Goal: Task Accomplishment & Management: Complete application form

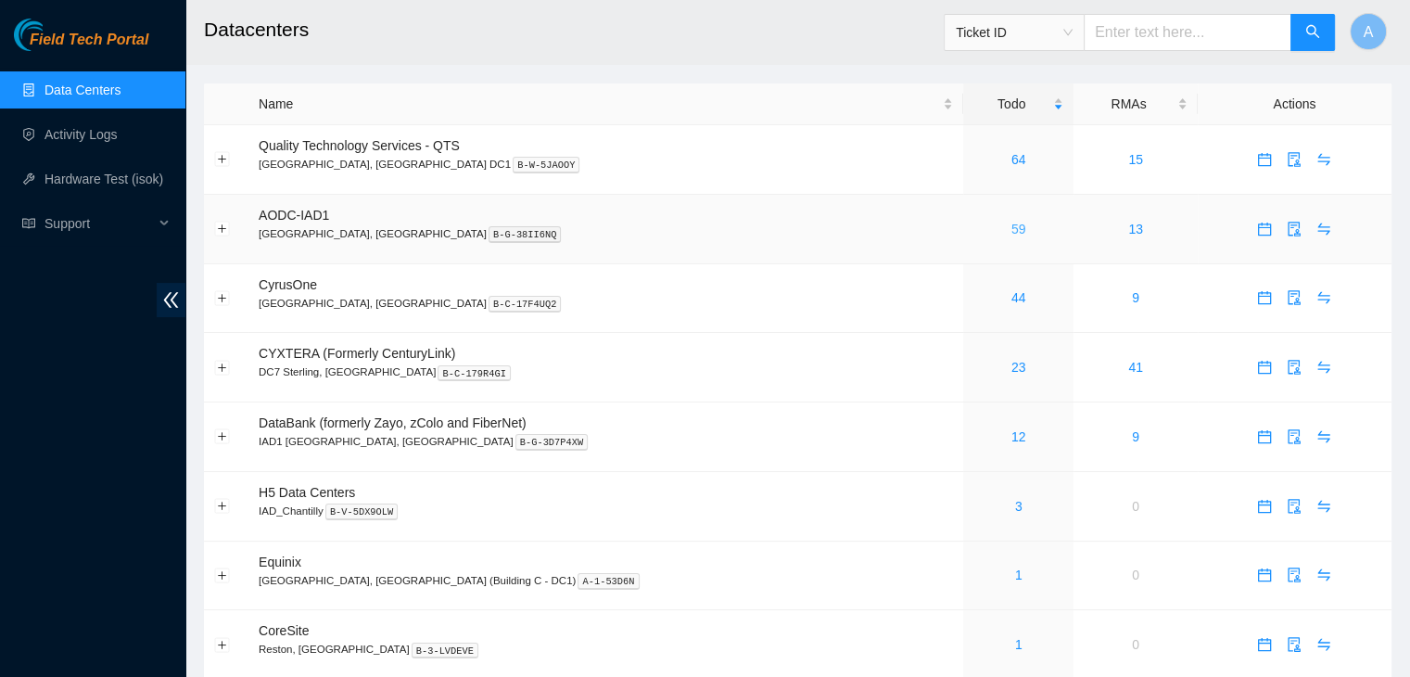
click at [1011, 227] on link "59" at bounding box center [1018, 229] width 15 height 15
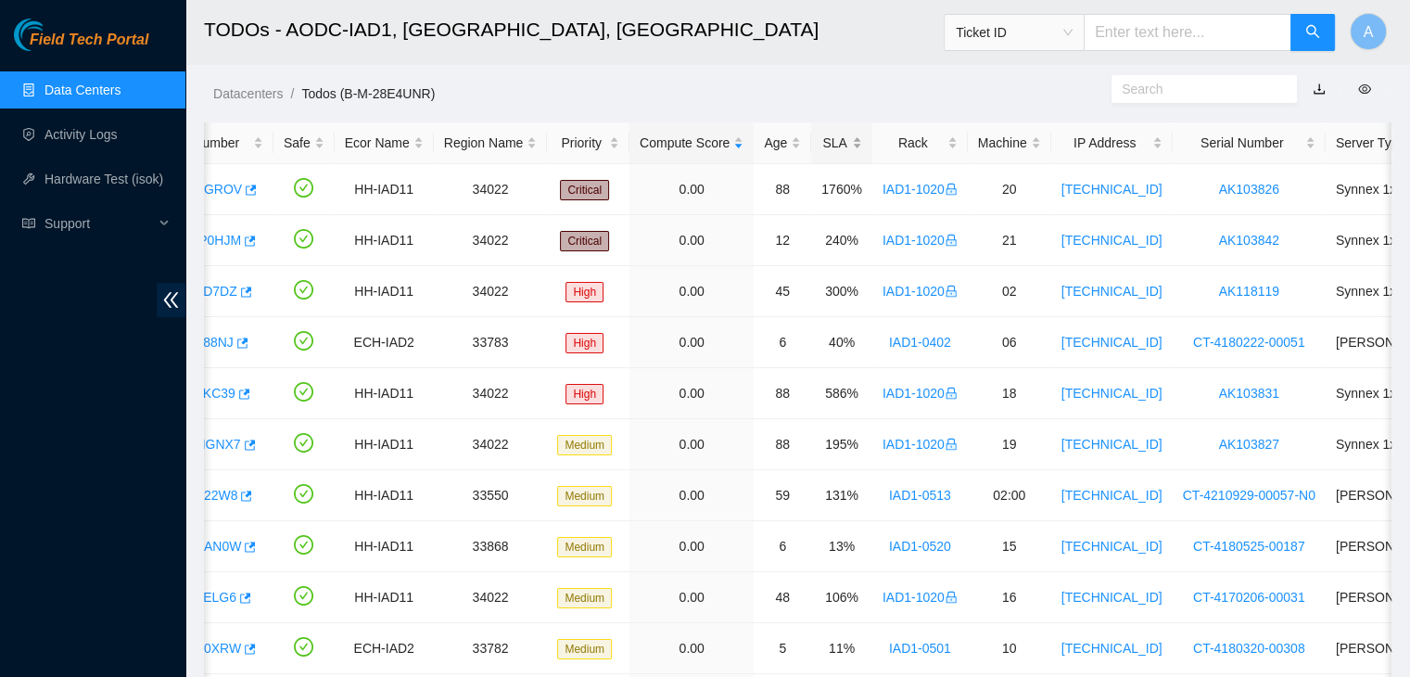
click at [839, 135] on div "SLA" at bounding box center [841, 143] width 41 height 20
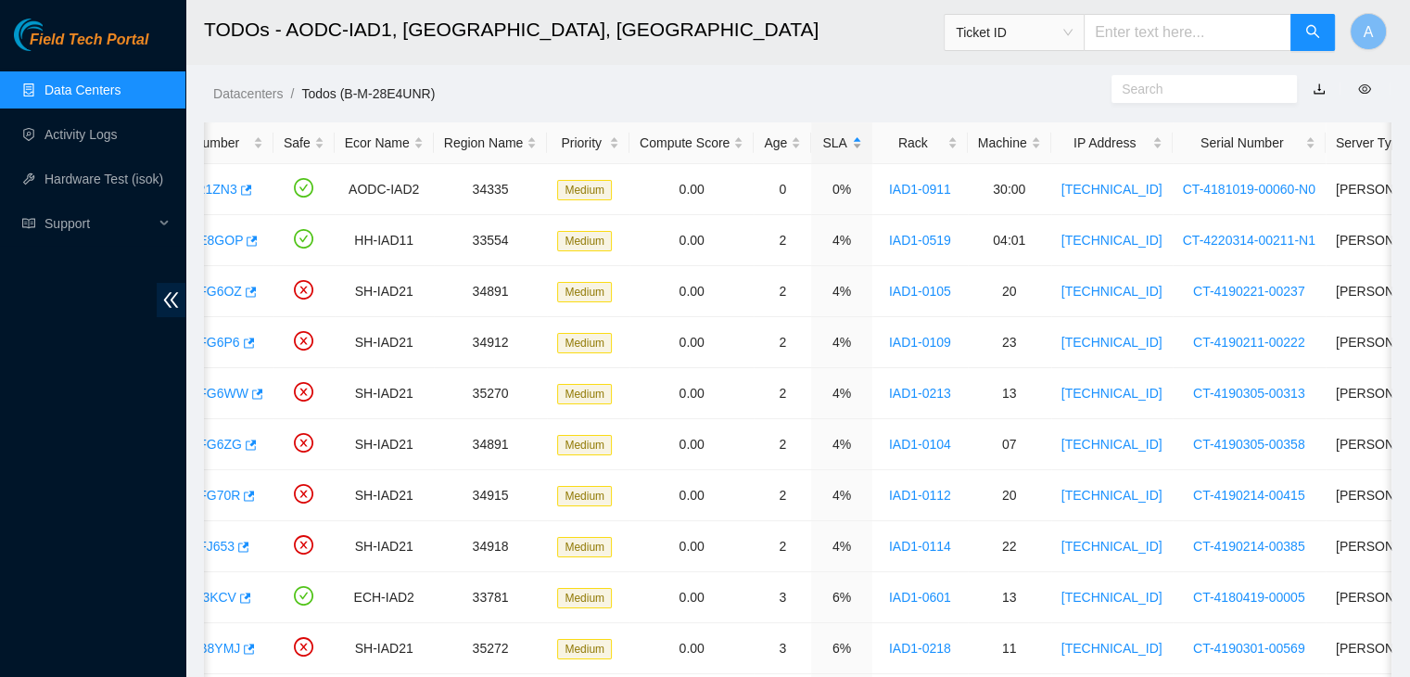
click at [839, 135] on div "SLA" at bounding box center [841, 143] width 41 height 20
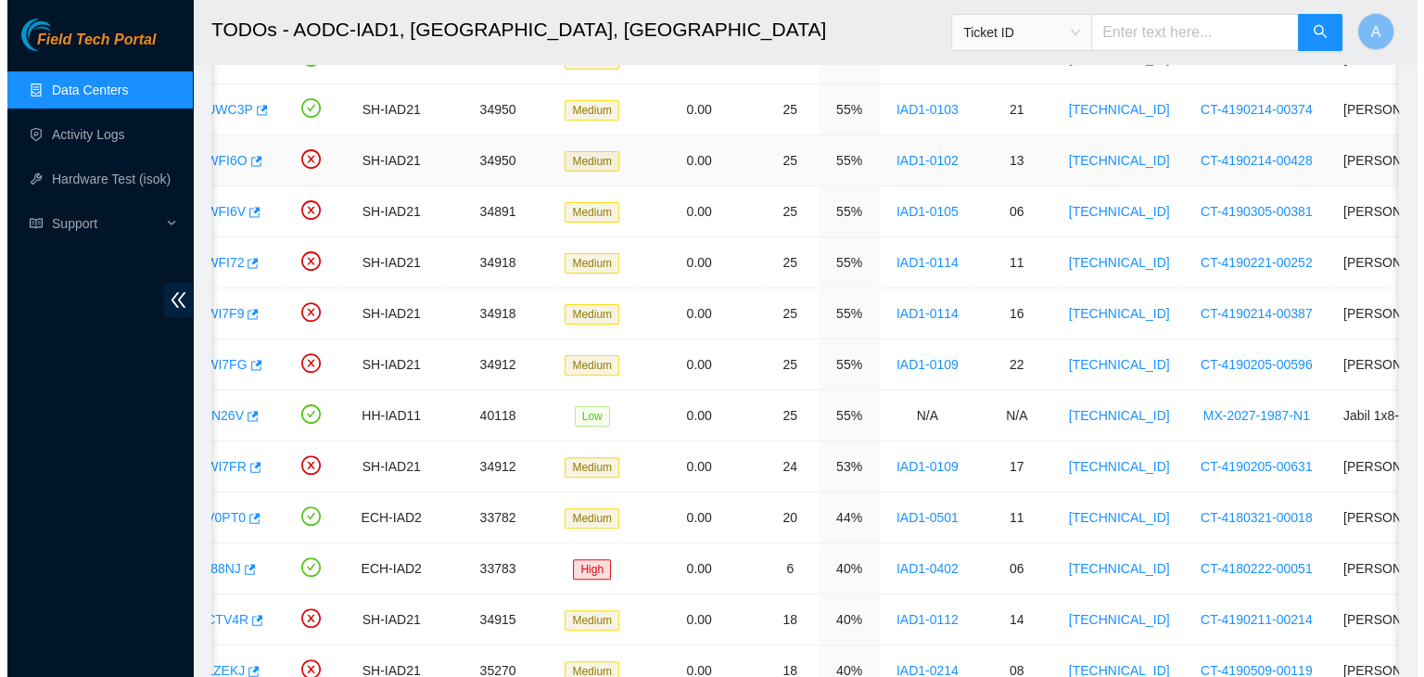
scroll to position [0, 11]
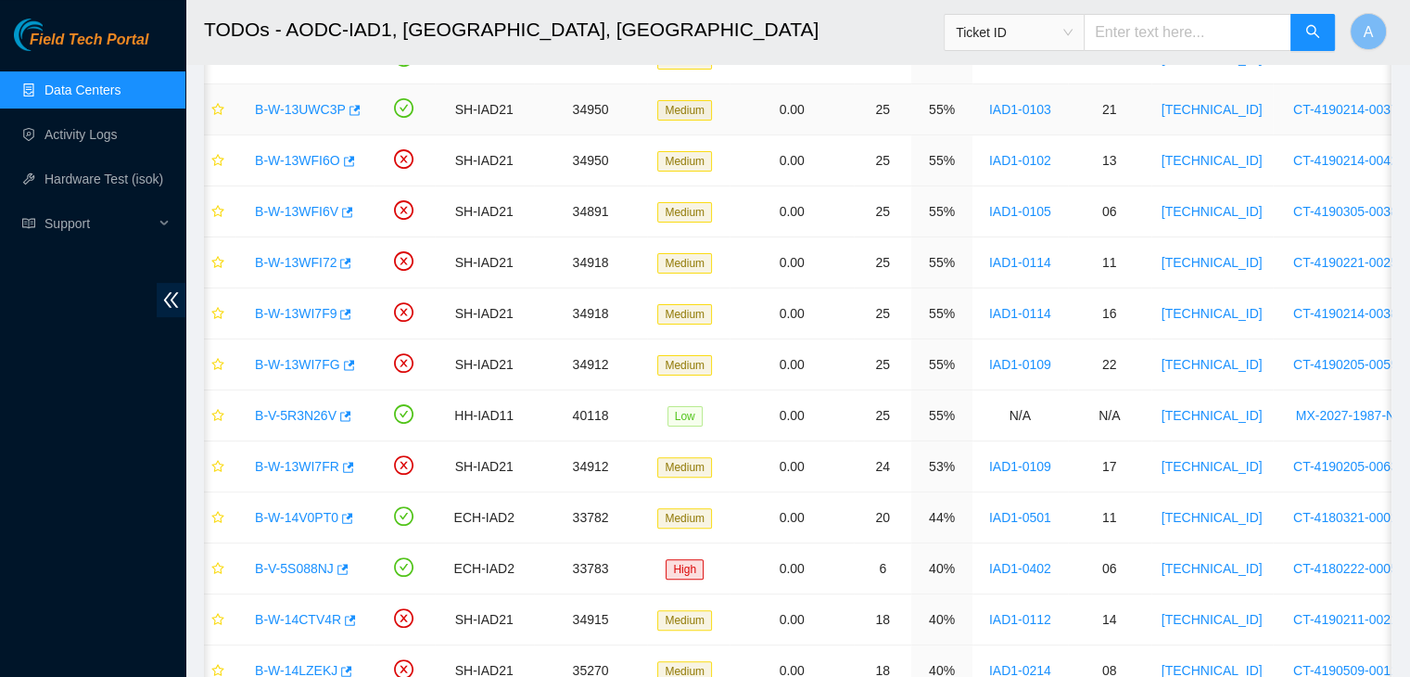
click at [294, 112] on link "B-W-13UWC3P" at bounding box center [300, 109] width 91 height 15
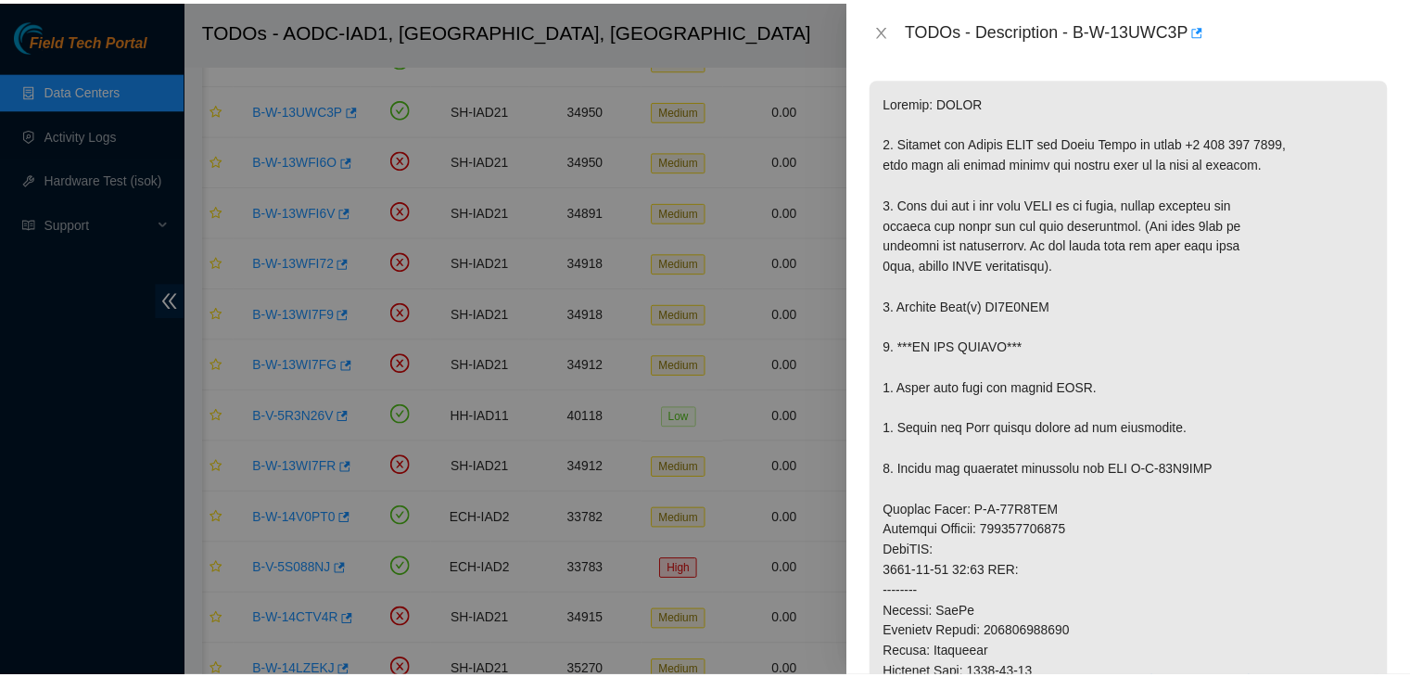
scroll to position [300, 0]
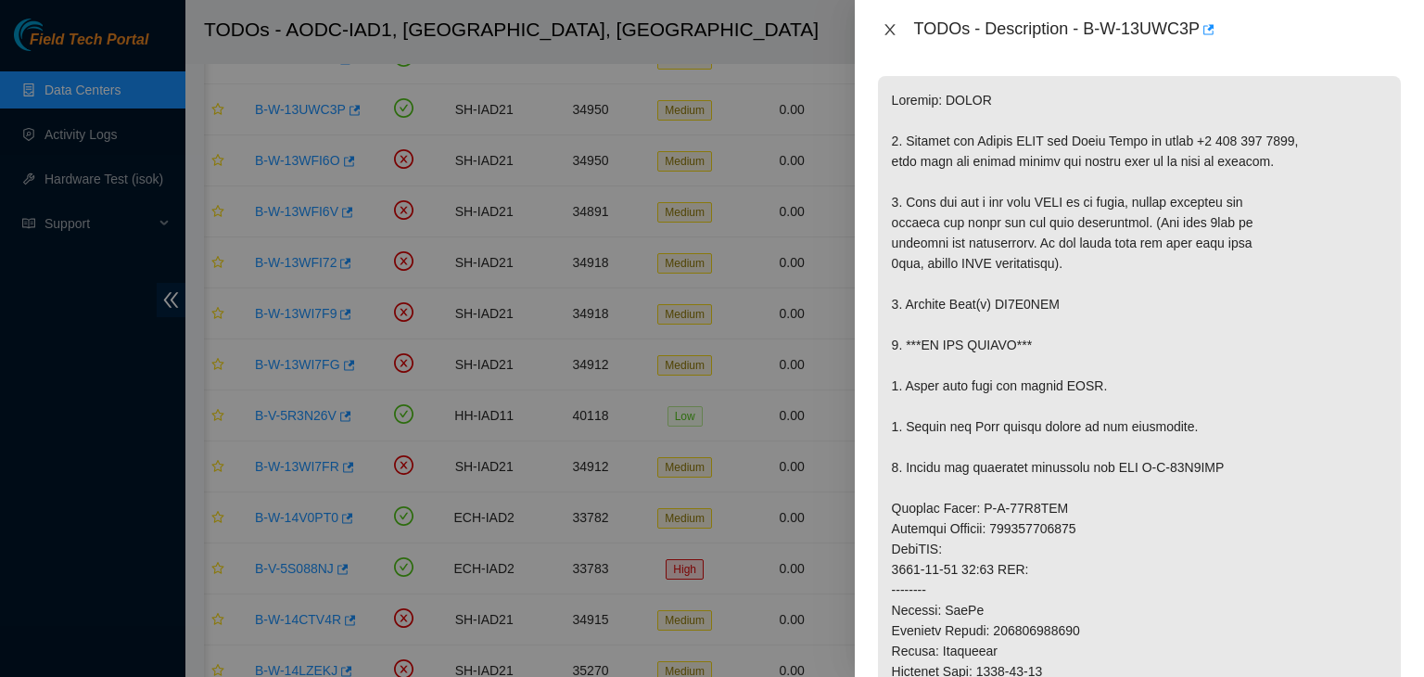
click at [894, 25] on icon "close" at bounding box center [890, 29] width 15 height 15
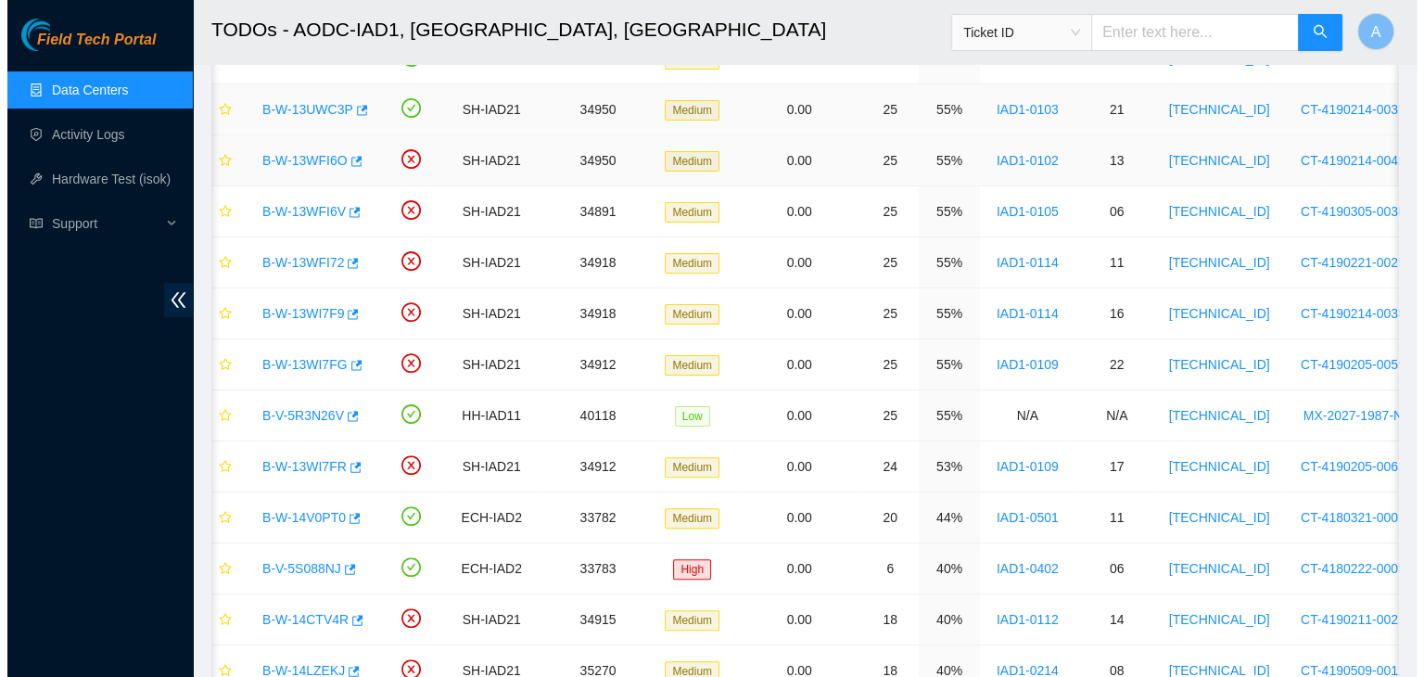
scroll to position [327, 0]
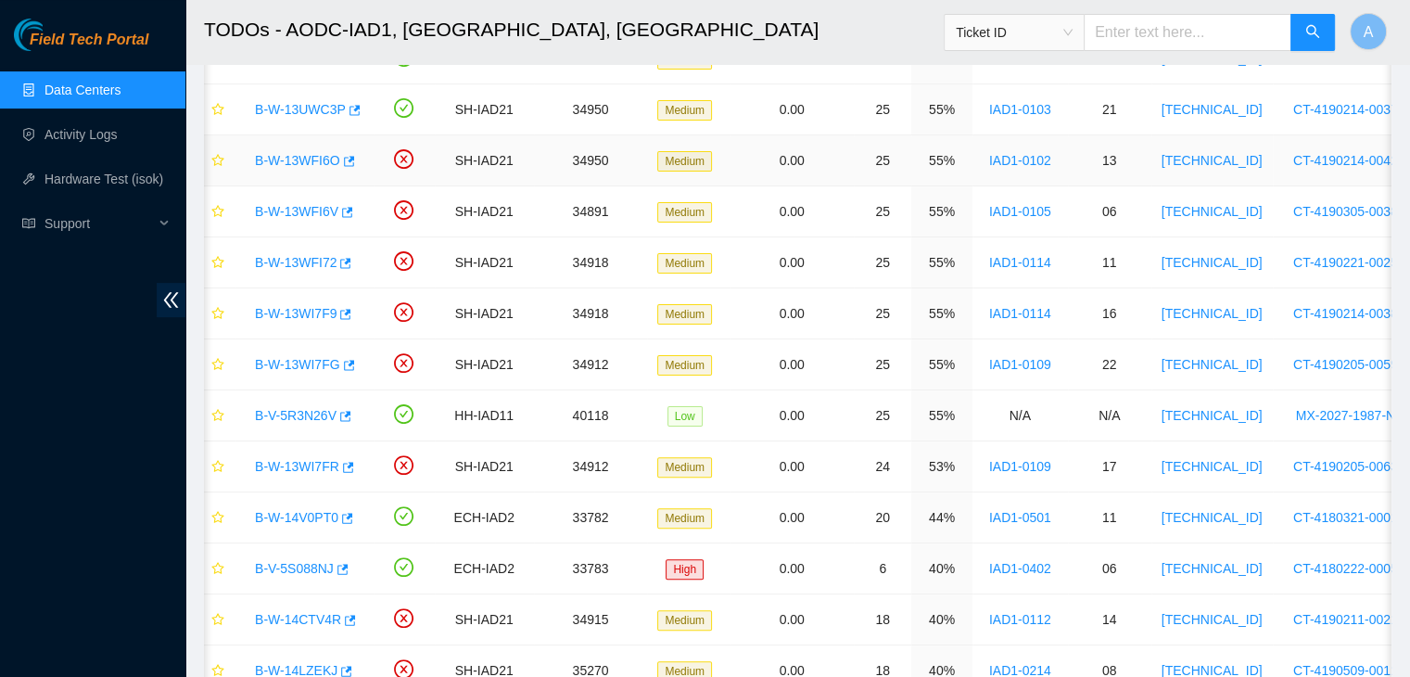
click at [318, 160] on link "B-W-13WFI6O" at bounding box center [297, 160] width 85 height 15
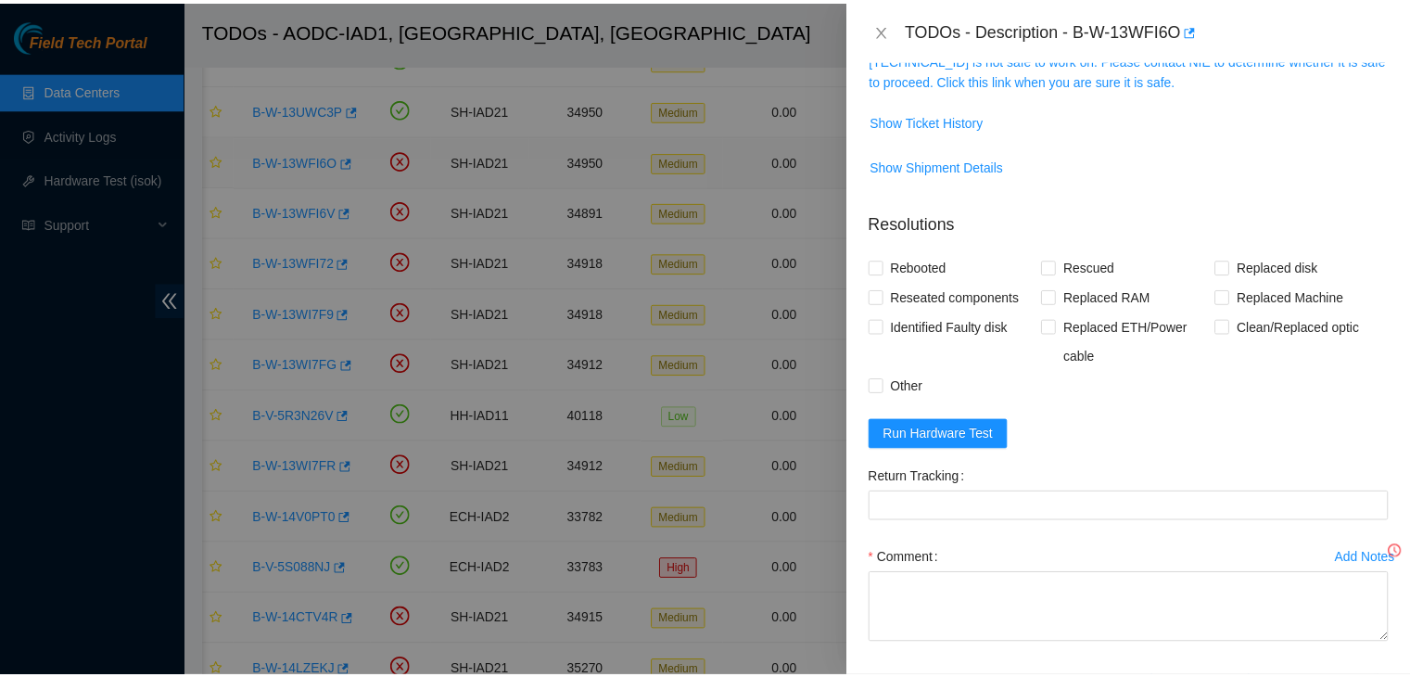
scroll to position [300, 0]
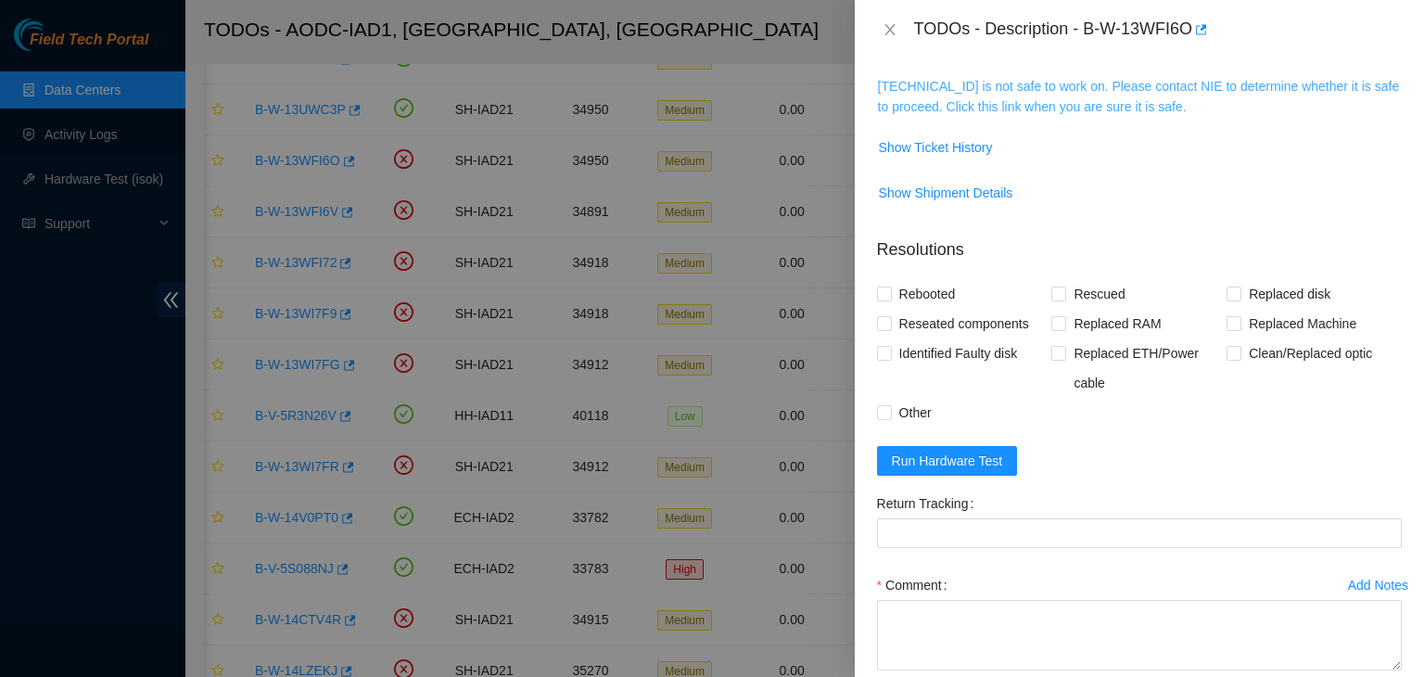
click at [926, 102] on link "104.84.154.32 is not safe to work on. Please contact NIE to determine whether i…" at bounding box center [1139, 96] width 522 height 35
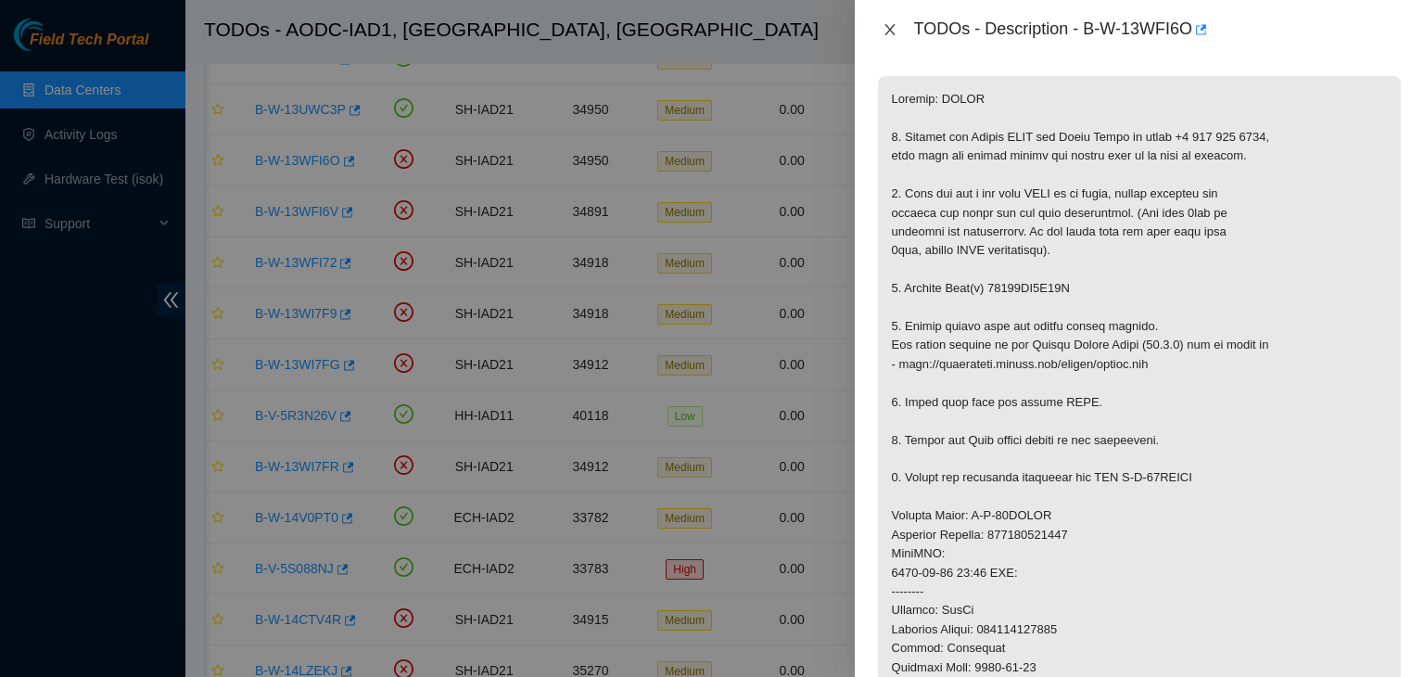
click at [886, 31] on icon "close" at bounding box center [890, 29] width 15 height 15
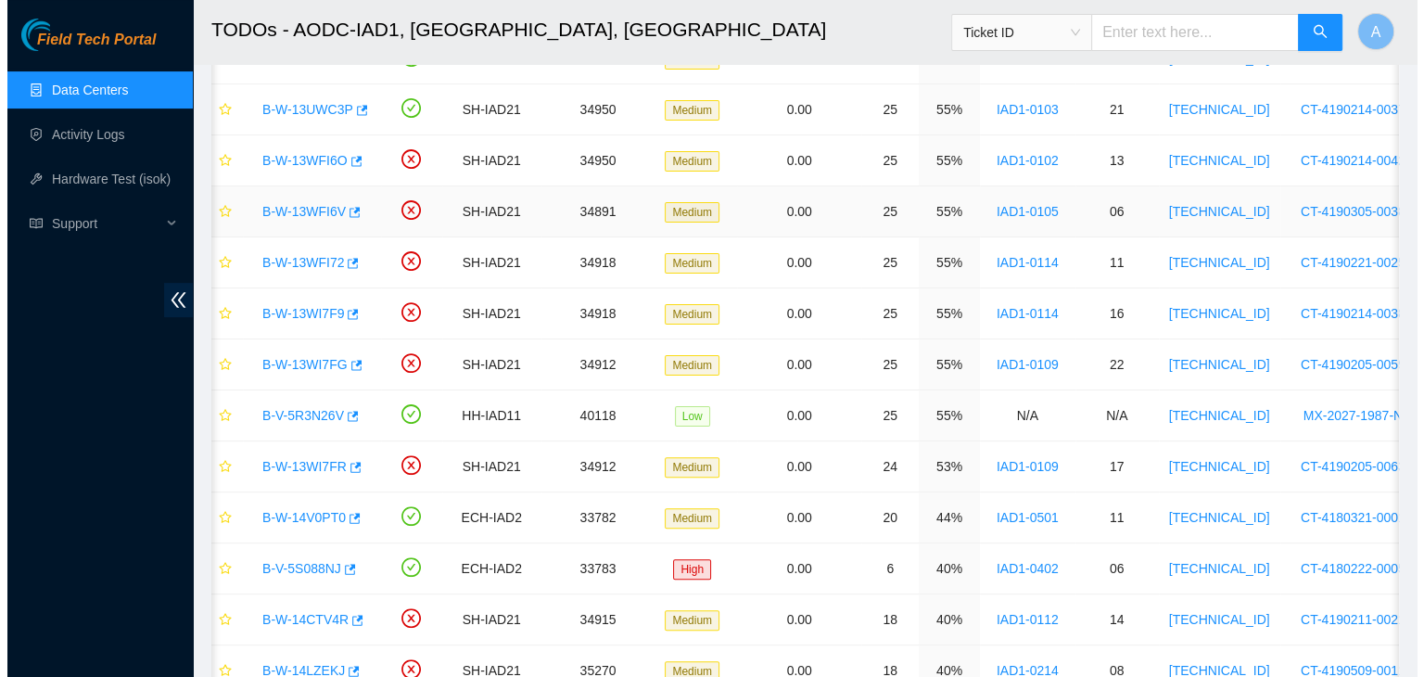
scroll to position [327, 0]
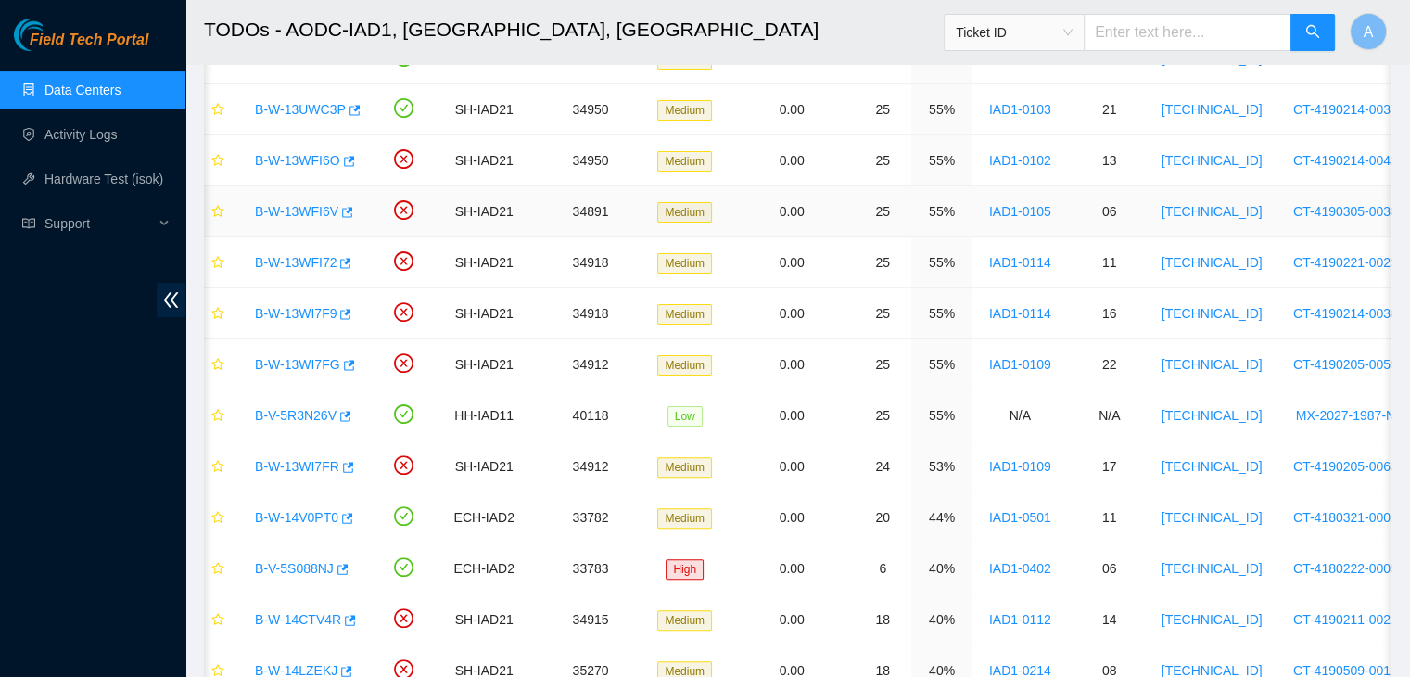
click at [283, 213] on link "B-W-13WFI6V" at bounding box center [296, 211] width 83 height 15
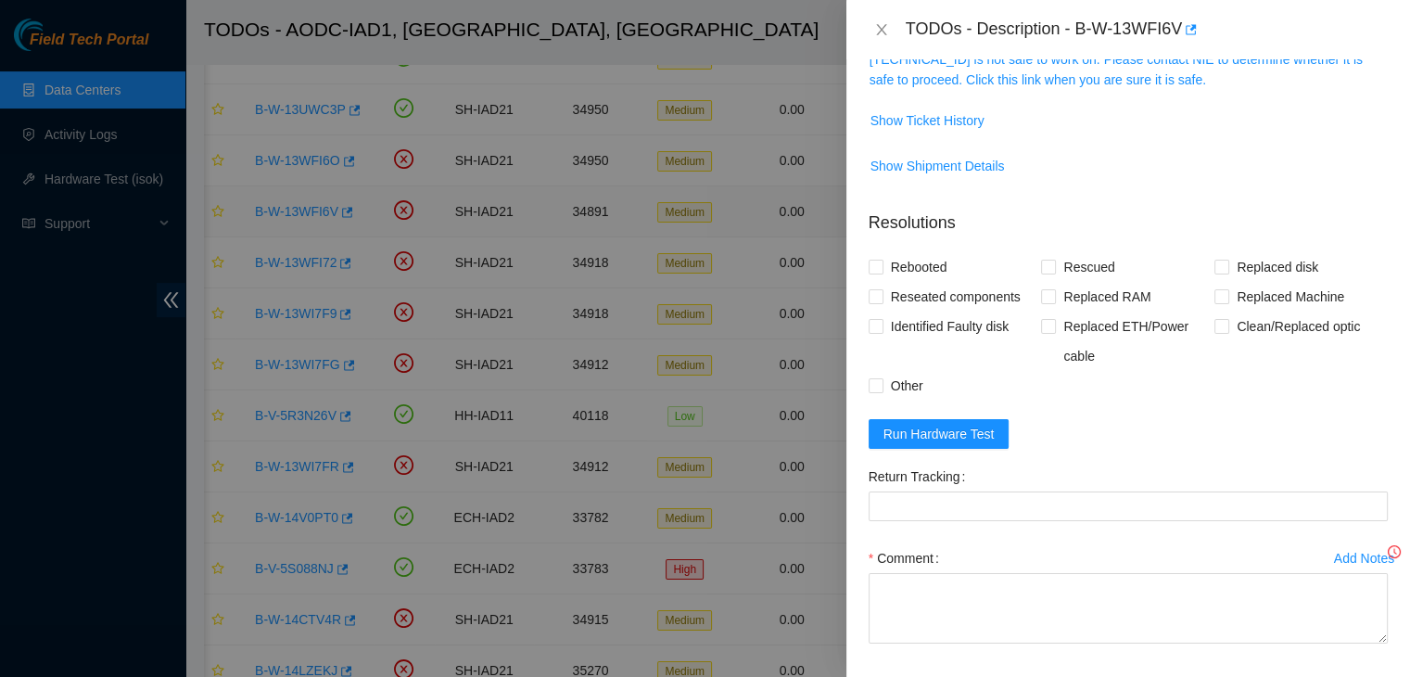
scroll to position [300, 0]
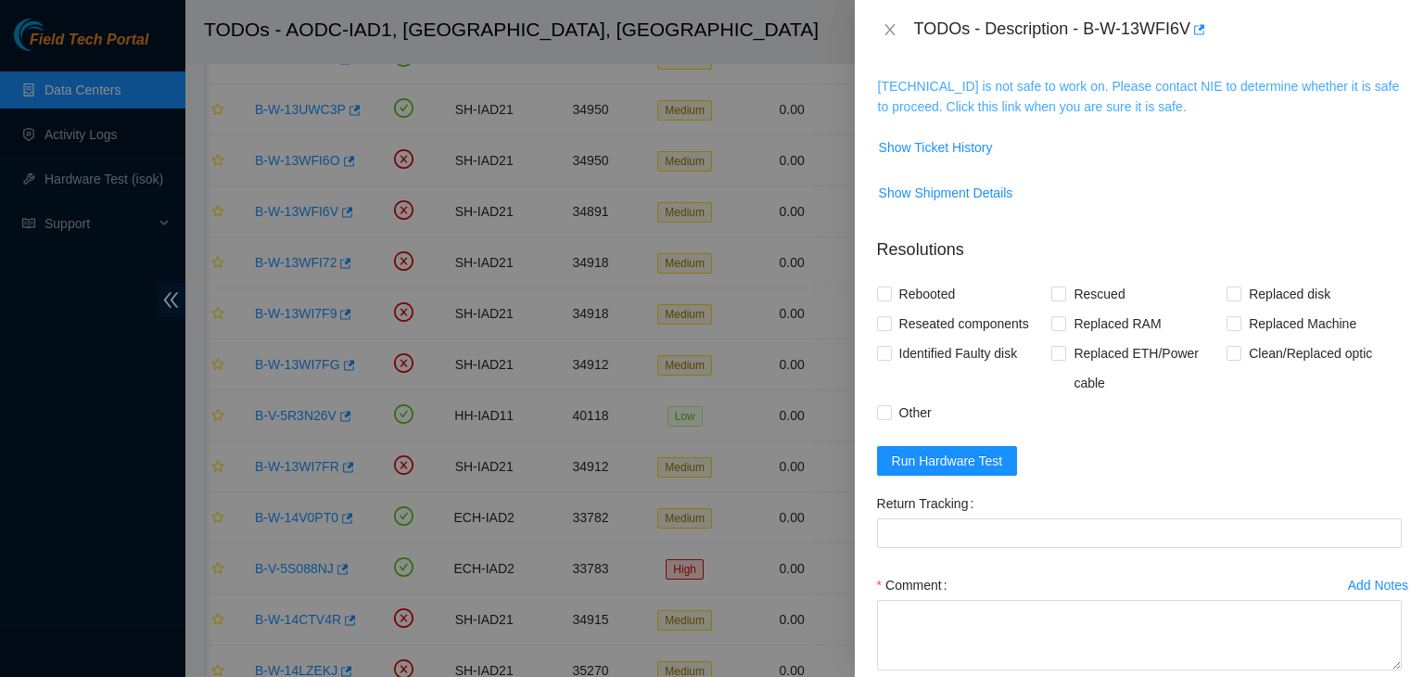
click at [964, 108] on link "104.84.154.179 is not safe to work on. Please contact NIE to determine whether …" at bounding box center [1139, 96] width 522 height 35
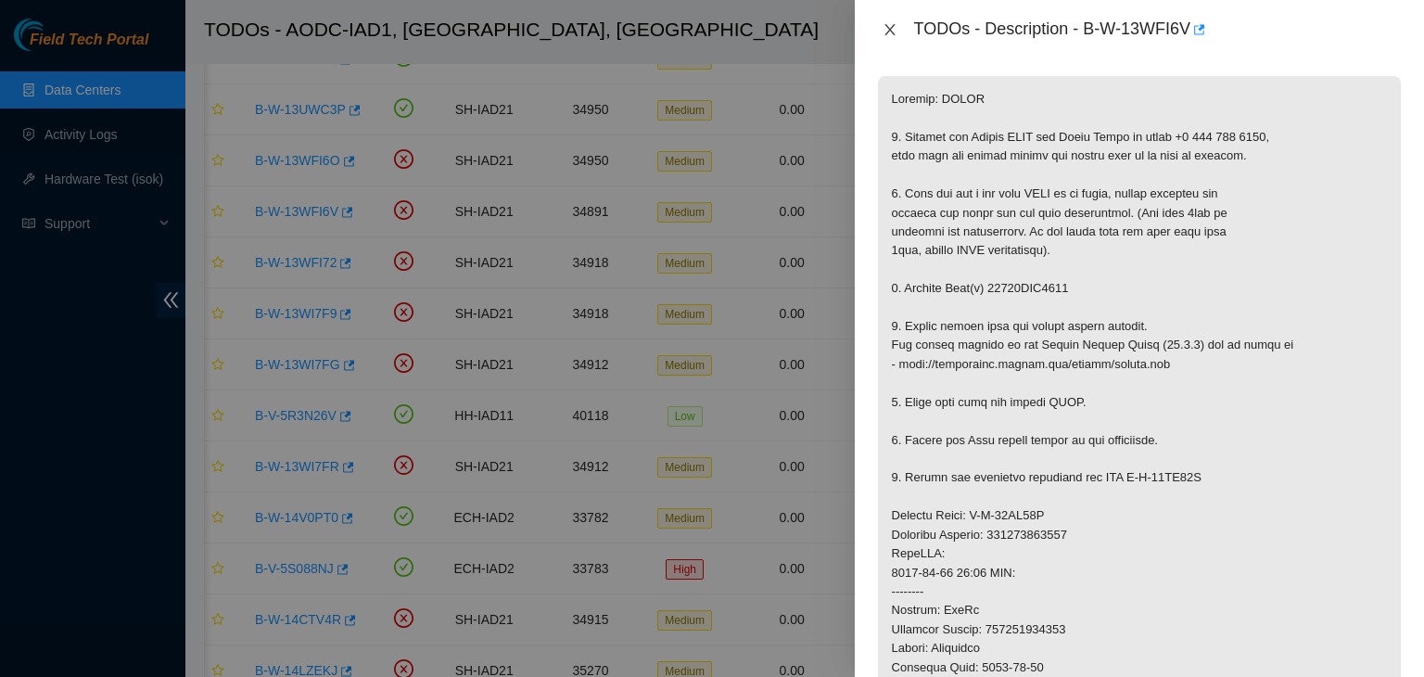
click at [890, 28] on icon "close" at bounding box center [889, 29] width 10 height 11
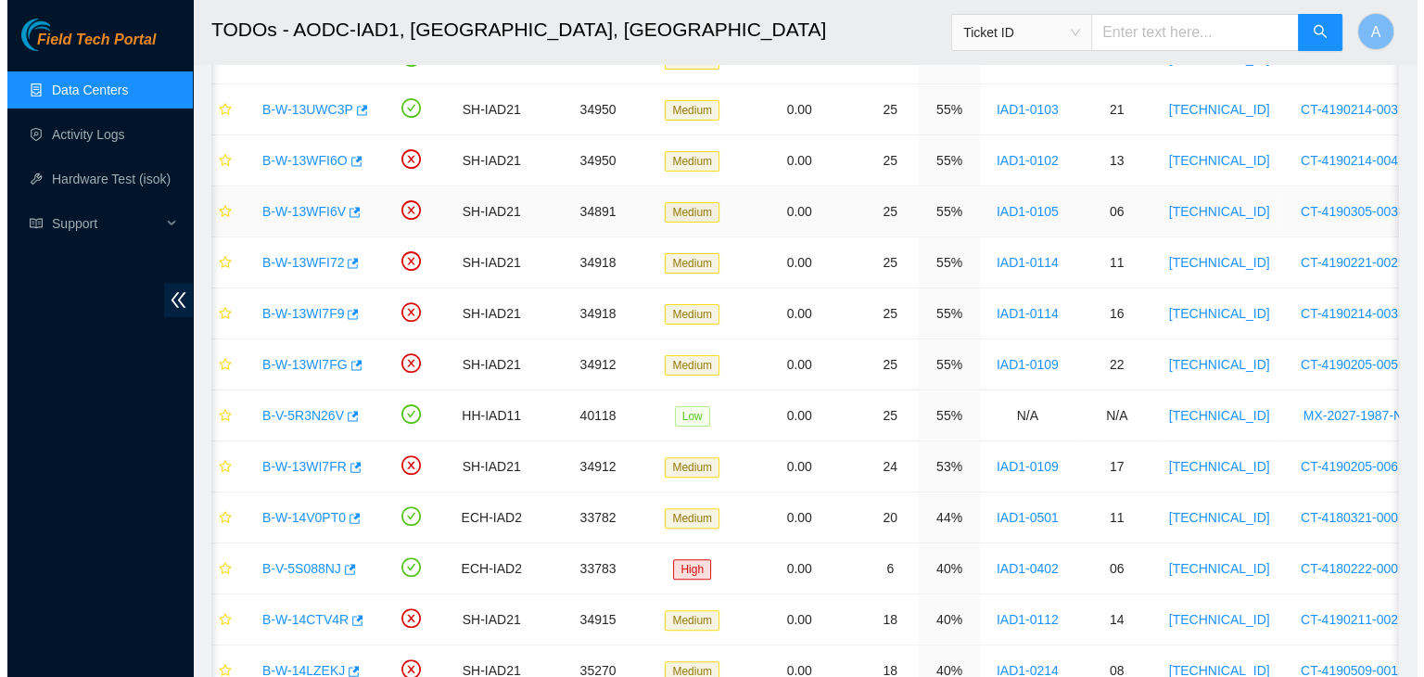
scroll to position [327, 0]
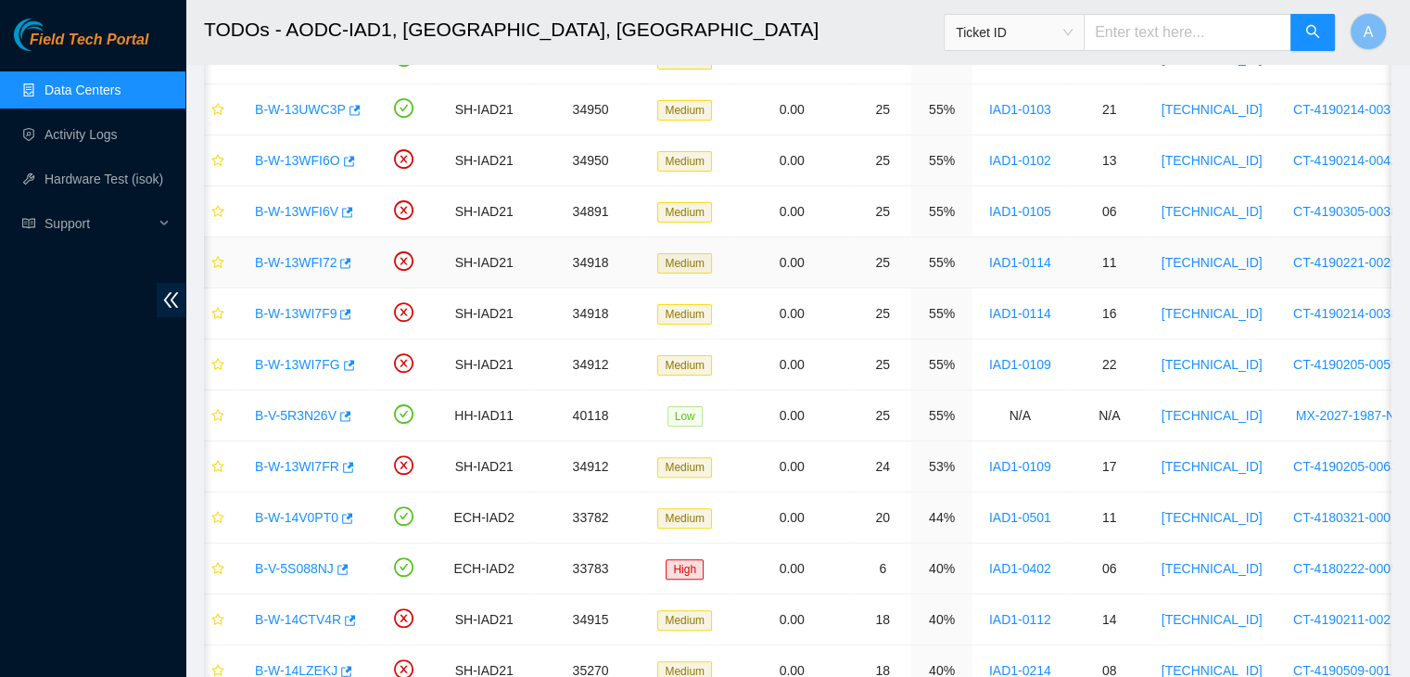
click at [294, 271] on div "B-W-13WFI72" at bounding box center [305, 263] width 118 height 30
click at [294, 264] on link "B-W-13WFI72" at bounding box center [296, 262] width 82 height 15
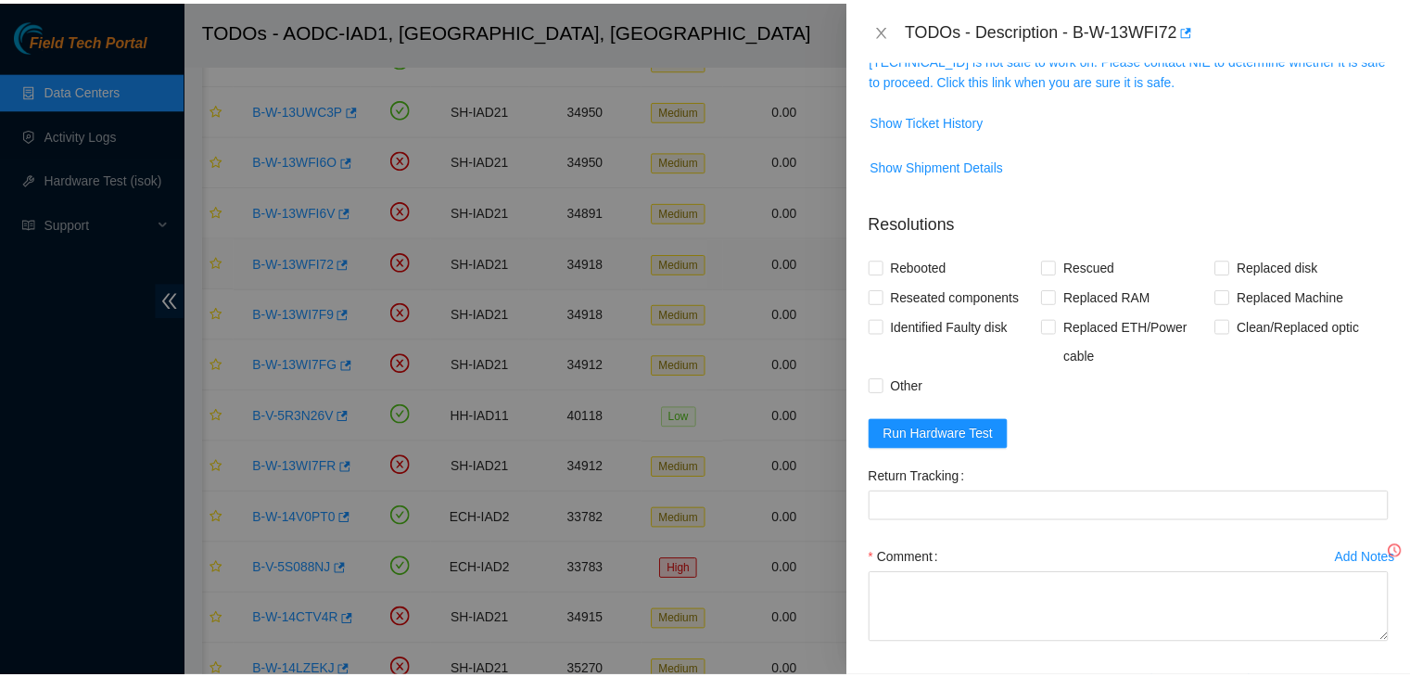
scroll to position [300, 0]
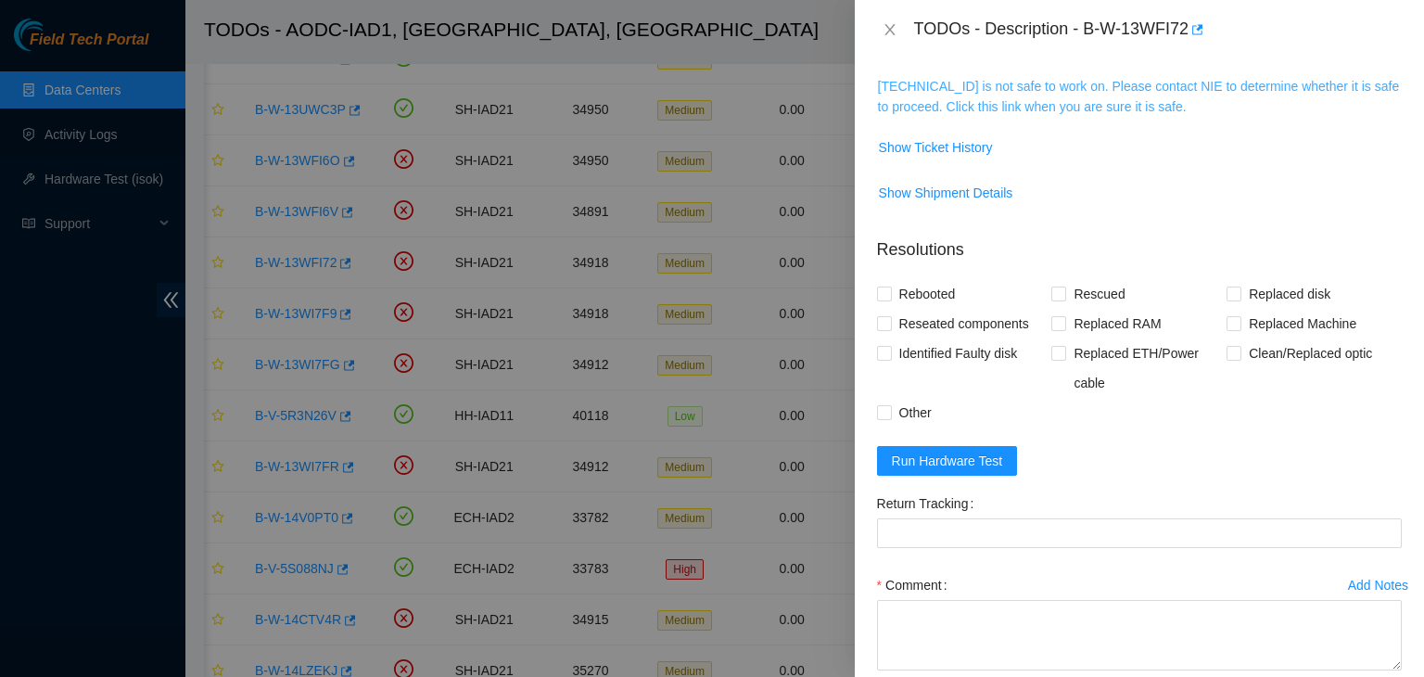
click at [922, 100] on link "104.84.228.158 is not safe to work on. Please contact NIE to determine whether …" at bounding box center [1139, 96] width 522 height 35
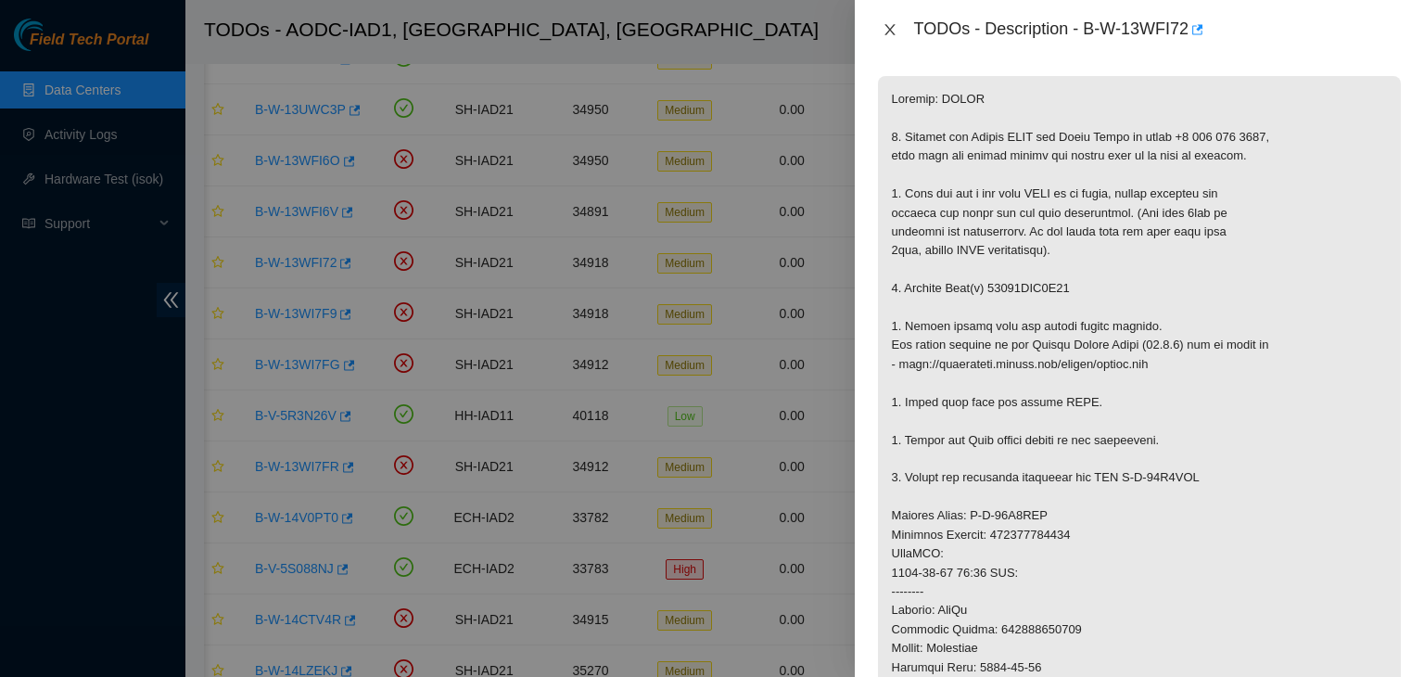
click at [894, 31] on icon "close" at bounding box center [890, 29] width 15 height 15
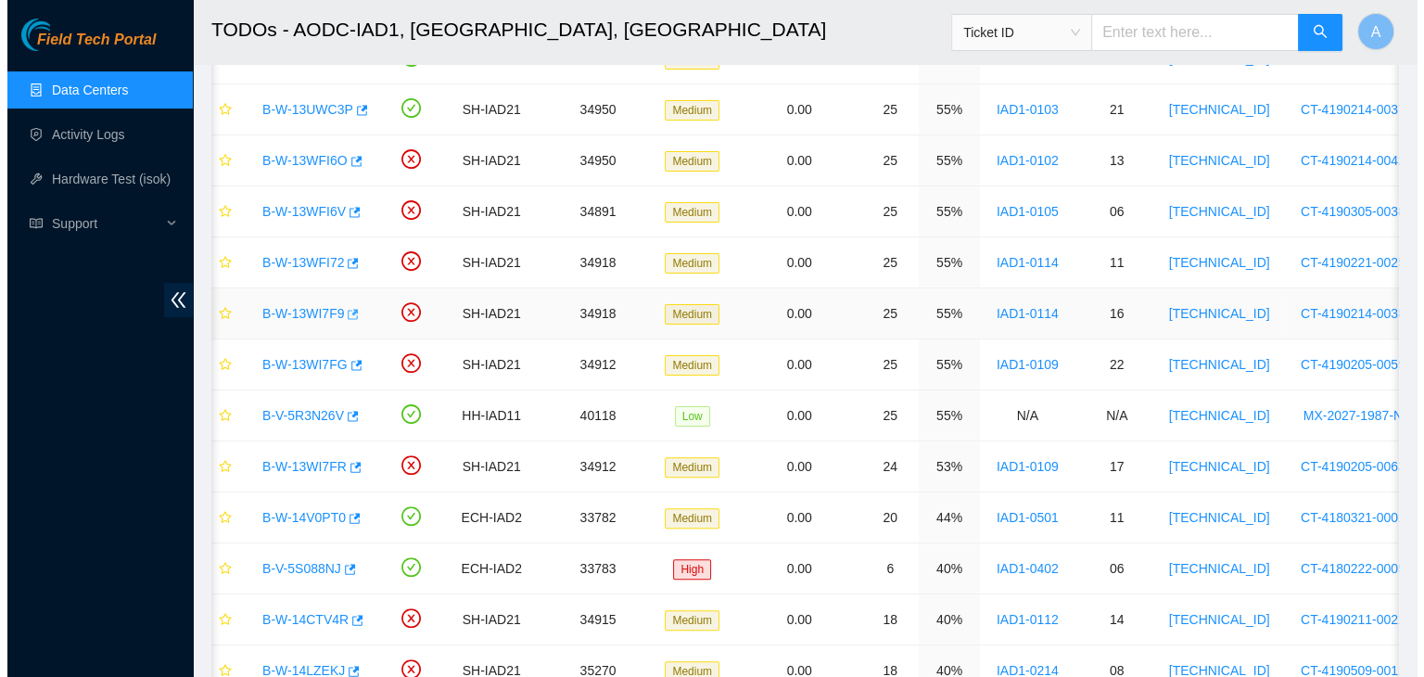
scroll to position [327, 0]
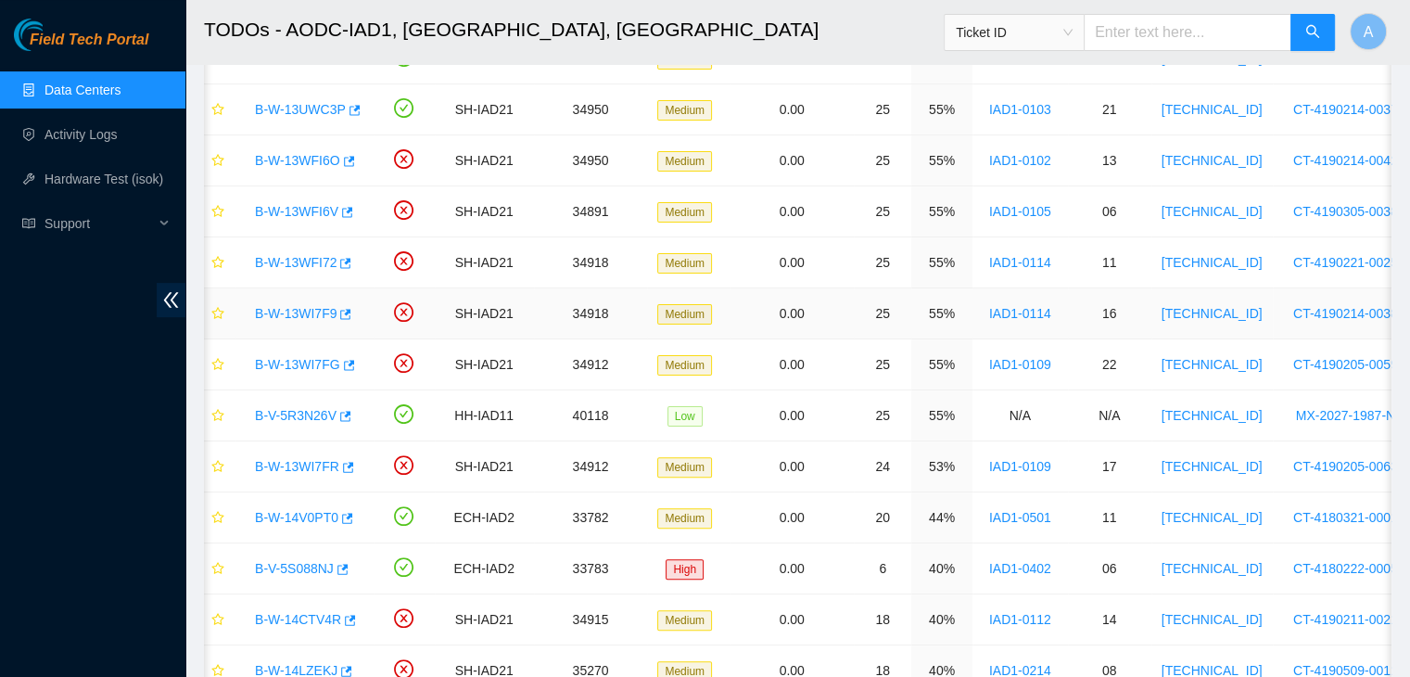
click at [317, 310] on link "B-W-13WI7F9" at bounding box center [296, 313] width 82 height 15
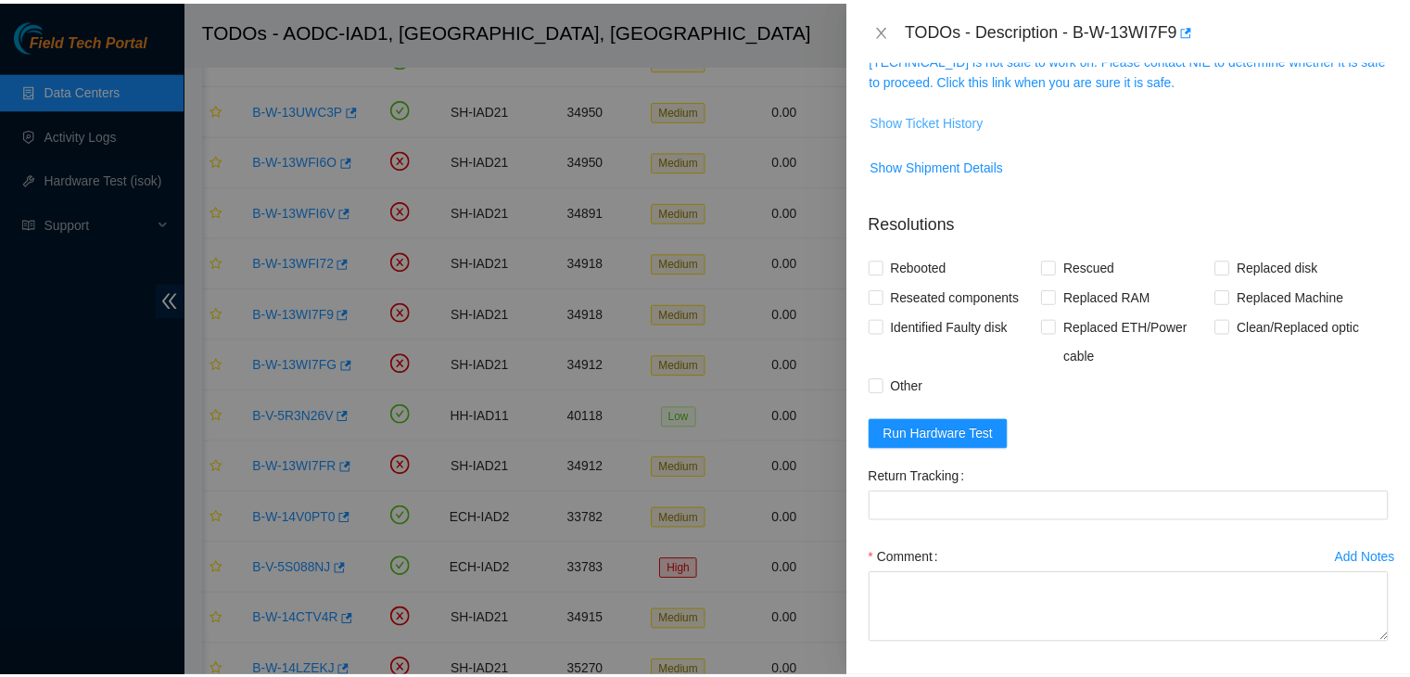
scroll to position [300, 0]
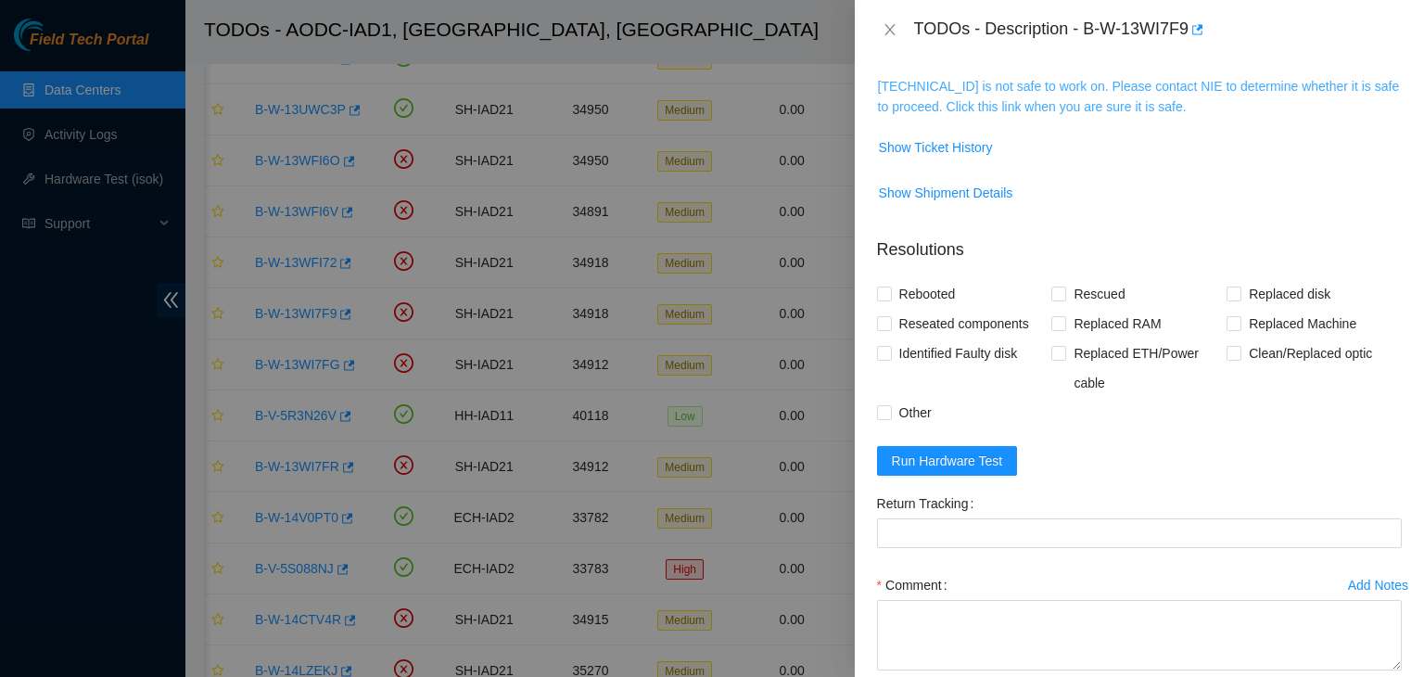
click at [953, 101] on link "104.84.228.163 is not safe to work on. Please contact NIE to determine whether …" at bounding box center [1139, 96] width 522 height 35
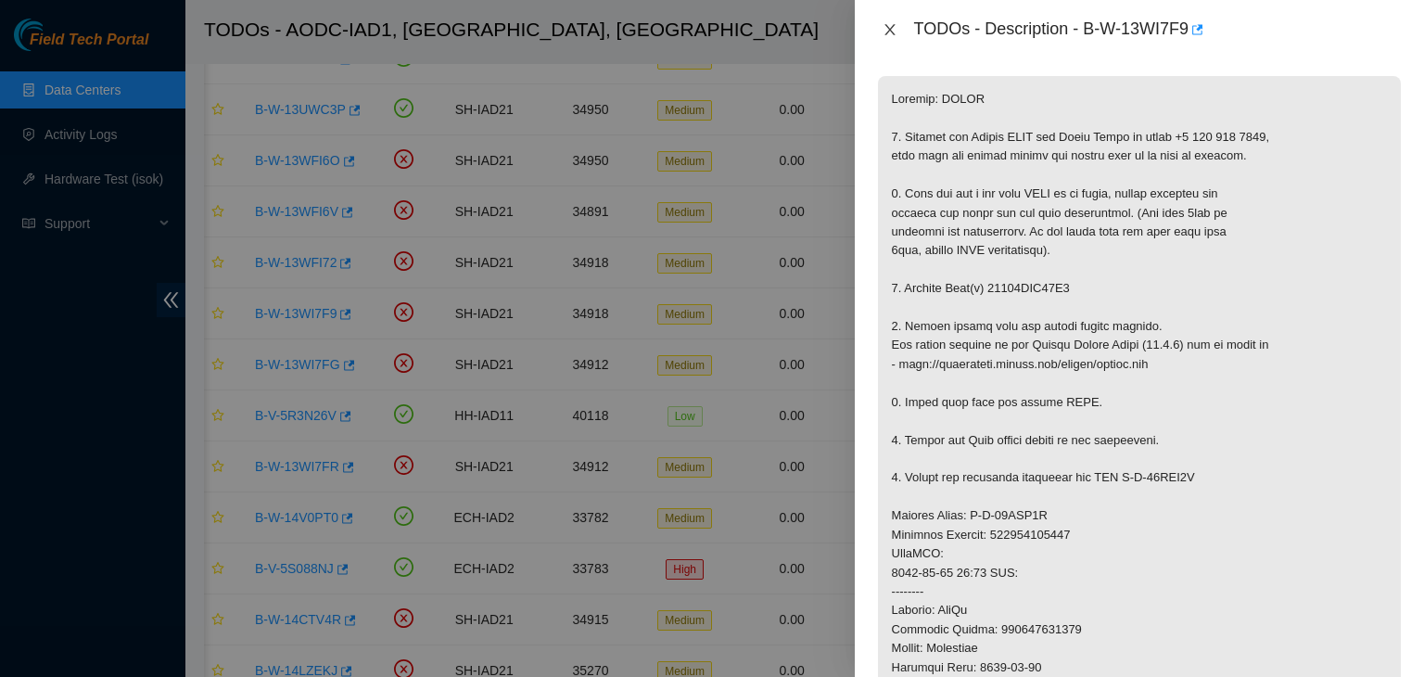
click at [891, 24] on icon "close" at bounding box center [890, 29] width 15 height 15
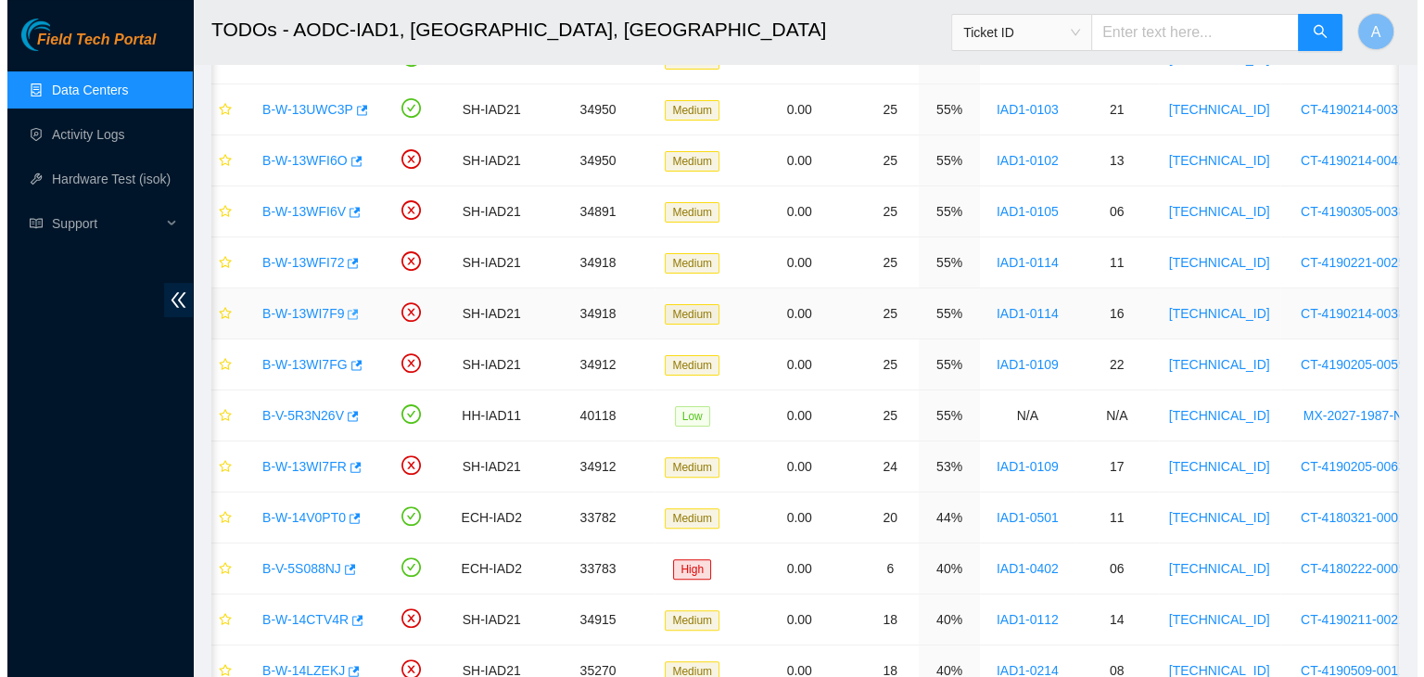
scroll to position [327, 0]
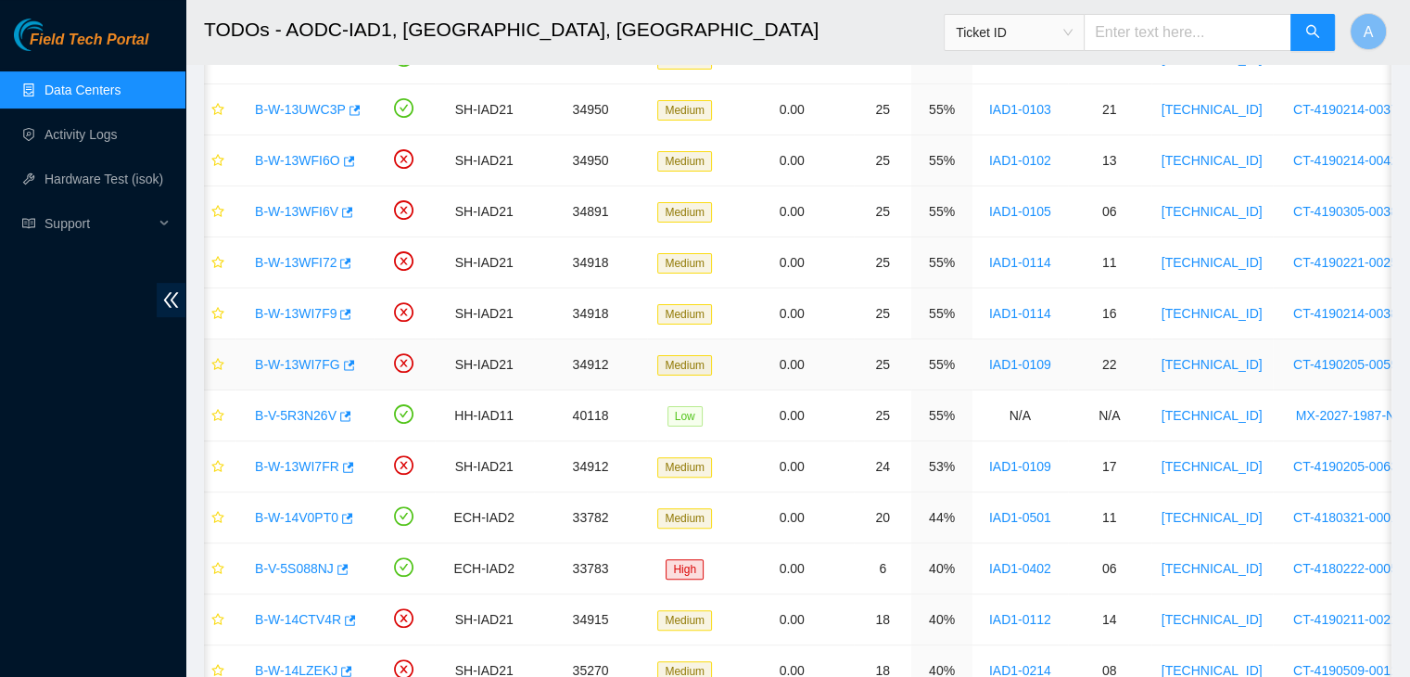
click at [310, 364] on link "B-W-13WI7FG" at bounding box center [297, 364] width 85 height 15
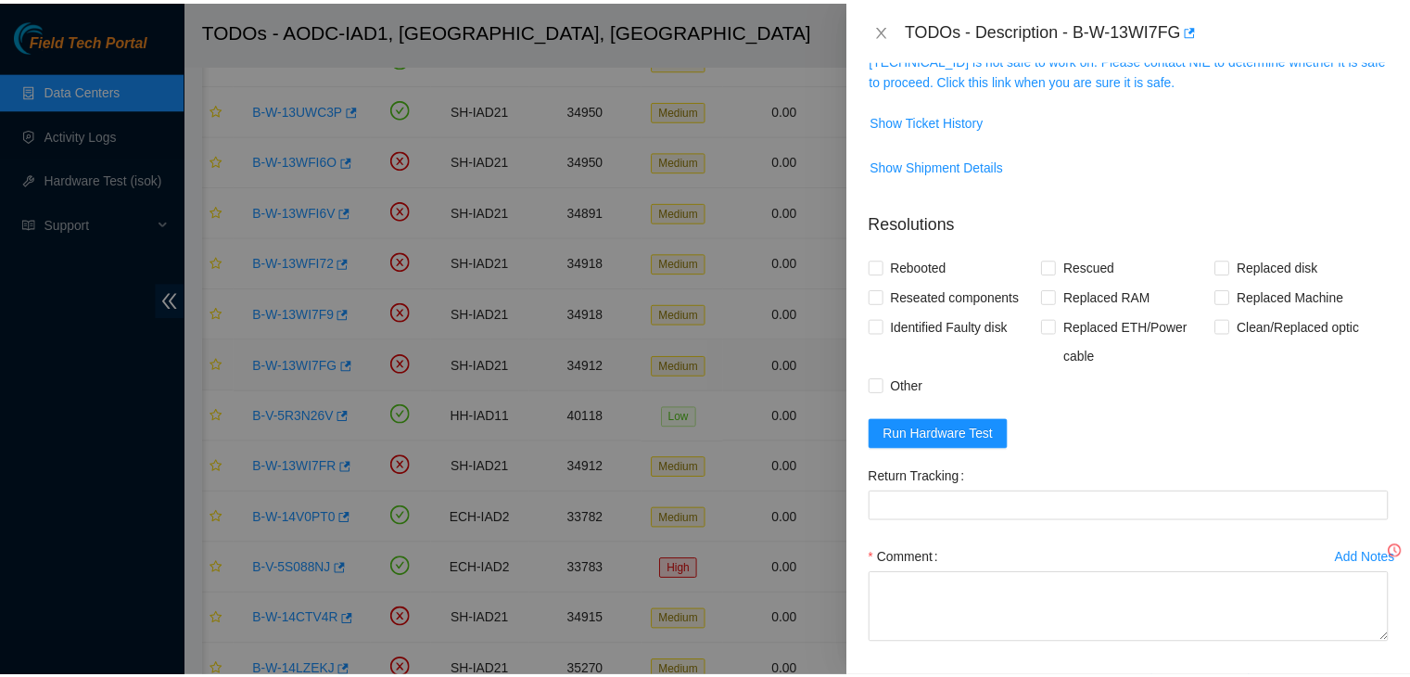
scroll to position [300, 0]
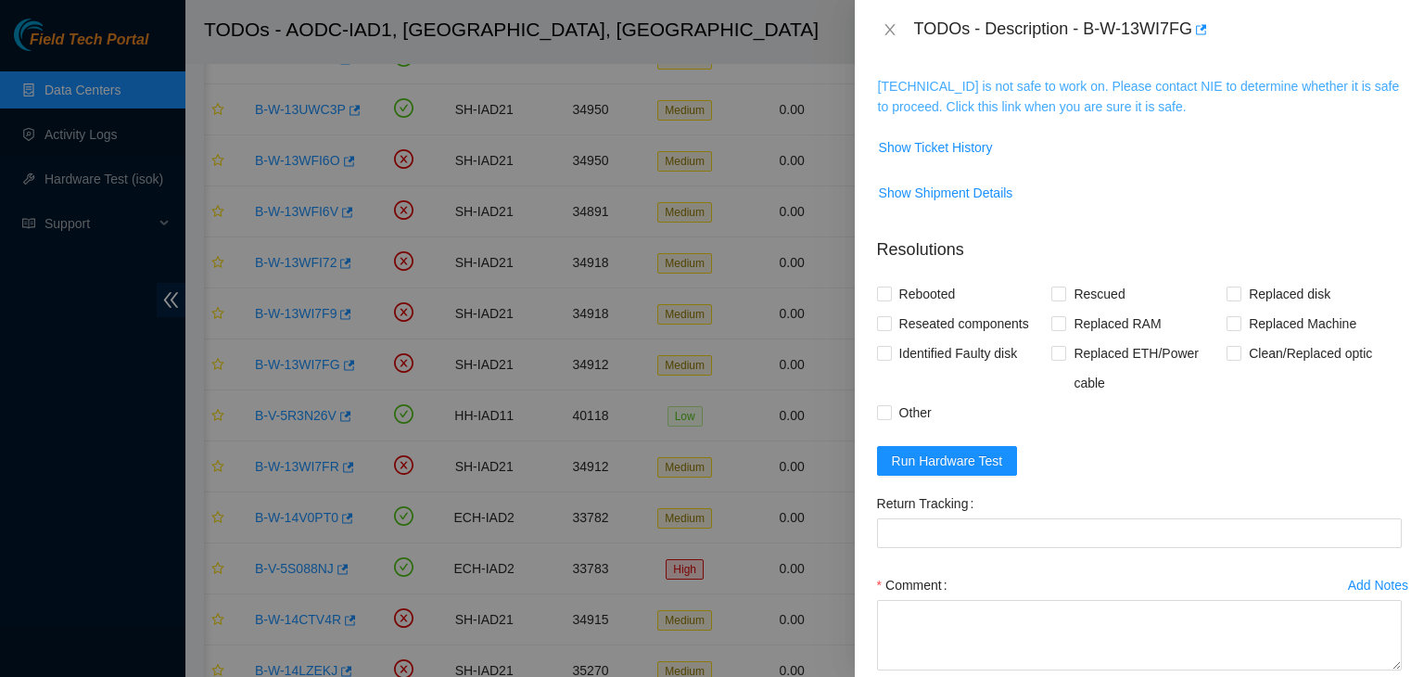
click at [954, 102] on link "104.84.155.173 is not safe to work on. Please contact NIE to determine whether …" at bounding box center [1139, 96] width 522 height 35
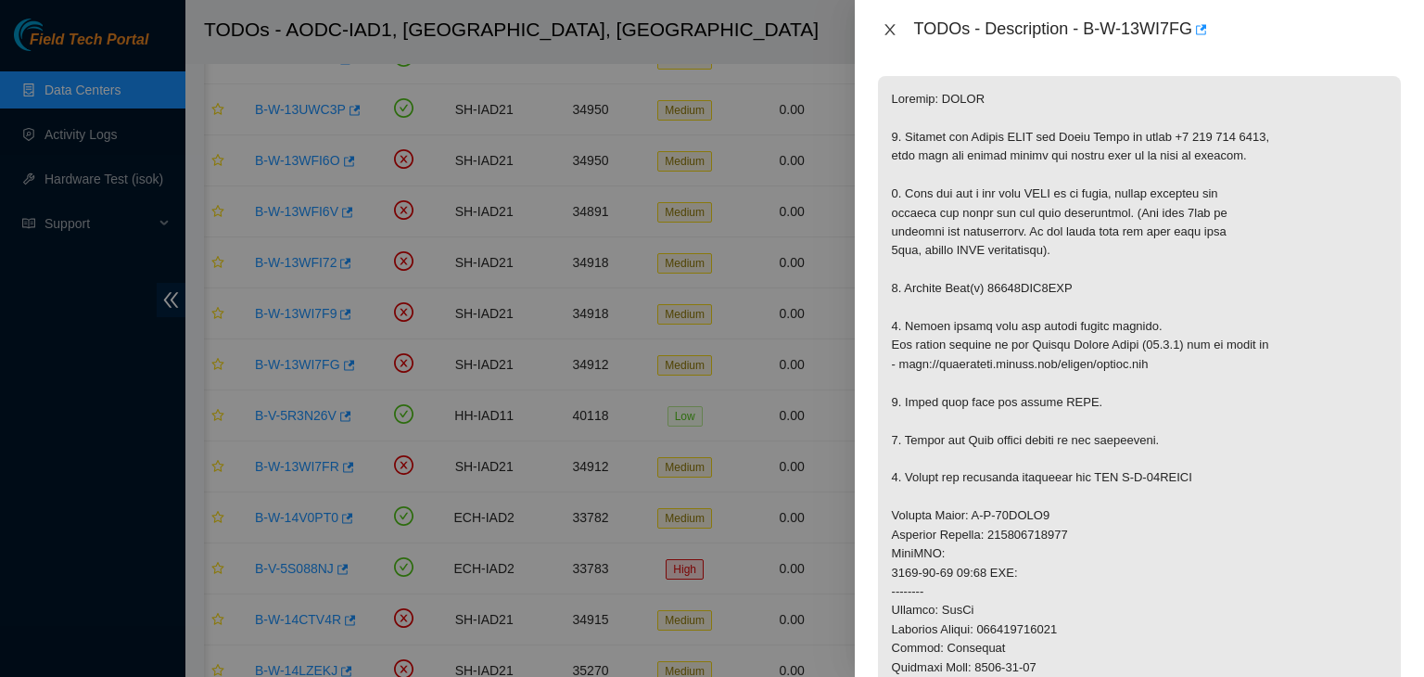
click at [890, 27] on icon "close" at bounding box center [890, 29] width 15 height 15
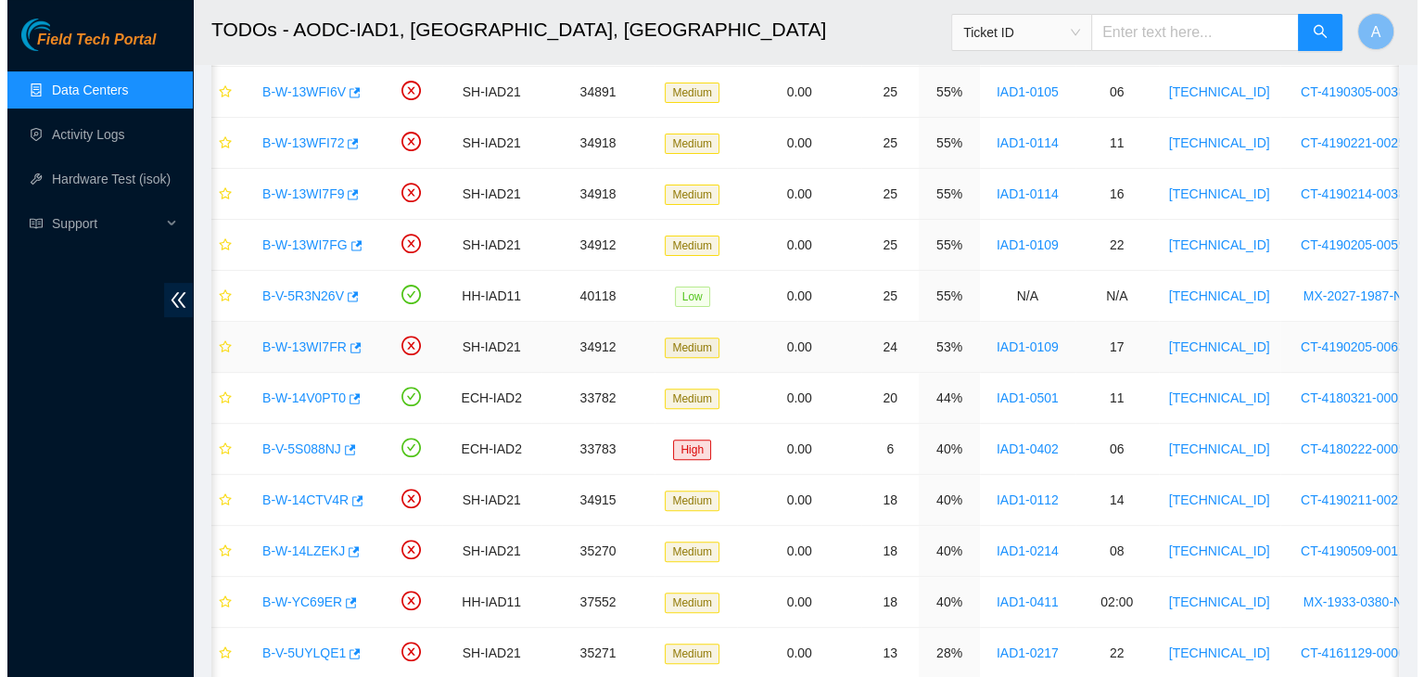
scroll to position [558, 0]
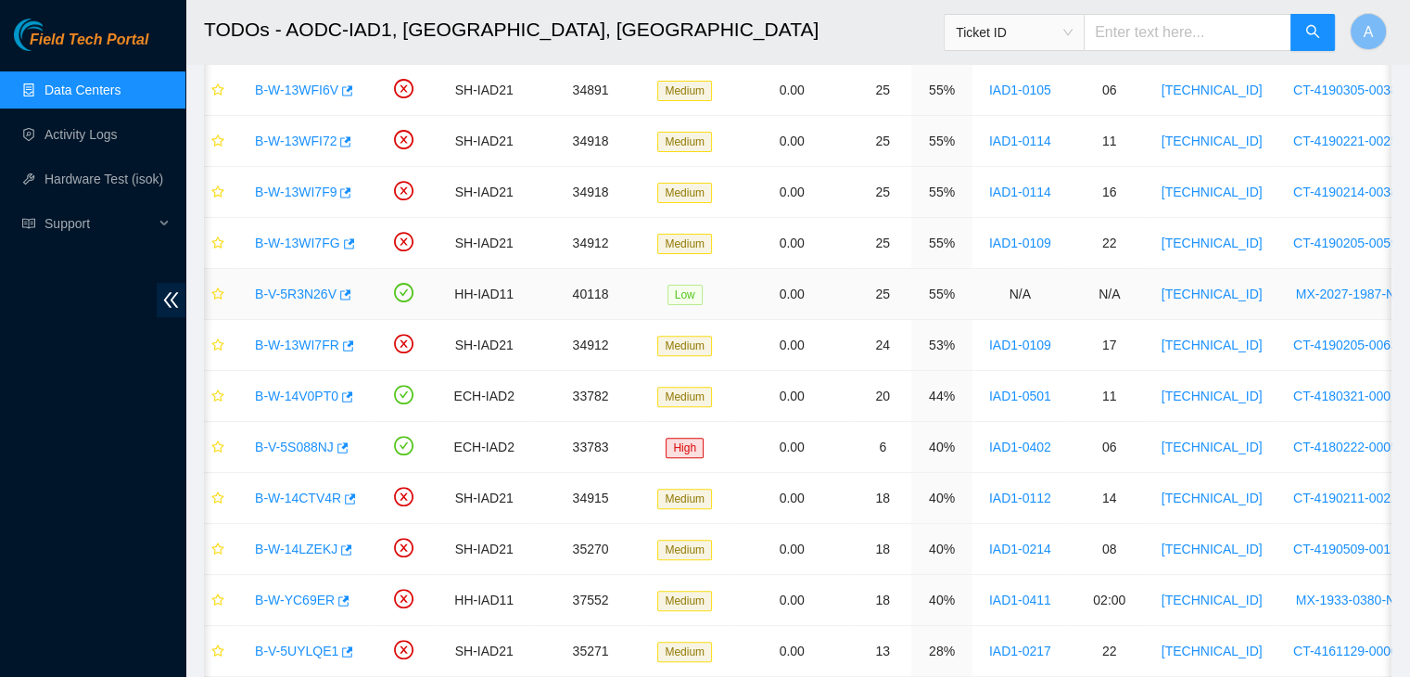
click at [323, 294] on link "B-V-5R3N26V" at bounding box center [296, 293] width 82 height 15
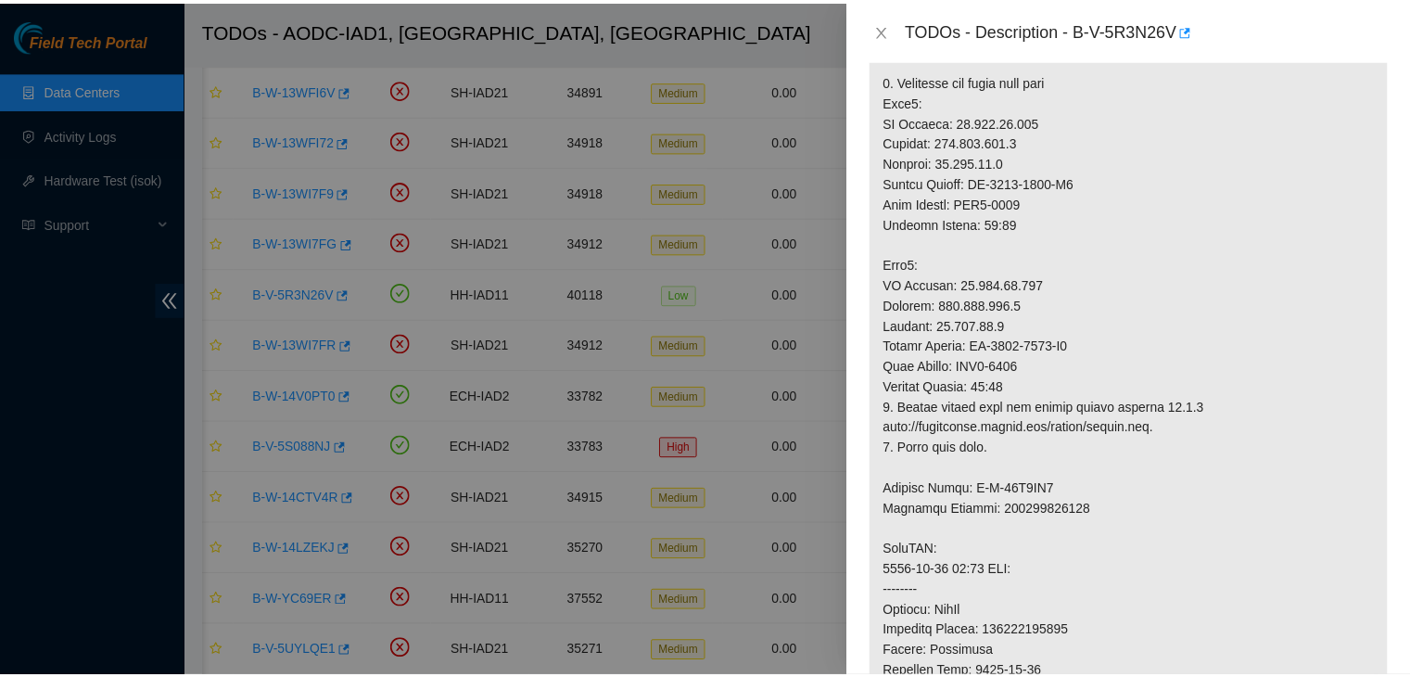
scroll to position [448, 0]
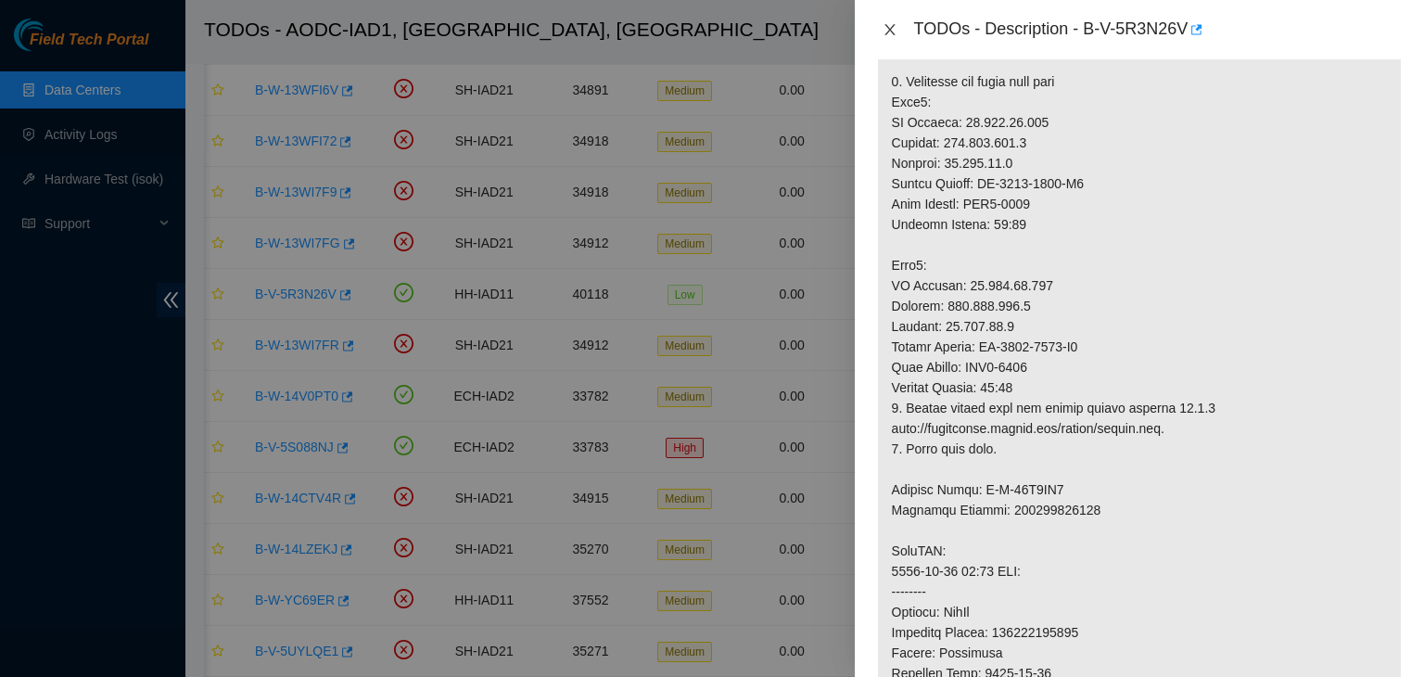
click at [897, 24] on button "Close" at bounding box center [890, 30] width 26 height 18
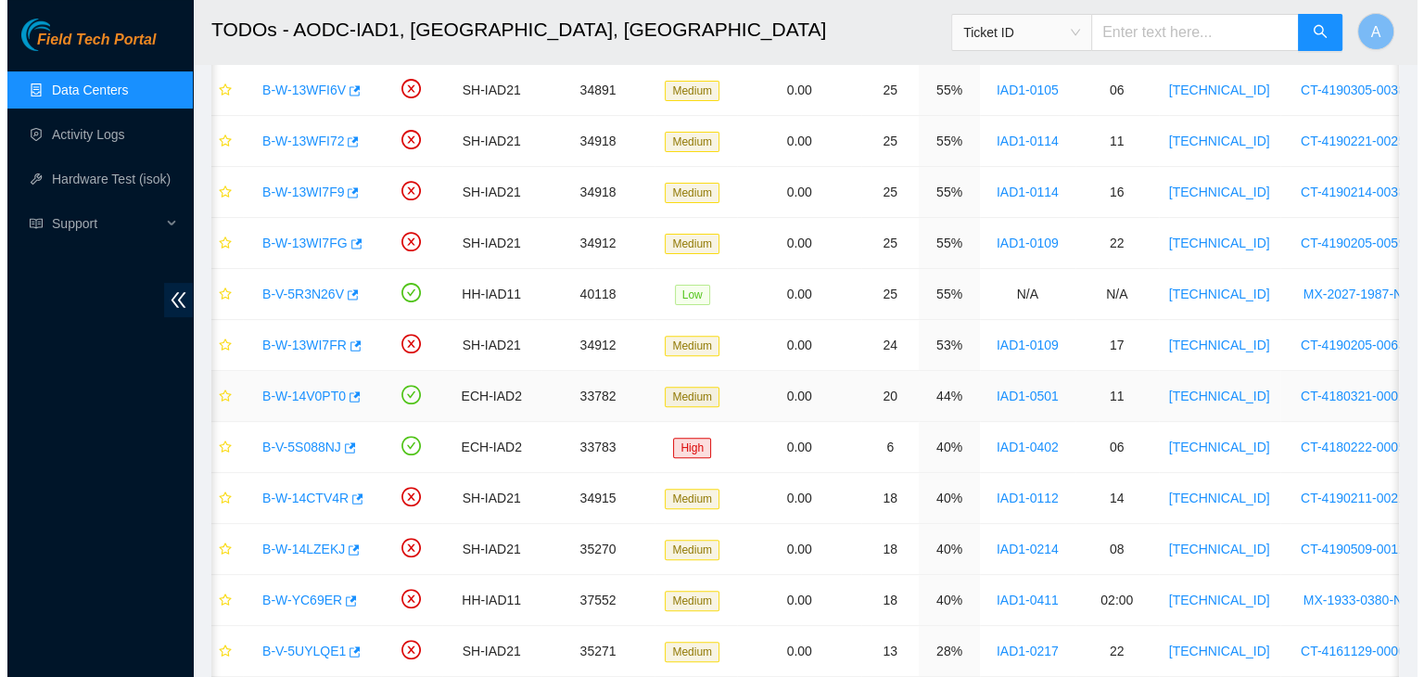
scroll to position [630, 0]
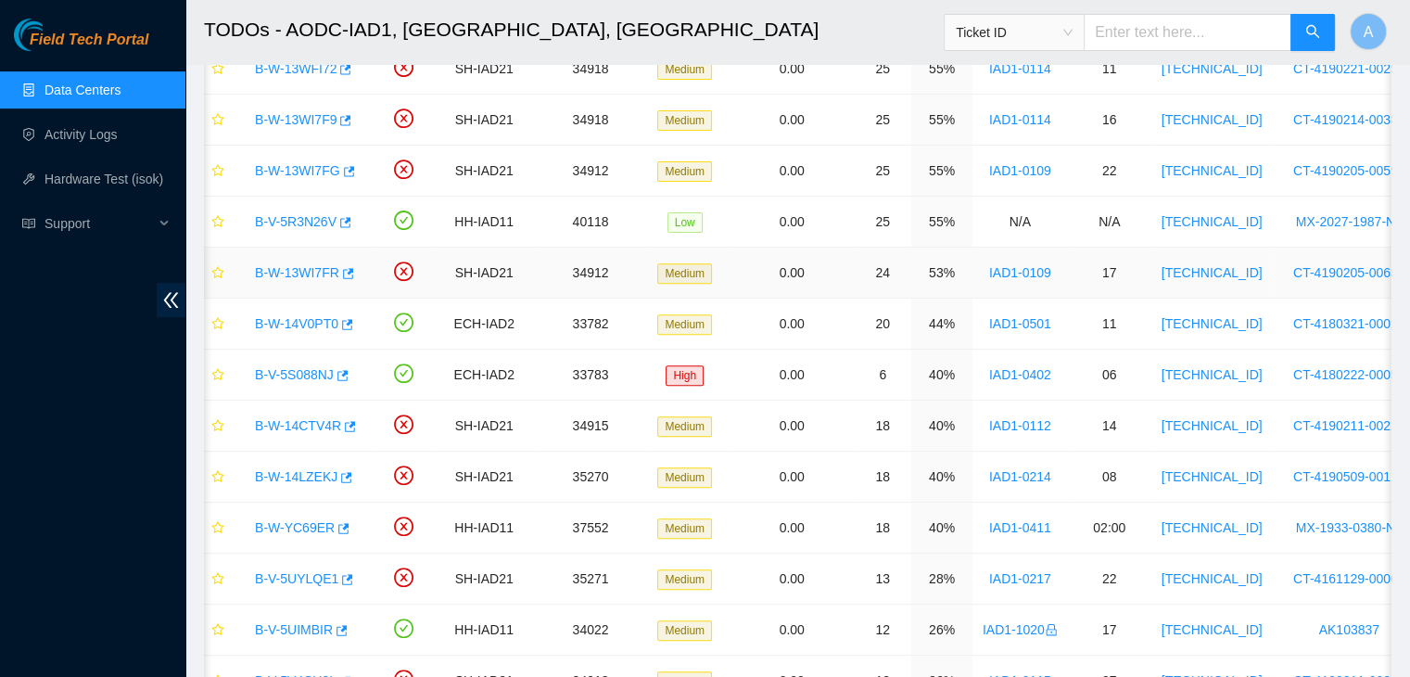
click at [299, 265] on link "B-W-13WI7FR" at bounding box center [297, 272] width 84 height 15
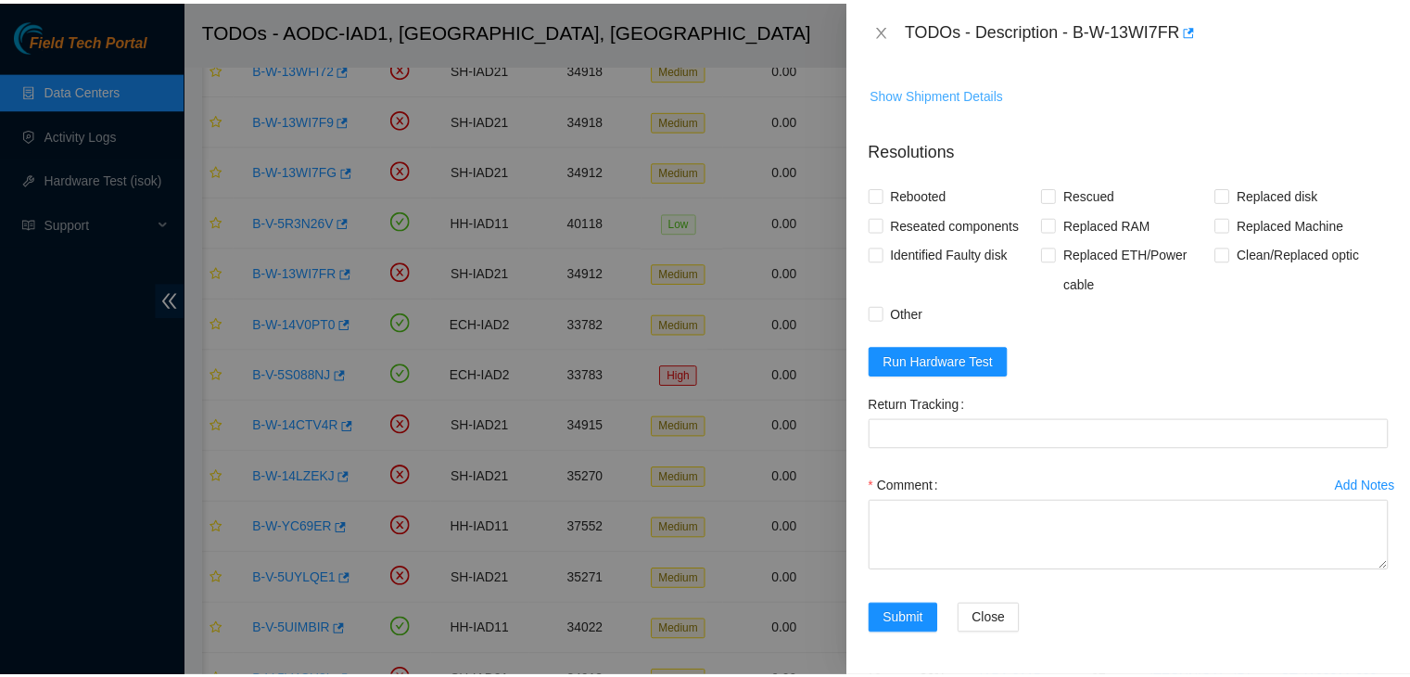
scroll to position [230, 0]
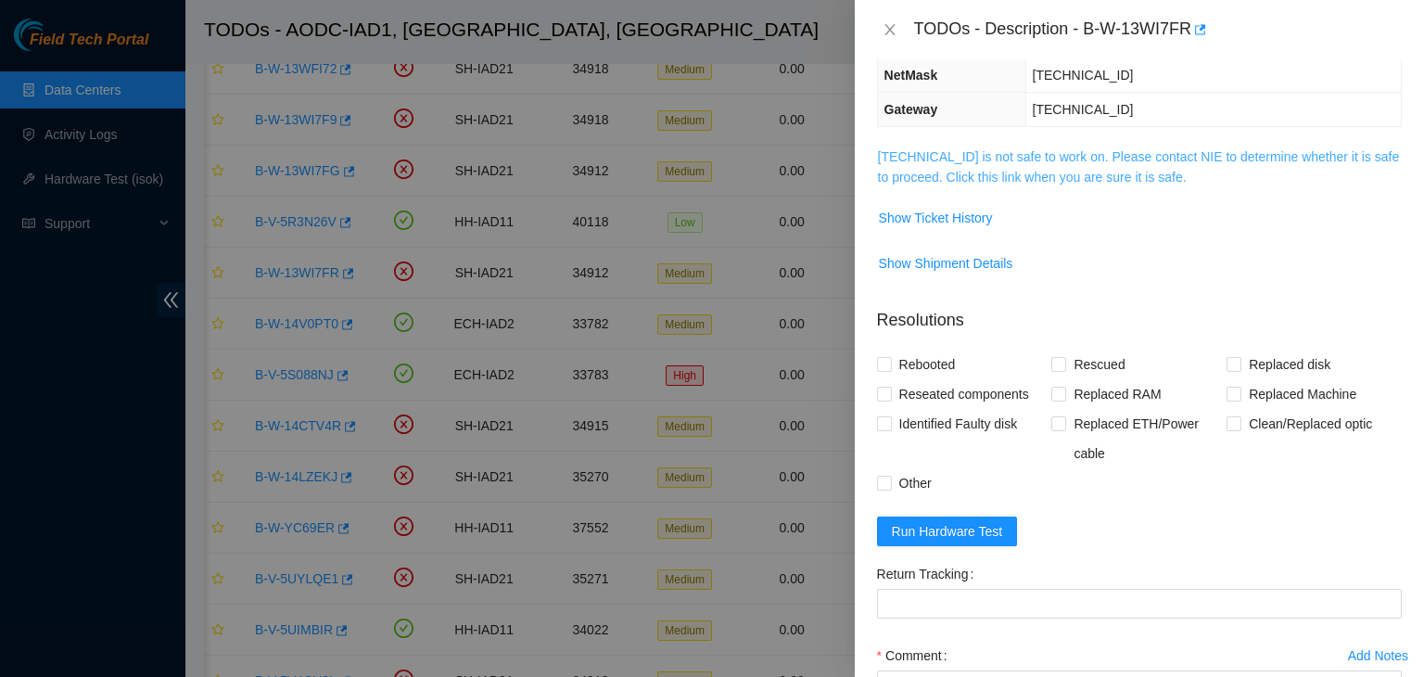
click at [972, 153] on link "104.84.155.168 is not safe to work on. Please contact NIE to determine whether …" at bounding box center [1139, 166] width 522 height 35
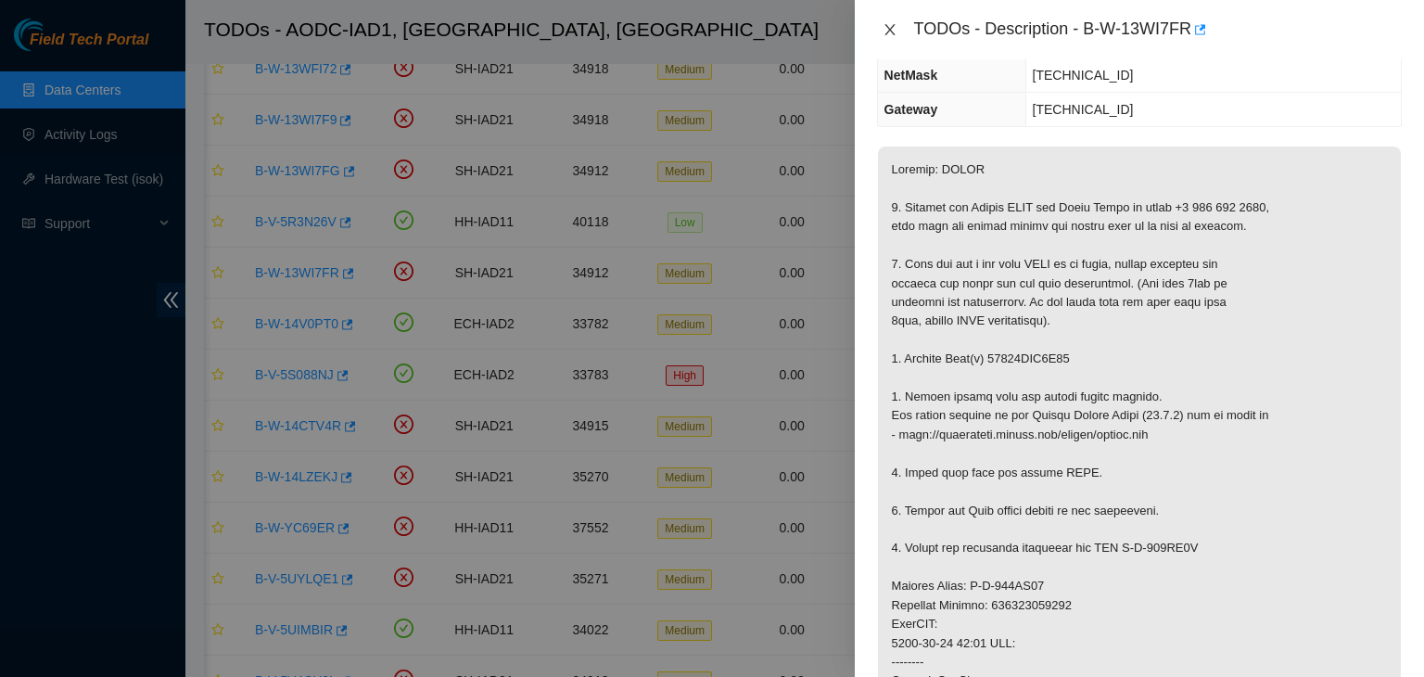
click at [888, 32] on icon "close" at bounding box center [889, 29] width 10 height 11
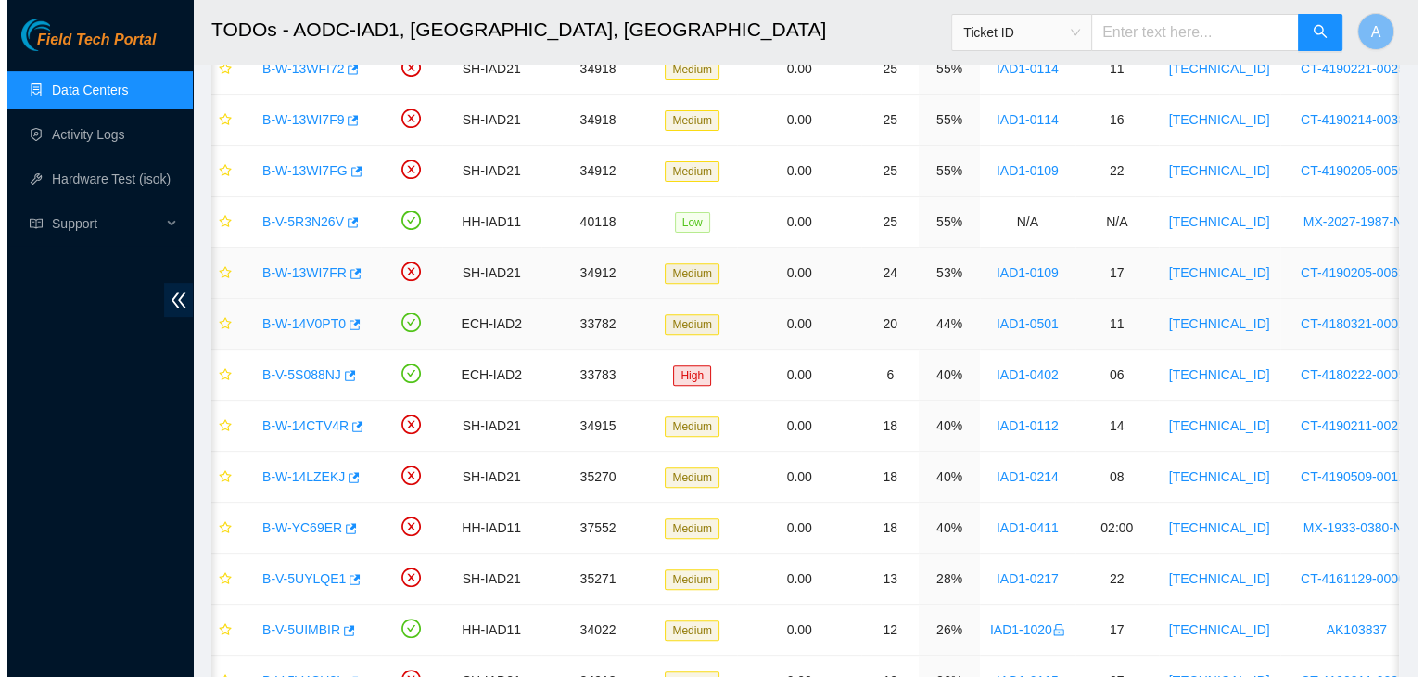
scroll to position [290, 0]
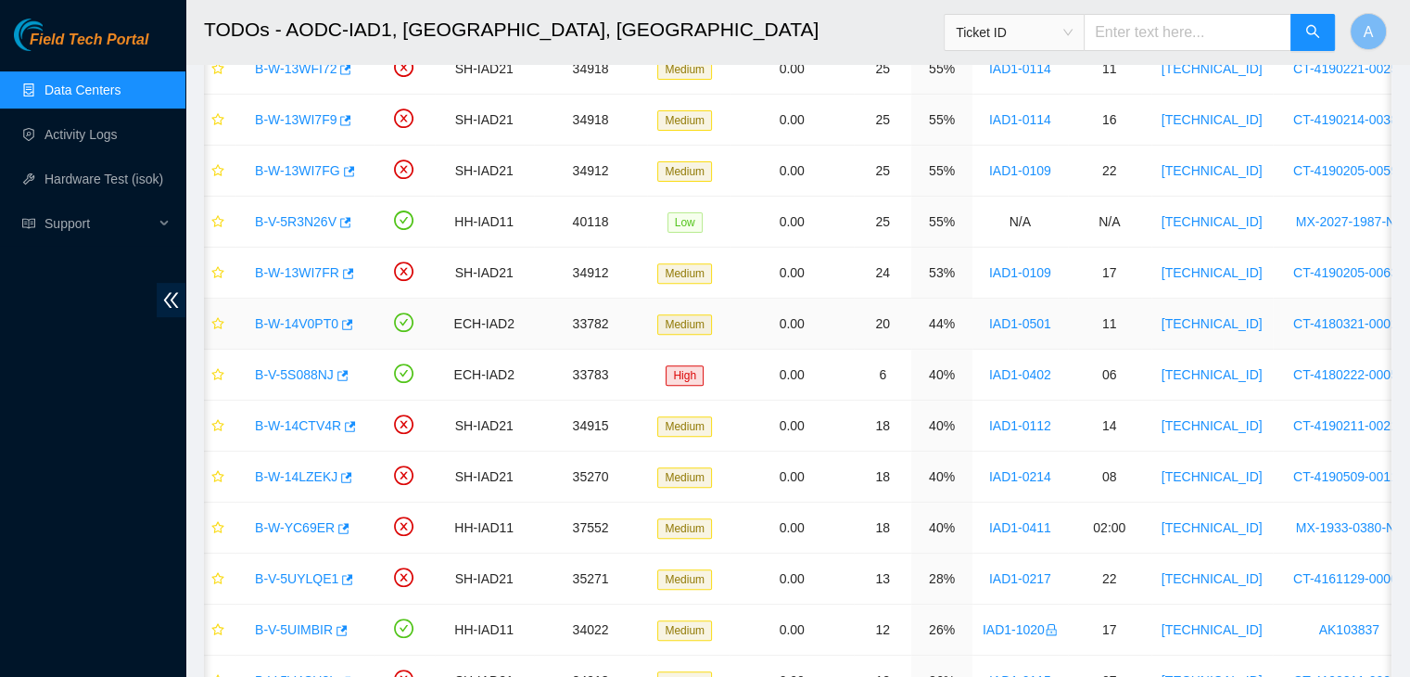
click at [304, 319] on link "B-W-14V0PT0" at bounding box center [296, 323] width 83 height 15
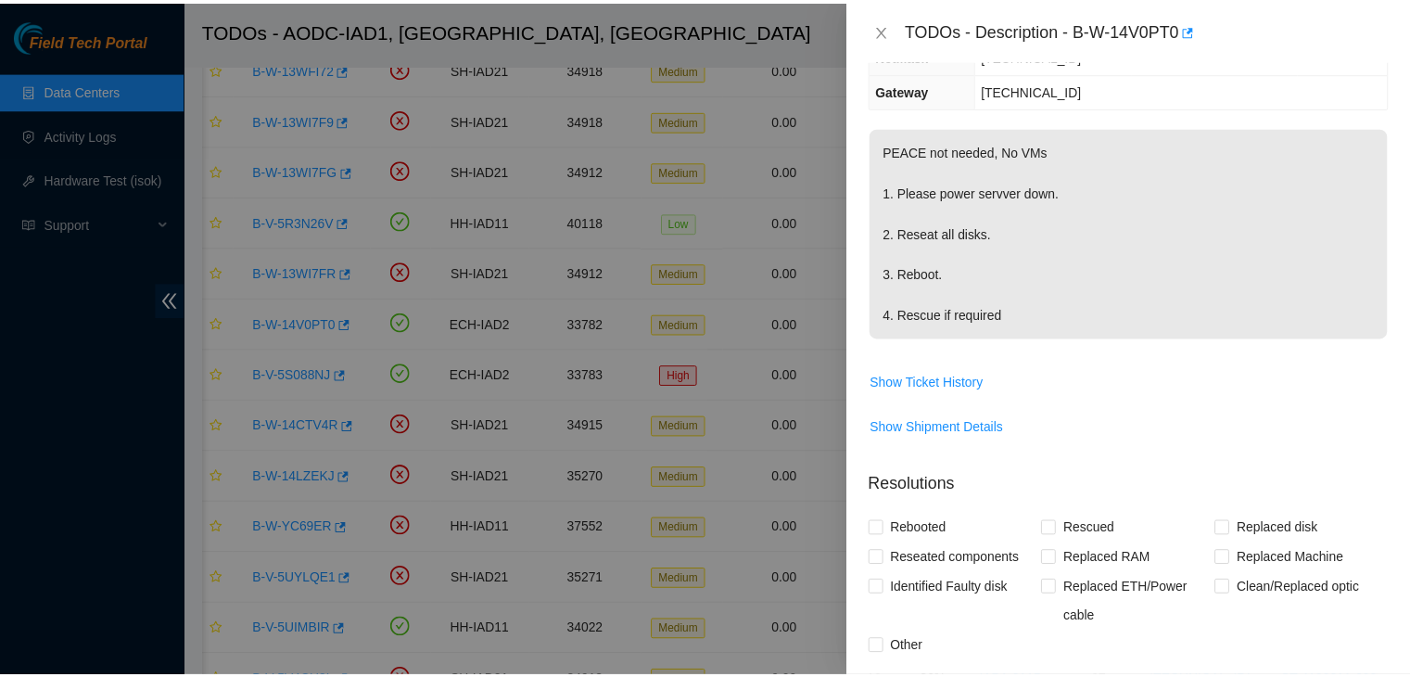
scroll to position [271, 0]
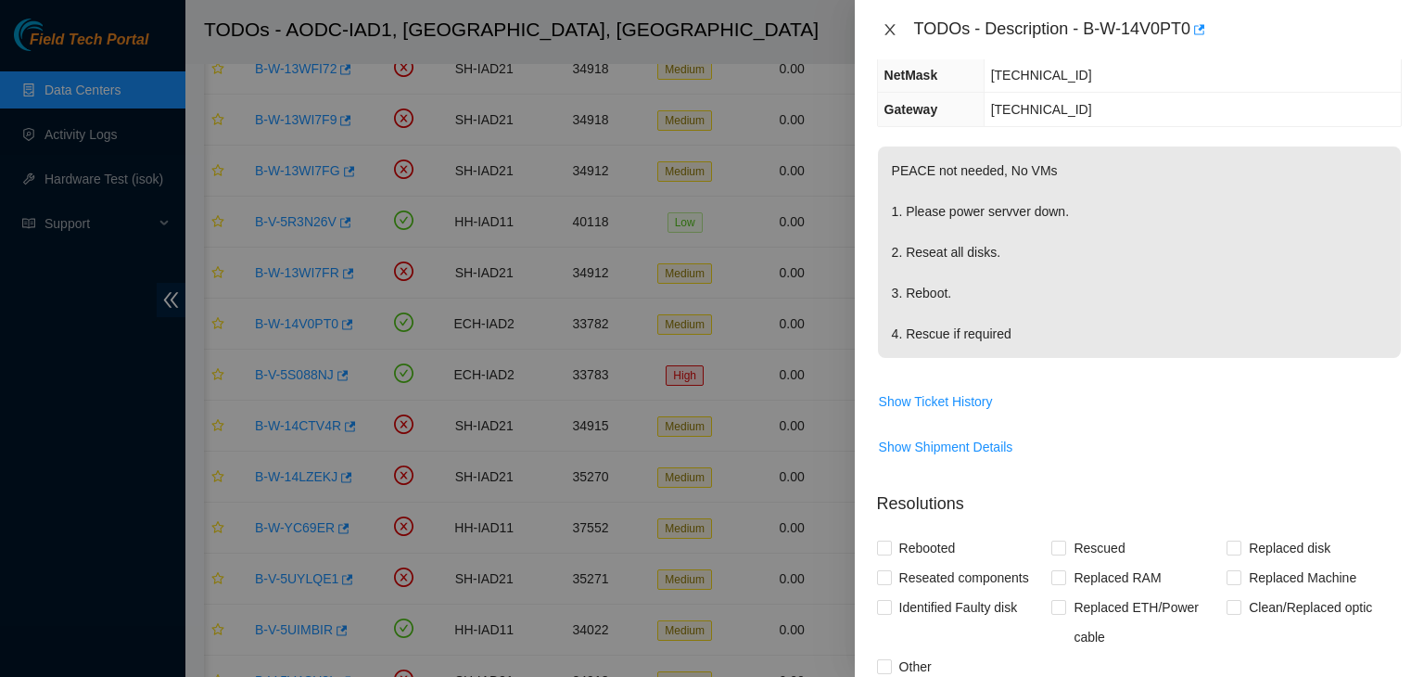
click at [889, 32] on icon "close" at bounding box center [890, 29] width 15 height 15
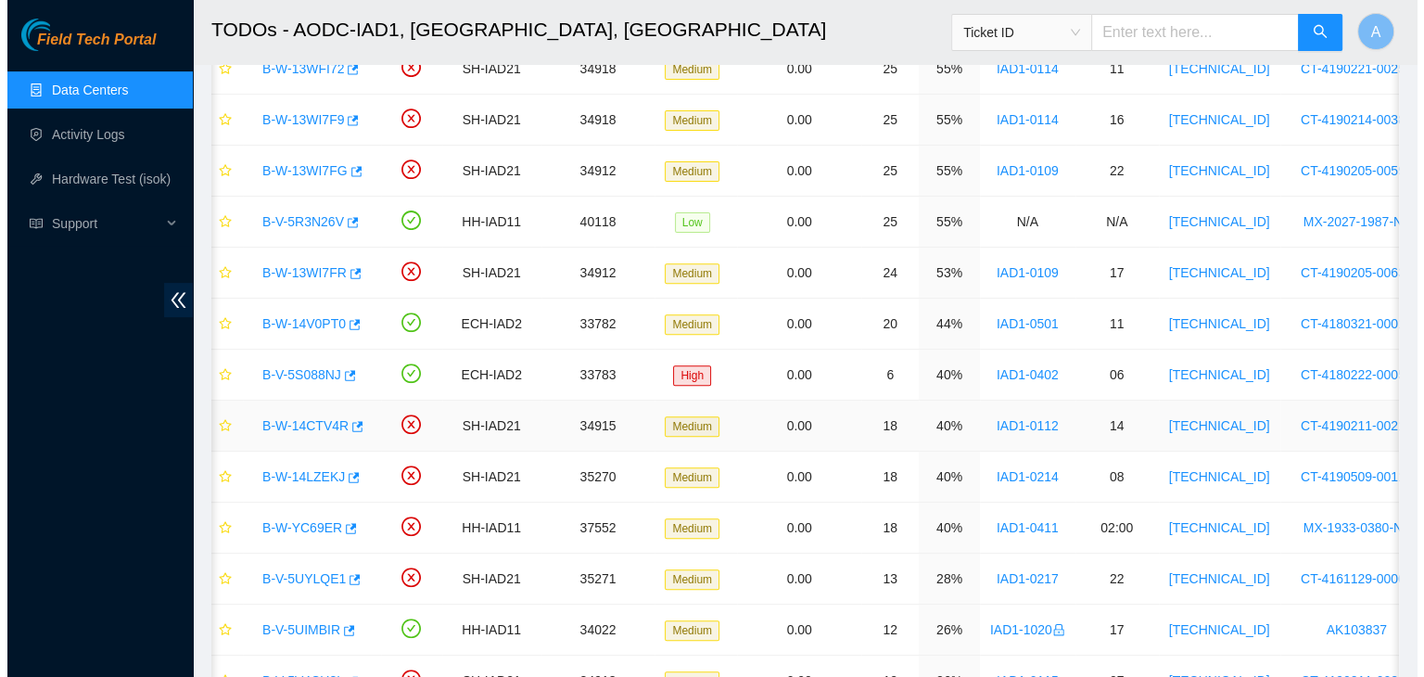
scroll to position [290, 0]
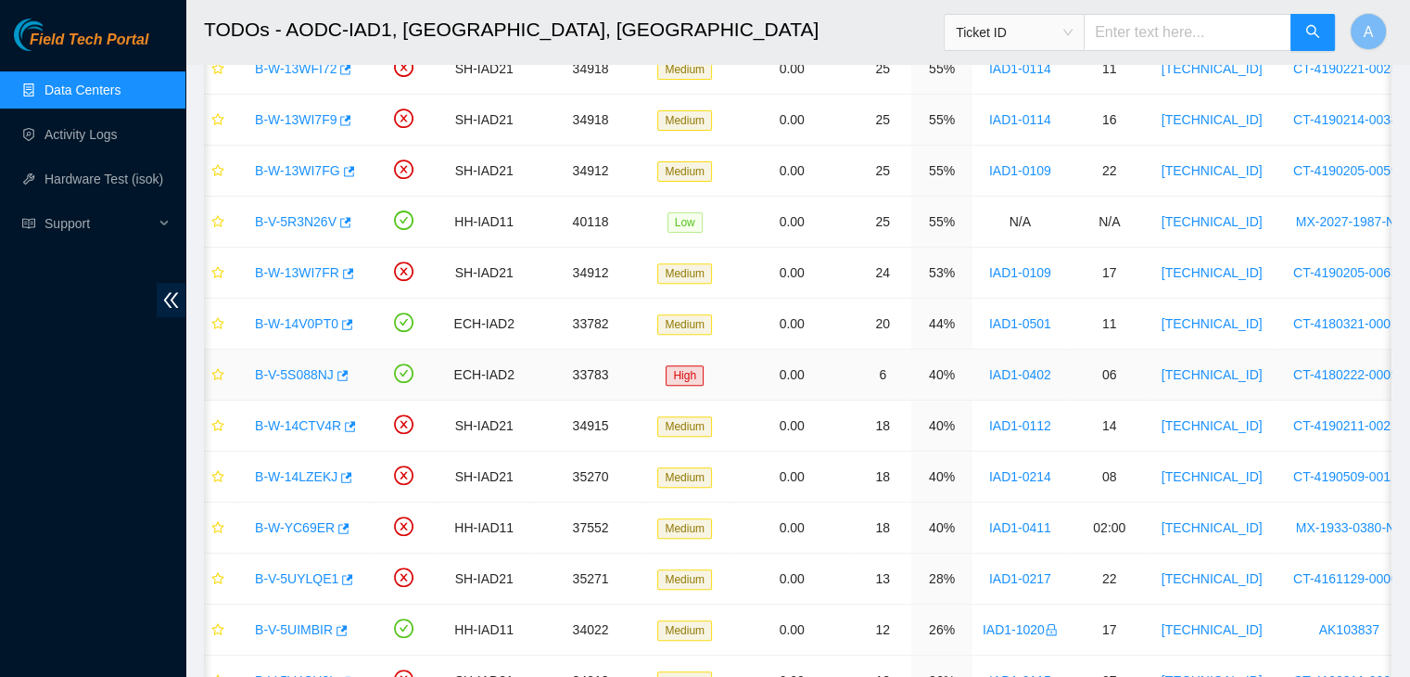
click at [301, 371] on link "B-V-5S088NJ" at bounding box center [294, 374] width 79 height 15
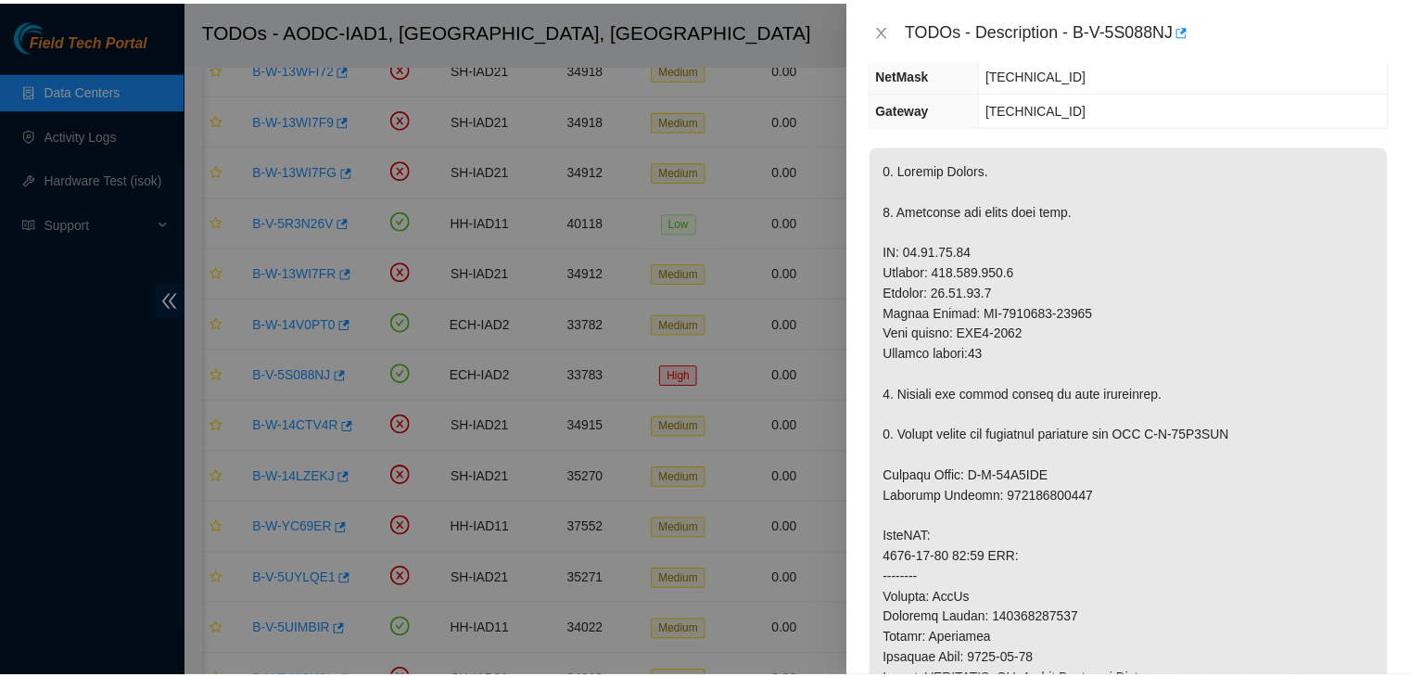
scroll to position [241, 0]
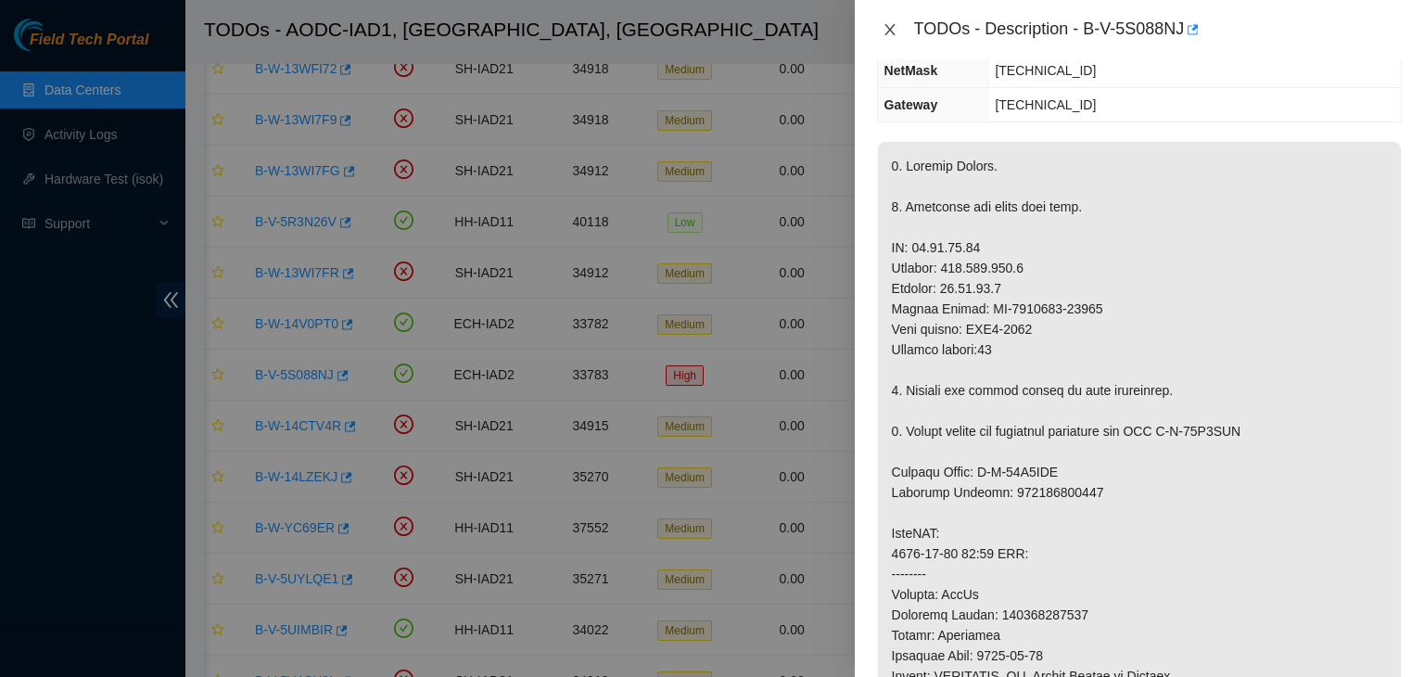
click at [895, 31] on icon "close" at bounding box center [890, 29] width 15 height 15
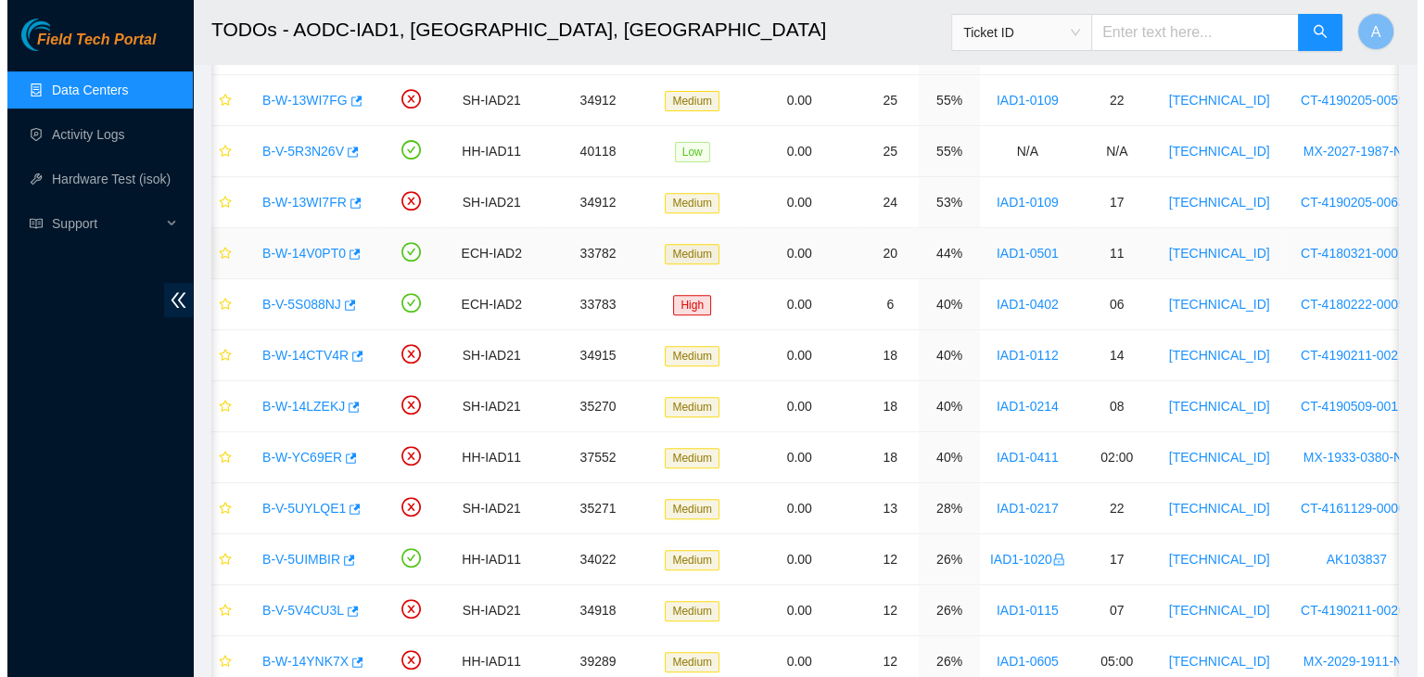
scroll to position [708, 0]
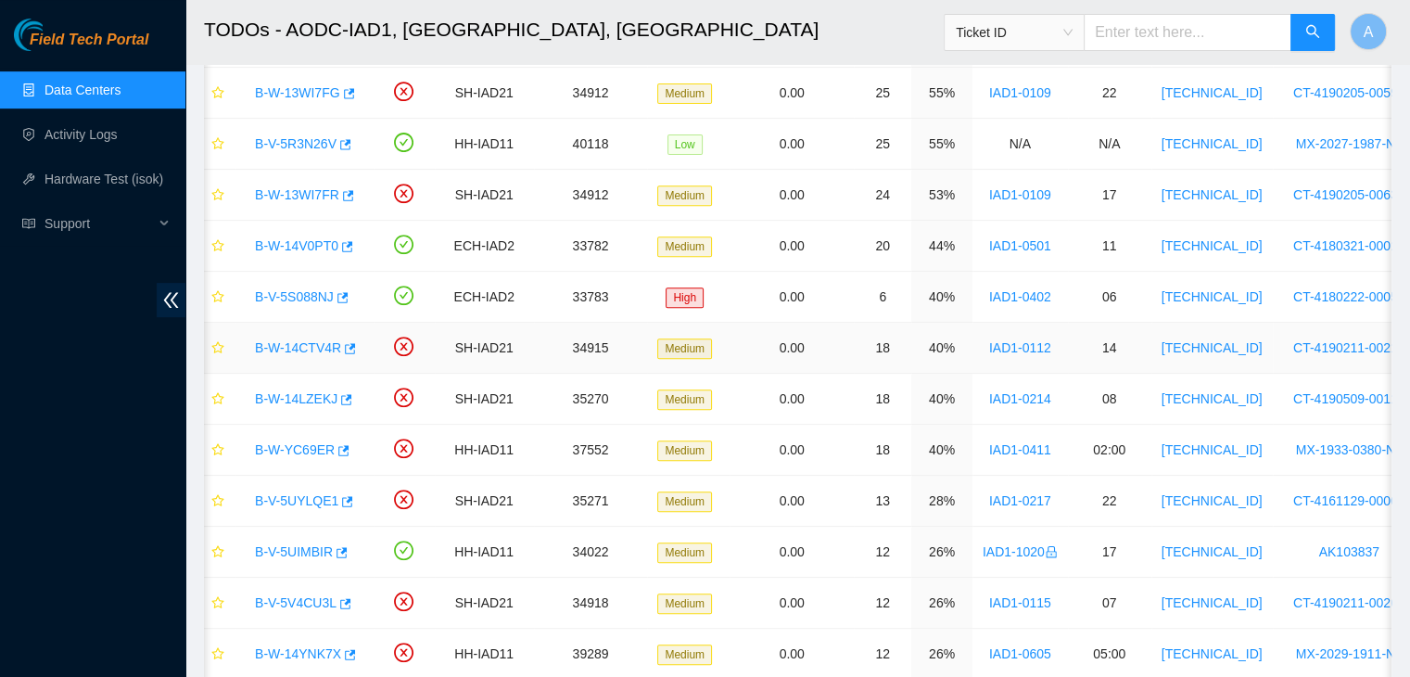
click at [315, 340] on link "B-W-14CTV4R" at bounding box center [298, 347] width 86 height 15
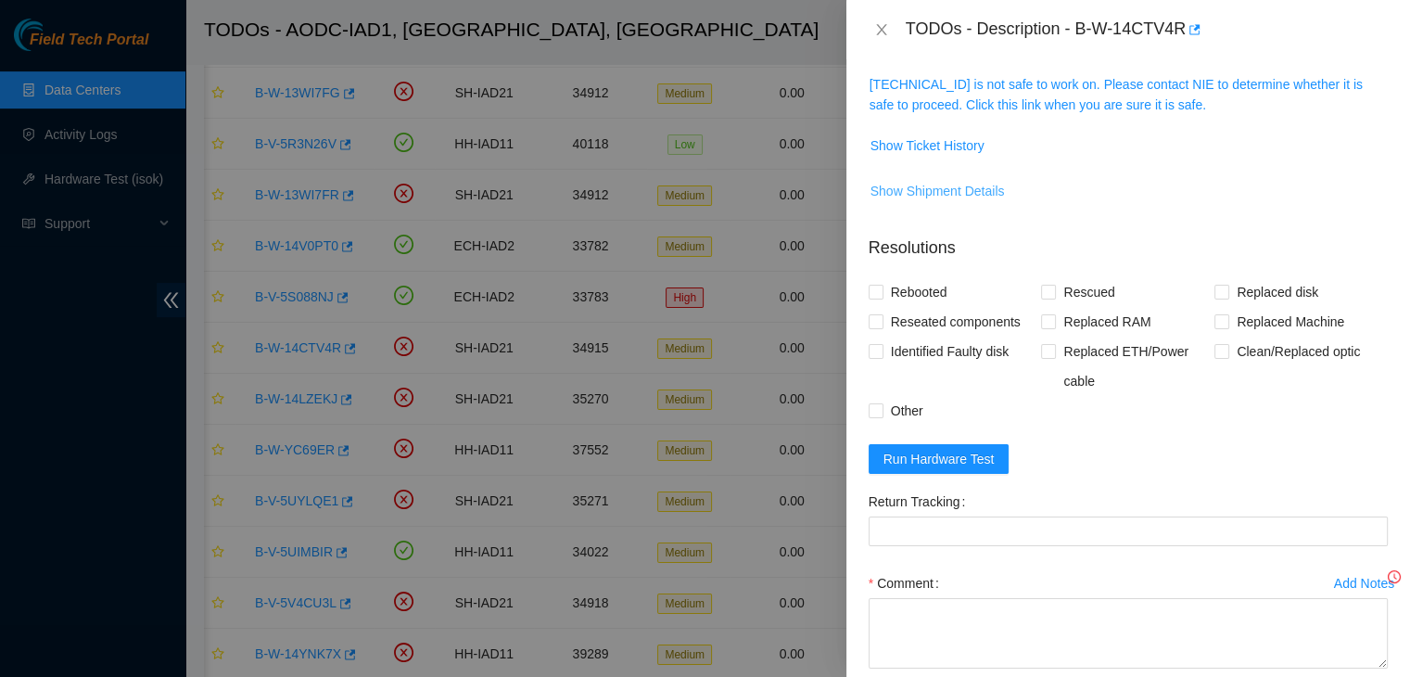
scroll to position [241, 0]
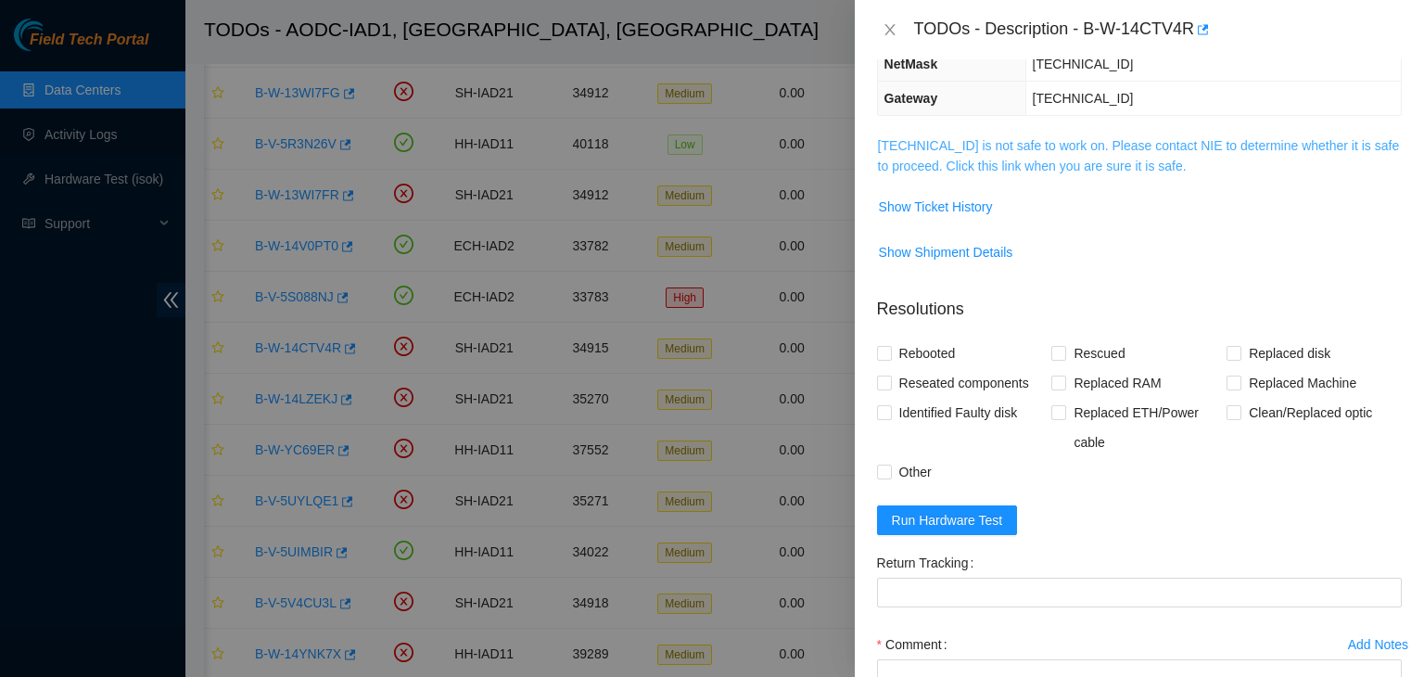
click at [1053, 159] on link "104.84.228.59 is not safe to work on. Please contact NIE to determine whether i…" at bounding box center [1139, 155] width 522 height 35
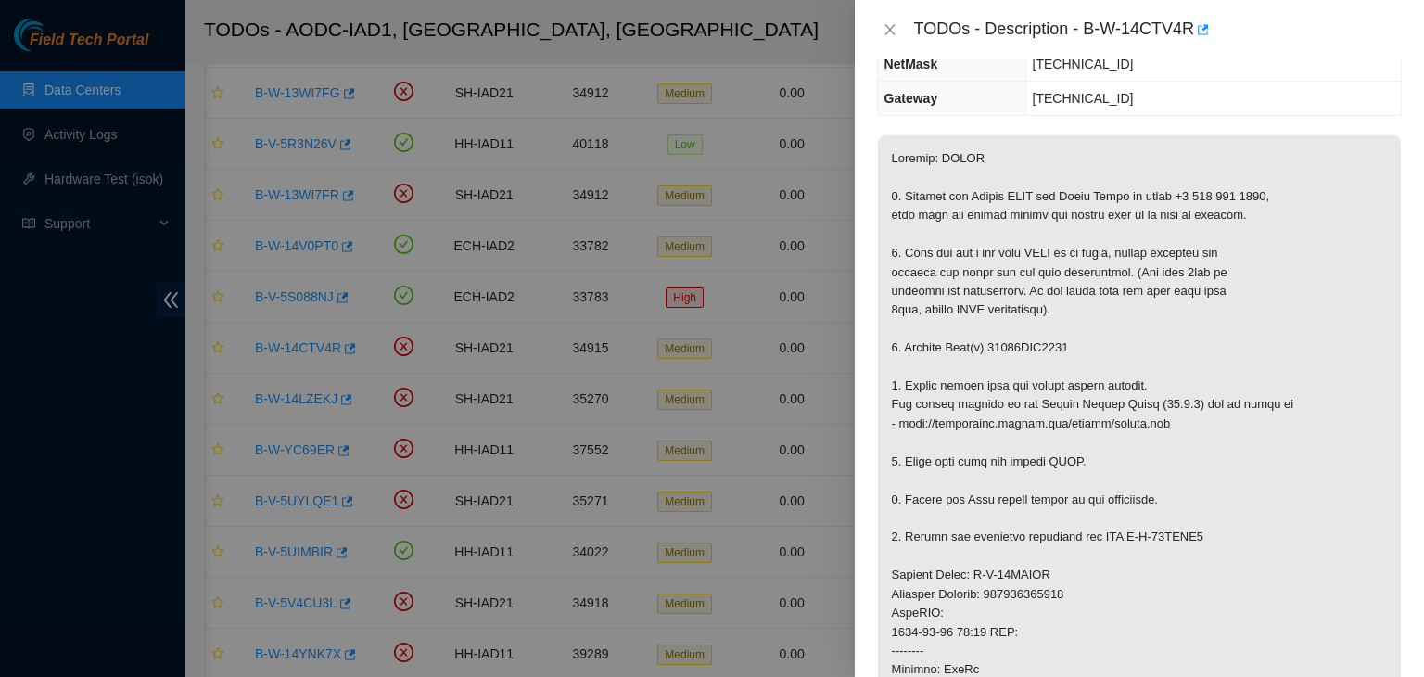
click at [890, 38] on div "TODOs - Description - B-W-14CTV4R" at bounding box center [1139, 30] width 525 height 30
click at [889, 38] on button "Close" at bounding box center [890, 30] width 26 height 18
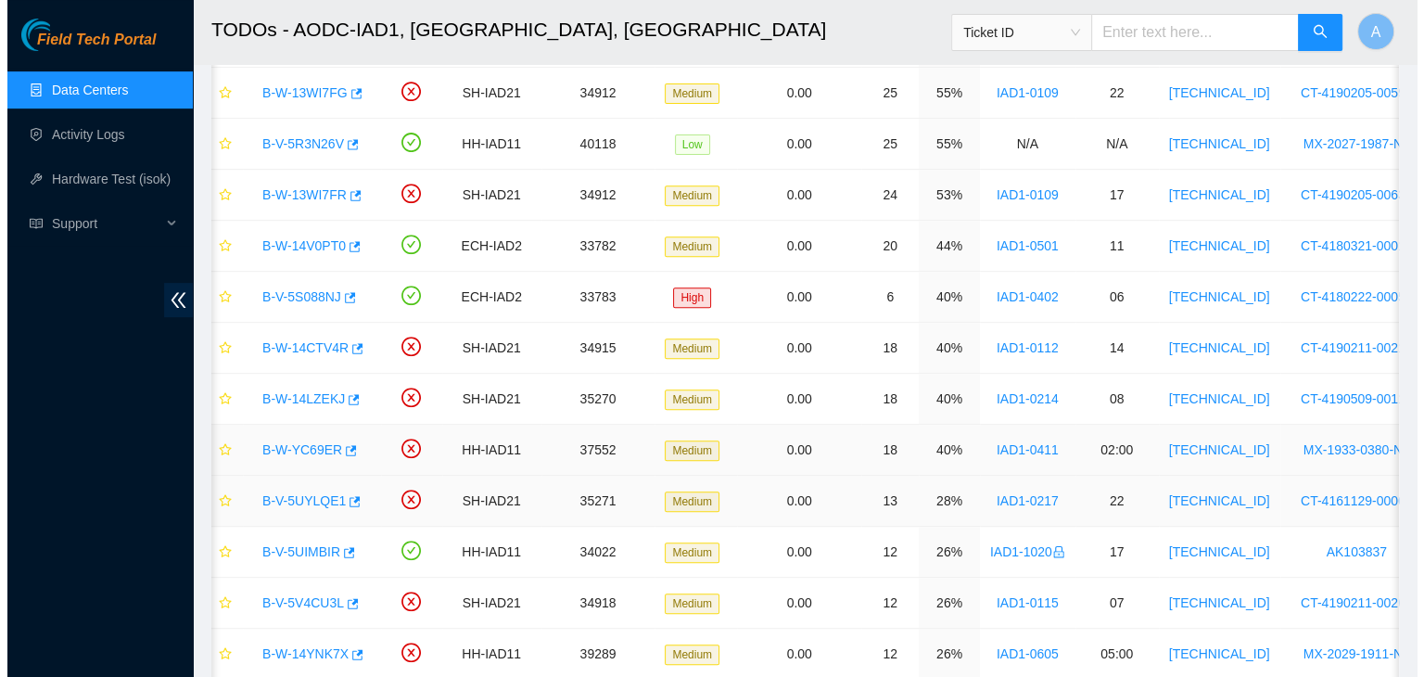
scroll to position [302, 0]
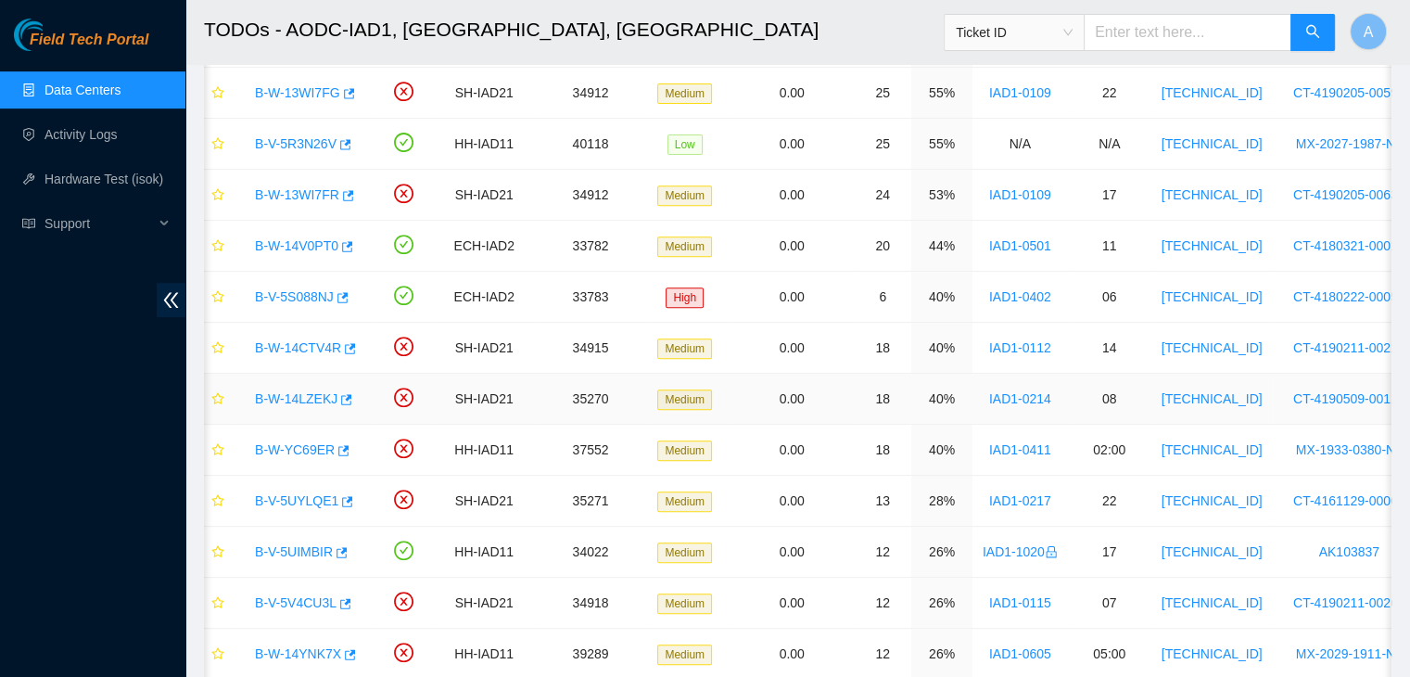
click at [271, 395] on link "B-W-14LZEKJ" at bounding box center [296, 398] width 83 height 15
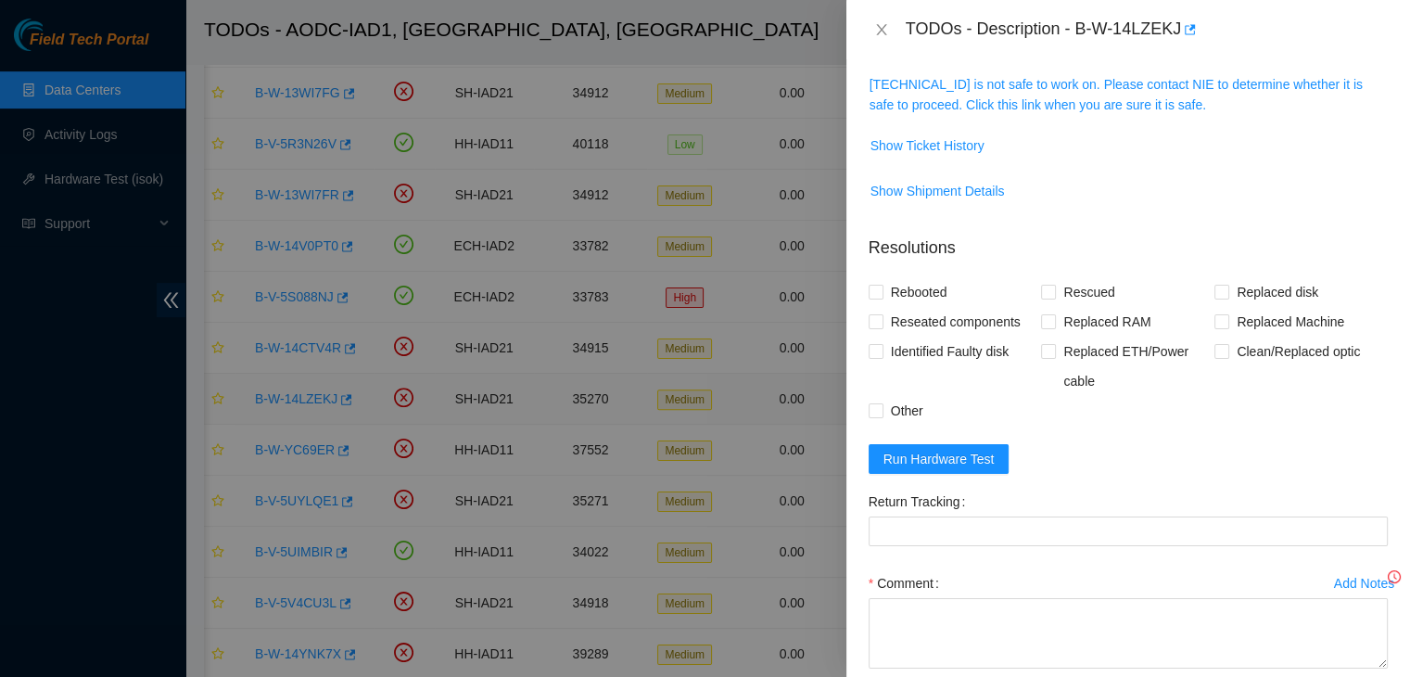
scroll to position [241, 0]
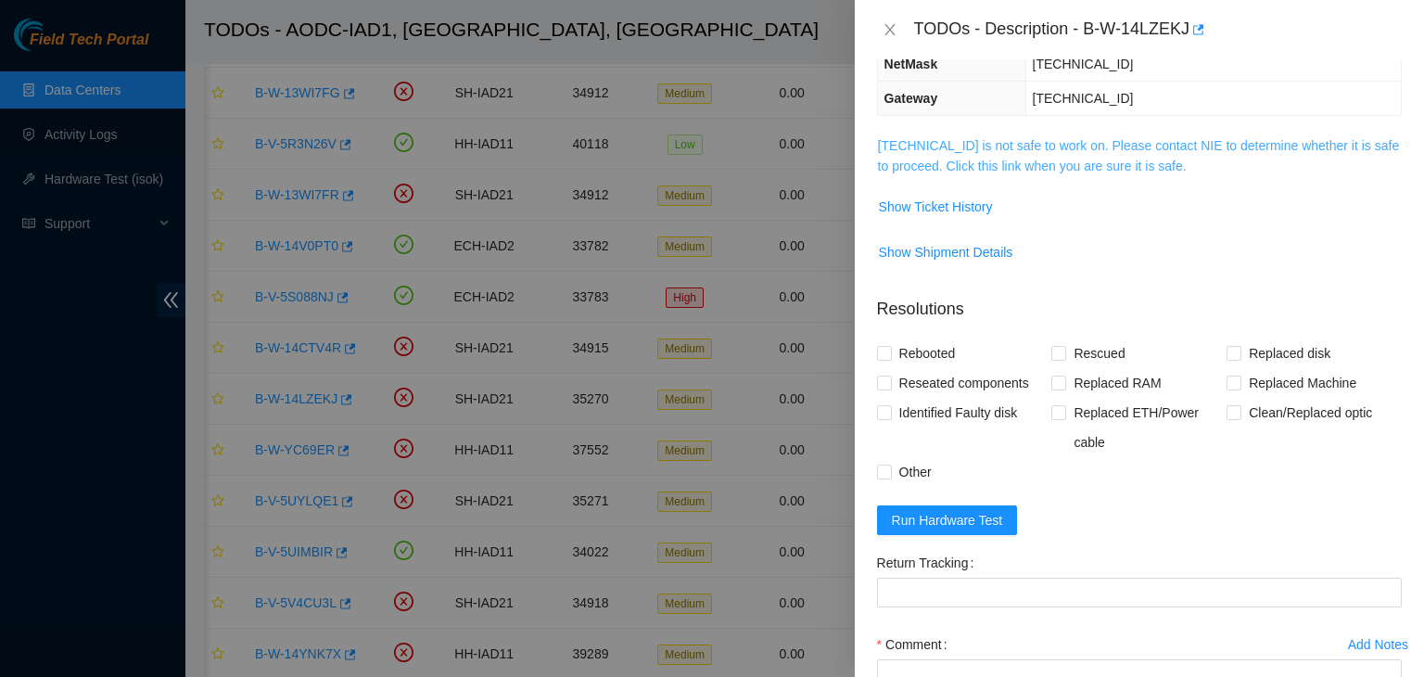
click at [898, 157] on link "104.98.119.53 is not safe to work on. Please contact NIE to determine whether i…" at bounding box center [1139, 155] width 522 height 35
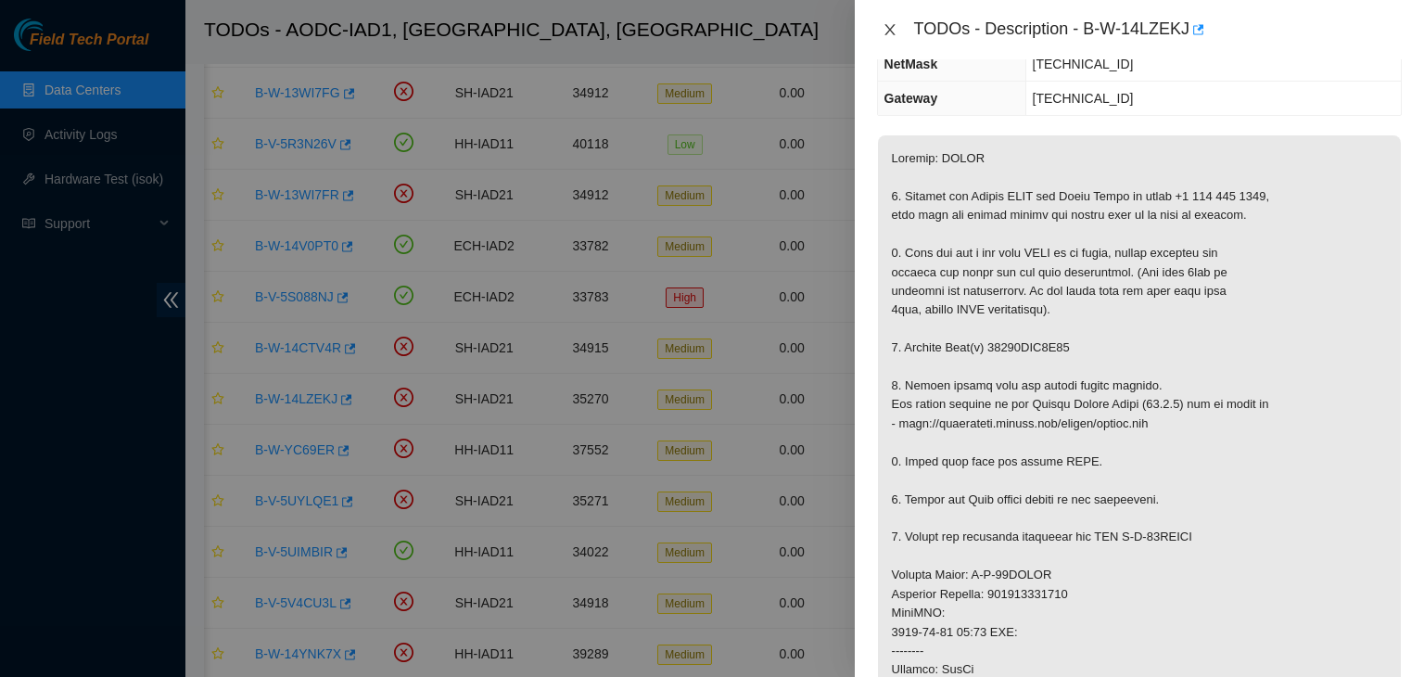
click at [897, 26] on button "Close" at bounding box center [890, 30] width 26 height 18
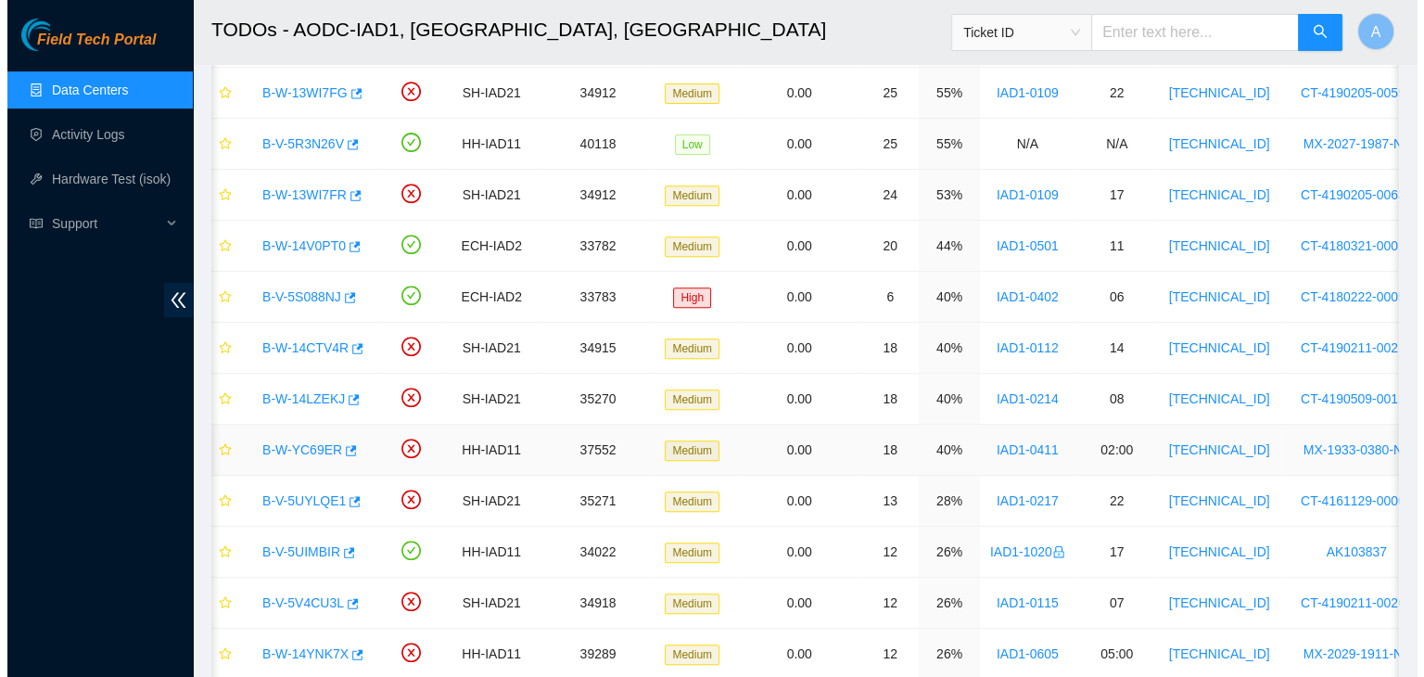
scroll to position [302, 0]
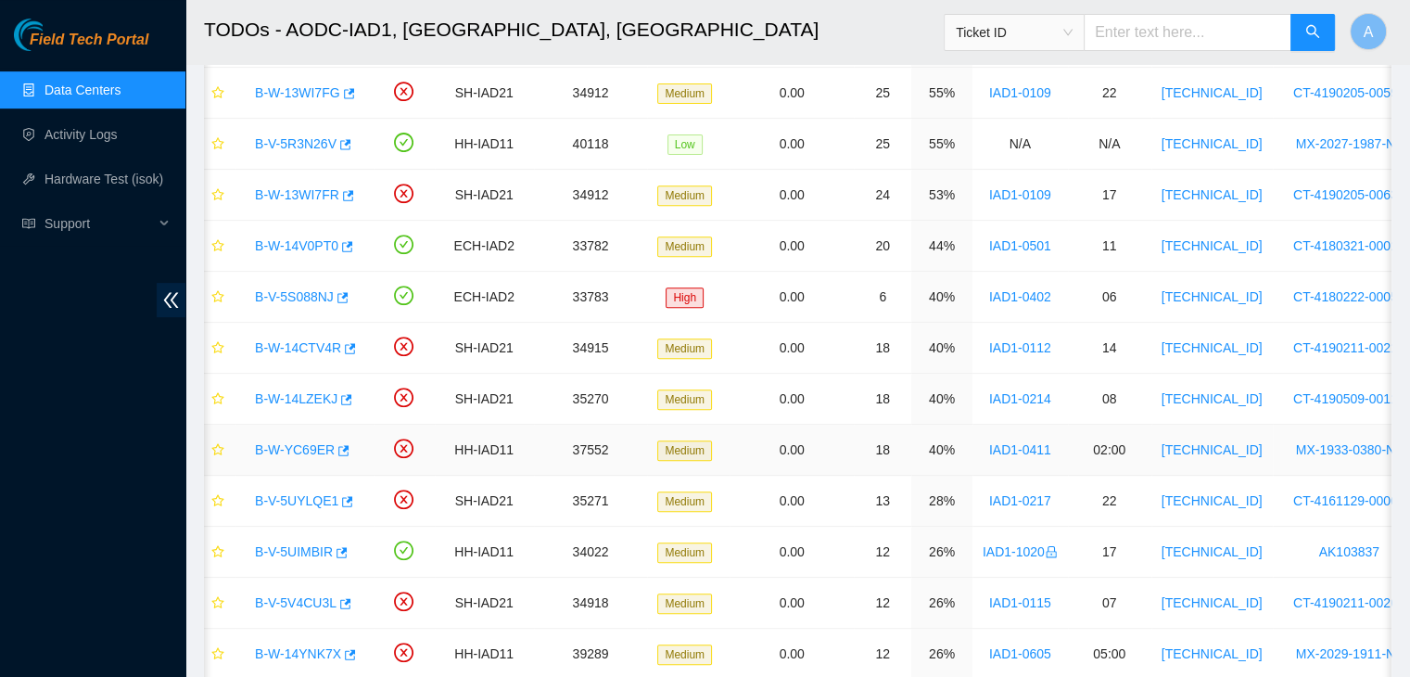
click at [271, 457] on div "B-W-YC69ER" at bounding box center [305, 450] width 118 height 30
click at [283, 448] on link "B-W-YC69ER" at bounding box center [295, 449] width 80 height 15
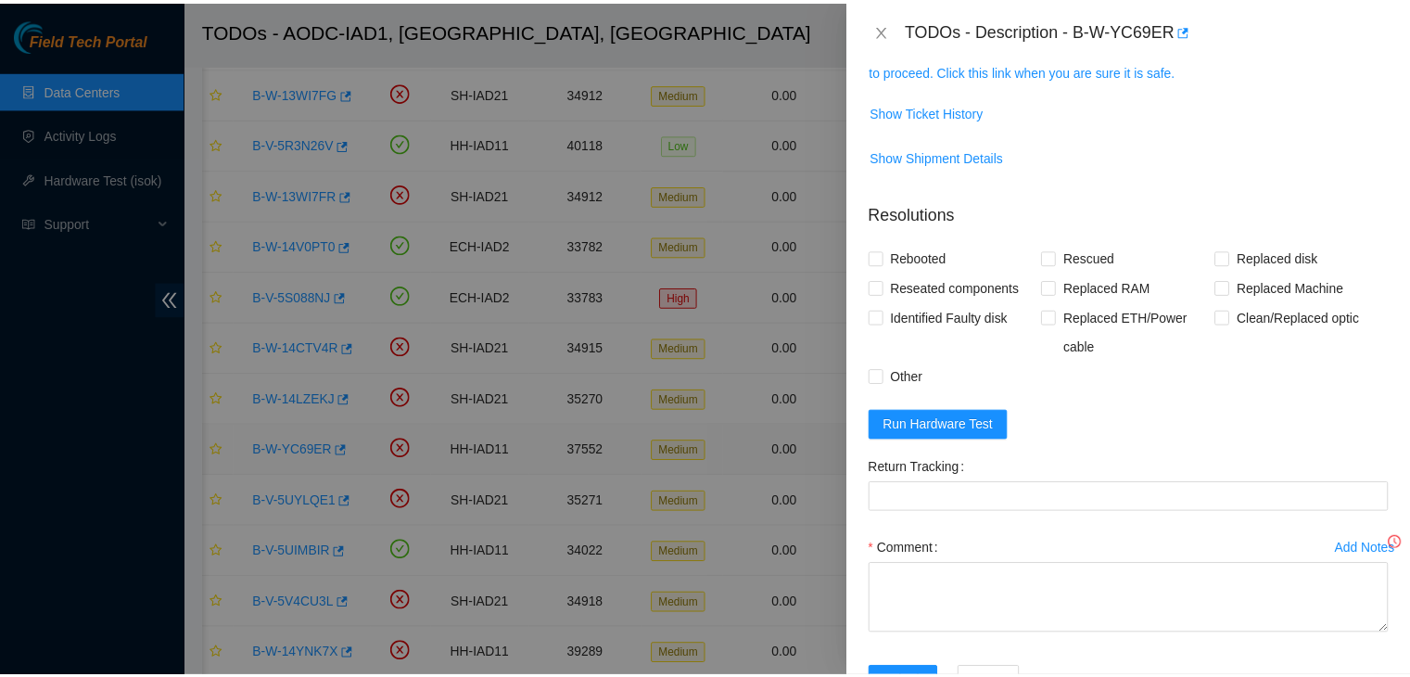
scroll to position [241, 0]
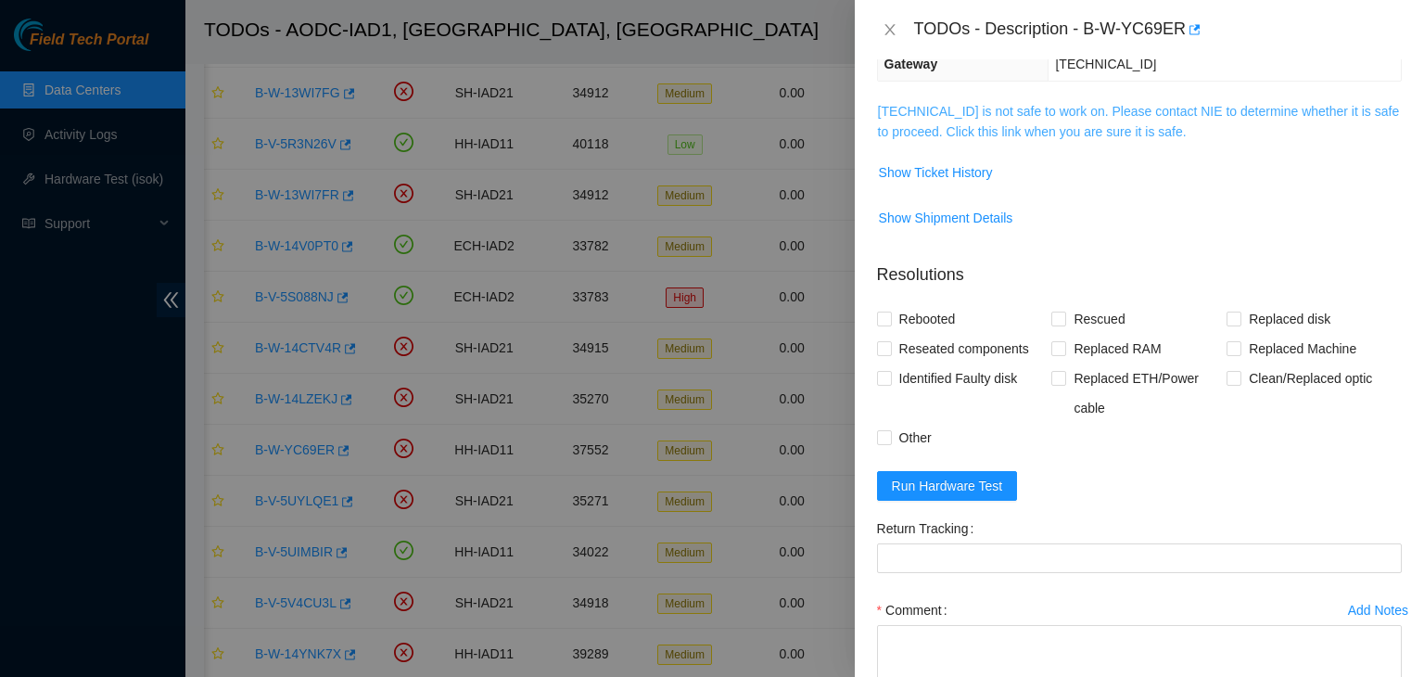
click at [939, 108] on link "23.200.167.154 is not safe to work on. Please contact NIE to determine whether …" at bounding box center [1139, 121] width 522 height 35
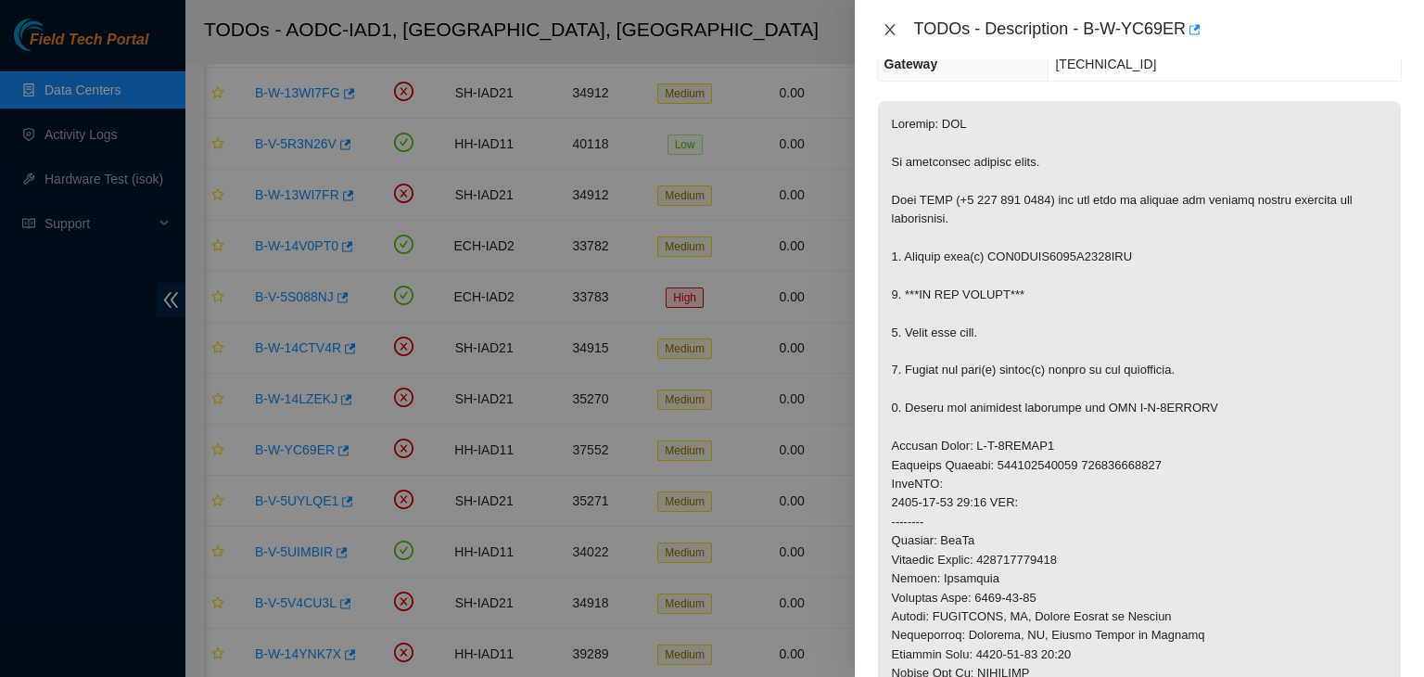
click at [892, 27] on icon "close" at bounding box center [889, 29] width 10 height 11
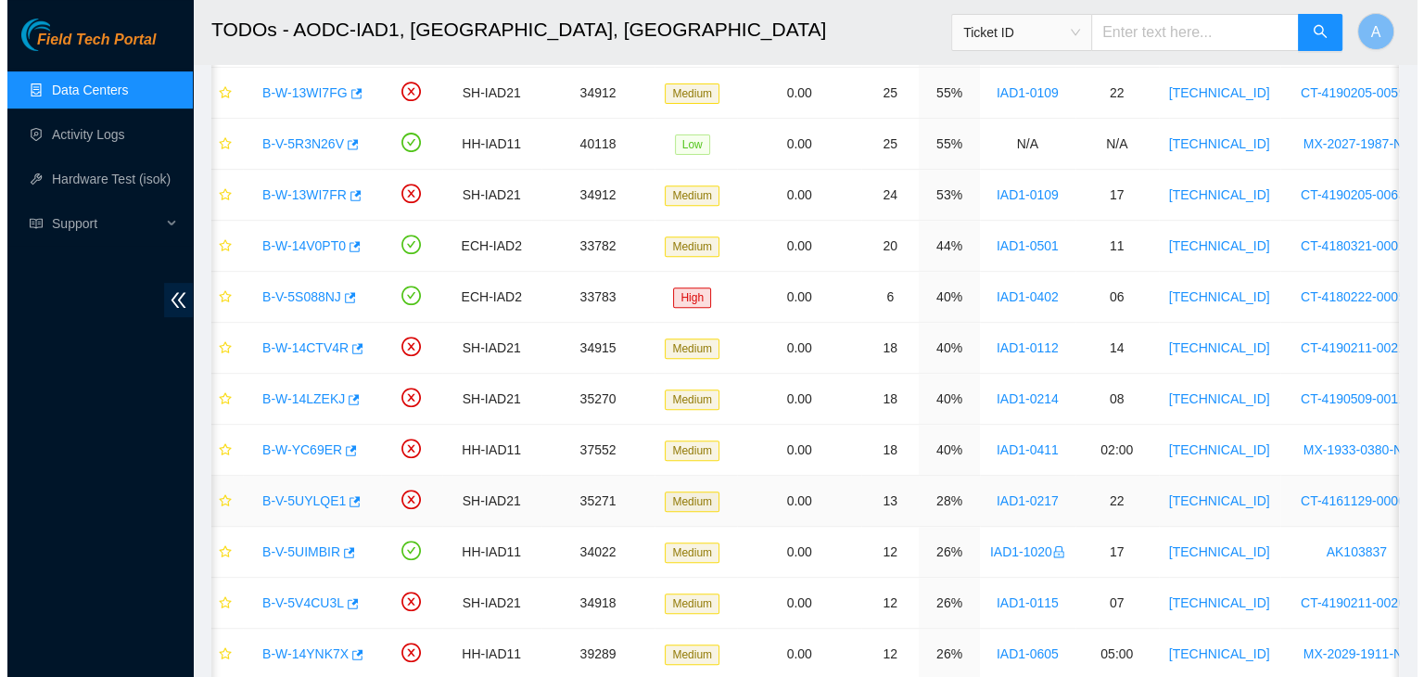
scroll to position [302, 0]
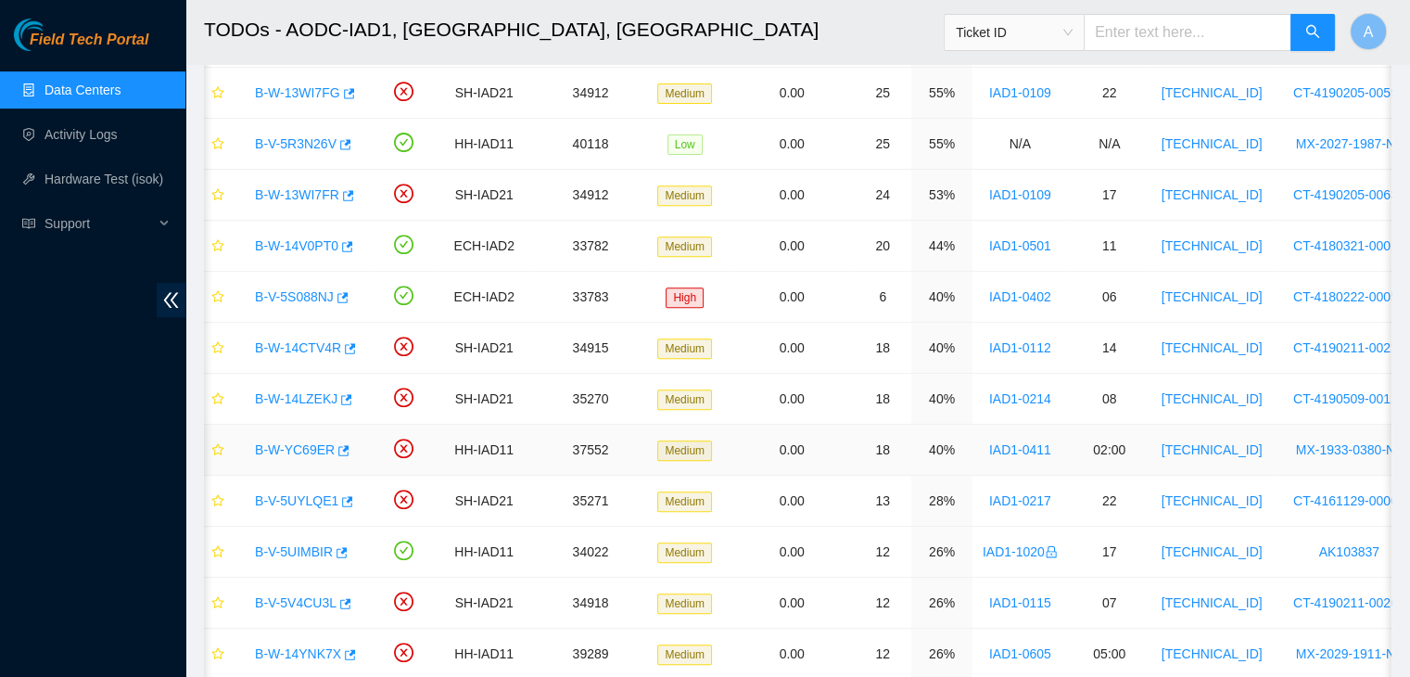
click at [311, 442] on link "B-W-YC69ER" at bounding box center [295, 449] width 80 height 15
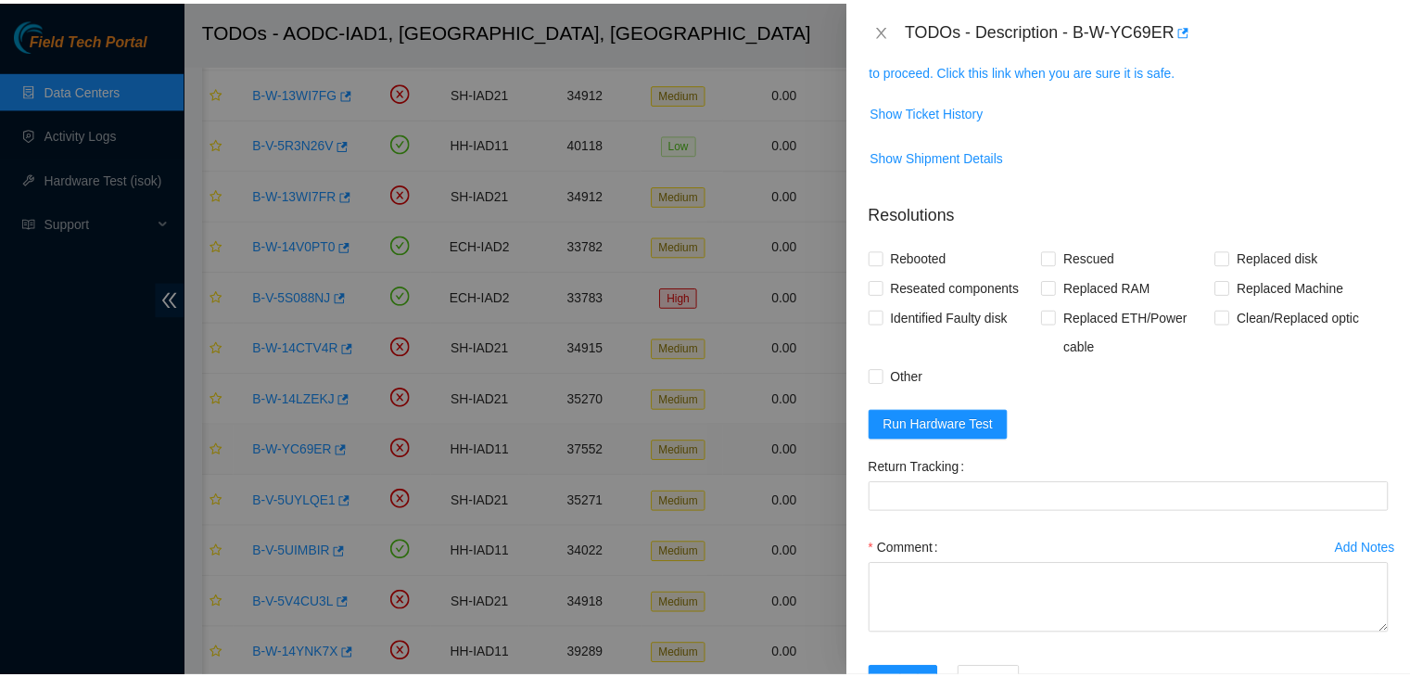
scroll to position [241, 0]
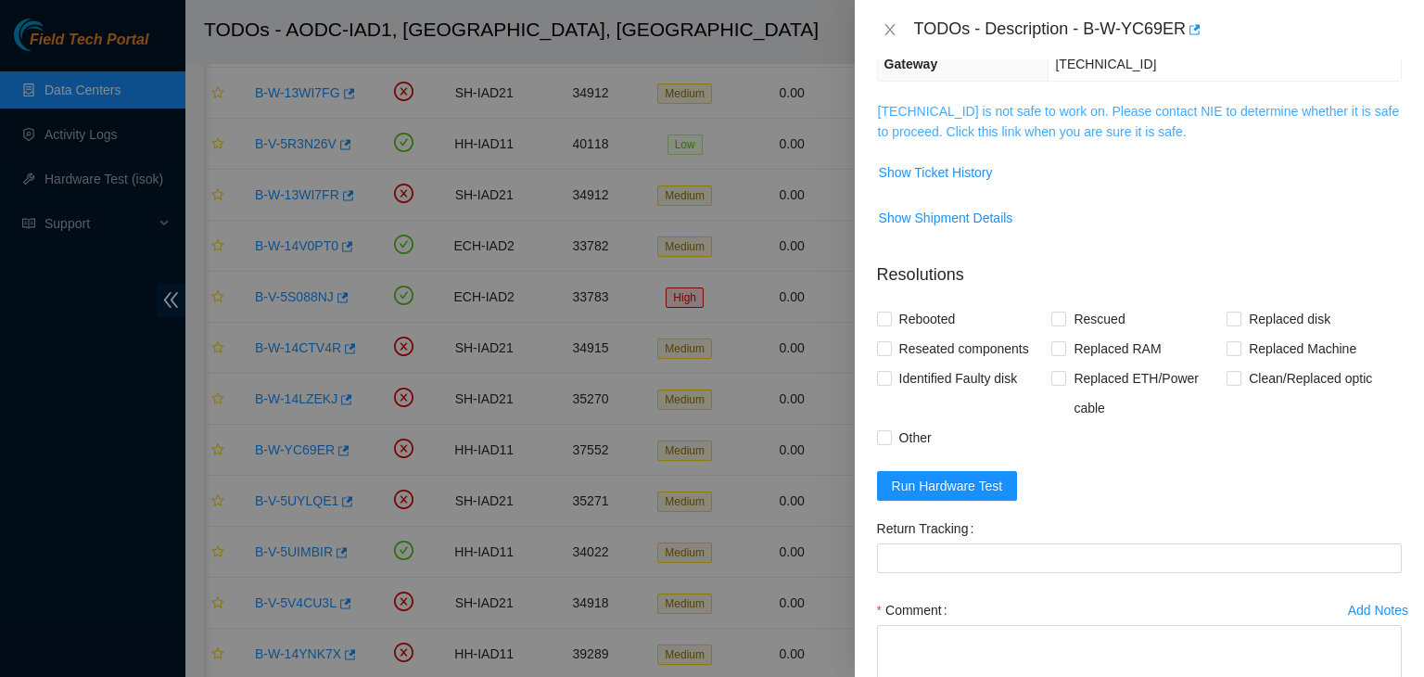
click at [919, 123] on link "23.200.167.154 is not safe to work on. Please contact NIE to determine whether …" at bounding box center [1139, 121] width 522 height 35
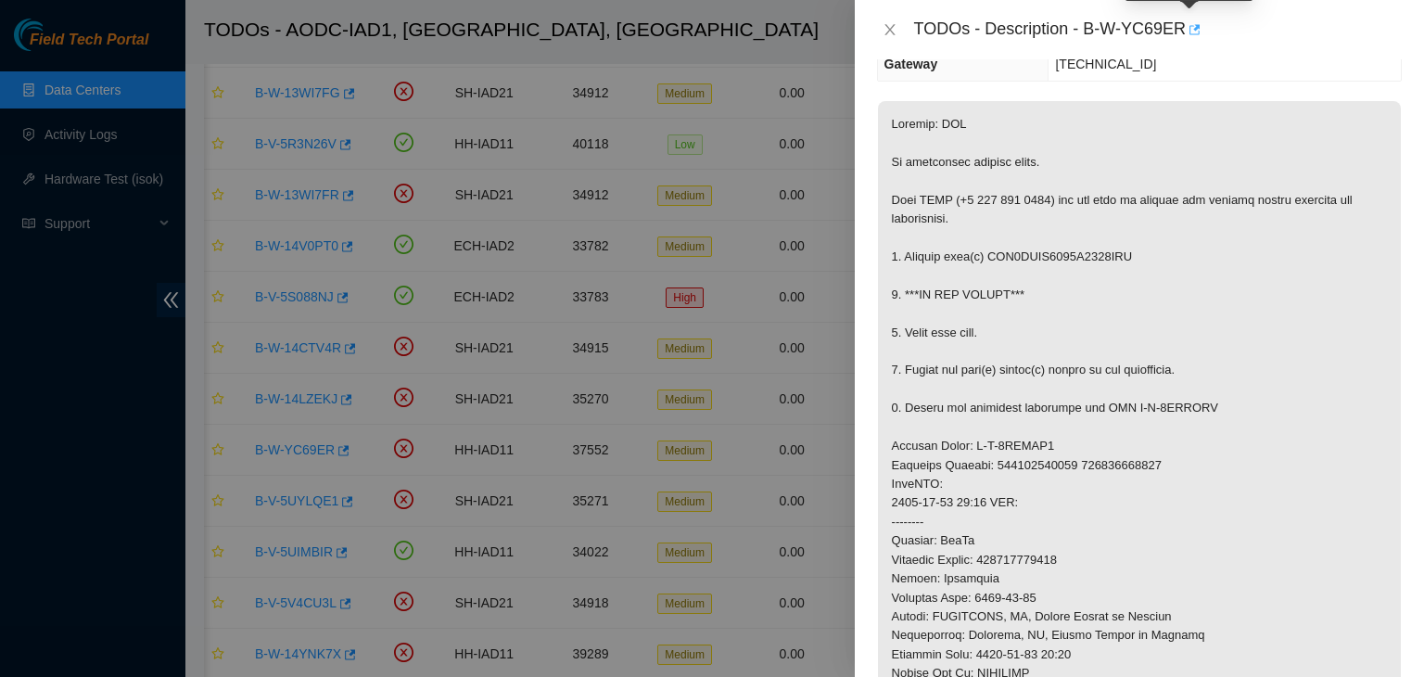
click at [1189, 36] on icon "button" at bounding box center [1193, 29] width 13 height 13
click at [886, 19] on div "TODOs - Description - B-W-YC69ER" at bounding box center [1139, 30] width 525 height 30
click at [890, 27] on icon "close" at bounding box center [889, 29] width 10 height 11
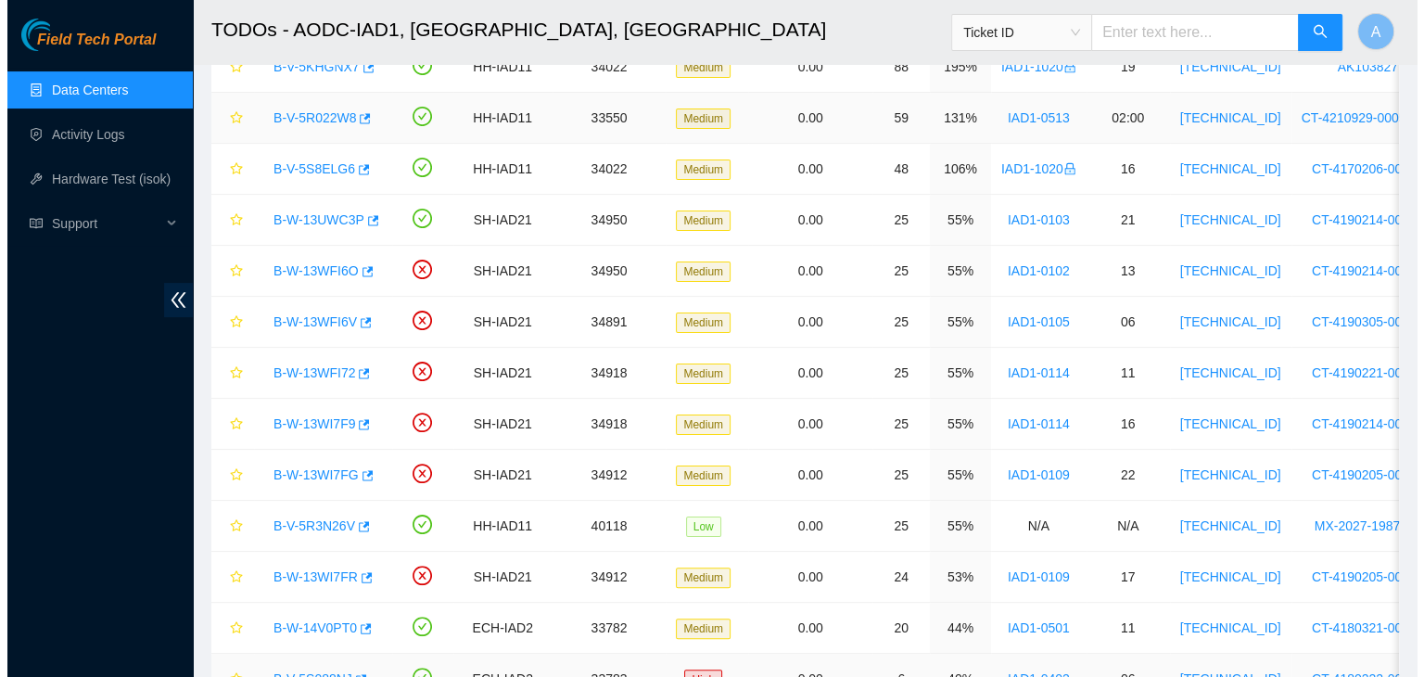
scroll to position [329, 0]
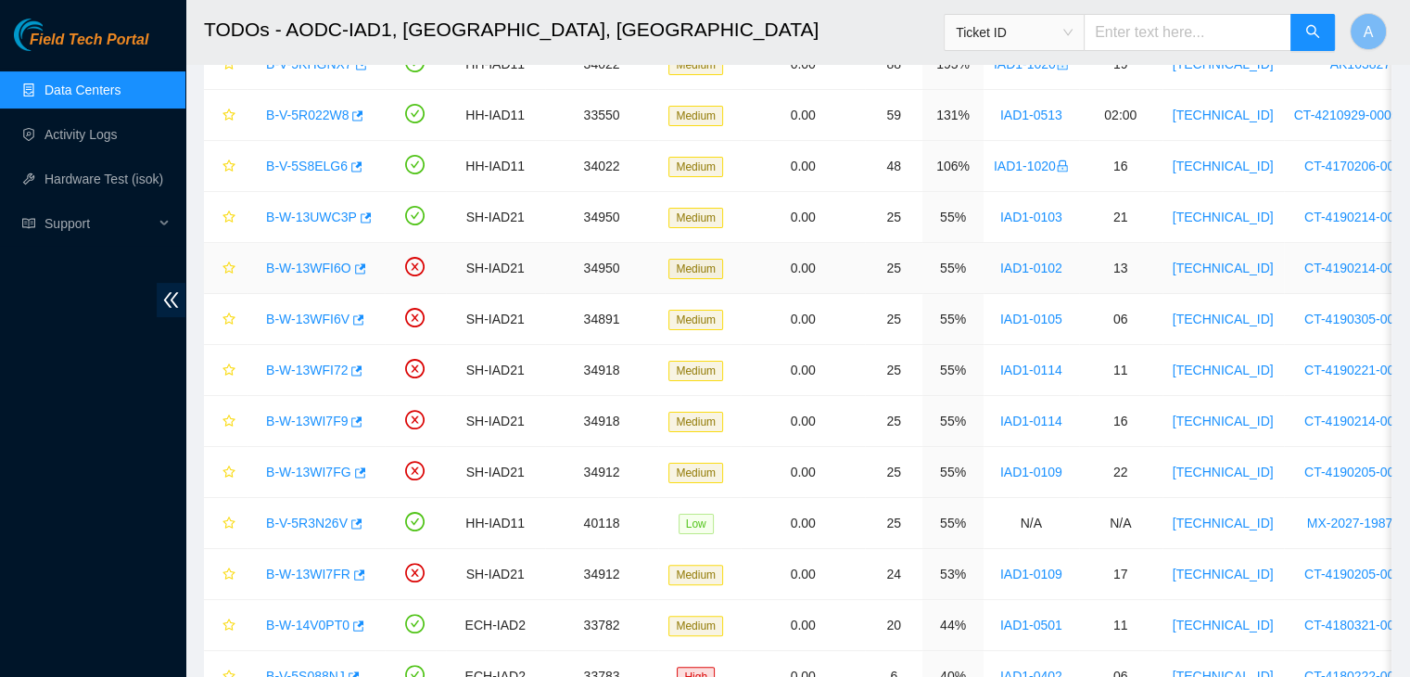
click at [311, 266] on link "B-W-13WFI6O" at bounding box center [308, 267] width 85 height 15
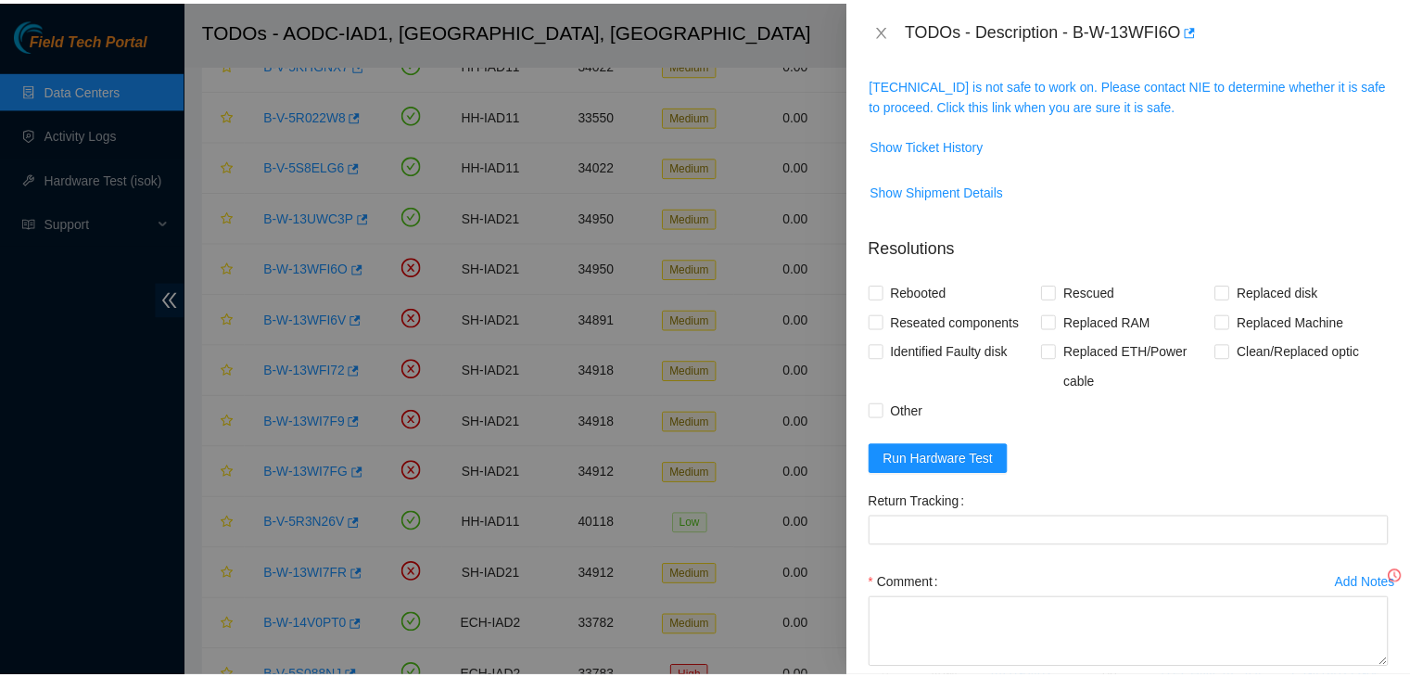
scroll to position [241, 0]
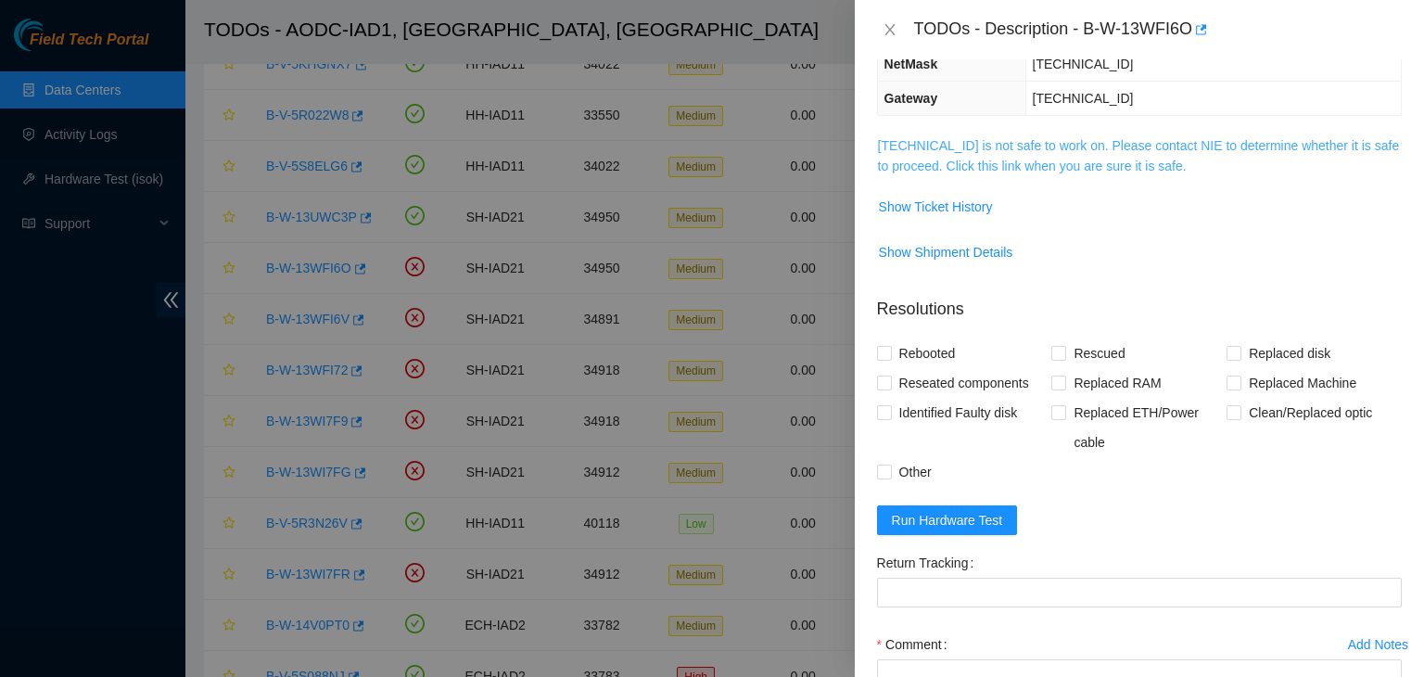
click at [1079, 163] on link "104.84.154.32 is not safe to work on. Please contact NIE to determine whether i…" at bounding box center [1139, 155] width 522 height 35
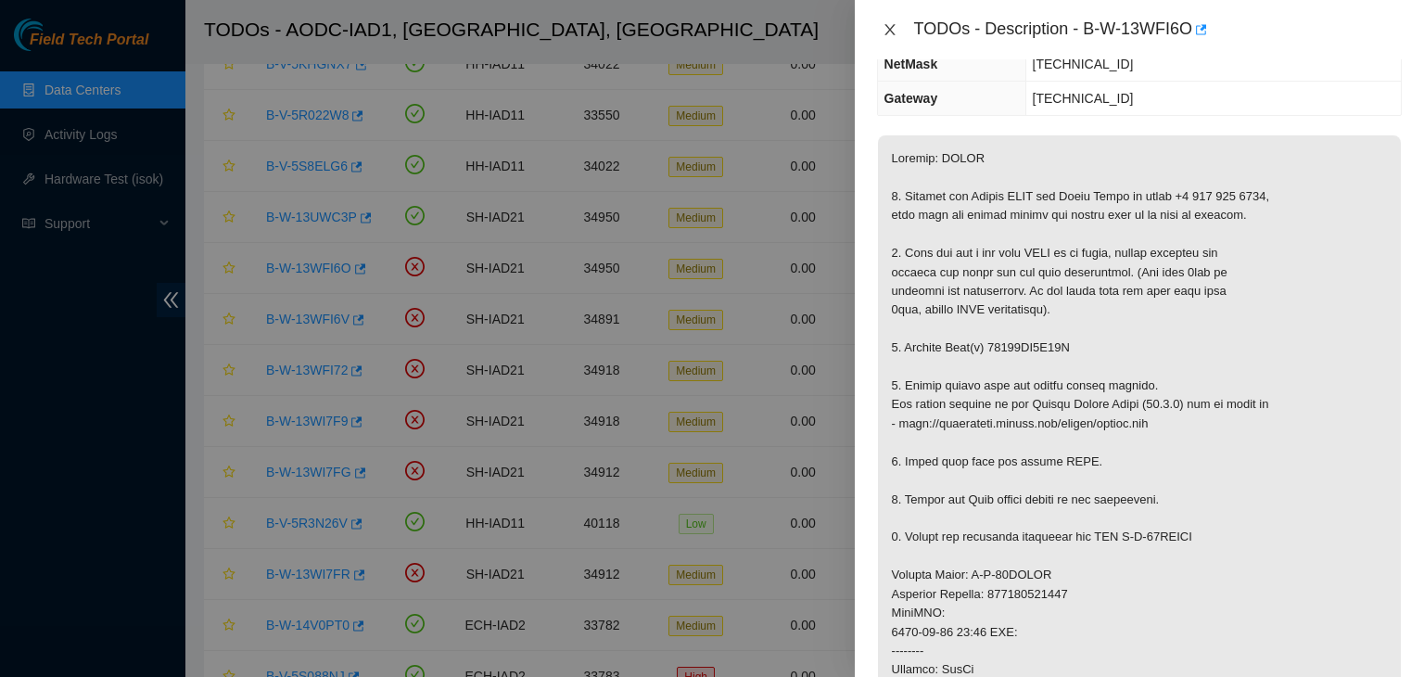
click at [883, 28] on icon "close" at bounding box center [890, 29] width 15 height 15
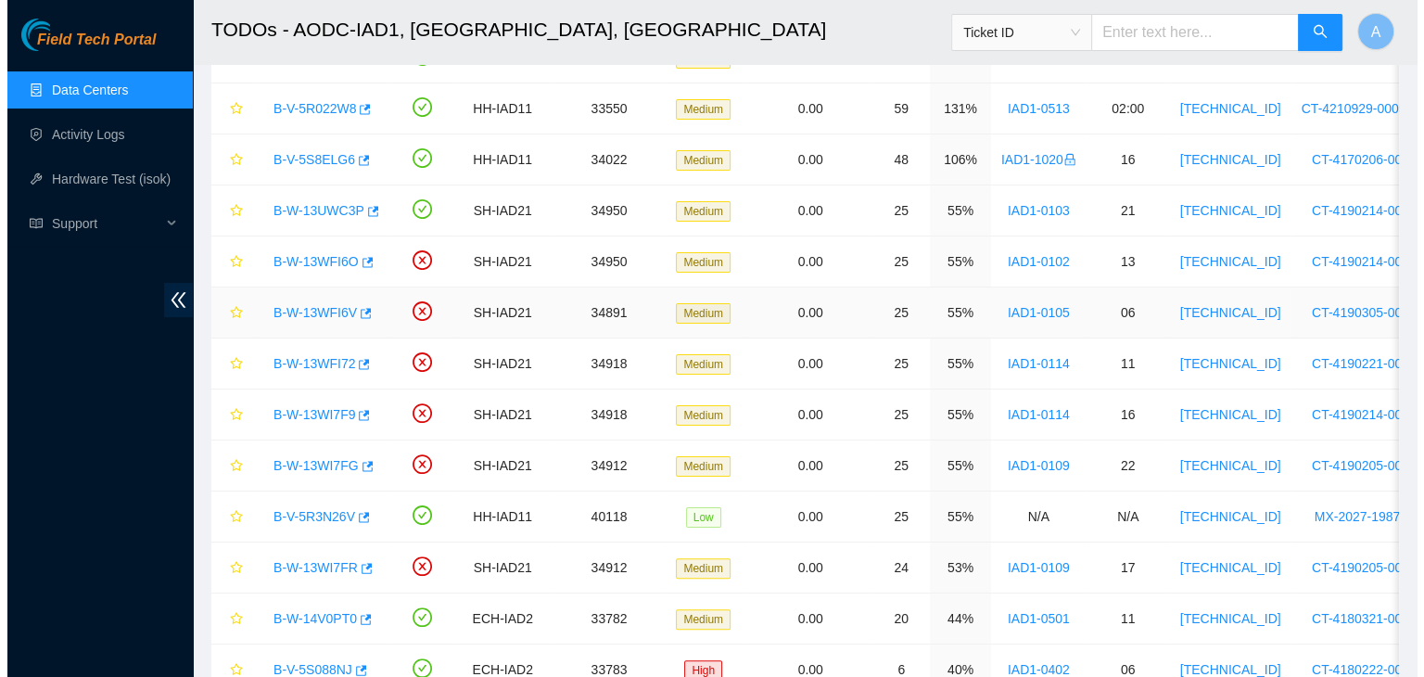
scroll to position [330, 0]
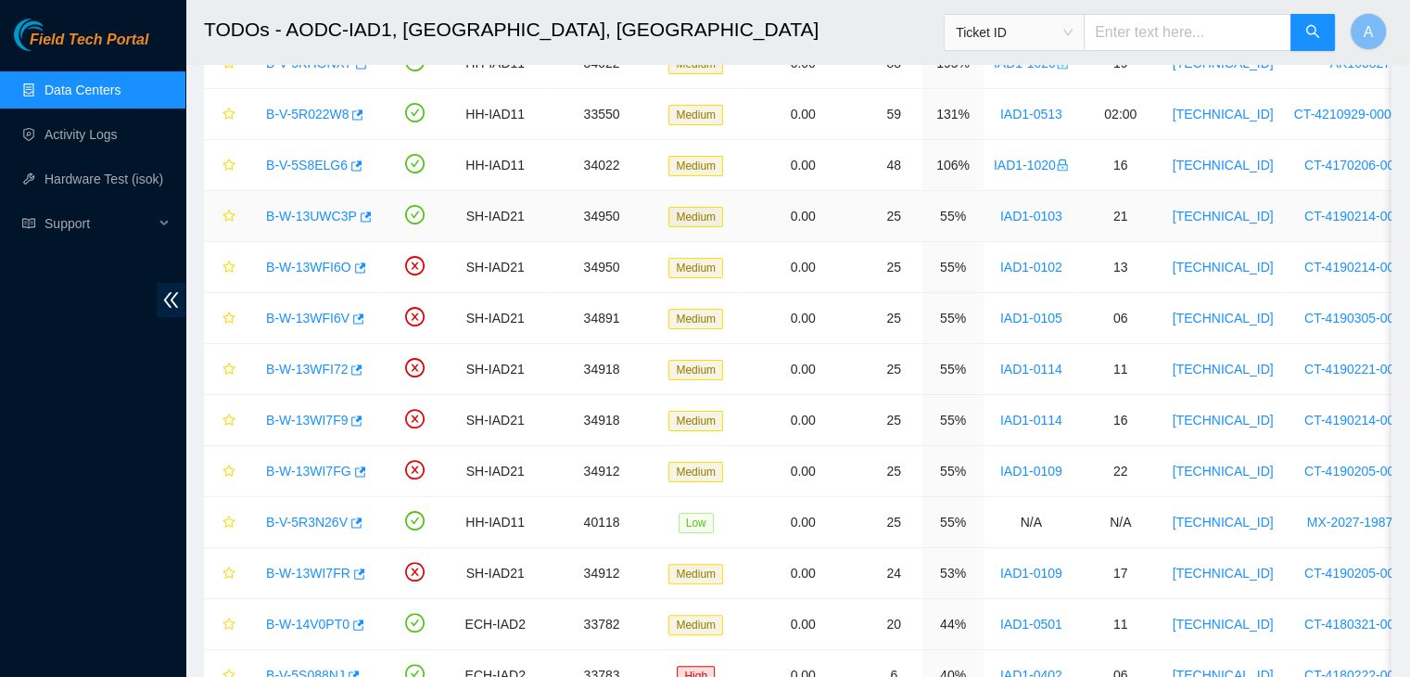
click at [300, 211] on link "B-W-13UWC3P" at bounding box center [311, 216] width 91 height 15
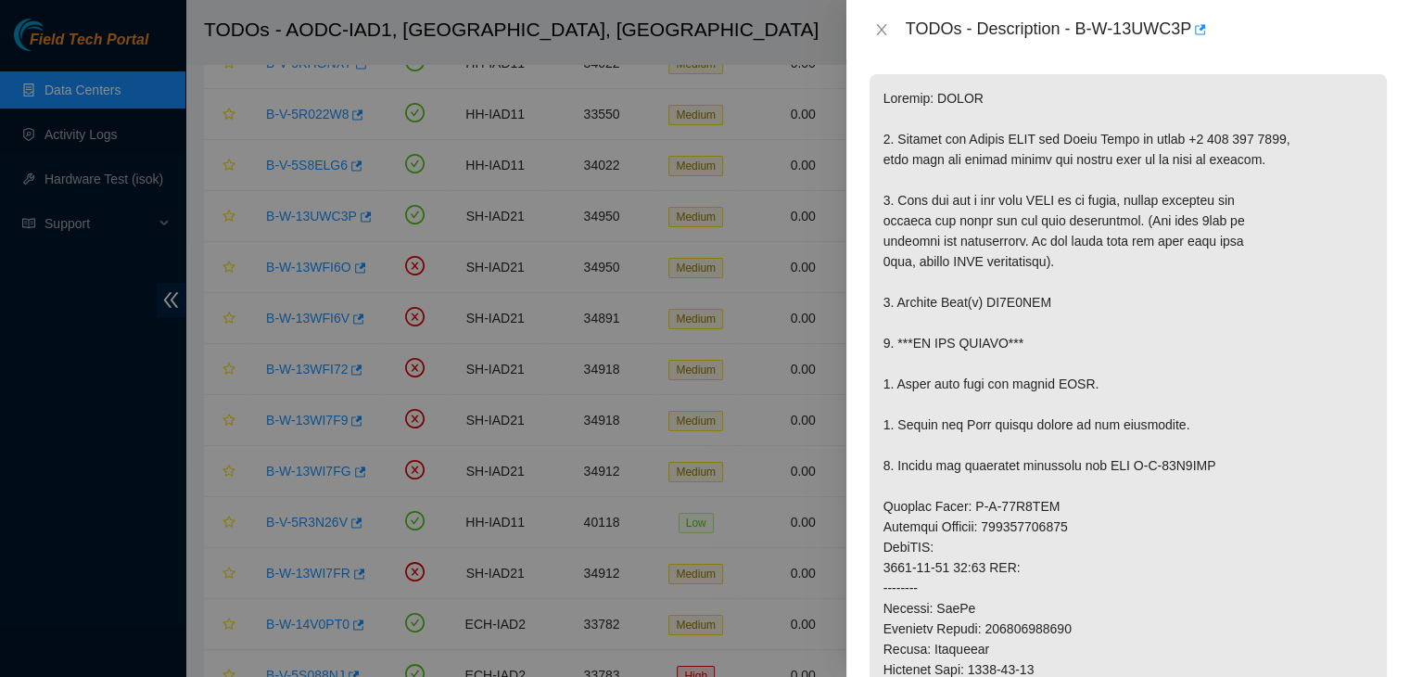
scroll to position [241, 0]
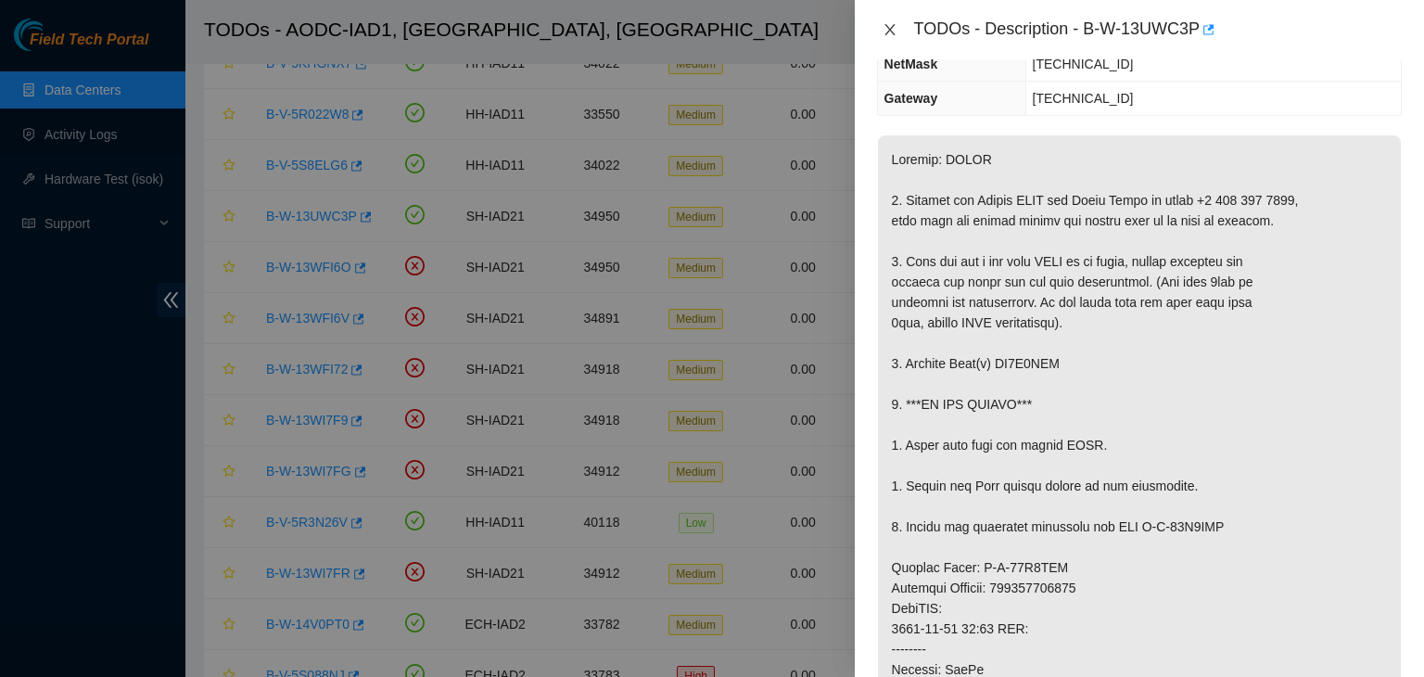
click at [884, 24] on icon "close" at bounding box center [889, 29] width 10 height 11
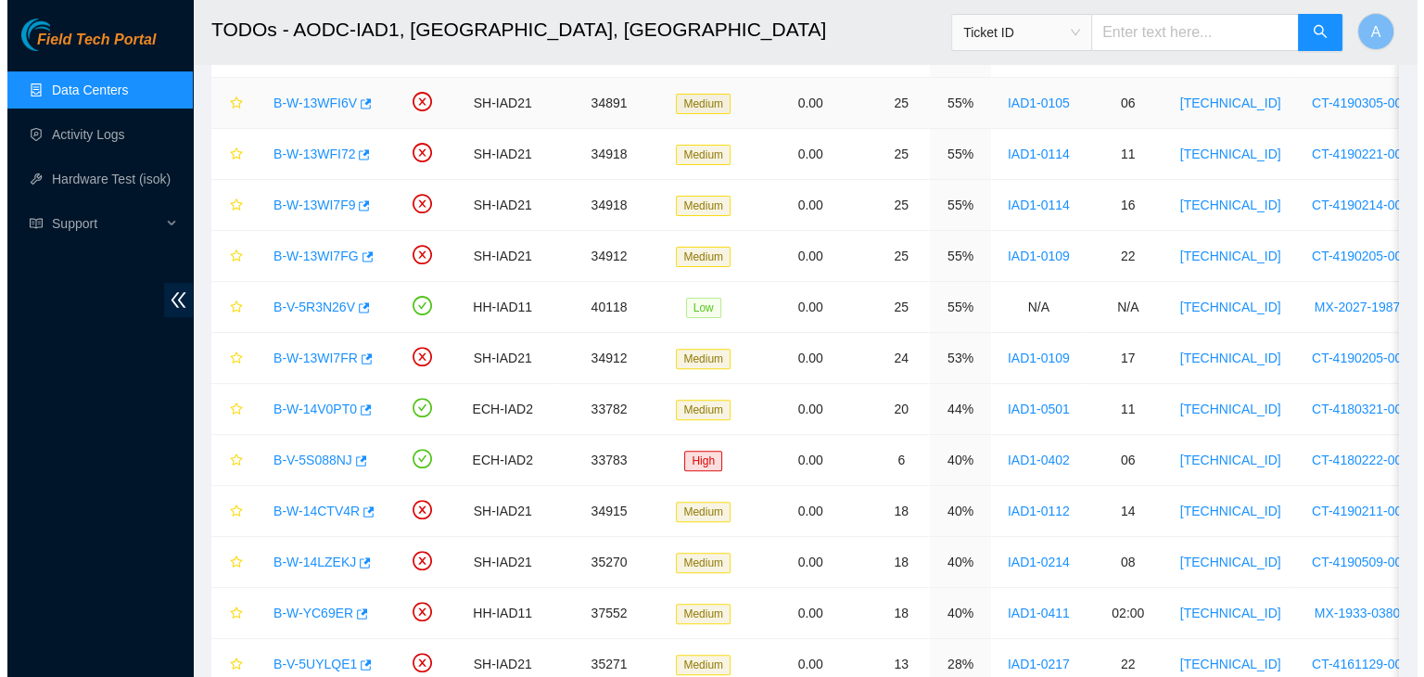
scroll to position [549, 0]
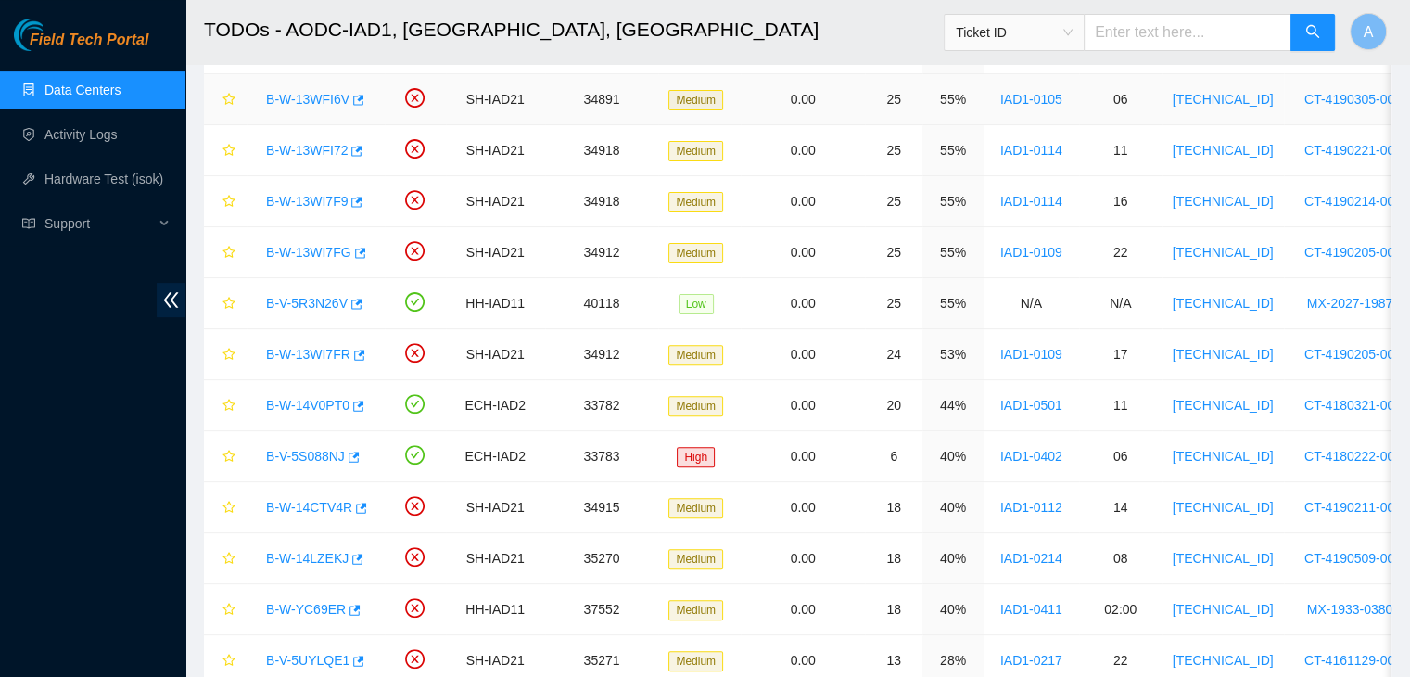
click at [326, 101] on link "B-W-13WFI6V" at bounding box center [307, 99] width 83 height 15
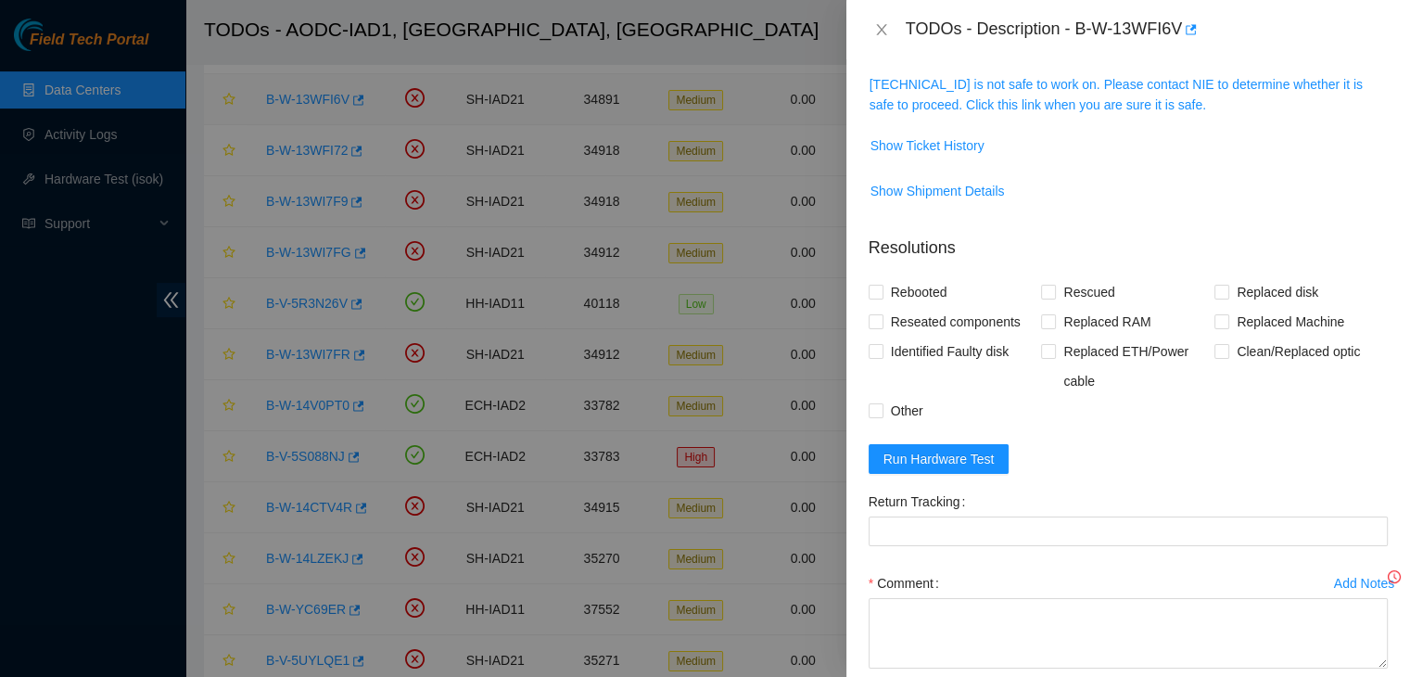
scroll to position [241, 0]
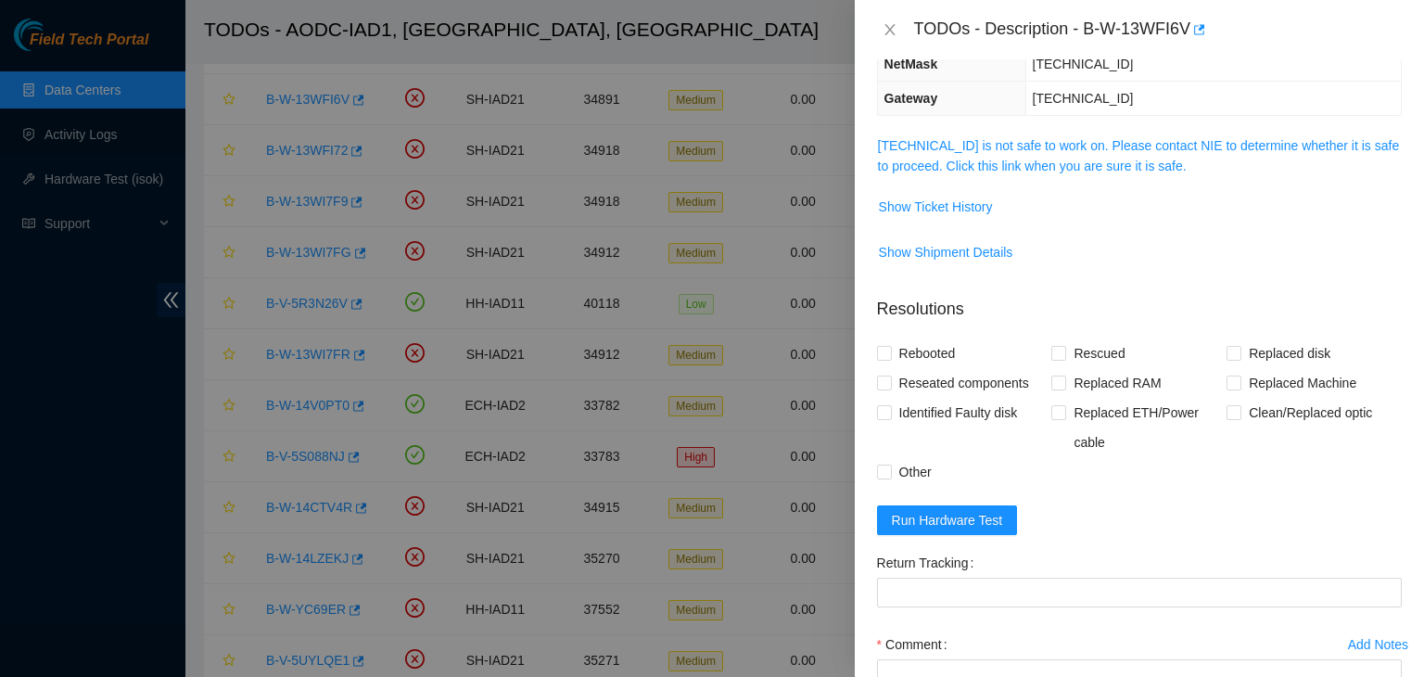
click at [1081, 151] on span "104.84.154.179 is not safe to work on. Please contact NIE to determine whether …" at bounding box center [1139, 155] width 523 height 41
click at [1086, 144] on link "104.84.154.179 is not safe to work on. Please contact NIE to determine whether …" at bounding box center [1139, 155] width 522 height 35
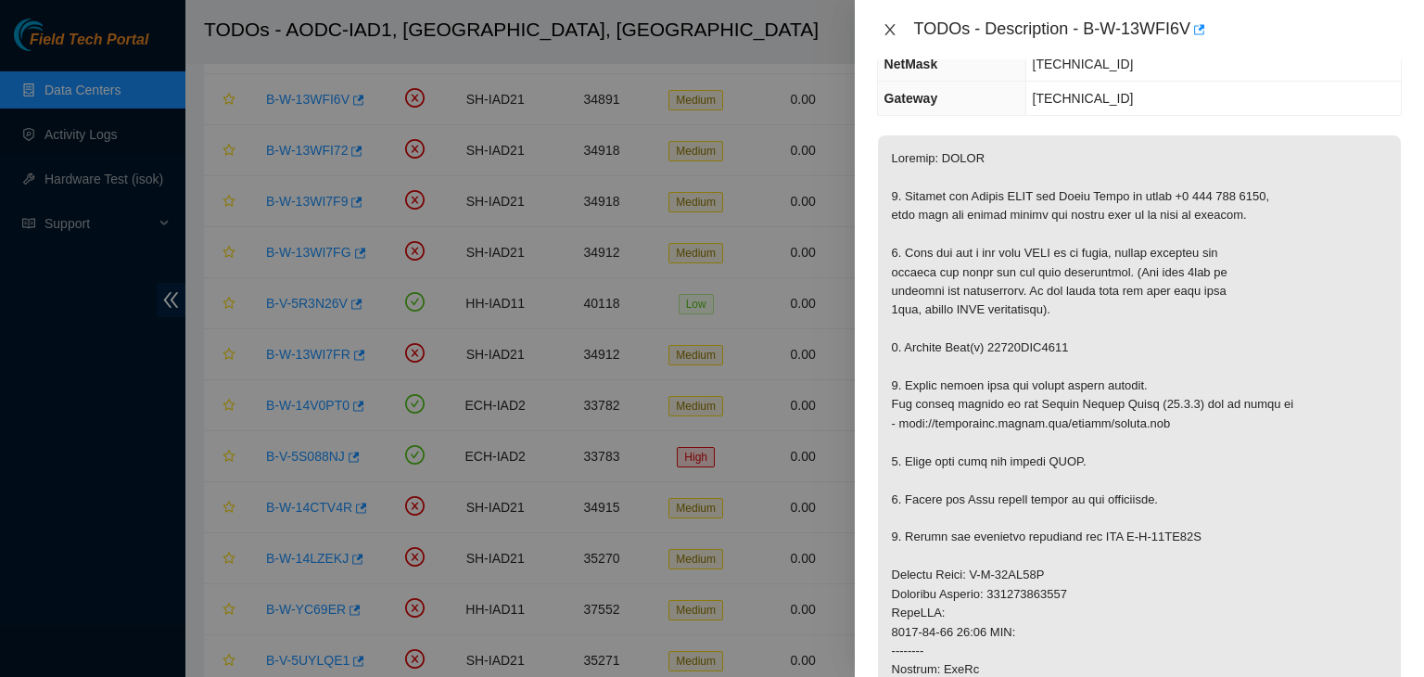
click at [897, 24] on button "Close" at bounding box center [890, 30] width 26 height 18
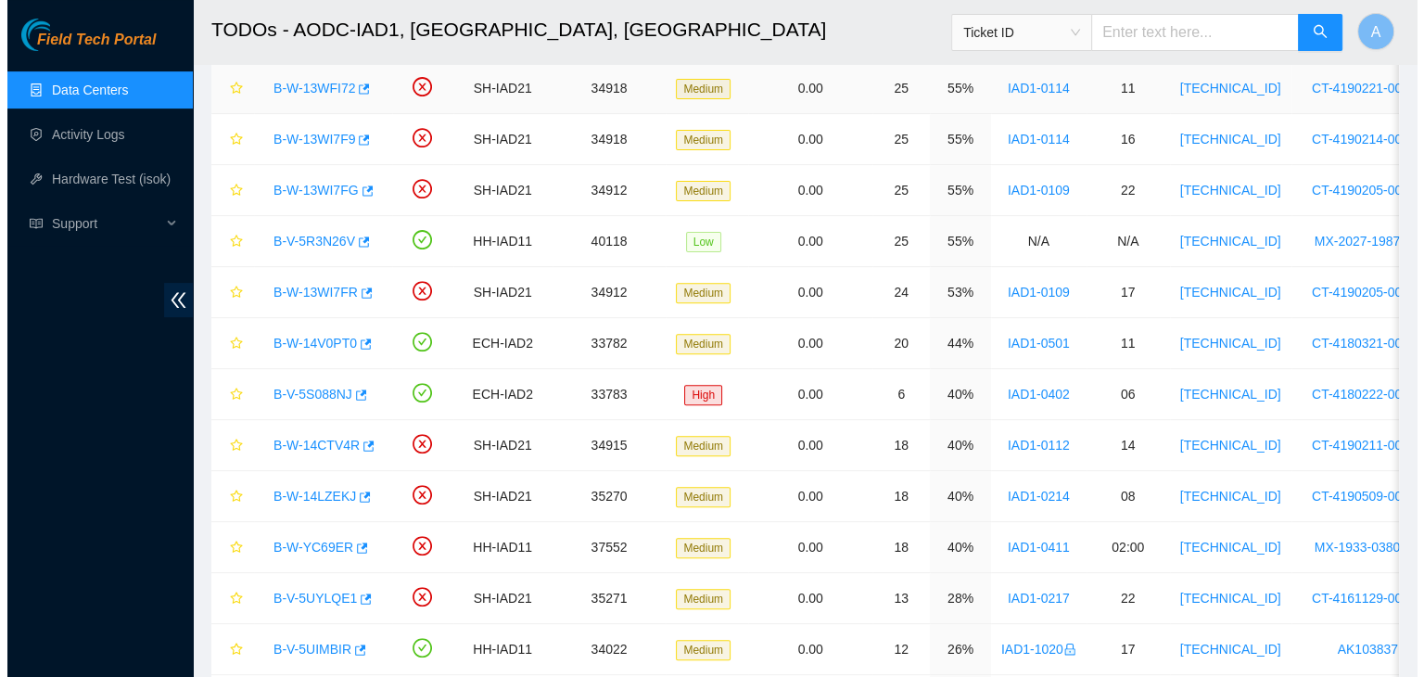
scroll to position [612, 0]
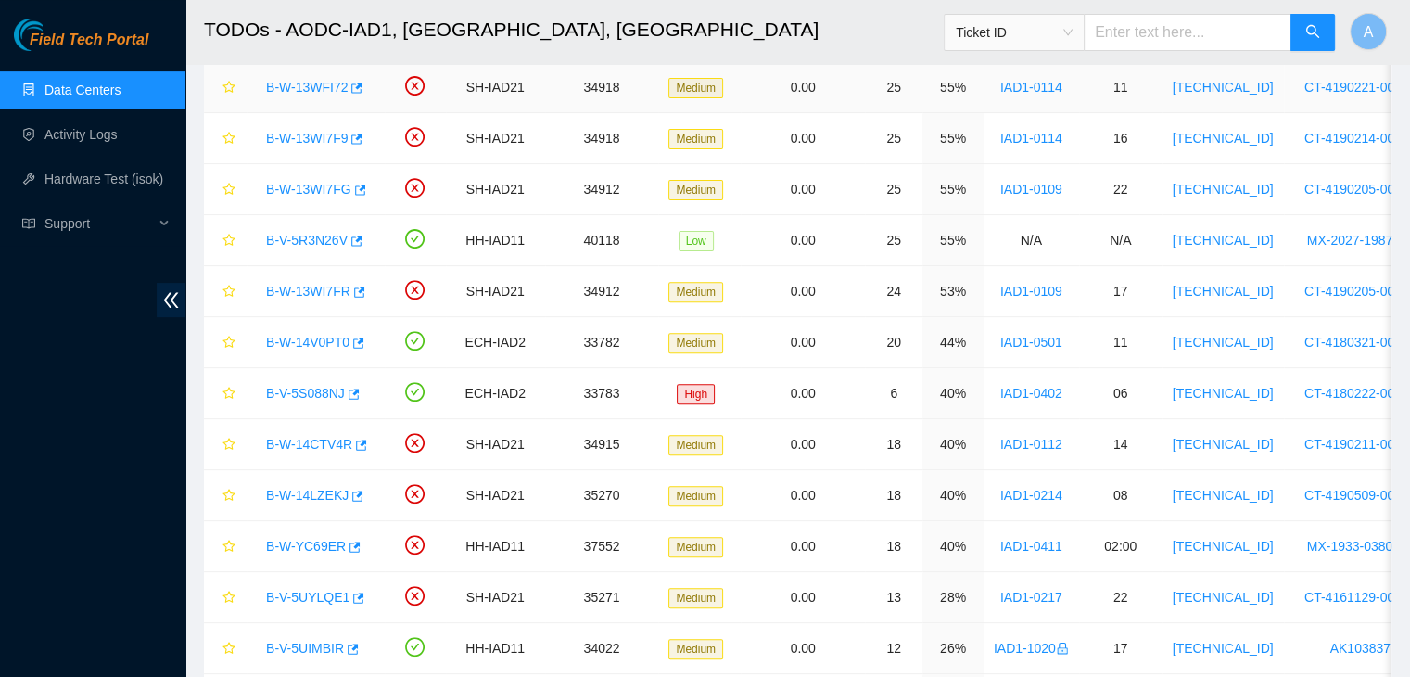
click at [323, 81] on link "B-W-13WFI72" at bounding box center [307, 87] width 82 height 15
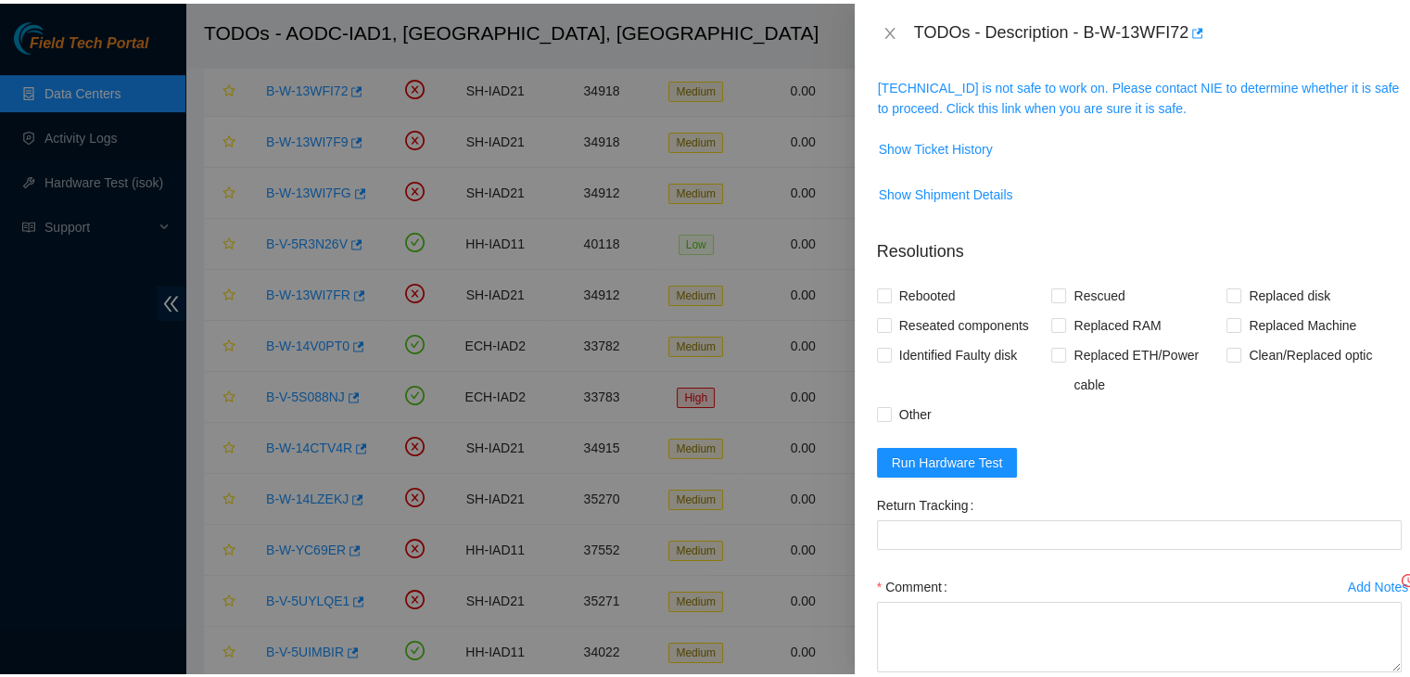
scroll to position [241, 0]
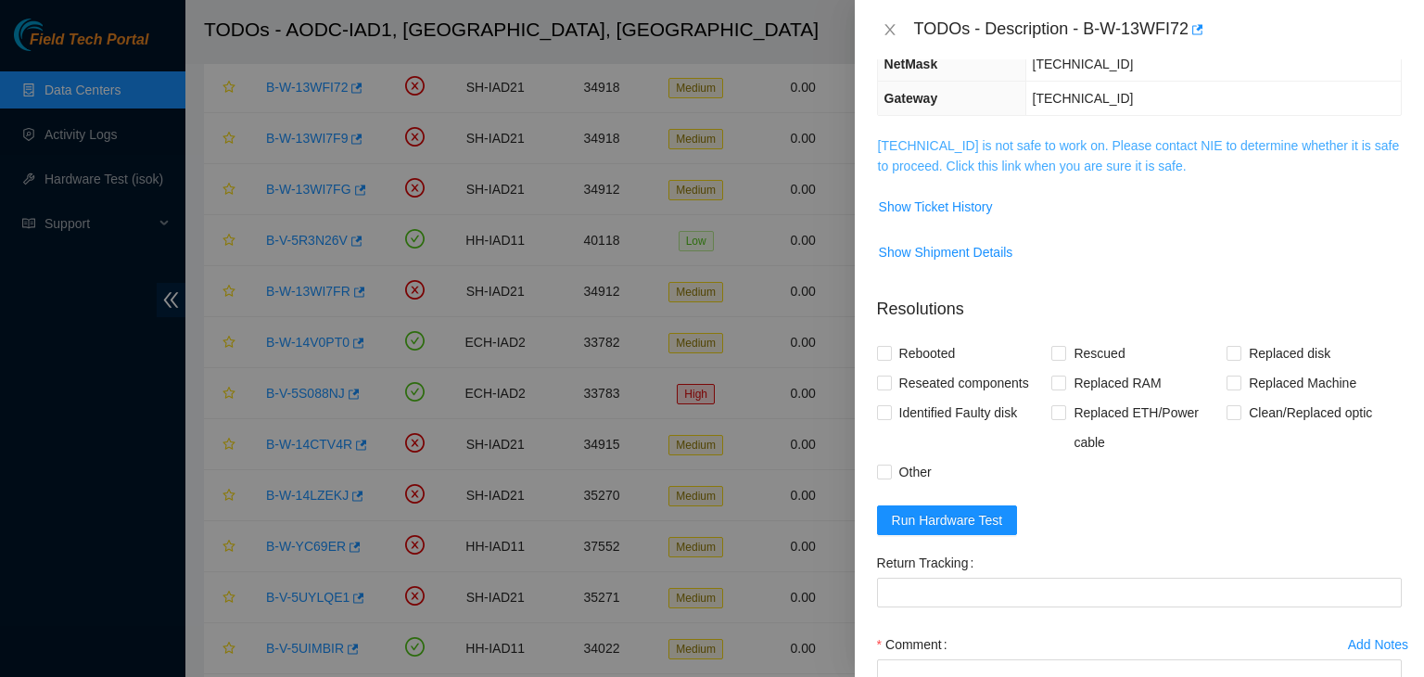
click at [1076, 155] on link "104.84.228.158 is not safe to work on. Please contact NIE to determine whether …" at bounding box center [1139, 155] width 522 height 35
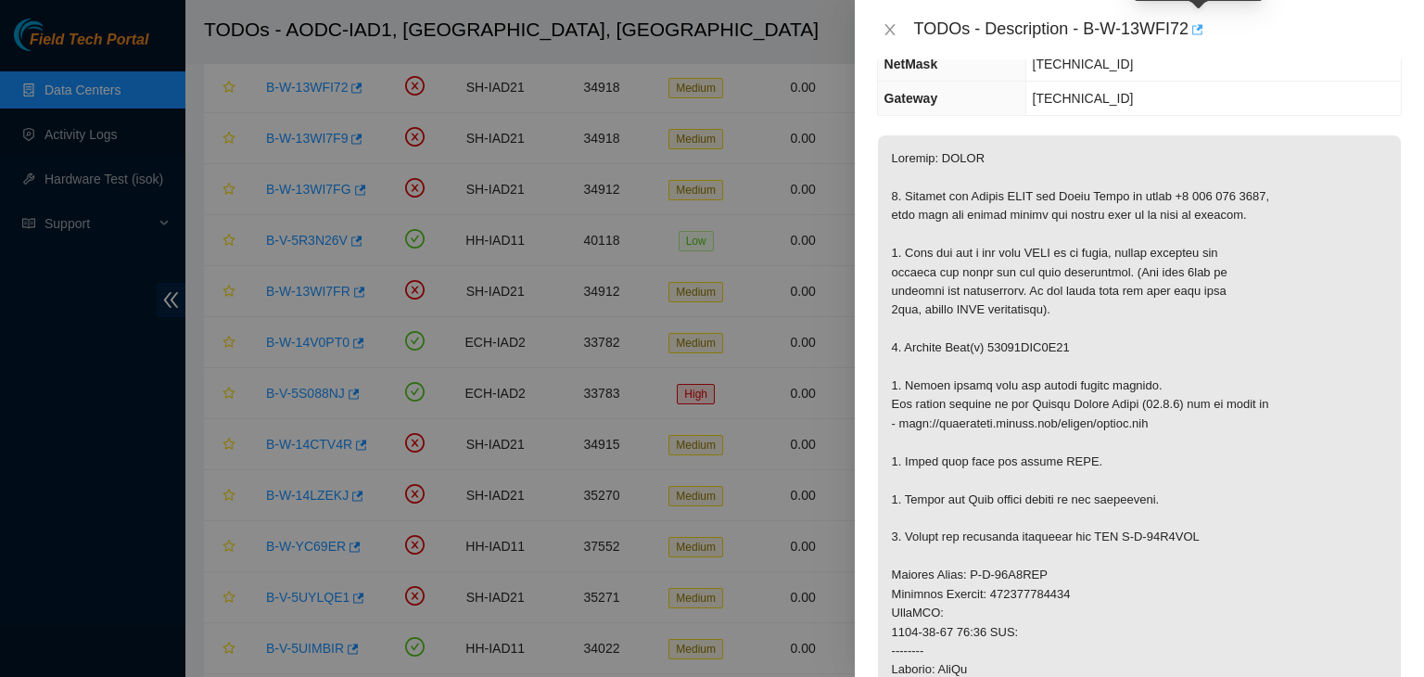
click at [1201, 27] on icon "button" at bounding box center [1197, 29] width 11 height 10
click at [887, 22] on icon "close" at bounding box center [890, 29] width 15 height 15
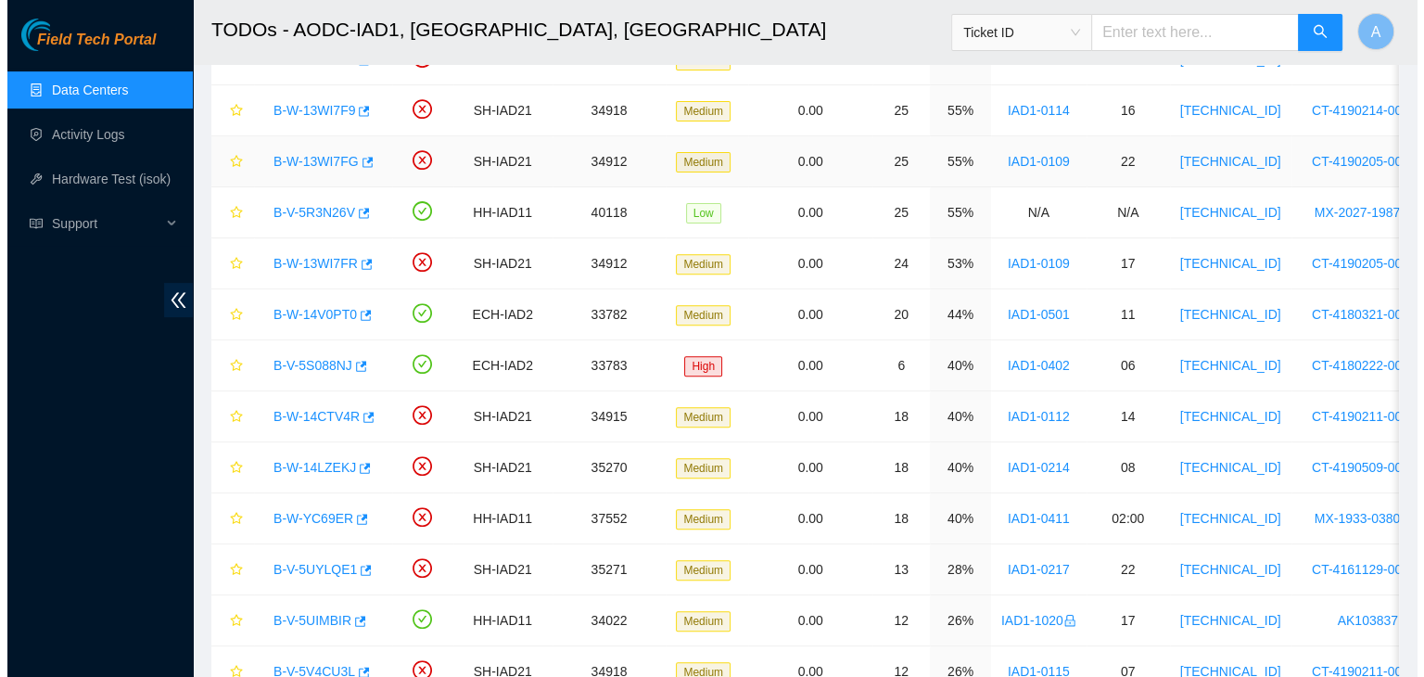
scroll to position [653, 0]
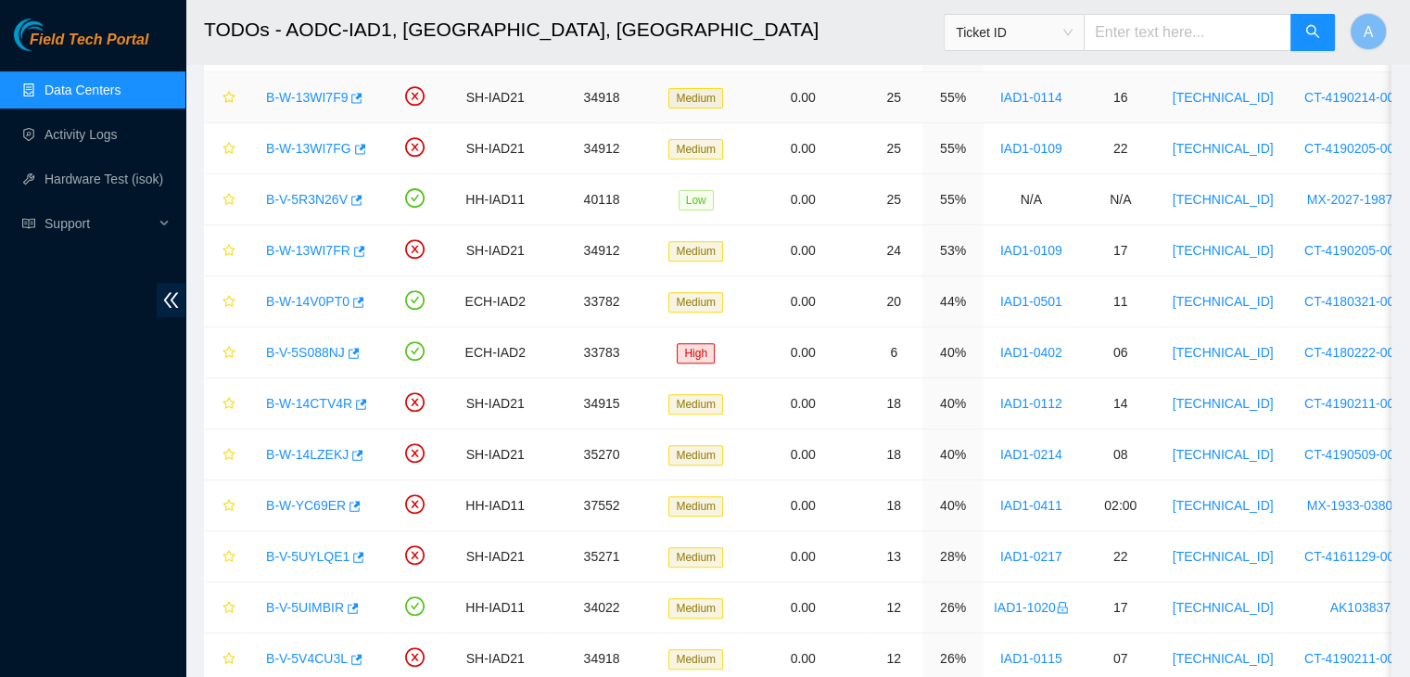
click at [328, 93] on link "B-W-13WI7F9" at bounding box center [307, 97] width 82 height 15
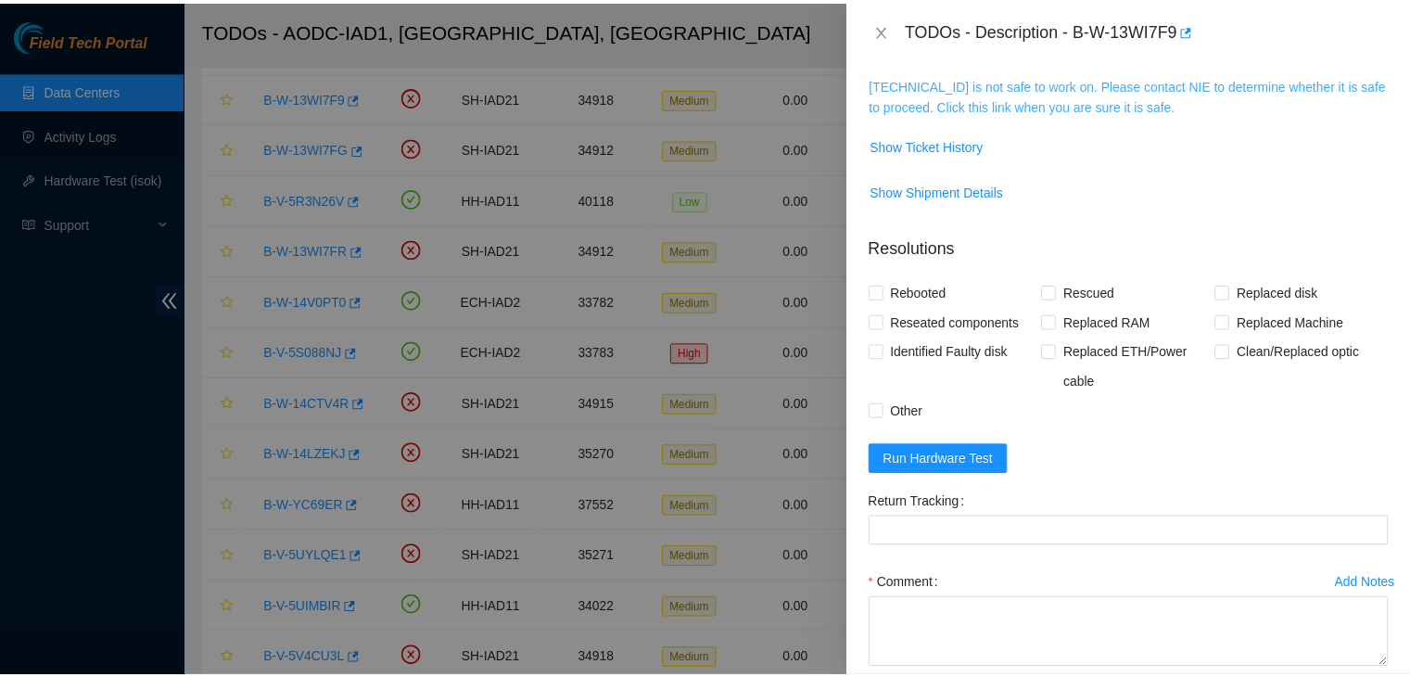
scroll to position [241, 0]
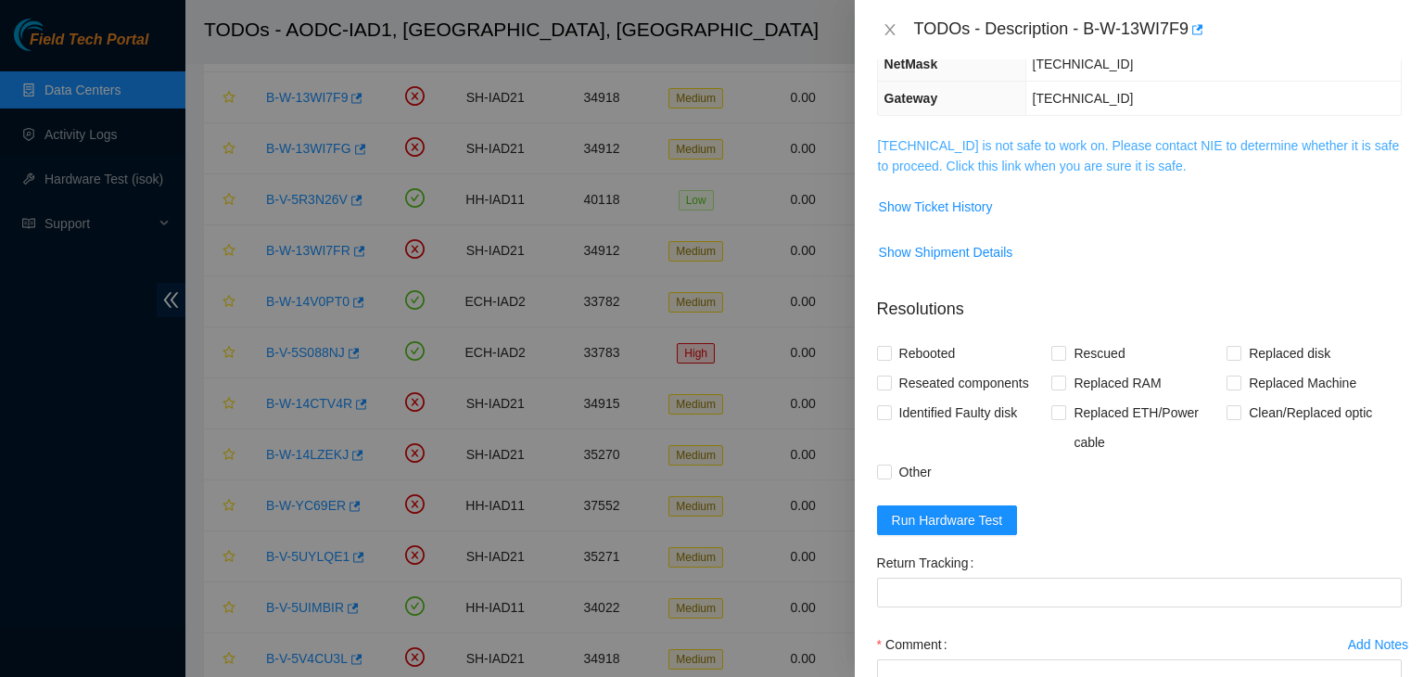
click at [920, 143] on link "104.84.228.163 is not safe to work on. Please contact NIE to determine whether …" at bounding box center [1139, 155] width 522 height 35
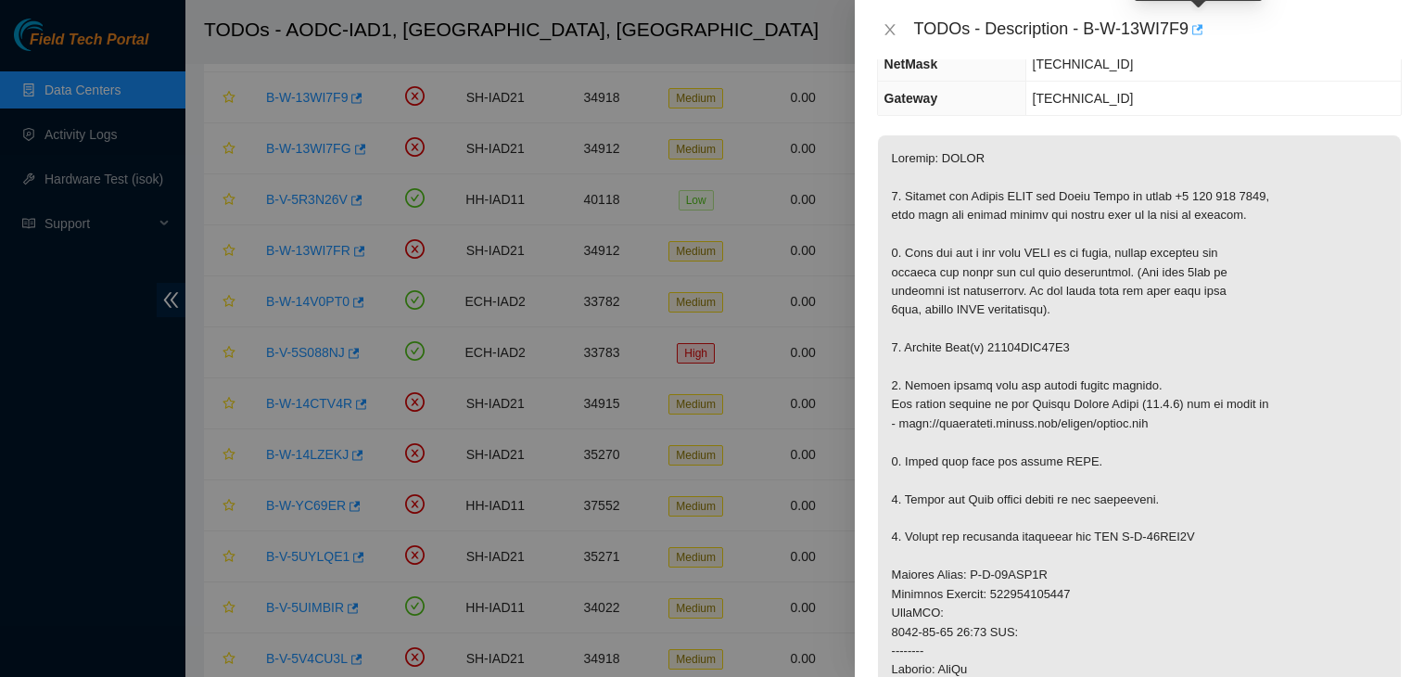
click at [1200, 31] on icon "button" at bounding box center [1197, 29] width 11 height 10
click at [891, 27] on icon "close" at bounding box center [889, 29] width 10 height 11
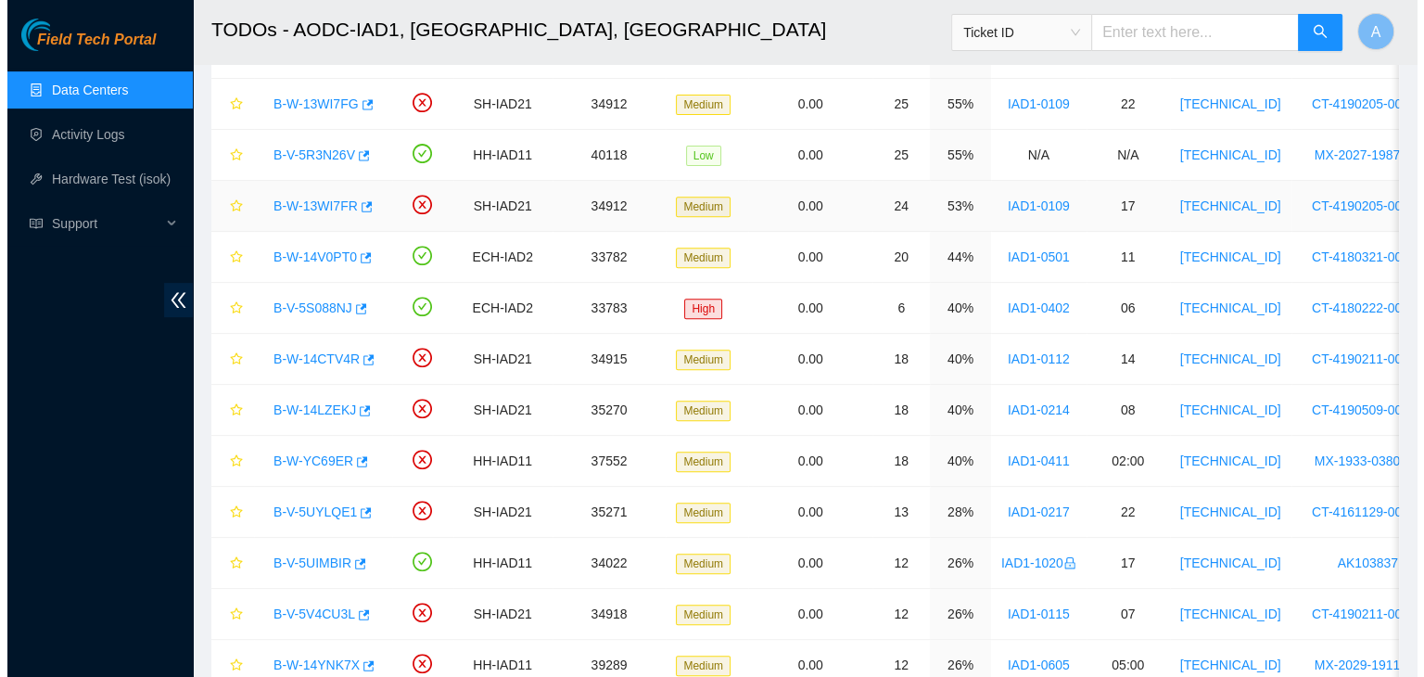
scroll to position [705, 0]
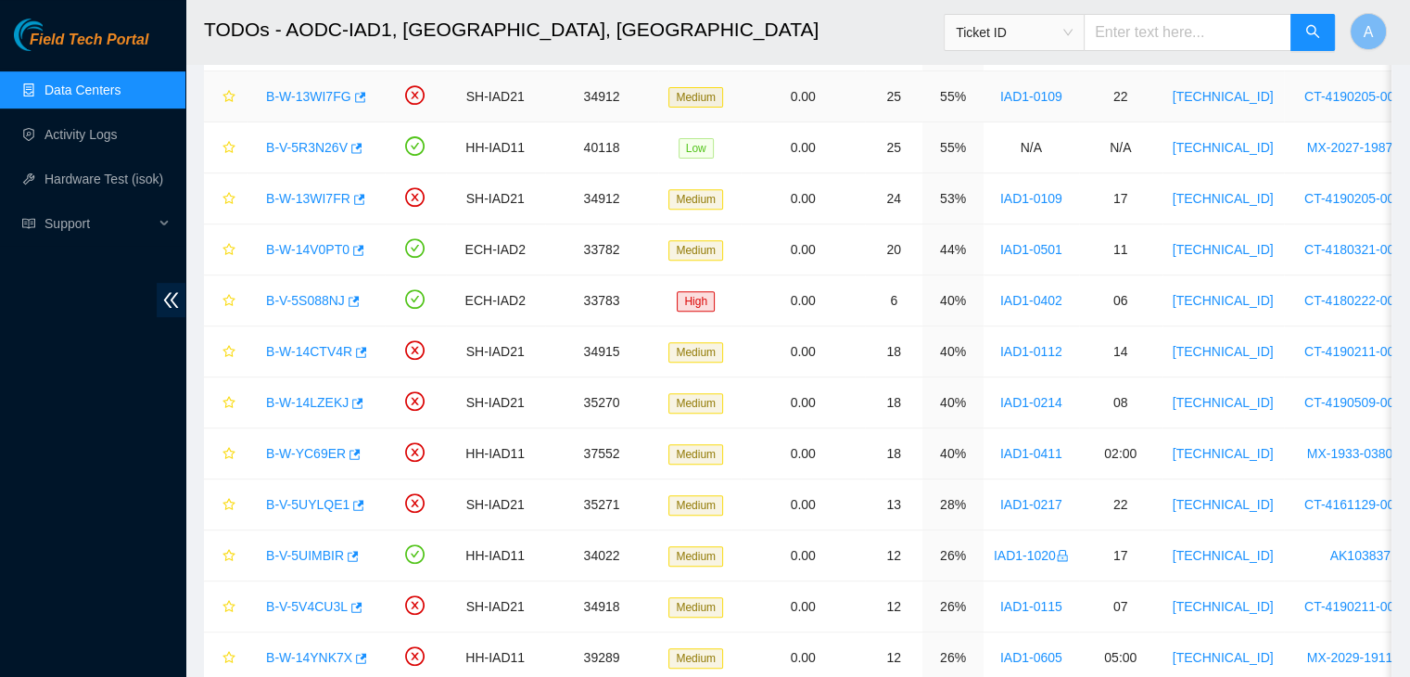
click at [316, 94] on link "B-W-13WI7FG" at bounding box center [308, 96] width 85 height 15
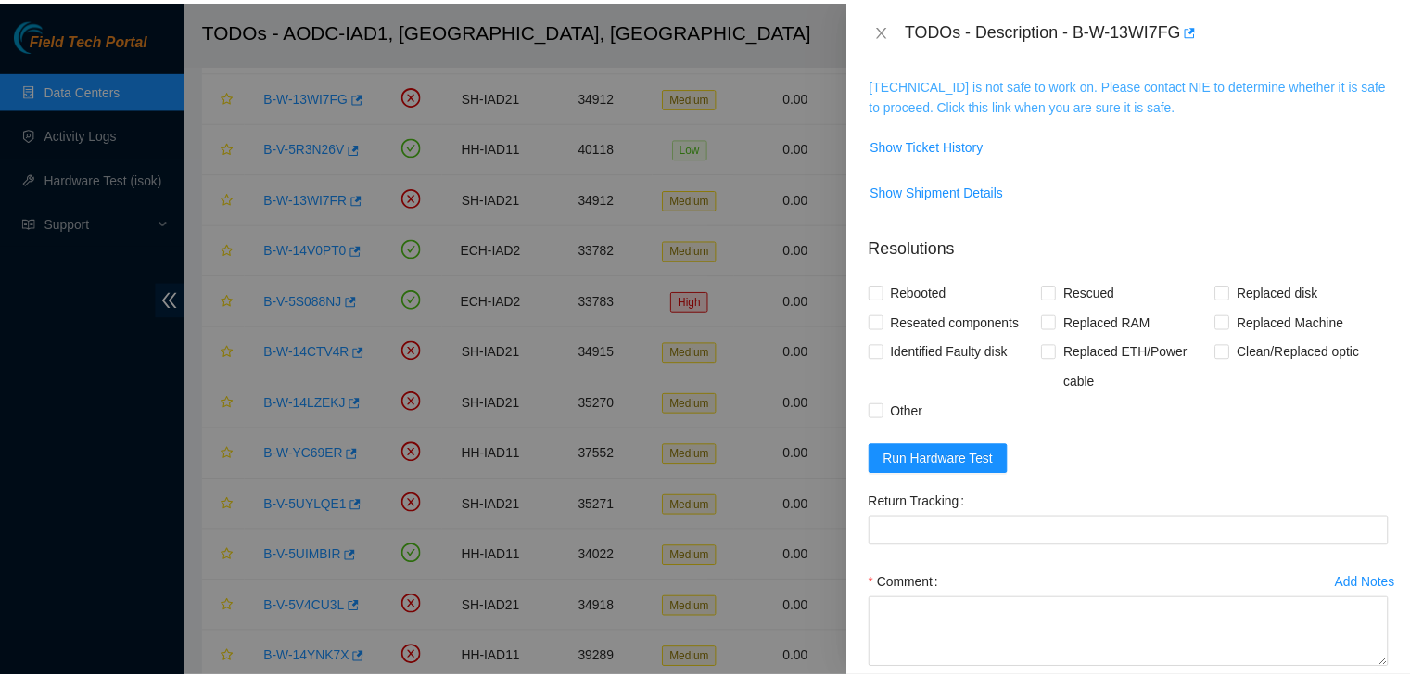
scroll to position [241, 0]
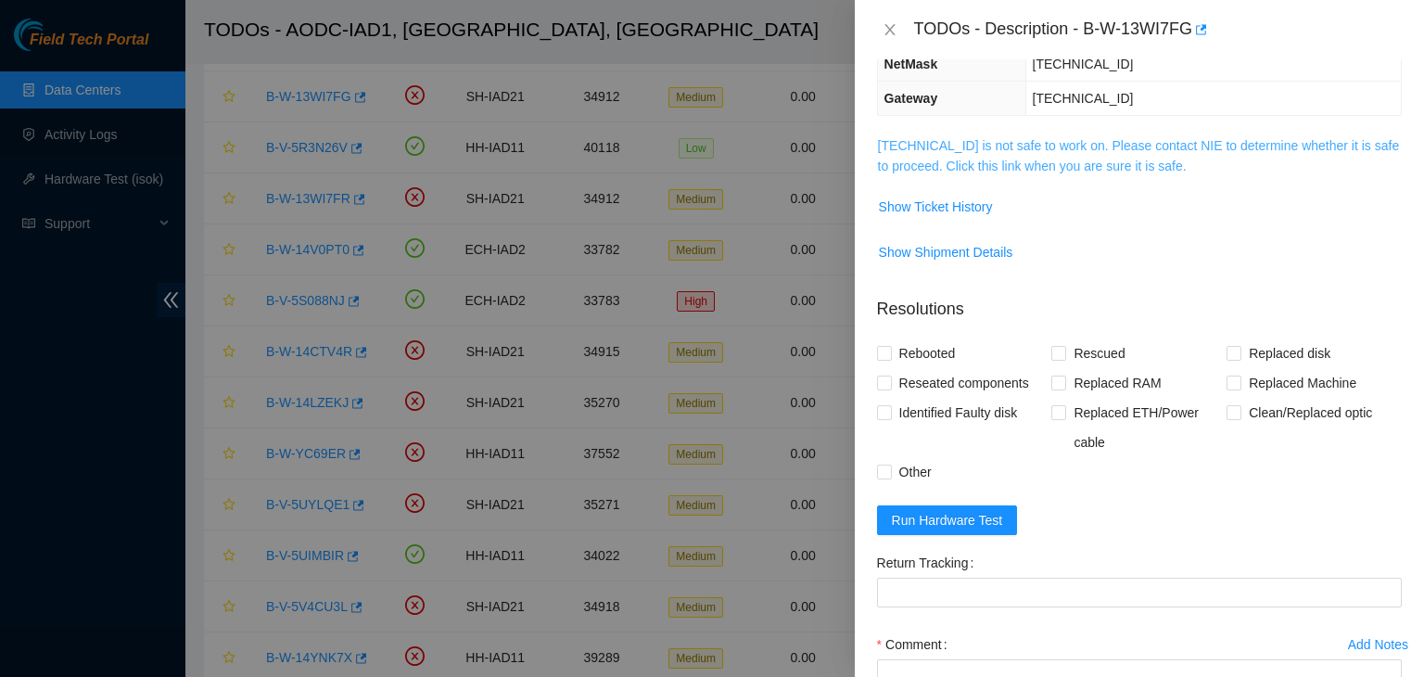
click at [1109, 159] on link "104.84.155.173 is not safe to work on. Please contact NIE to determine whether …" at bounding box center [1139, 155] width 522 height 35
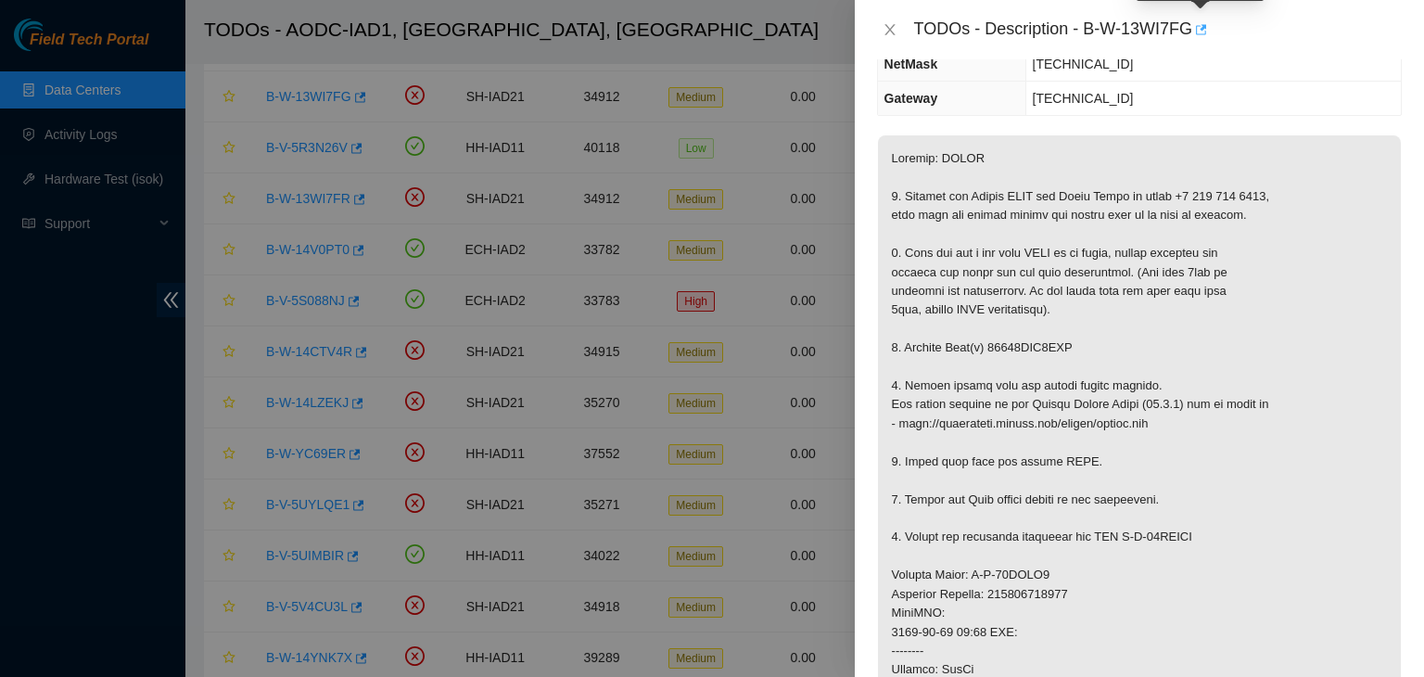
click at [1201, 32] on icon "button" at bounding box center [1199, 29] width 13 height 13
click at [890, 34] on icon "close" at bounding box center [890, 29] width 15 height 15
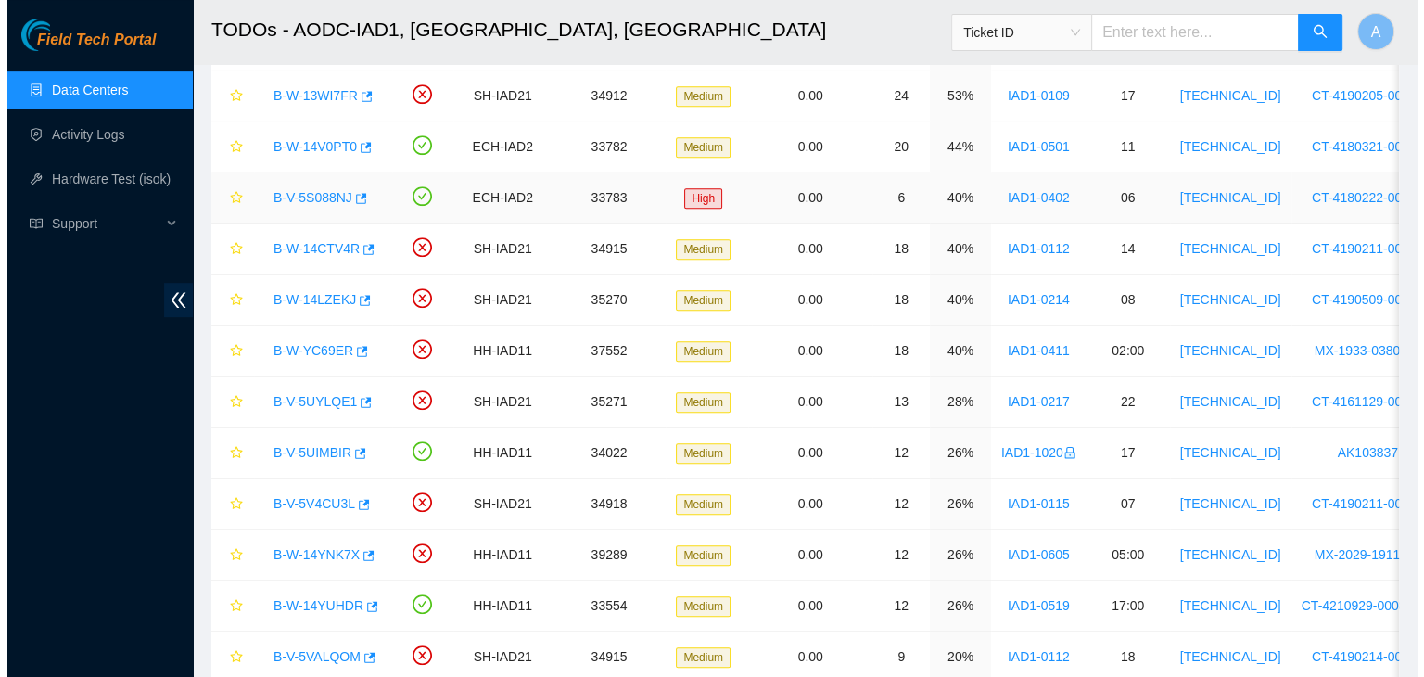
scroll to position [808, 0]
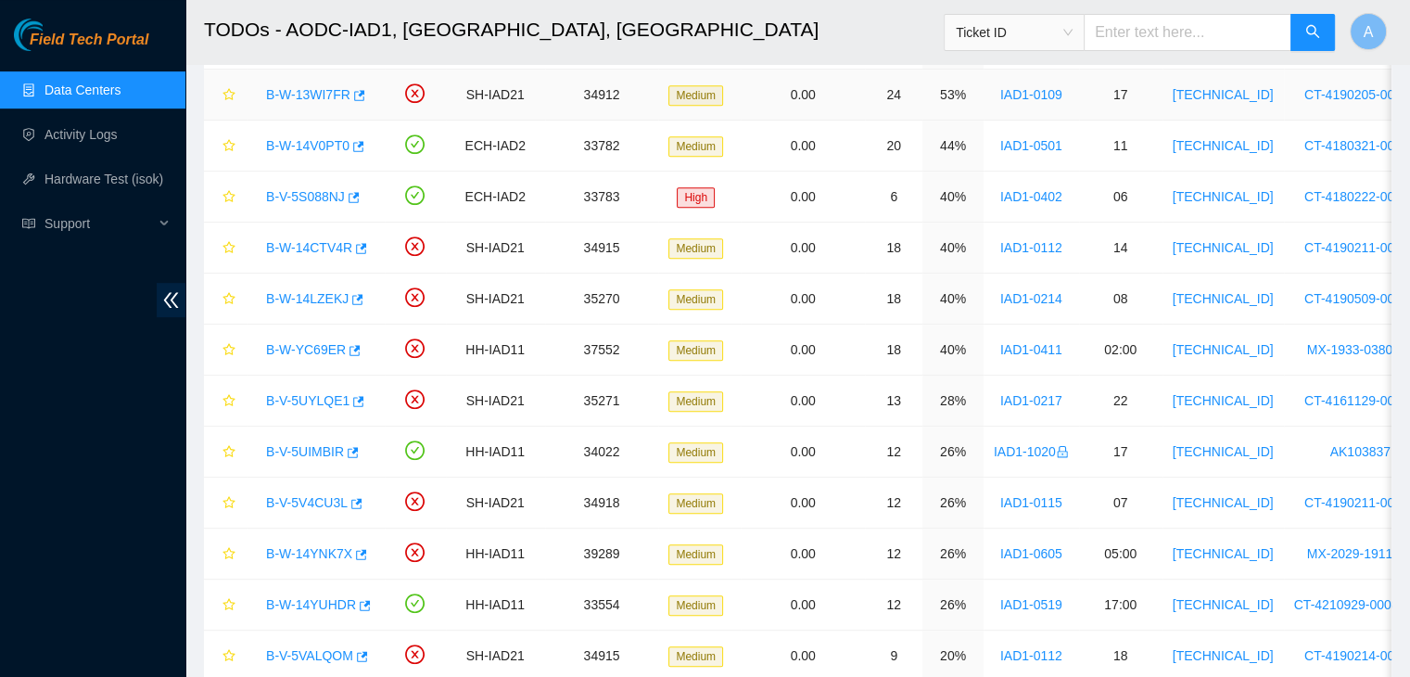
click at [327, 94] on link "B-W-13WI7FR" at bounding box center [308, 94] width 84 height 15
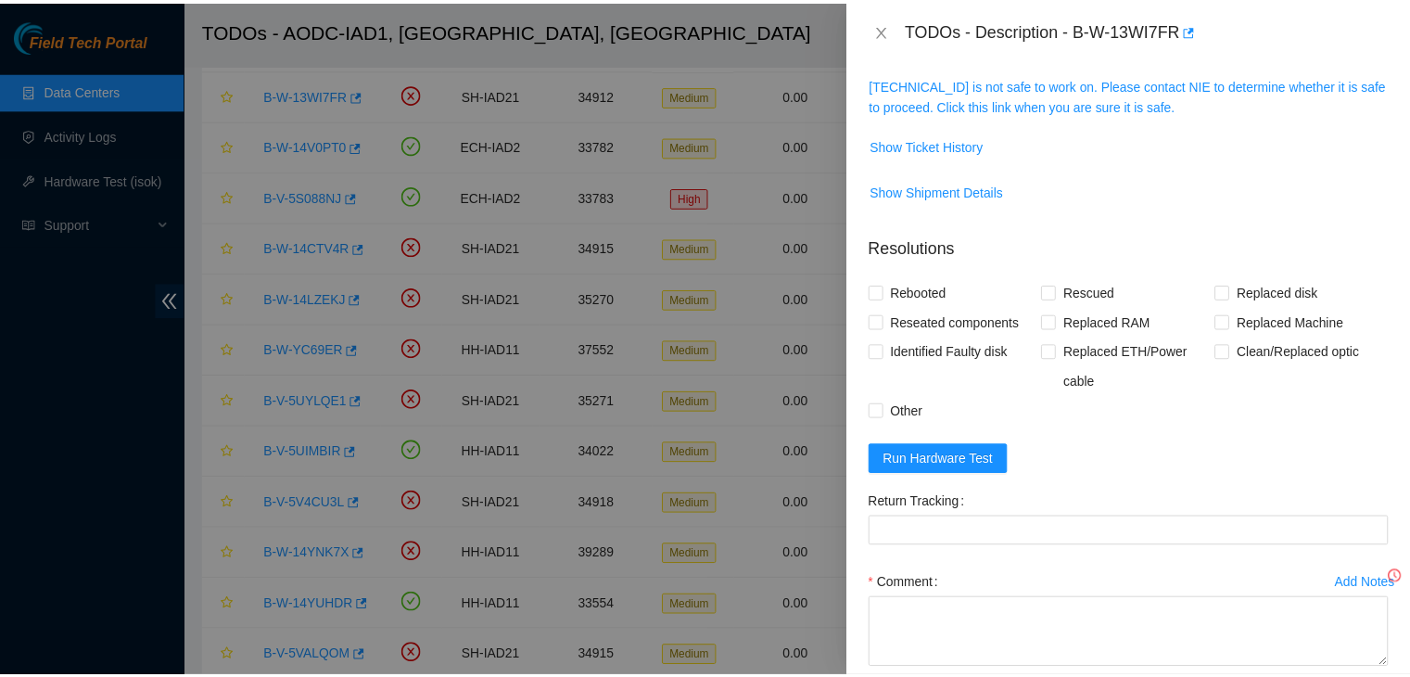
scroll to position [241, 0]
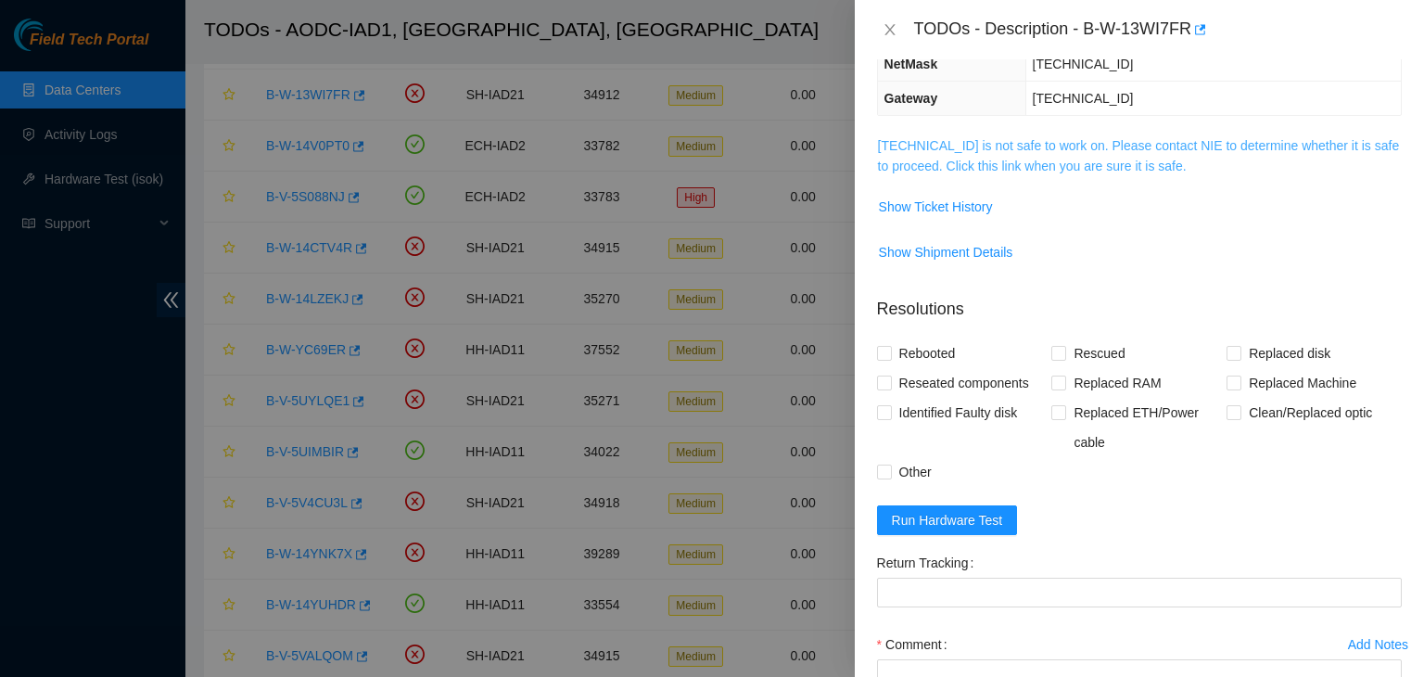
click at [1079, 171] on td "104.84.155.168 is not safe to work on. Please contact NIE to determine whether …" at bounding box center [1139, 162] width 525 height 57
click at [1079, 171] on link "104.84.155.168 is not safe to work on. Please contact NIE to determine whether …" at bounding box center [1139, 155] width 522 height 35
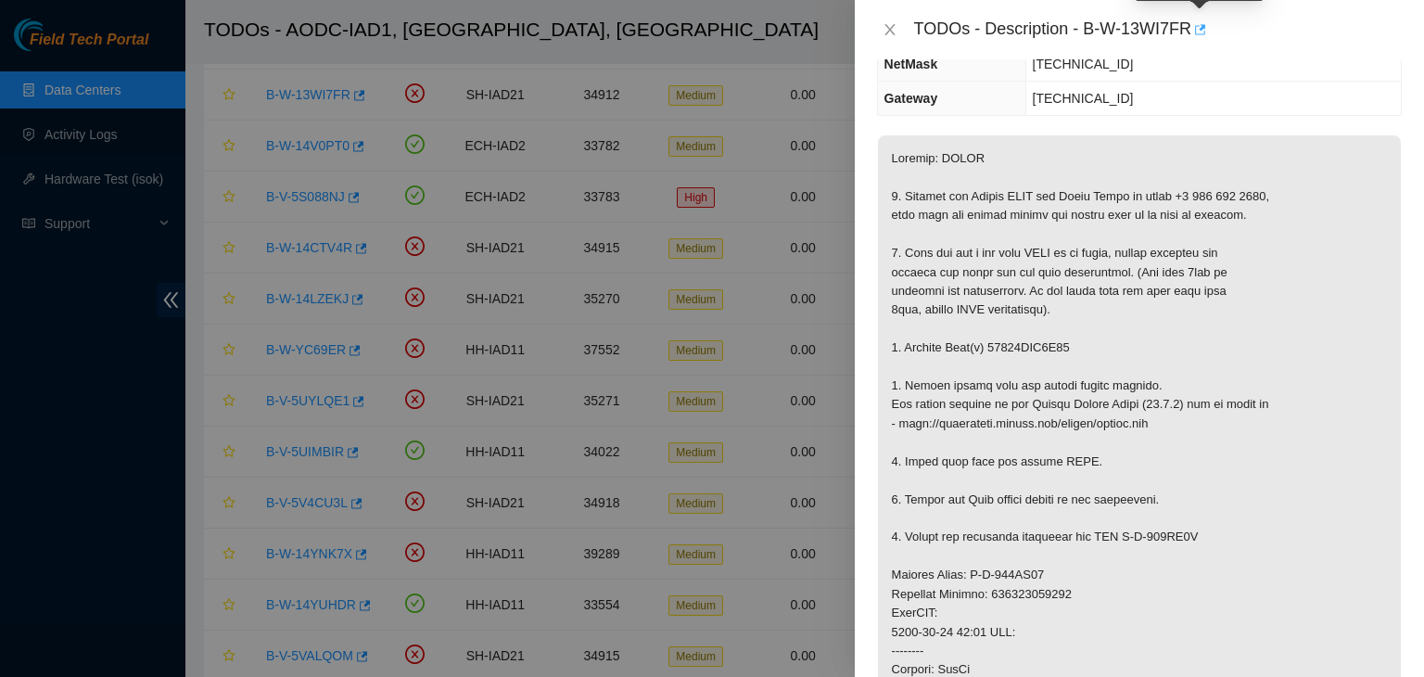
click at [1201, 32] on icon "button" at bounding box center [1198, 29] width 13 height 13
click at [883, 27] on icon "close" at bounding box center [890, 29] width 15 height 15
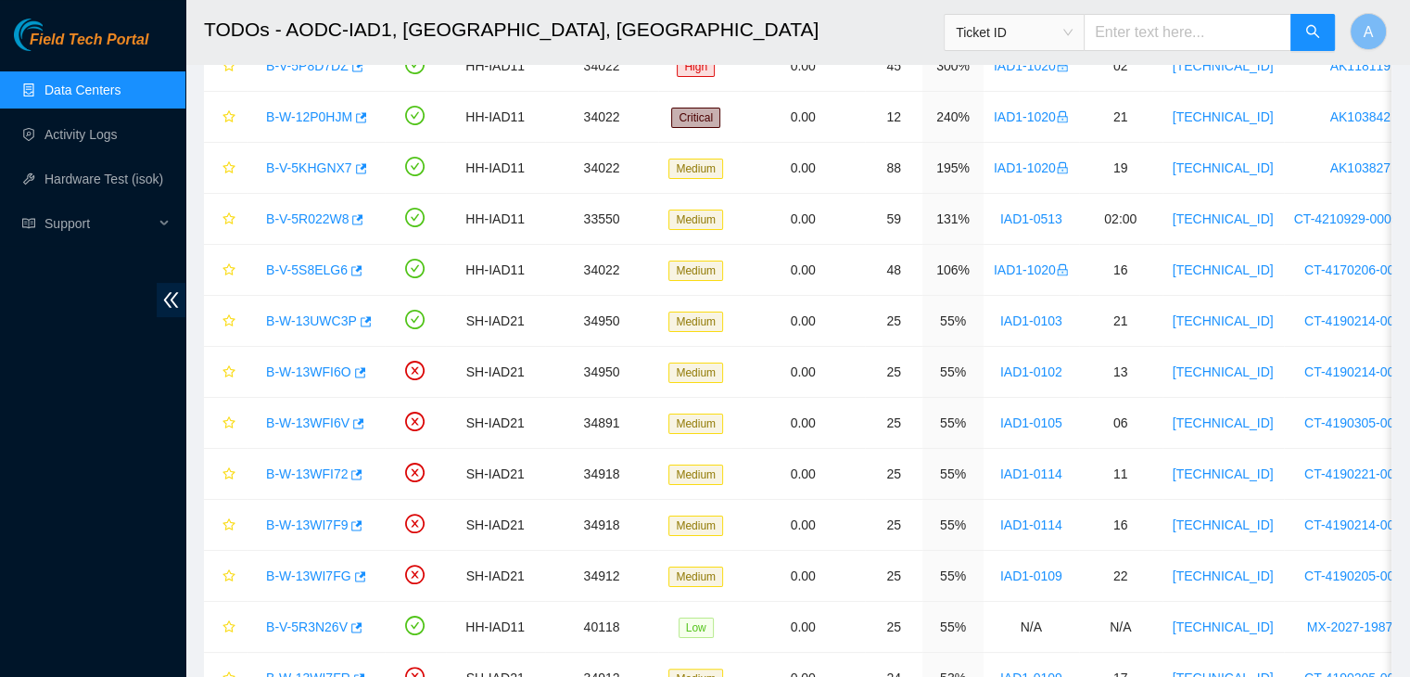
scroll to position [193, 0]
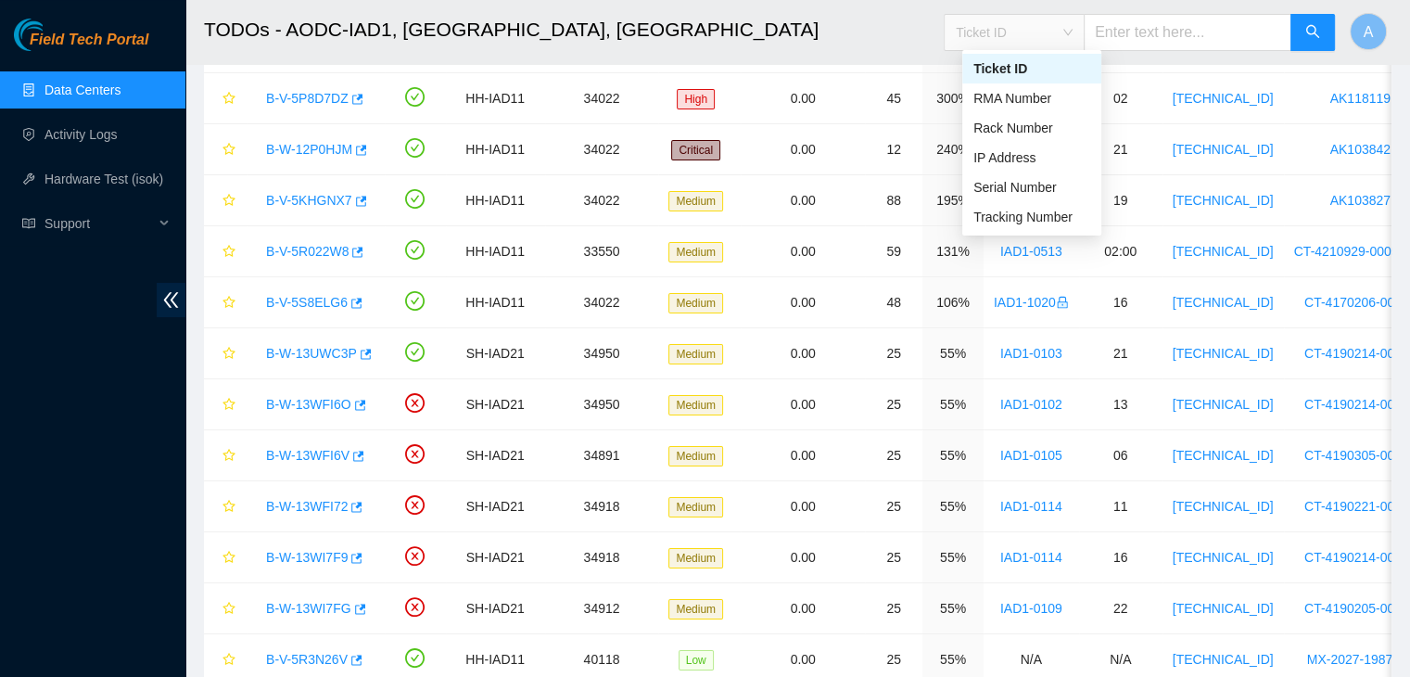
click at [1073, 31] on span "Ticket ID" at bounding box center [1014, 33] width 117 height 28
click at [1046, 192] on div "Serial Number" at bounding box center [1031, 187] width 117 height 20
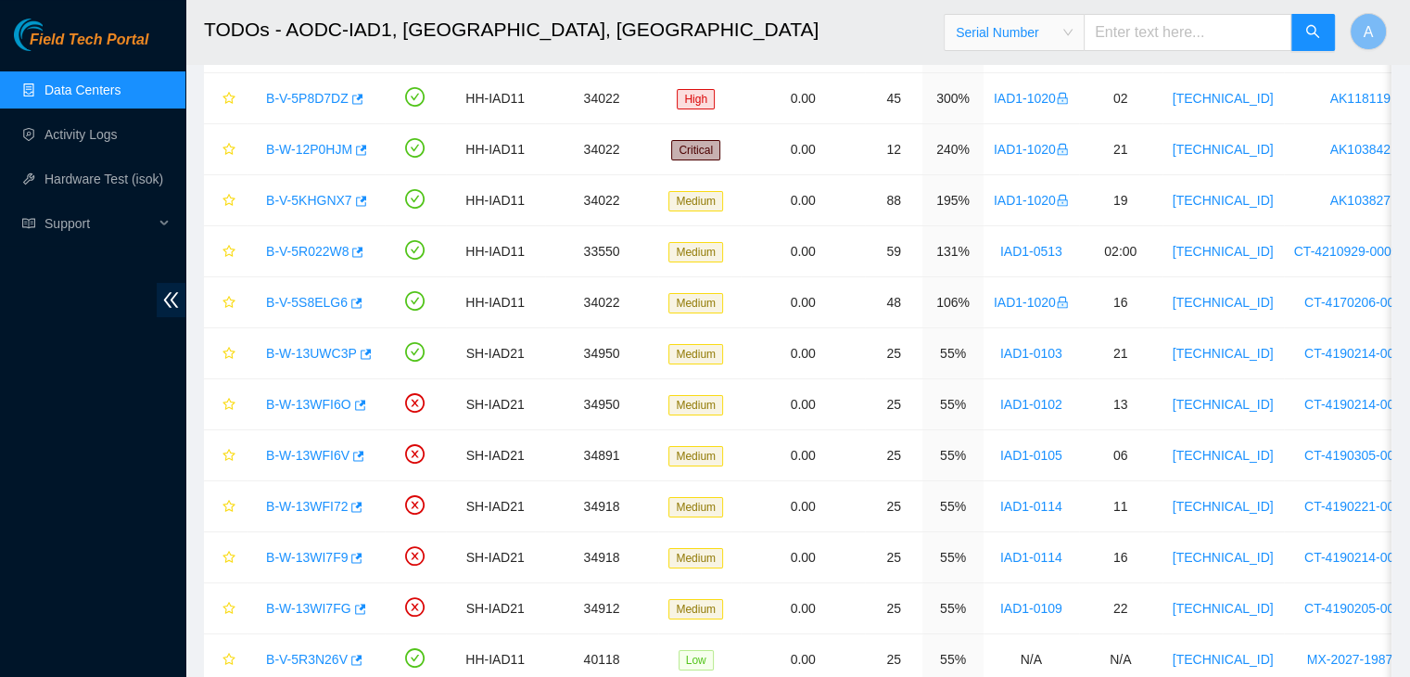
click at [1158, 28] on input "text" at bounding box center [1188, 32] width 208 height 37
paste input "CT-4220314-00211"
type input "CT-4220314-00211"
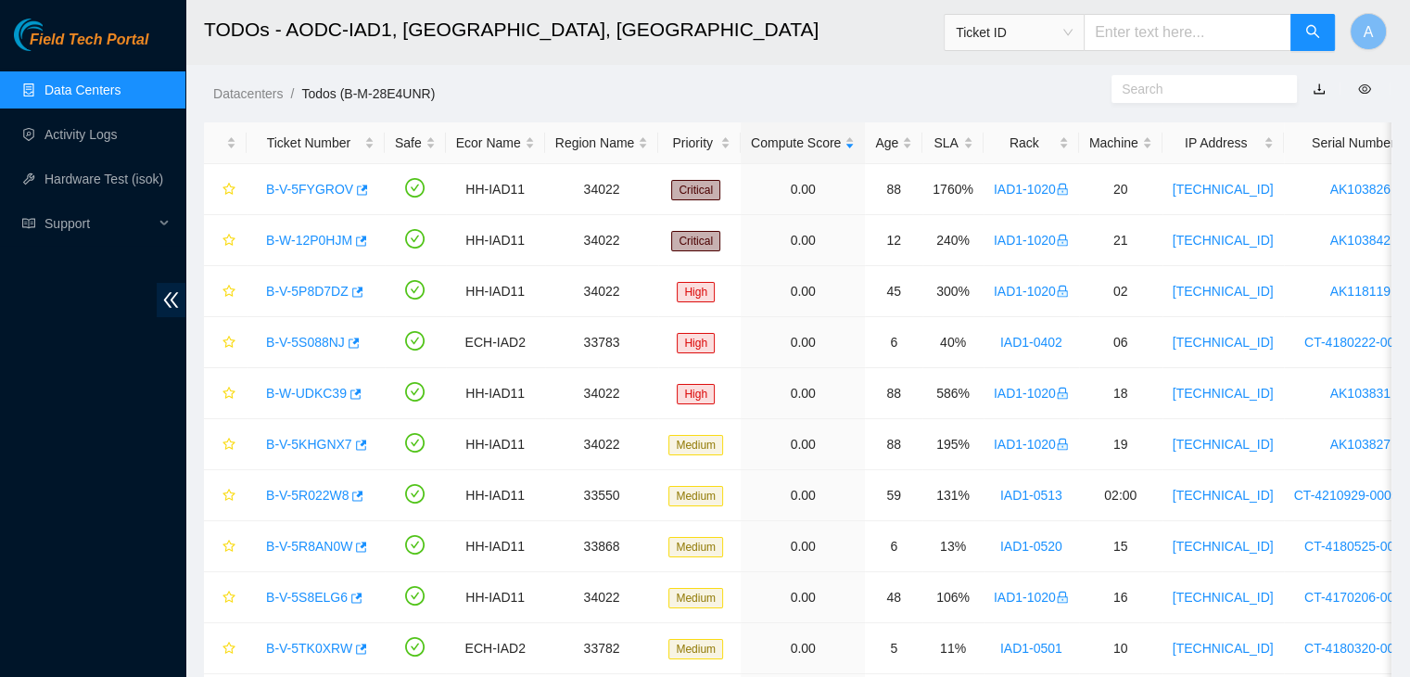
click at [1009, 135] on div "Rack" at bounding box center [1031, 143] width 75 height 20
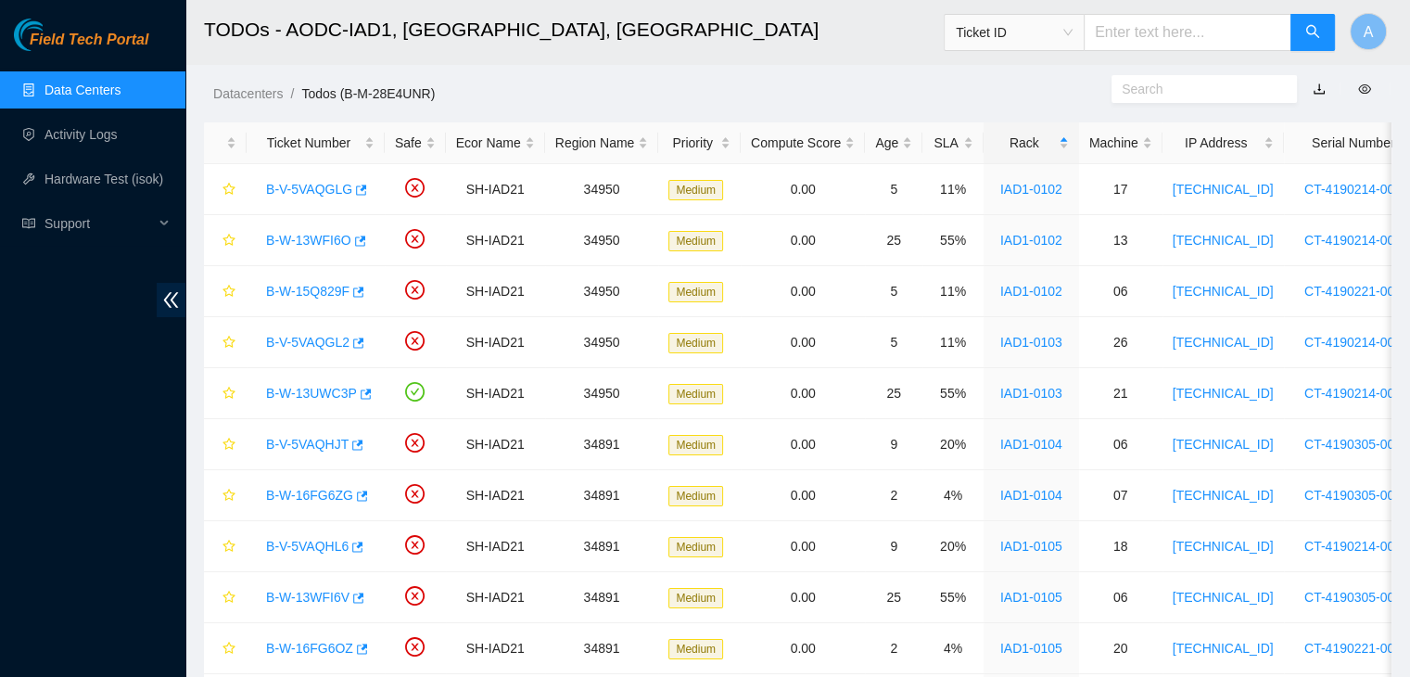
click at [1009, 135] on div "Rack" at bounding box center [1031, 143] width 75 height 20
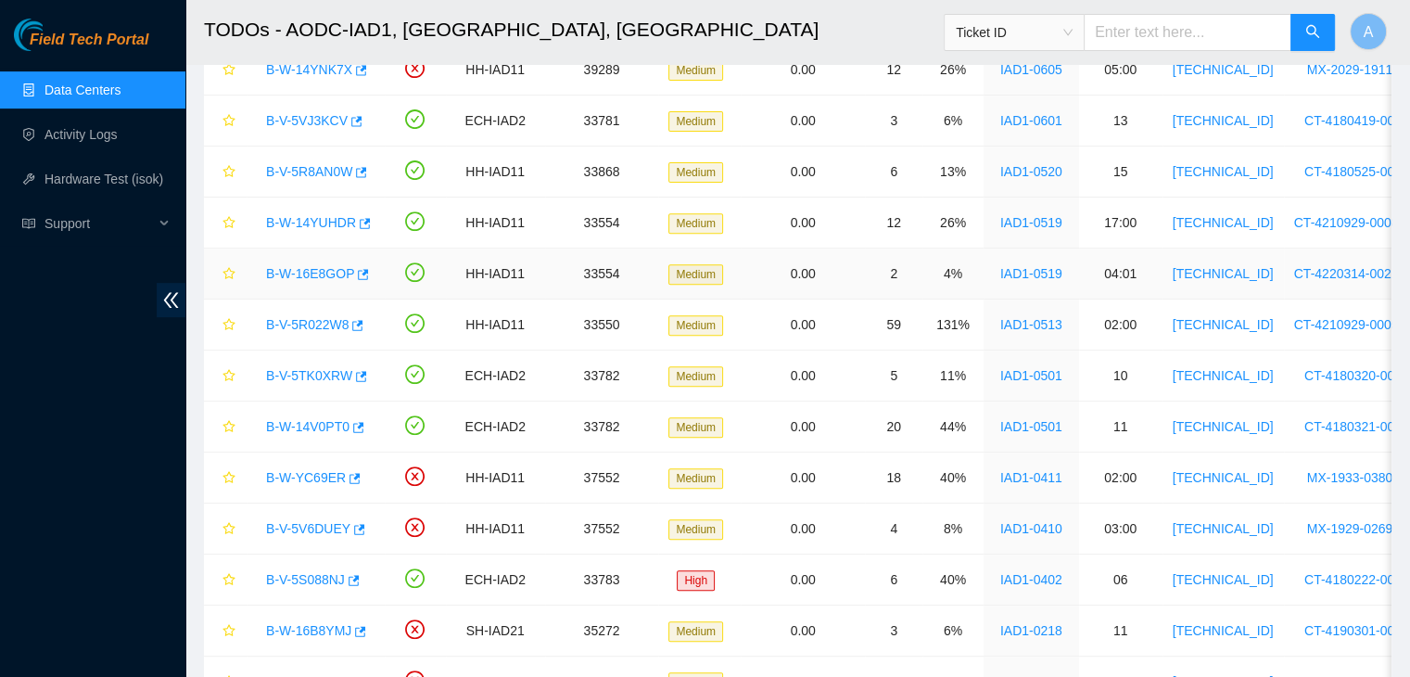
scroll to position [681, 0]
click at [95, 174] on link "Hardware Test (isok)" at bounding box center [103, 178] width 119 height 15
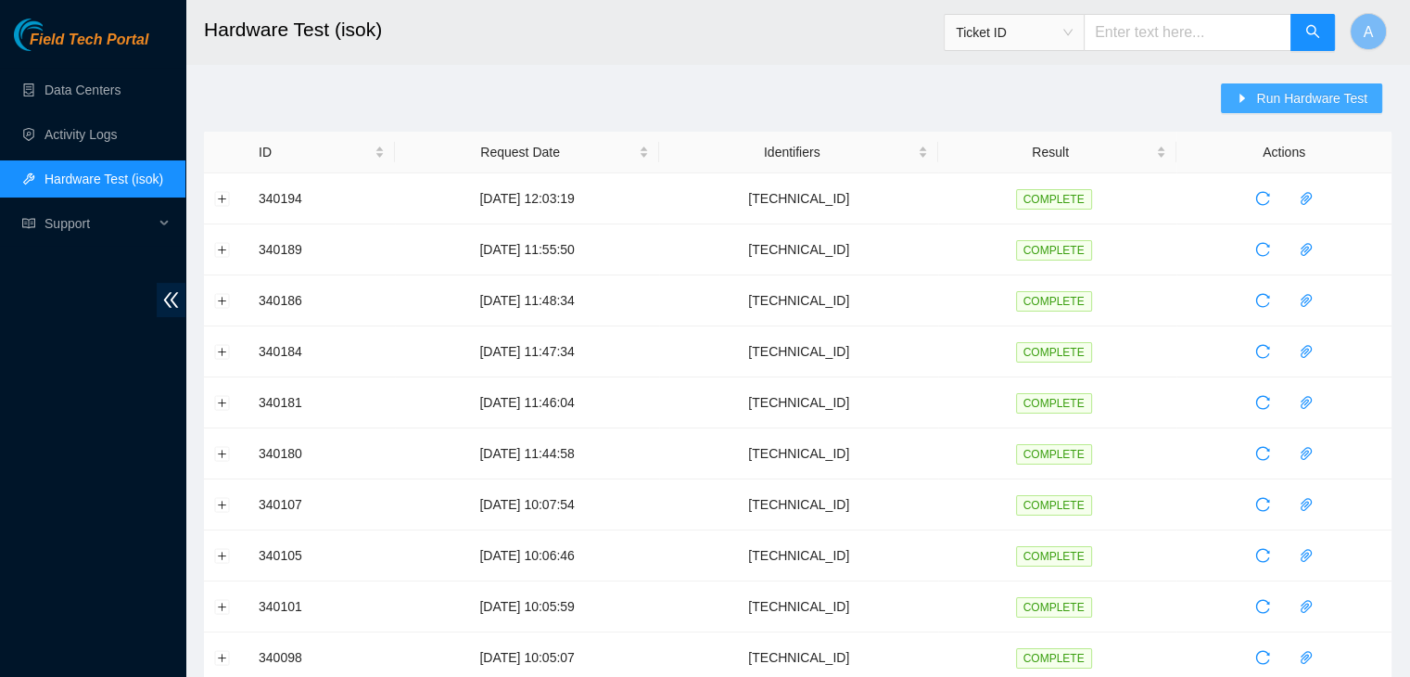
click at [1248, 96] on icon "caret-right" at bounding box center [1242, 98] width 13 height 13
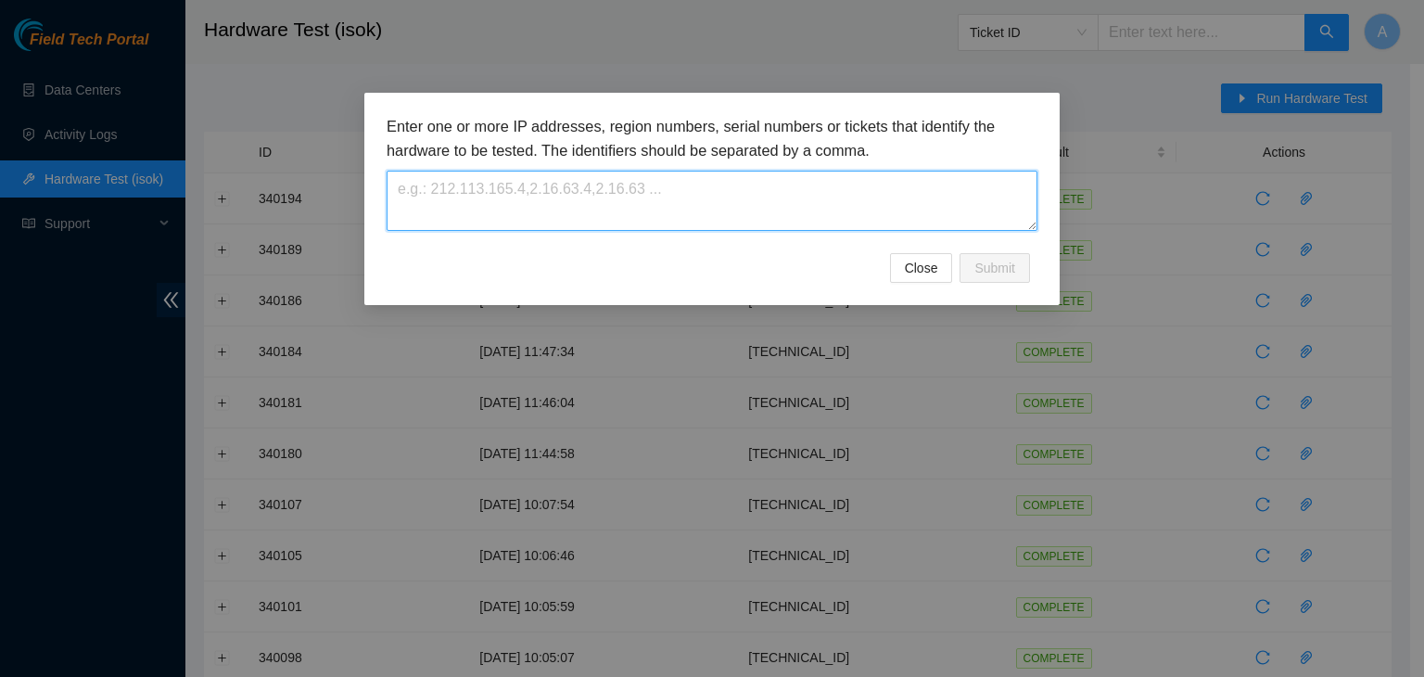
click at [925, 212] on textarea at bounding box center [712, 201] width 651 height 60
paste textarea "23.200.76.144"
type textarea "23.200.76.144"
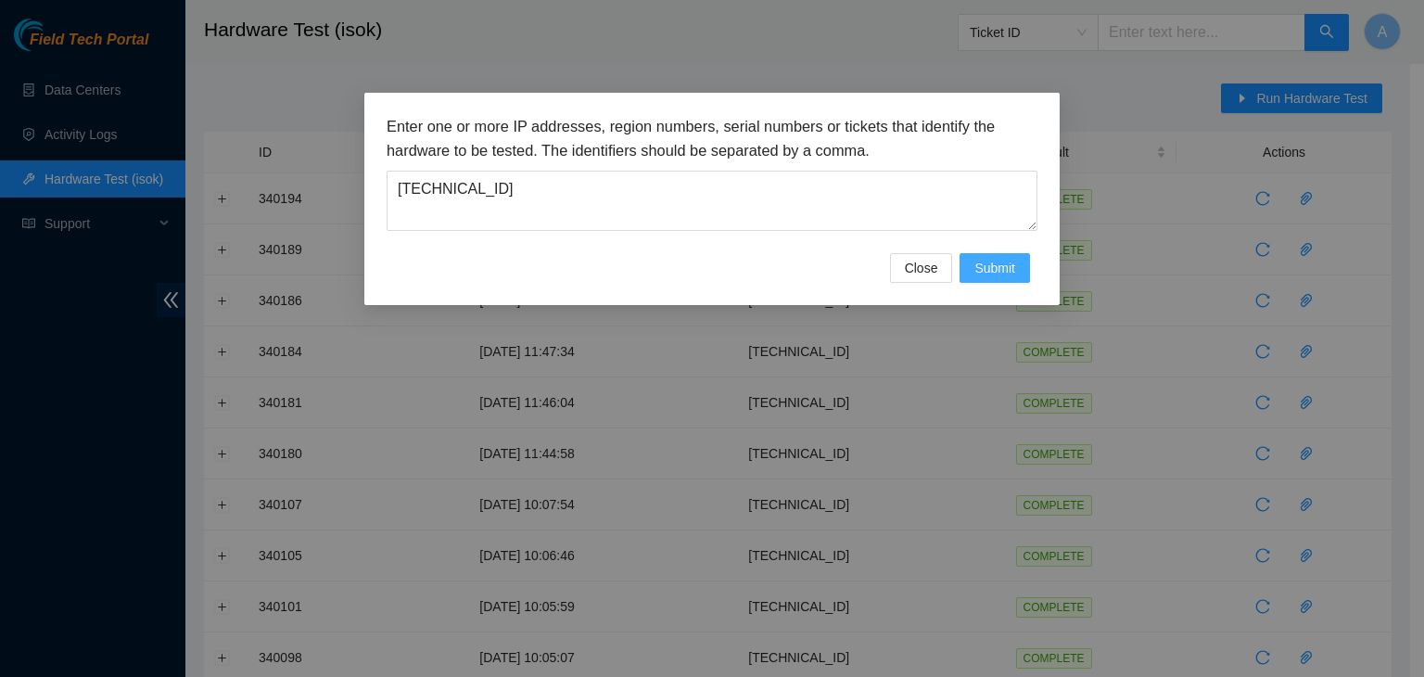
click at [995, 269] on span "Submit" at bounding box center [994, 268] width 41 height 20
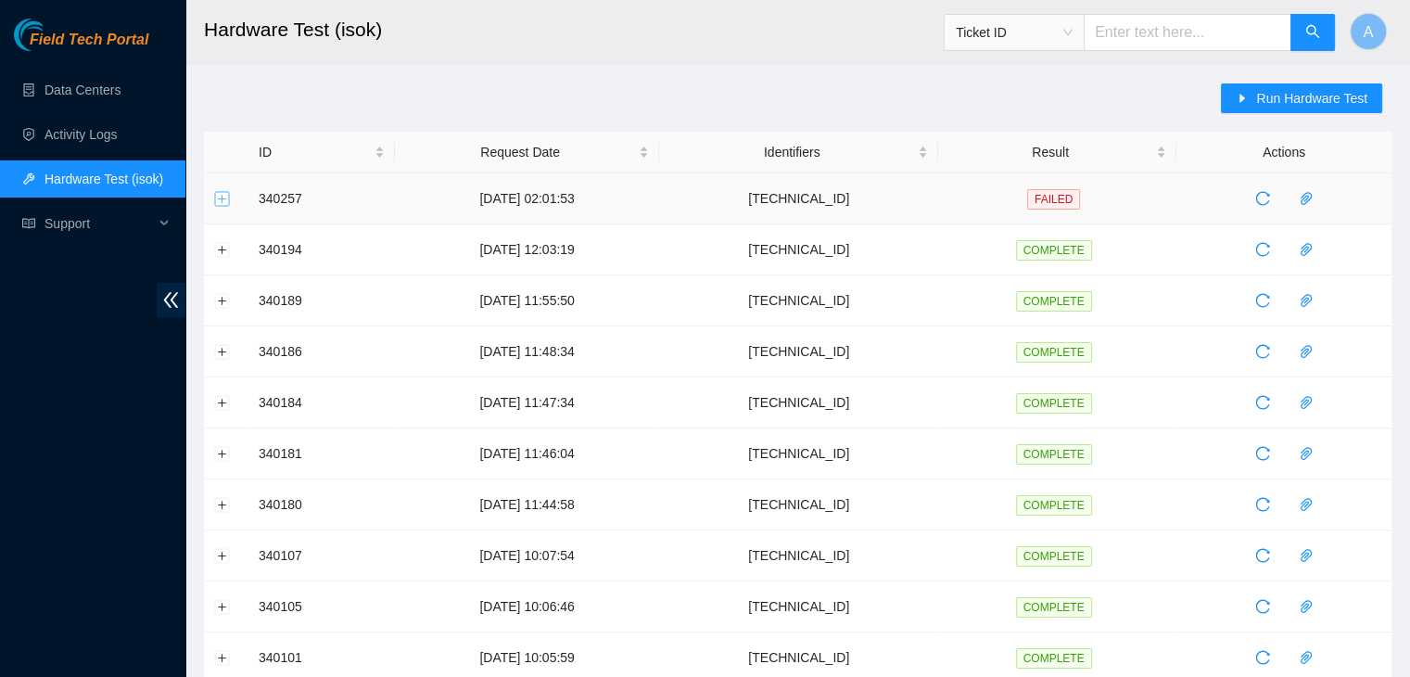
click at [223, 200] on button "Expand row" at bounding box center [222, 198] width 15 height 15
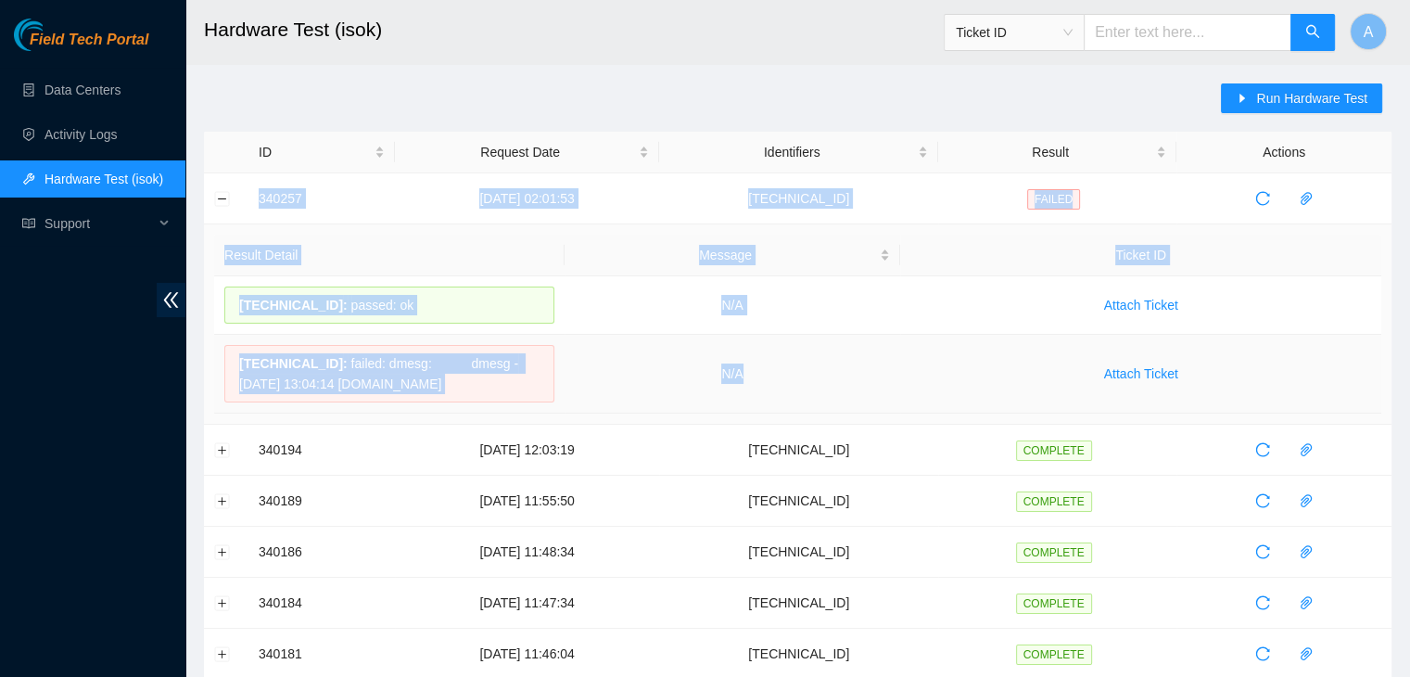
drag, startPoint x: 245, startPoint y: 196, endPoint x: 869, endPoint y: 387, distance: 652.7
copy tbody "340257 22-09-2025 02:01:53 23.200.76.144 FAILED Result Detail Message Ticket ID…"
click at [869, 387] on td "N/A" at bounding box center [733, 374] width 337 height 79
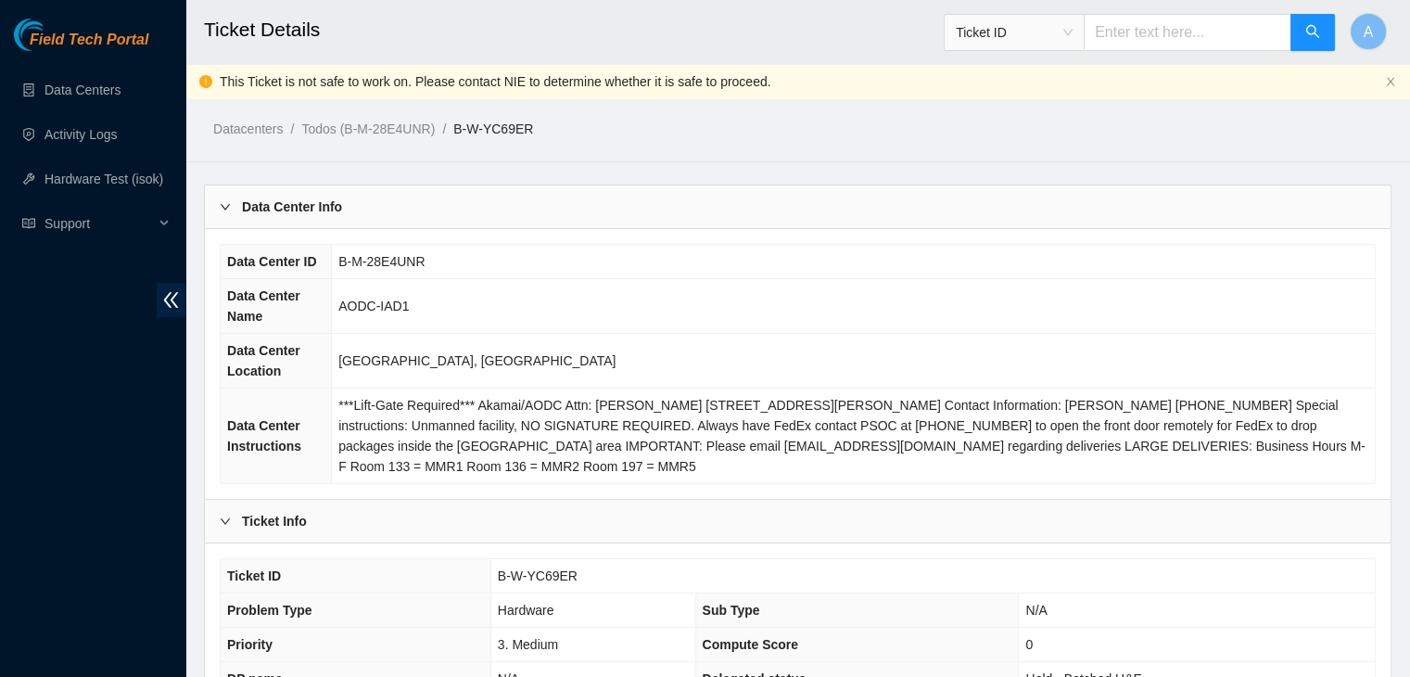
scroll to position [611, 0]
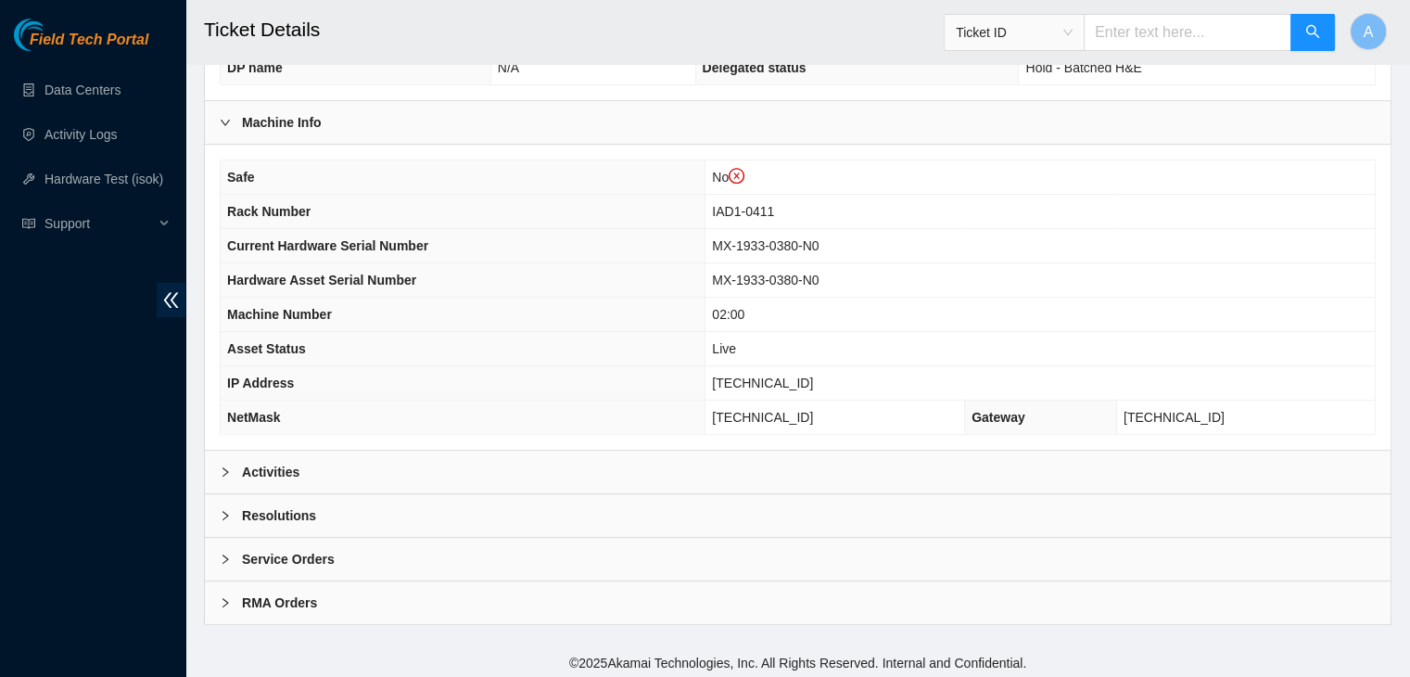
click at [608, 476] on div "Activities" at bounding box center [798, 472] width 1186 height 43
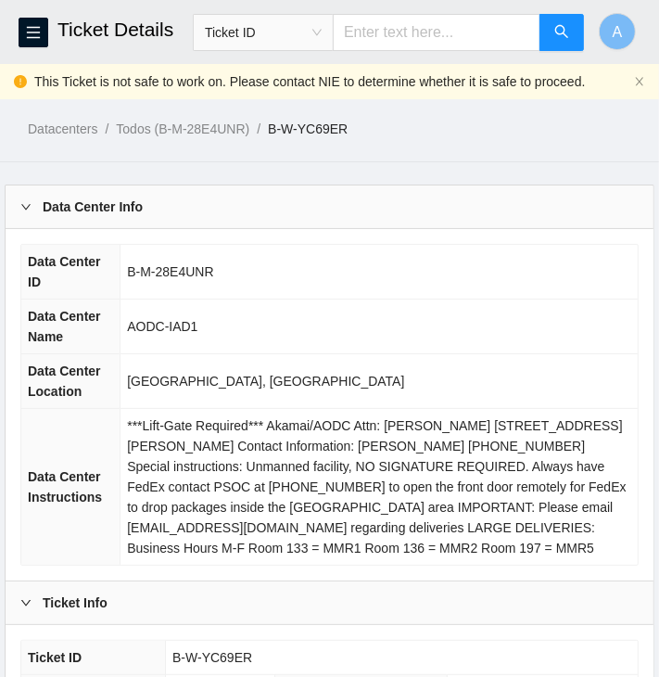
scroll to position [271, 0]
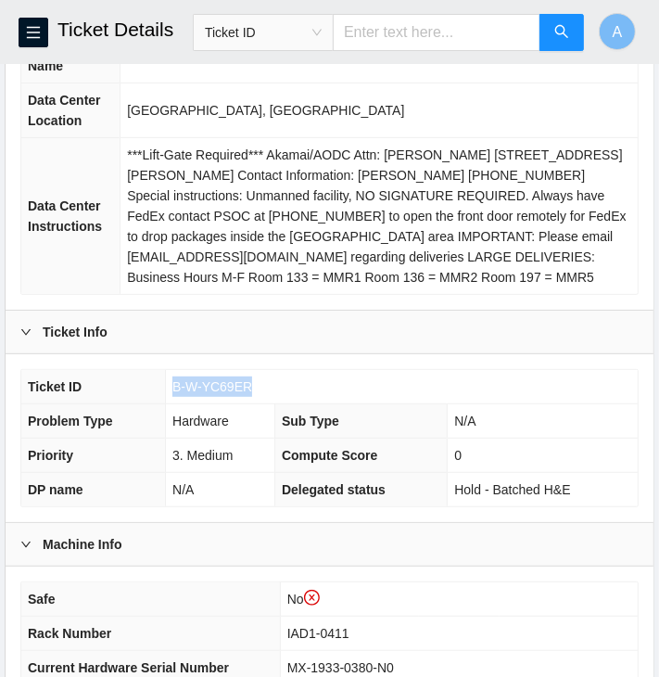
drag, startPoint x: 248, startPoint y: 383, endPoint x: 174, endPoint y: 383, distance: 73.2
click at [174, 383] on td "B-W-YC69ER" at bounding box center [402, 387] width 472 height 34
copy span "B-W-YC69ER"
click at [174, 383] on span "B-W-YC69ER" at bounding box center [212, 386] width 80 height 15
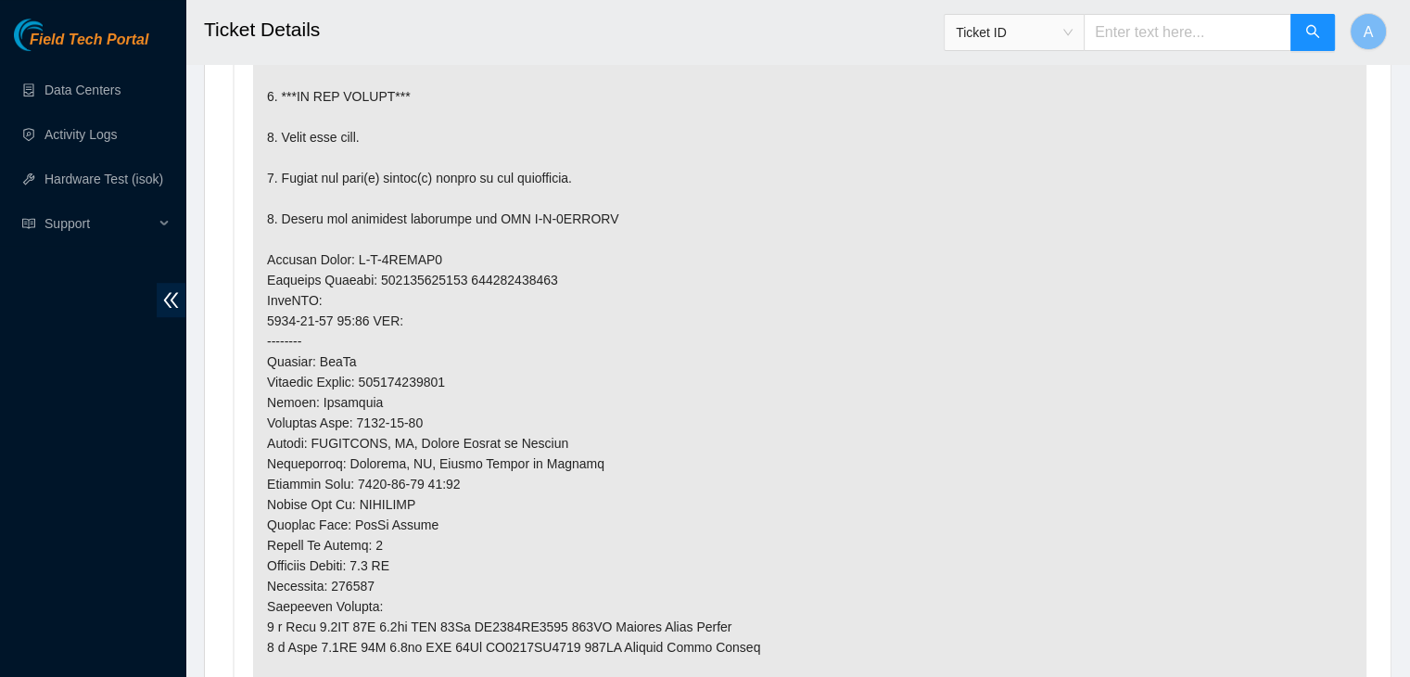
scroll to position [1341, 0]
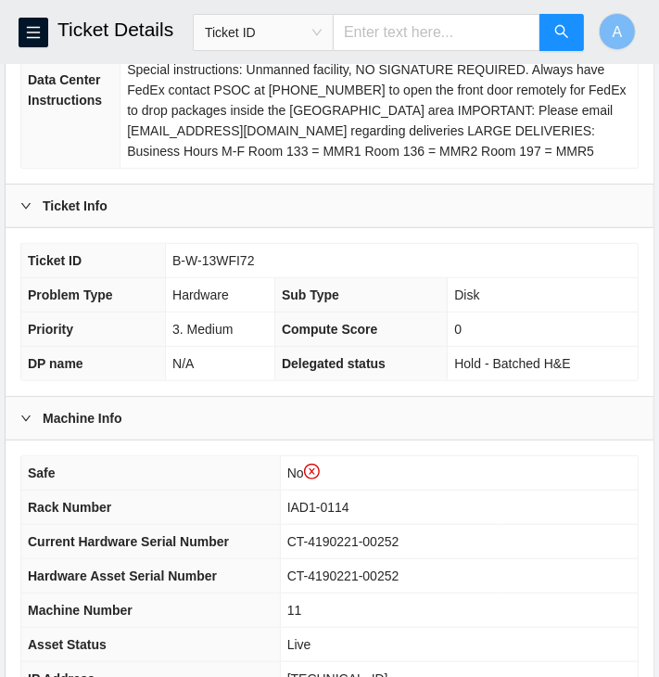
scroll to position [449, 0]
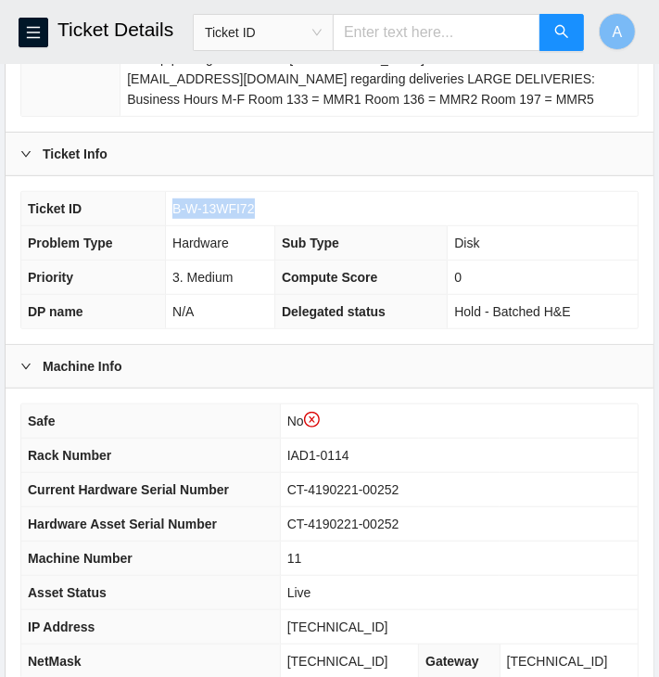
drag, startPoint x: 252, startPoint y: 207, endPoint x: 172, endPoint y: 210, distance: 79.8
click at [172, 210] on td "B-W-13WFI72" at bounding box center [402, 209] width 472 height 34
copy span "B-W-13WFI72"
click at [172, 210] on span "B-W-13WFI72" at bounding box center [213, 208] width 82 height 15
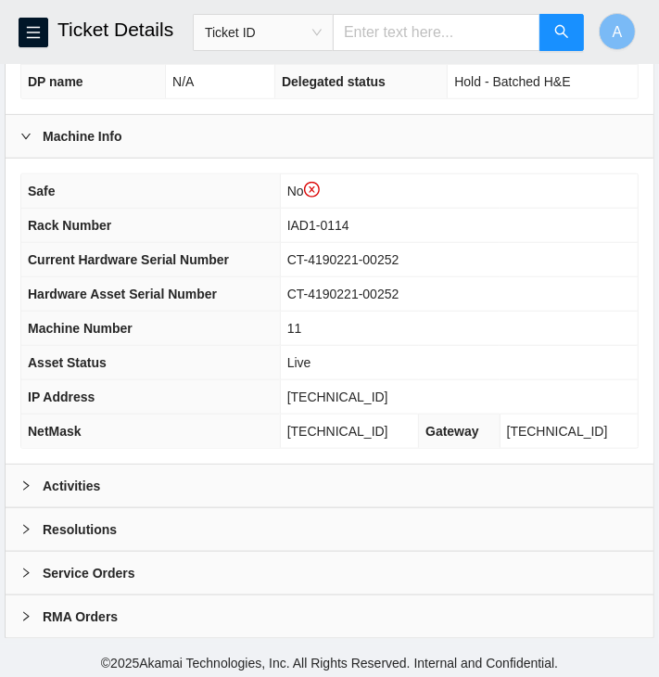
click at [182, 488] on div "Activities" at bounding box center [330, 485] width 648 height 43
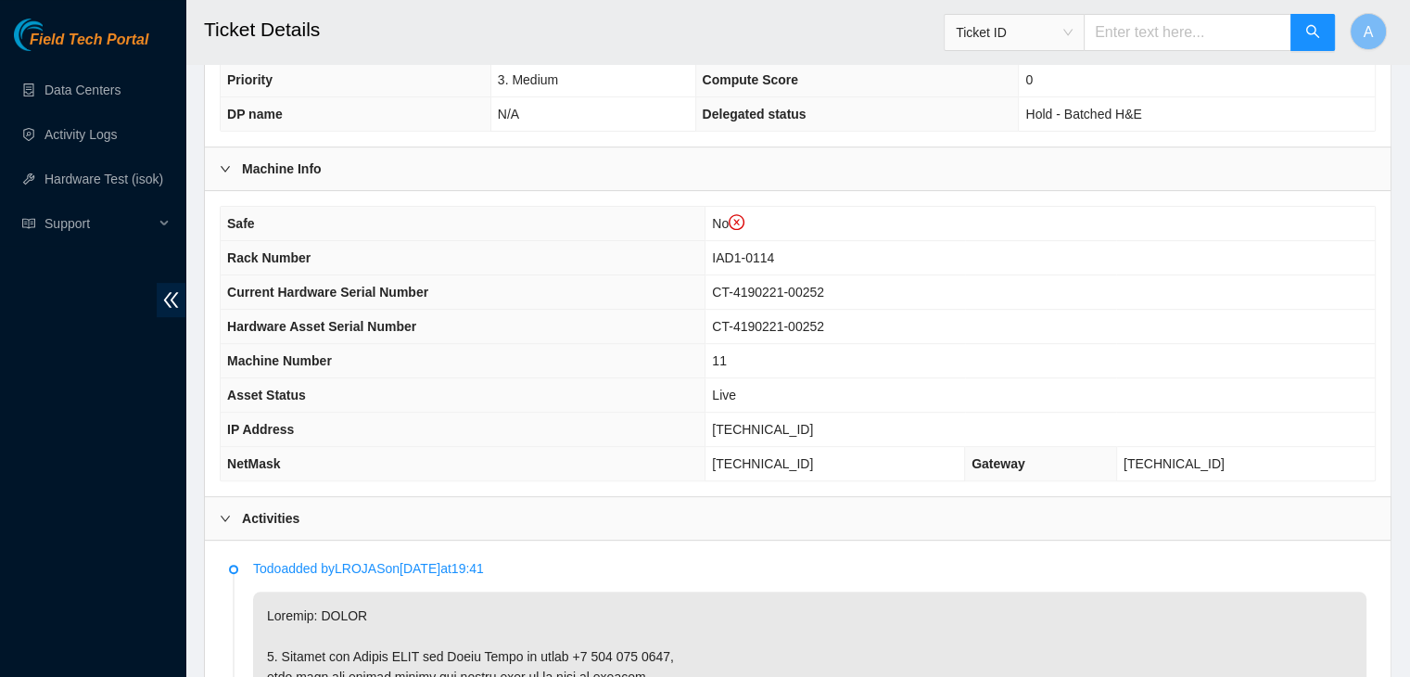
scroll to position [564, 0]
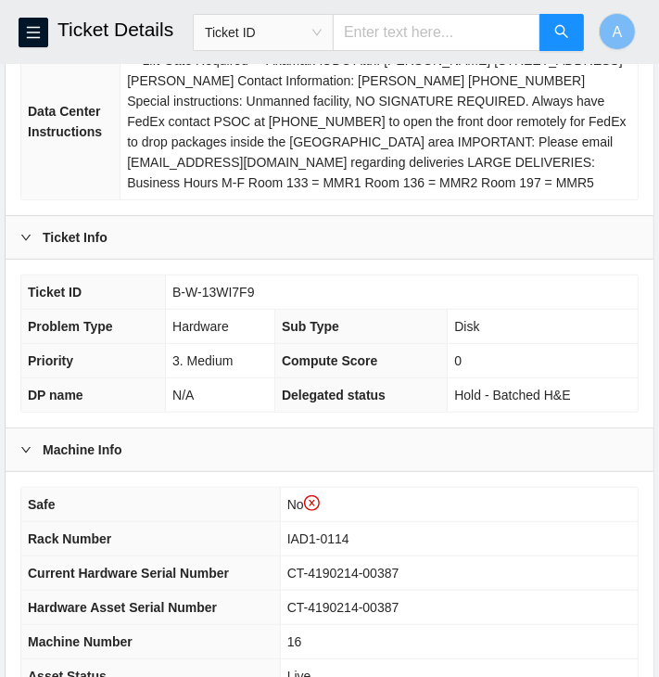
scroll to position [362, 0]
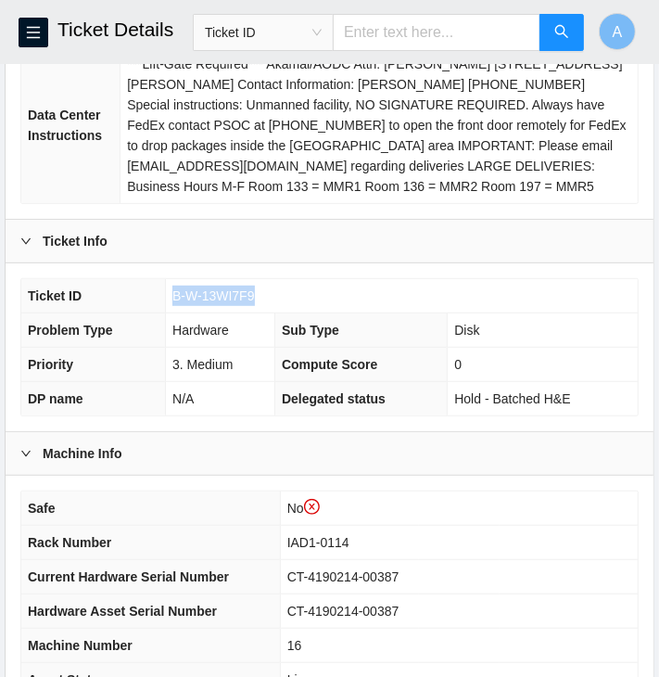
drag, startPoint x: 253, startPoint y: 294, endPoint x: 174, endPoint y: 294, distance: 78.8
click at [174, 294] on td "B-W-13WI7F9" at bounding box center [402, 296] width 472 height 34
copy span "B-W-13WI7F9"
click at [174, 294] on span "B-W-13WI7F9" at bounding box center [213, 295] width 82 height 15
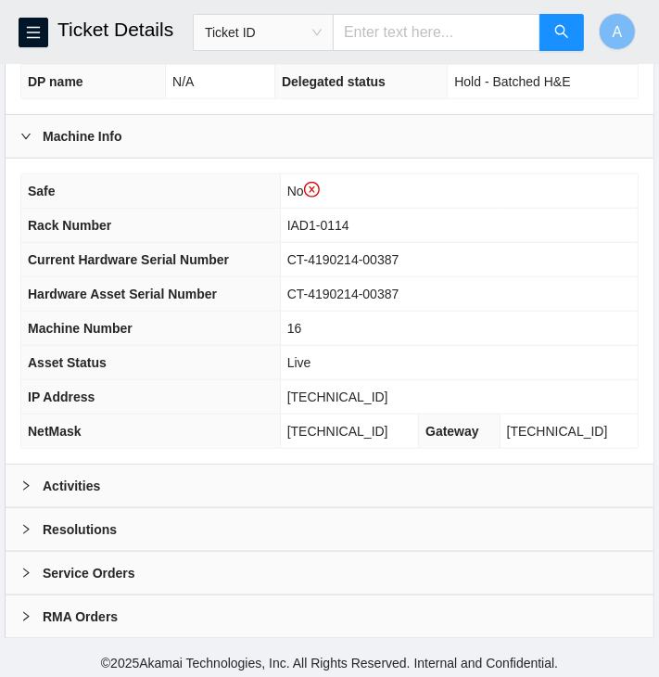
click at [178, 483] on div "Activities" at bounding box center [330, 485] width 648 height 43
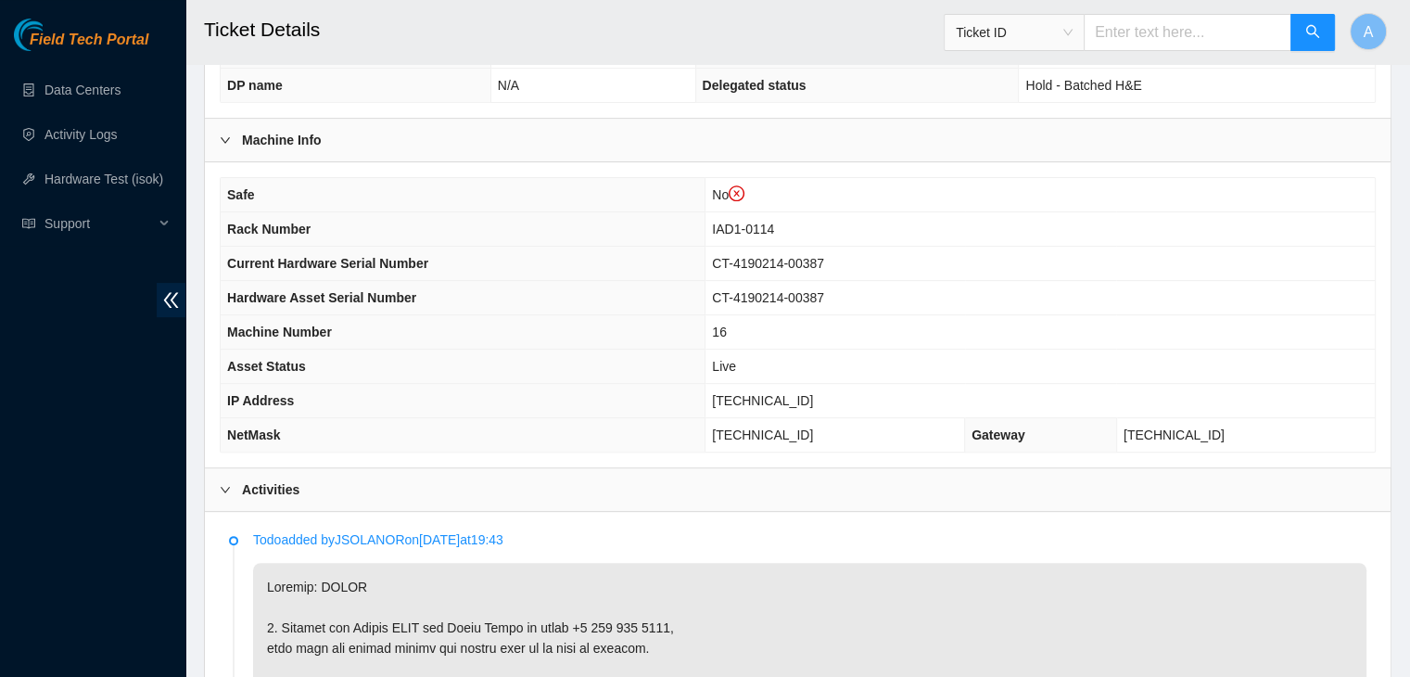
scroll to position [614, 0]
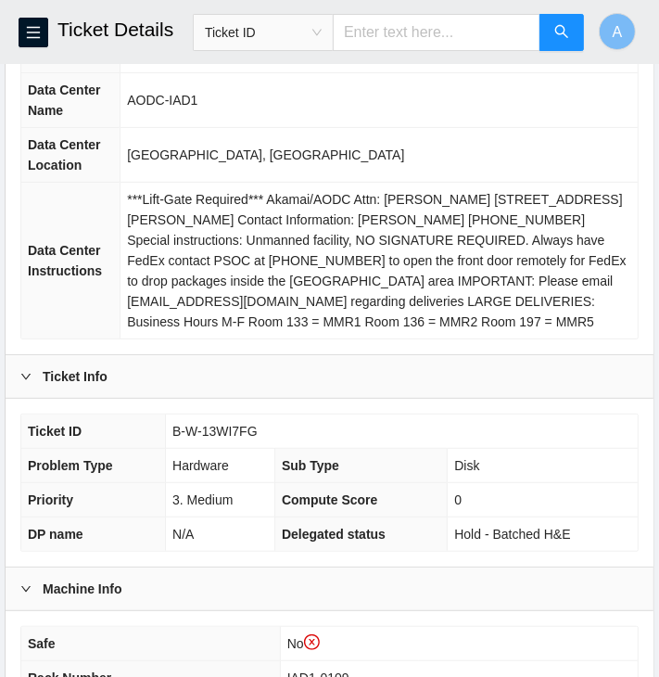
scroll to position [254, 0]
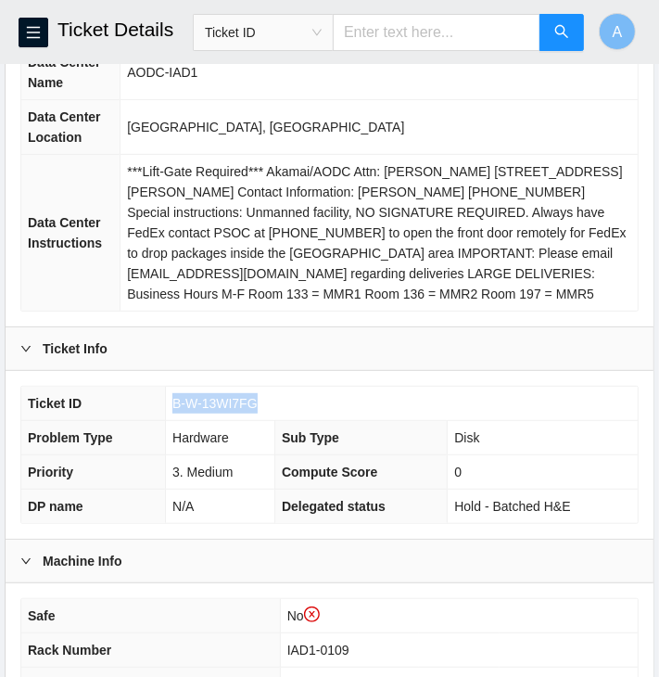
drag, startPoint x: 253, startPoint y: 405, endPoint x: 174, endPoint y: 408, distance: 78.8
click at [174, 408] on span "B-W-13WI7FG" at bounding box center [214, 403] width 85 height 15
copy span "B-W-13WI7FG"
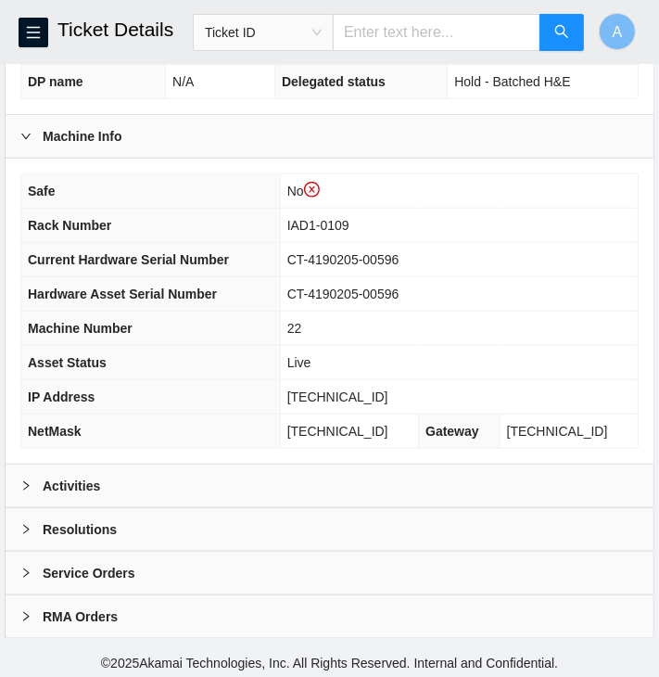
click at [133, 479] on div "Activities" at bounding box center [330, 485] width 648 height 43
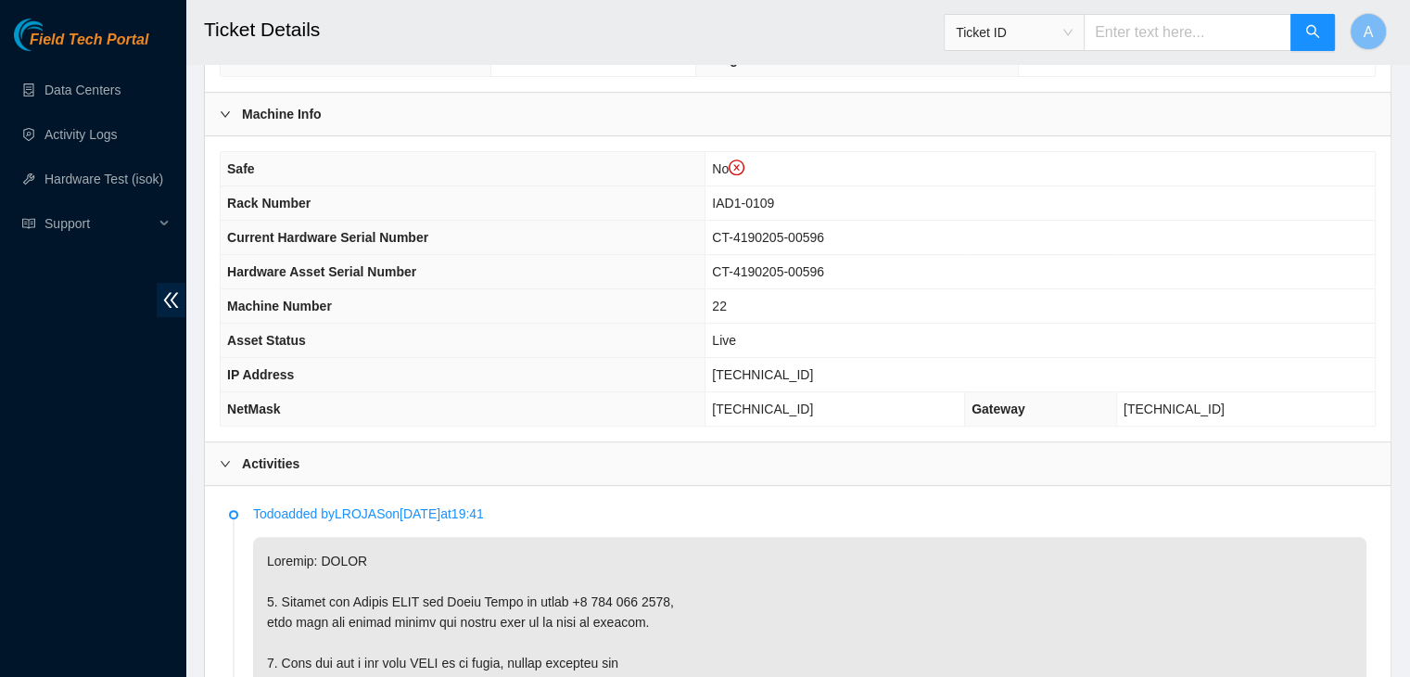
scroll to position [640, 0]
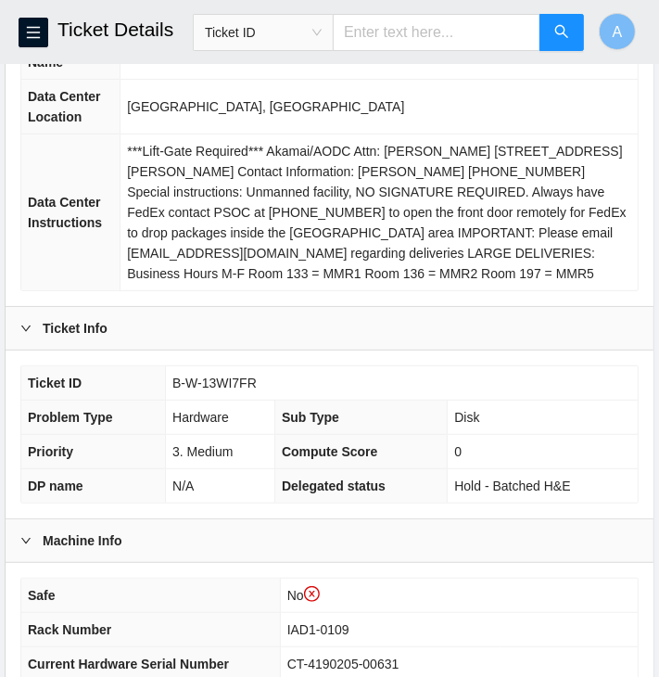
scroll to position [291, 0]
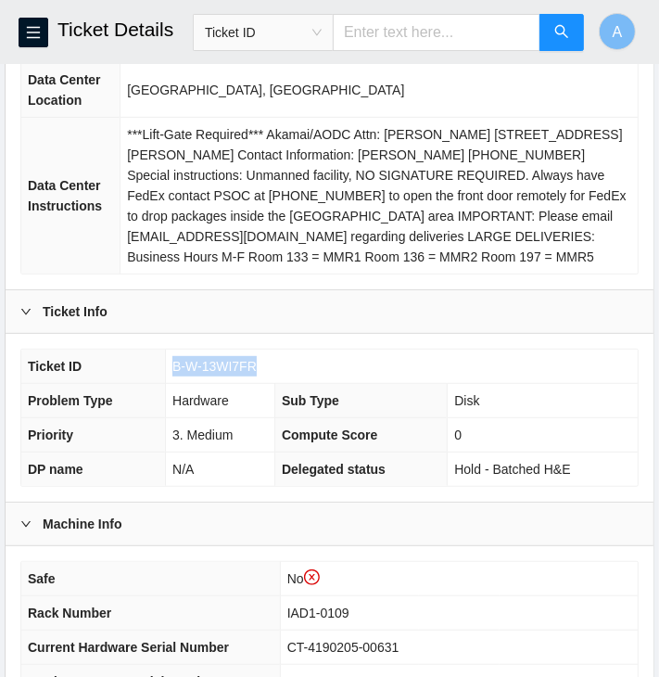
drag, startPoint x: 252, startPoint y: 364, endPoint x: 163, endPoint y: 368, distance: 89.1
click at [163, 368] on tr "Ticket ID B-W-13WI7FR" at bounding box center [329, 366] width 616 height 34
copy tr "B-W-13WI7FR"
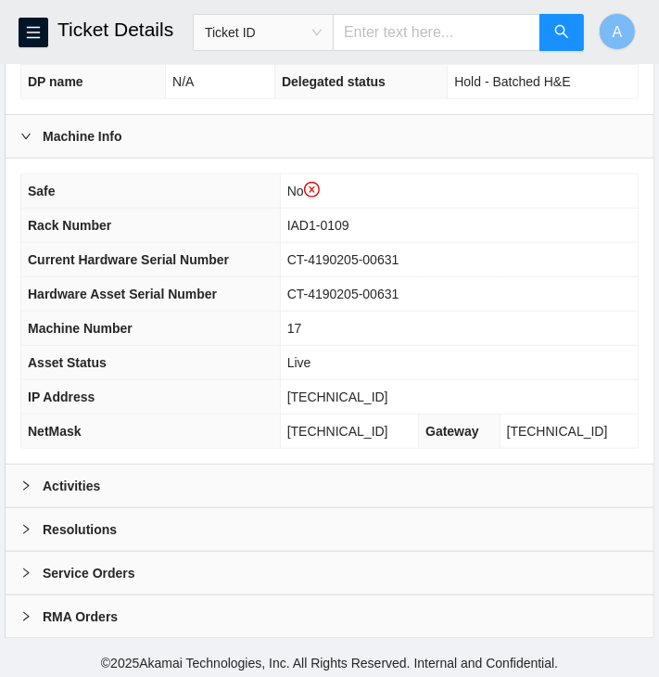
click at [174, 490] on div "Activities" at bounding box center [330, 485] width 648 height 43
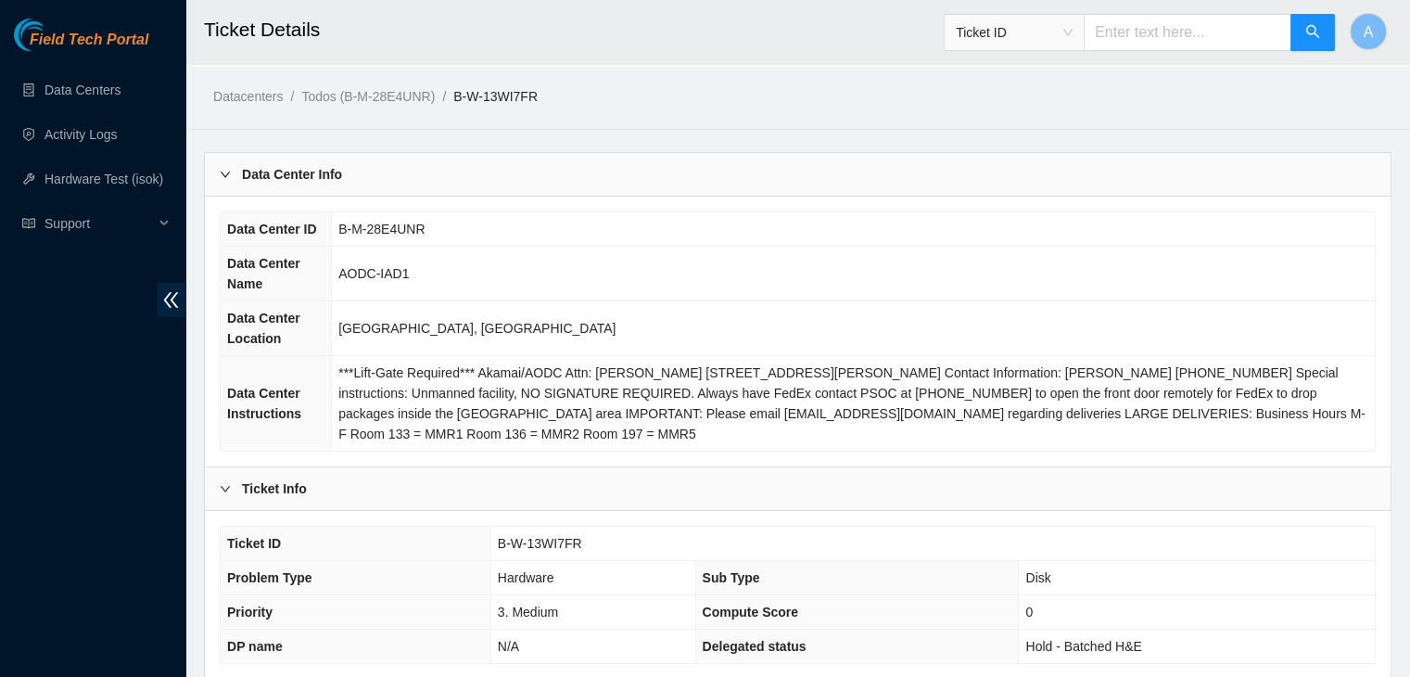
scroll to position [32, 0]
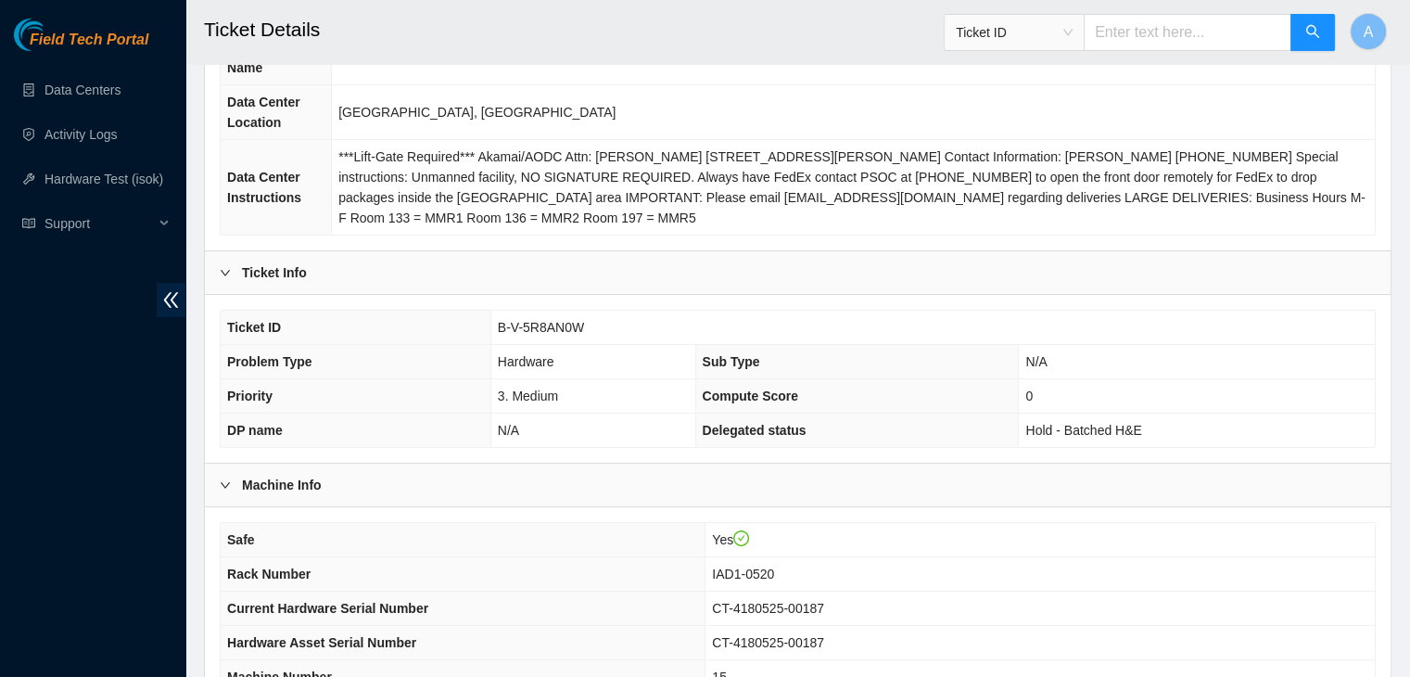
scroll to position [121, 0]
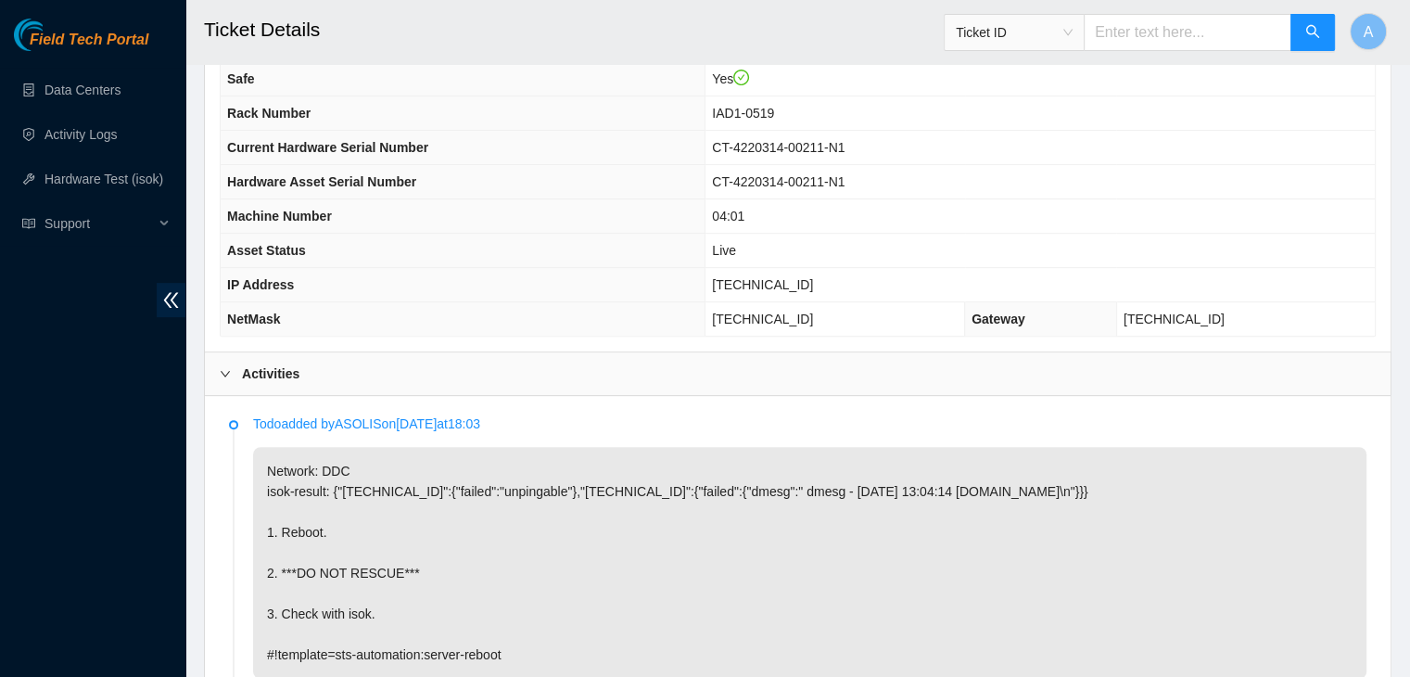
scroll to position [689, 0]
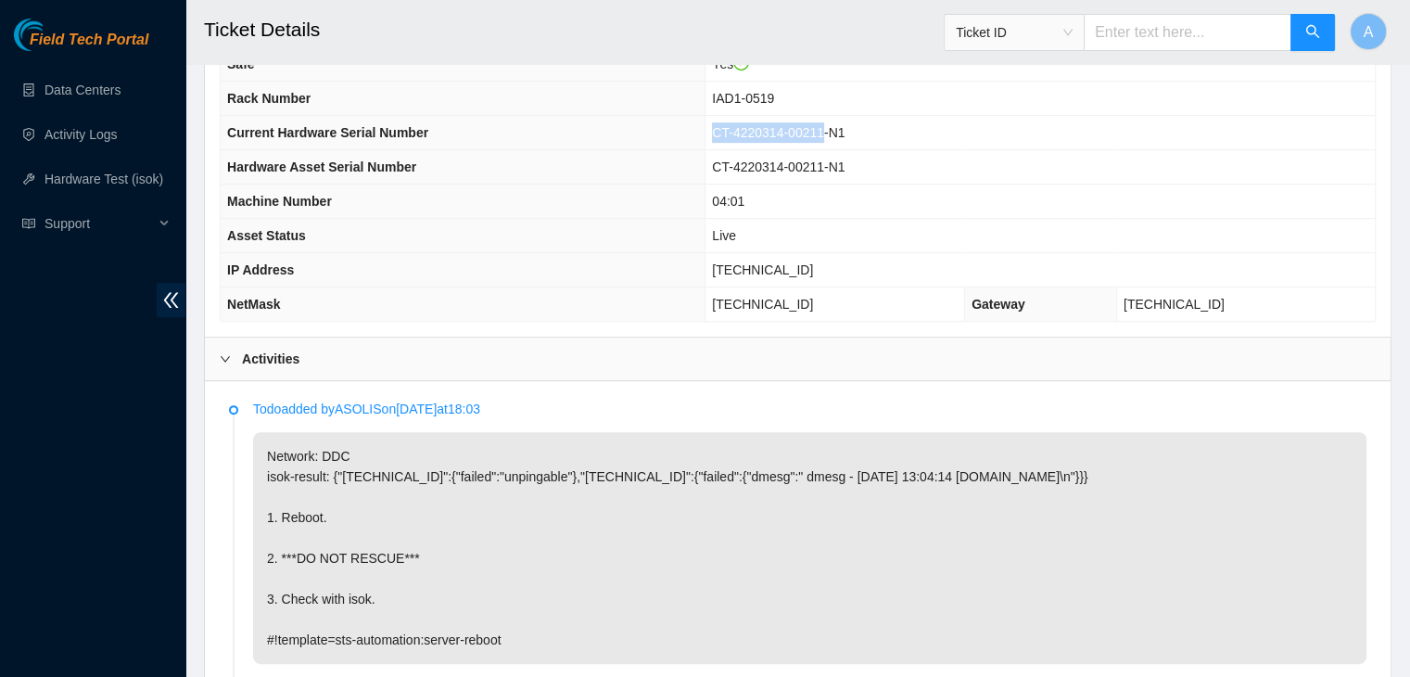
drag, startPoint x: 776, startPoint y: 123, endPoint x: 886, endPoint y: 135, distance: 111.0
click at [658, 135] on span "CT-4220314-00211-N1" at bounding box center [778, 132] width 133 height 15
copy span "CT-4220314-00211"
click at [658, 482] on p "Network: DDC isok-result: {"[TECHNICAL_ID]":{"failed":"unpingable"},"[TECHNICAL…" at bounding box center [809, 548] width 1113 height 232
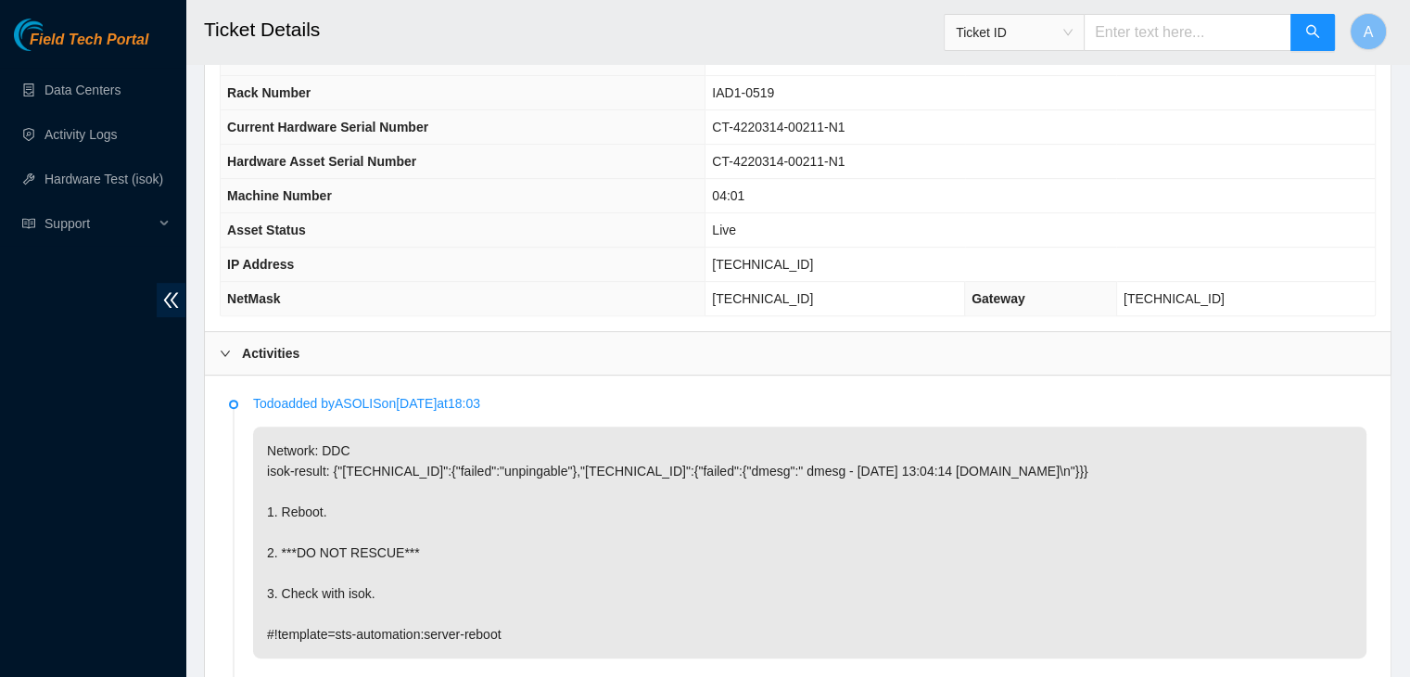
scroll to position [664, 0]
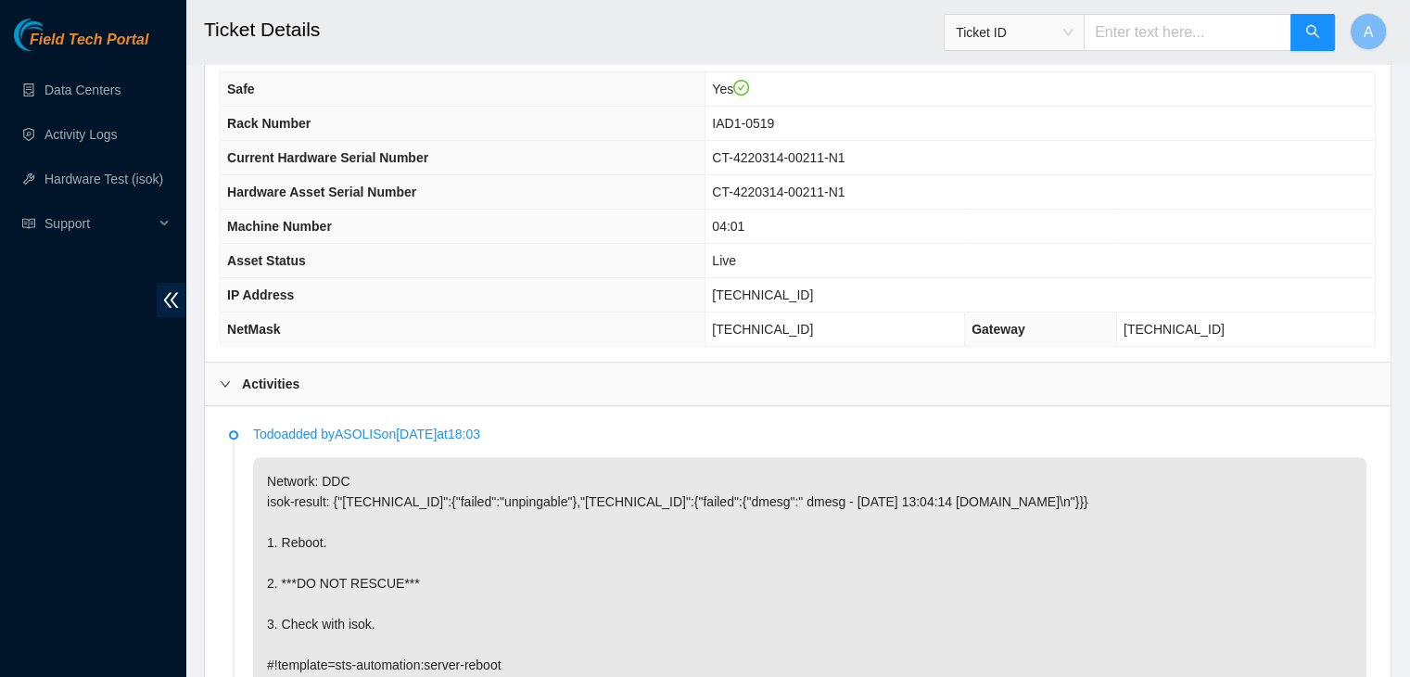
click at [658, 533] on p "Network: DDC isok-result: {"23.200.76.144":{"failed":"unpingable"},"23.200.76.1…" at bounding box center [809, 573] width 1113 height 232
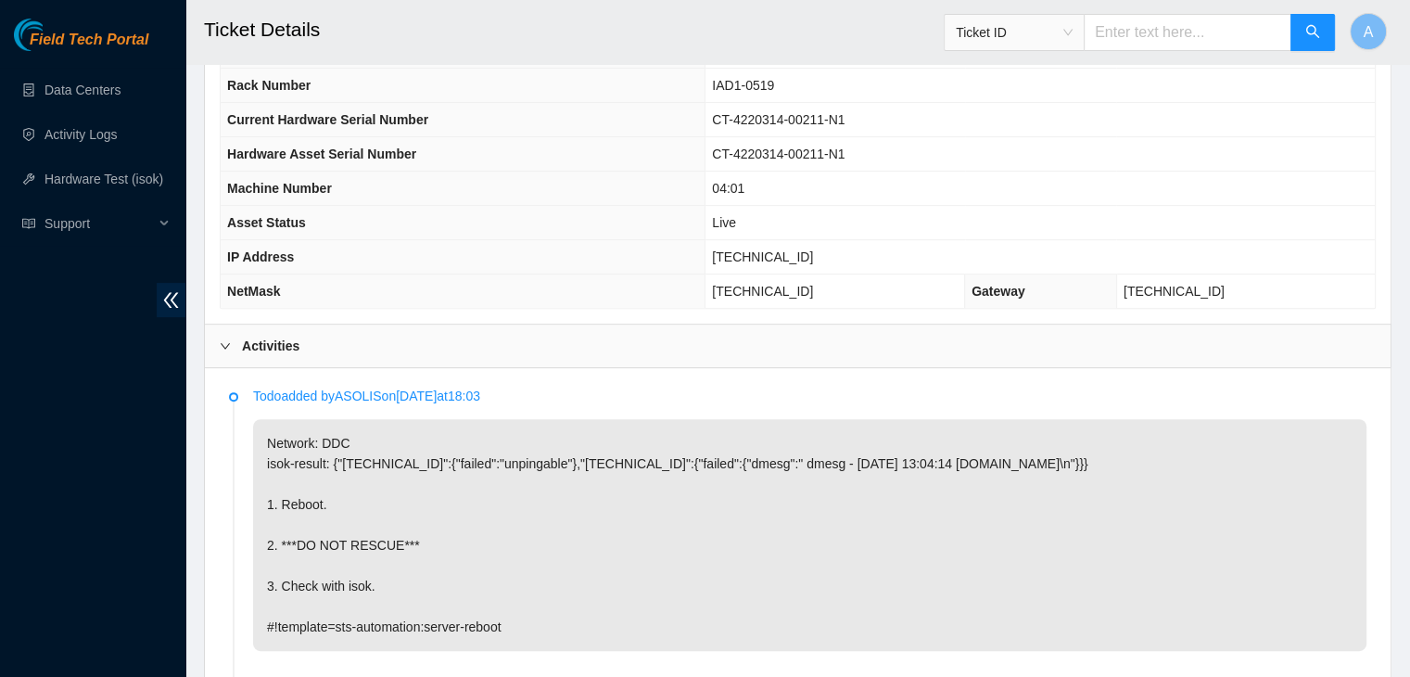
scroll to position [696, 0]
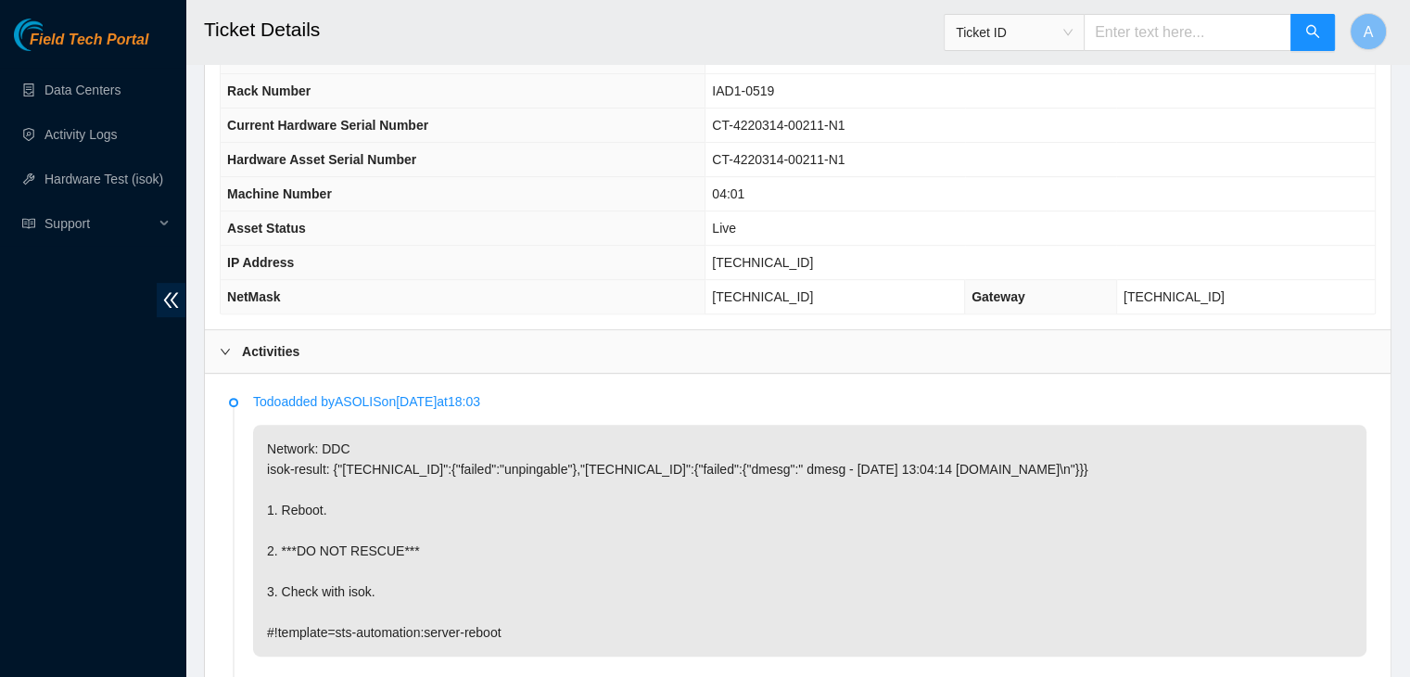
click at [658, 255] on span "23.200.76.144" at bounding box center [762, 262] width 101 height 15
copy span "23.200.76.144"
click at [658, 255] on span "23.200.76.144" at bounding box center [762, 262] width 101 height 15
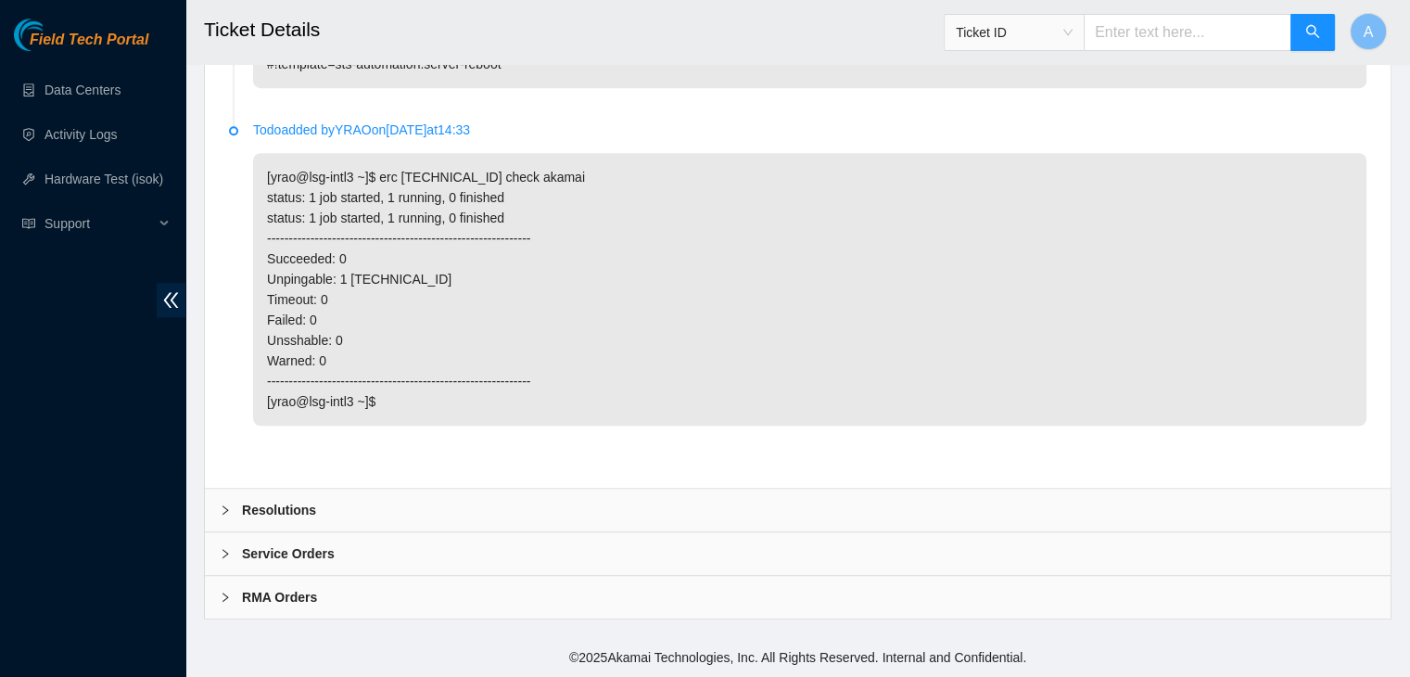
click at [629, 505] on div "Resolutions" at bounding box center [798, 510] width 1186 height 43
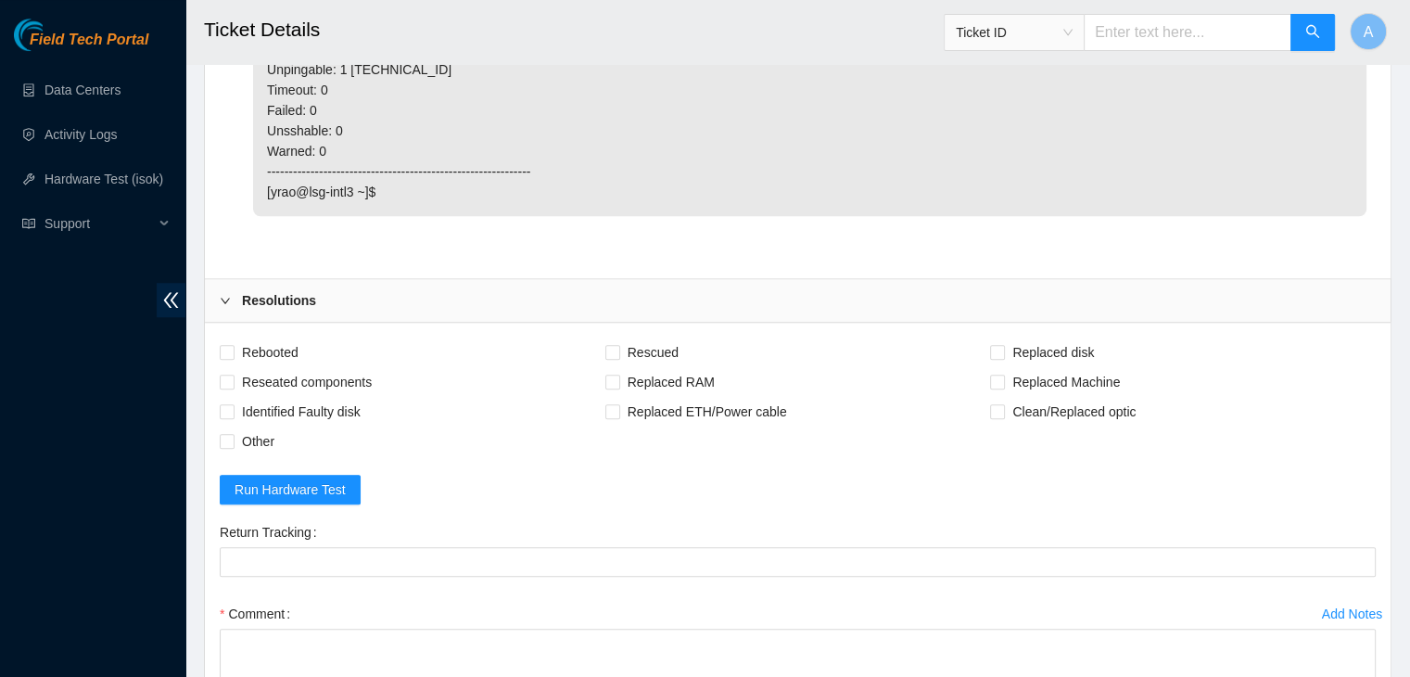
scroll to position [1483, 0]
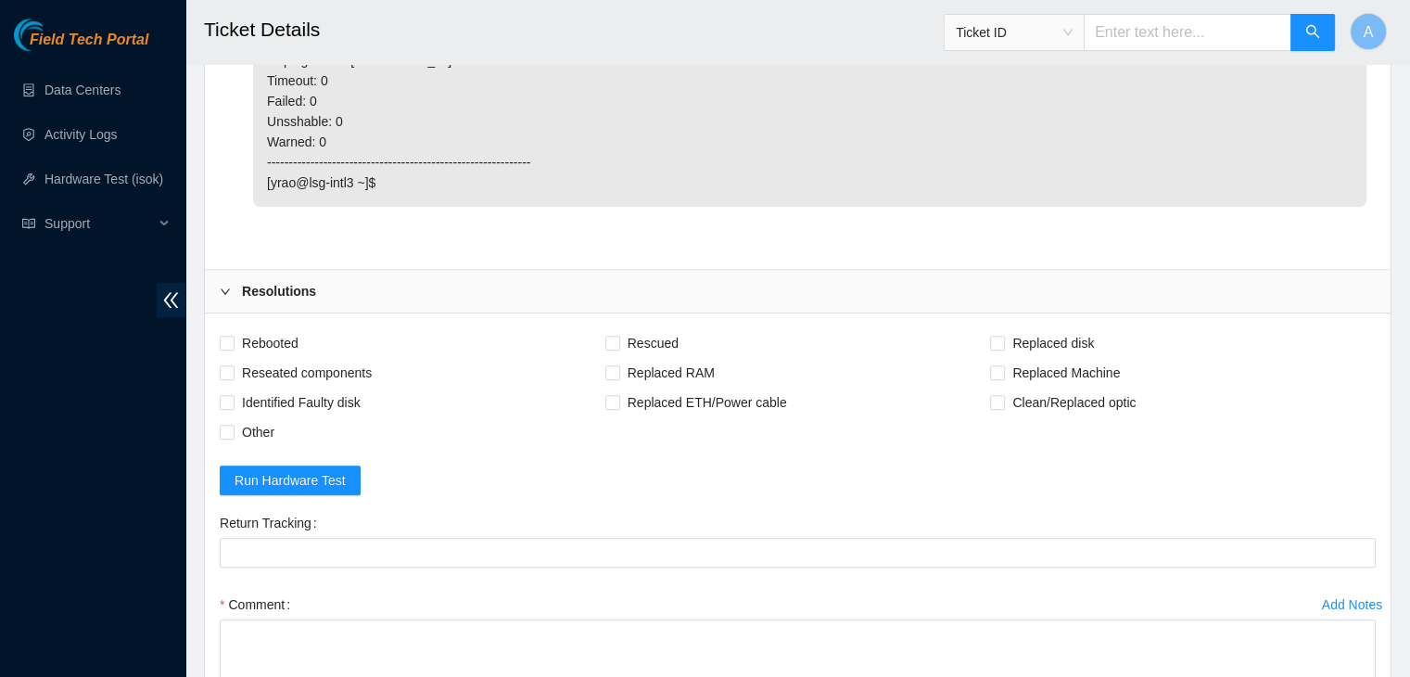
click at [267, 358] on span "Rebooted" at bounding box center [270, 343] width 71 height 30
click at [233, 349] on input "Rebooted" at bounding box center [226, 342] width 13 height 13
checkbox input "true"
click at [260, 447] on span "Other" at bounding box center [258, 432] width 47 height 30
click at [233, 438] on input "Other" at bounding box center [226, 431] width 13 height 13
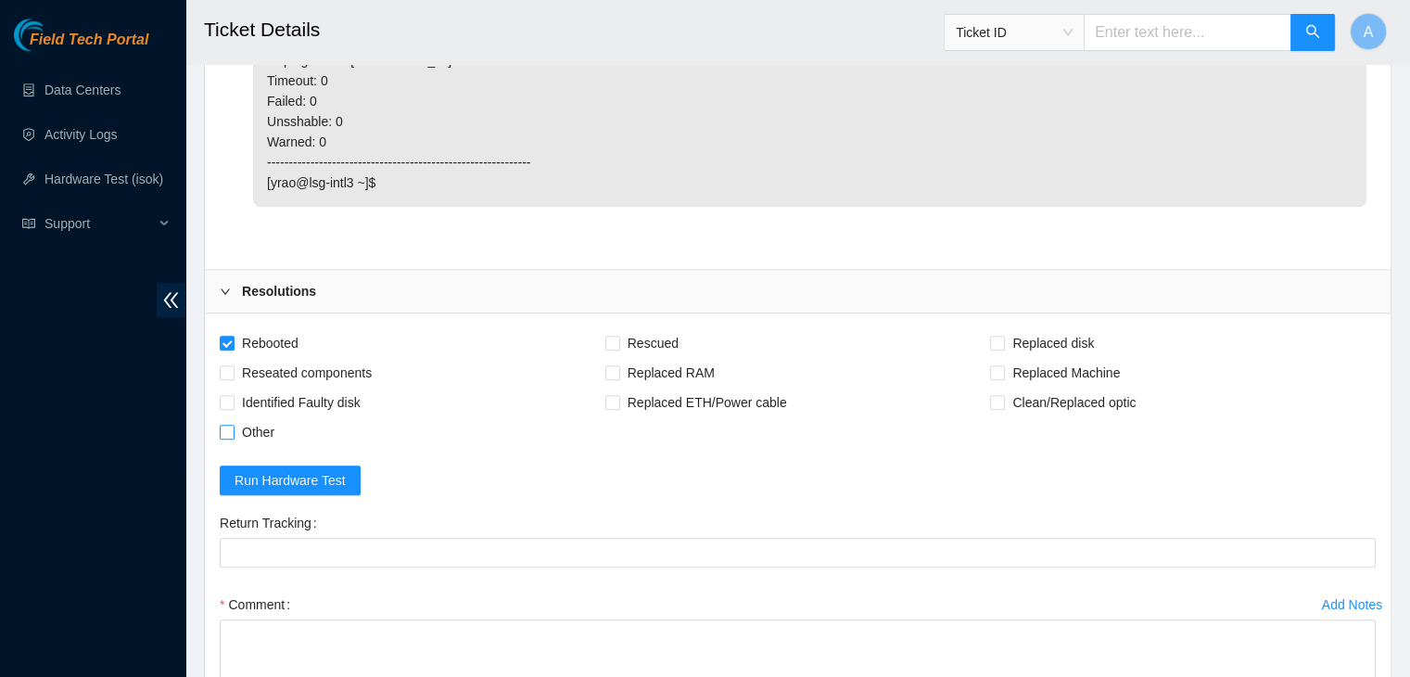
checkbox input "true"
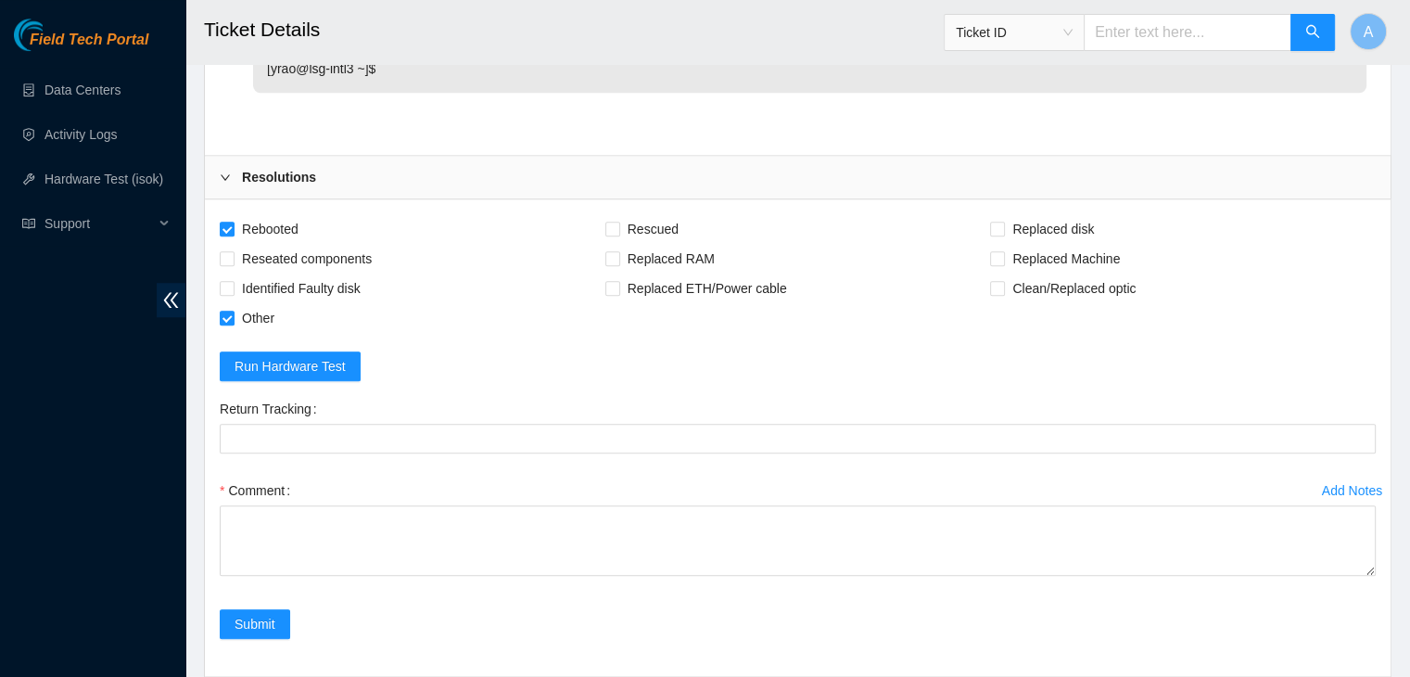
scroll to position [1756, 0]
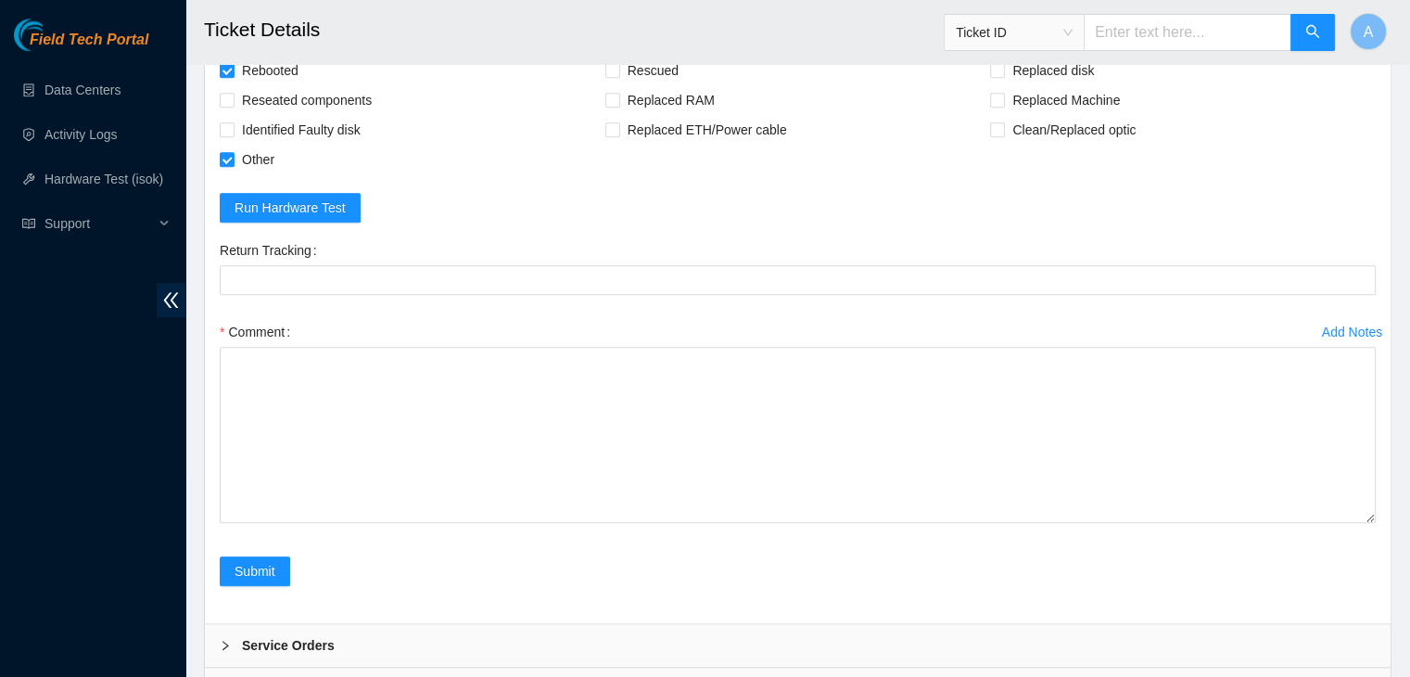
drag, startPoint x: 1371, startPoint y: 422, endPoint x: 1302, endPoint y: 609, distance: 199.4
click at [658, 523] on textarea "Comment" at bounding box center [798, 435] width 1156 height 176
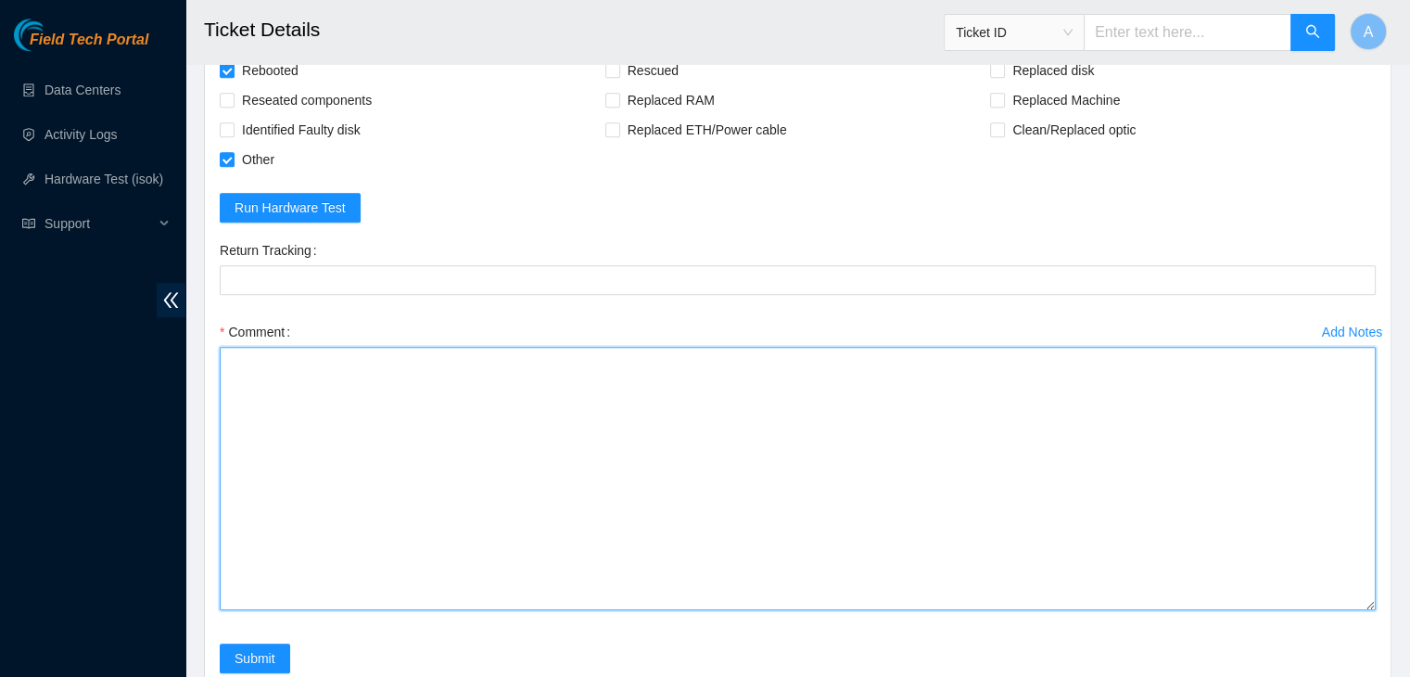
click at [658, 535] on textarea "Comment" at bounding box center [798, 478] width 1156 height 263
paste textarea "340257 22-09-2025 02:01:53 23.200.76.144 FAILED Result Detail Message Ticket ID…"
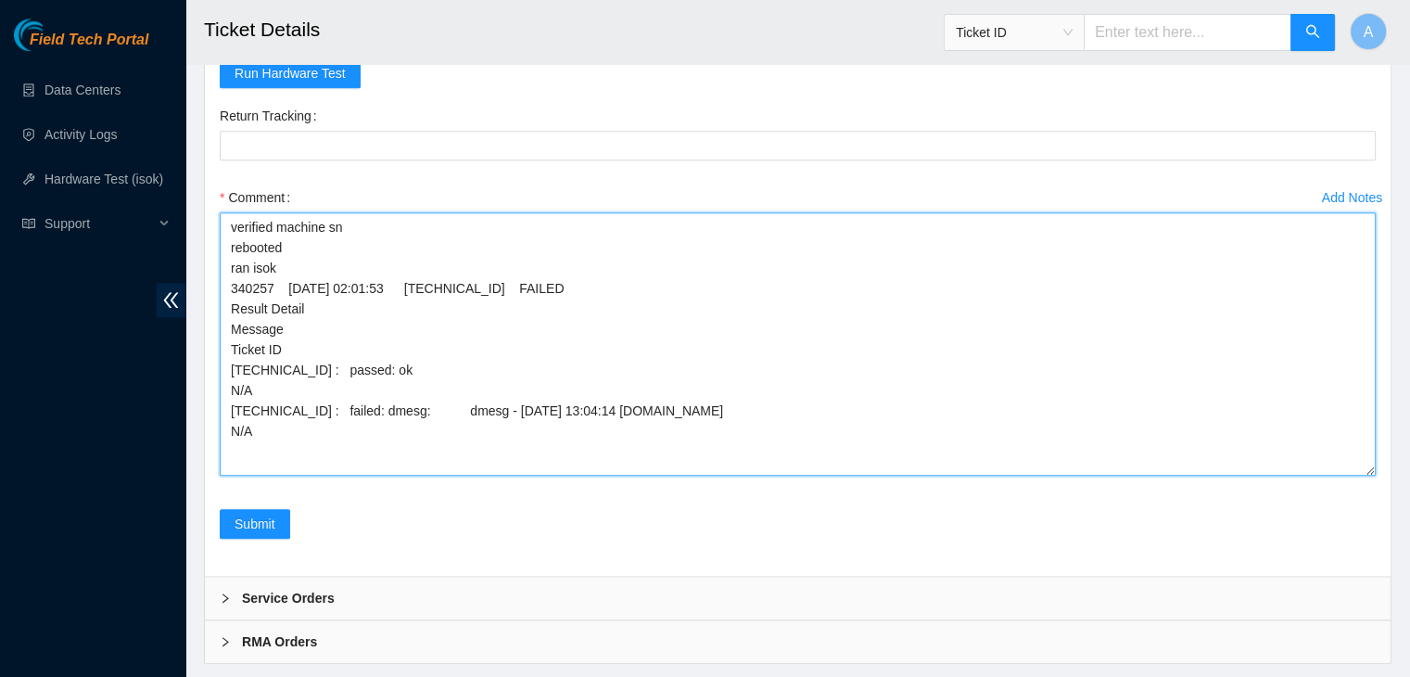
scroll to position [1950, 0]
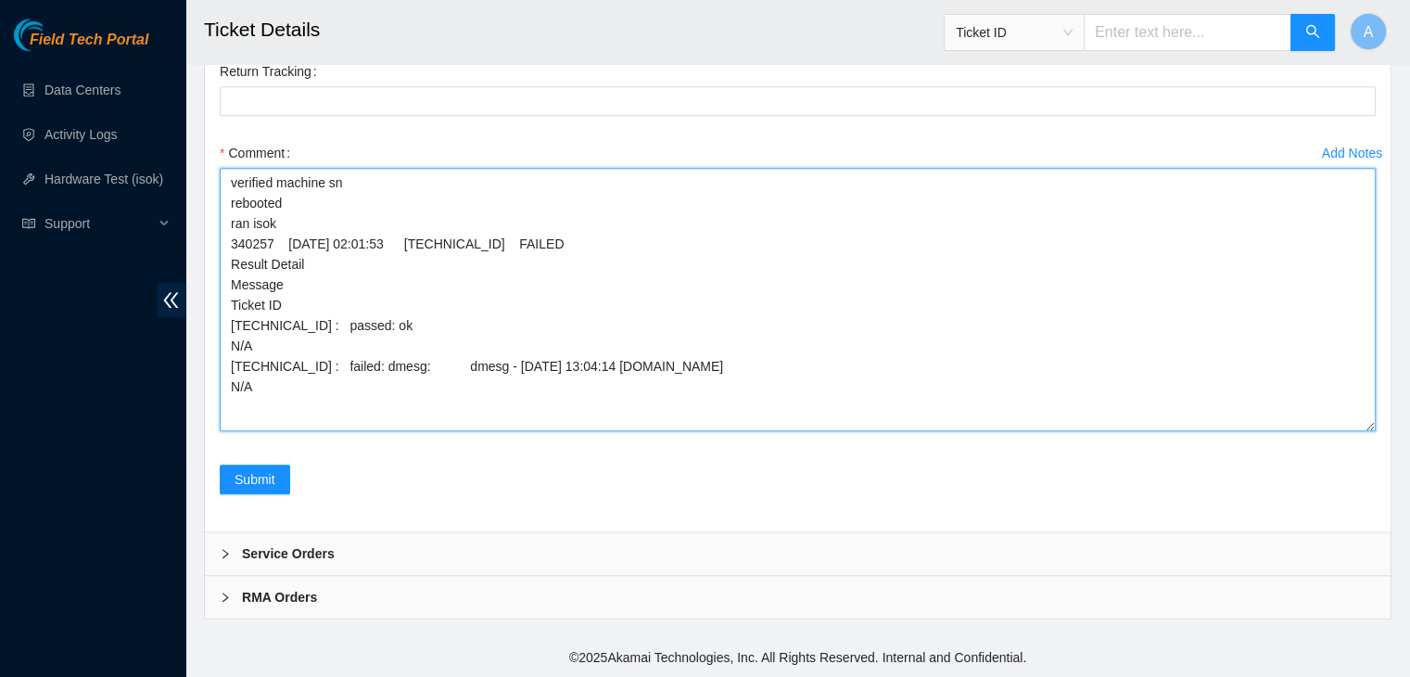
type textarea "verified machine sn rebooted ran isok 340257 22-09-2025 02:01:53 23.200.76.144 …"
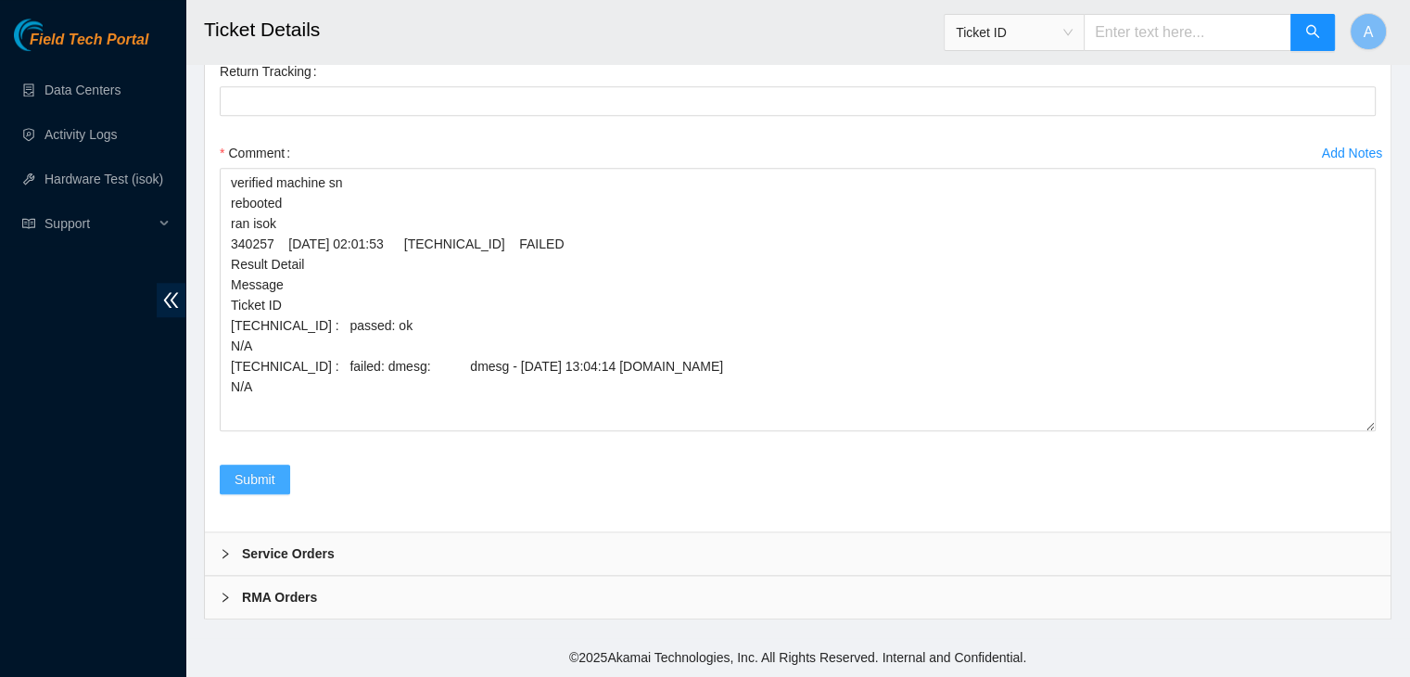
click at [262, 472] on span "Submit" at bounding box center [255, 479] width 41 height 20
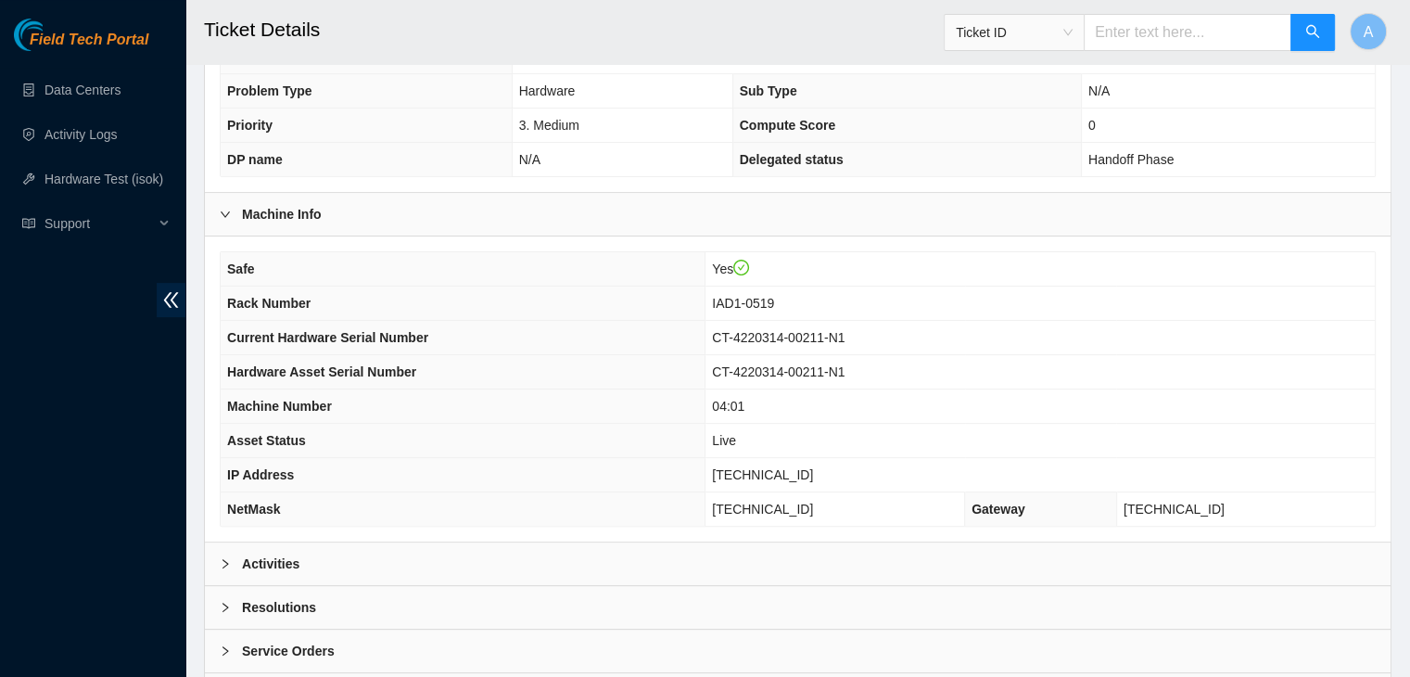
scroll to position [486, 0]
click at [462, 545] on div "Activities" at bounding box center [798, 561] width 1186 height 43
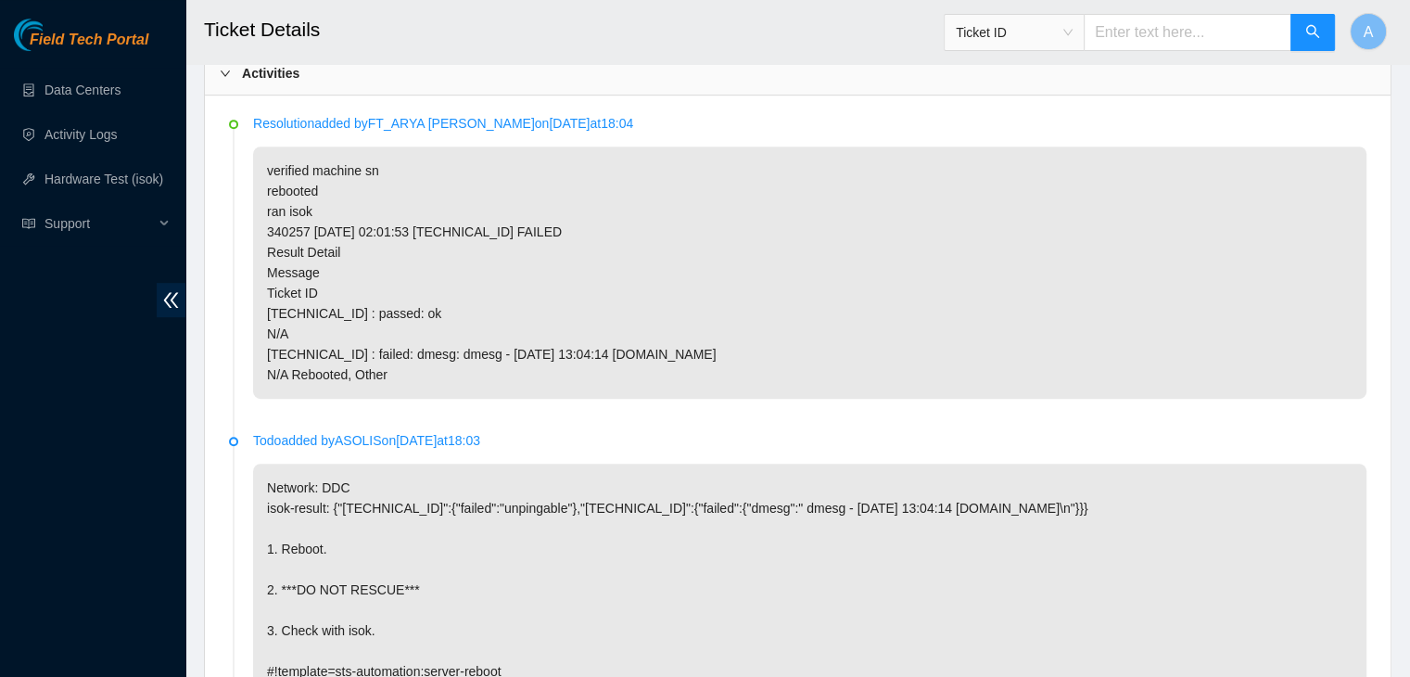
scroll to position [975, 0]
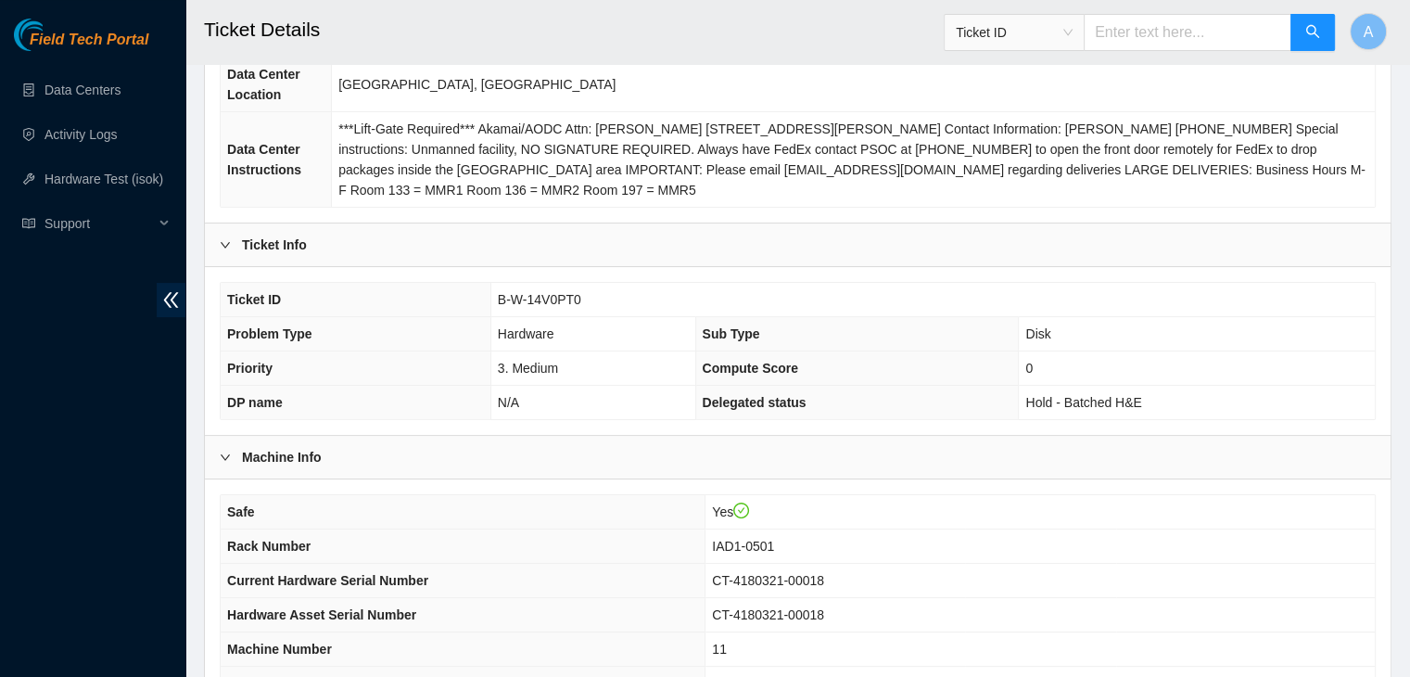
scroll to position [669, 0]
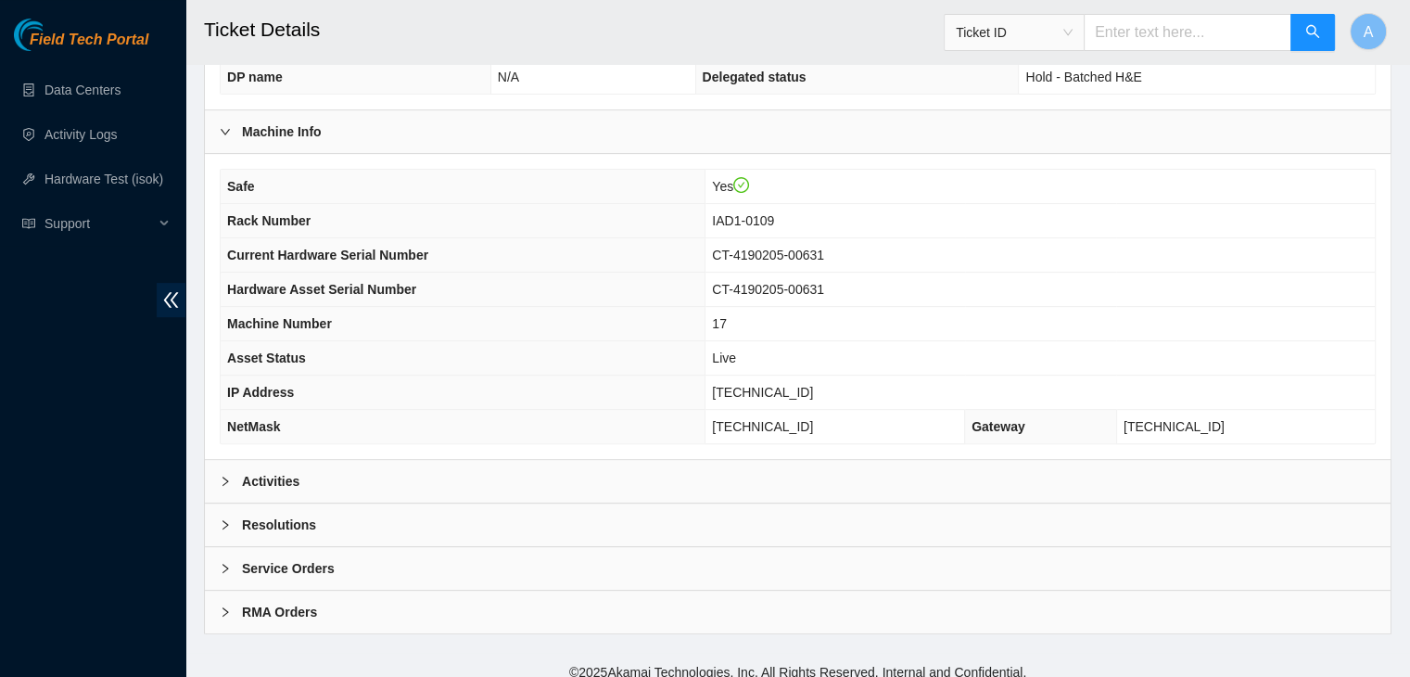
scroll to position [567, 0]
click at [527, 463] on div "Activities" at bounding box center [798, 480] width 1186 height 43
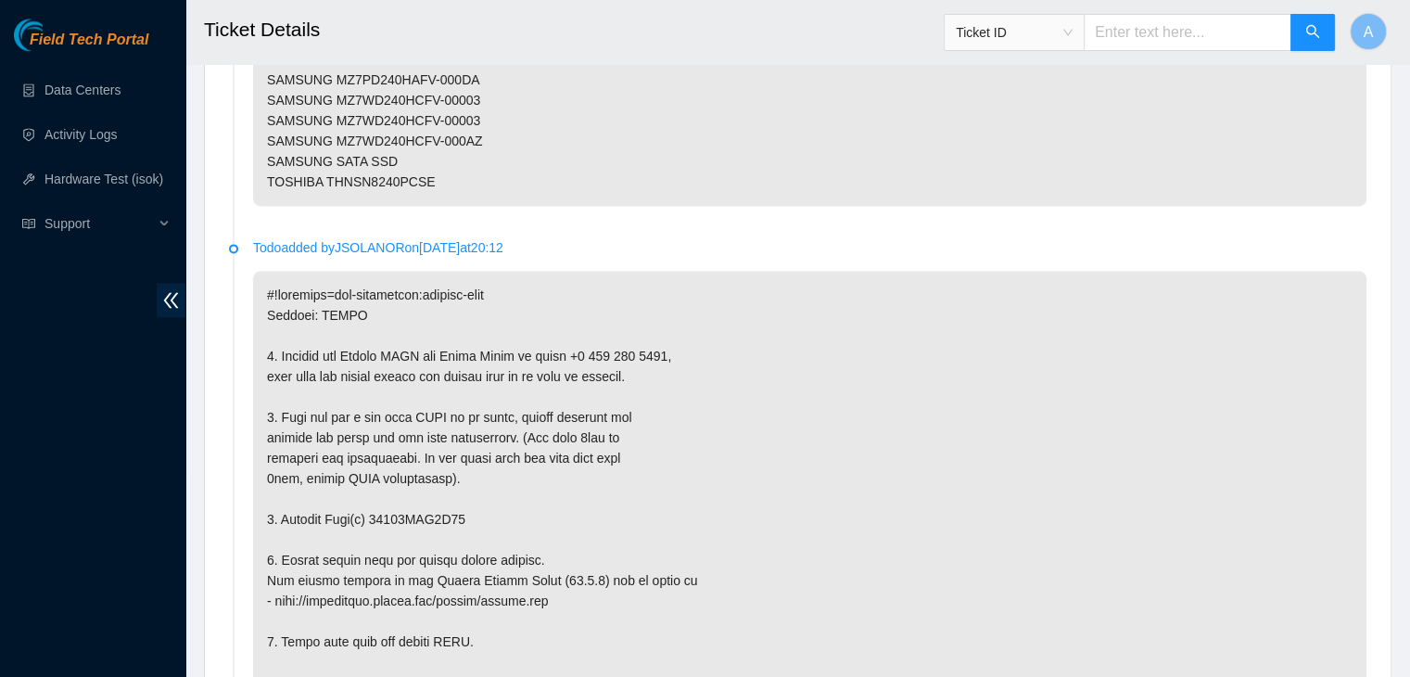
scroll to position [3332, 0]
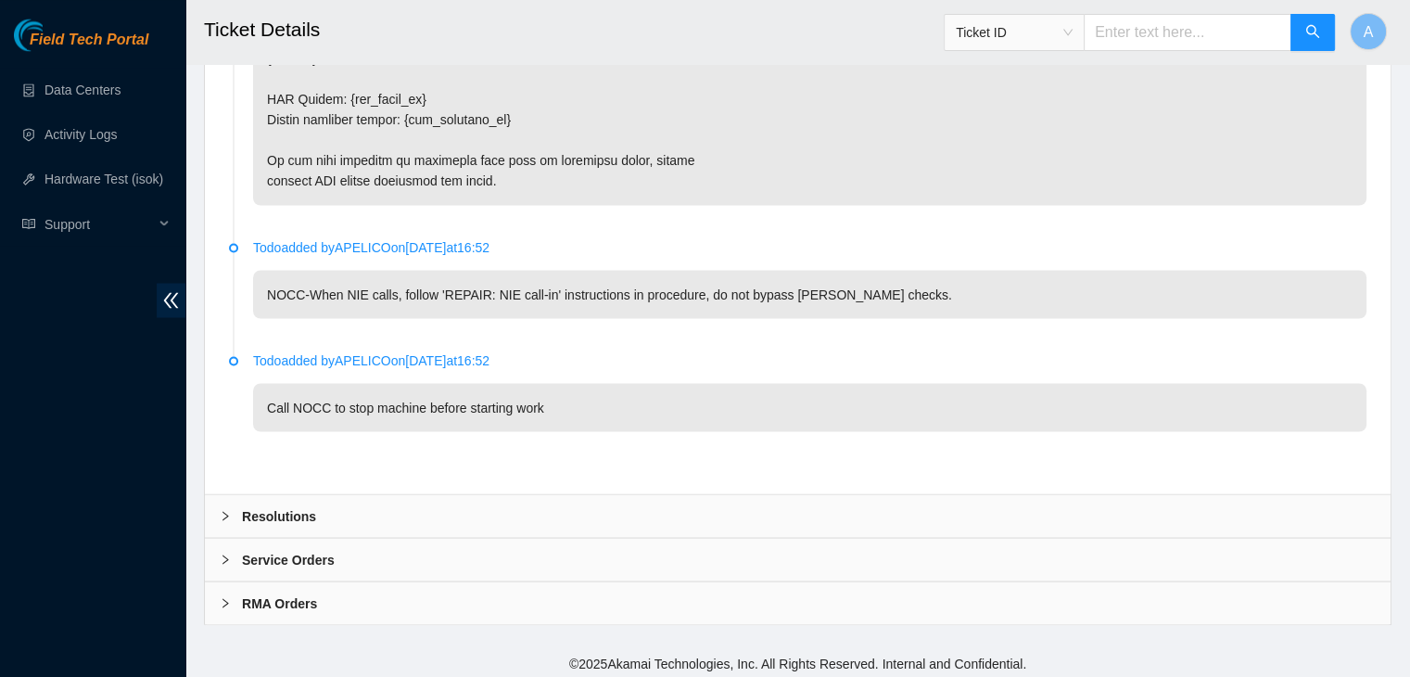
click at [546, 502] on div "Resolutions" at bounding box center [798, 515] width 1186 height 43
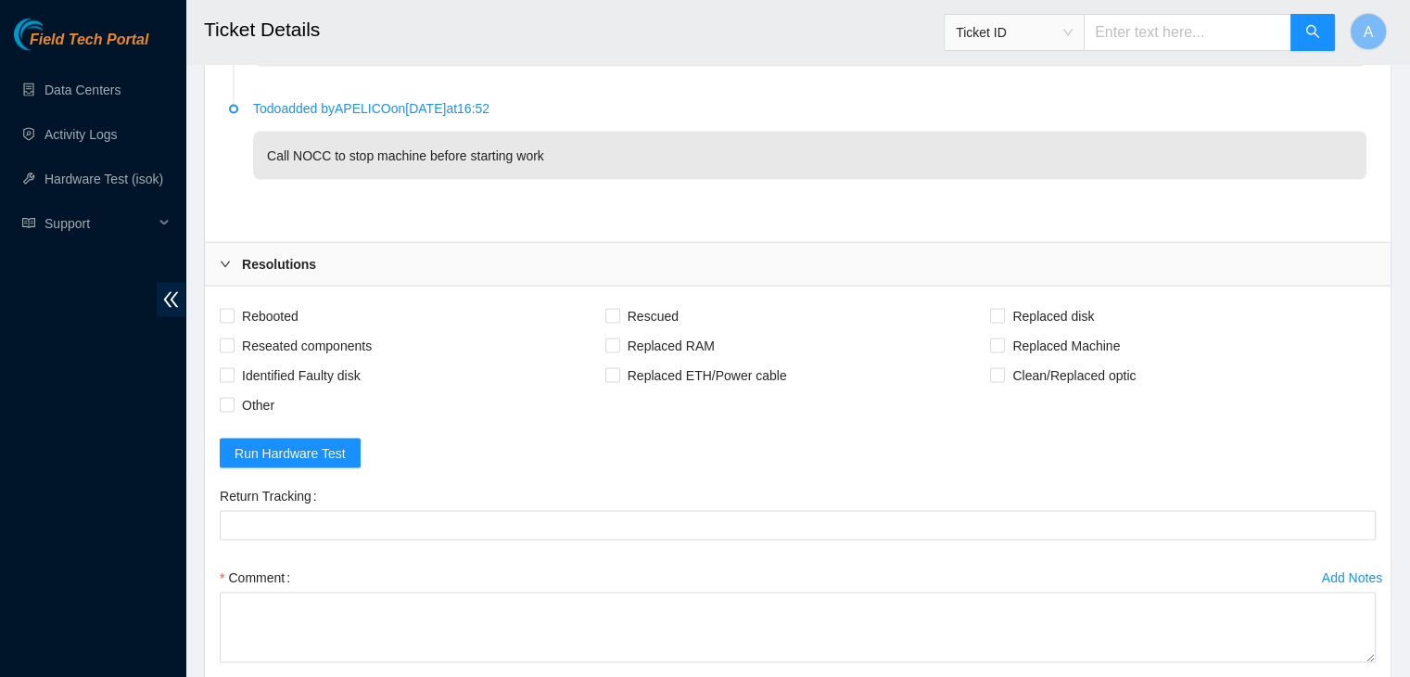
scroll to position [3601, 0]
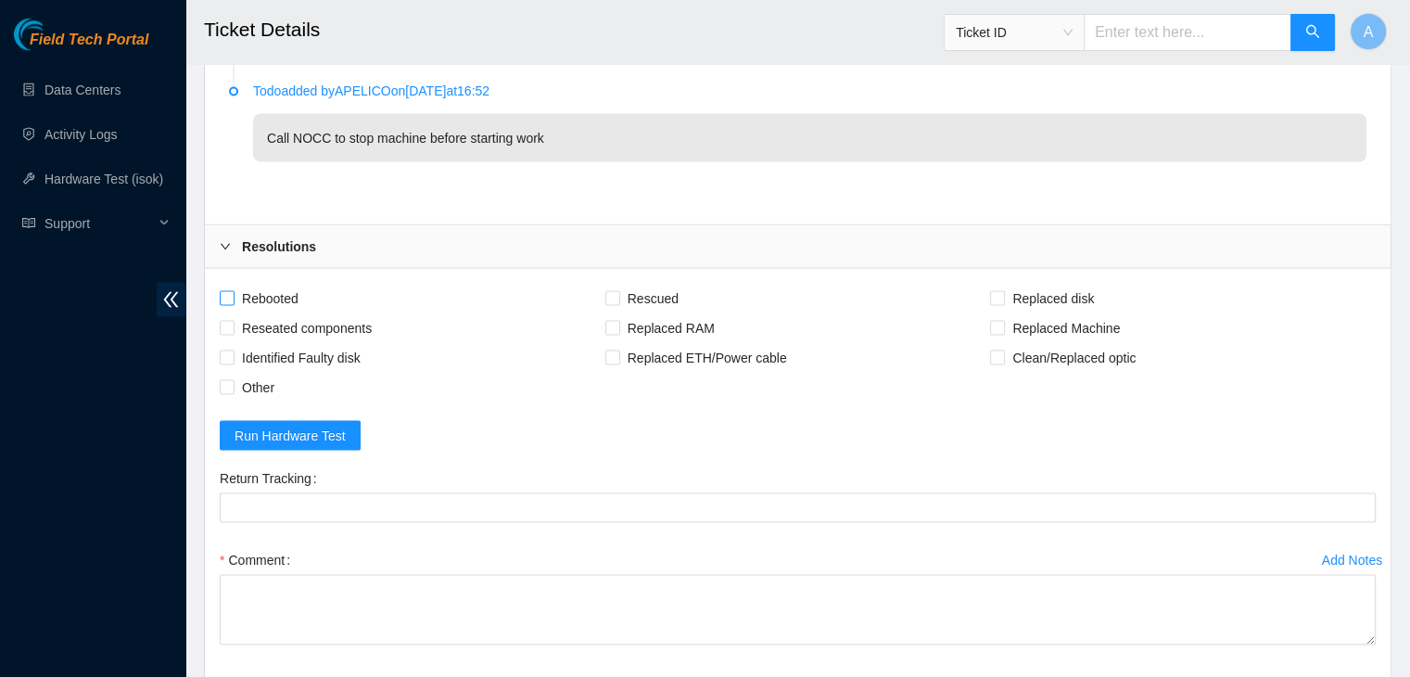
click at [265, 296] on span "Rebooted" at bounding box center [270, 299] width 71 height 30
click at [233, 296] on input "Rebooted" at bounding box center [226, 297] width 13 height 13
checkbox input "true"
click at [286, 317] on span "Reseated components" at bounding box center [307, 328] width 145 height 30
click at [233, 321] on input "Reseated components" at bounding box center [226, 327] width 13 height 13
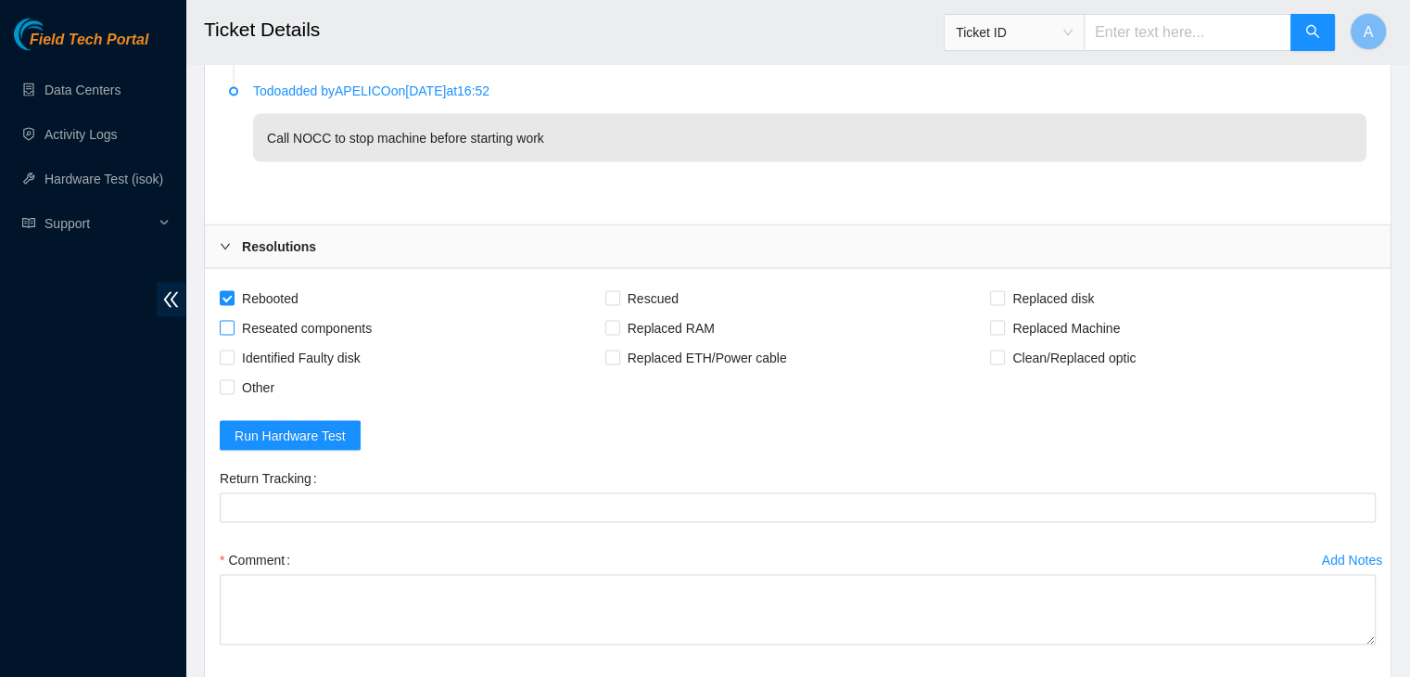
checkbox input "true"
click at [616, 293] on input "Rescued" at bounding box center [611, 297] width 13 height 13
checkbox input "true"
click at [1057, 288] on span "Replaced disk" at bounding box center [1053, 299] width 96 height 30
click at [1003, 291] on input "Replaced disk" at bounding box center [996, 297] width 13 height 13
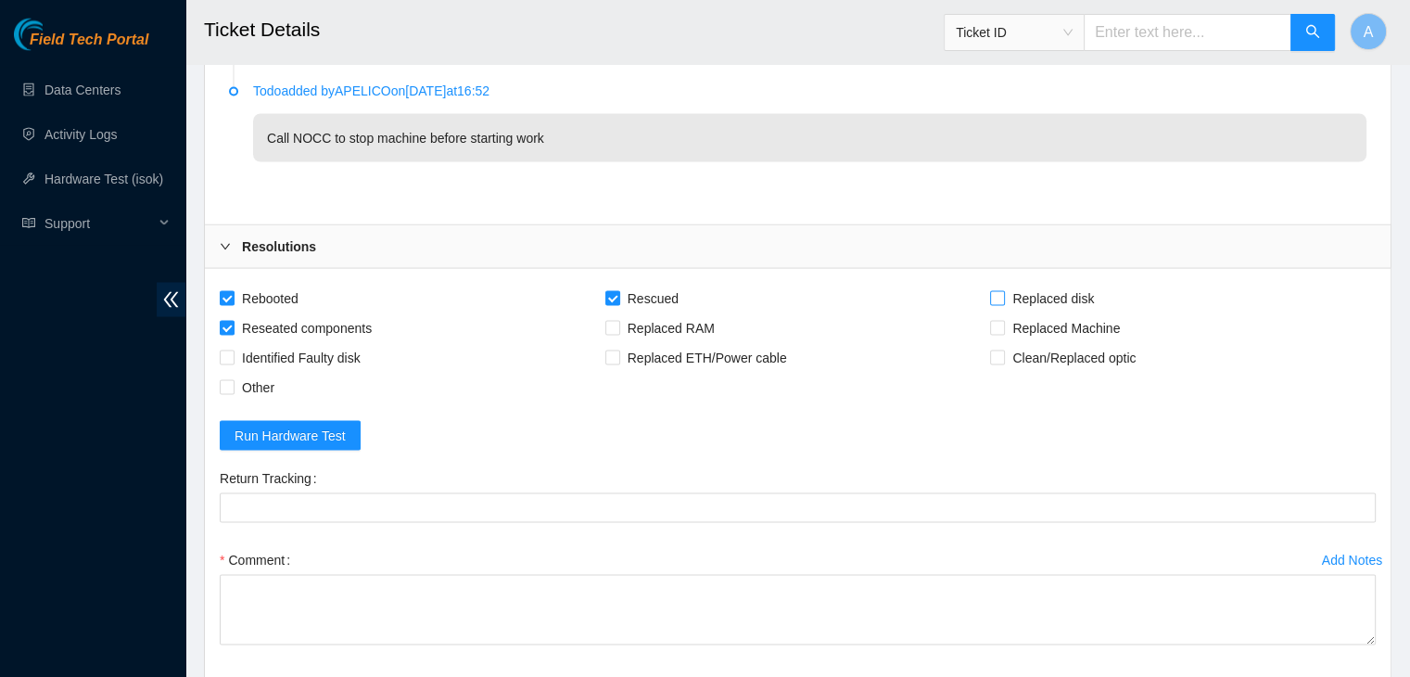
checkbox input "true"
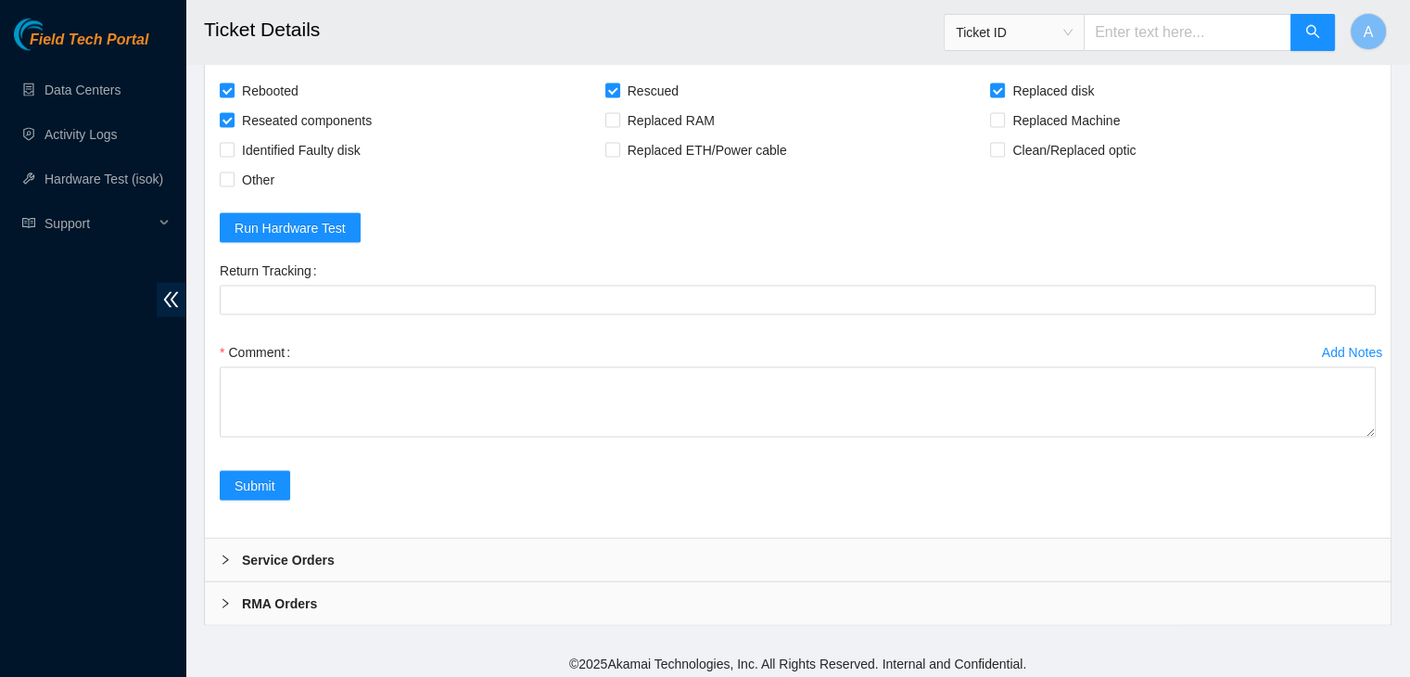
drag, startPoint x: 1371, startPoint y: 426, endPoint x: 1331, endPoint y: 697, distance: 273.6
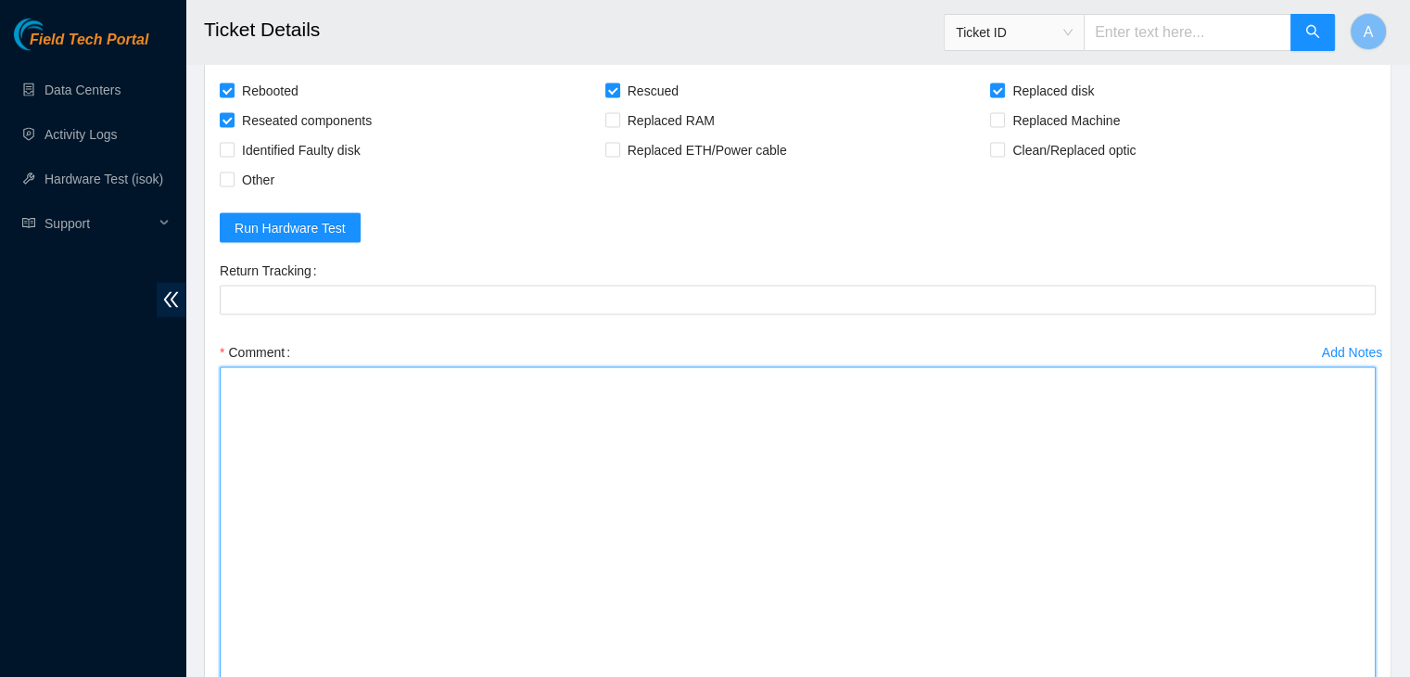
click at [1124, 528] on textarea "Comment" at bounding box center [798, 537] width 1156 height 341
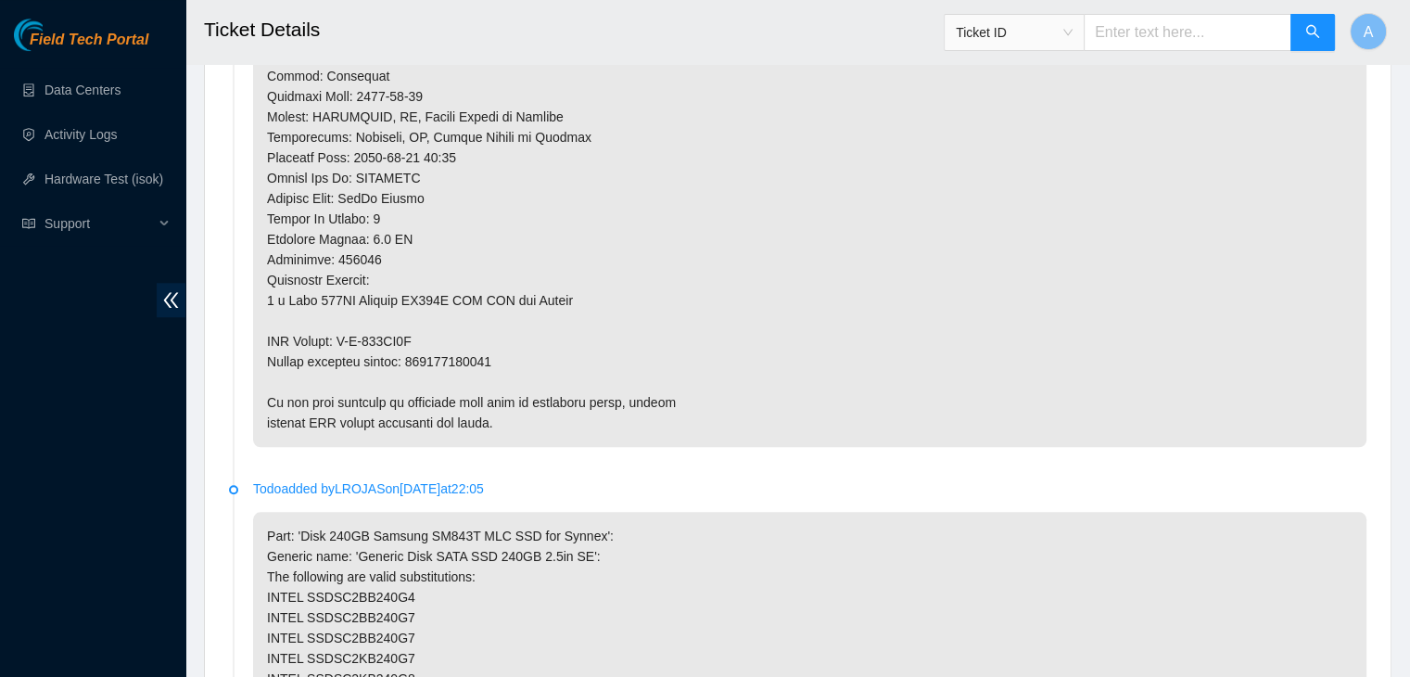
scroll to position [1665, 0]
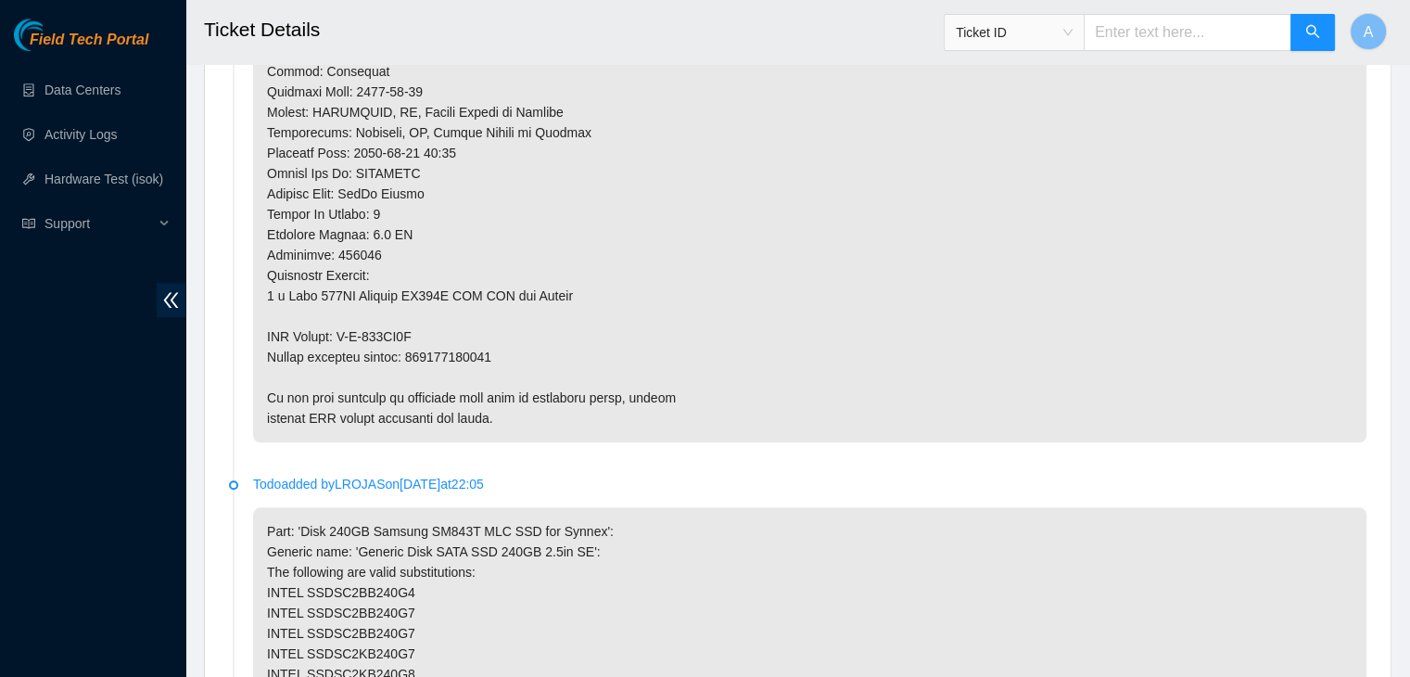
type textarea "verified machine sn safely powered down machine removed drive sn: replaced with…"
copy p "463470047582"
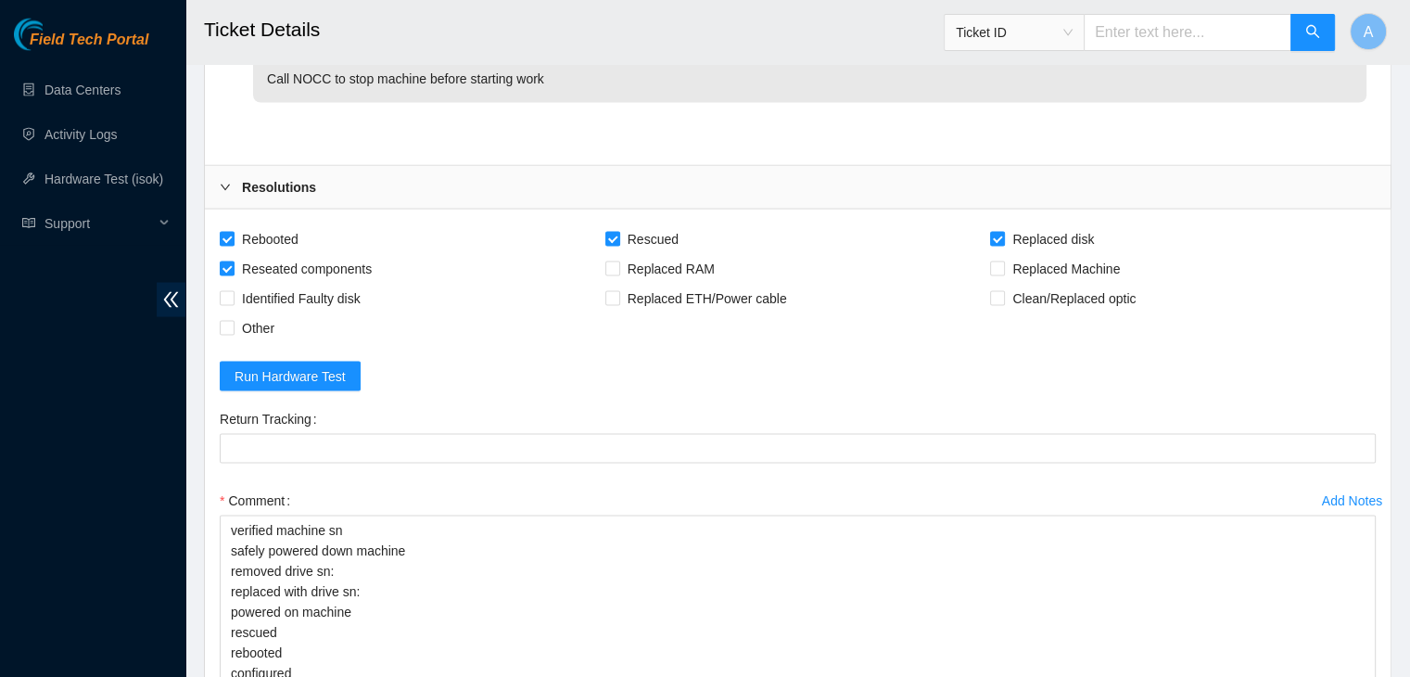
scroll to position [3791, 0]
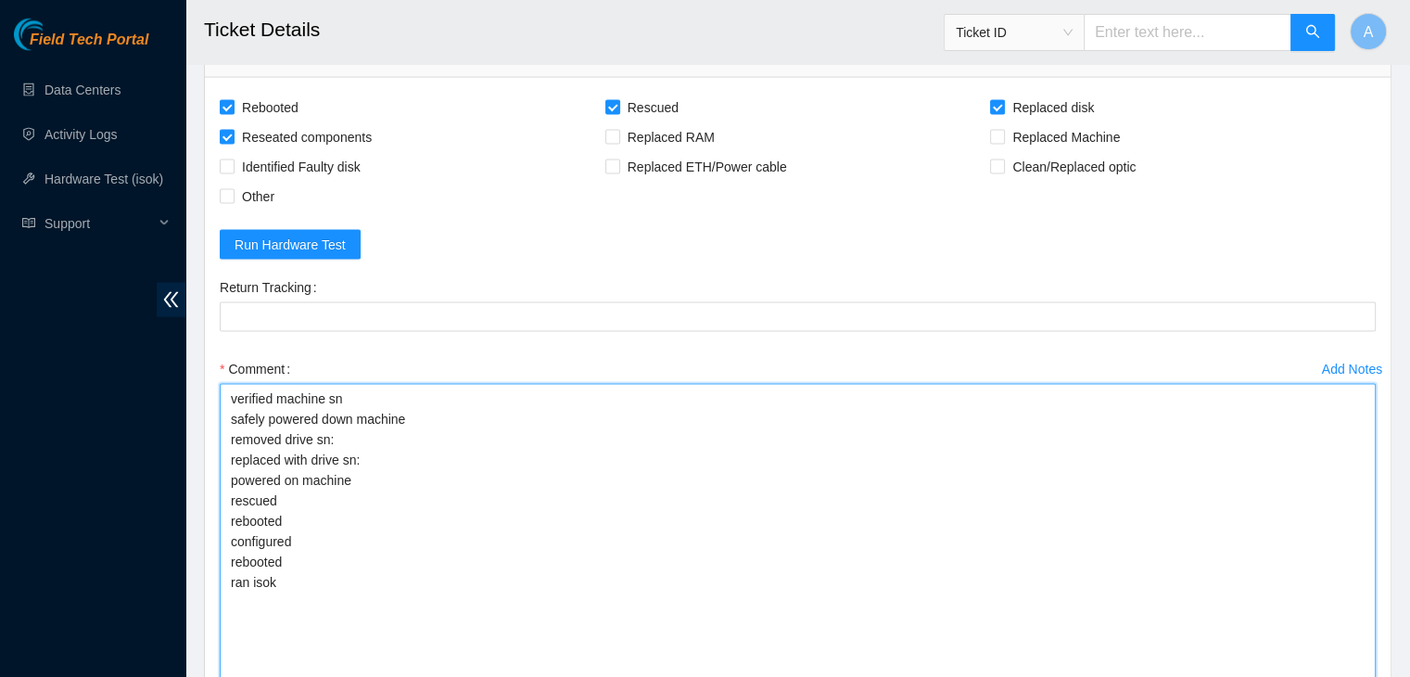
click at [471, 439] on textarea "verified machine sn safely powered down machine removed drive sn: replaced with…" at bounding box center [798, 554] width 1156 height 341
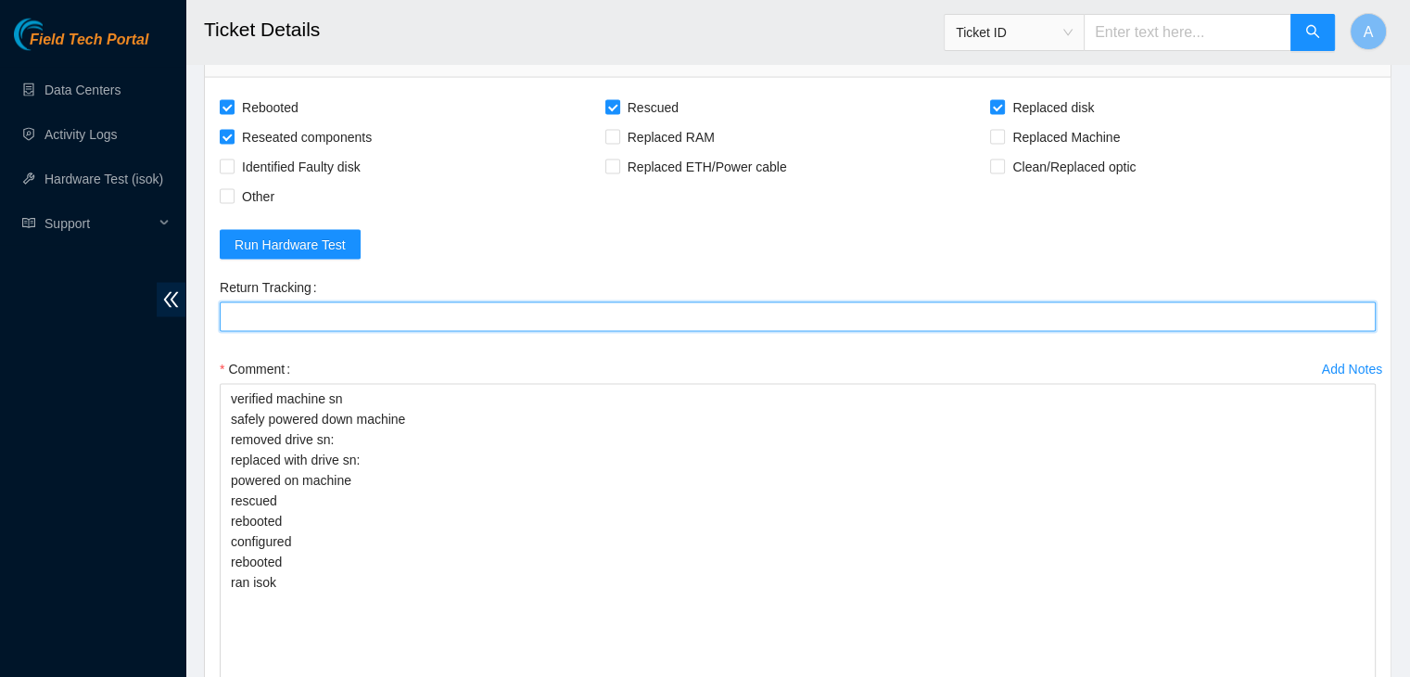
click at [501, 302] on Tracking "Return Tracking" at bounding box center [798, 317] width 1156 height 30
paste Tracking "463470047582"
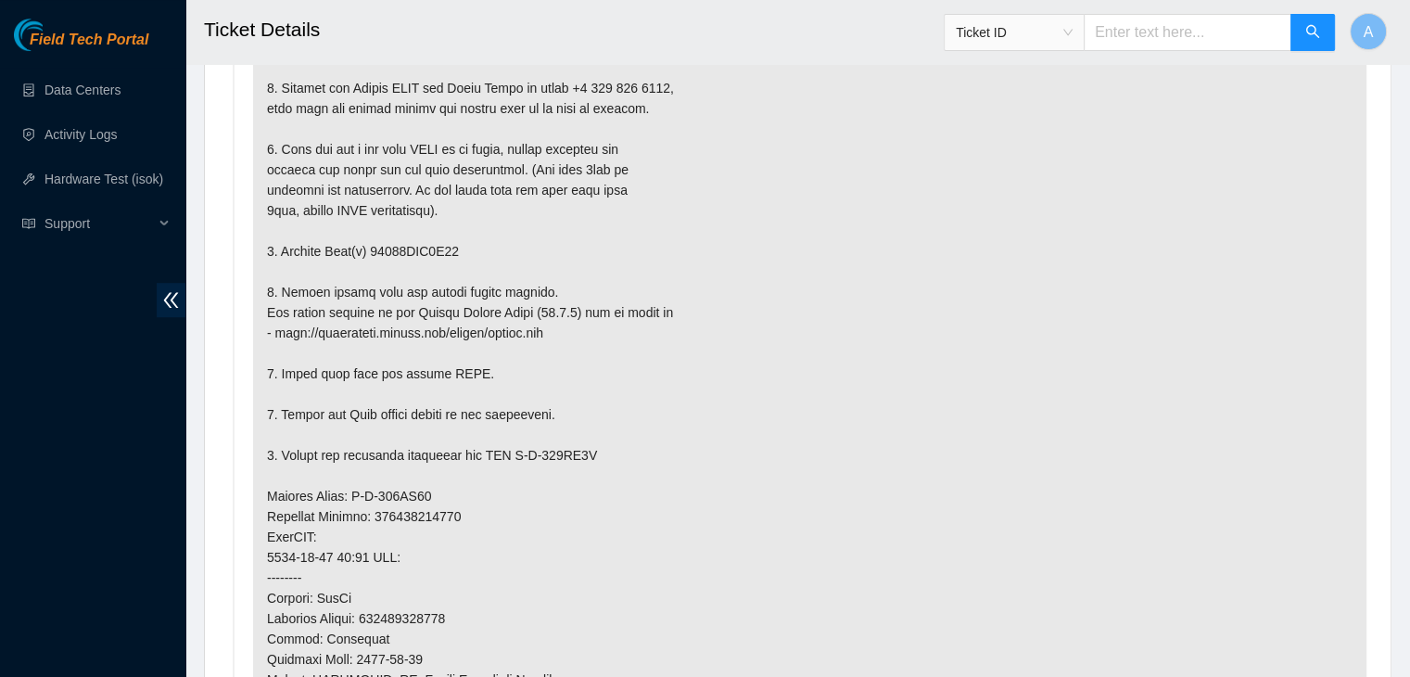
scroll to position [1105, 0]
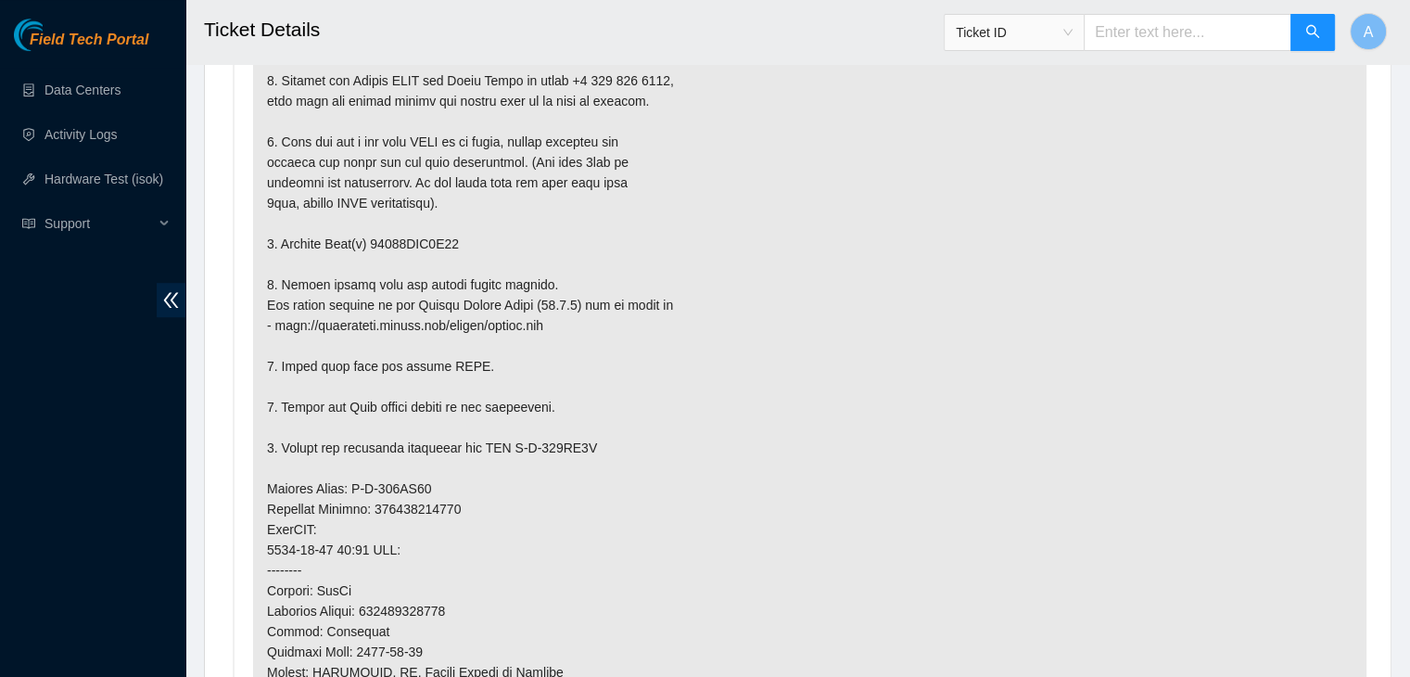
type Tracking "463470047582"
click at [408, 234] on p at bounding box center [809, 509] width 1113 height 986
copy p "18521FDA8F23"
click at [408, 234] on p at bounding box center [809, 509] width 1113 height 986
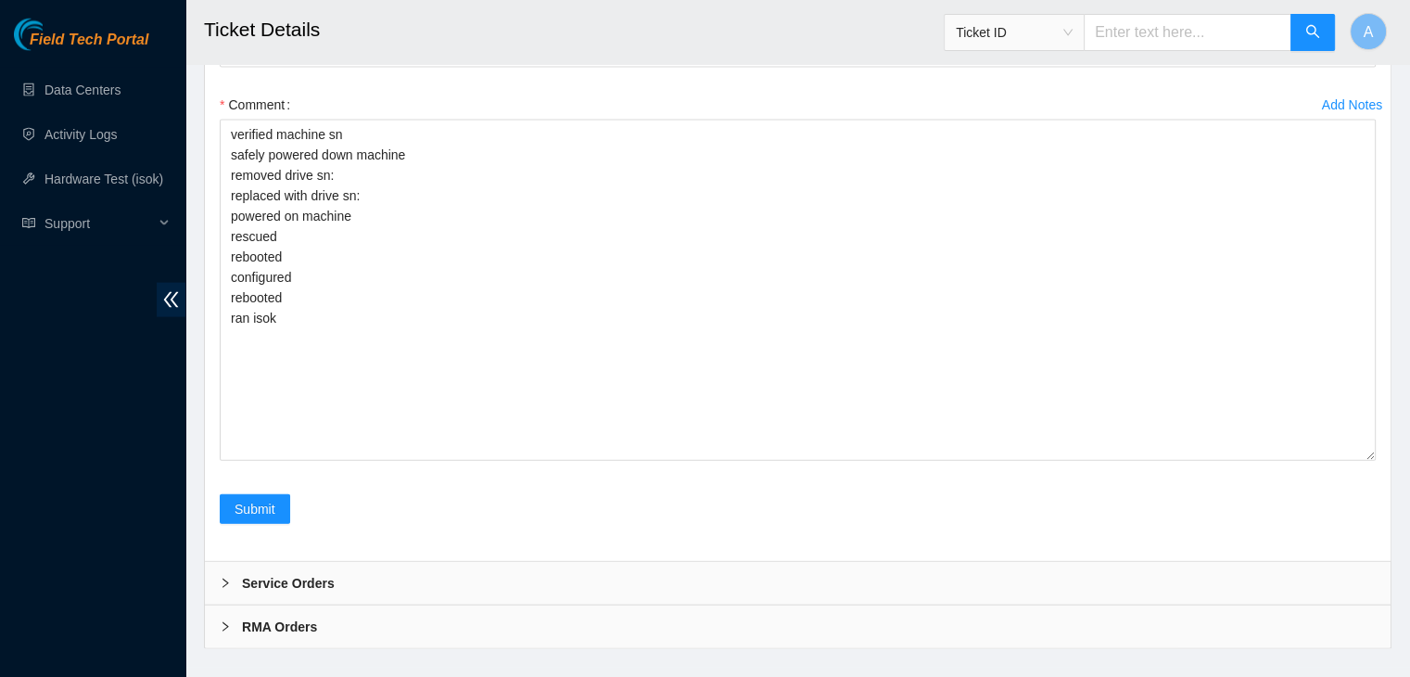
scroll to position [4079, 0]
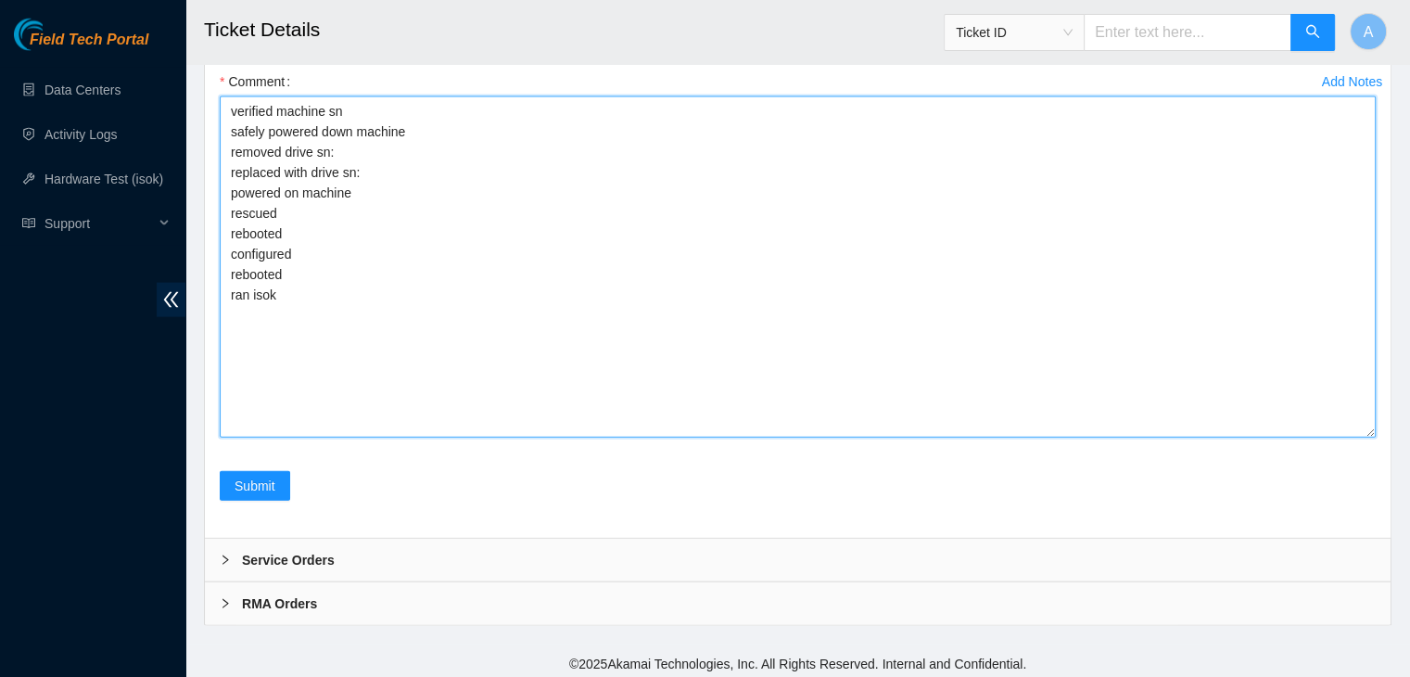
click at [449, 175] on textarea "verified machine sn safely powered down machine removed drive sn: replaced with…" at bounding box center [798, 266] width 1156 height 341
paste textarea "18521FDA8F23"
drag, startPoint x: 289, startPoint y: 296, endPoint x: 230, endPoint y: 110, distance: 194.7
click at [230, 110] on textarea "verified machine sn safely powered down machine removed drive sn: replaced with…" at bounding box center [798, 266] width 1156 height 341
click at [543, 235] on textarea "verified machine sn safely powered down machine removed drive sn: replaced with…" at bounding box center [798, 266] width 1156 height 341
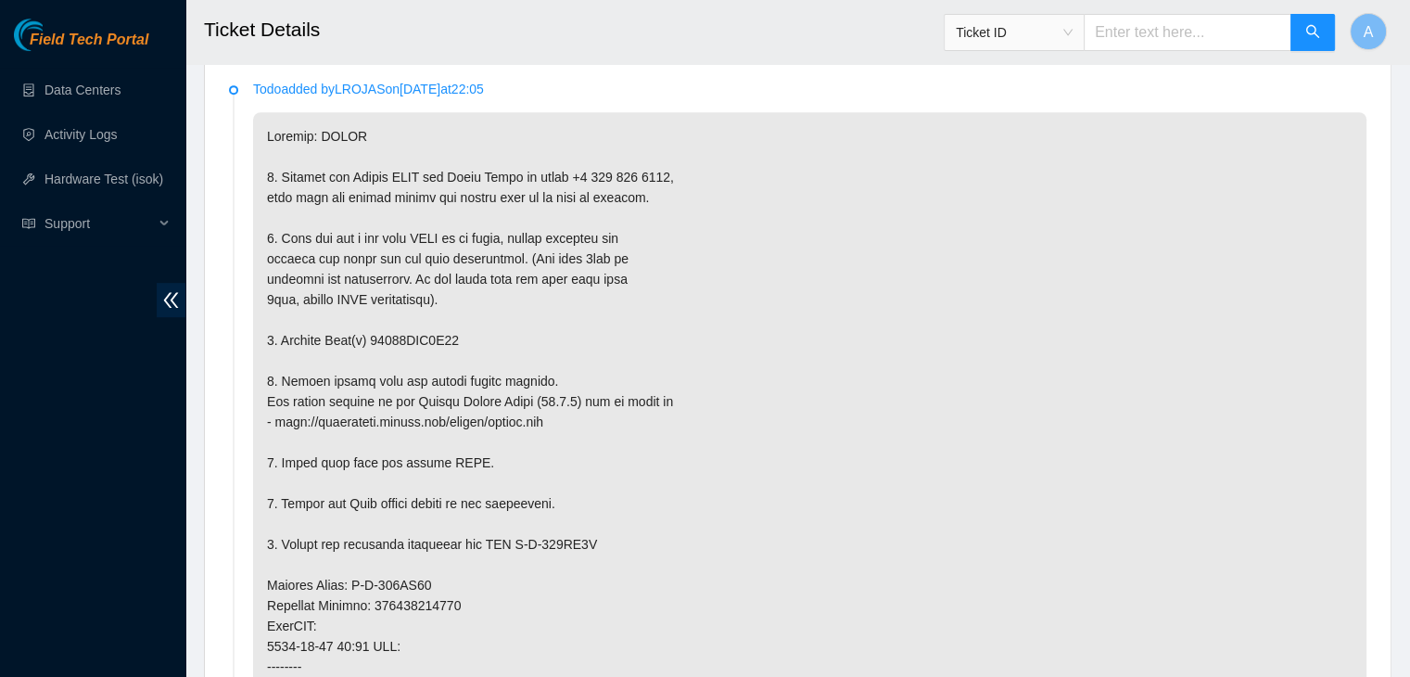
scroll to position [1009, 0]
click at [419, 335] on p at bounding box center [809, 605] width 1113 height 986
copy p "18521FDA8F23"
click at [419, 335] on p at bounding box center [809, 605] width 1113 height 986
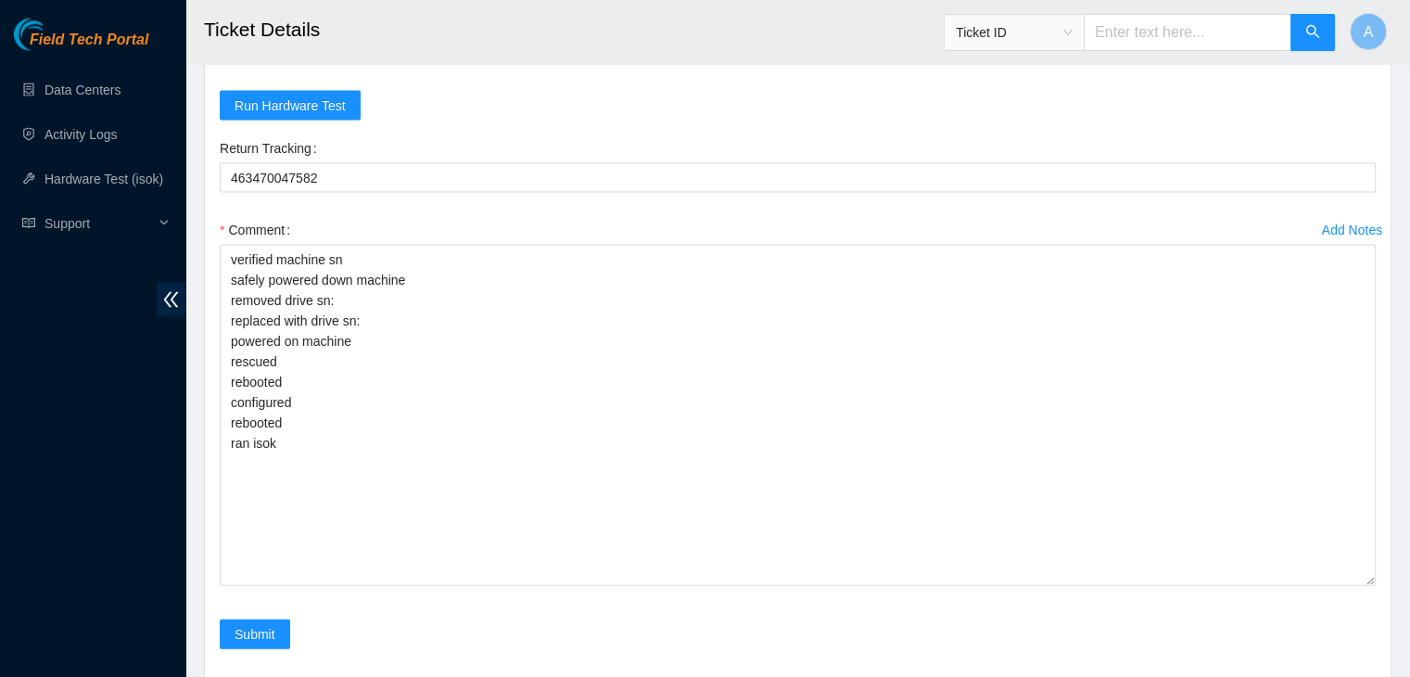
scroll to position [3930, 0]
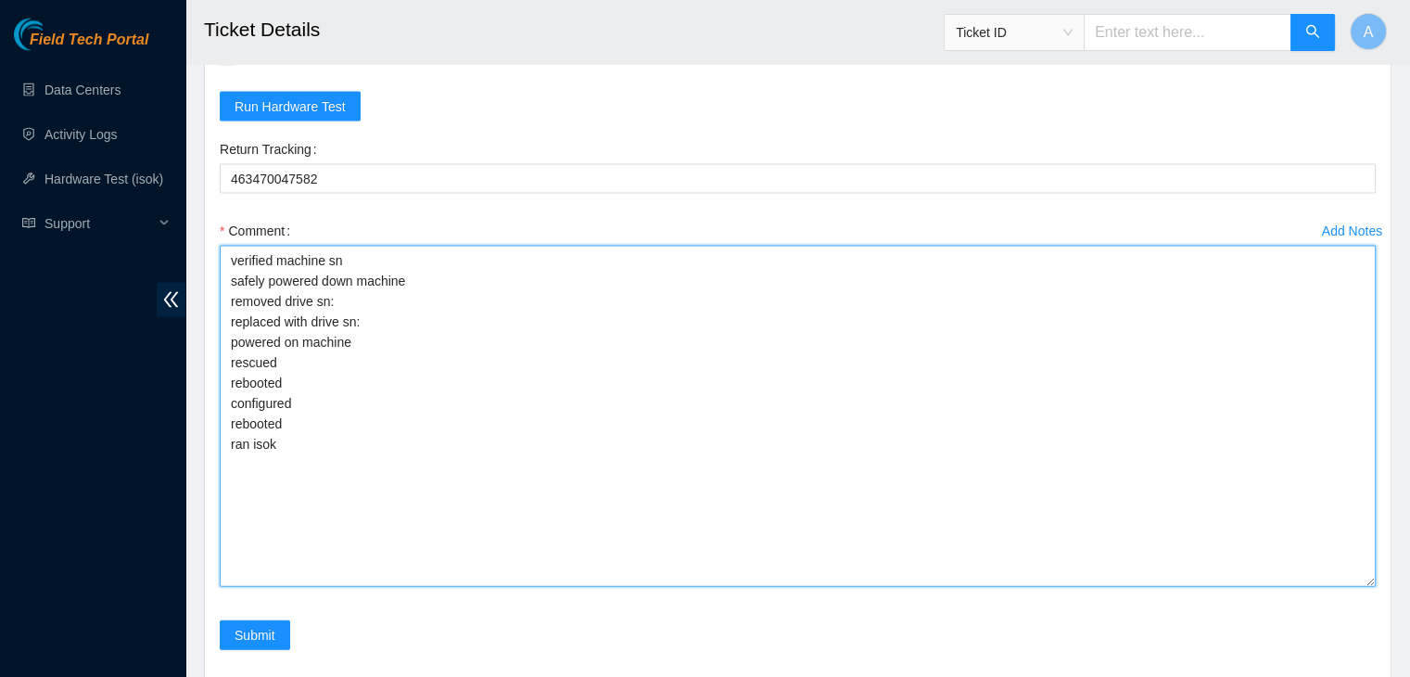
click at [440, 312] on textarea "verified machine sn safely powered down machine removed drive sn: replaced with…" at bounding box center [798, 416] width 1156 height 341
paste textarea "18521FDA8F23"
click at [446, 324] on textarea "verified machine sn safely powered down machine removed drive sn: 18521FDA8F23 …" at bounding box center [798, 416] width 1156 height 341
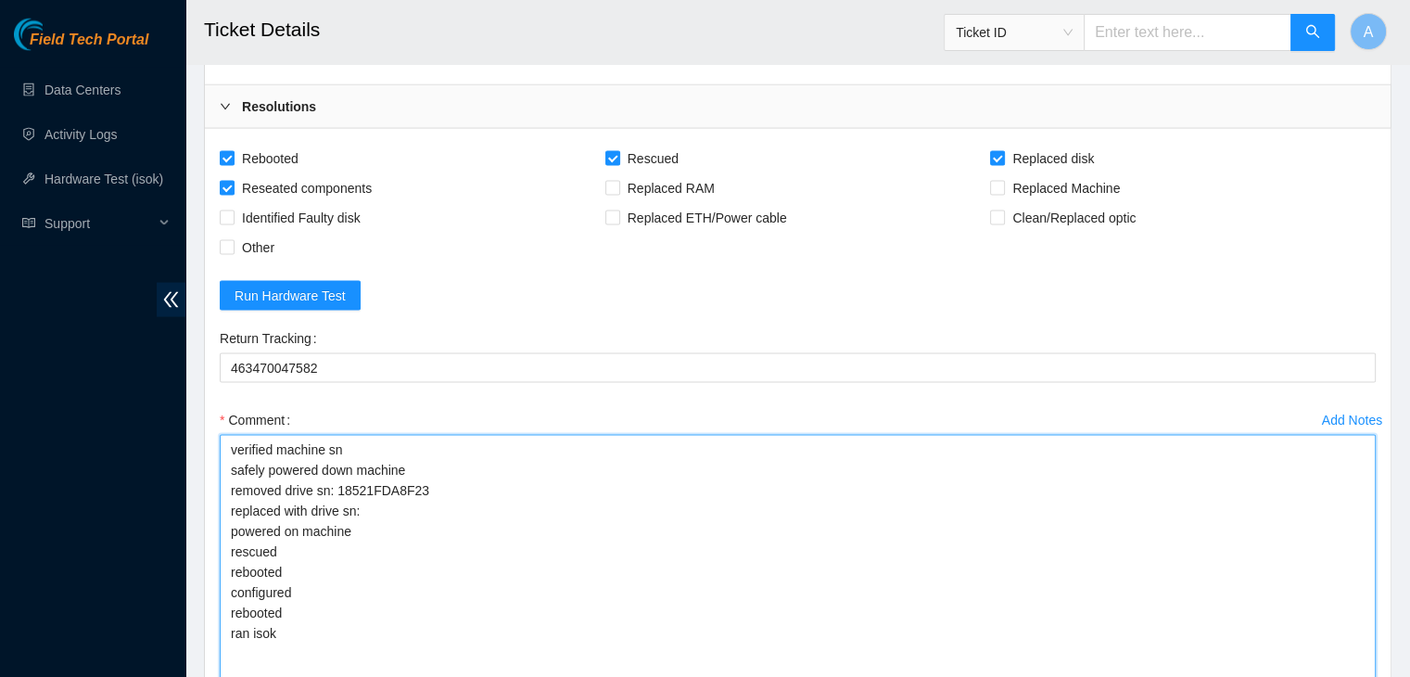
scroll to position [3742, 0]
paste textarea "S1G0NYAG102482"
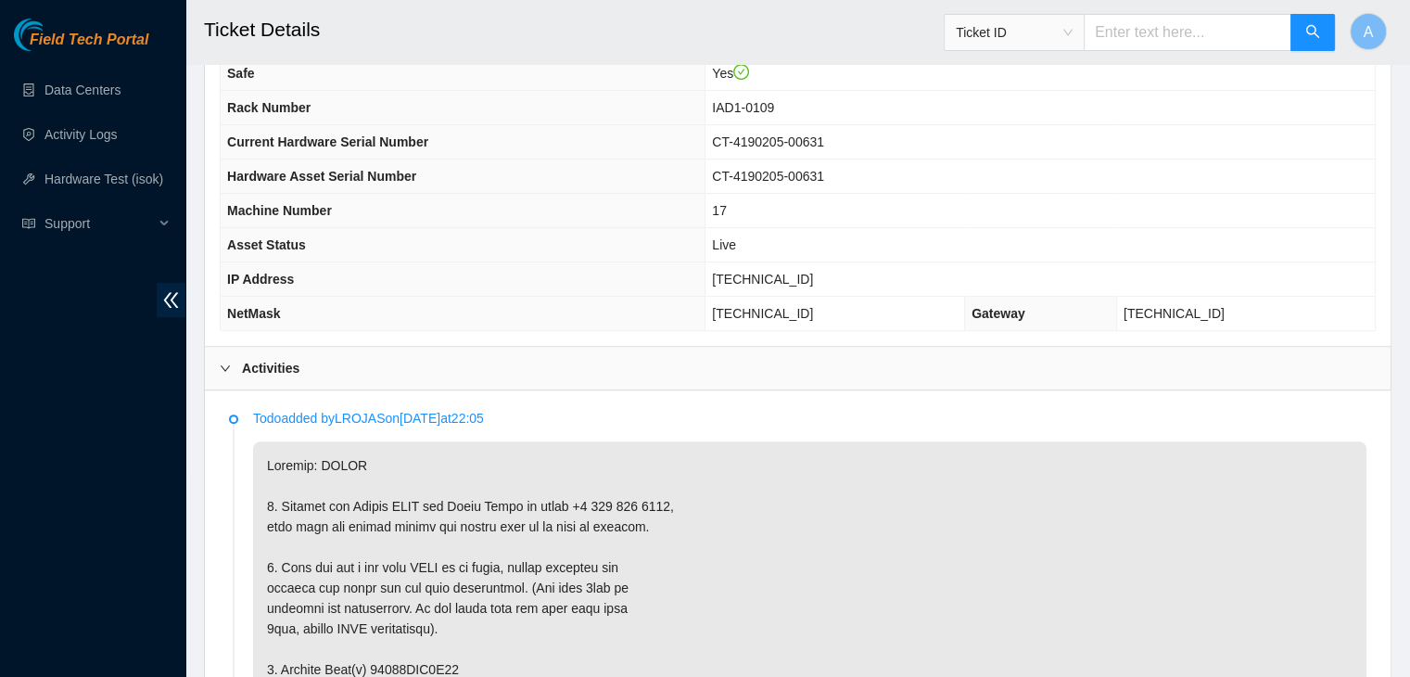
scroll to position [681, 0]
click at [787, 272] on span "104.84.155.168" at bounding box center [762, 277] width 101 height 15
copy span "104.84.155.168"
click at [787, 272] on span "104.84.155.168" at bounding box center [762, 277] width 101 height 15
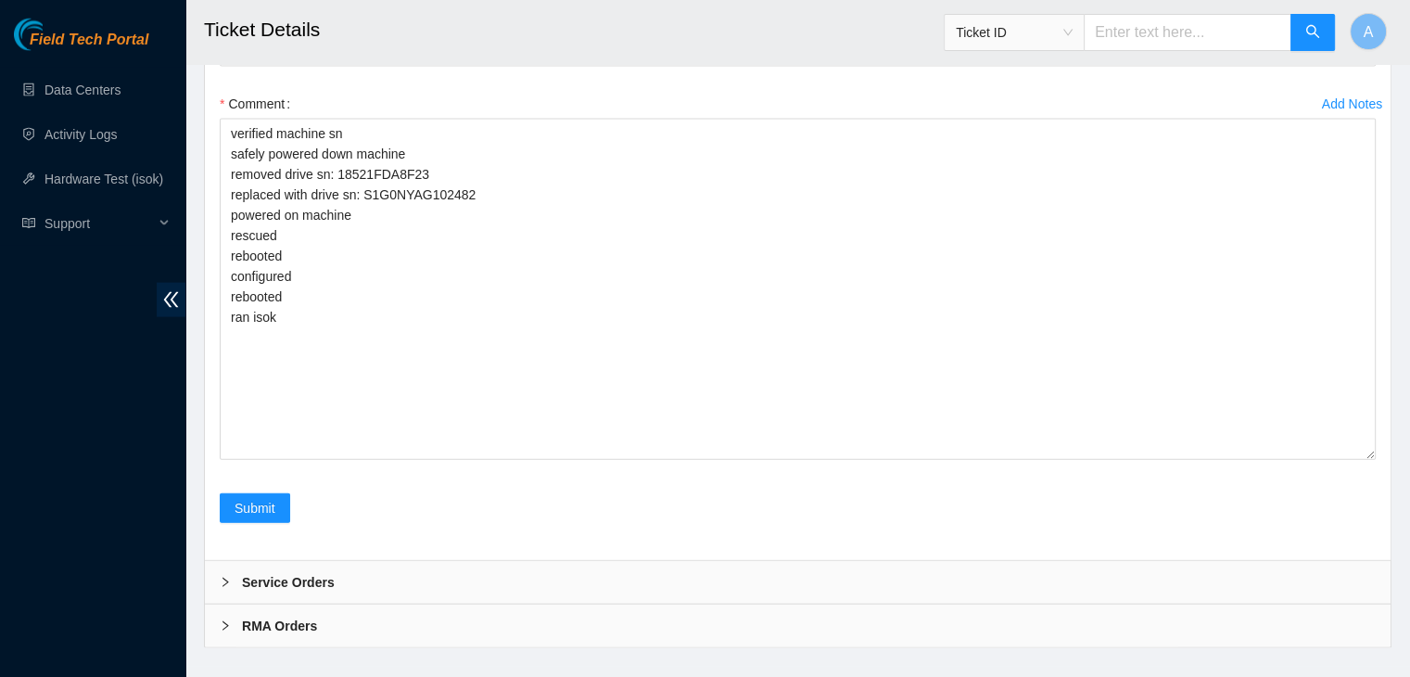
scroll to position [4079, 0]
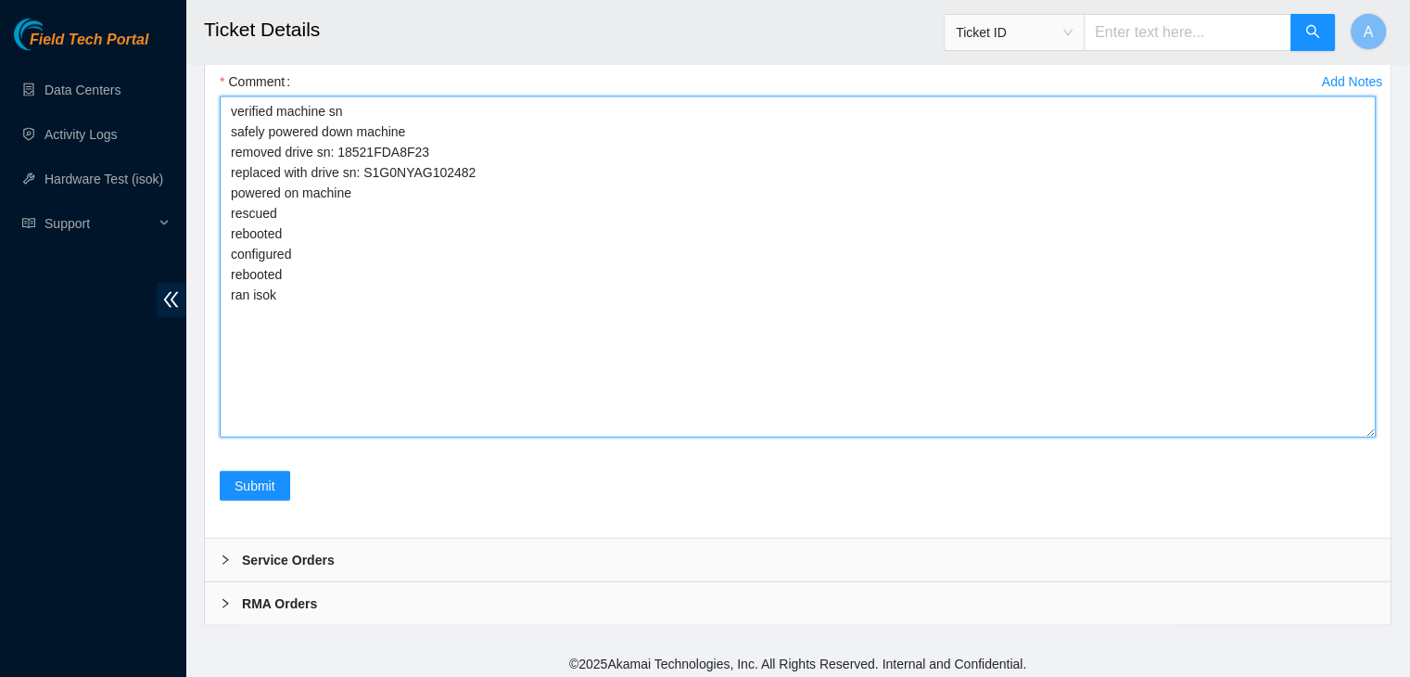
click at [495, 334] on textarea "verified machine sn safely powered down machine removed drive sn: 18521FDA8F23 …" at bounding box center [798, 266] width 1156 height 341
paste textarea "340291 22-09-2025 03:12:19 104.84.155.168 COMPLETE Result Detail Message Ticket…"
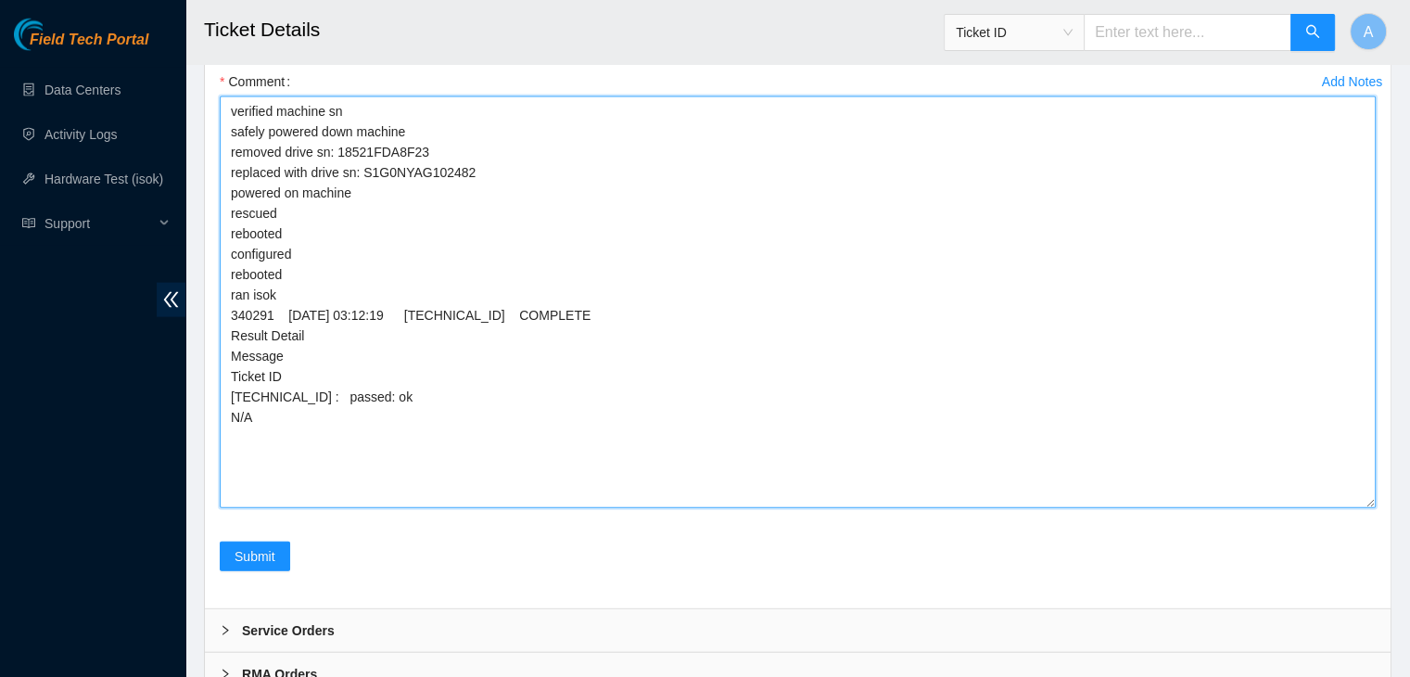
drag, startPoint x: 1368, startPoint y: 426, endPoint x: 1362, endPoint y: 509, distance: 82.8
click at [1362, 508] on textarea "verified machine sn safely powered down machine removed drive sn: 18521FDA8F23 …" at bounding box center [798, 302] width 1156 height 412
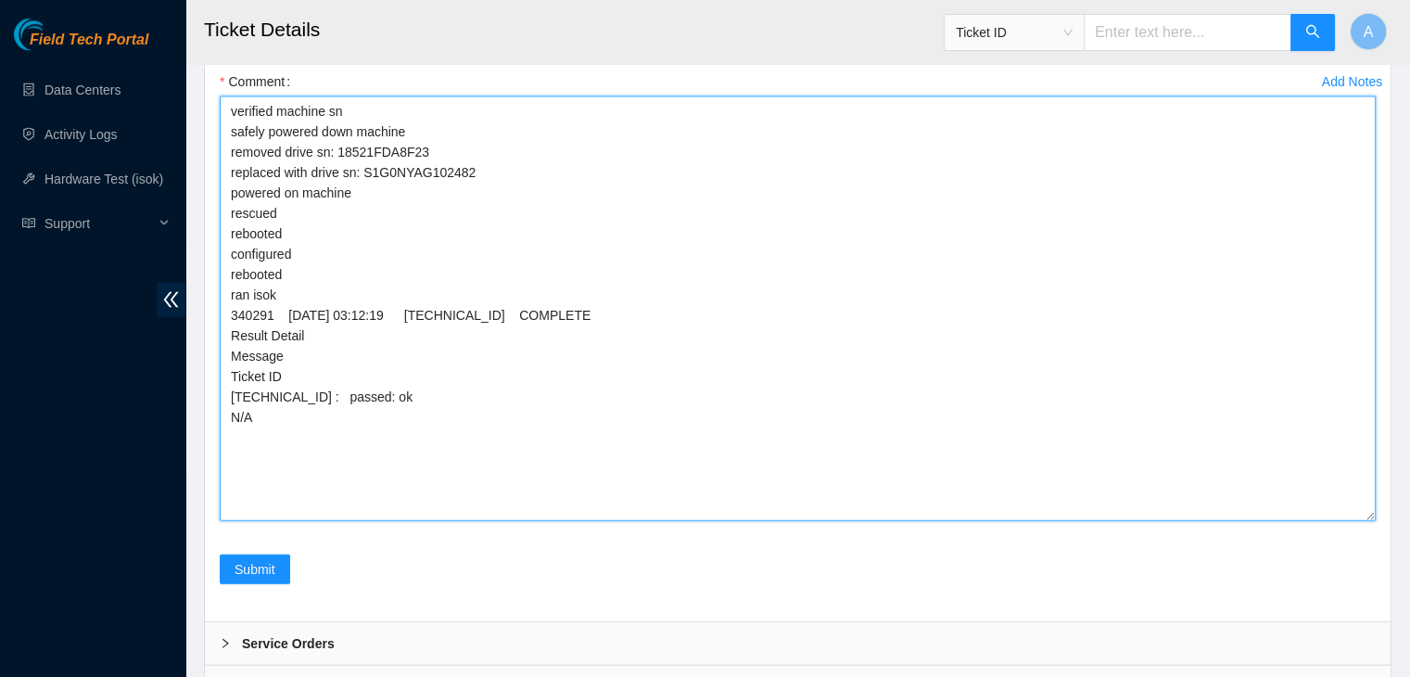
type textarea "verified machine sn safely powered down machine removed drive sn: 18521FDA8F23 …"
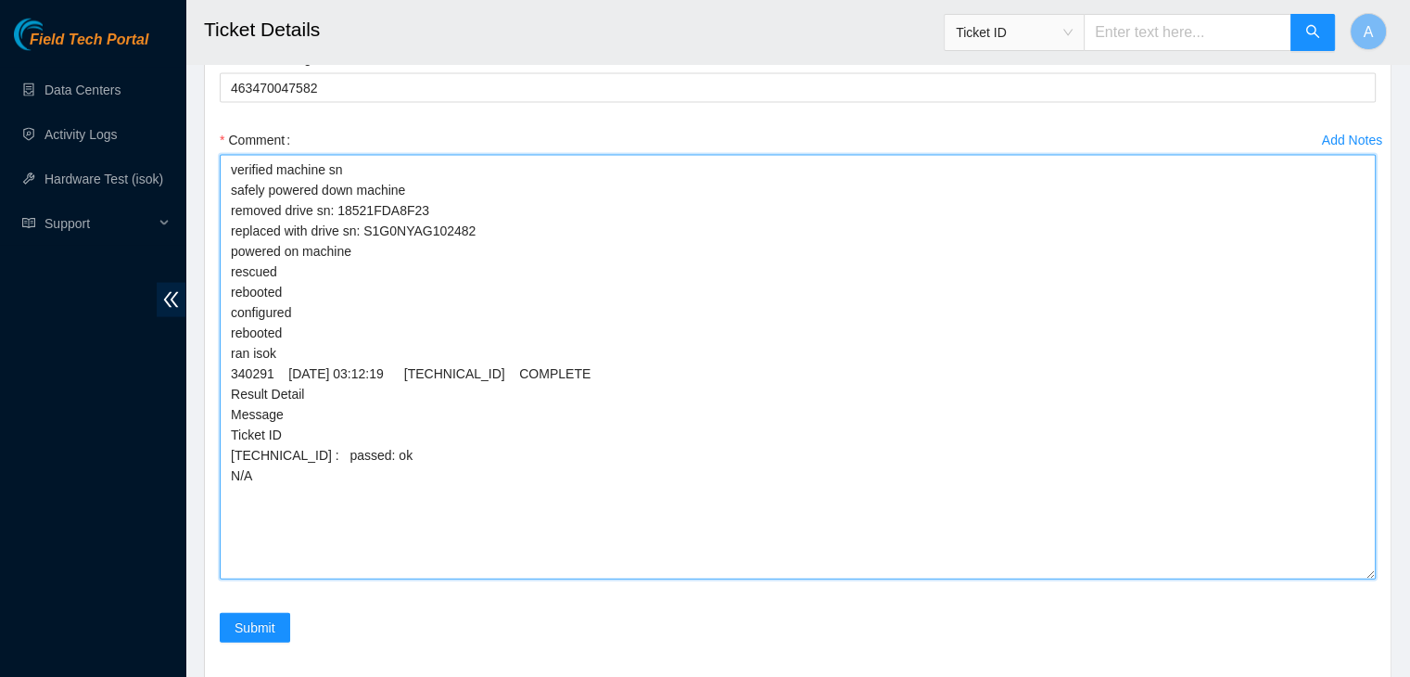
scroll to position [4022, 0]
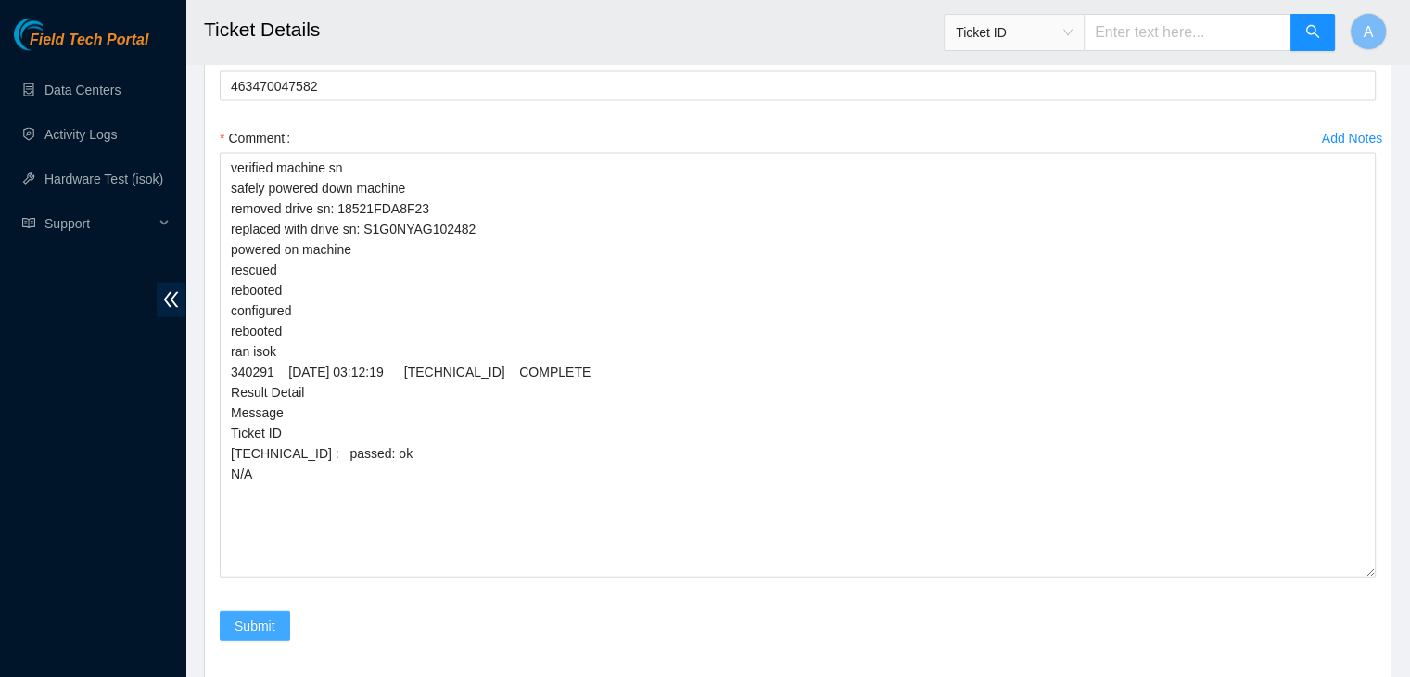
click at [264, 611] on button "Submit" at bounding box center [255, 626] width 70 height 30
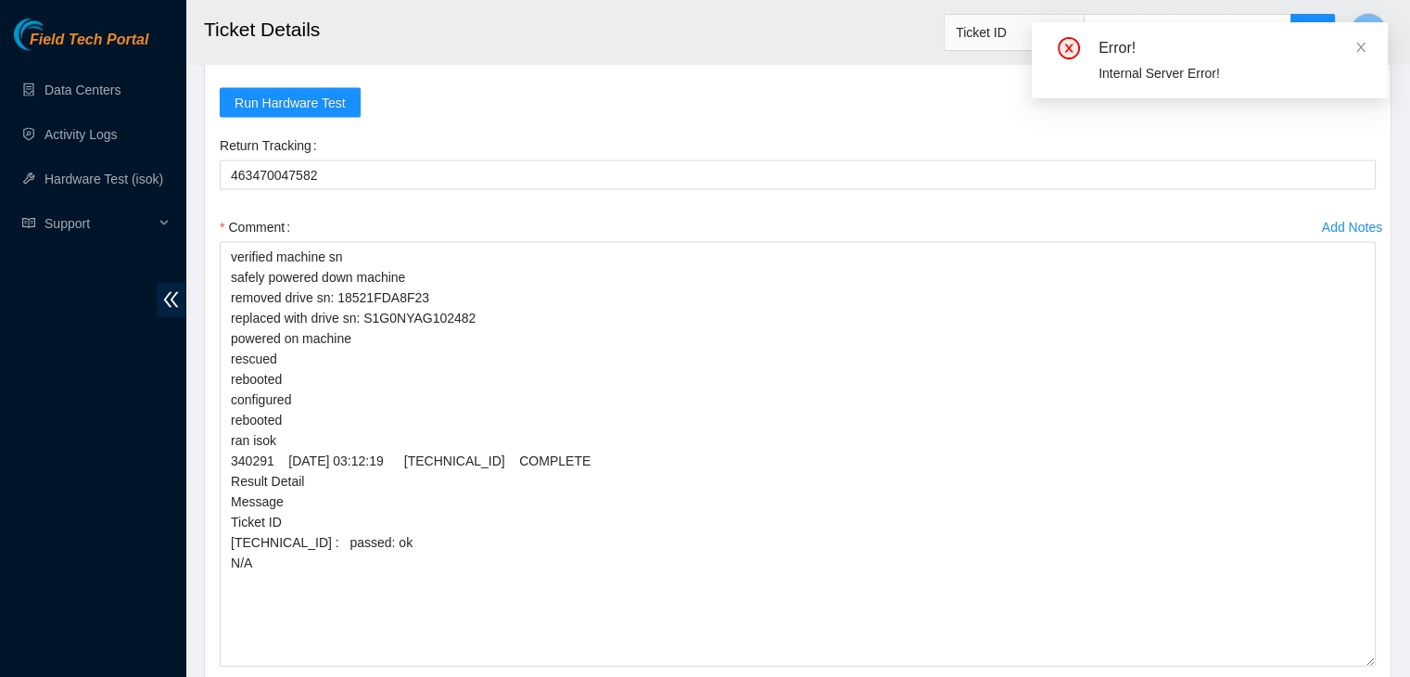
scroll to position [4004, 0]
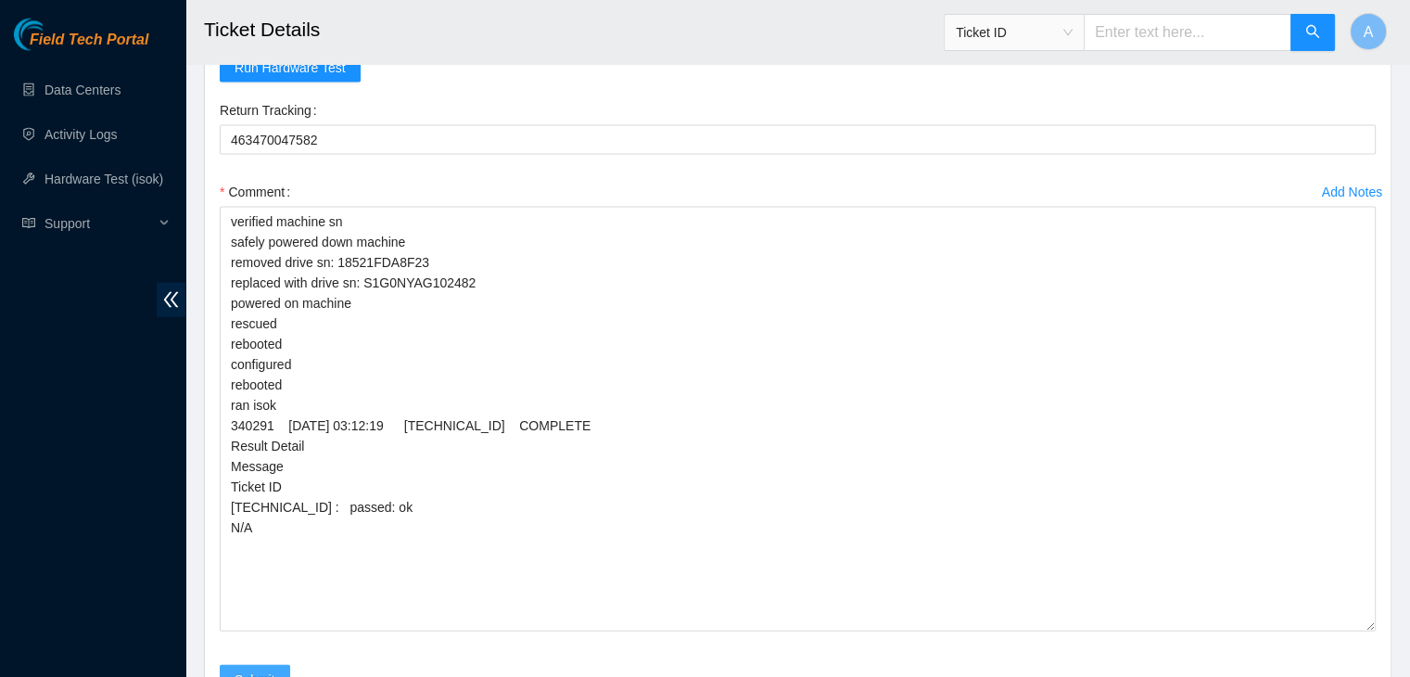
click at [239, 669] on span "Submit" at bounding box center [255, 679] width 41 height 20
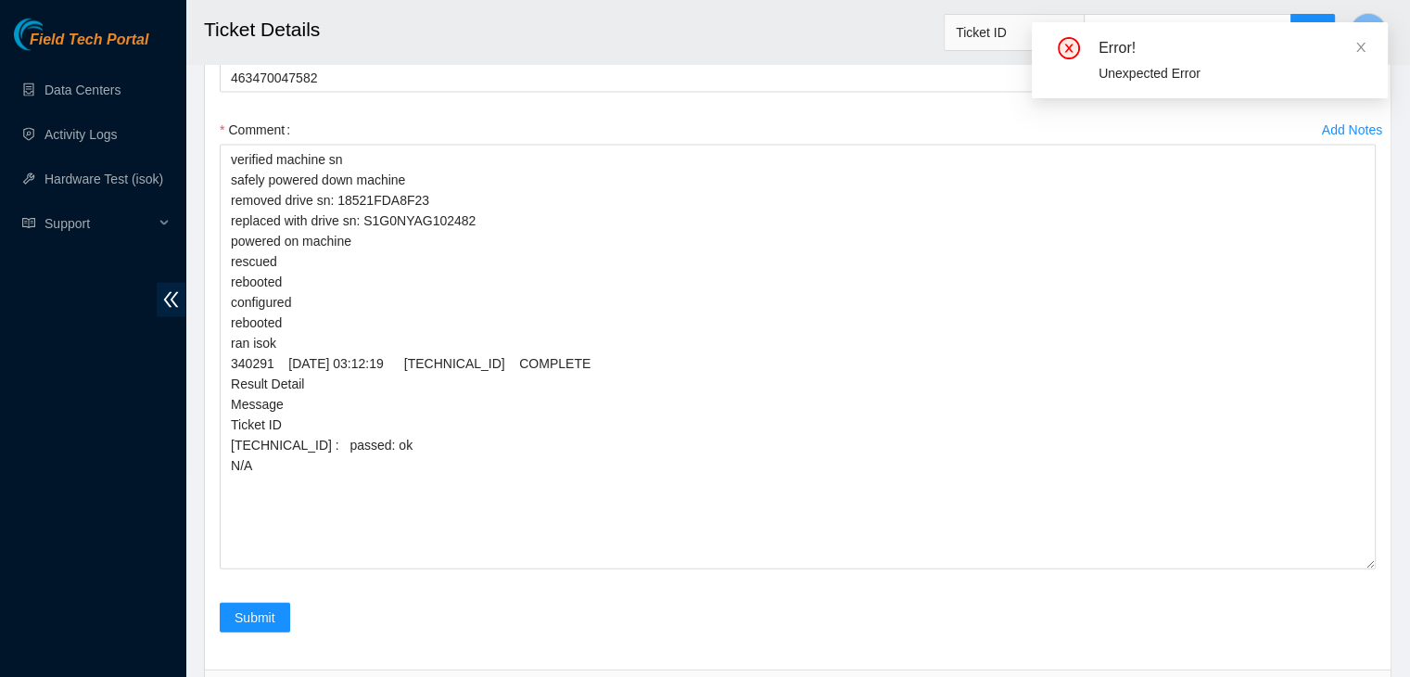
scroll to position [4101, 0]
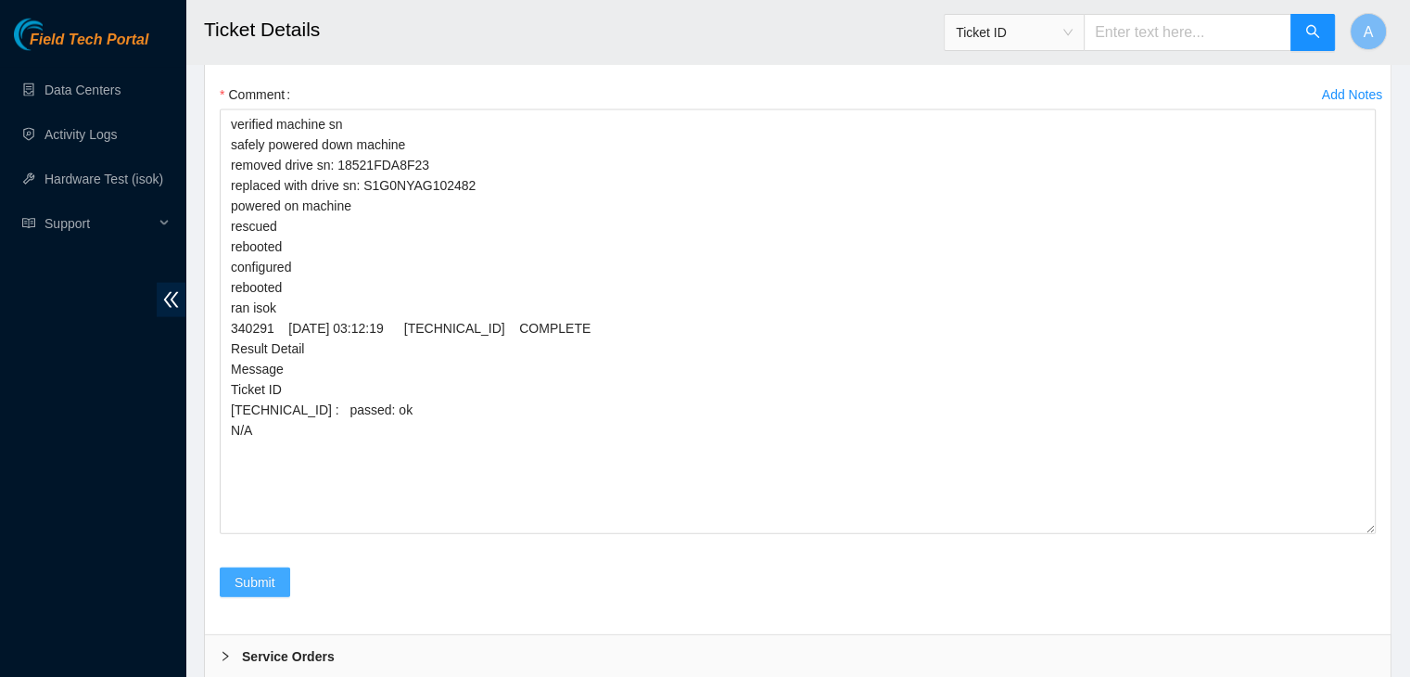
click at [260, 577] on span "Submit" at bounding box center [255, 582] width 41 height 20
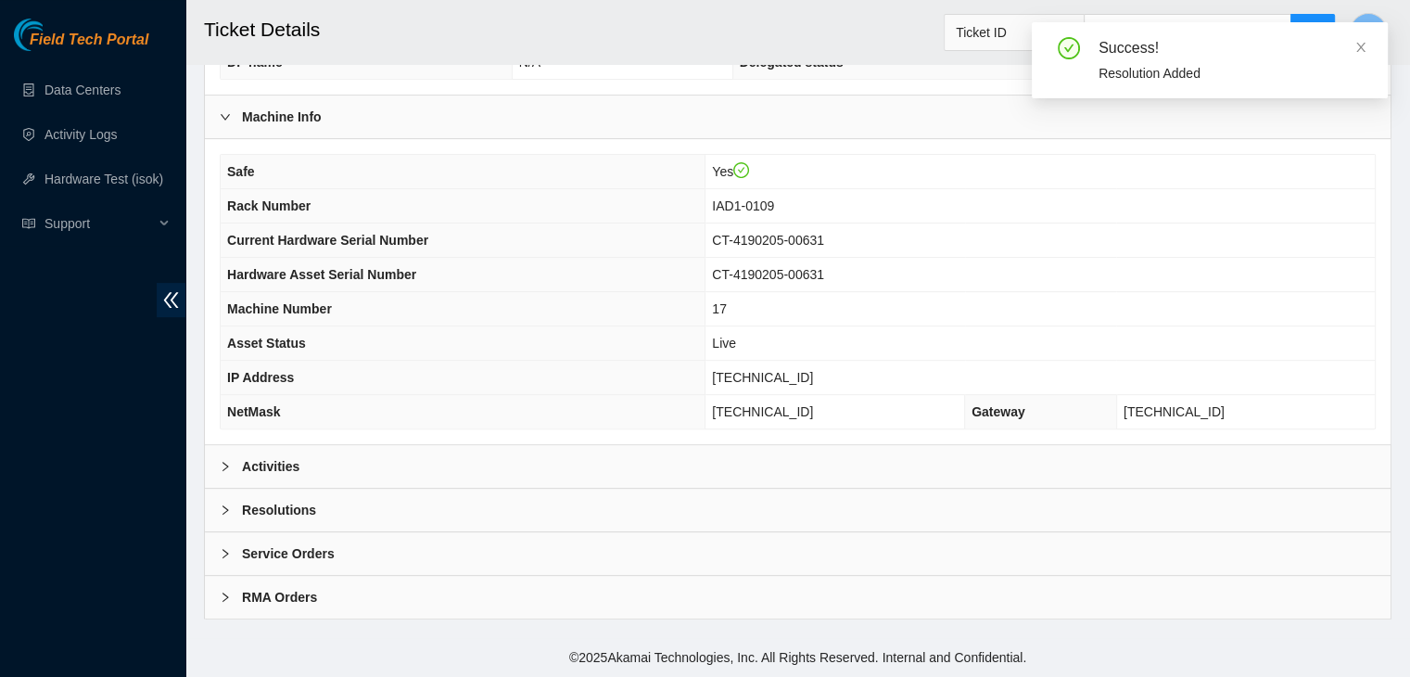
scroll to position [576, 0]
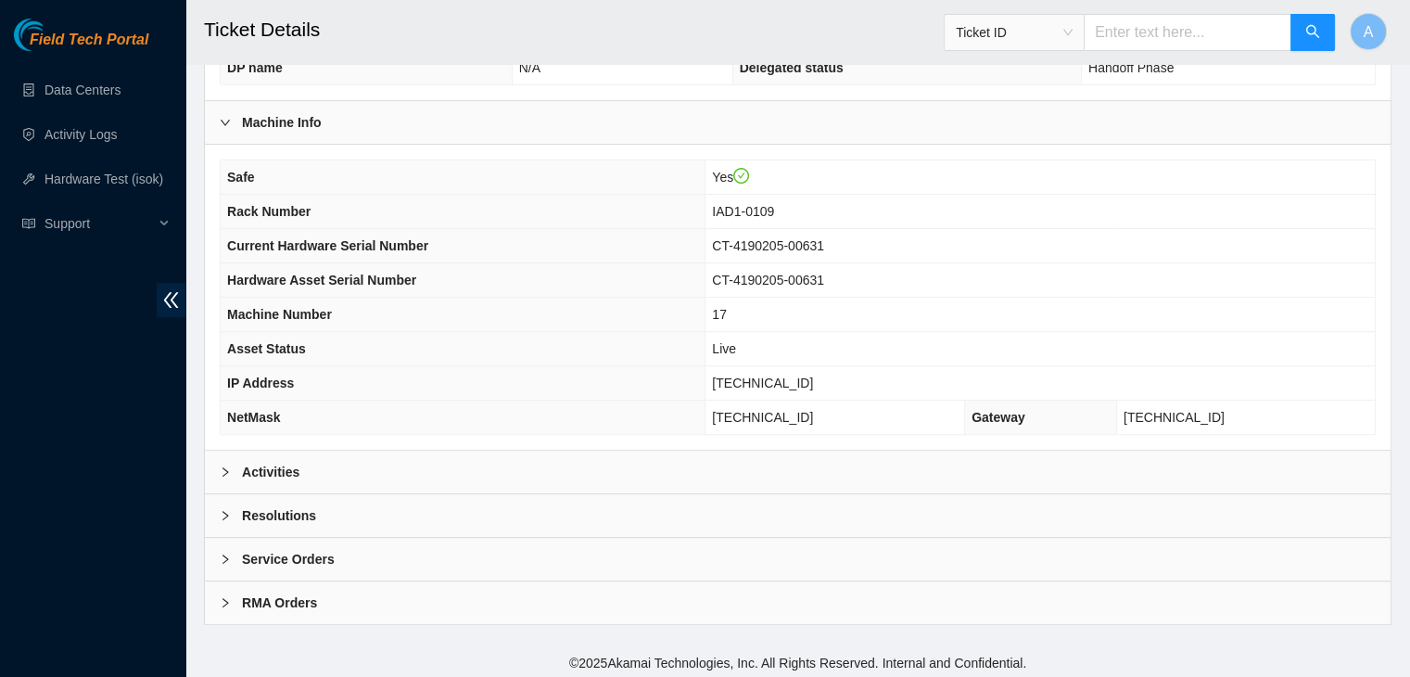
click at [359, 476] on div "Activities" at bounding box center [798, 472] width 1186 height 43
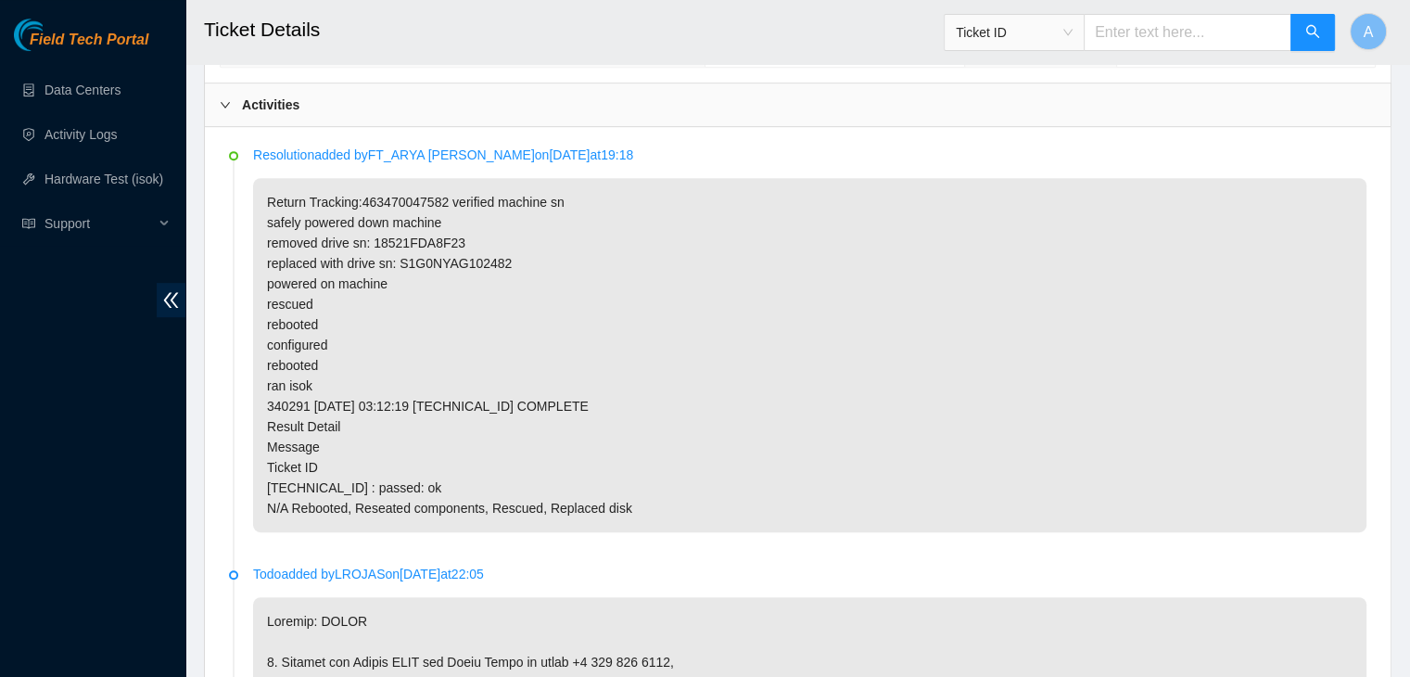
scroll to position [939, 0]
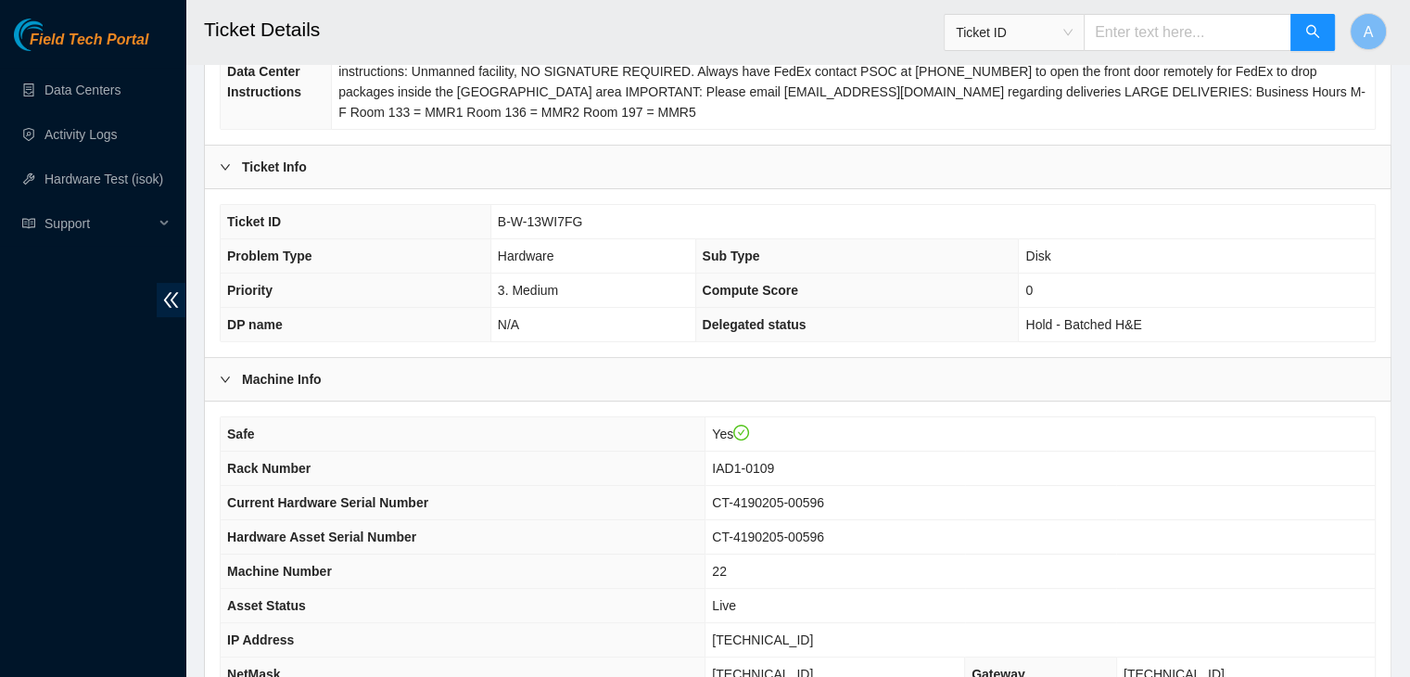
scroll to position [576, 0]
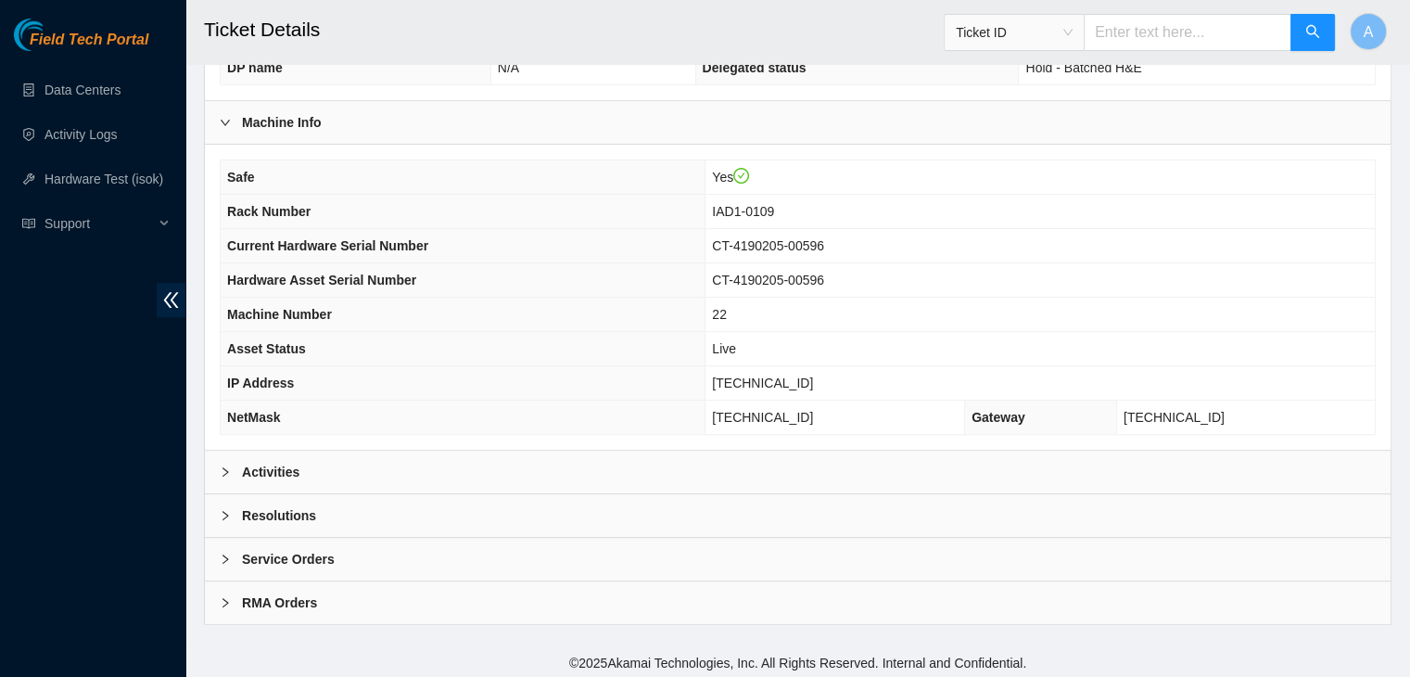
click at [696, 460] on div "Activities" at bounding box center [798, 472] width 1186 height 43
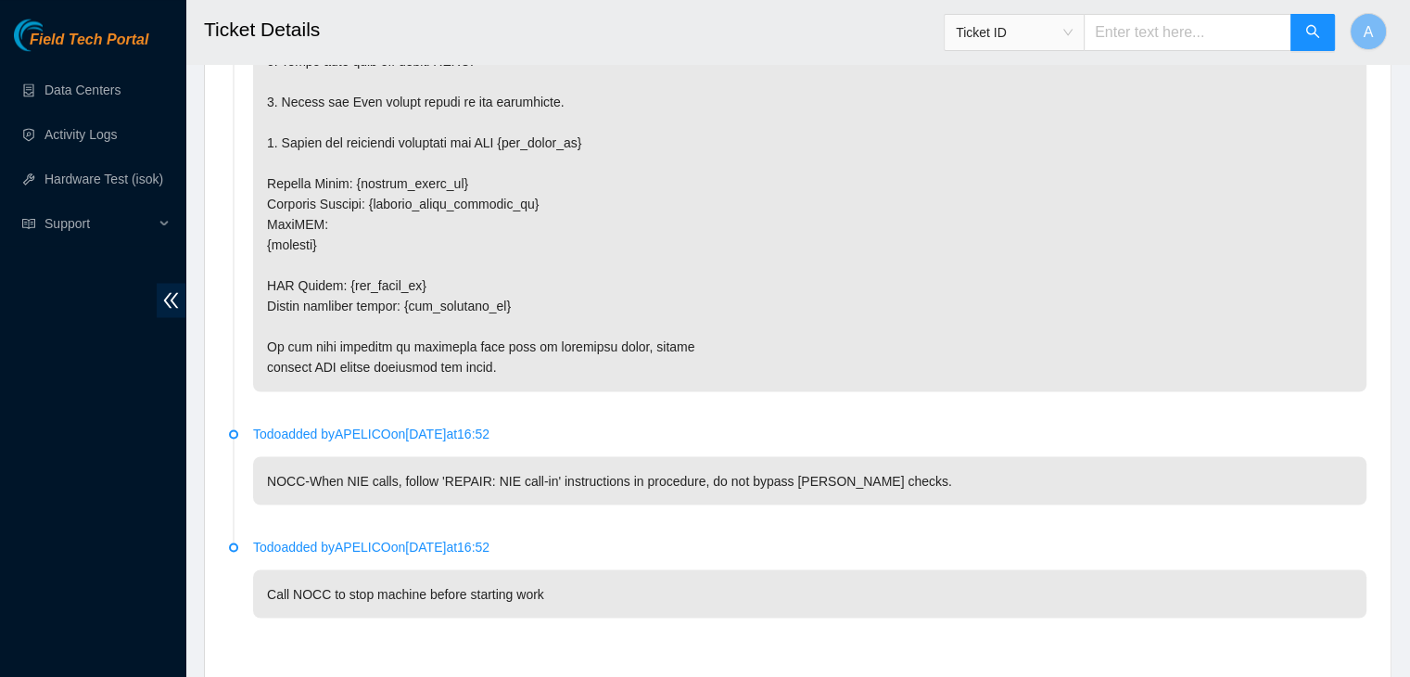
scroll to position [3332, 0]
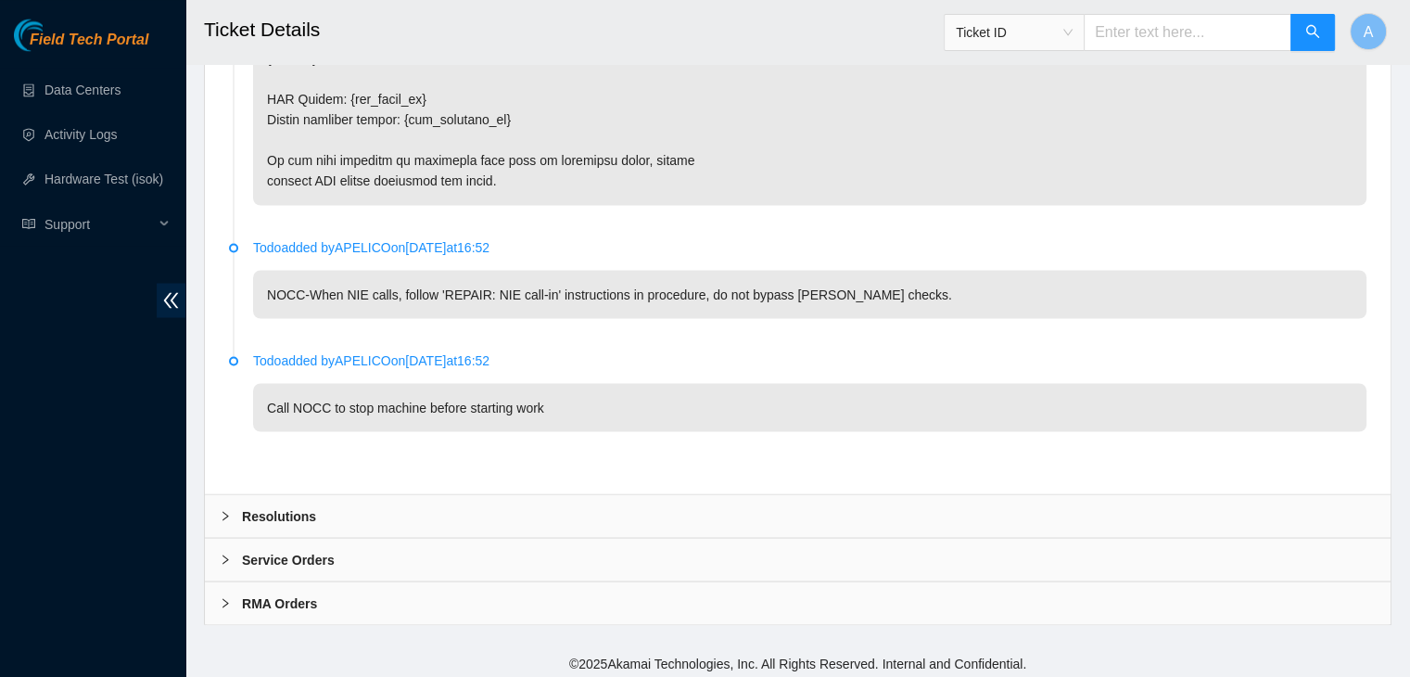
click at [438, 506] on div "Resolutions" at bounding box center [798, 515] width 1186 height 43
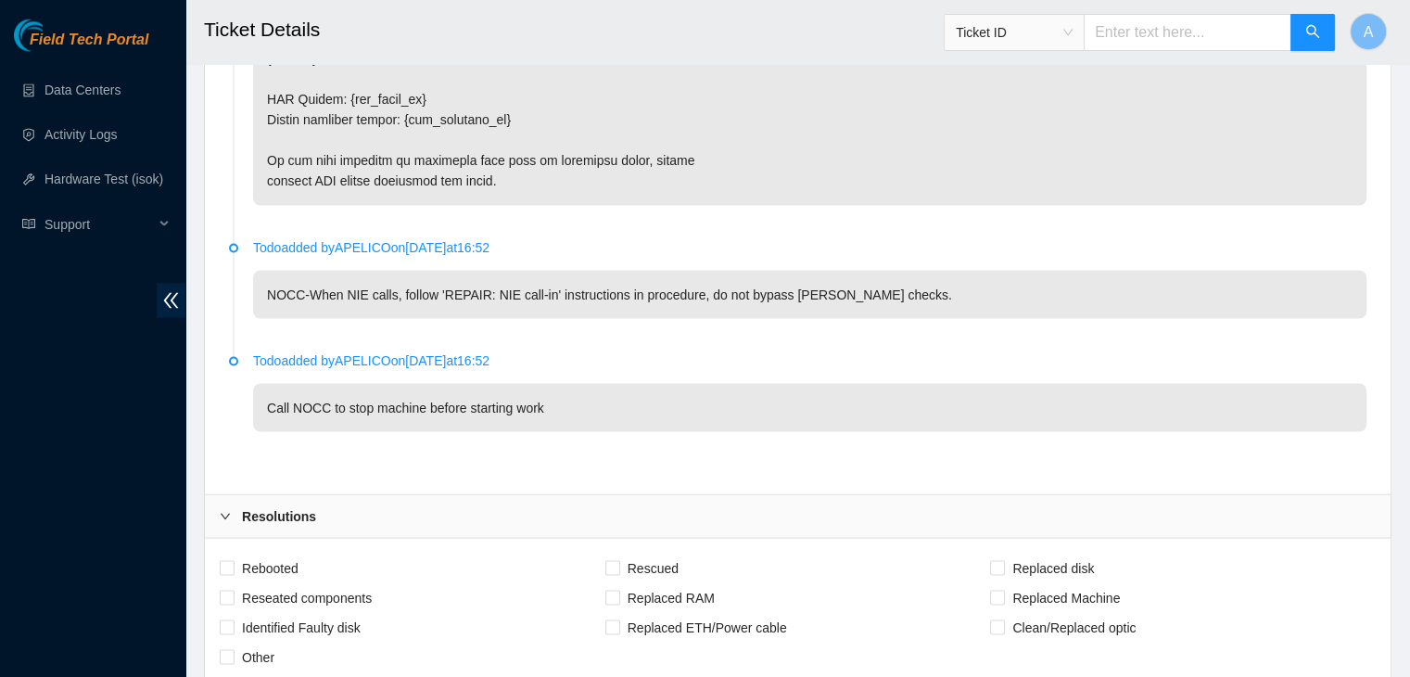
scroll to position [3808, 0]
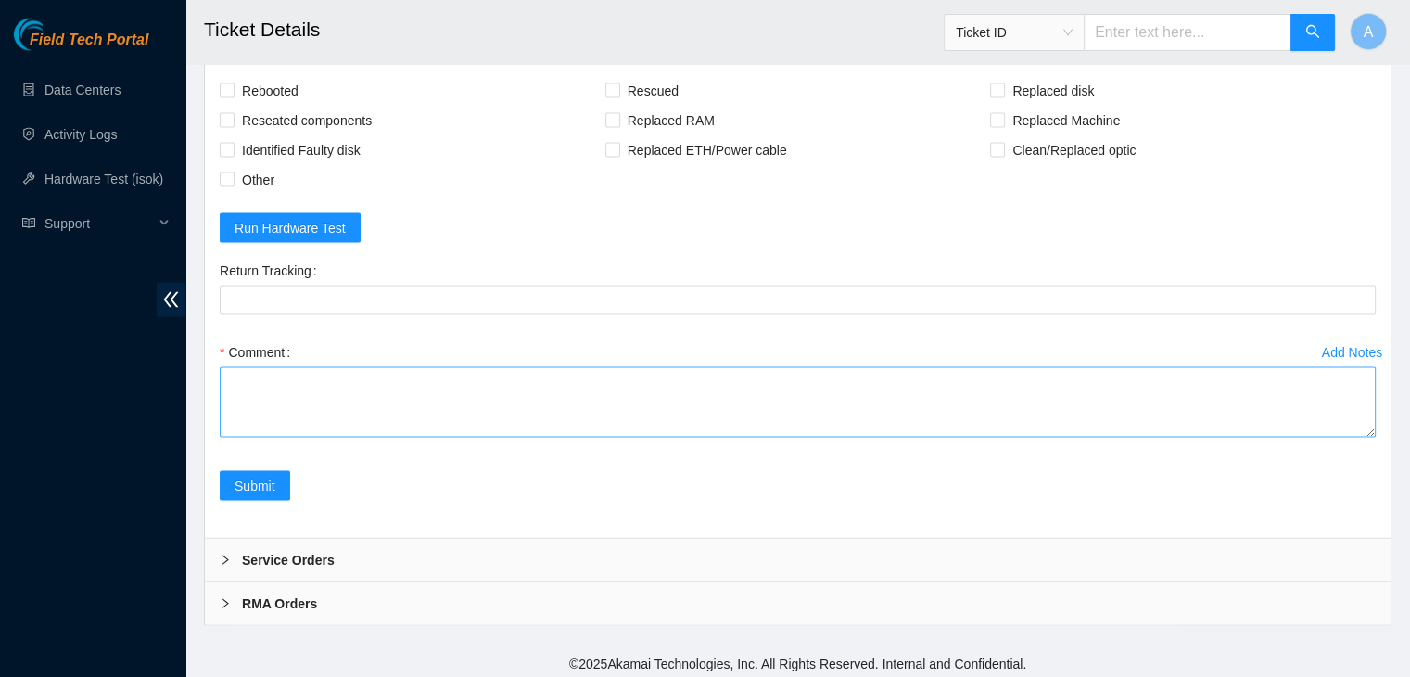
drag, startPoint x: 1370, startPoint y: 425, endPoint x: 1335, endPoint y: 654, distance: 230.7
click at [1335, 438] on textarea "Comment" at bounding box center [798, 402] width 1156 height 70
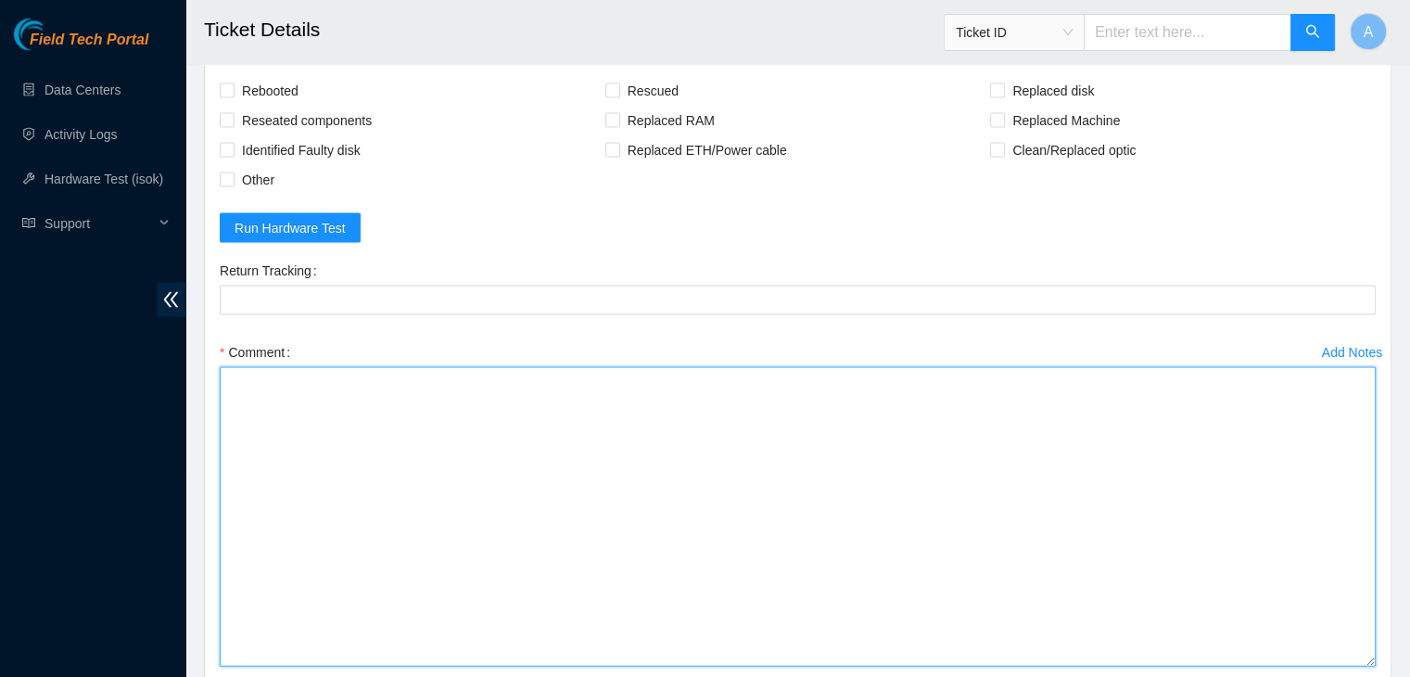
click at [1208, 575] on textarea "Comment" at bounding box center [798, 516] width 1156 height 299
paste textarea "verified machine sn safely powered down machine removed drive sn: replaced with…"
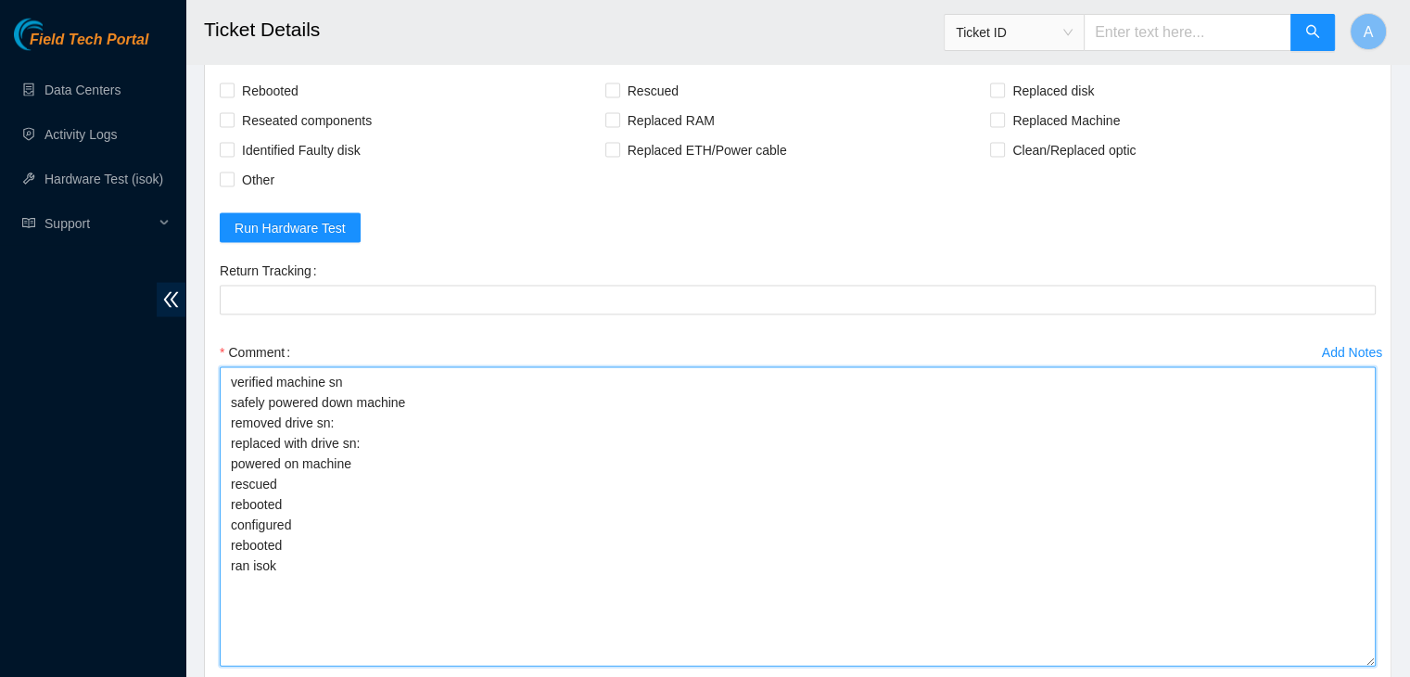
type textarea "verified machine sn safely powered down machine removed drive sn: replaced with…"
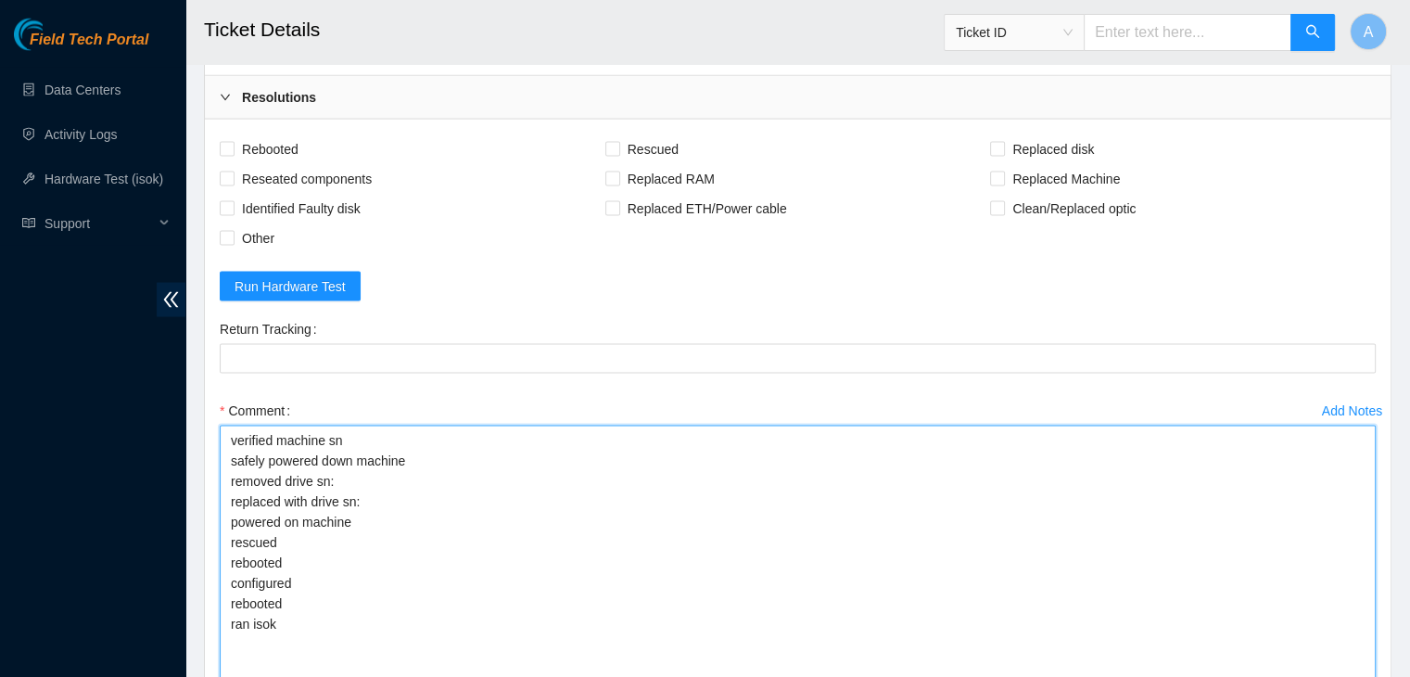
scroll to position [3749, 0]
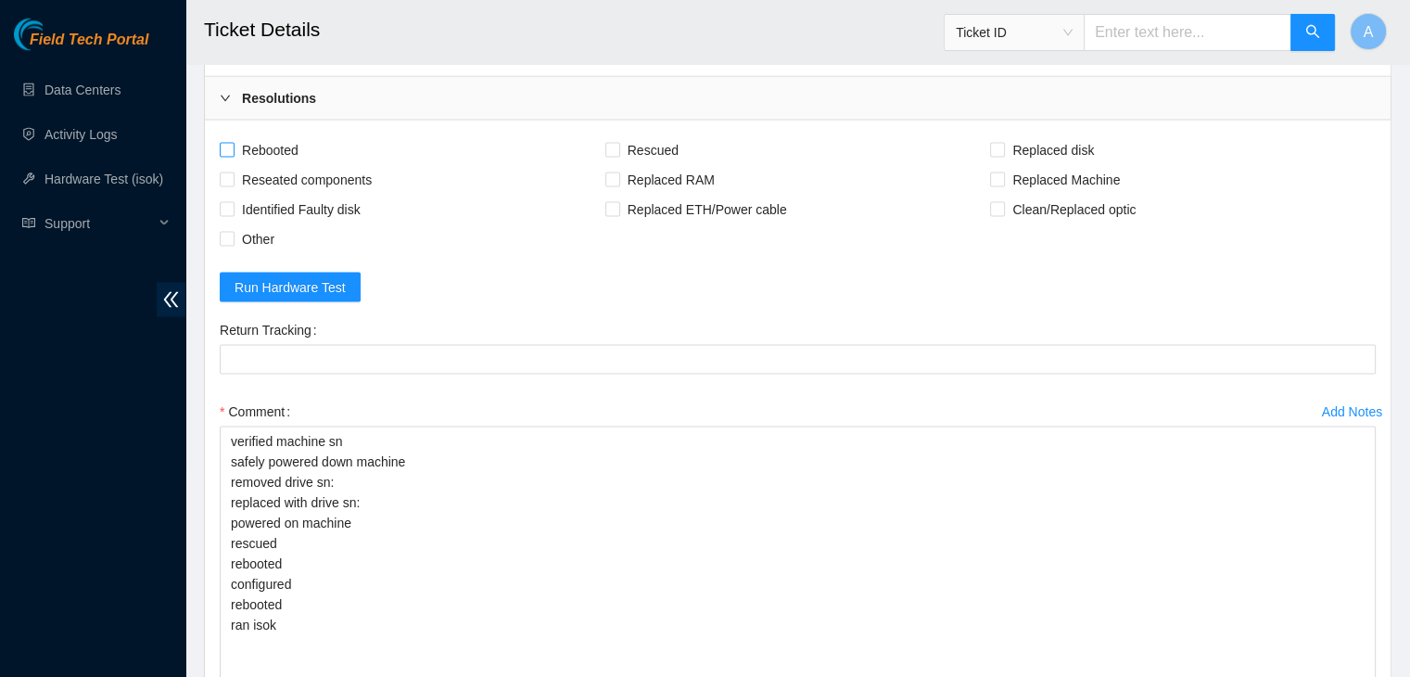
click at [263, 146] on span "Rebooted" at bounding box center [270, 150] width 71 height 30
click at [233, 146] on input "Rebooted" at bounding box center [226, 149] width 13 height 13
checkbox input "true"
click at [284, 179] on span "Reseated components" at bounding box center [307, 180] width 145 height 30
click at [233, 179] on input "Reseated components" at bounding box center [226, 178] width 13 height 13
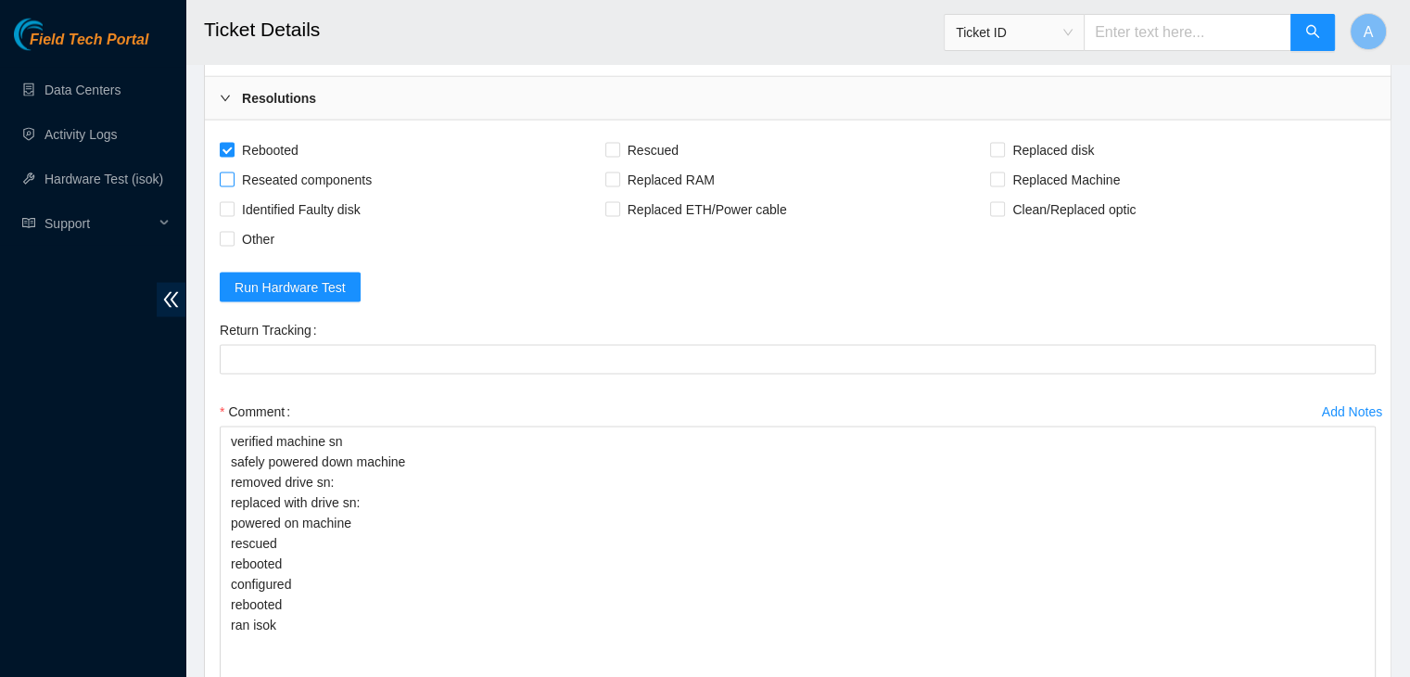
checkbox input "true"
click at [671, 149] on span "Rescued" at bounding box center [653, 150] width 66 height 30
click at [618, 149] on input "Rescued" at bounding box center [611, 149] width 13 height 13
checkbox input "true"
click at [1009, 156] on span "Replaced disk" at bounding box center [1053, 150] width 96 height 30
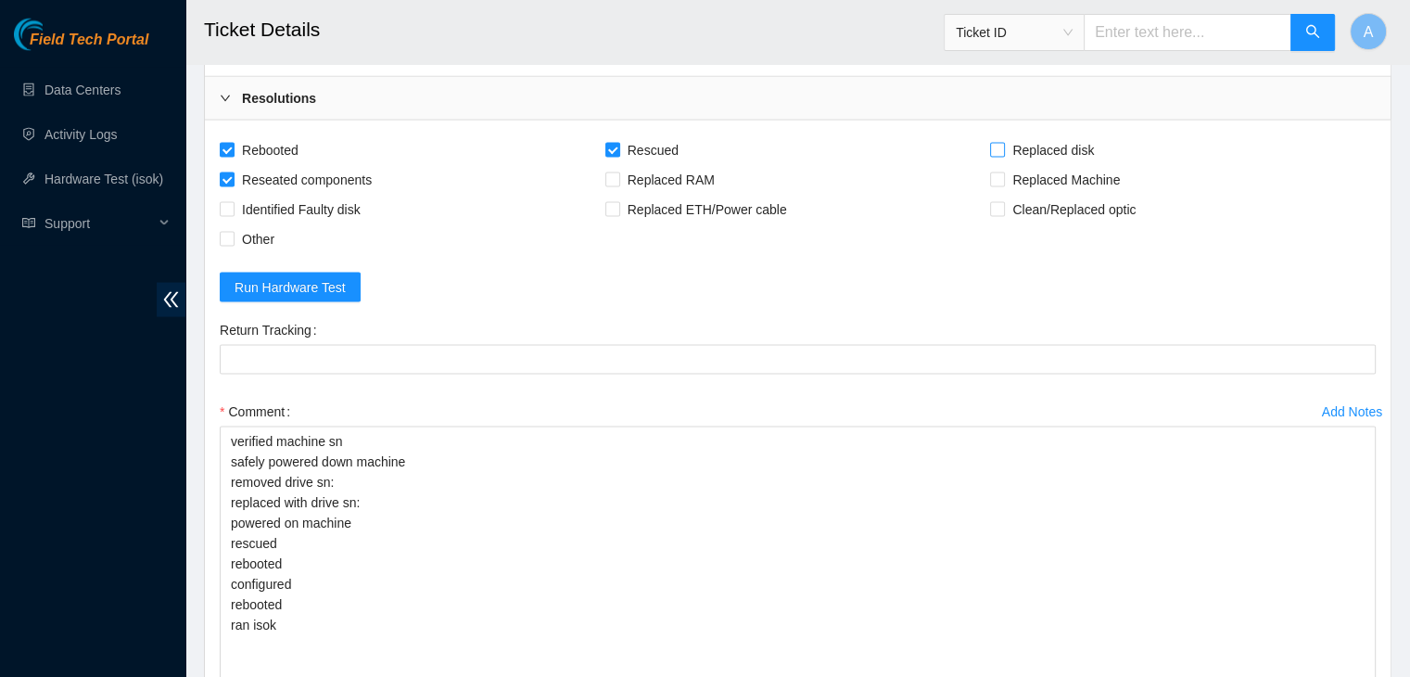
click at [1003, 156] on input "Replaced disk" at bounding box center [996, 149] width 13 height 13
checkbox input "true"
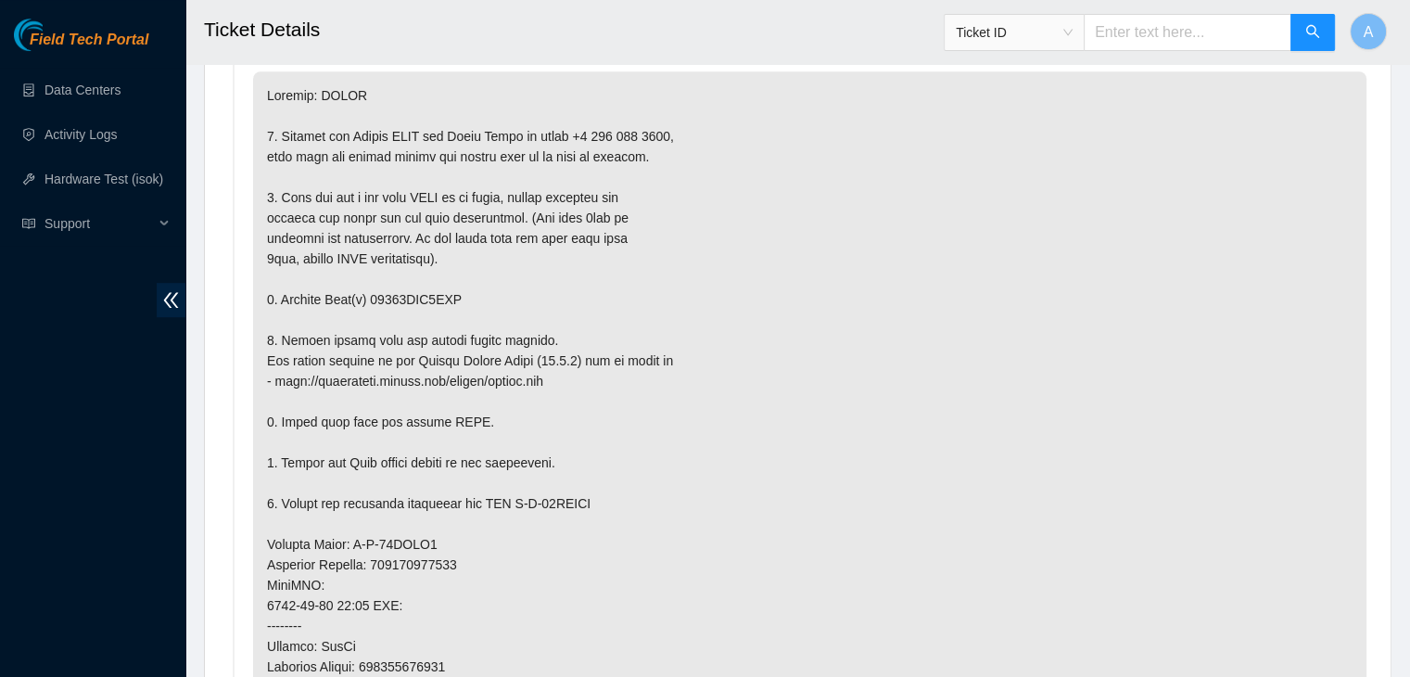
scroll to position [1061, 0]
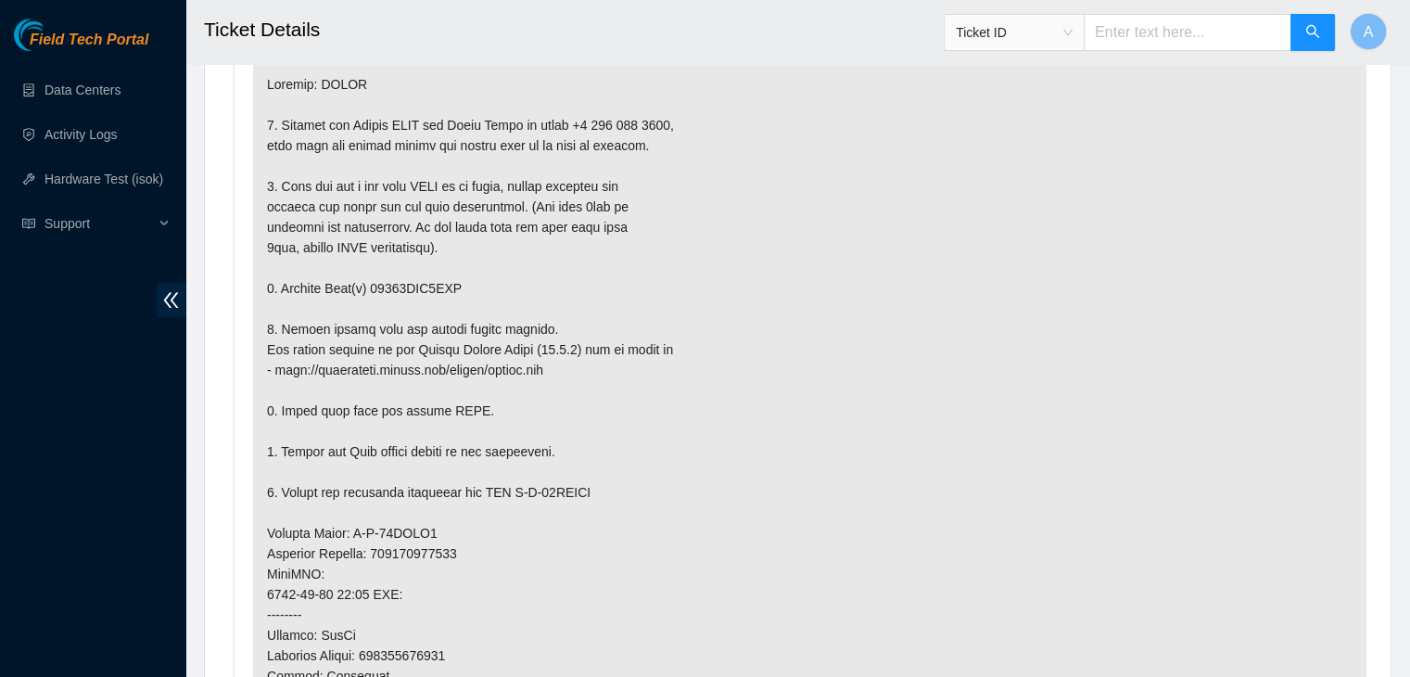
click at [426, 285] on p at bounding box center [809, 553] width 1113 height 986
copy p "18521FDC1CBC"
click at [426, 285] on p at bounding box center [809, 553] width 1113 height 986
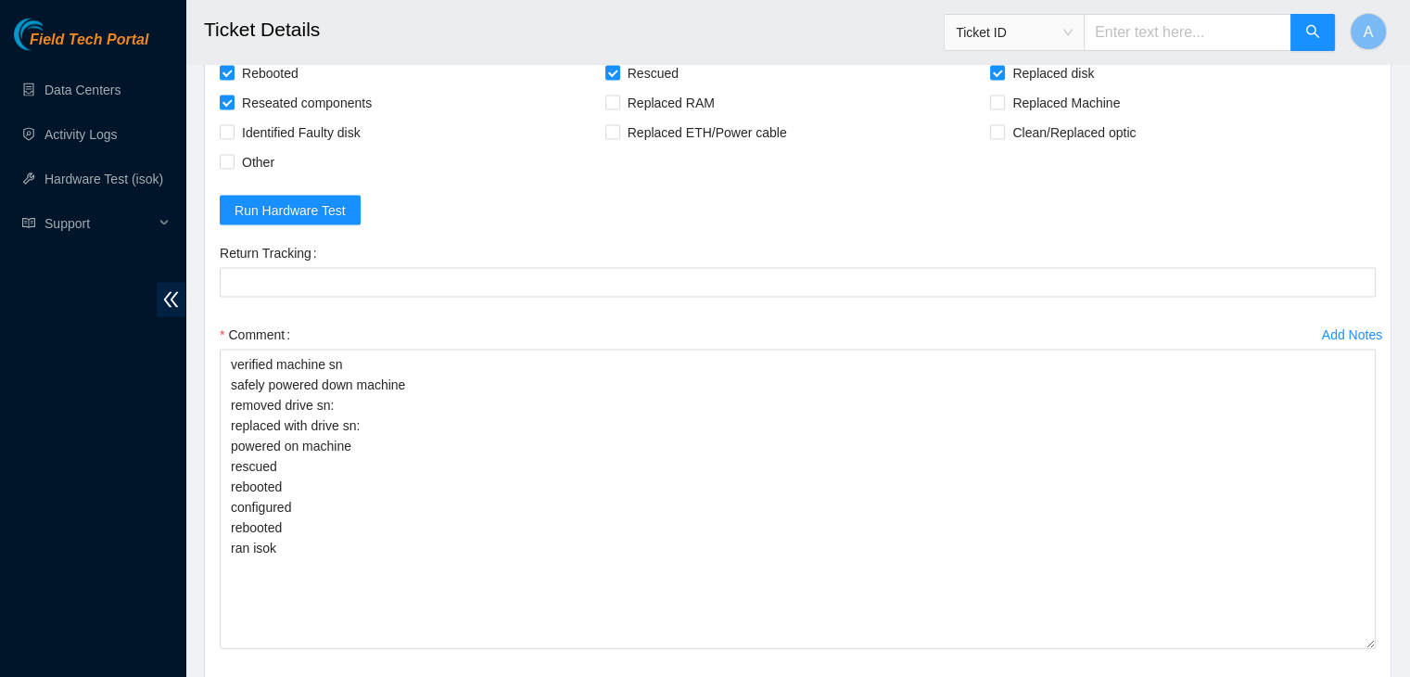
scroll to position [3827, 0]
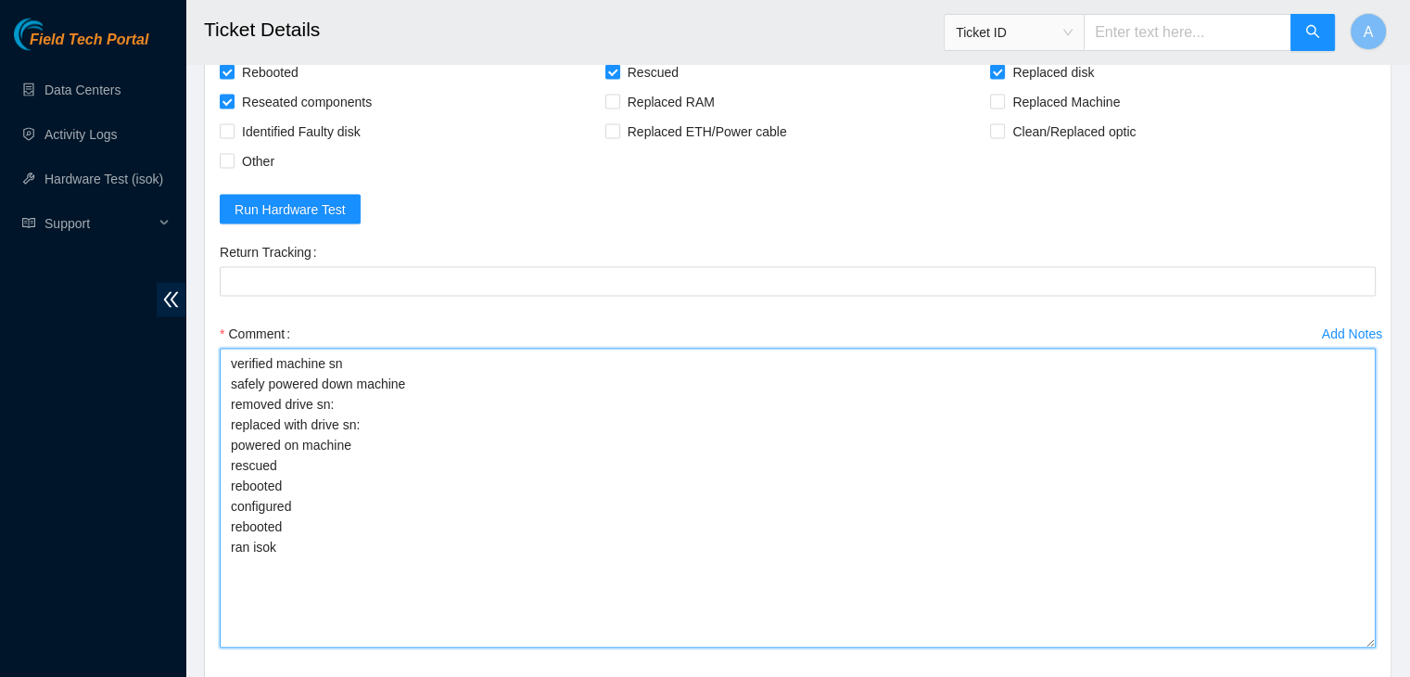
click at [408, 416] on textarea "verified machine sn safely powered down machine removed drive sn: replaced with…" at bounding box center [798, 498] width 1156 height 299
paste textarea "18521FDC1CBC"
click at [408, 416] on textarea "verified machine sn safely powered down machine removed drive sn: 18521FDC1CBC …" at bounding box center [798, 498] width 1156 height 299
type textarea "verified machine sn safely powered down machine removed drive sn: 18521FDC1CBC …"
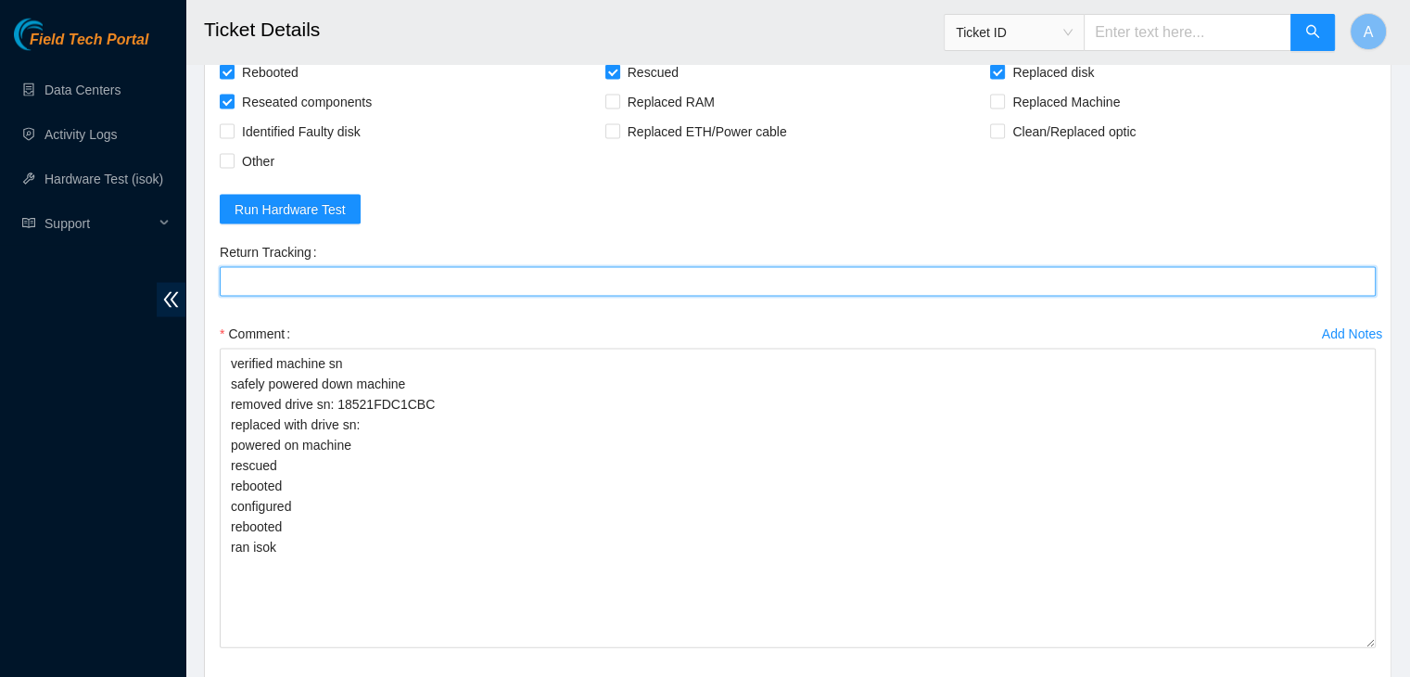
click at [404, 268] on Tracking "Return Tracking" at bounding box center [798, 282] width 1156 height 30
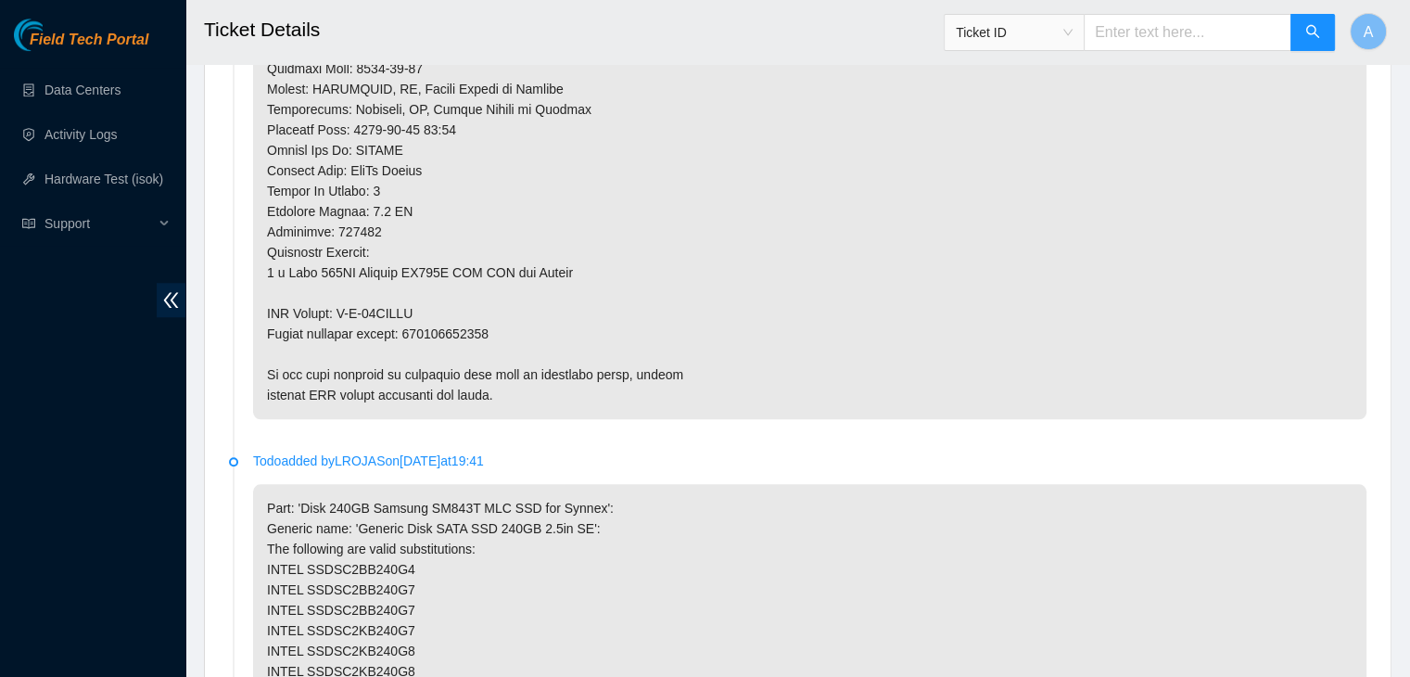
scroll to position [1691, 0]
copy p "463470046520"
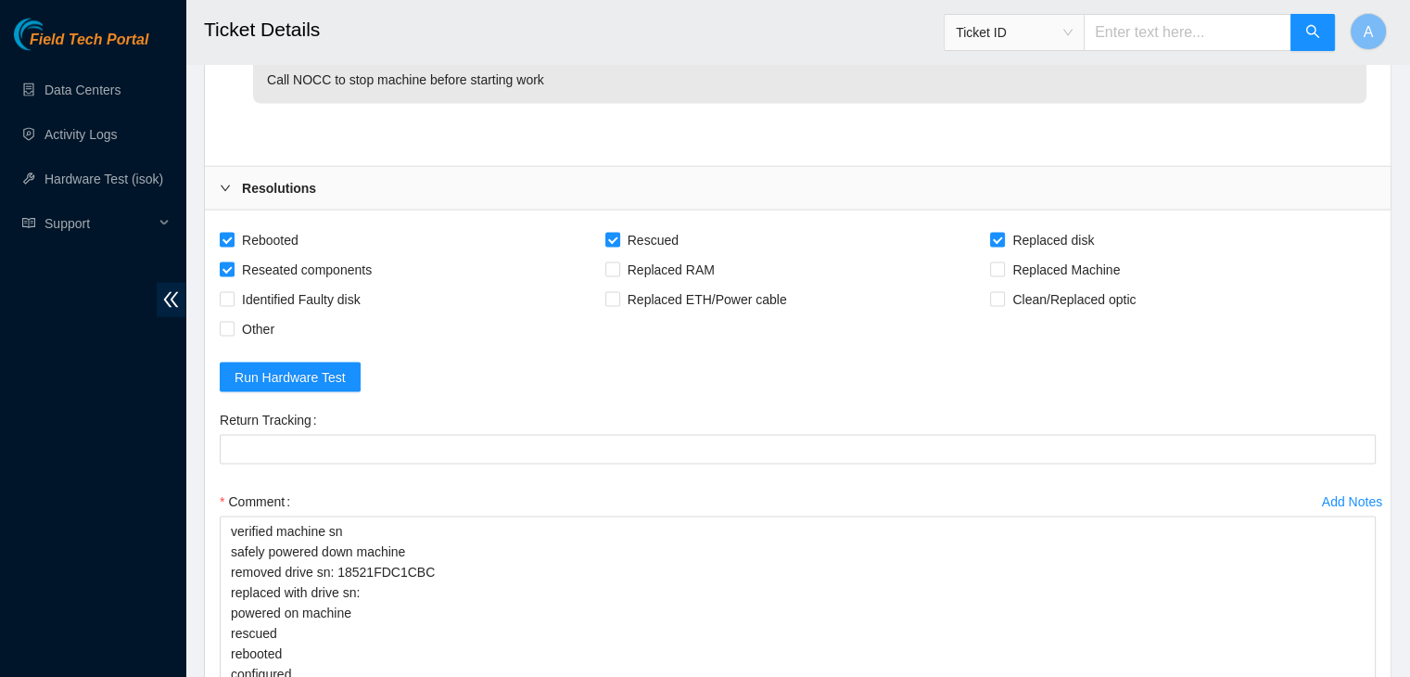
scroll to position [3660, 0]
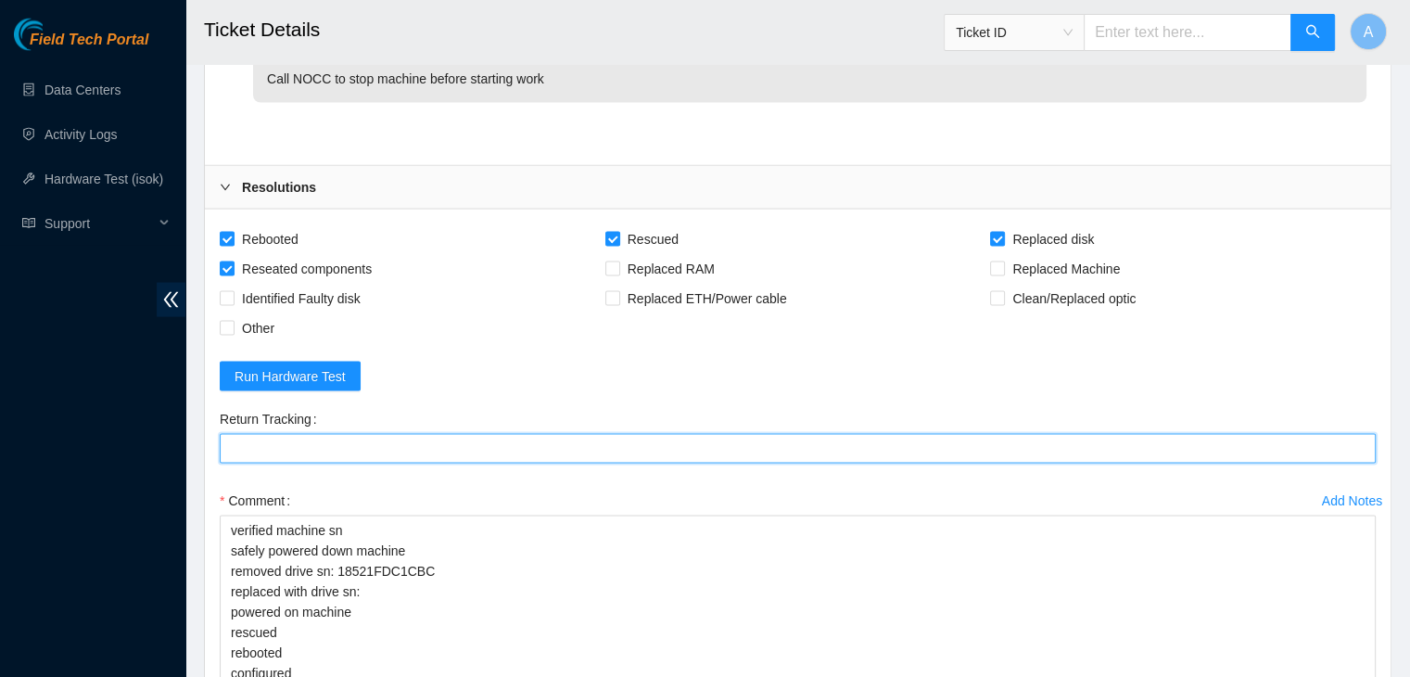
click at [430, 438] on Tracking "Return Tracking" at bounding box center [798, 449] width 1156 height 30
paste Tracking "463470046520"
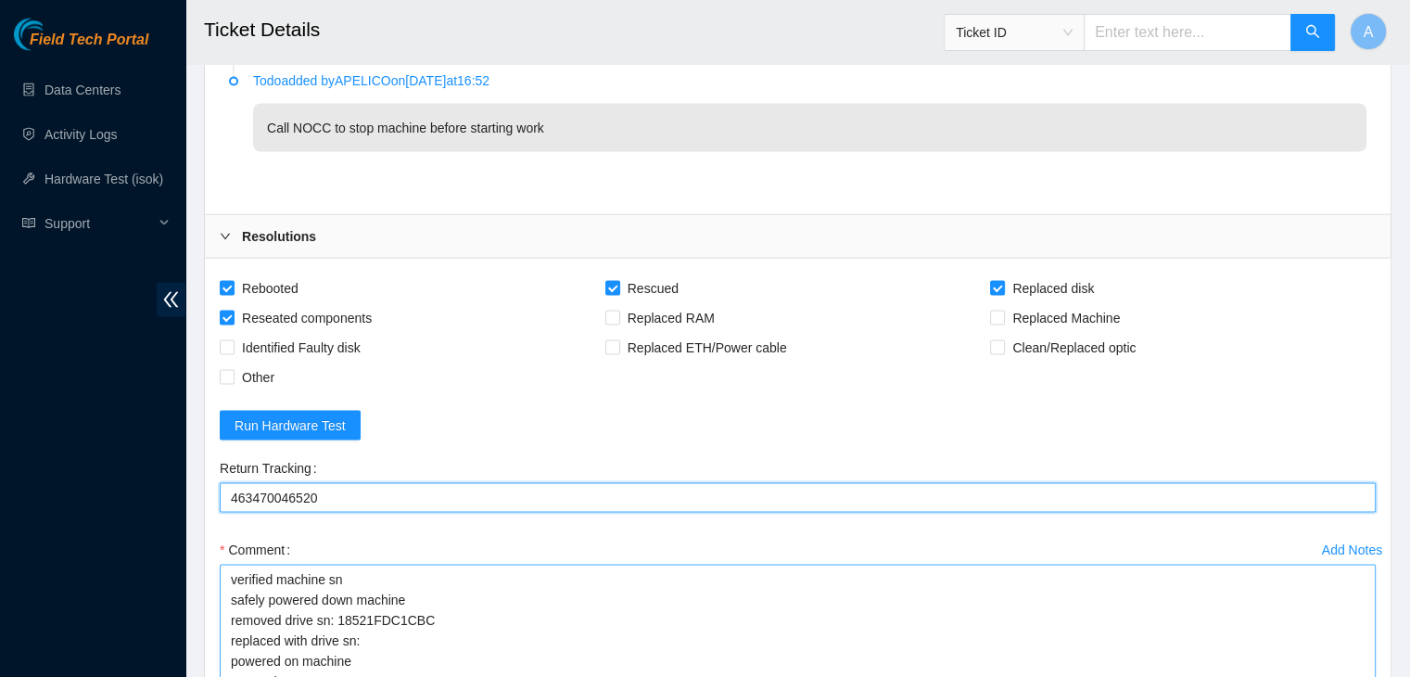
scroll to position [3994, 0]
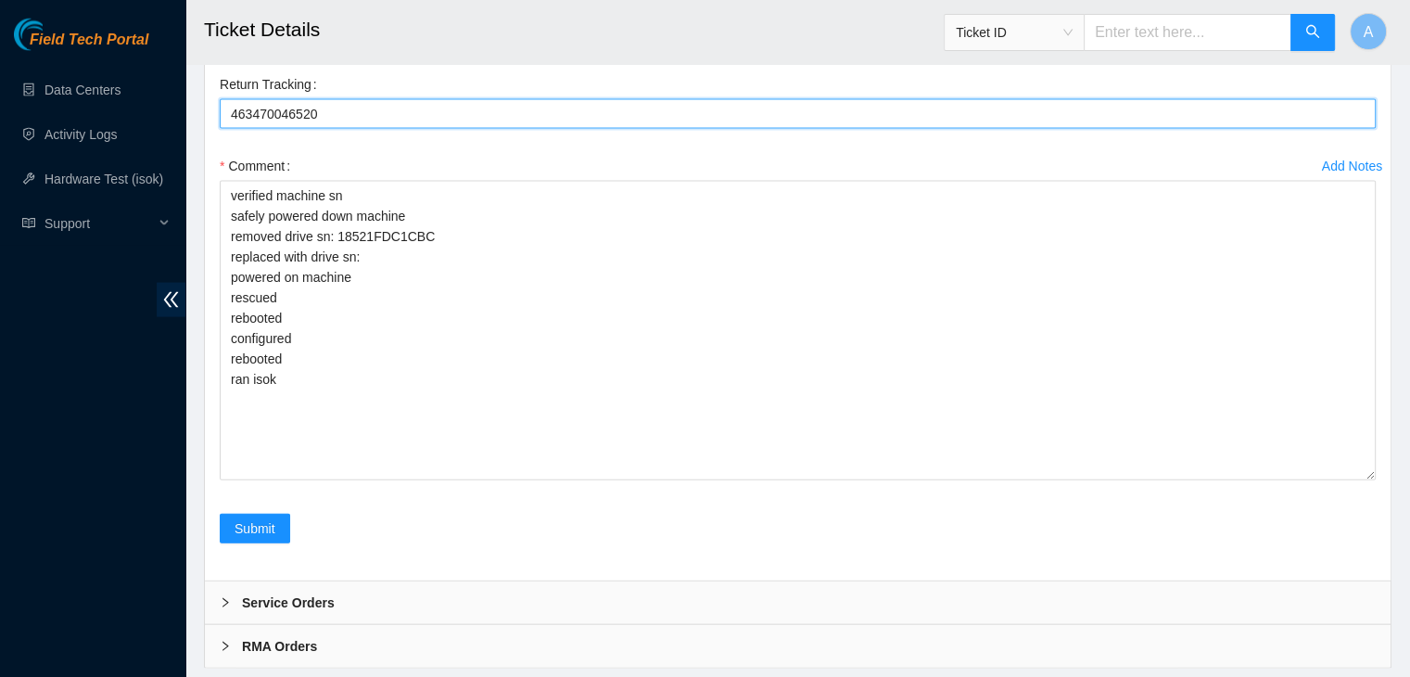
type Tracking "463470046520"
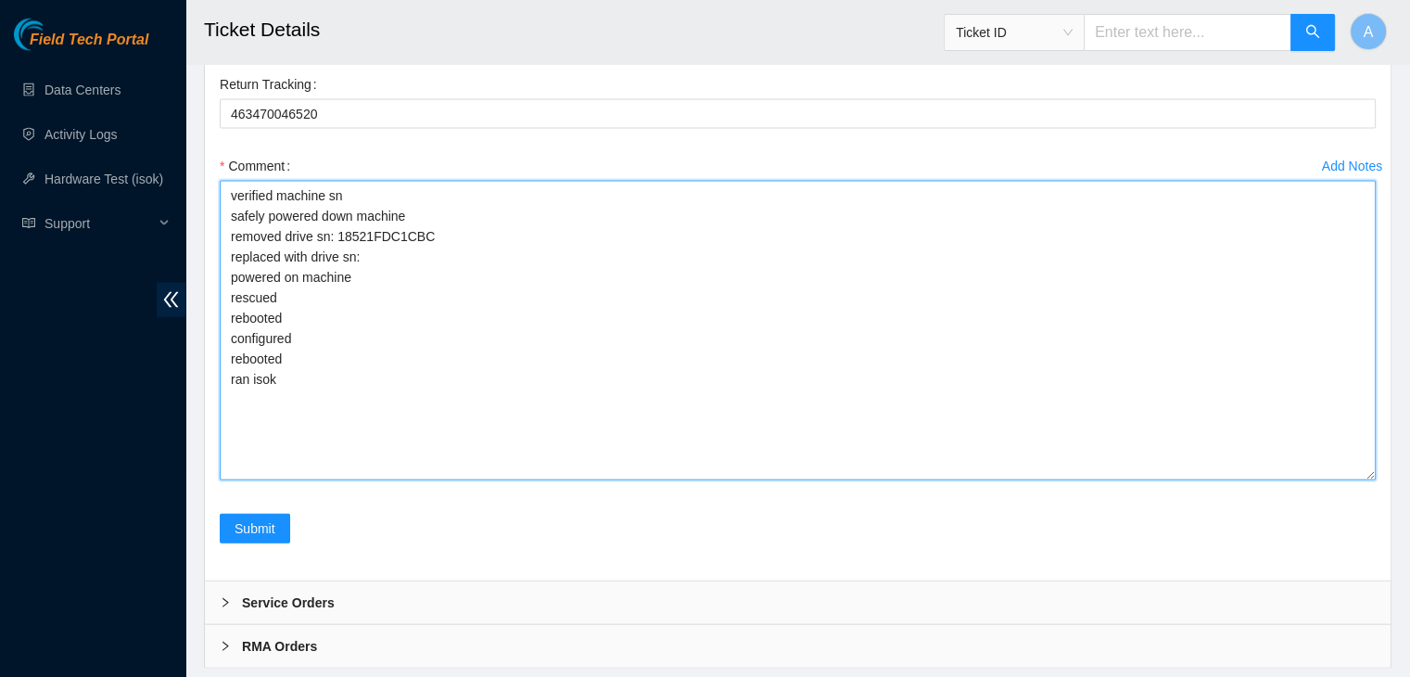
click at [421, 264] on textarea "verified machine sn safely powered down machine removed drive sn: 18521FDC1CBC …" at bounding box center [798, 330] width 1156 height 299
paste textarea "S1G0NYAF806032"
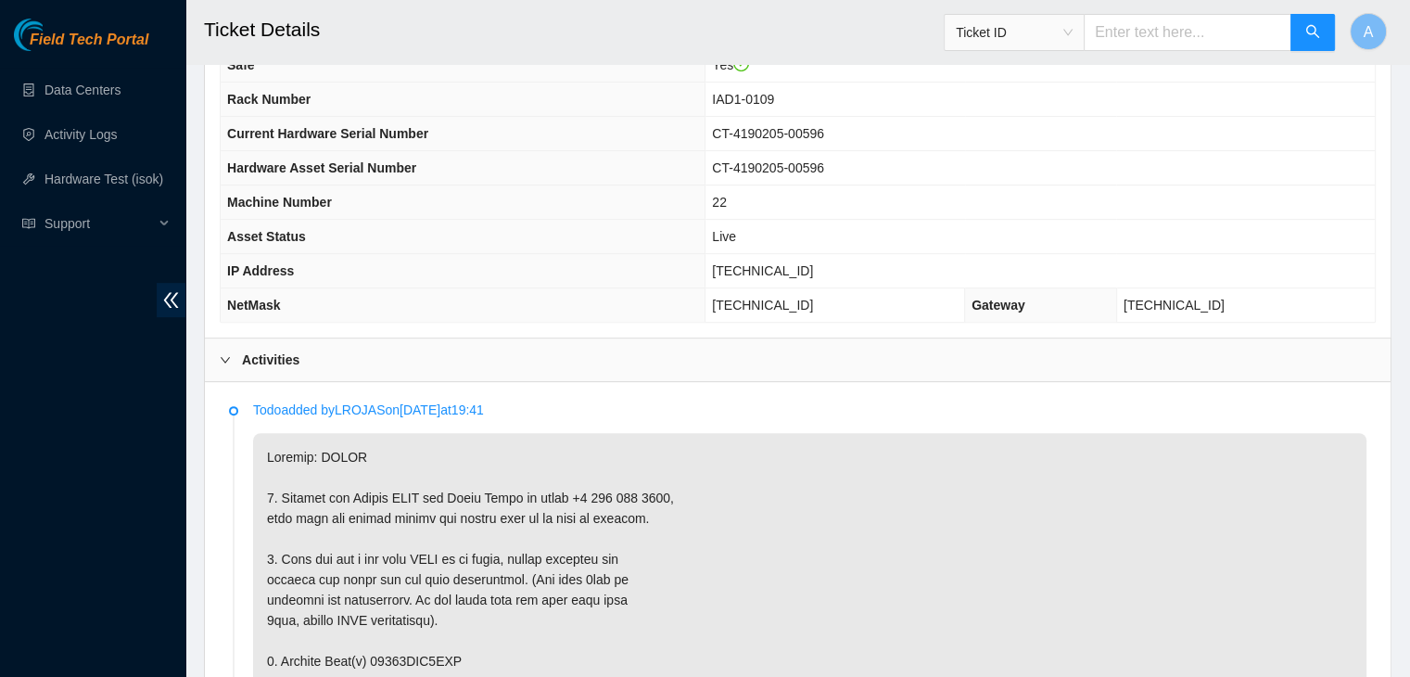
scroll to position [689, 0]
click at [756, 270] on td "104.84.155.173" at bounding box center [1039, 270] width 669 height 34
click at [756, 270] on span "104.84.155.173" at bounding box center [762, 269] width 101 height 15
copy span "104.84.155.173"
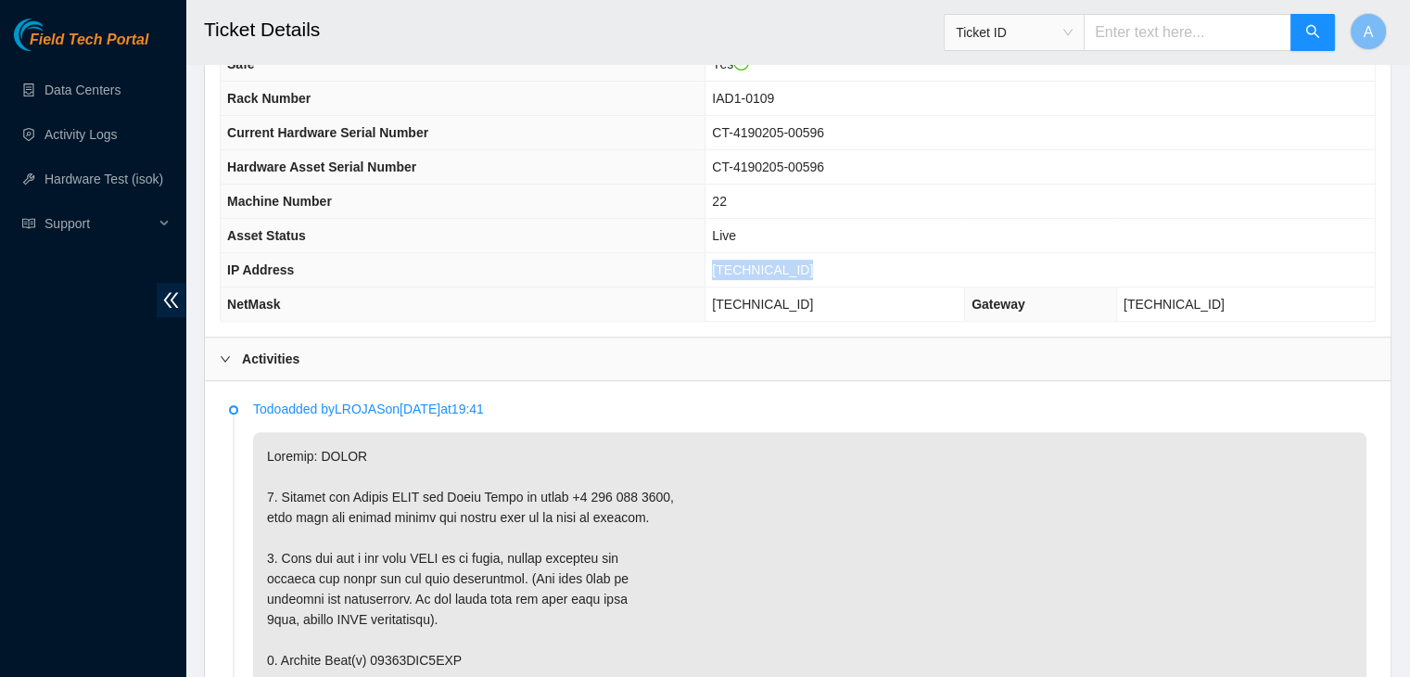
click at [756, 270] on span "104.84.155.173" at bounding box center [762, 269] width 101 height 15
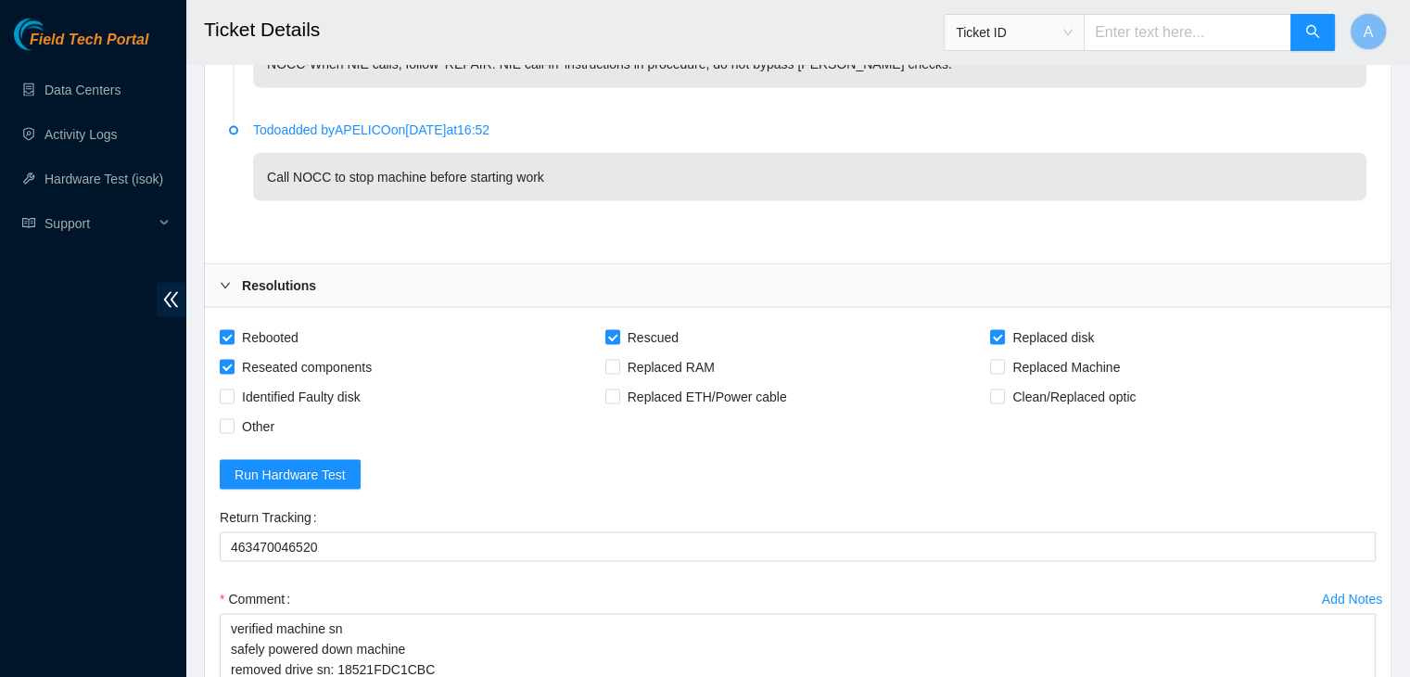
scroll to position [3795, 0]
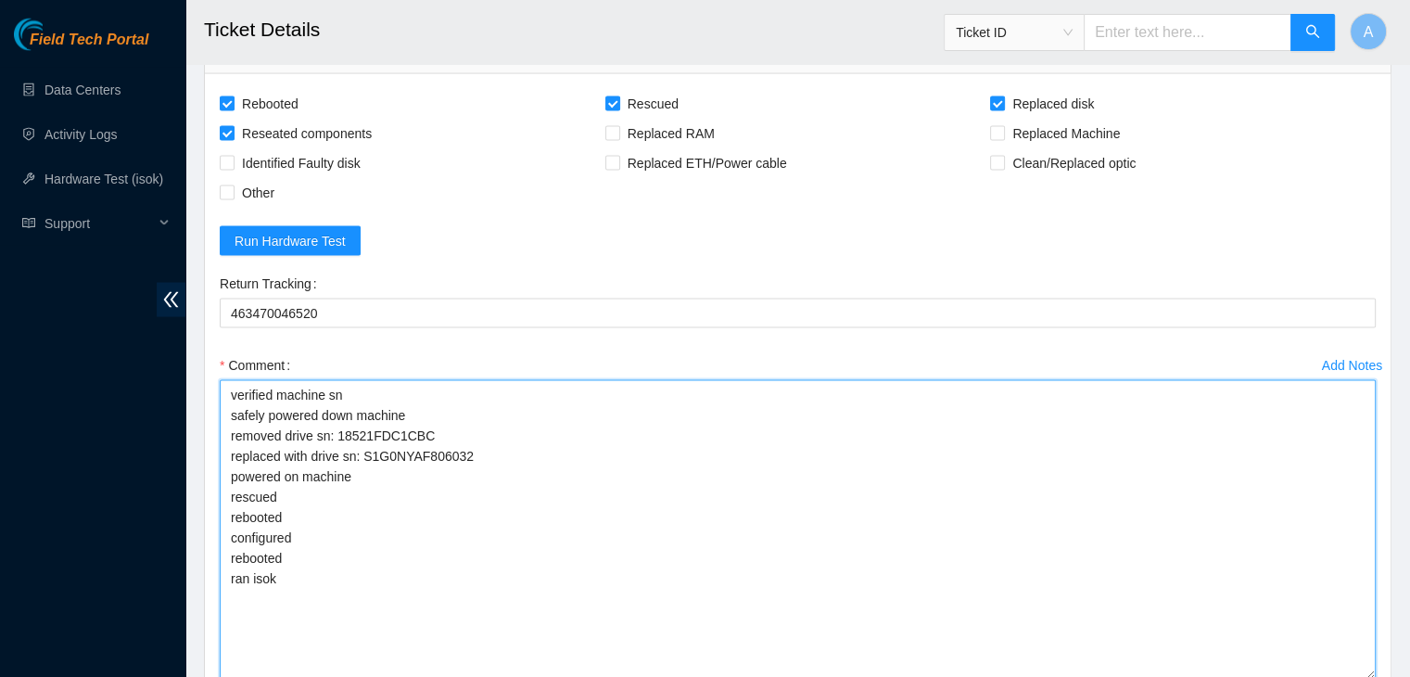
click at [508, 534] on textarea "verified machine sn safely powered down machine removed drive sn: 18521FDC1CBC …" at bounding box center [798, 529] width 1156 height 299
paste textarea "340293 22-09-2025 03:13:34 104.84.155.173 COMPLETE Result Detail Message Ticket…"
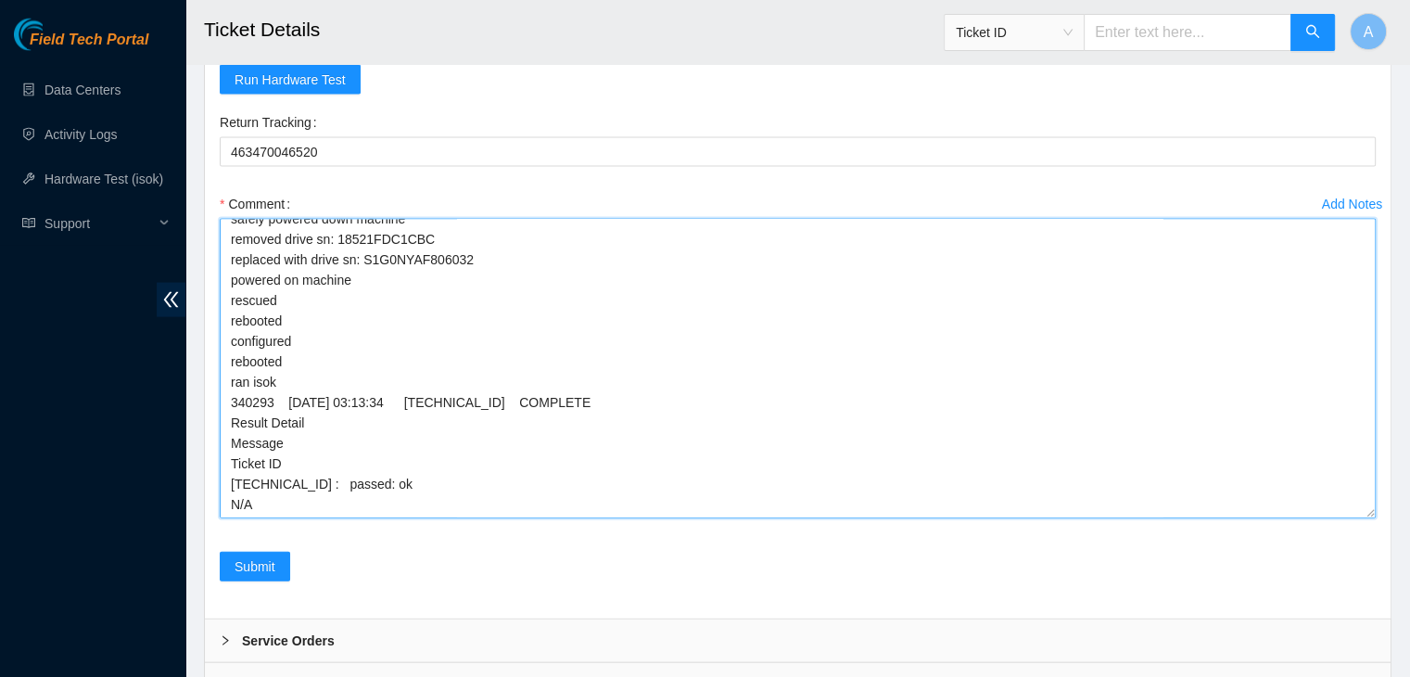
scroll to position [3986, 0]
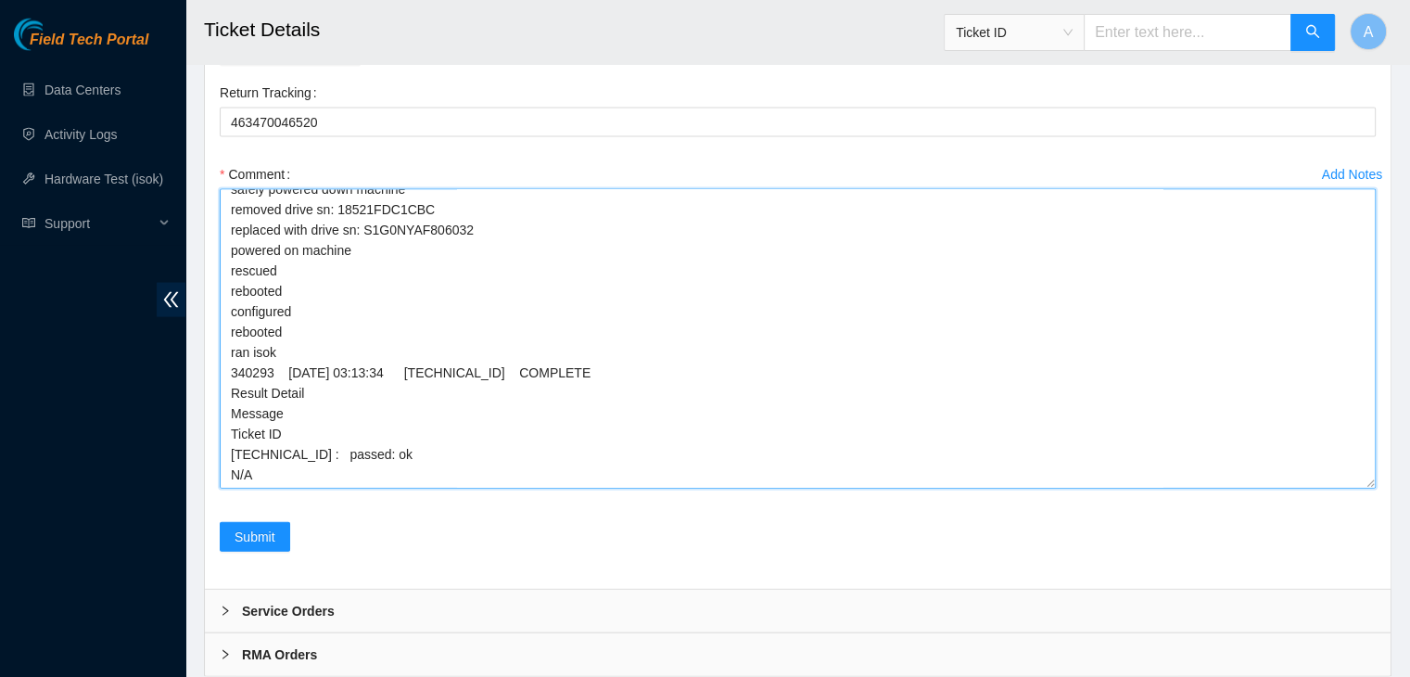
type textarea "verified machine sn safely powered down machine removed drive sn: 18521FDC1CBC …"
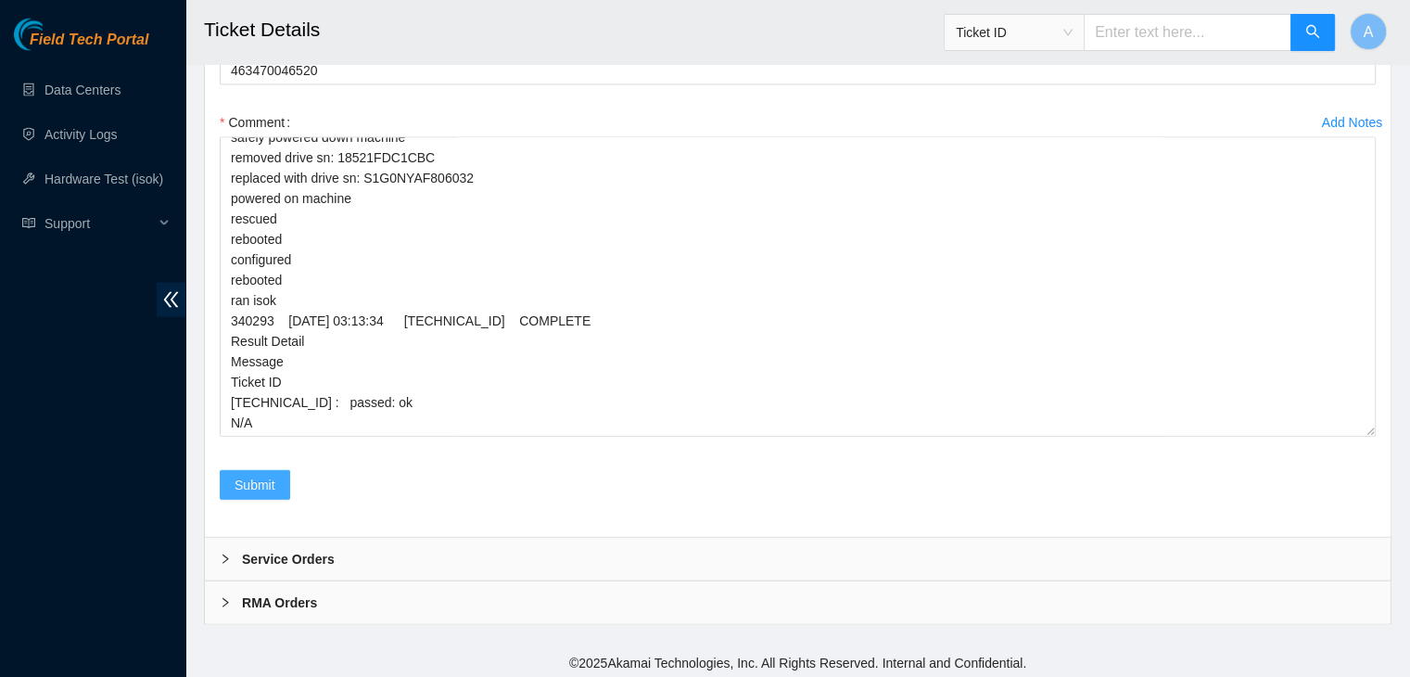
click at [263, 479] on span "Submit" at bounding box center [255, 485] width 41 height 20
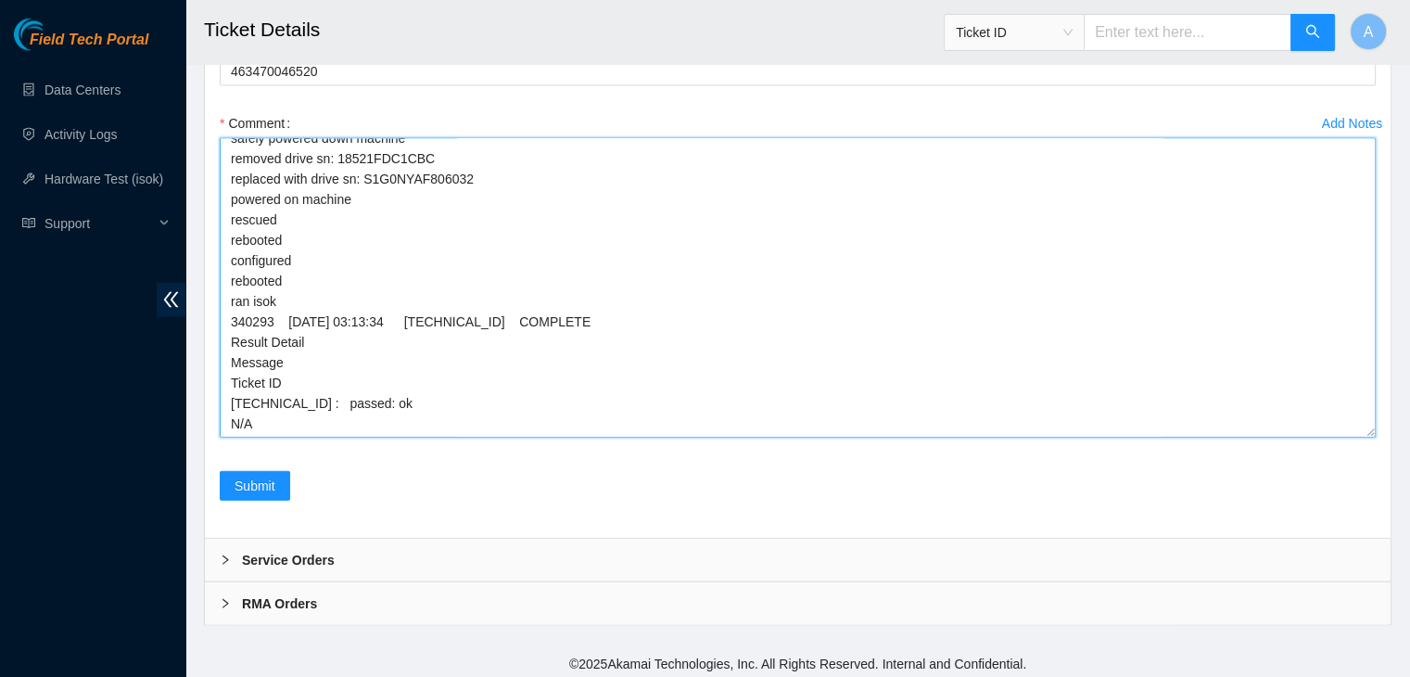
scroll to position [0, 0]
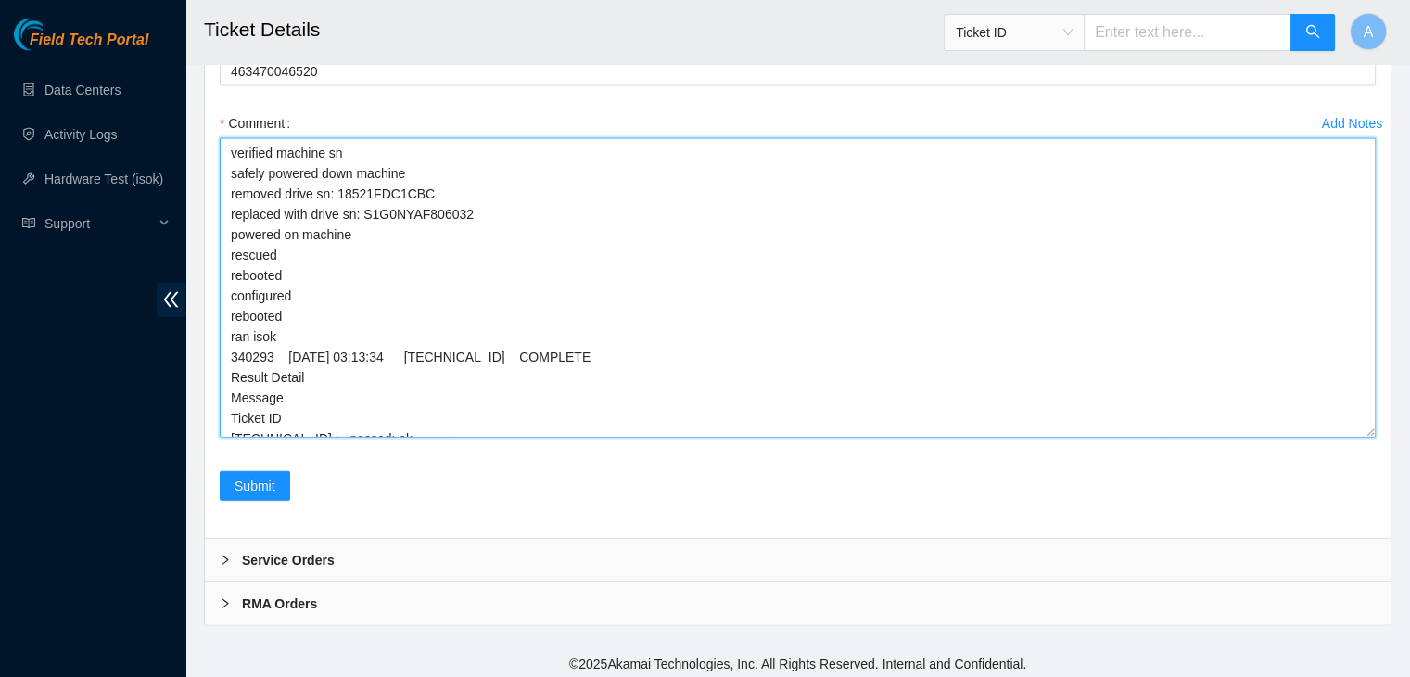
drag, startPoint x: 338, startPoint y: 419, endPoint x: 200, endPoint y: 112, distance: 336.5
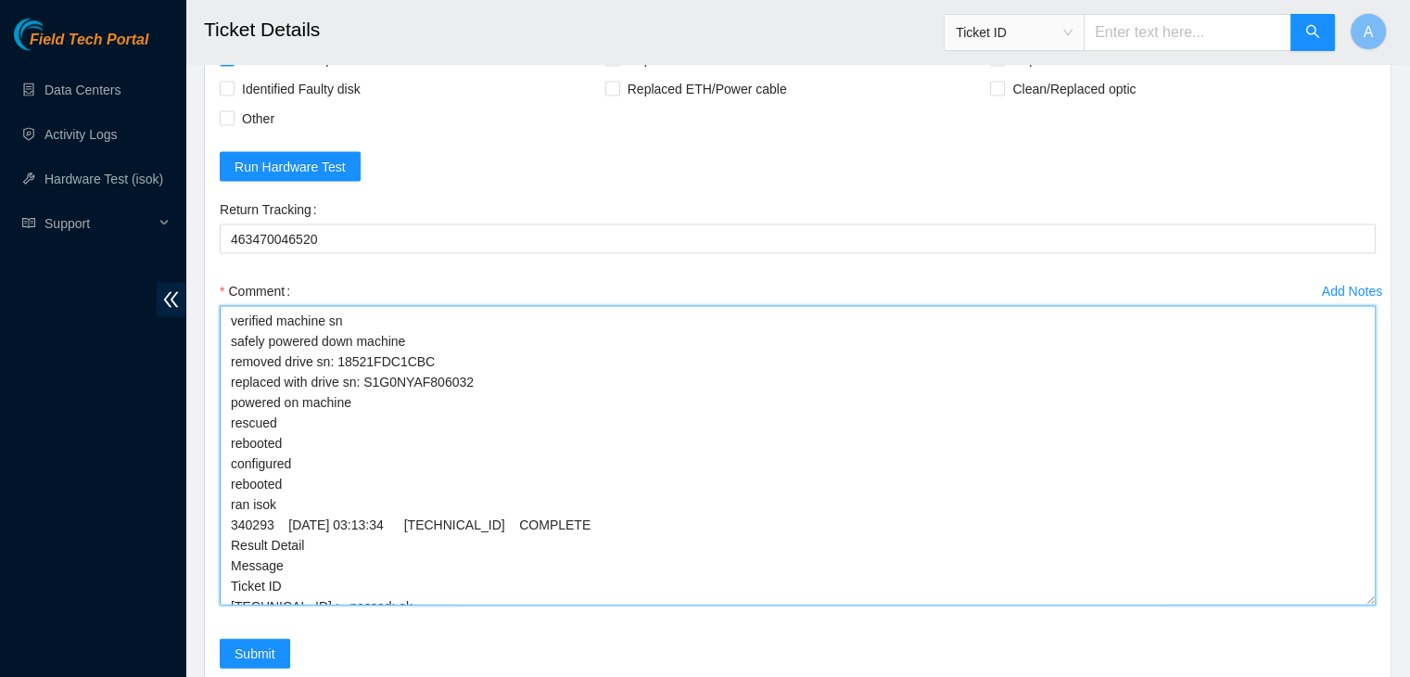
scroll to position [3903, 0]
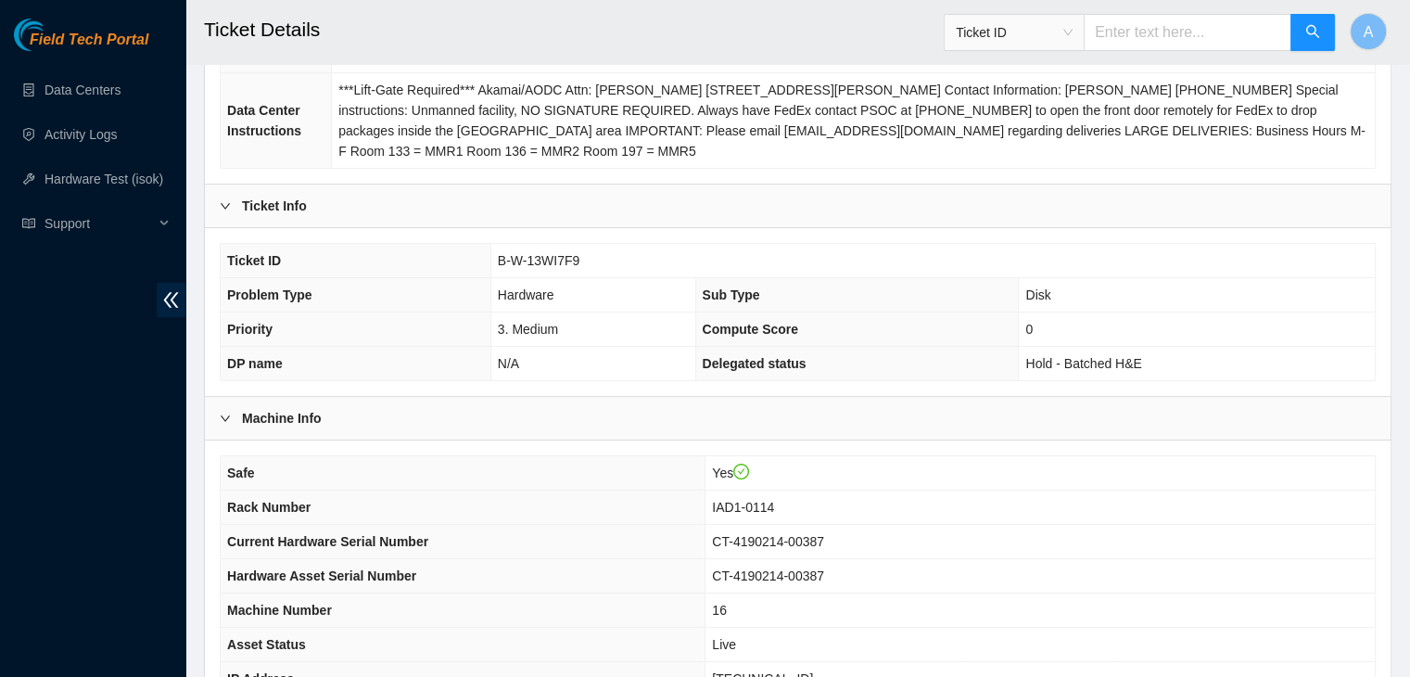
scroll to position [287, 0]
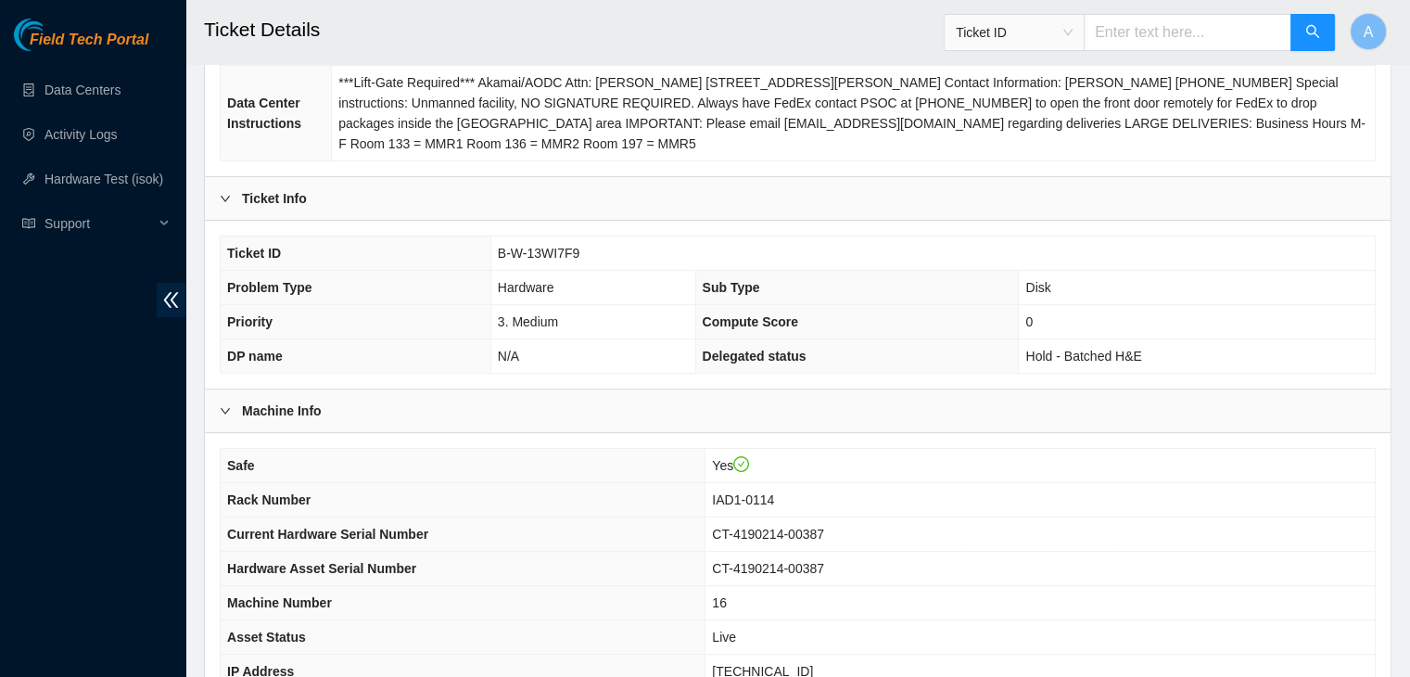
click at [1019, 271] on td "Disk" at bounding box center [1197, 288] width 356 height 34
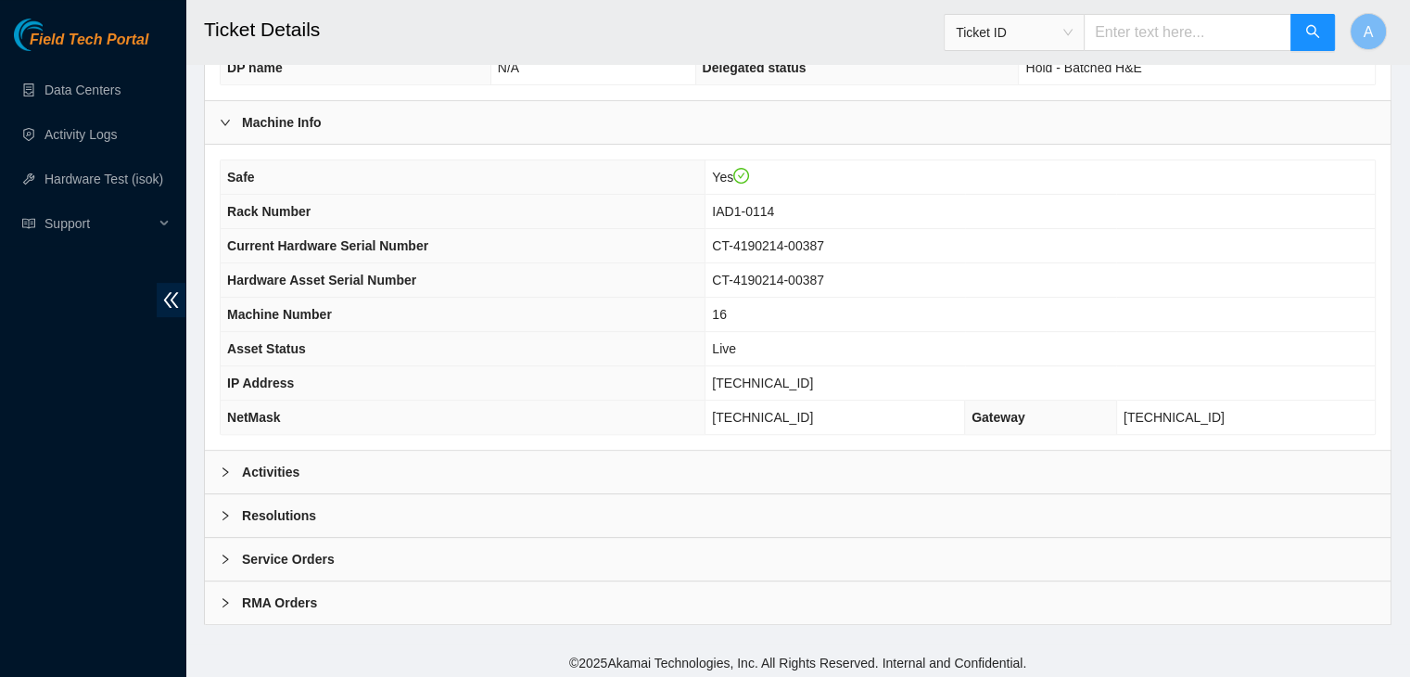
click at [746, 460] on div "Activities" at bounding box center [798, 472] width 1186 height 43
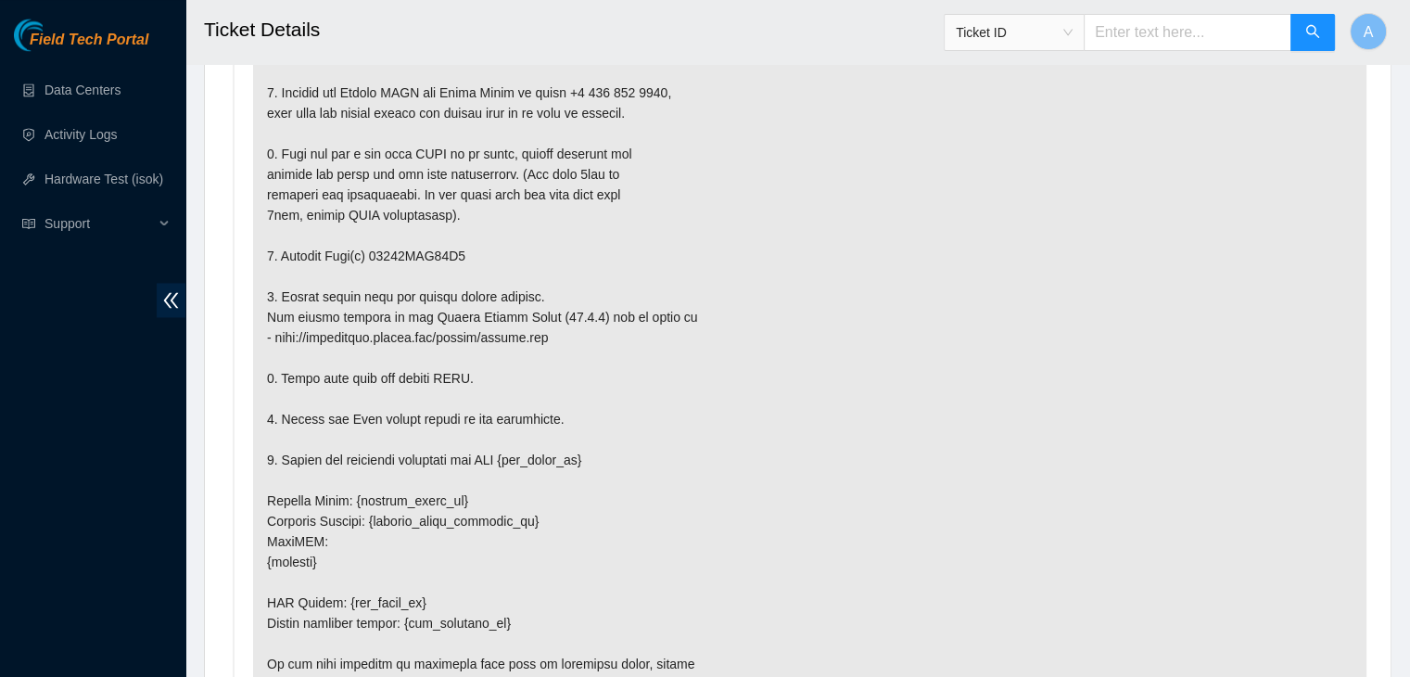
scroll to position [3332, 0]
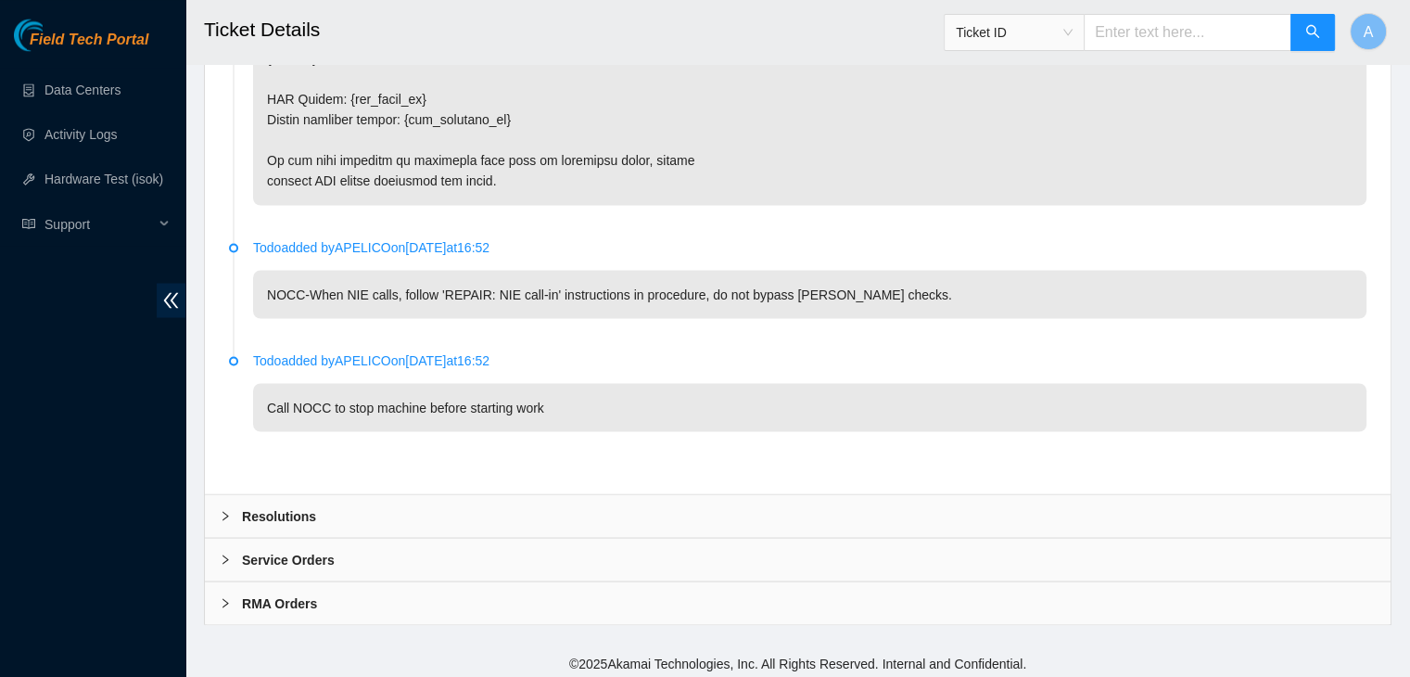
click at [1305, 494] on div "Resolutions" at bounding box center [798, 515] width 1186 height 43
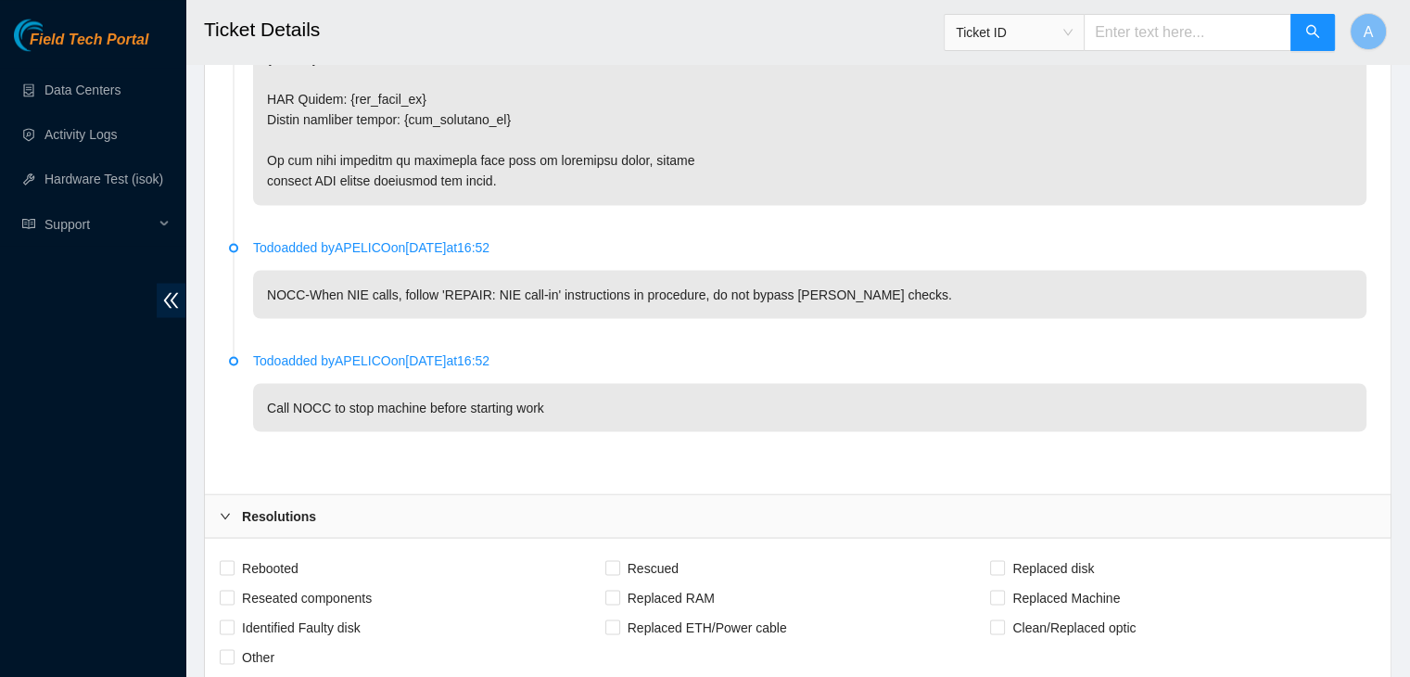
scroll to position [3808, 0]
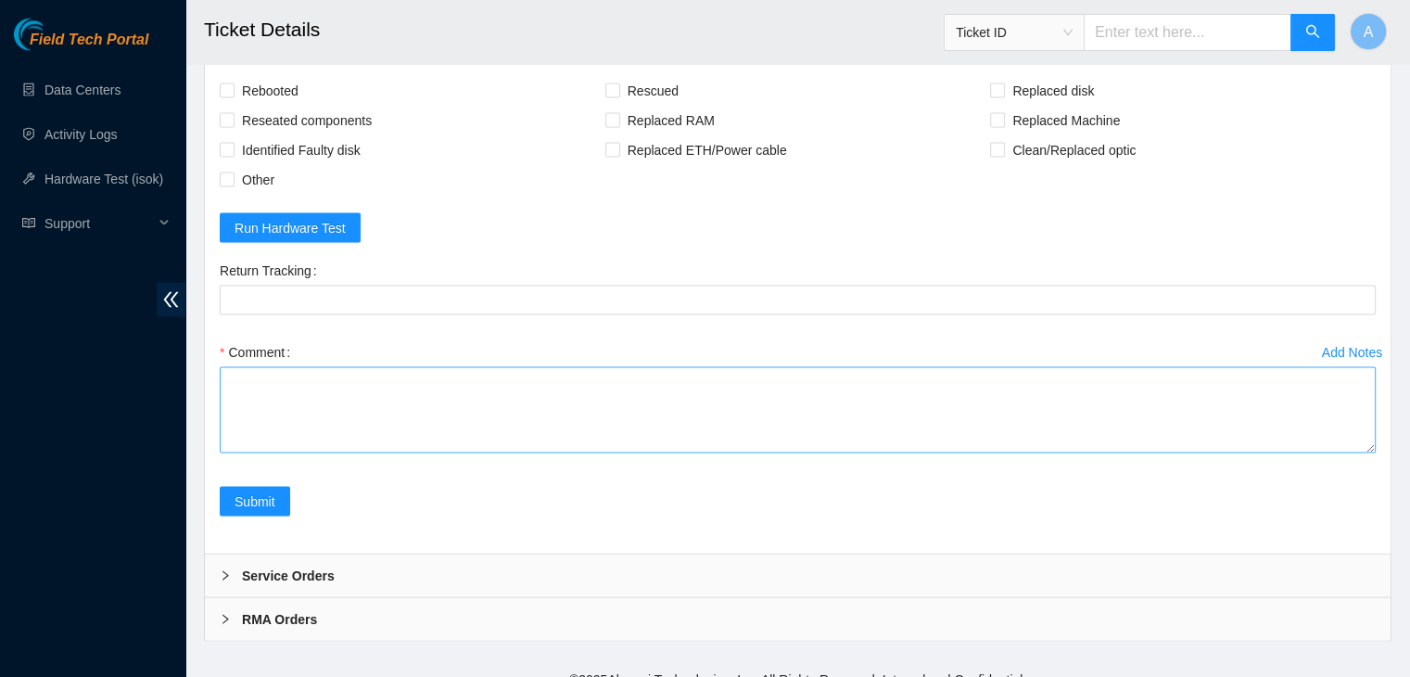
drag, startPoint x: 1366, startPoint y: 425, endPoint x: 1334, endPoint y: 659, distance: 236.8
click at [1334, 453] on textarea "Comment" at bounding box center [798, 410] width 1156 height 86
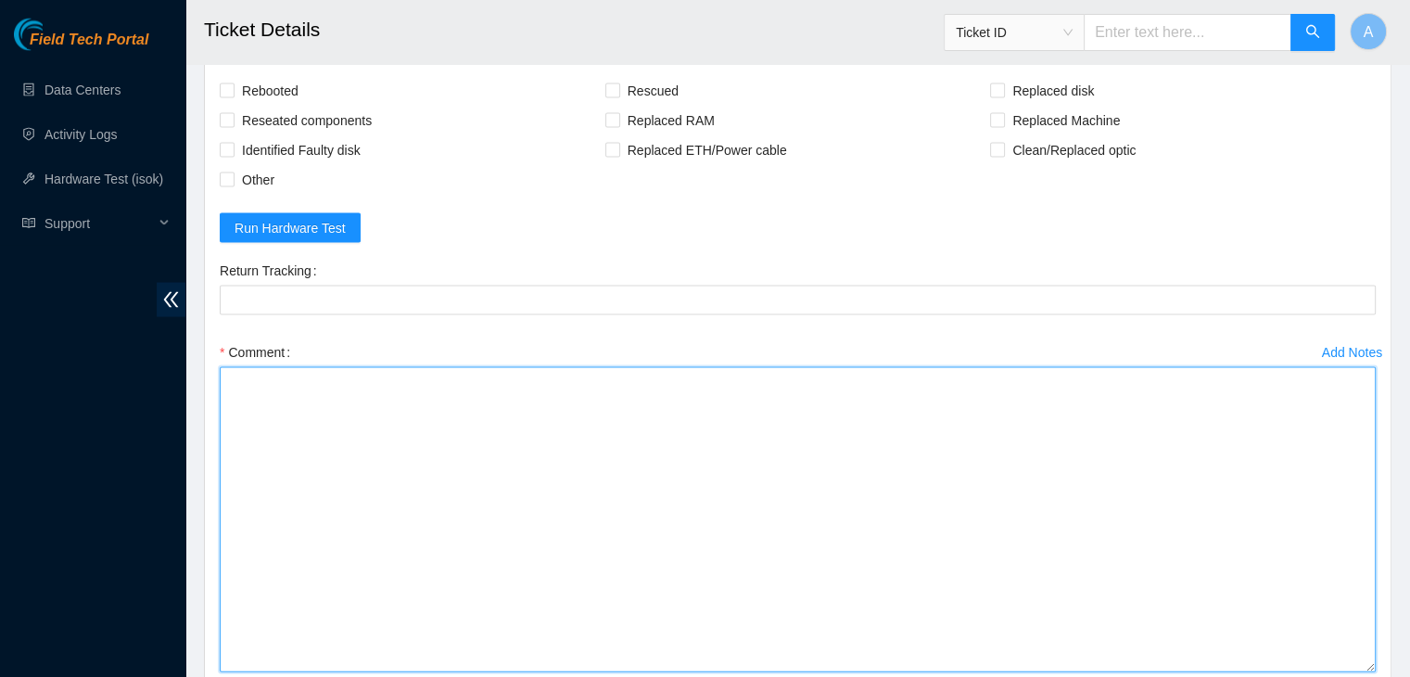
click at [1171, 568] on textarea "Comment" at bounding box center [798, 519] width 1156 height 305
paste textarea "verified machine sn safely powered down machine removed drive sn: replaced with…"
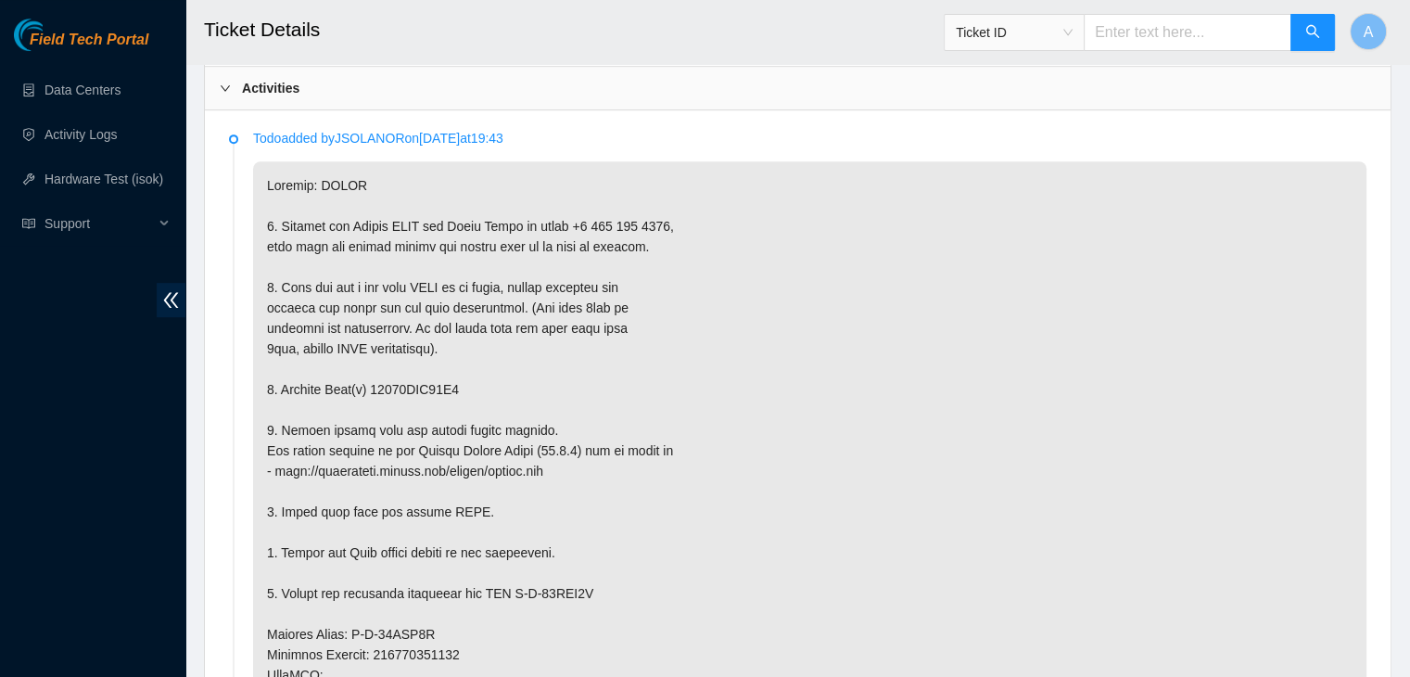
scroll to position [998, 0]
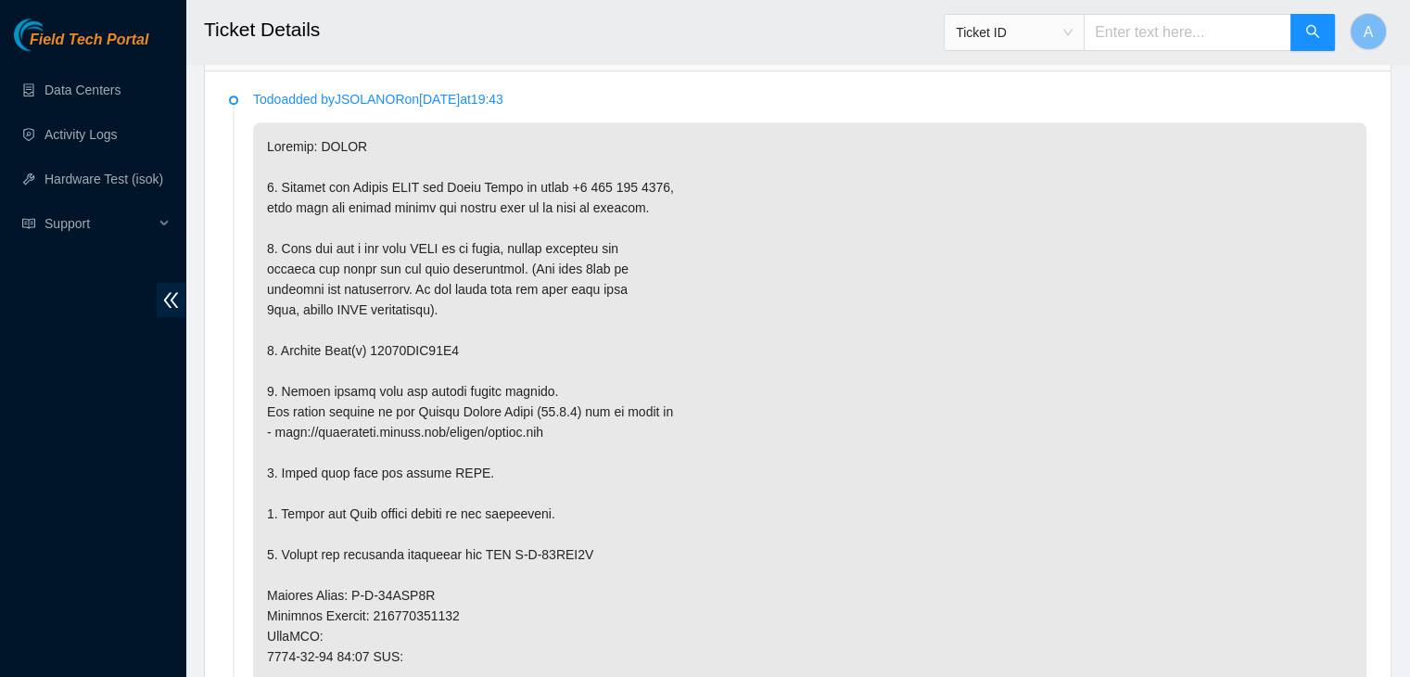
click at [425, 346] on p at bounding box center [809, 615] width 1113 height 986
copy p "18521FDB83C3"
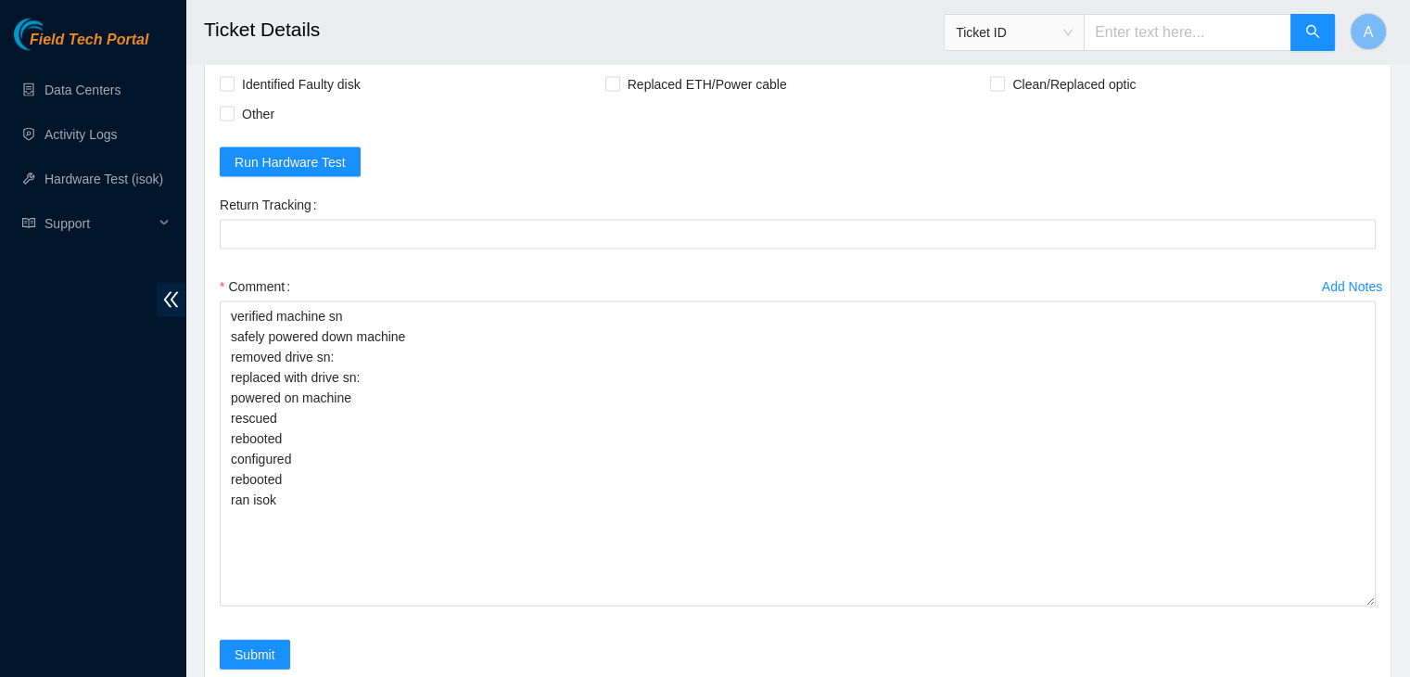
scroll to position [3957, 0]
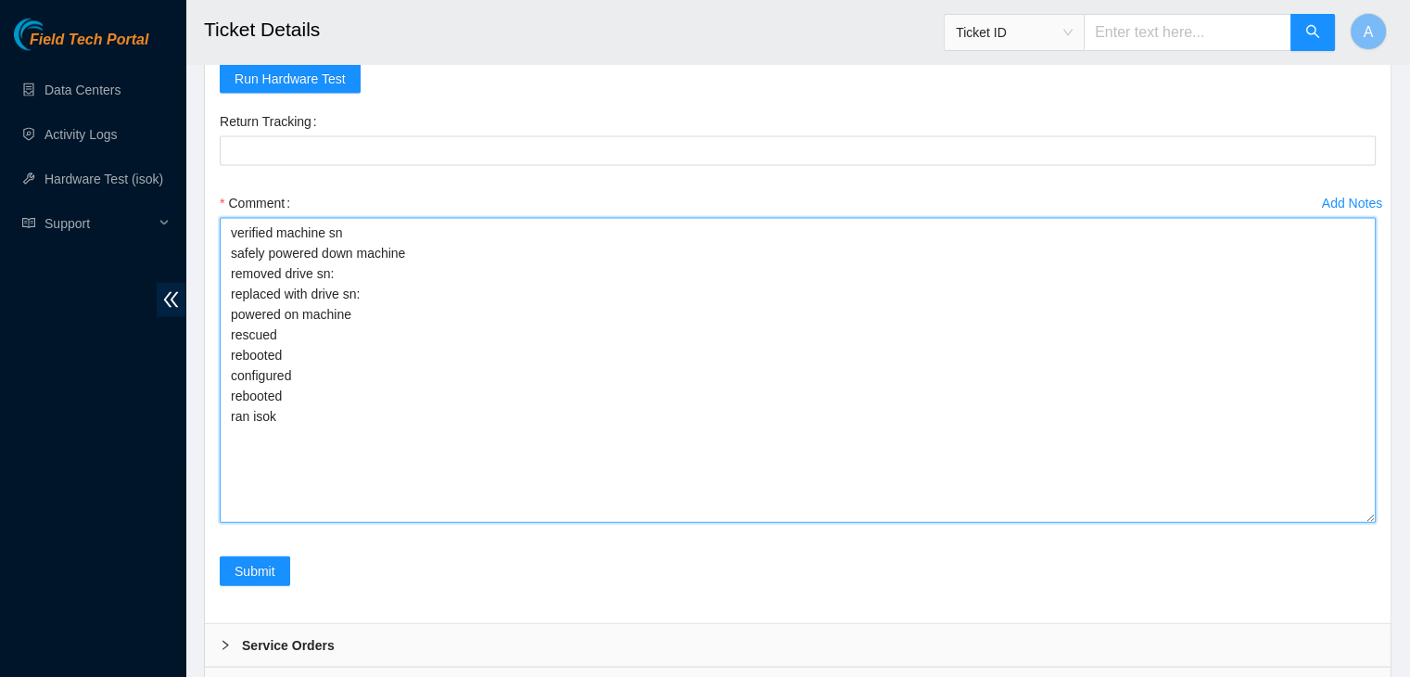
click at [497, 299] on textarea "verified machine sn safely powered down machine removed drive sn: replaced with…" at bounding box center [798, 370] width 1156 height 305
click at [523, 262] on textarea "verified machine sn safely powered down machine removed drive sn: replaced with…" at bounding box center [798, 370] width 1156 height 305
paste textarea "18521FDB83C3"
click at [523, 262] on textarea "verified machine sn safely powered down machine removed drive sn: 18521FDB83C3 …" at bounding box center [798, 370] width 1156 height 305
type textarea "verified machine sn safely powered down machine removed drive sn: 18521FDB83C3 …"
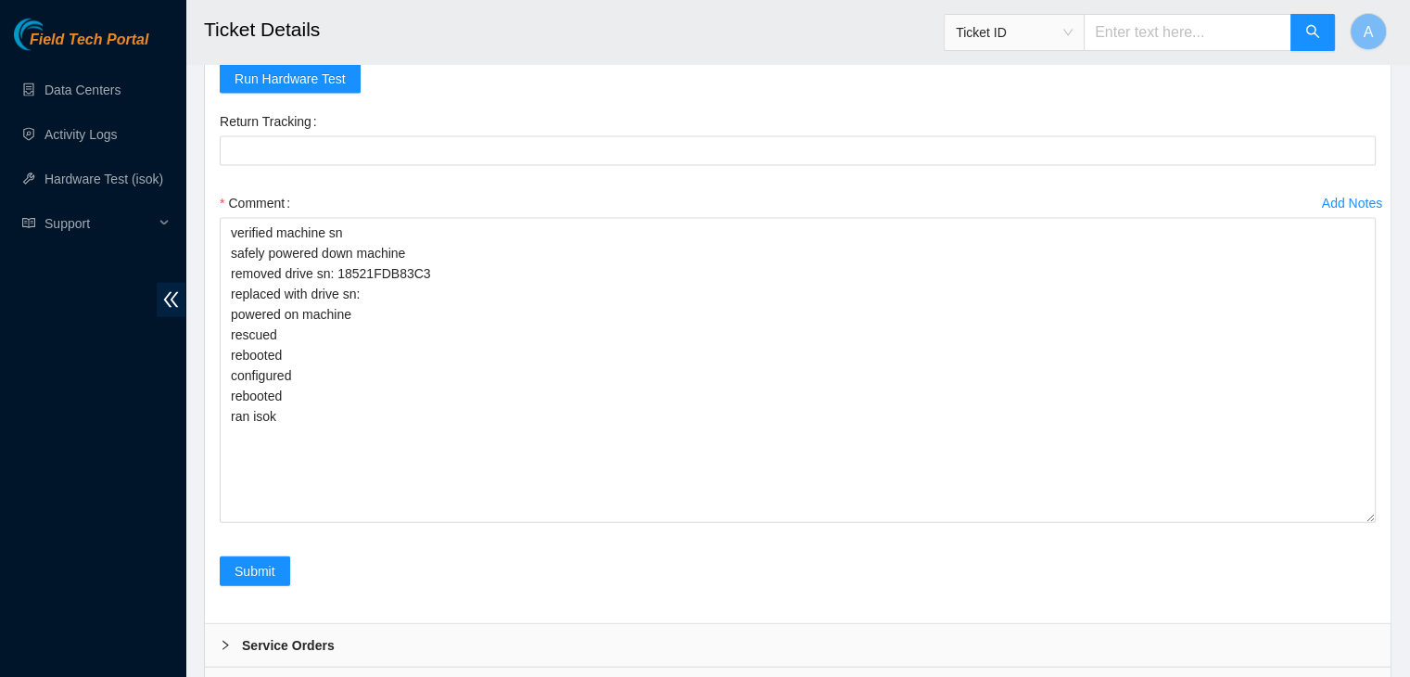
click at [541, 178] on div "Return Tracking" at bounding box center [797, 148] width 1171 height 82
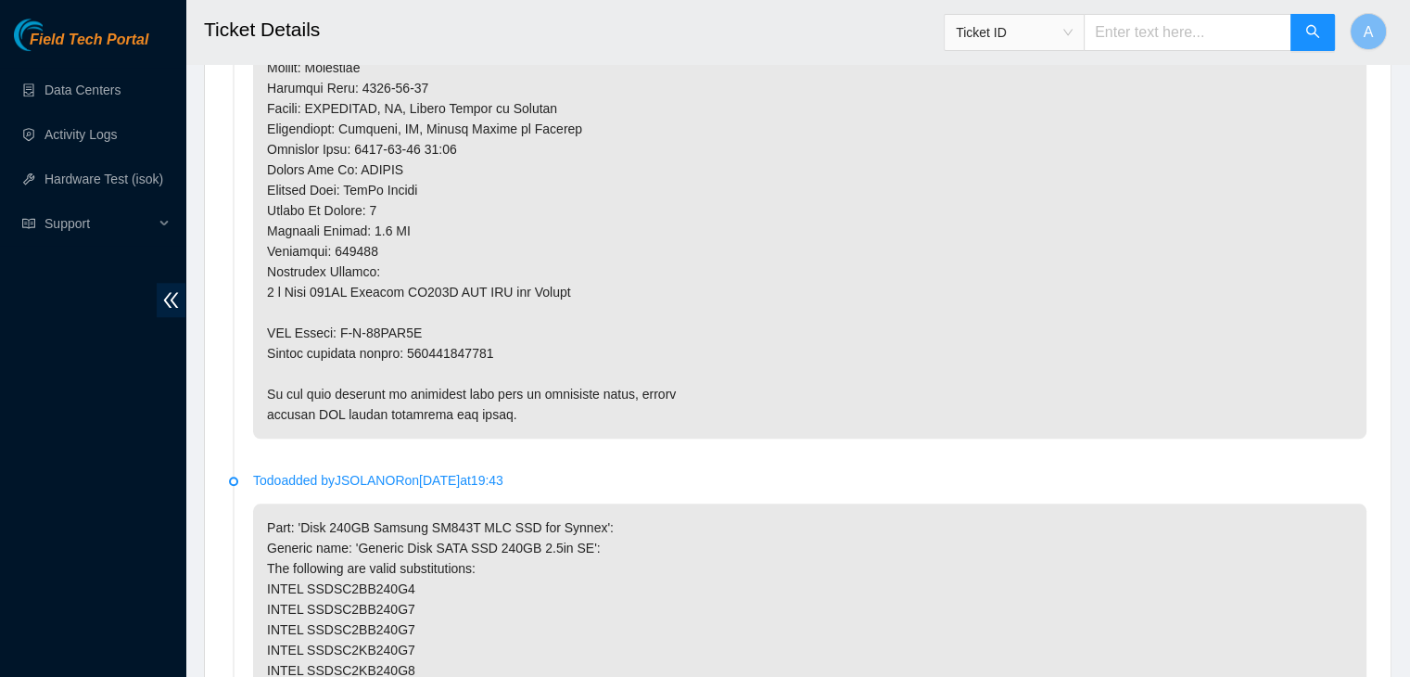
scroll to position [1670, 0]
copy p "463470046483"
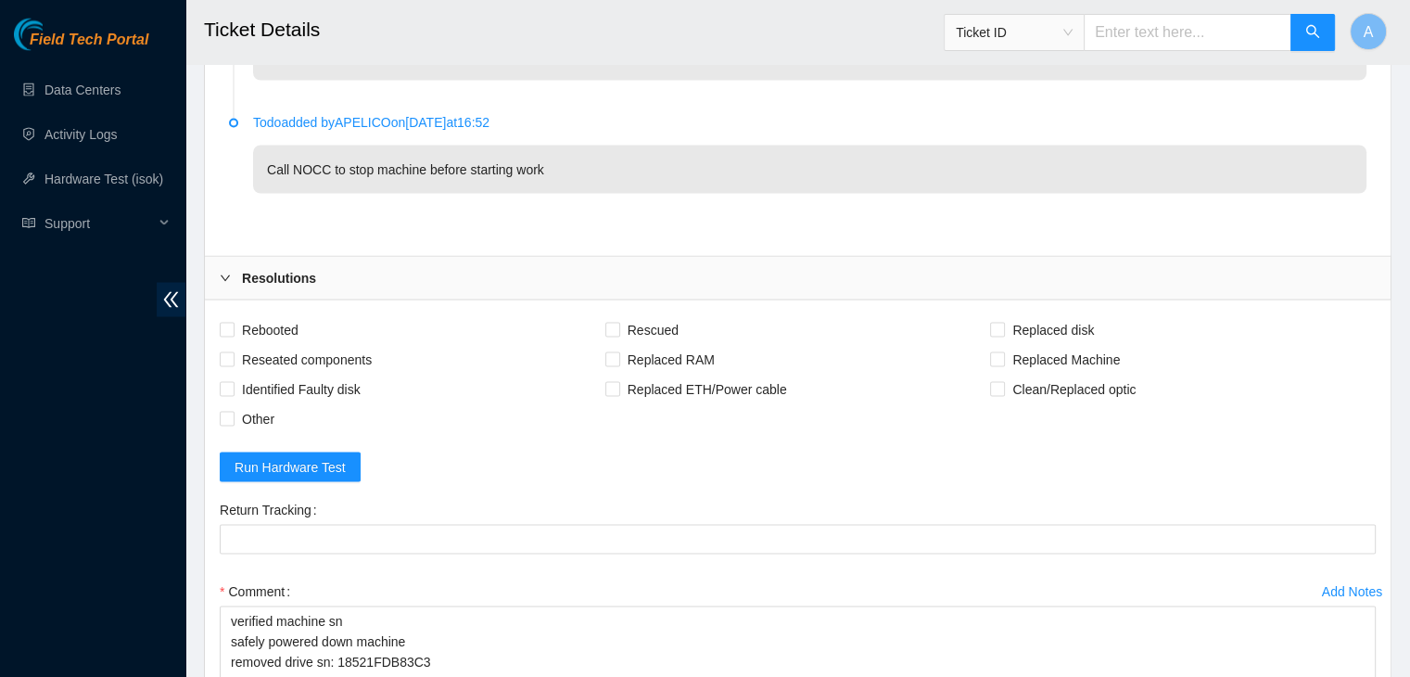
scroll to position [4043, 0]
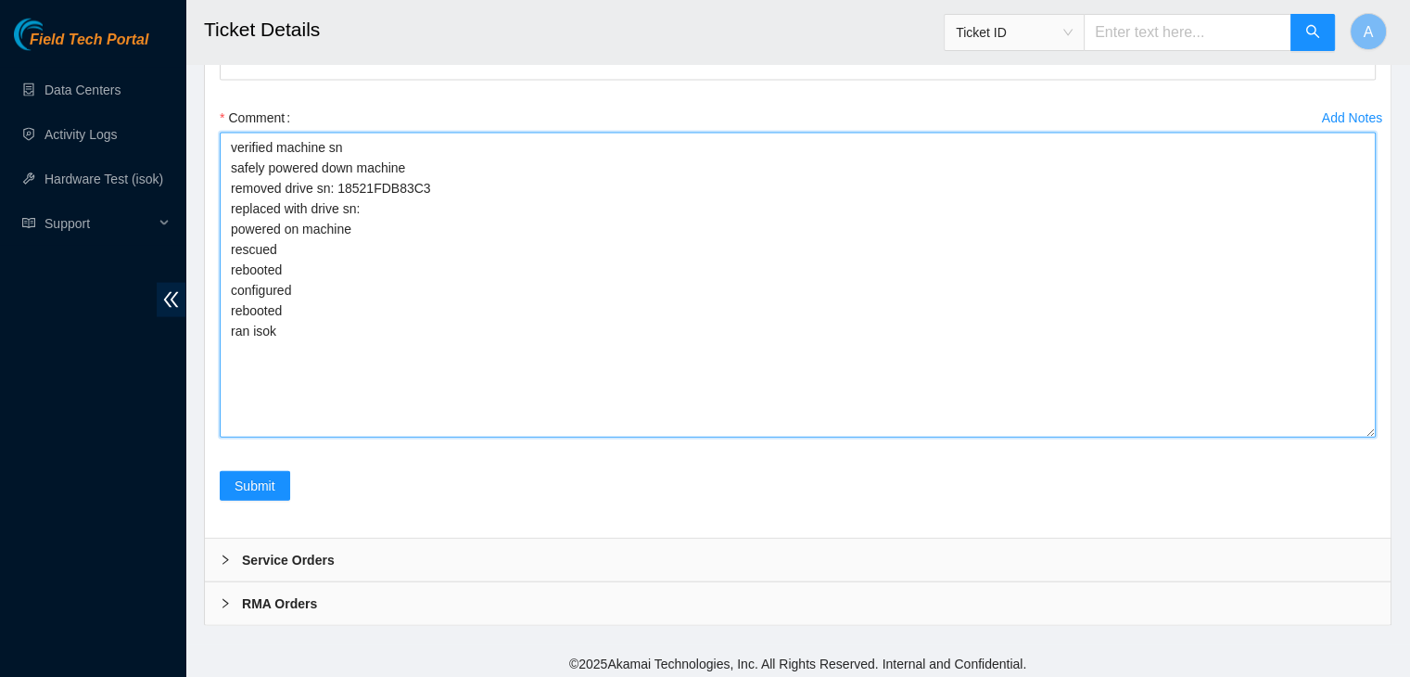
click at [508, 332] on textarea "verified machine sn safely powered down machine removed drive sn: 18521FDB83C3 …" at bounding box center [798, 285] width 1156 height 305
click at [523, 248] on textarea "verified machine sn safely powered down machine removed drive sn: 18521FDB83C3 …" at bounding box center [798, 285] width 1156 height 305
click at [569, 193] on textarea "verified machine sn safely powered down machine removed drive sn: 18521FDB83C3 …" at bounding box center [798, 285] width 1156 height 305
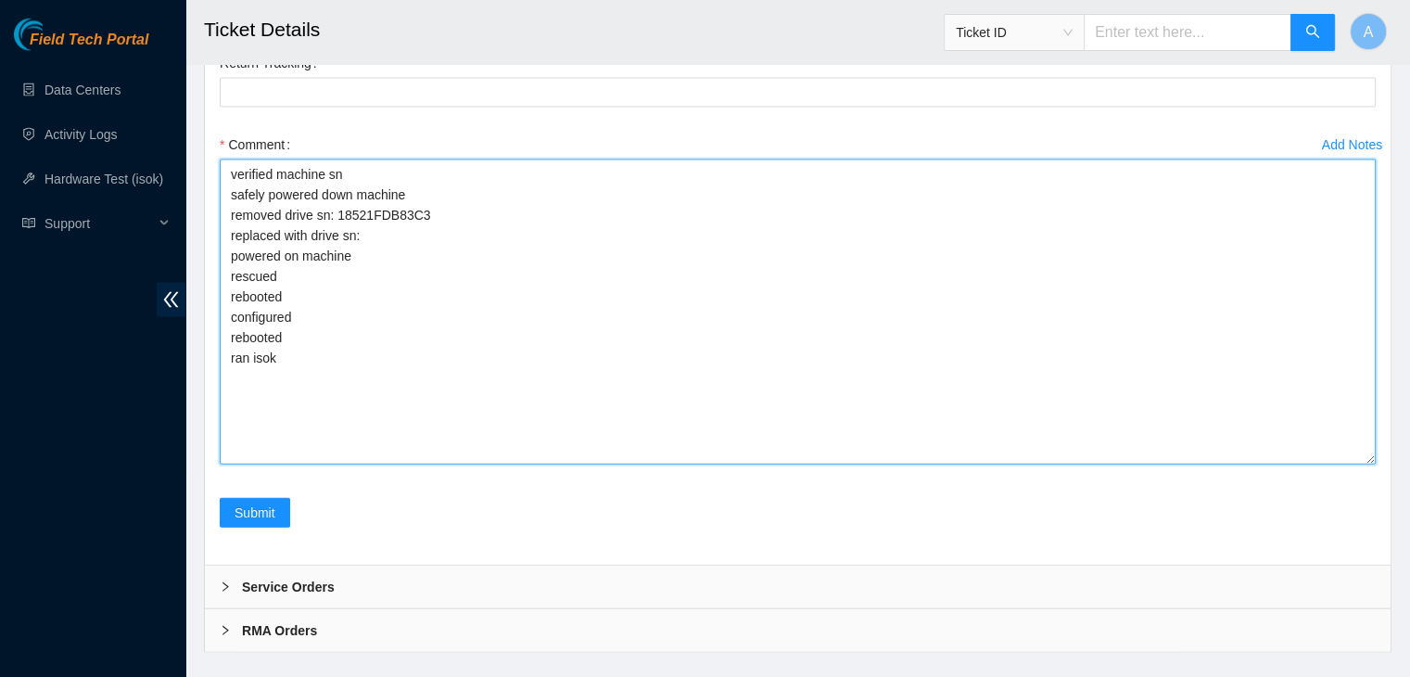
scroll to position [4008, 0]
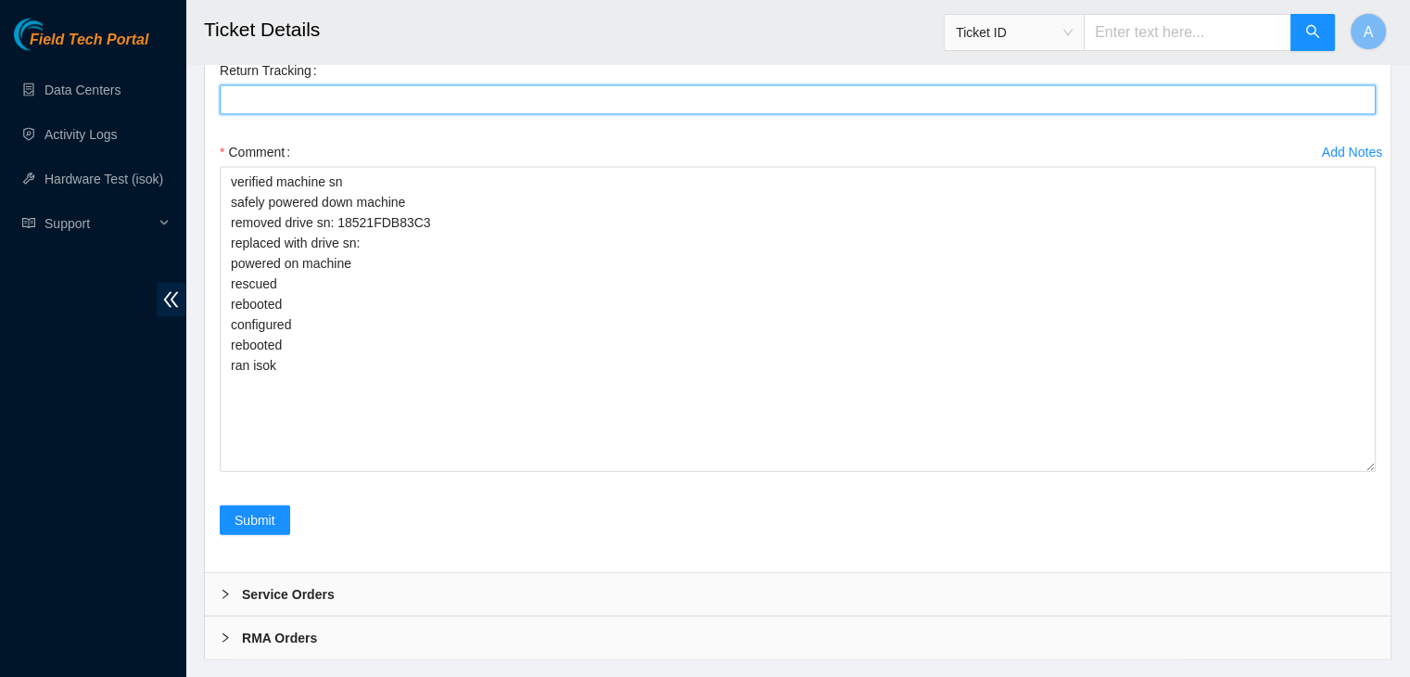
drag, startPoint x: 609, startPoint y: 108, endPoint x: 616, endPoint y: 95, distance: 14.5
click at [616, 95] on Tracking "Return Tracking" at bounding box center [798, 100] width 1156 height 30
paste Tracking "463470046483"
type Tracking "463470046483"
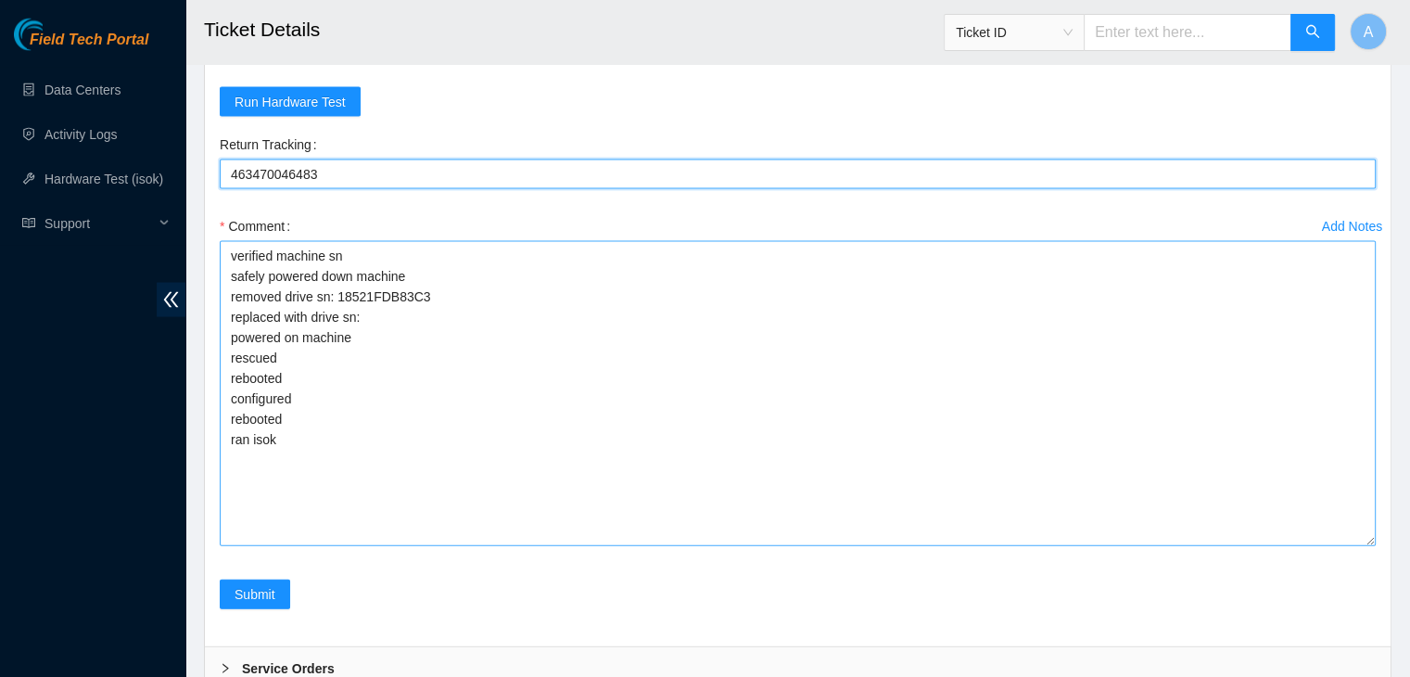
scroll to position [3958, 0]
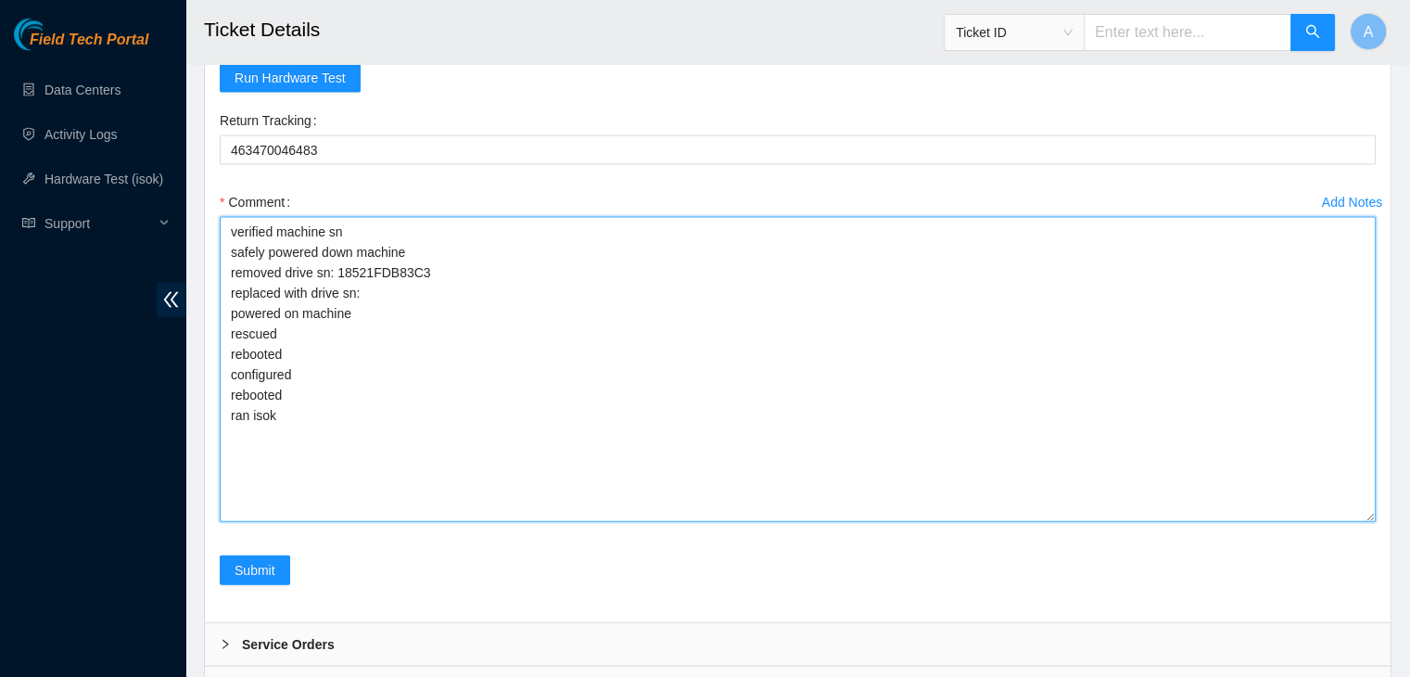
click at [619, 325] on textarea "verified machine sn safely powered down machine removed drive sn: 18521FDB83C3 …" at bounding box center [798, 369] width 1156 height 305
click at [667, 293] on textarea "verified machine sn safely powered down machine removed drive sn: 18521FDB83C3 …" at bounding box center [798, 369] width 1156 height 305
paste textarea "S1G0NYAFB06984"
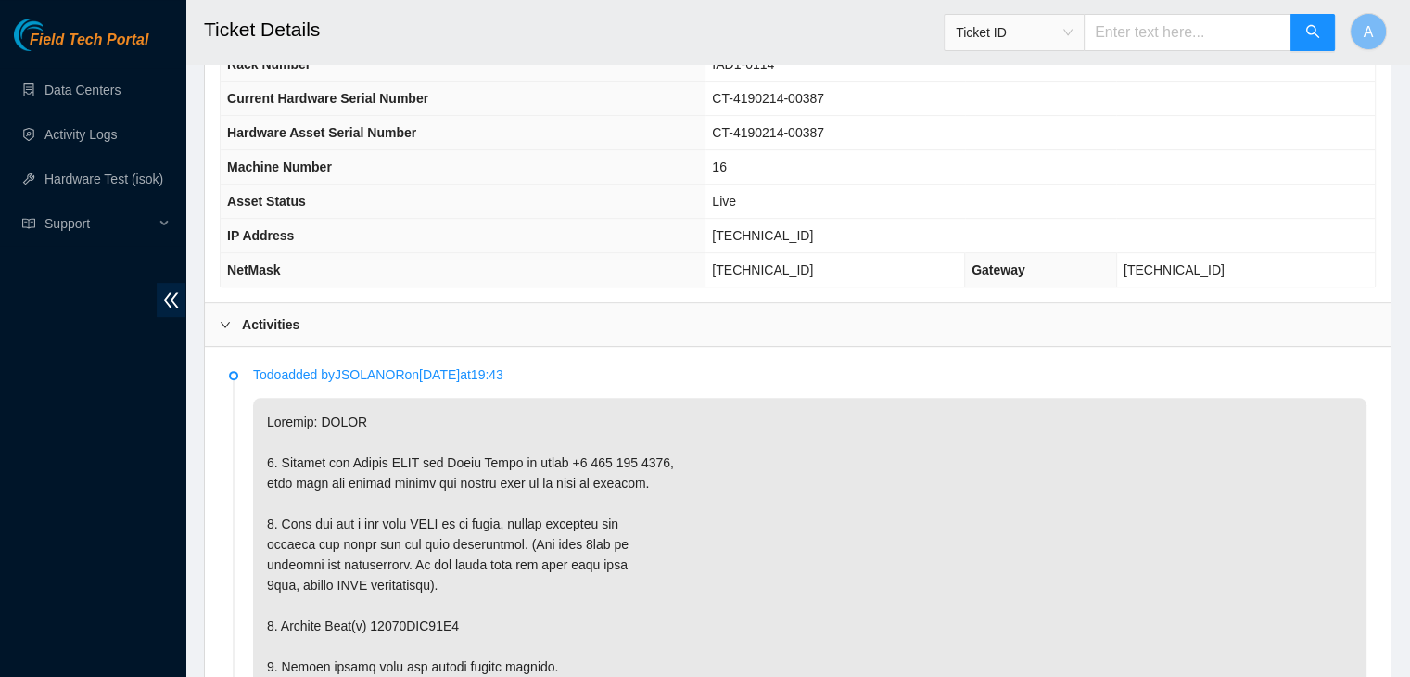
scroll to position [720, 0]
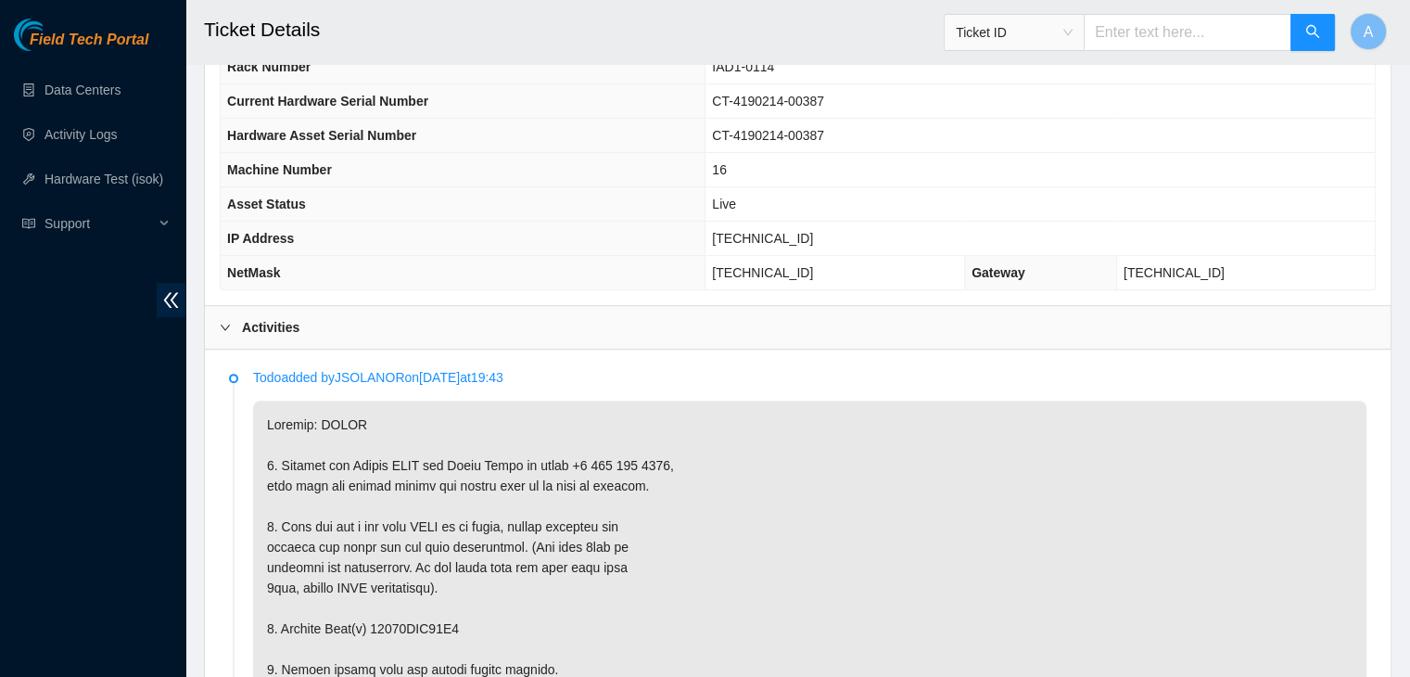
click at [772, 232] on span "[TECHNICAL_ID]" at bounding box center [762, 238] width 101 height 15
copy span "[TECHNICAL_ID]"
click at [772, 232] on span "[TECHNICAL_ID]" at bounding box center [762, 238] width 101 height 15
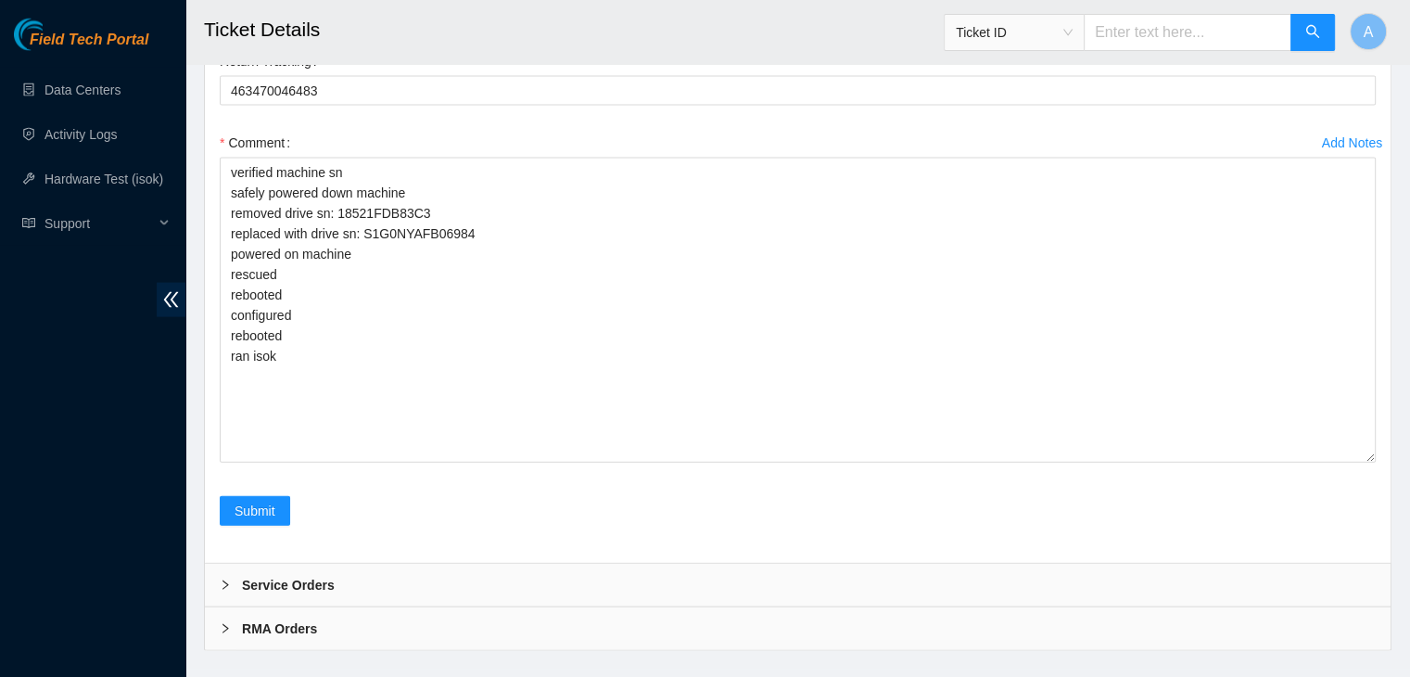
scroll to position [4043, 0]
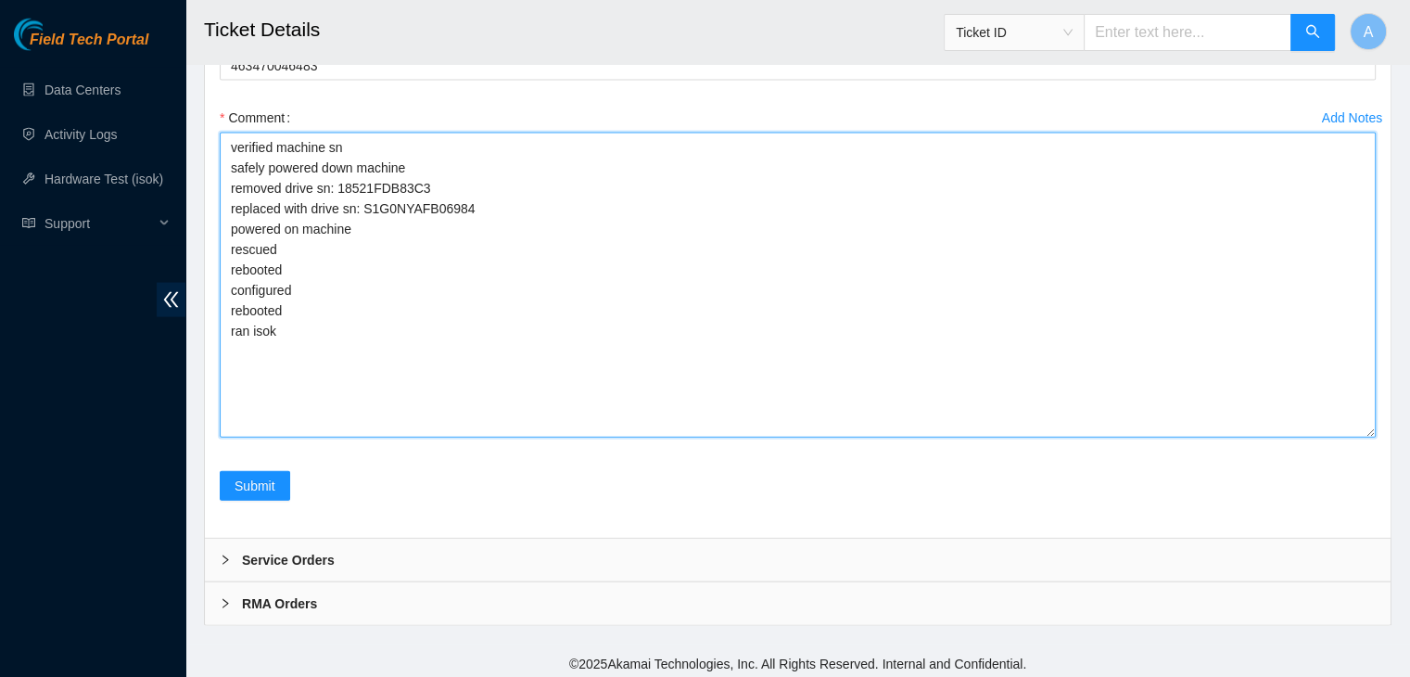
click at [553, 344] on textarea "verified machine sn safely powered down machine removed drive sn: 18521FDB83C3 …" at bounding box center [798, 285] width 1156 height 305
paste textarea "340297 [DATE] 03:19:04 [TECHNICAL_ID] COMPLETE Result Detail Message Ticket ID …"
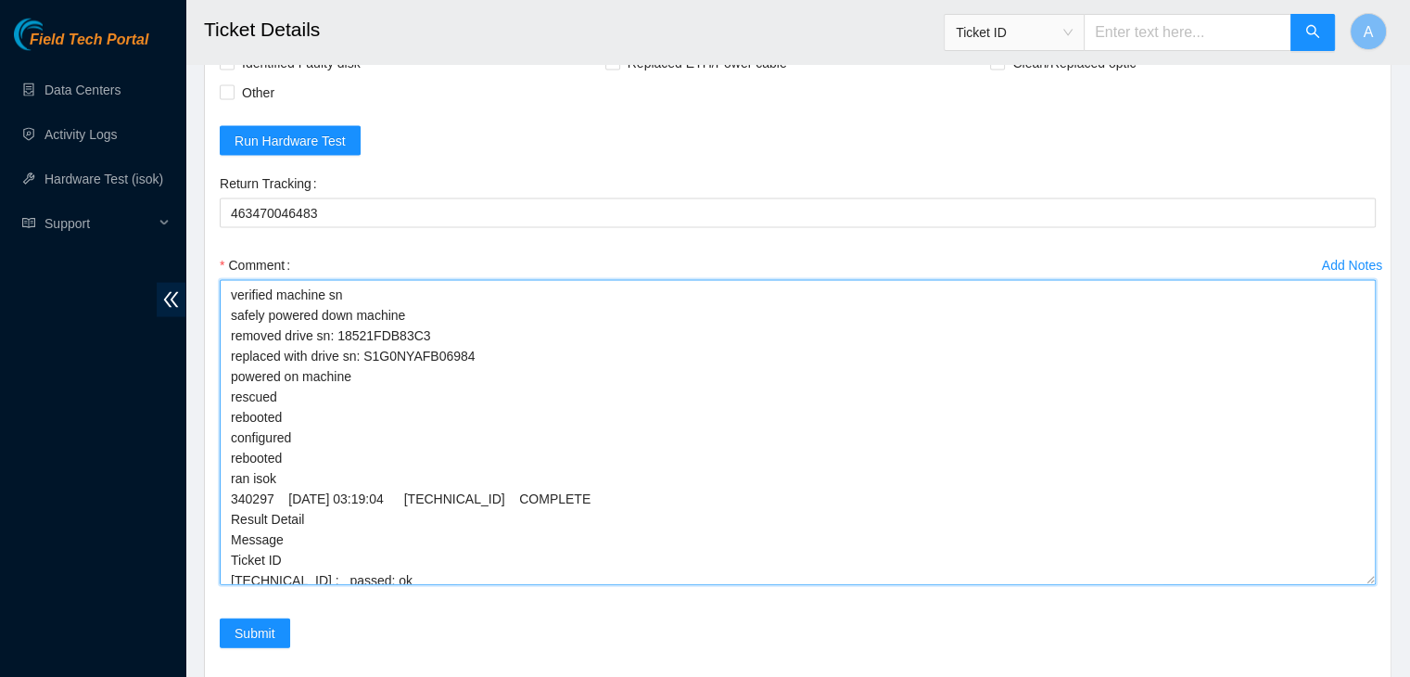
scroll to position [30, 0]
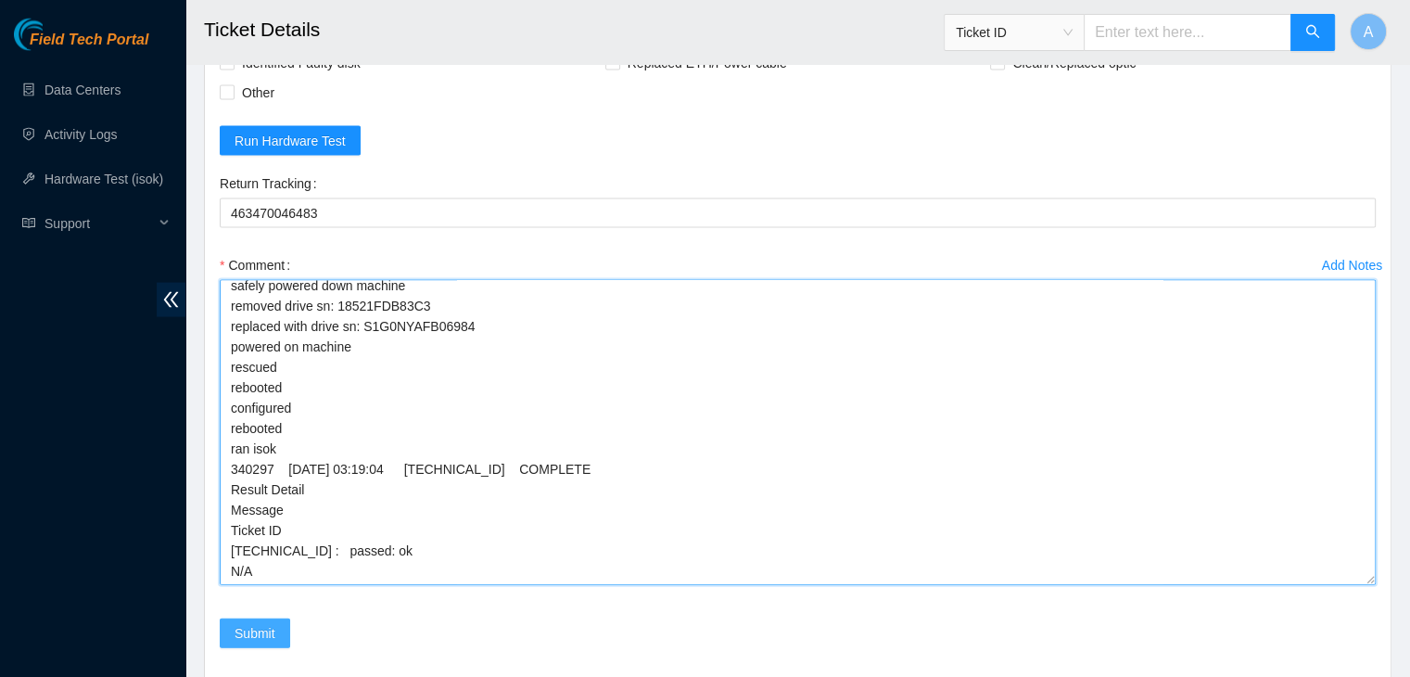
type textarea "verified machine sn safely powered down machine removed drive sn: 18521FDB83C3 …"
click at [261, 623] on span "Submit" at bounding box center [255, 633] width 41 height 20
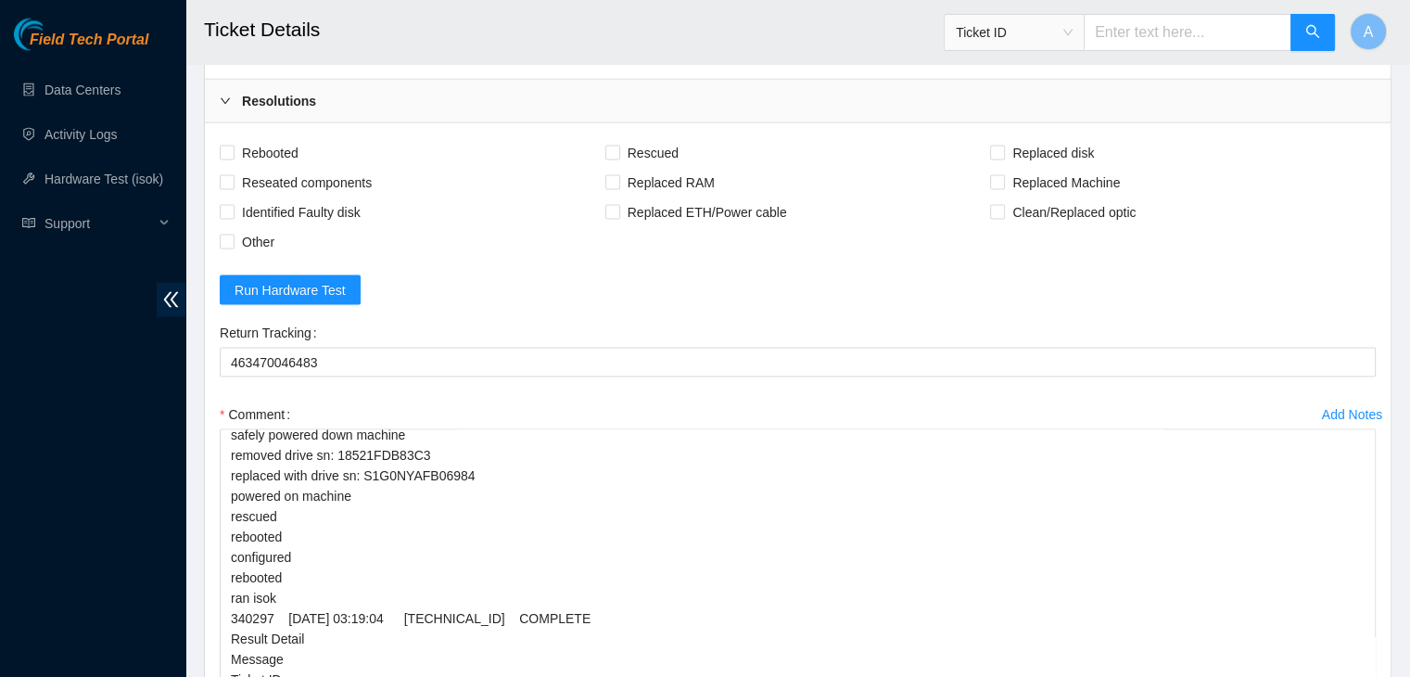
scroll to position [3754, 0]
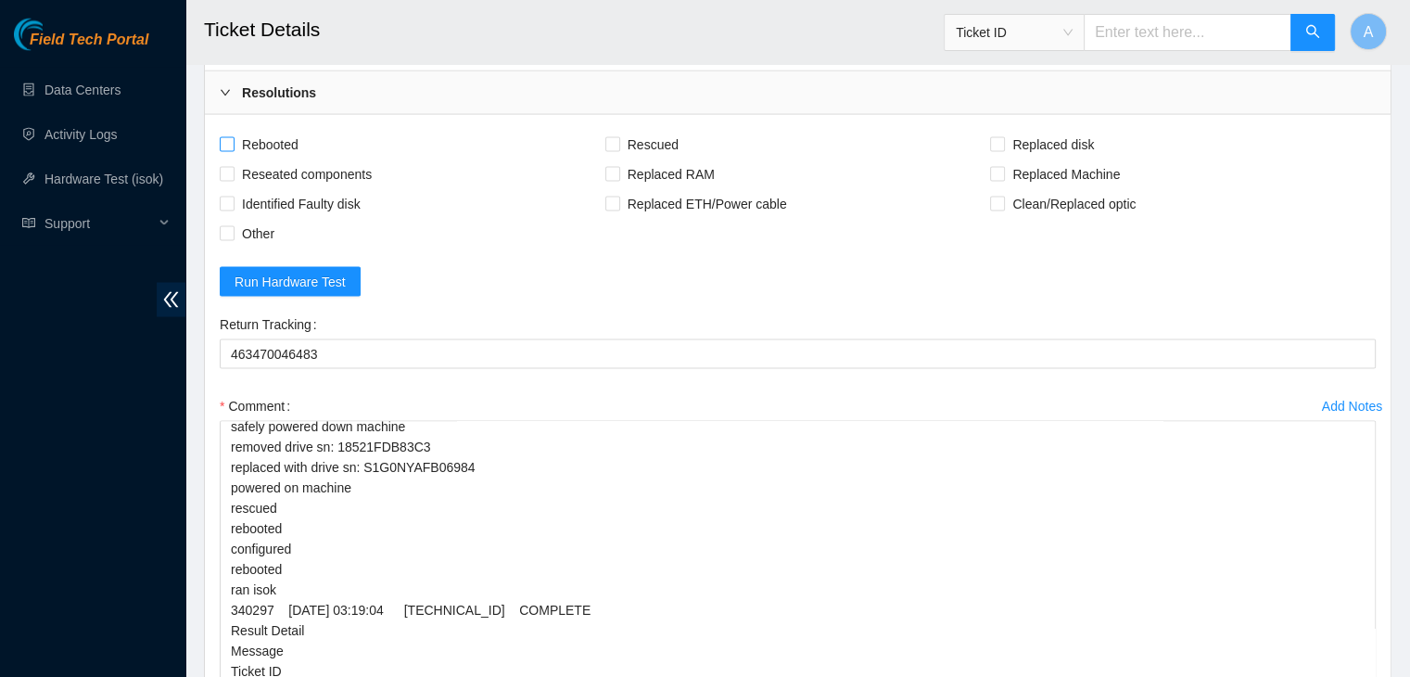
click at [231, 139] on input "Rebooted" at bounding box center [226, 143] width 13 height 13
checkbox input "true"
click at [227, 167] on input "Reseated components" at bounding box center [226, 173] width 13 height 13
checkbox input "true"
click at [649, 135] on span "Rescued" at bounding box center [653, 145] width 66 height 30
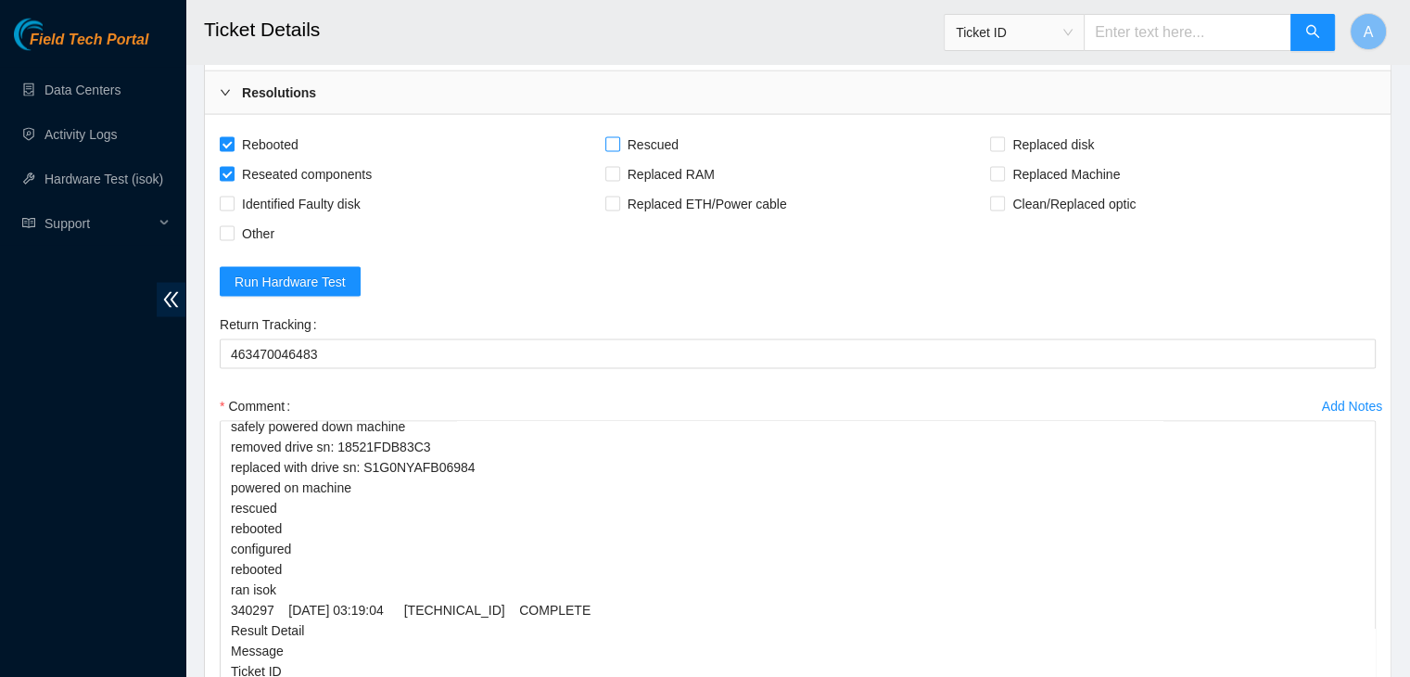
click at [618, 137] on input "Rescued" at bounding box center [611, 143] width 13 height 13
checkbox input "true"
click at [996, 137] on input "Replaced disk" at bounding box center [996, 143] width 13 height 13
checkbox input "true"
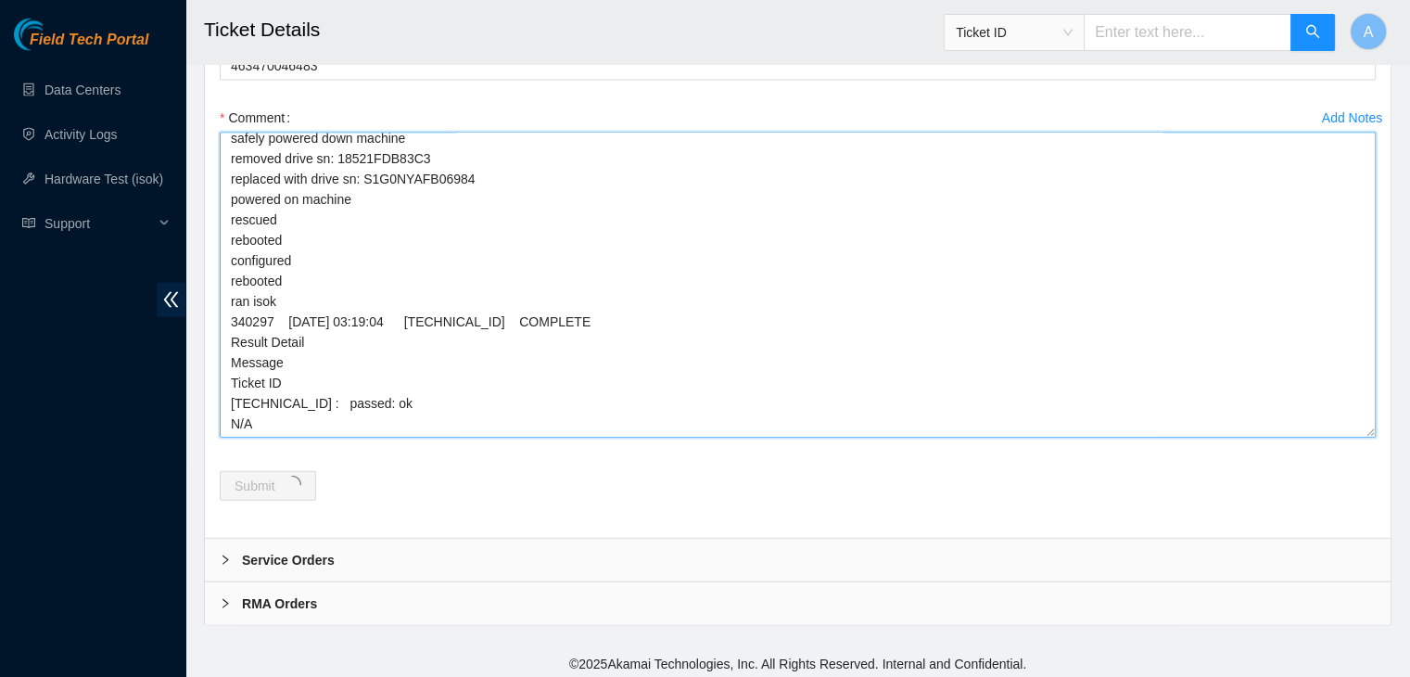
scroll to position [0, 0]
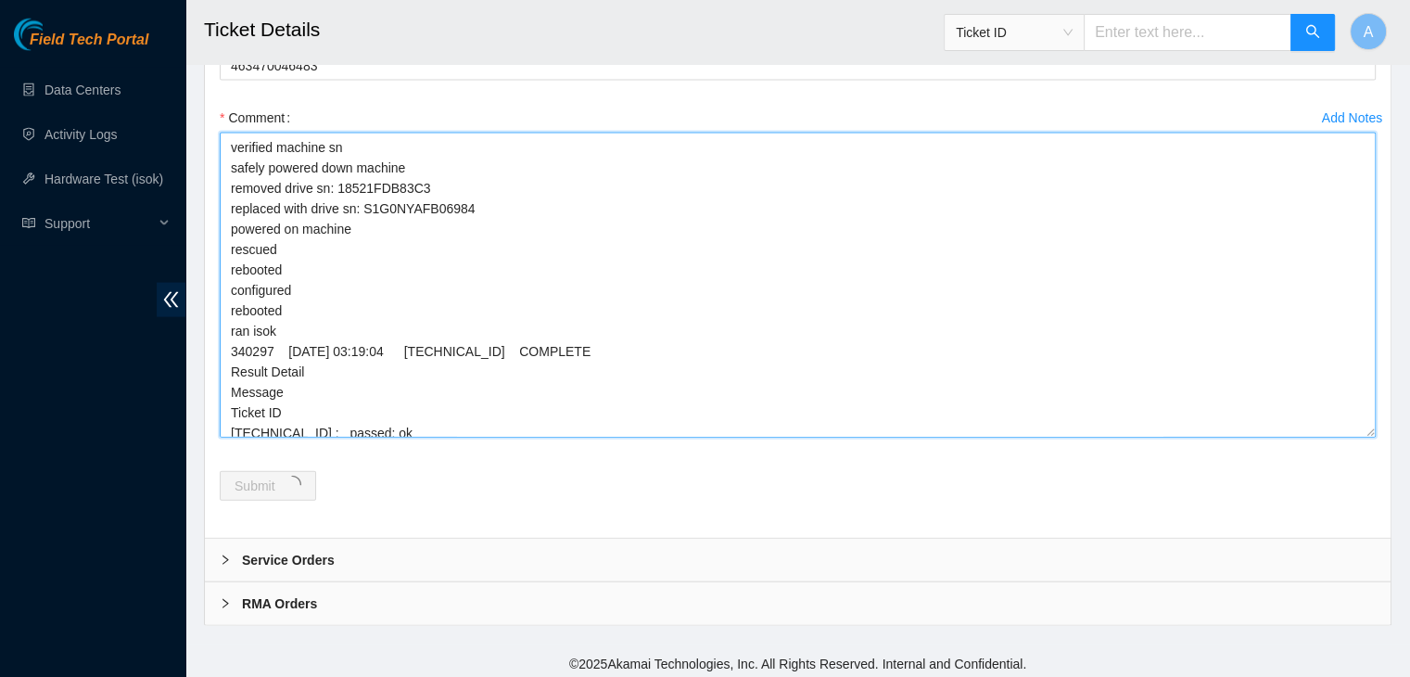
drag, startPoint x: 268, startPoint y: 417, endPoint x: 219, endPoint y: 118, distance: 303.4
click at [219, 118] on div "Add Notes Comment verified machine sn safely powered down machine removed drive…" at bounding box center [797, 287] width 1171 height 368
click at [282, 221] on textarea "verified machine sn safely powered down machine removed drive sn: 18521FDB83C3 …" at bounding box center [798, 285] width 1156 height 305
drag, startPoint x: 272, startPoint y: 420, endPoint x: 225, endPoint y: 123, distance: 300.2
click at [225, 123] on div "Comment verified machine sn safely powered down machine removed drive sn: 18521…" at bounding box center [798, 275] width 1156 height 346
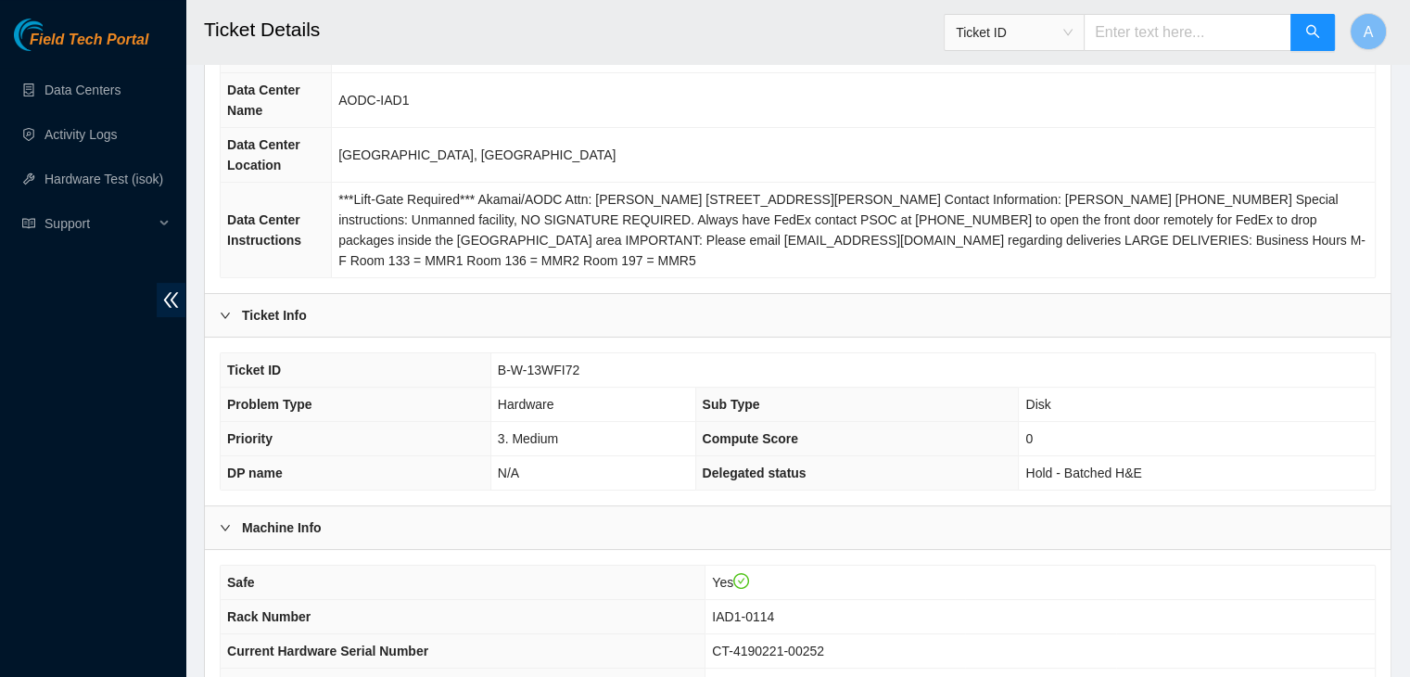
scroll to position [172, 0]
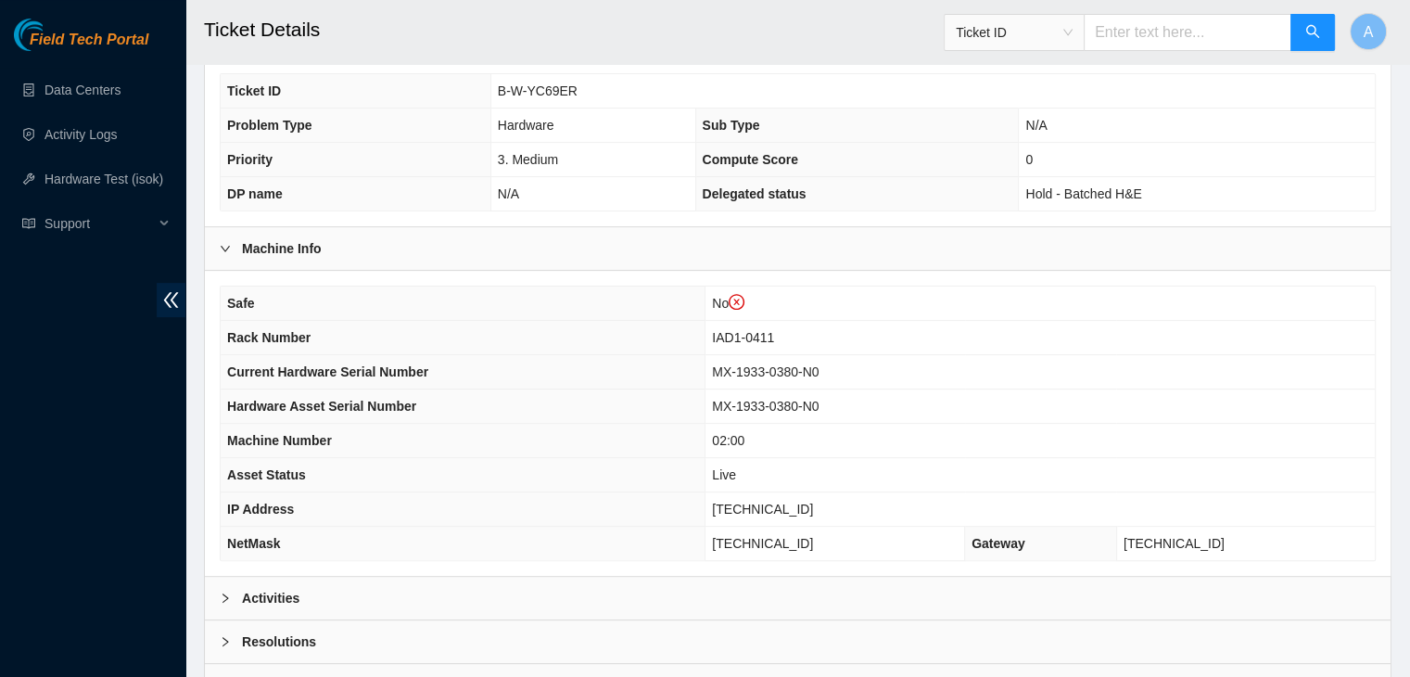
scroll to position [486, 0]
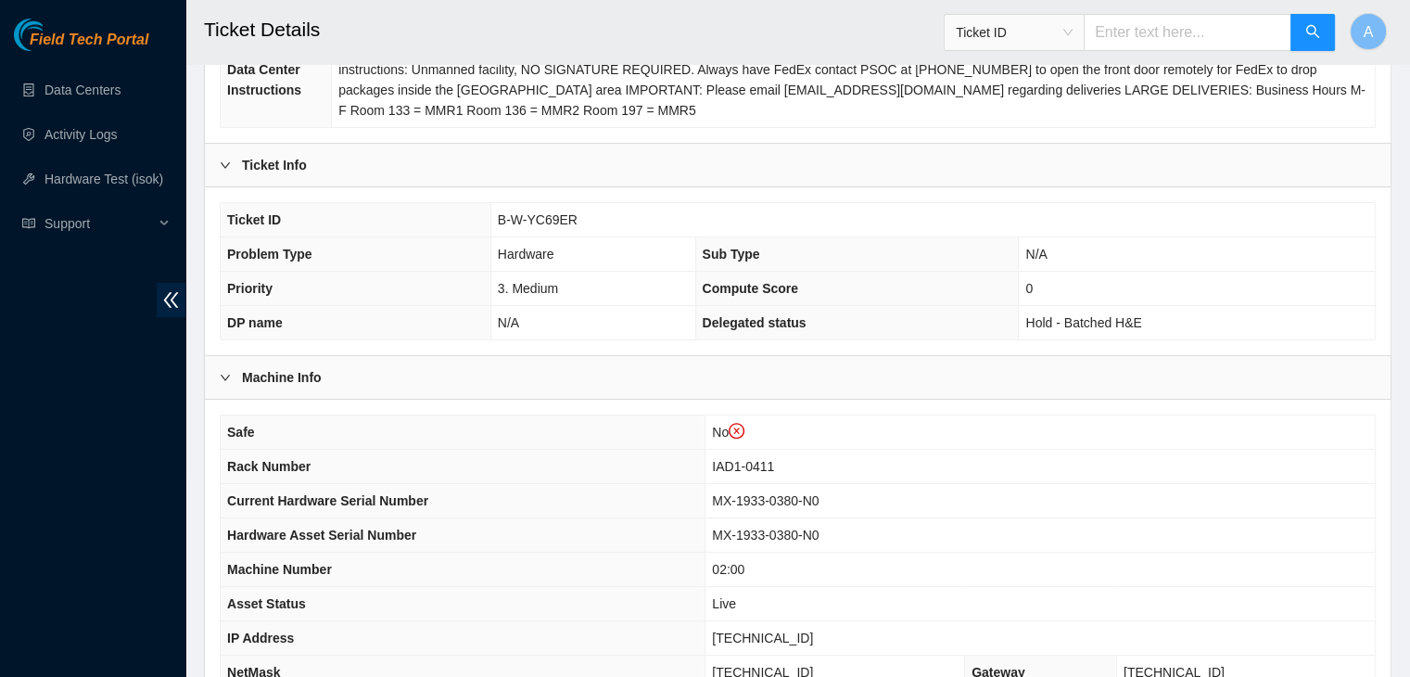
scroll to position [611, 0]
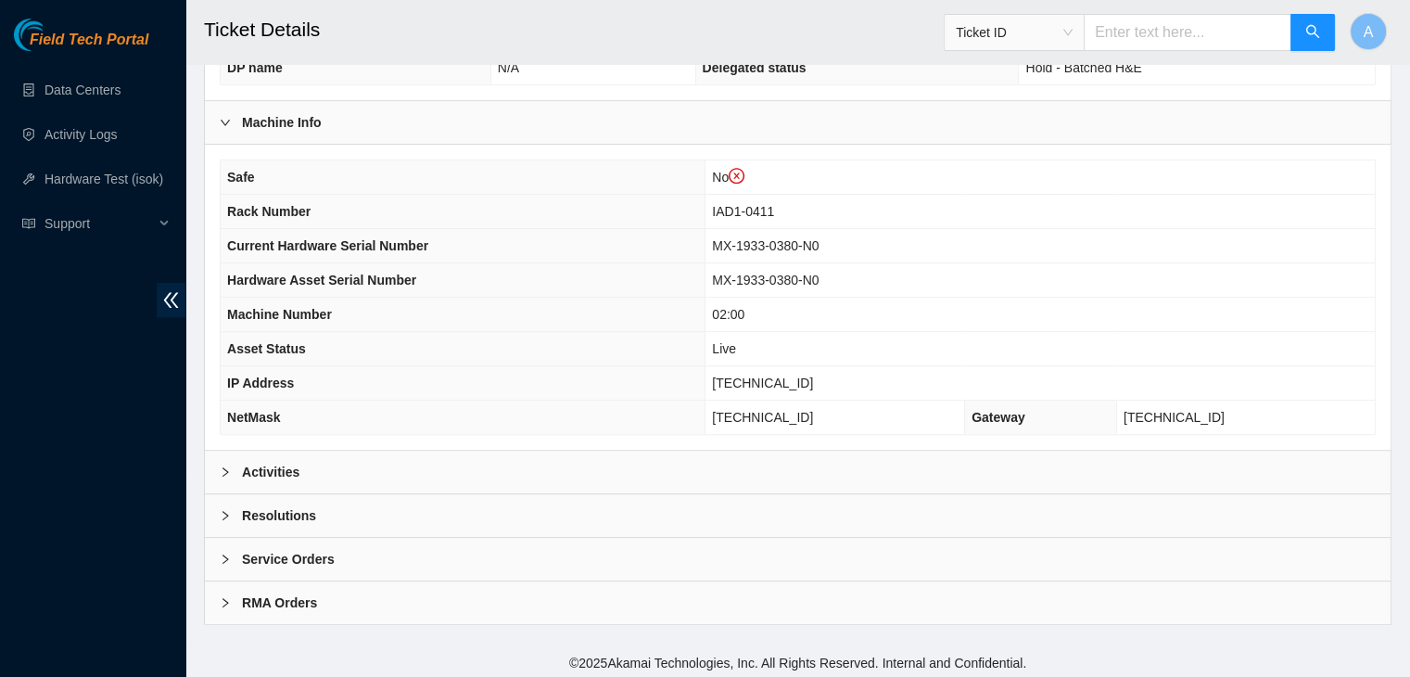
click at [860, 472] on div "Activities" at bounding box center [798, 472] width 1186 height 43
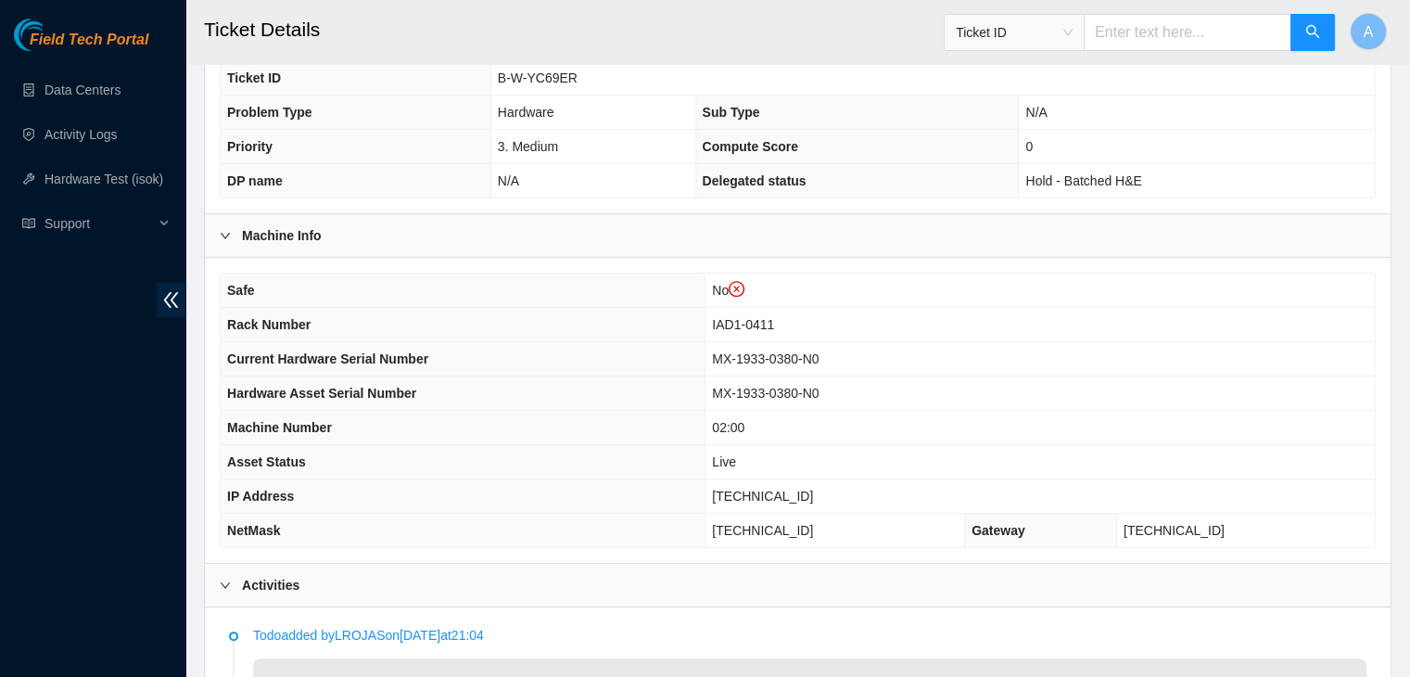
scroll to position [503, 0]
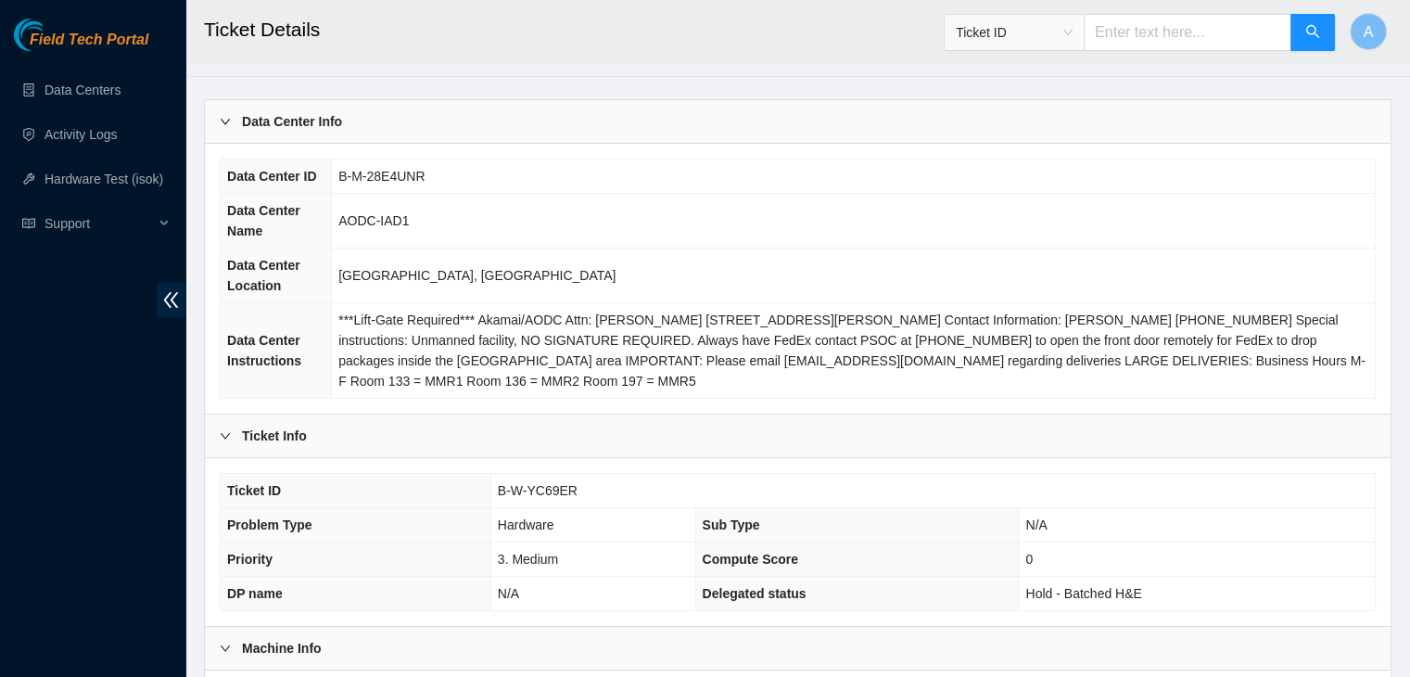
scroll to position [84, 0]
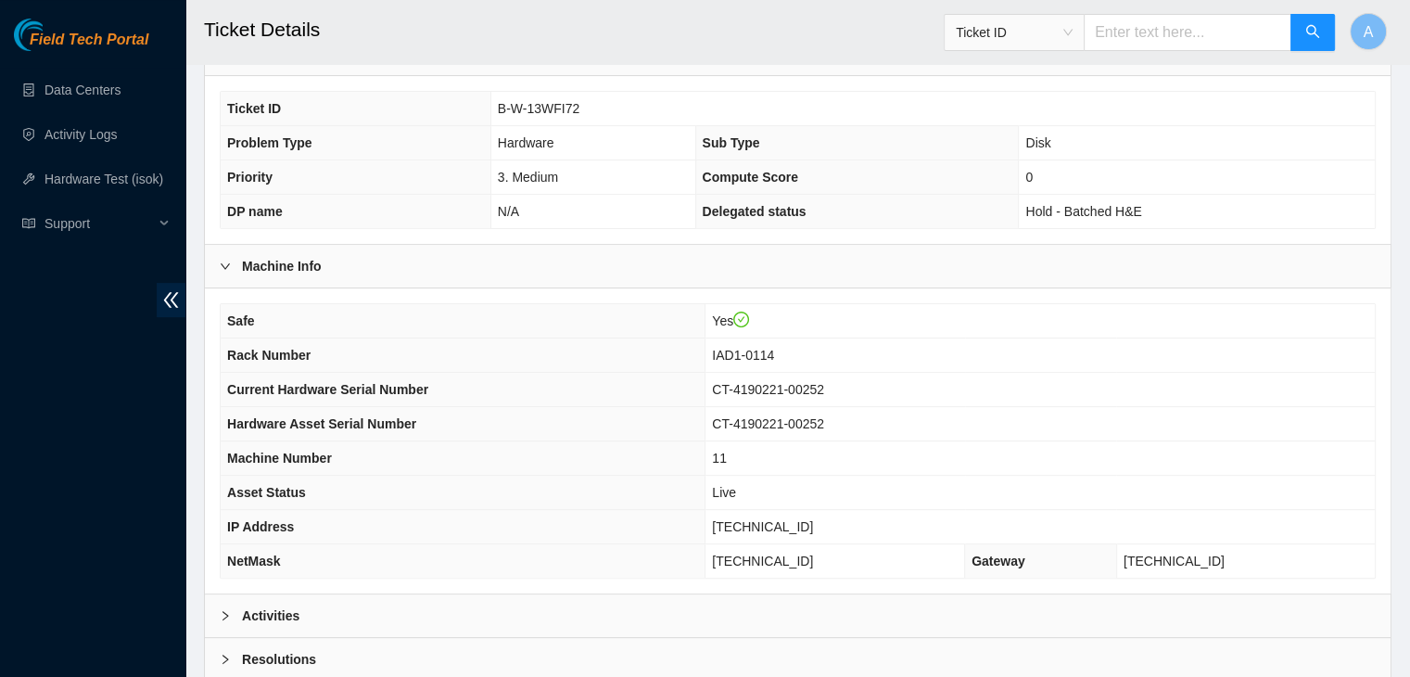
scroll to position [576, 0]
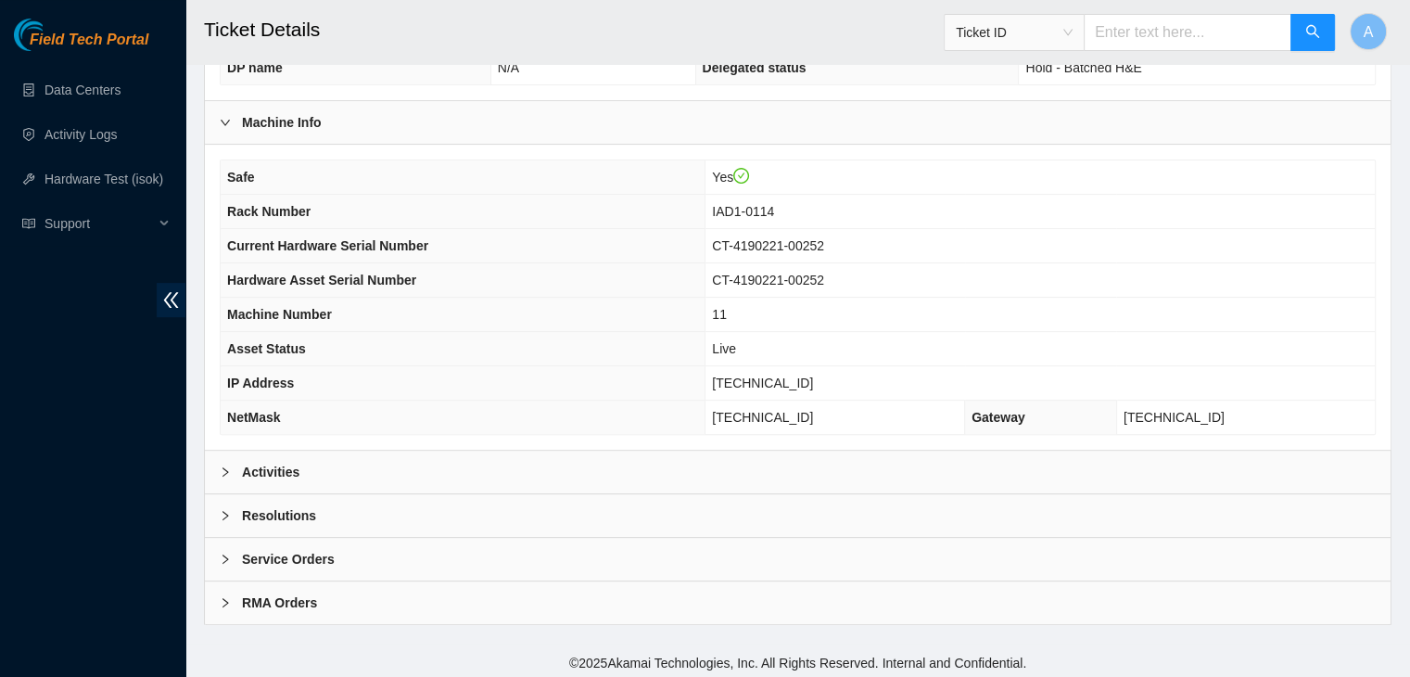
click at [612, 462] on div "Activities" at bounding box center [798, 472] width 1186 height 43
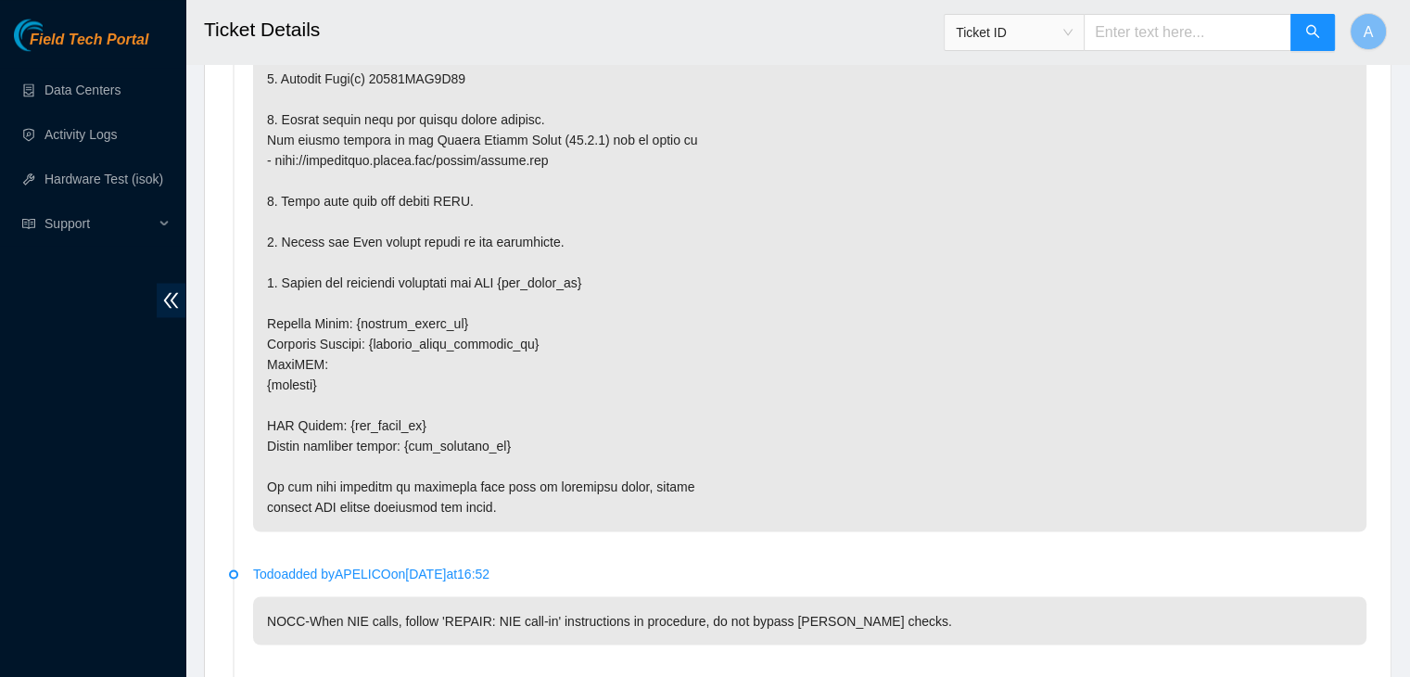
scroll to position [3332, 0]
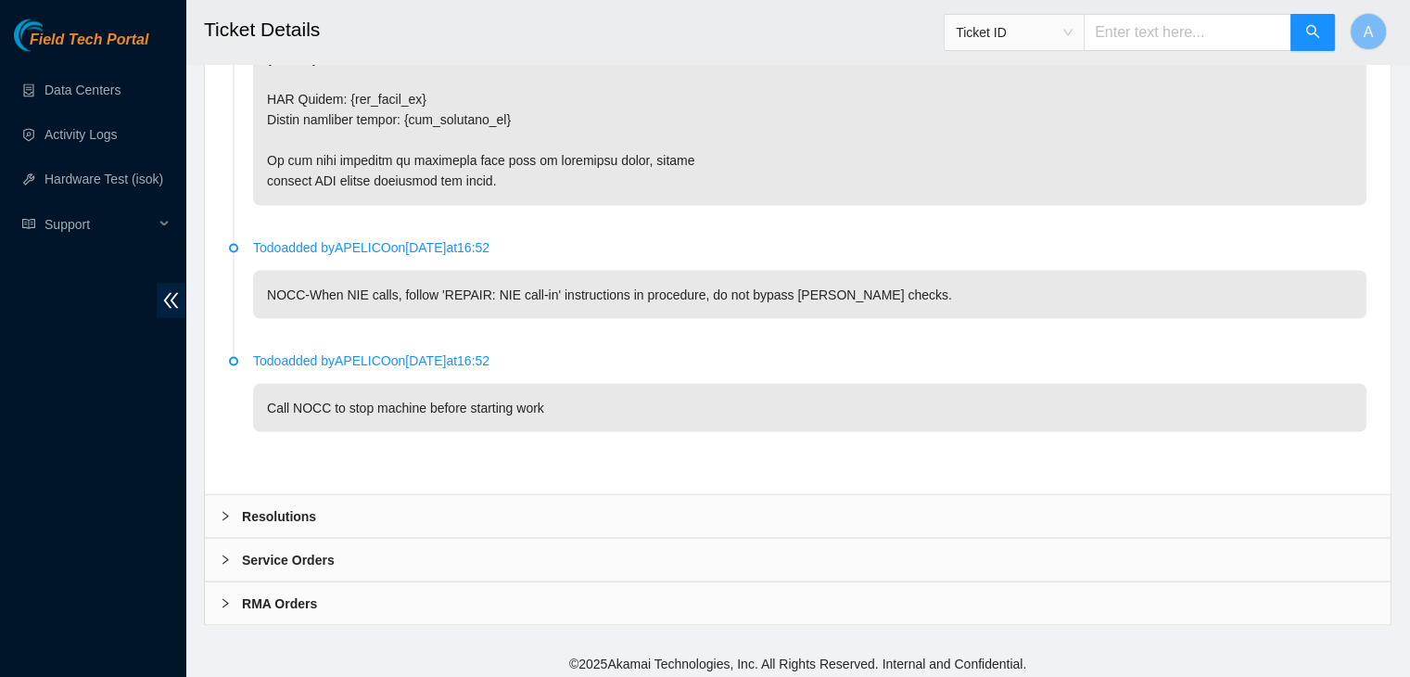
click at [1325, 494] on div "Resolutions" at bounding box center [798, 515] width 1186 height 43
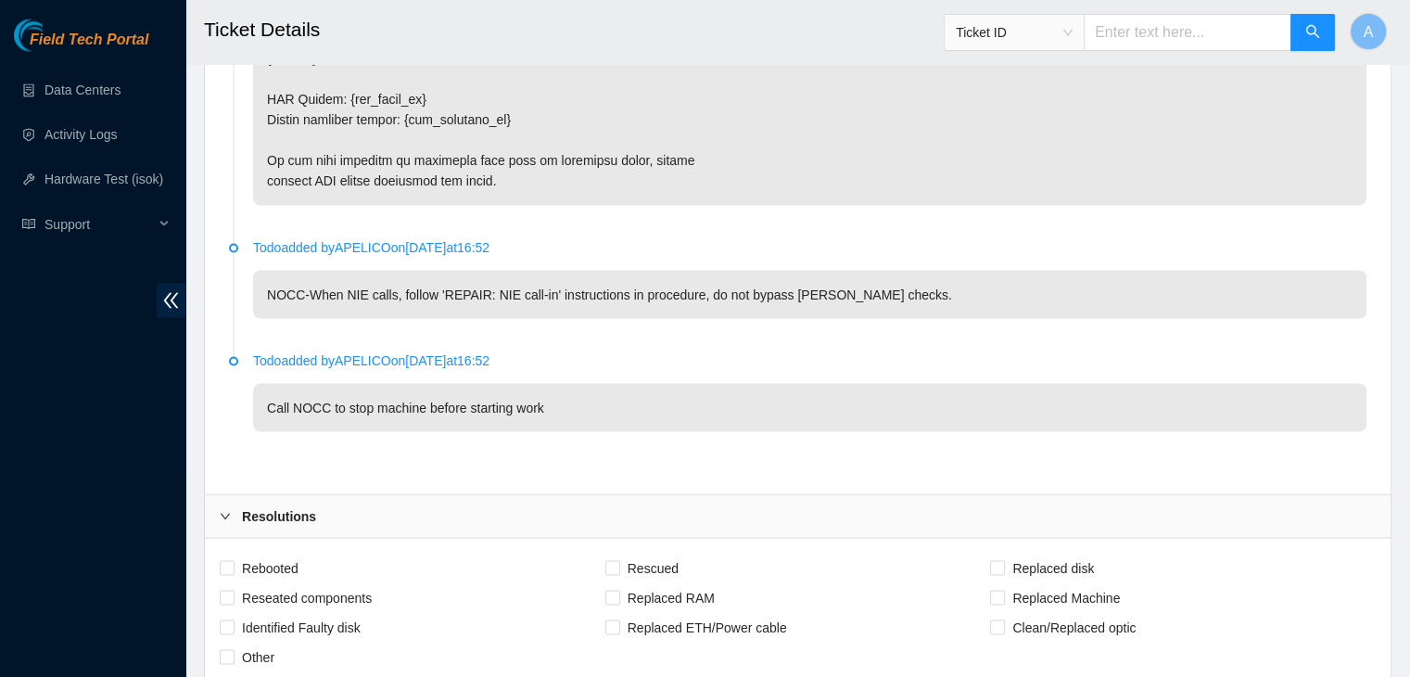
scroll to position [3808, 0]
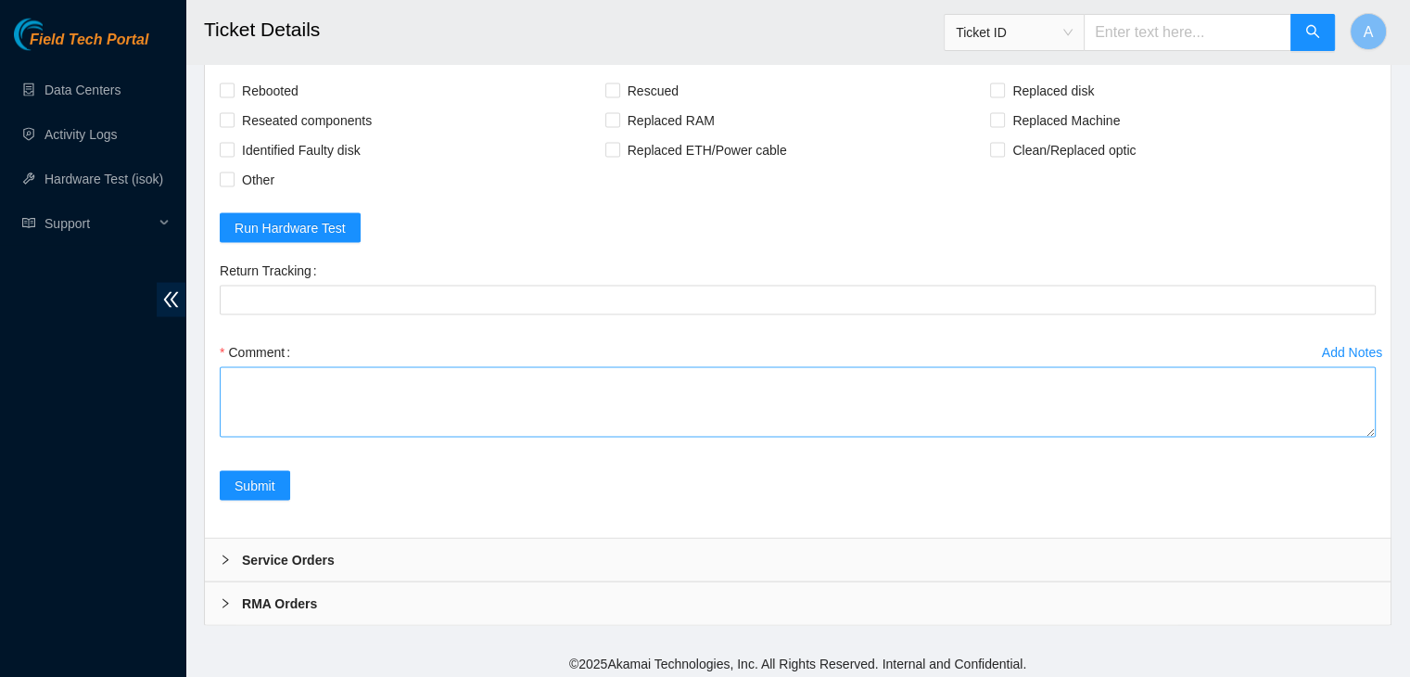
drag, startPoint x: 1372, startPoint y: 421, endPoint x: 1345, endPoint y: 656, distance: 237.0
click at [1345, 438] on textarea "Comment" at bounding box center [798, 402] width 1156 height 70
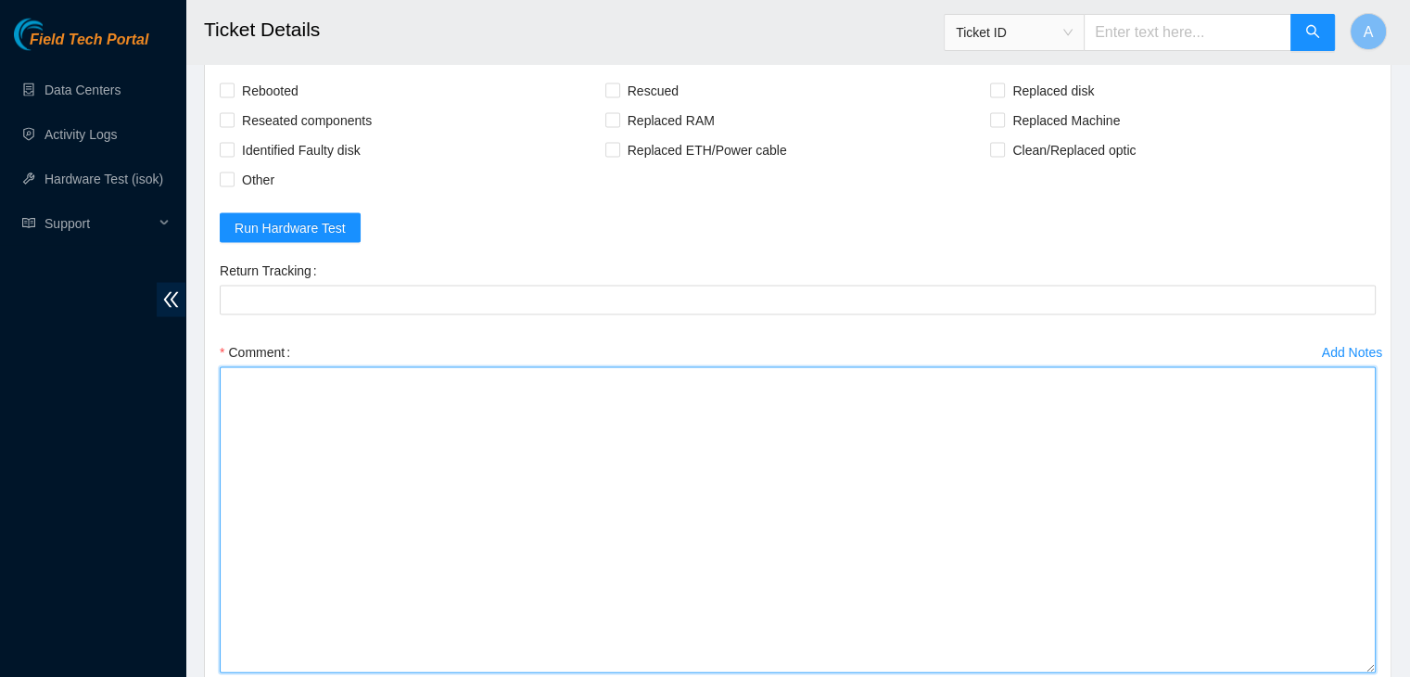
click at [1197, 540] on textarea "Comment" at bounding box center [798, 520] width 1156 height 306
paste textarea "verified machine sn safely powered down machine removed drive sn: replaced with…"
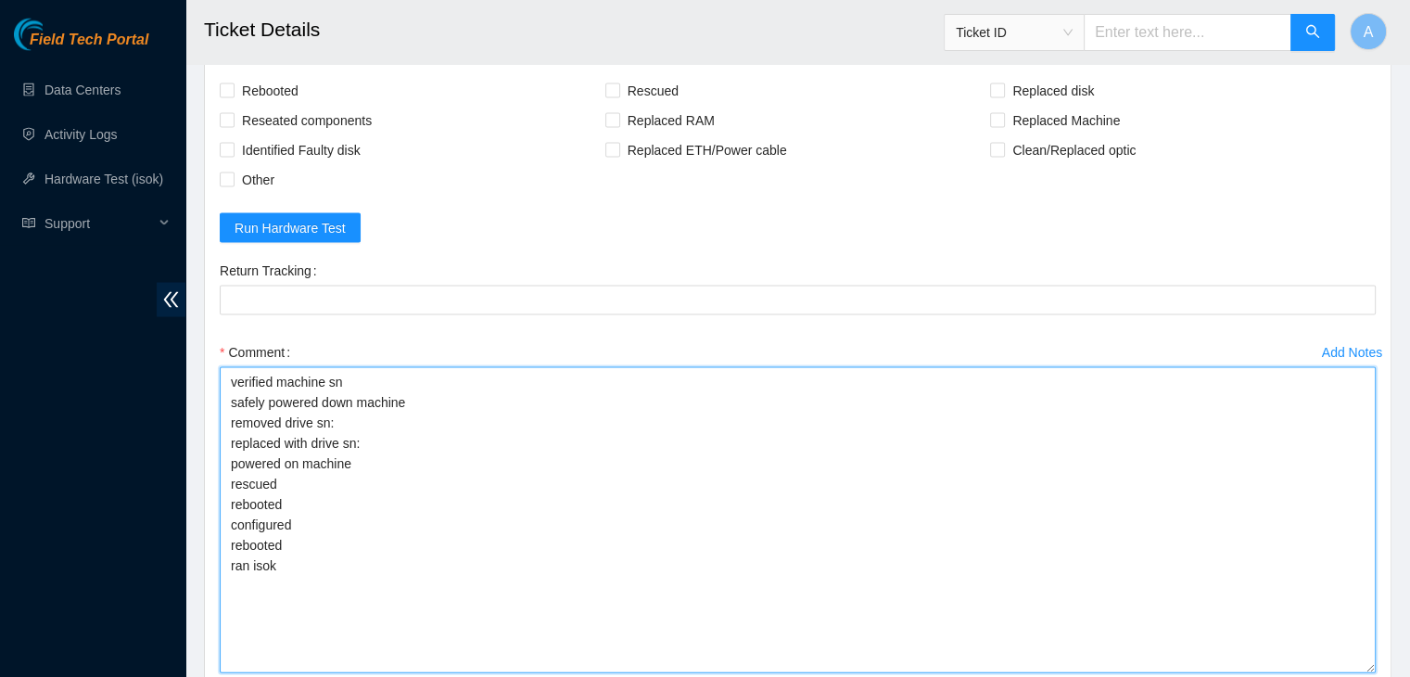
type textarea "verified machine sn safely powered down machine removed drive sn: replaced with…"
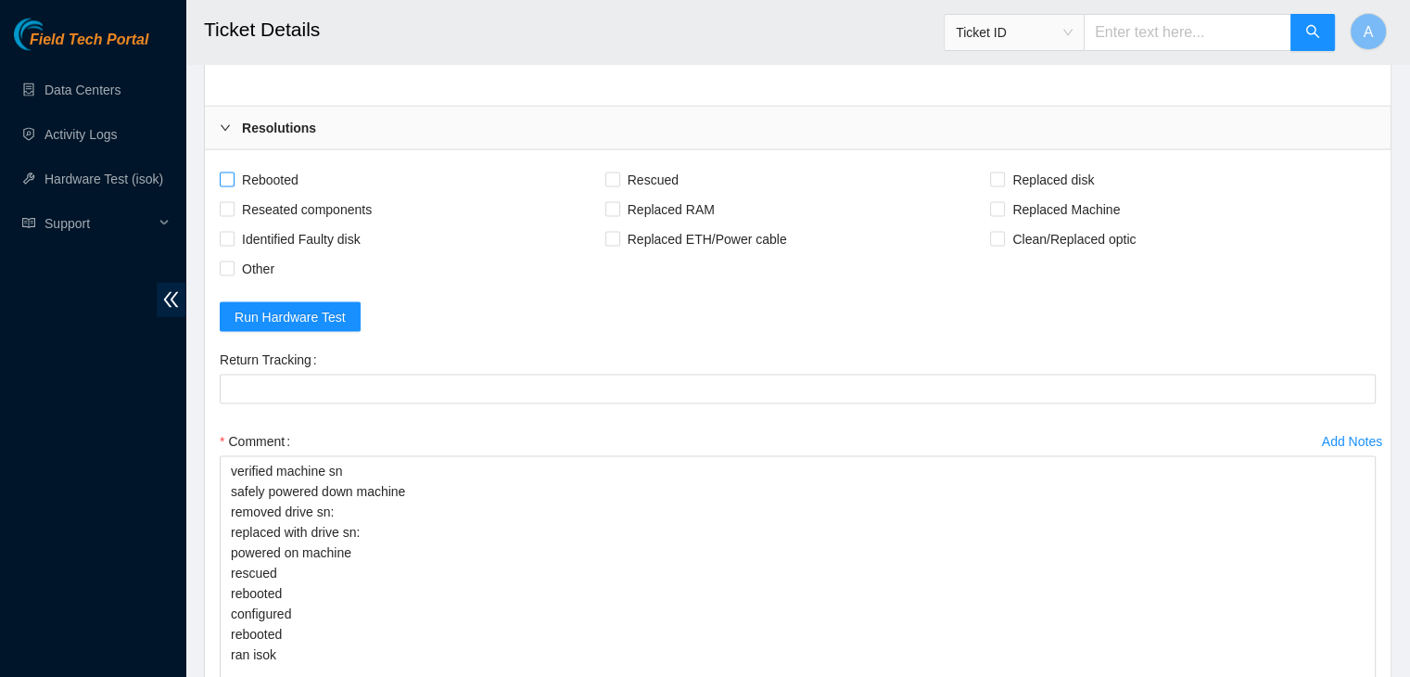
click at [284, 178] on span "Rebooted" at bounding box center [270, 180] width 71 height 30
click at [233, 178] on input "Rebooted" at bounding box center [226, 178] width 13 height 13
checkbox input "true"
click at [284, 197] on span "Reseated components" at bounding box center [307, 210] width 145 height 30
click at [233, 202] on input "Reseated components" at bounding box center [226, 208] width 13 height 13
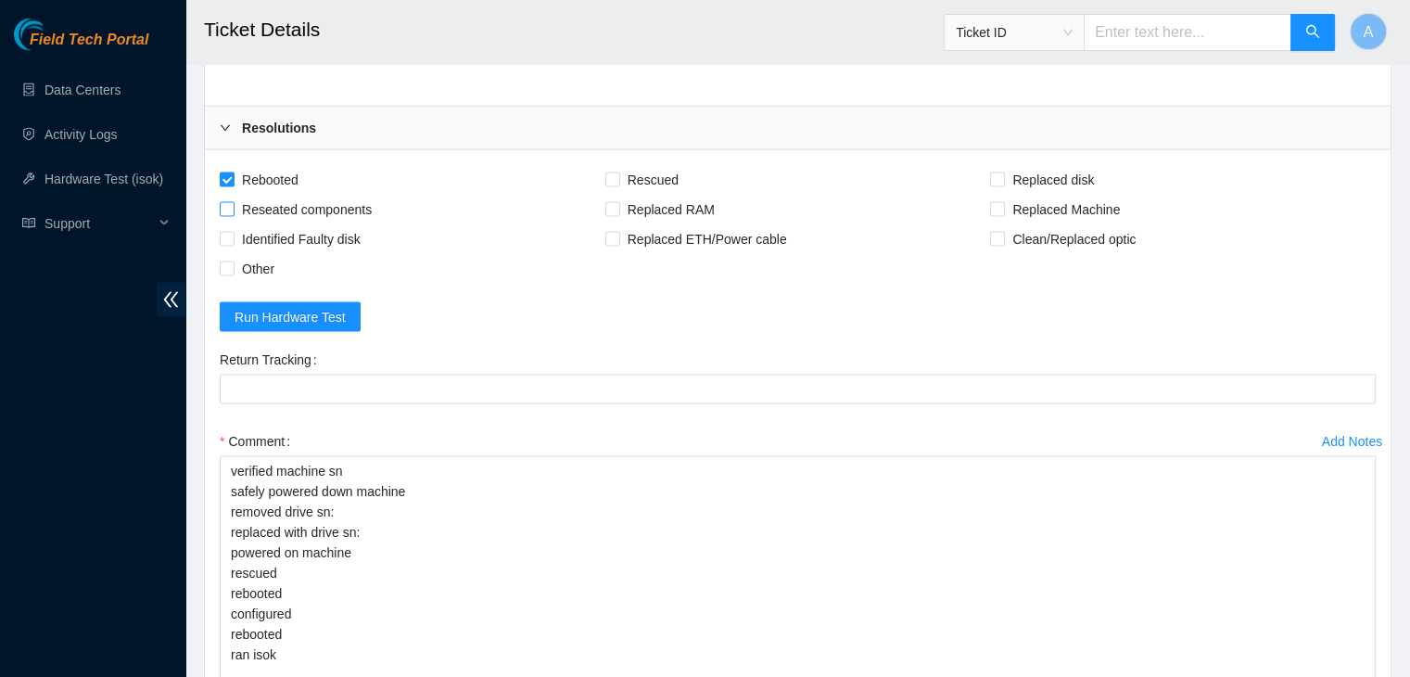
checkbox input "true"
click at [653, 168] on span "Rescued" at bounding box center [653, 180] width 66 height 30
click at [618, 172] on input "Rescued" at bounding box center [611, 178] width 13 height 13
checkbox input "true"
click at [1049, 175] on span "Replaced disk" at bounding box center [1053, 180] width 96 height 30
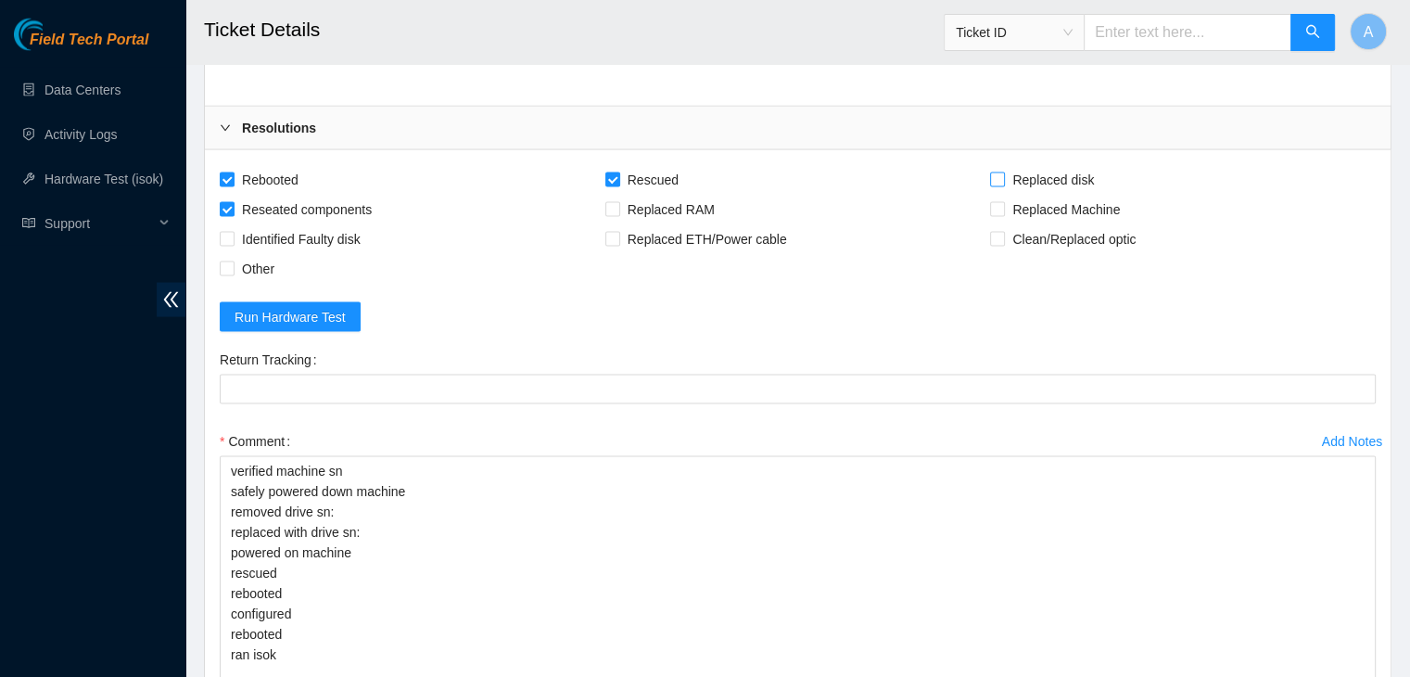
click at [1003, 175] on input "Replaced disk" at bounding box center [996, 178] width 13 height 13
checkbox input "true"
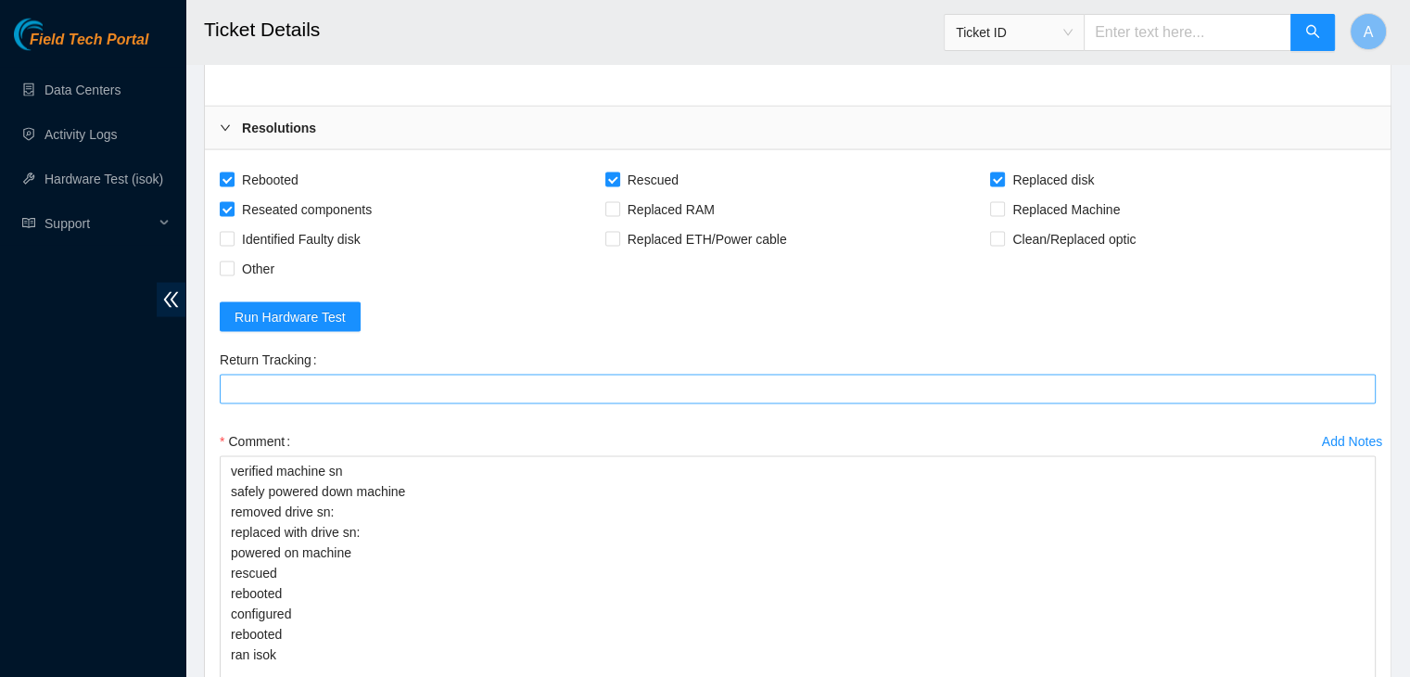
scroll to position [3745, 0]
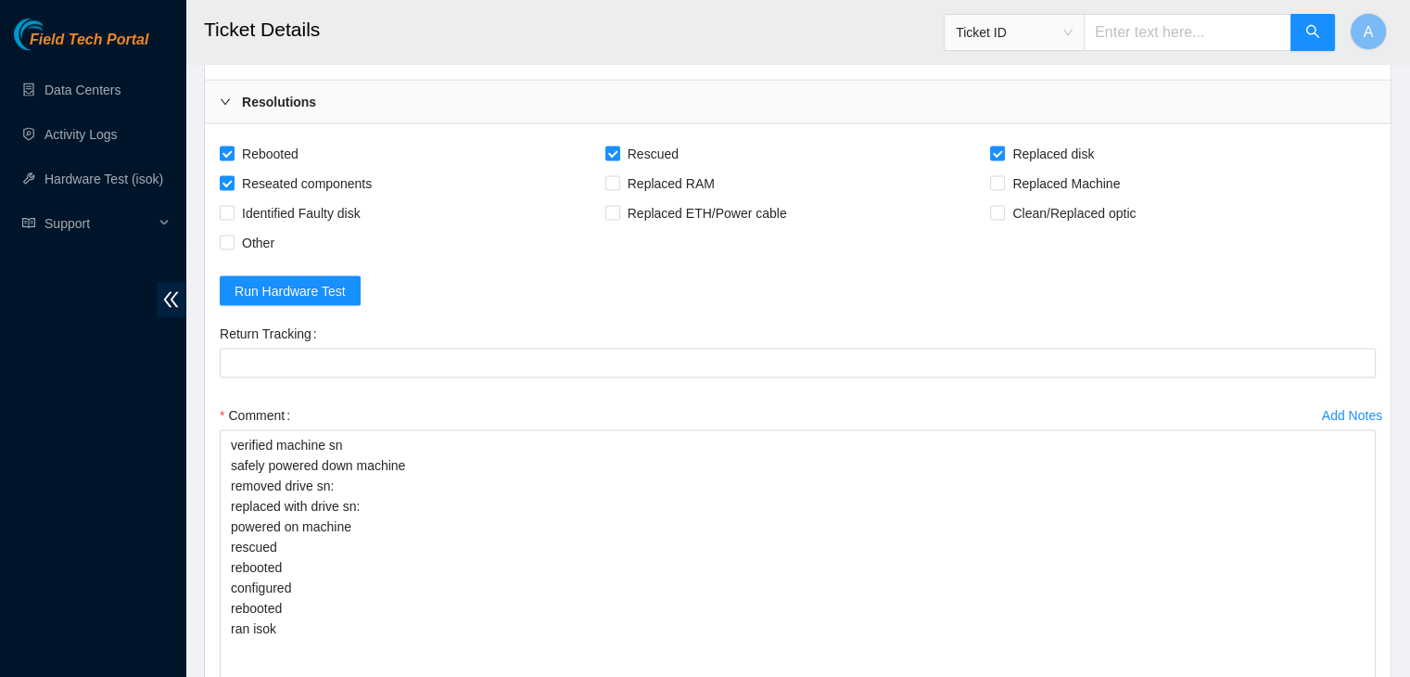
click at [534, 128] on div "Rebooted Rescued Replaced disk Reseated components Replaced RAM Replaced Machin…" at bounding box center [798, 480] width 1186 height 712
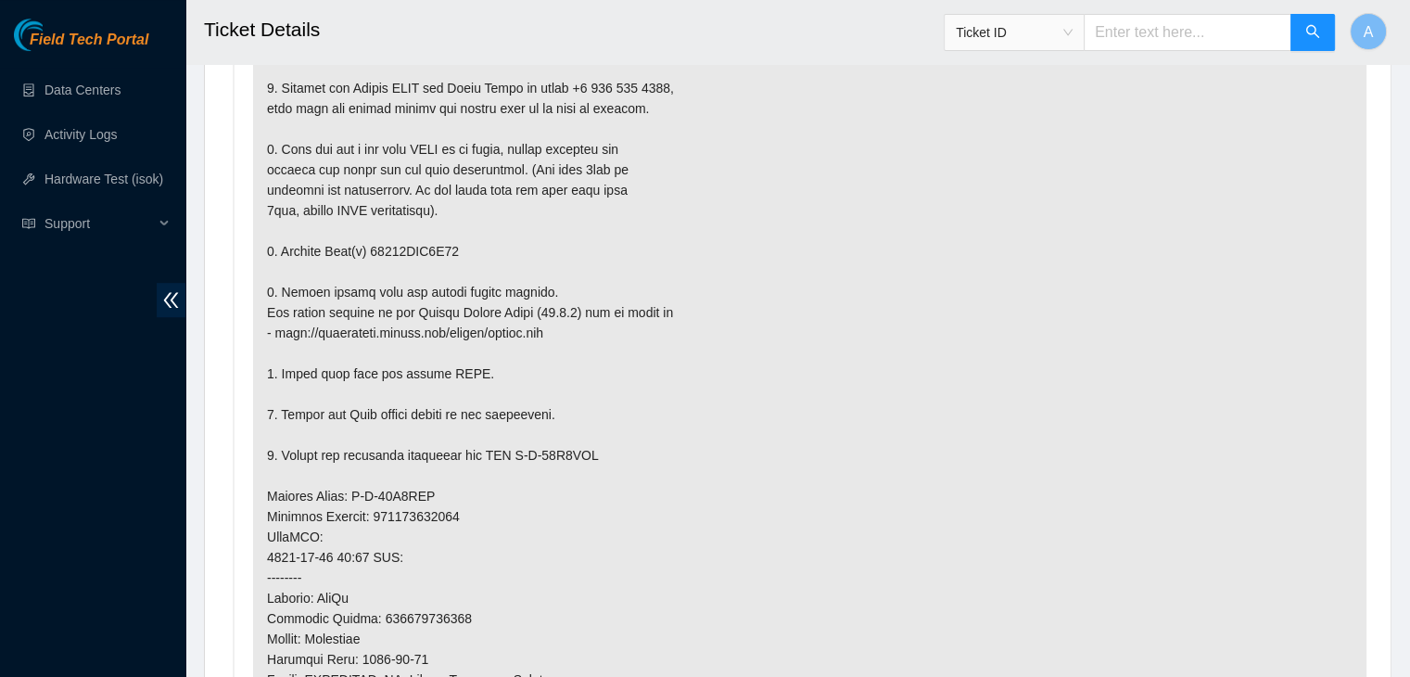
scroll to position [1158, 0]
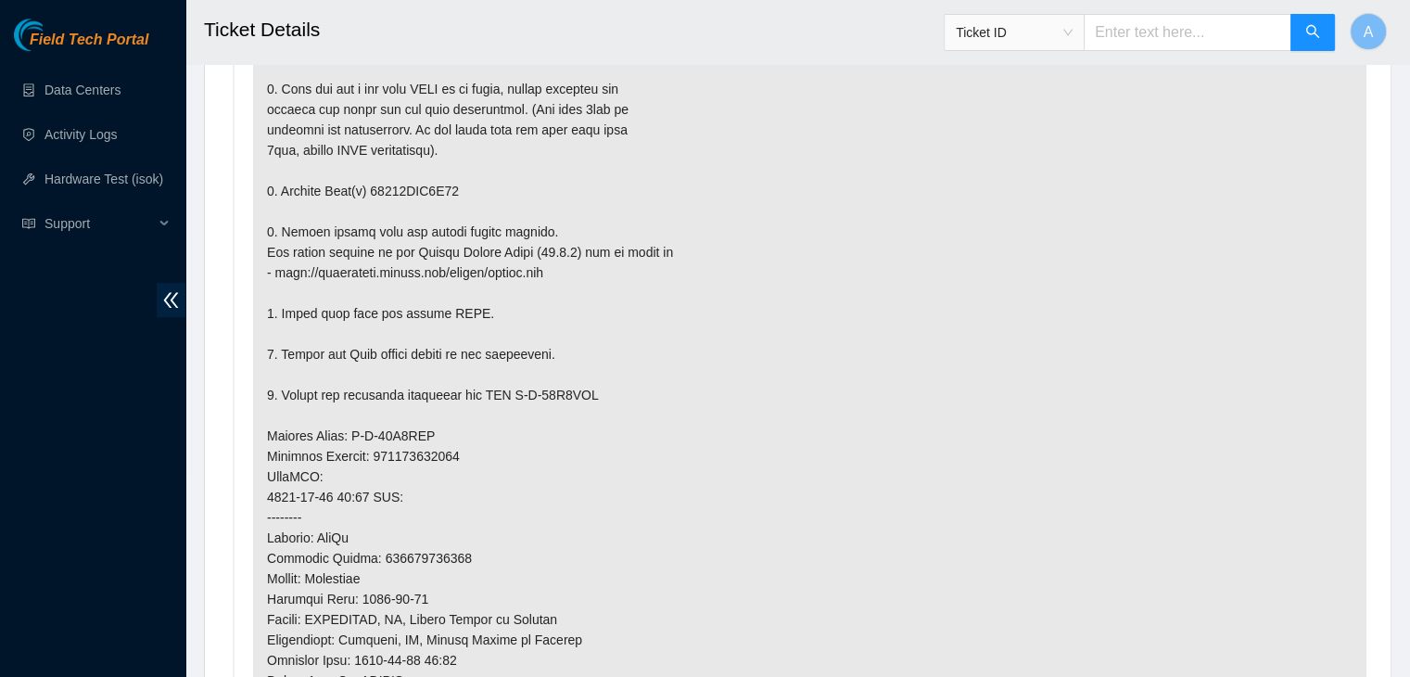
click at [425, 187] on p at bounding box center [809, 456] width 1113 height 986
copy p "18521FDB4F47"
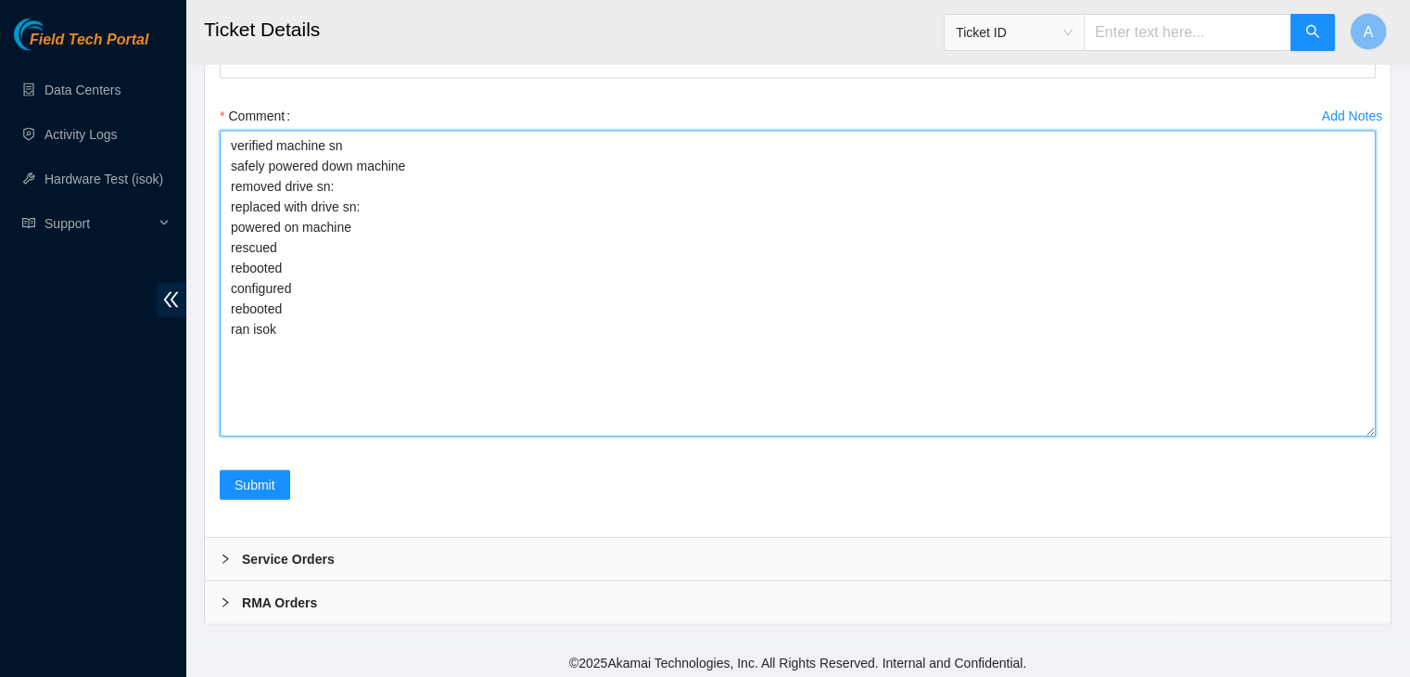
click at [549, 176] on textarea "verified machine sn safely powered down machine removed drive sn: replaced with…" at bounding box center [798, 284] width 1156 height 306
paste textarea "18521FDB4F47"
click at [492, 268] on textarea "verified machine sn safely powered down machine removed drive sn: 18521FDB4F47 …" at bounding box center [798, 284] width 1156 height 306
paste textarea "S1G0NYAF502182"
type textarea "verified machine sn safely powered down machine removed drive sn: 18521FDB4F47 …"
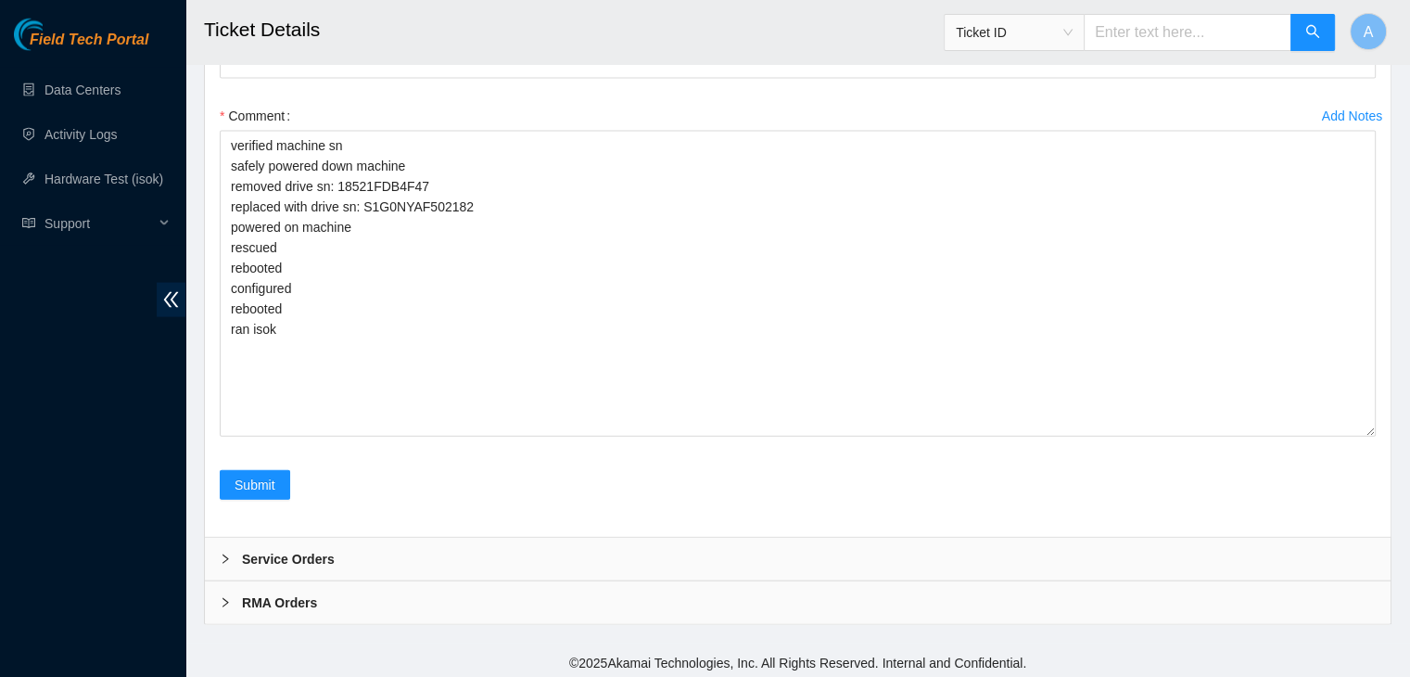
click at [702, 520] on div "Rebooted Rescued Replaced disk Reseated components Replaced RAM Replaced Machin…" at bounding box center [798, 181] width 1186 height 712
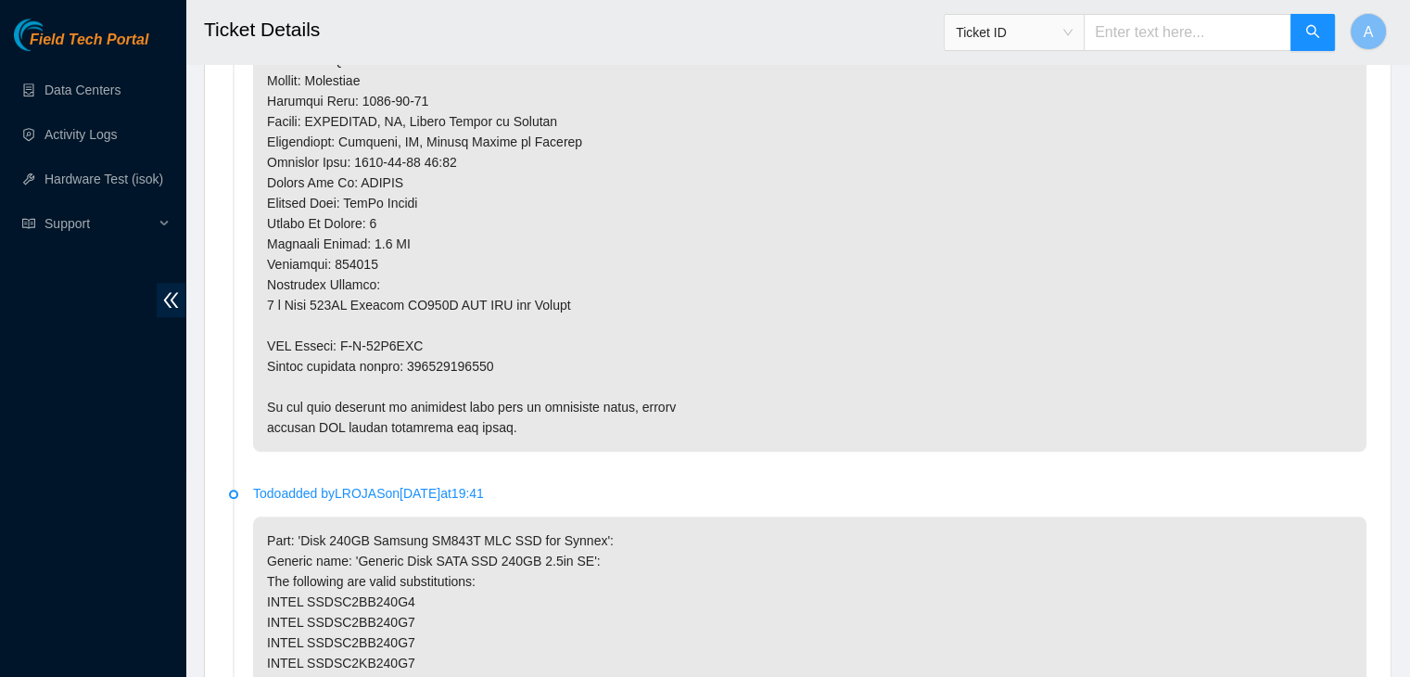
scroll to position [1491, 0]
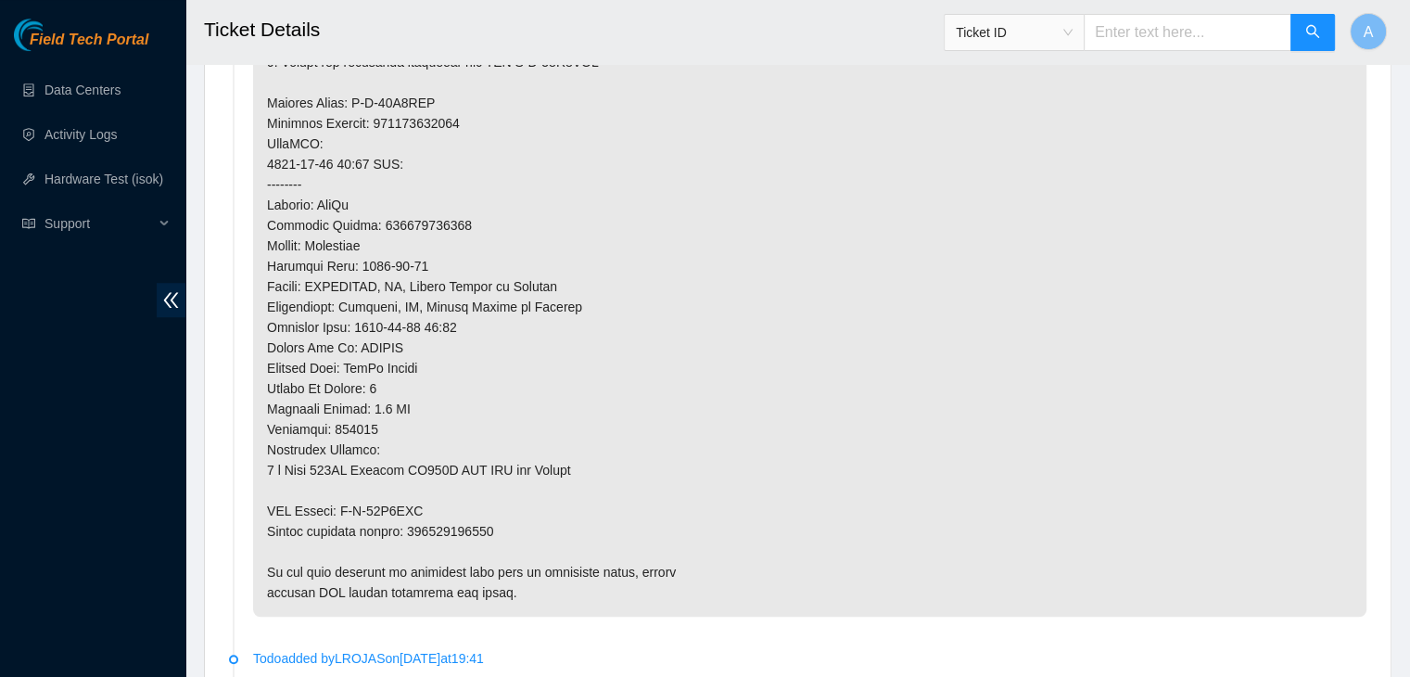
click at [472, 527] on p at bounding box center [809, 123] width 1113 height 986
copy p "463470046461"
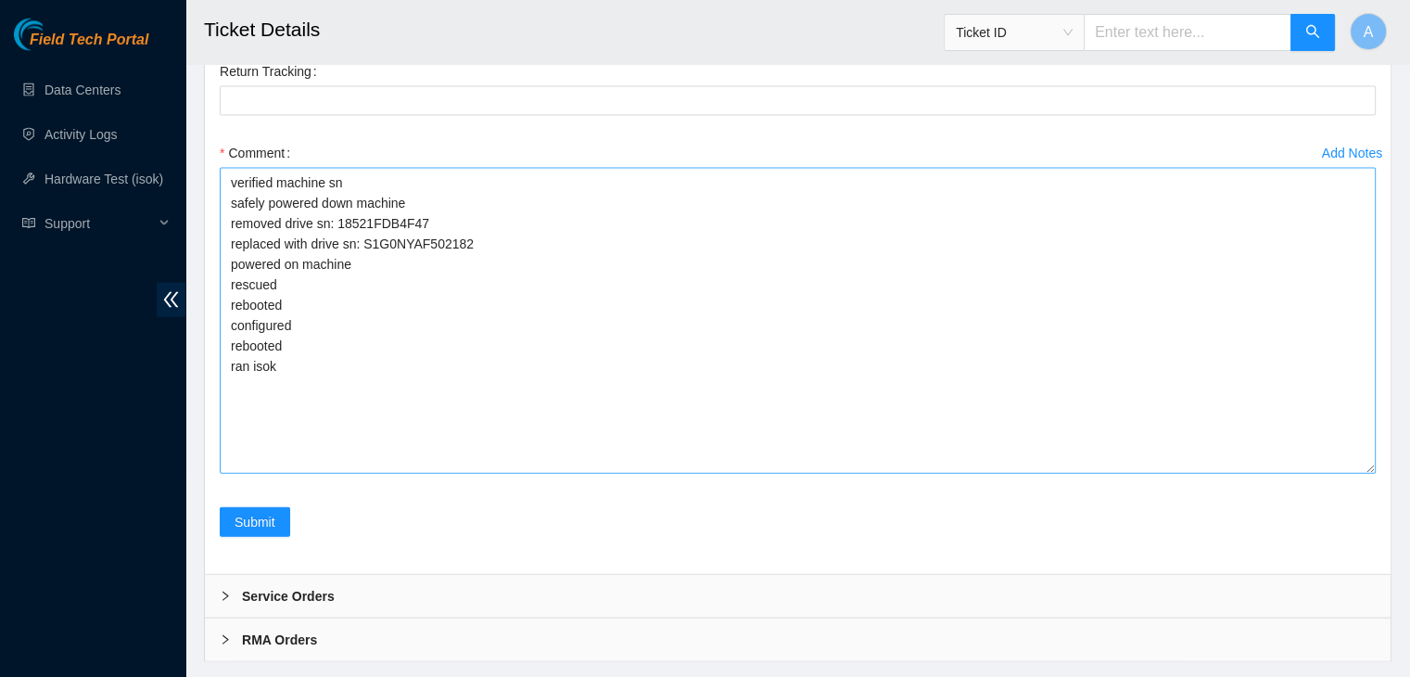
scroll to position [4005, 0]
drag, startPoint x: 557, startPoint y: 116, endPoint x: 562, endPoint y: 107, distance: 10.4
click at [562, 107] on div "Return Tracking" at bounding box center [797, 100] width 1171 height 82
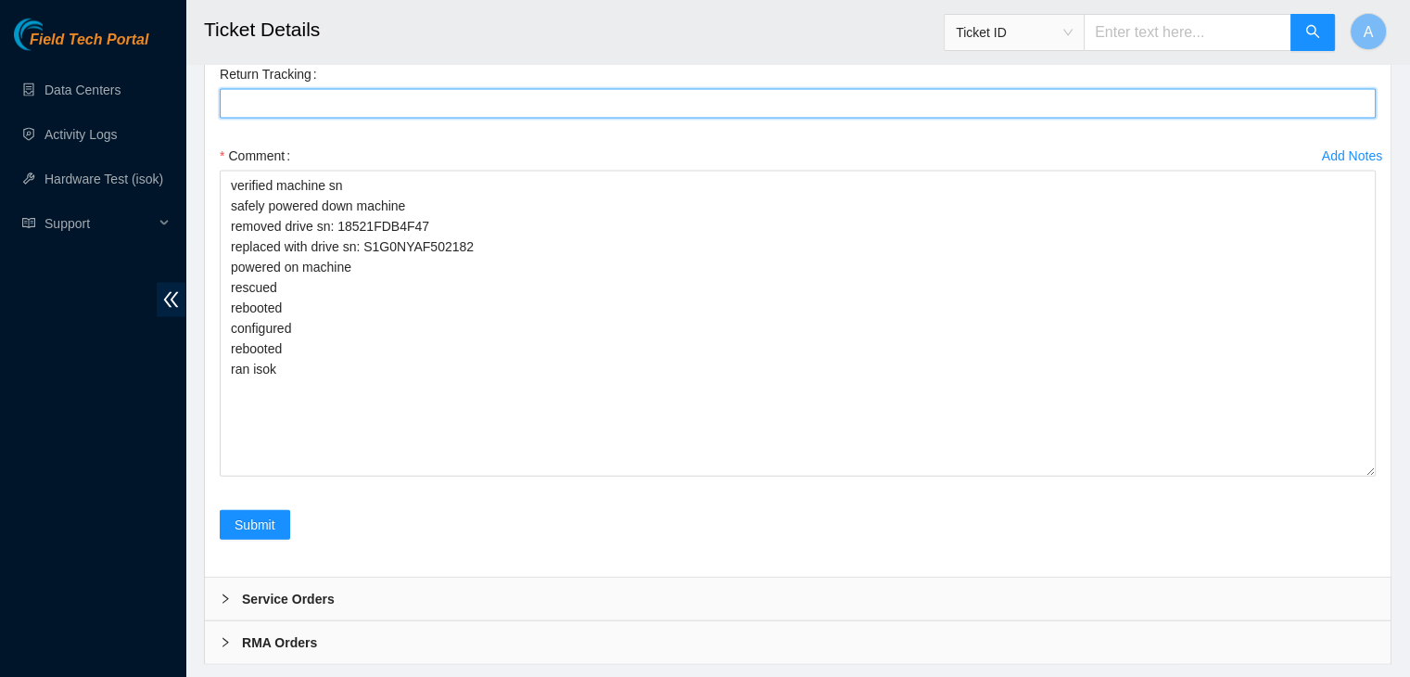
click at [562, 107] on Tracking "Return Tracking" at bounding box center [798, 104] width 1156 height 30
paste Tracking "463470046461"
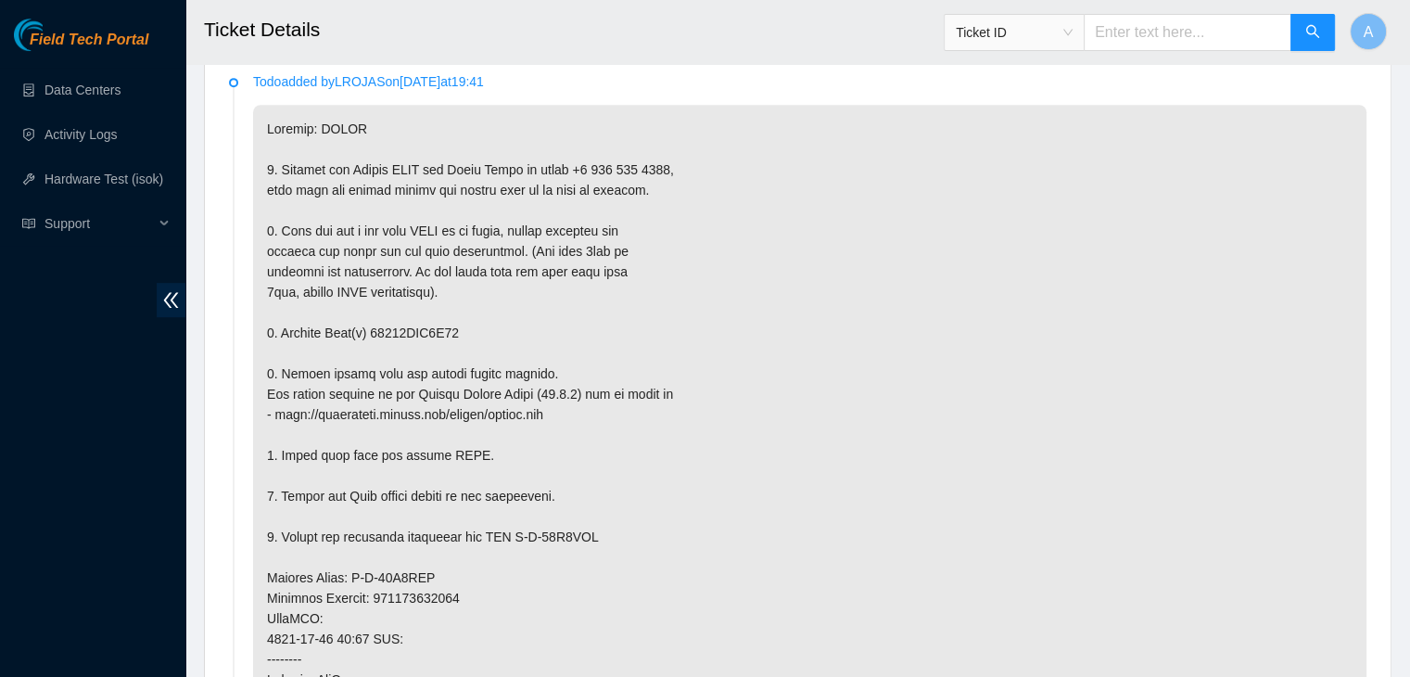
scroll to position [1019, 0]
type Tracking "463470046461"
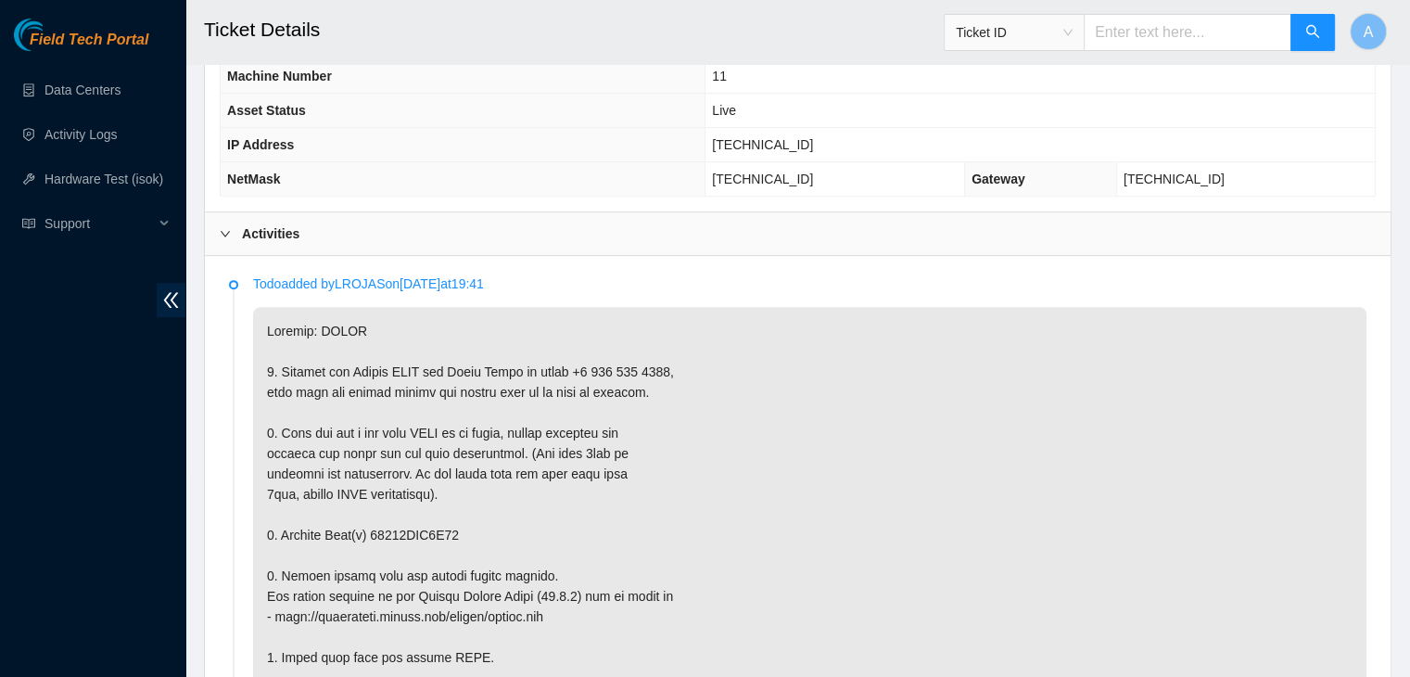
scroll to position [815, 0]
click at [780, 138] on span "104.84.228.158" at bounding box center [762, 143] width 101 height 15
copy span "104.84.228.158"
click at [780, 138] on span "104.84.228.158" at bounding box center [762, 143] width 101 height 15
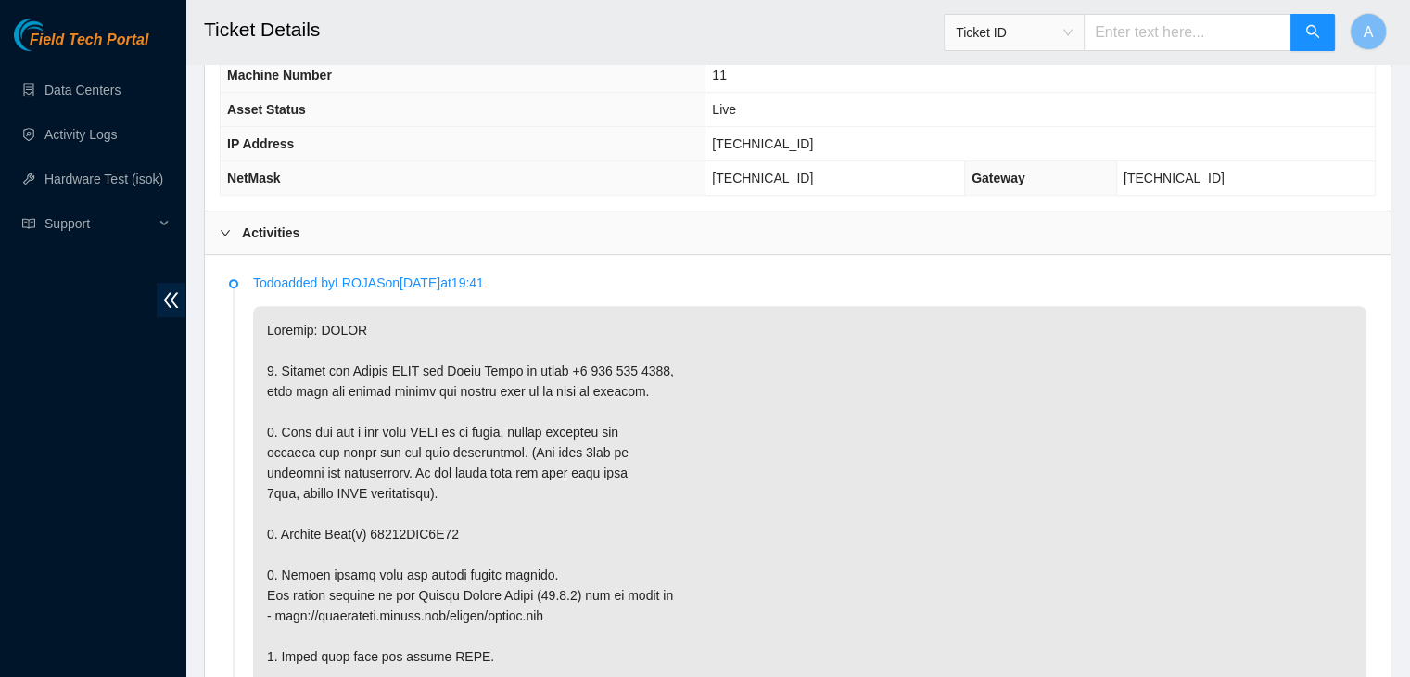
click at [804, 138] on span "104.84.228.158" at bounding box center [762, 143] width 101 height 15
copy span "104.84.228.158"
click at [804, 138] on span "104.84.228.158" at bounding box center [762, 143] width 101 height 15
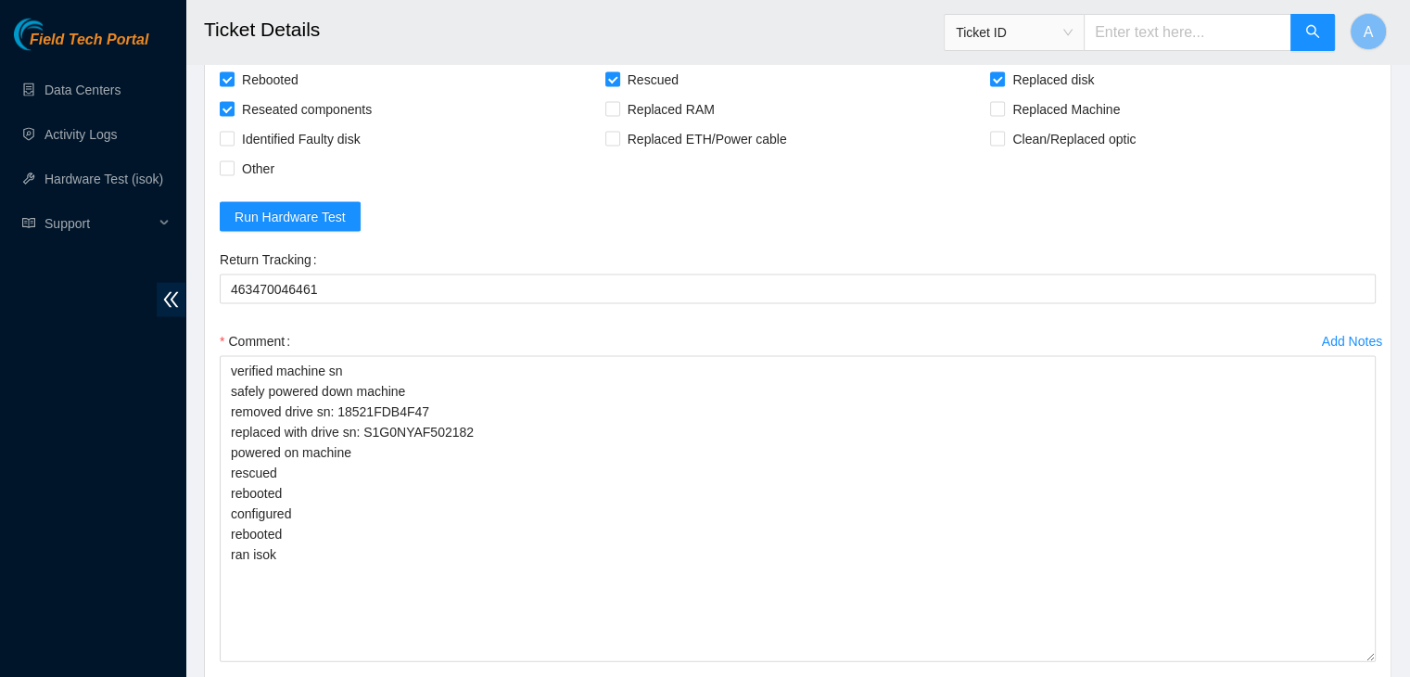
scroll to position [4045, 0]
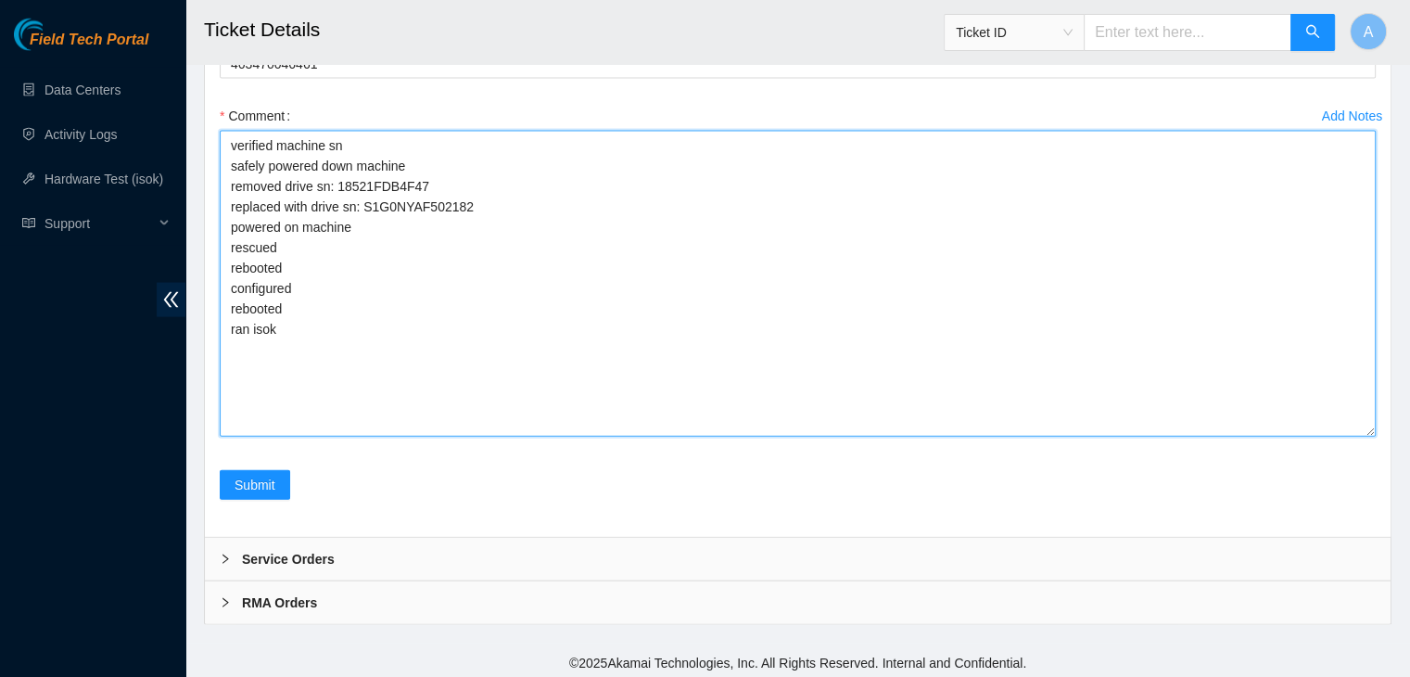
click at [446, 389] on textarea "verified machine sn safely powered down machine removed drive sn: 18521FDB4F47 …" at bounding box center [798, 284] width 1156 height 306
paste textarea "340298 22-09-2025 03:20:55 104.84.228.158 COMPLETE Result Detail Message Ticket…"
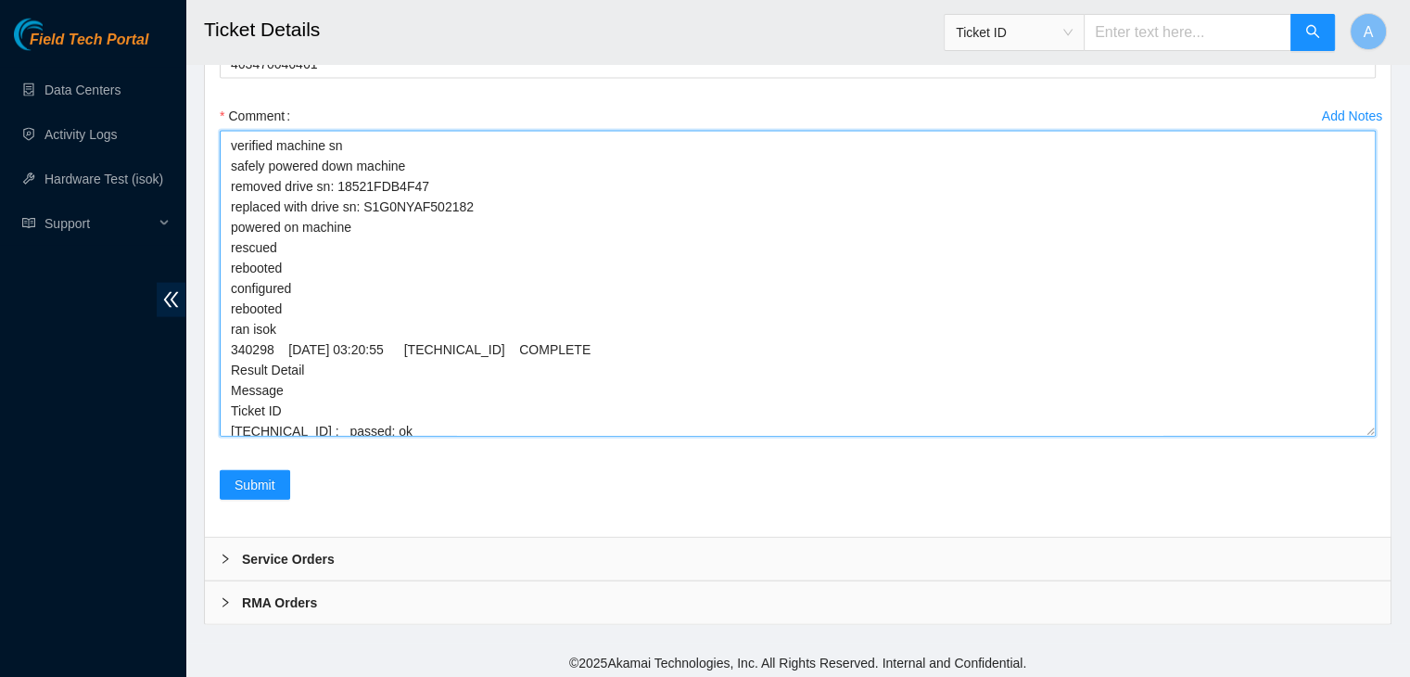
drag, startPoint x: 430, startPoint y: 413, endPoint x: 286, endPoint y: 303, distance: 181.3
click at [286, 303] on textarea "verified machine sn safely powered down machine removed drive sn: 18521FDB4F47 …" at bounding box center [798, 284] width 1156 height 306
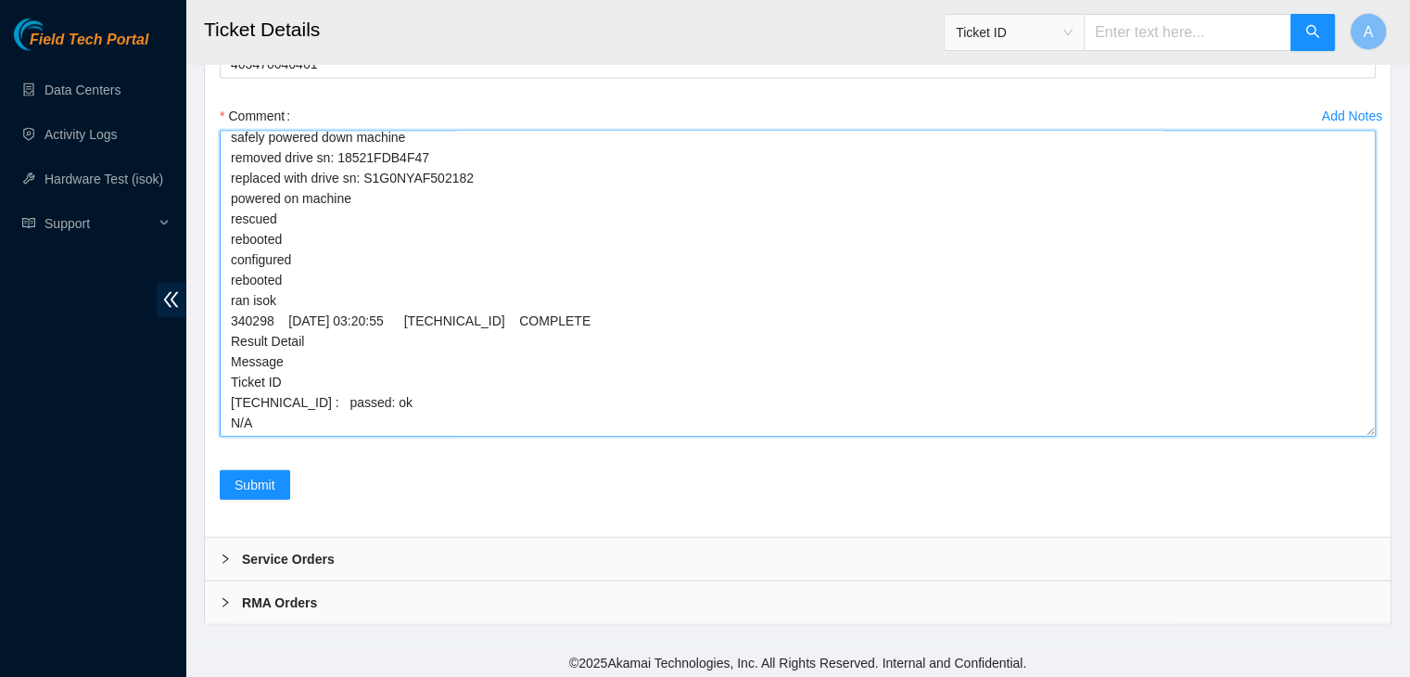
scroll to position [0, 0]
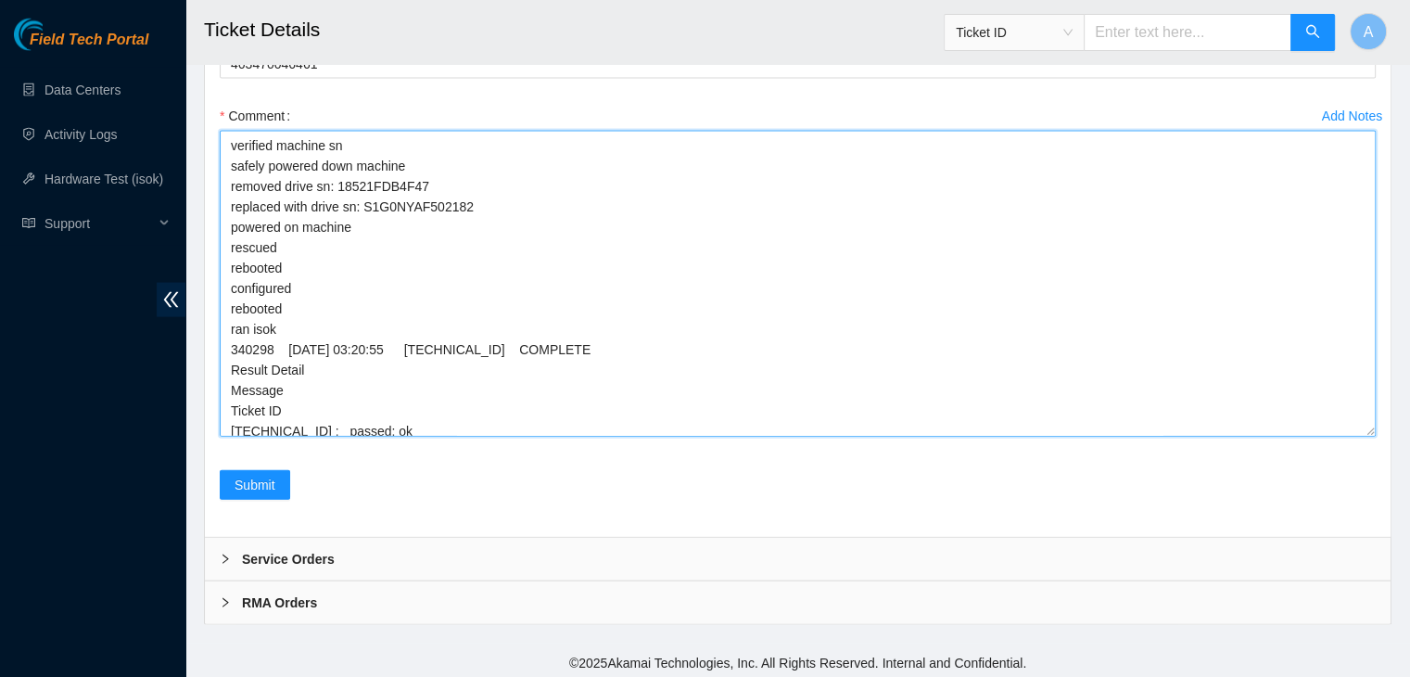
drag, startPoint x: 298, startPoint y: 414, endPoint x: 226, endPoint y: 127, distance: 296.3
click at [226, 131] on textarea "verified machine sn safely powered down machine removed drive sn: 18521FDB4F47 …" at bounding box center [798, 284] width 1156 height 306
click at [260, 181] on textarea "verified machine sn safely powered down machine removed drive sn: 18521FDB4F47 …" at bounding box center [798, 284] width 1156 height 306
type textarea "verified machine sn safely powered down machine removed drive sn: 18521FDB4F47 …"
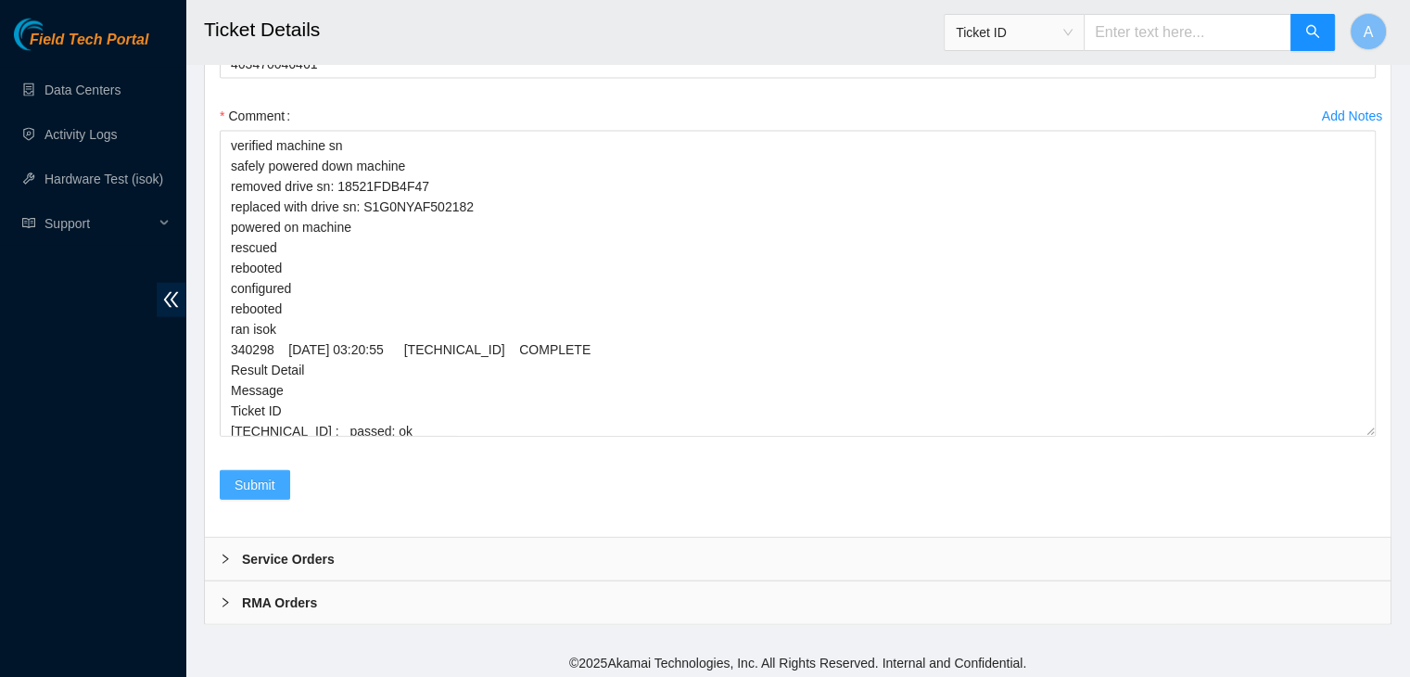
click at [235, 475] on span "Submit" at bounding box center [255, 485] width 41 height 20
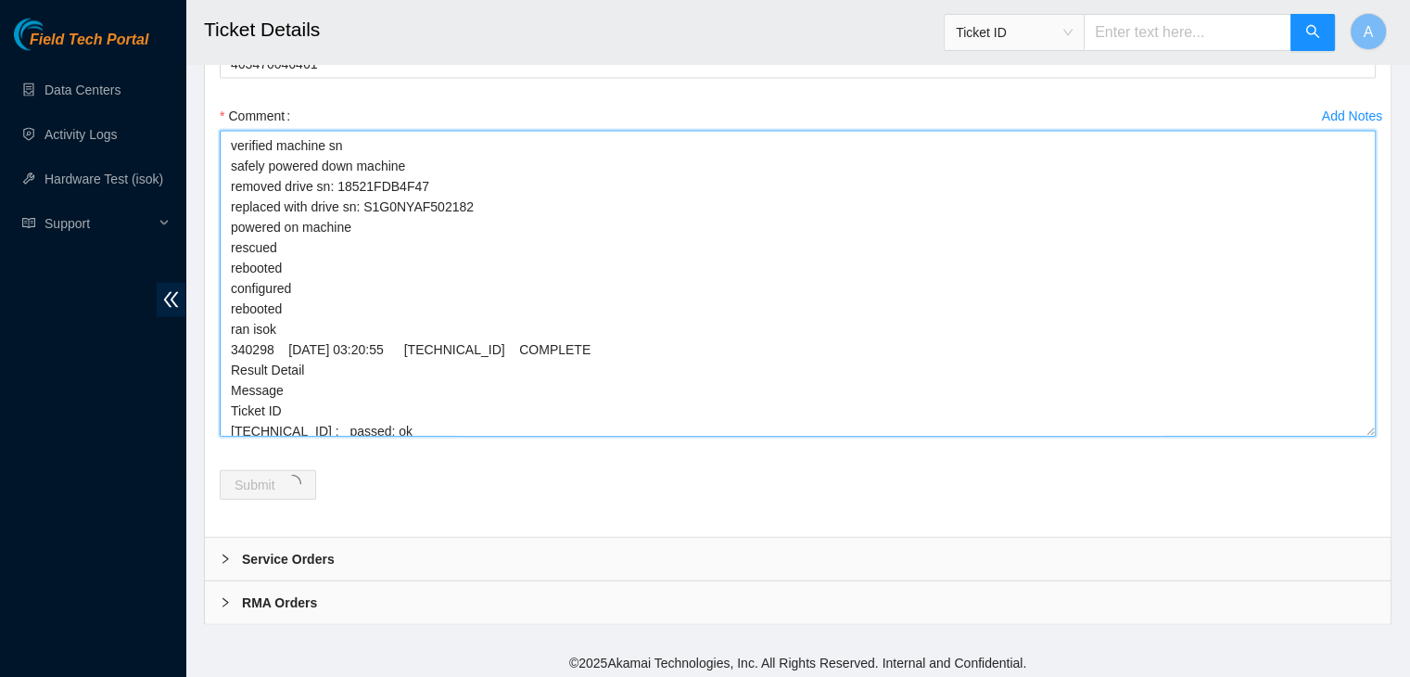
drag, startPoint x: 259, startPoint y: 417, endPoint x: 222, endPoint y: 87, distance: 332.0
click at [222, 87] on form "Rebooted Rescued Replaced disk Reseated components Replaced RAM Replaced Machin…" at bounding box center [798, 181] width 1156 height 682
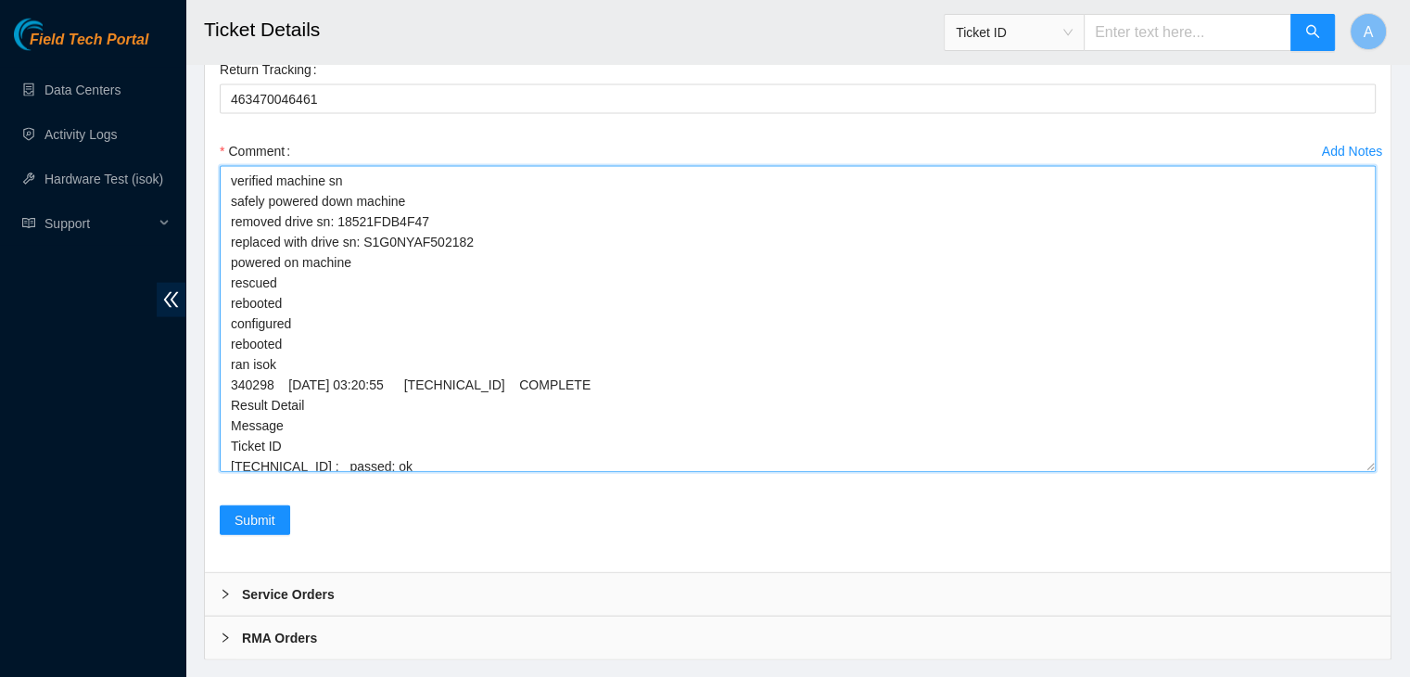
scroll to position [4079, 0]
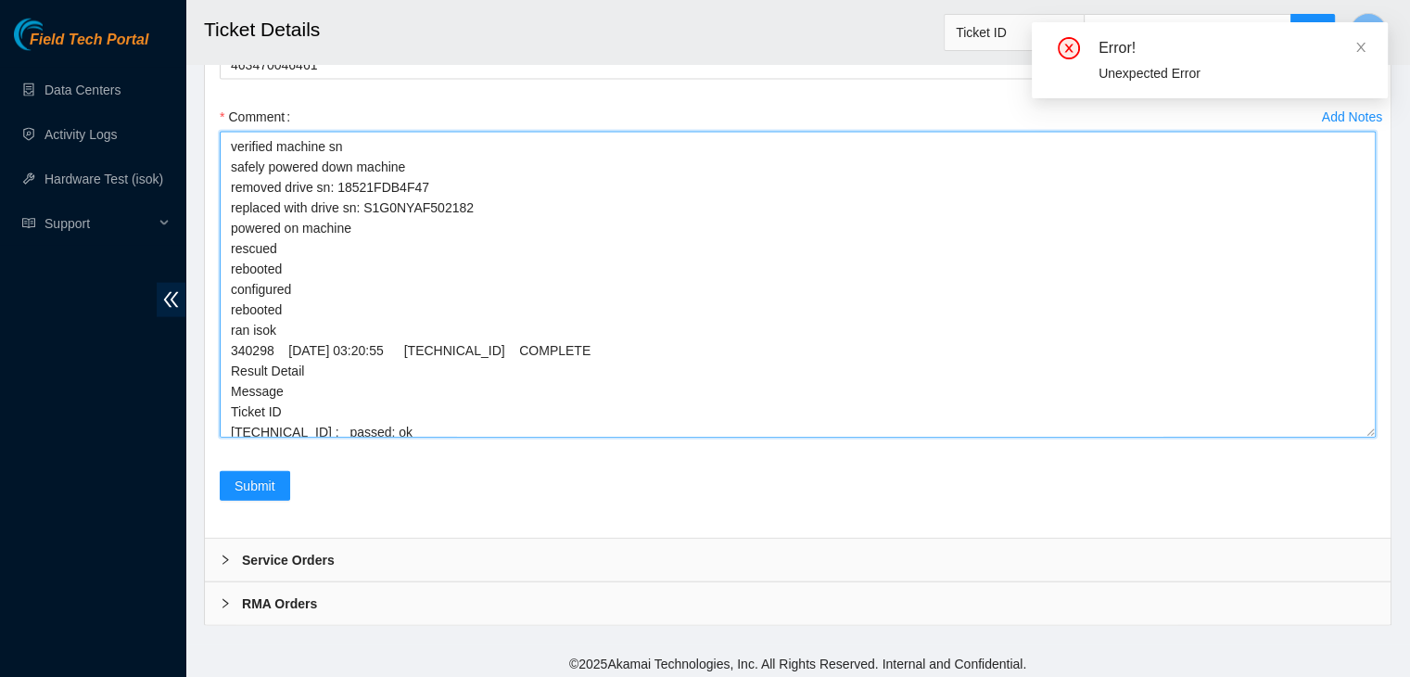
click at [335, 235] on textarea "verified machine sn safely powered down machine removed drive sn: 18521FDB4F47 …" at bounding box center [798, 285] width 1156 height 306
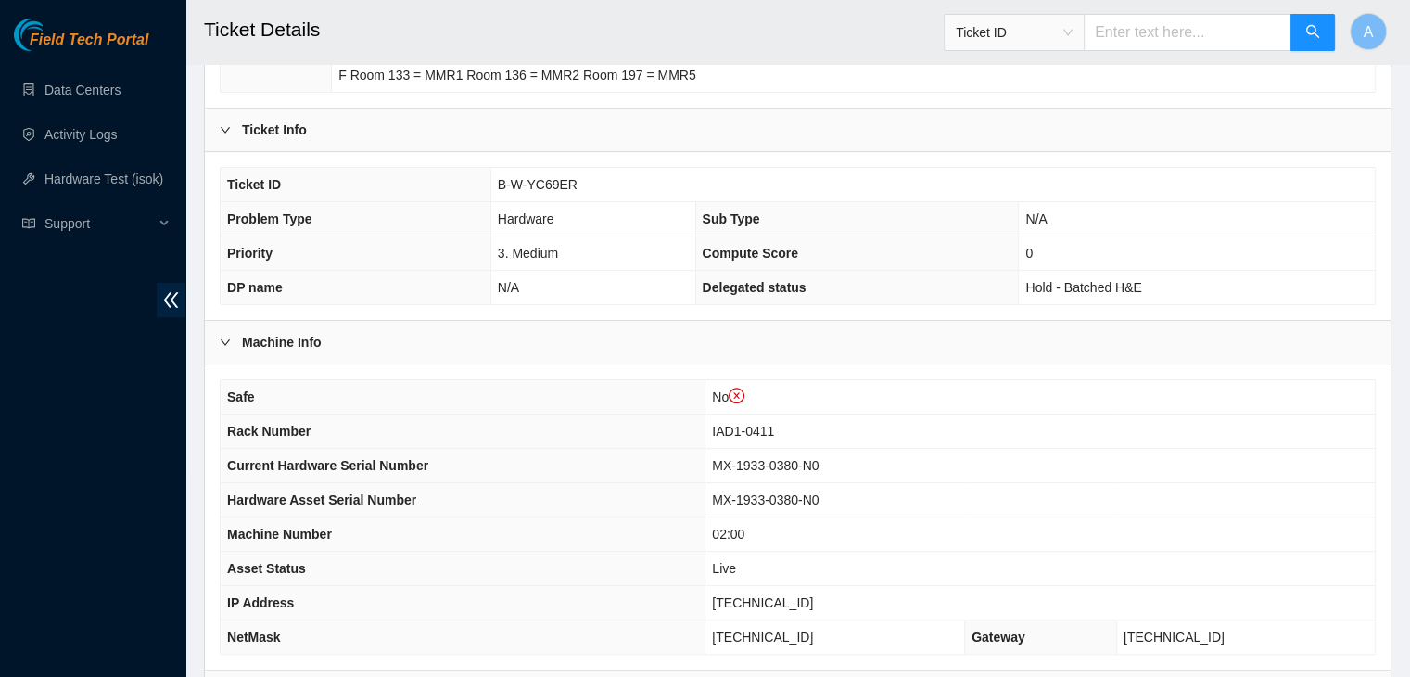
scroll to position [400, 0]
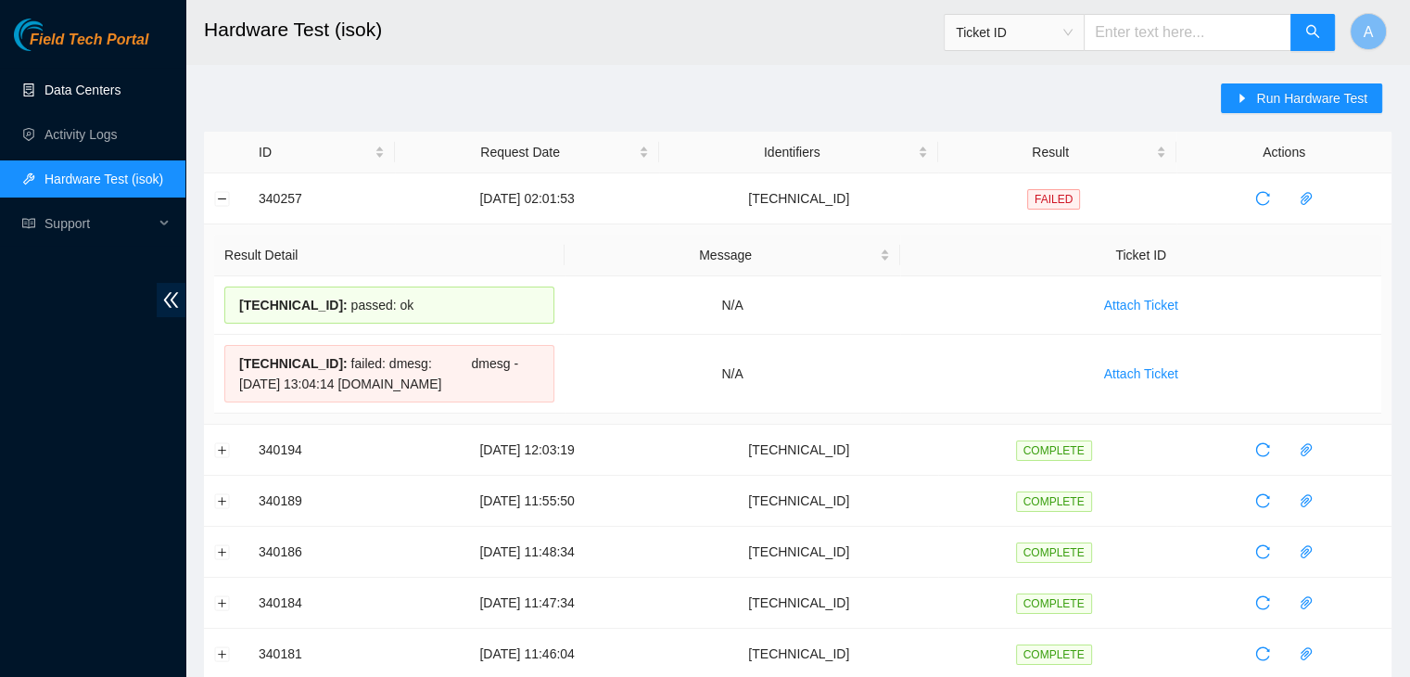
click at [121, 97] on link "Data Centers" at bounding box center [82, 90] width 76 height 15
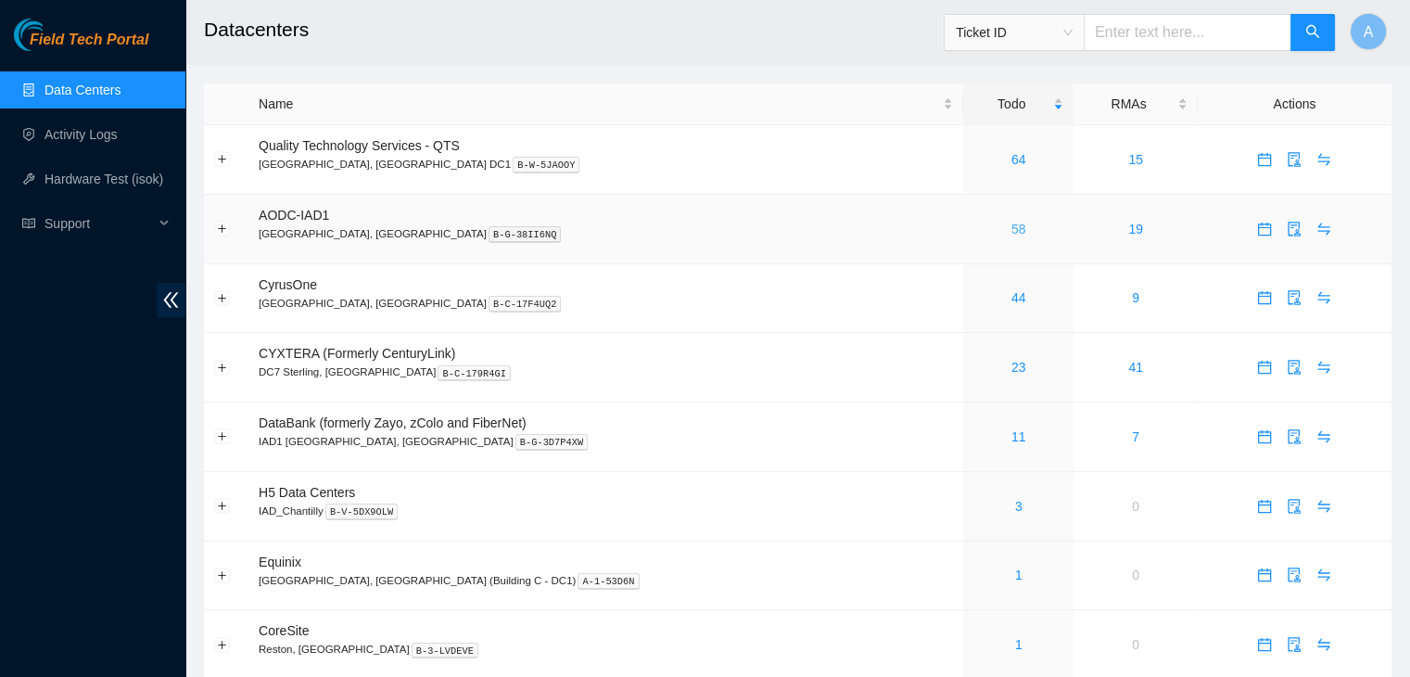
click at [1011, 232] on link "58" at bounding box center [1018, 229] width 15 height 15
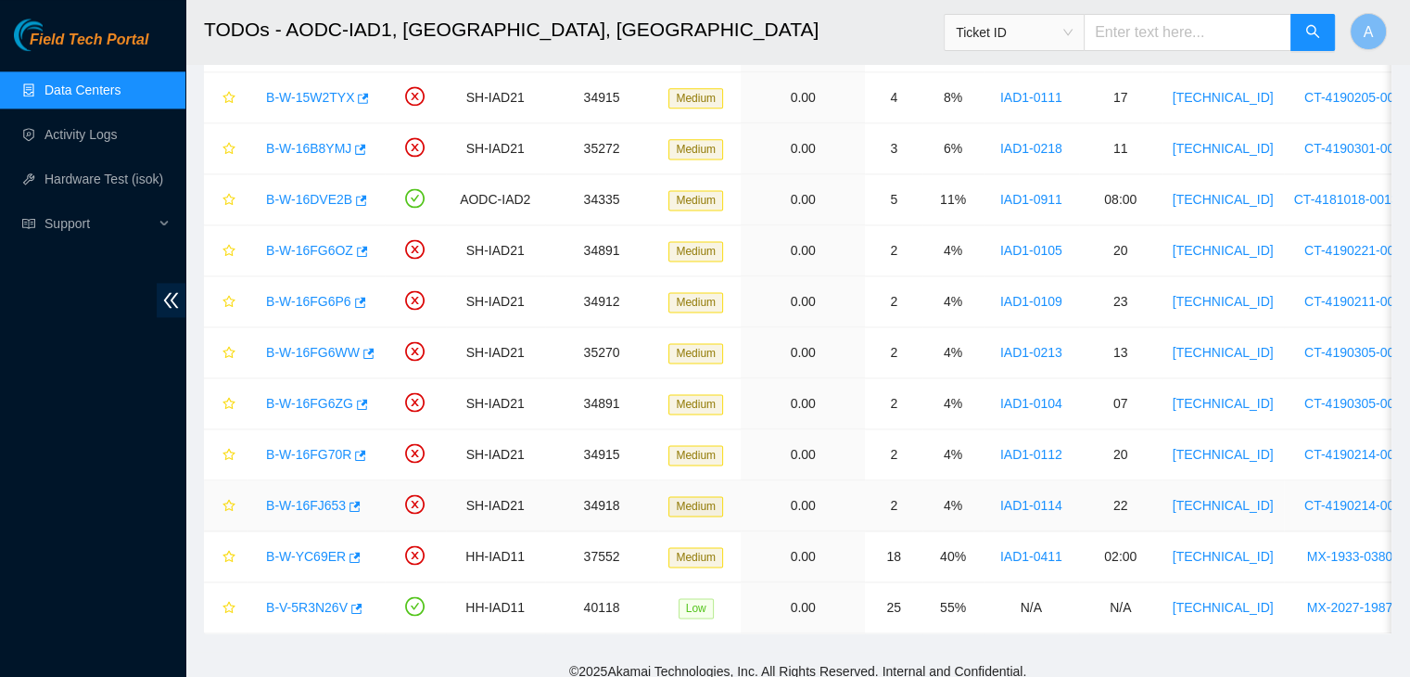
scroll to position [2506, 0]
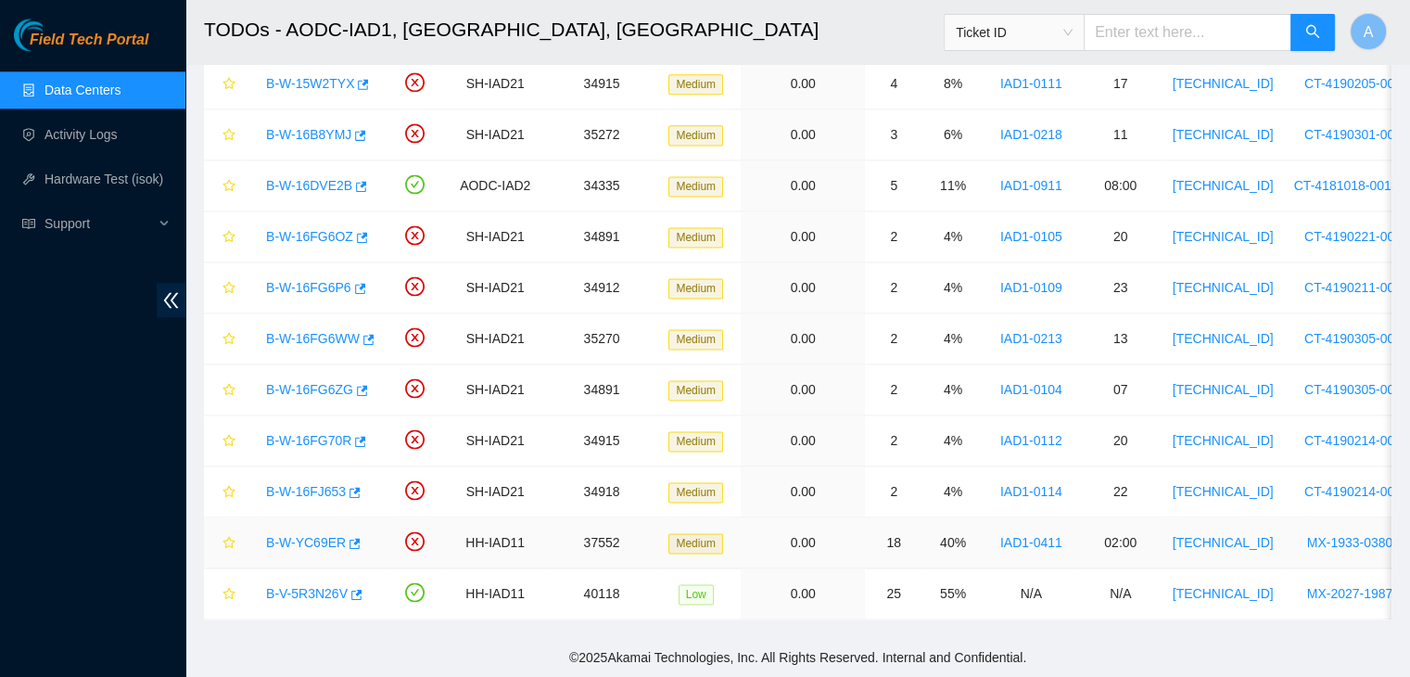
click at [324, 535] on link "B-W-YC69ER" at bounding box center [306, 542] width 80 height 15
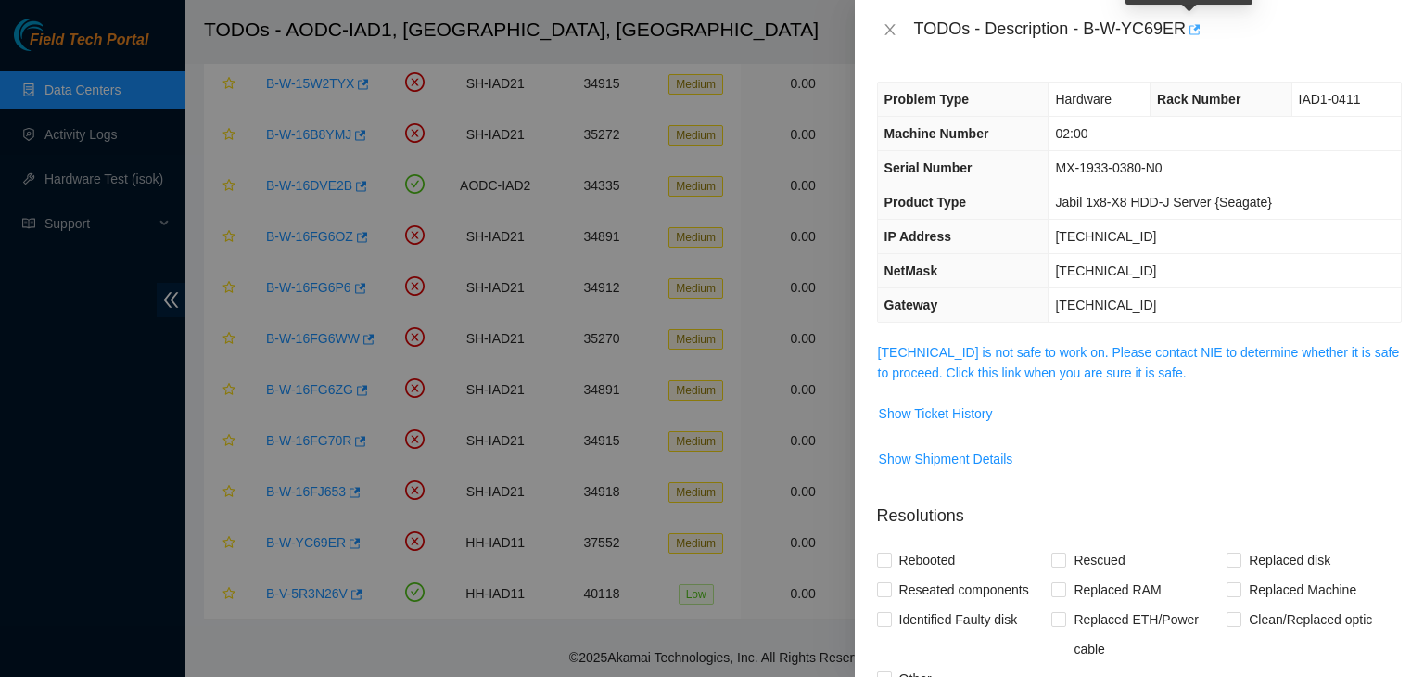
click at [1190, 34] on icon "button" at bounding box center [1194, 29] width 11 height 10
click at [893, 32] on icon "close" at bounding box center [889, 29] width 10 height 11
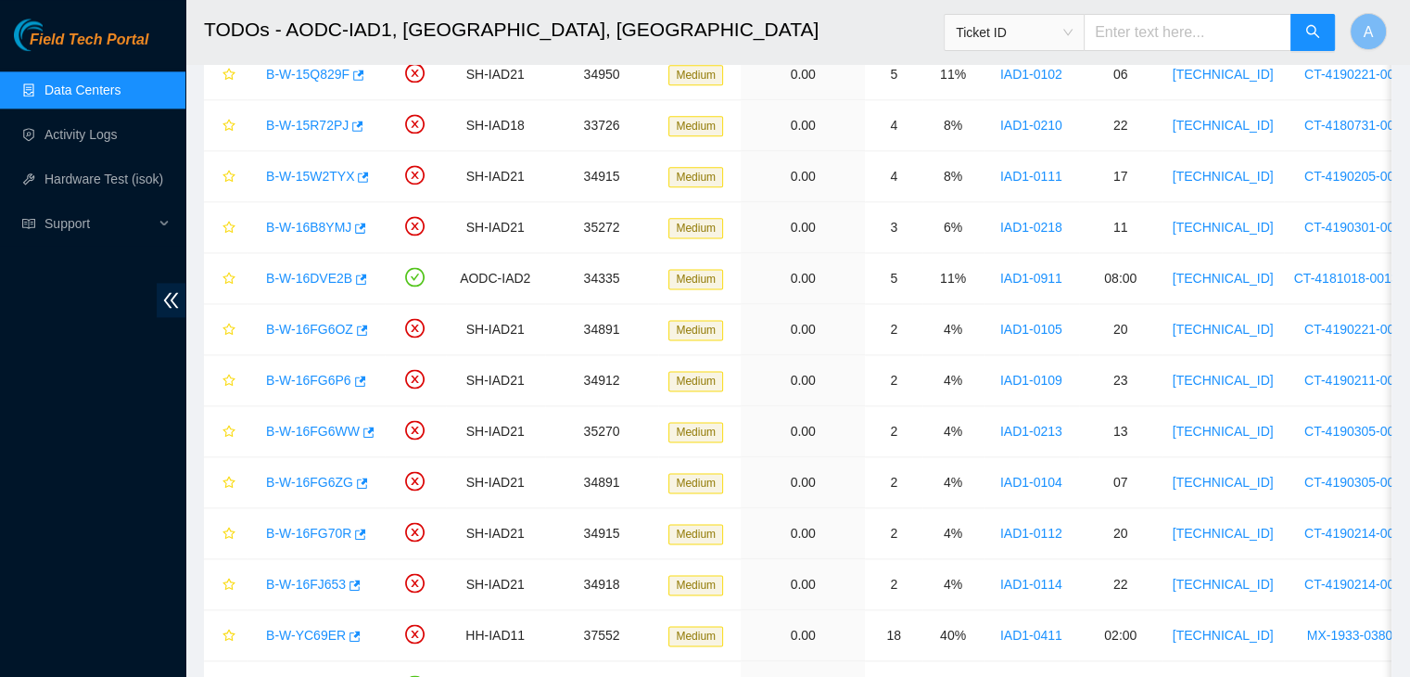
scroll to position [2506, 0]
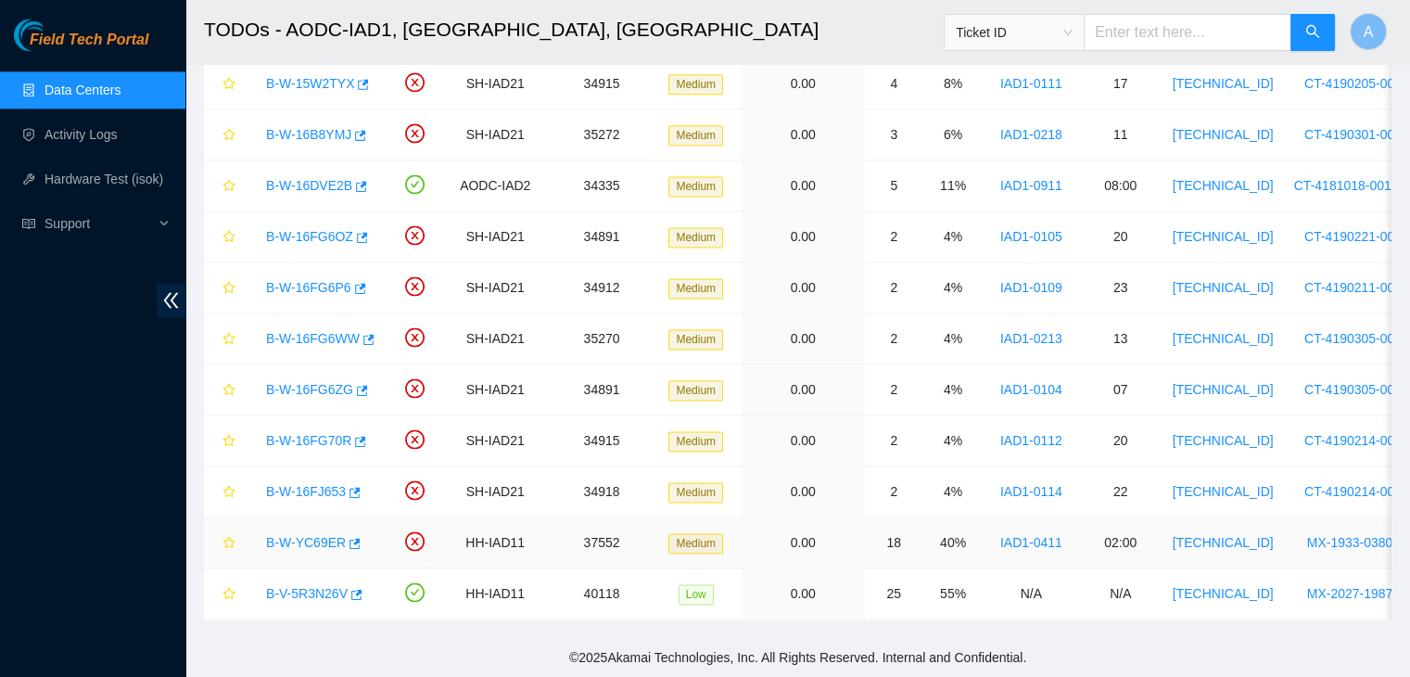
click at [323, 535] on link "B-W-YC69ER" at bounding box center [306, 542] width 80 height 15
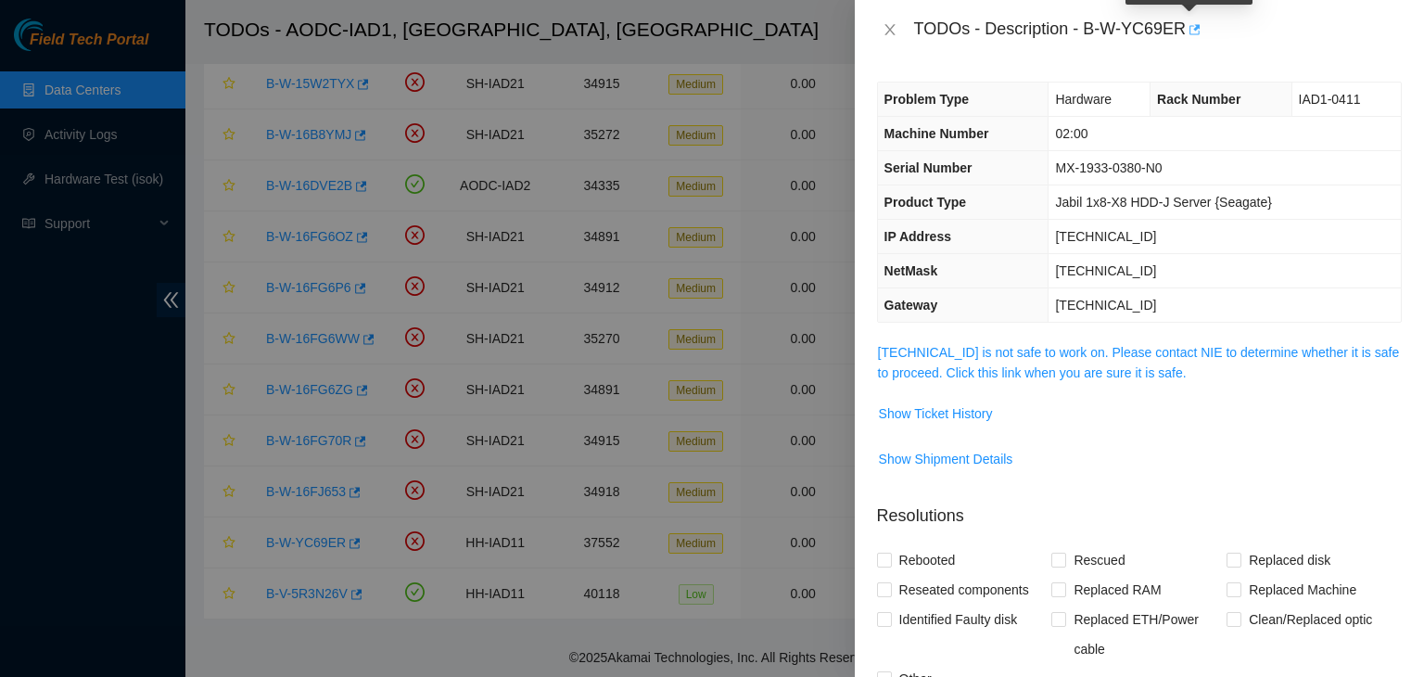
click at [1187, 26] on icon "button" at bounding box center [1193, 29] width 13 height 13
click at [890, 30] on icon "close" at bounding box center [890, 29] width 15 height 15
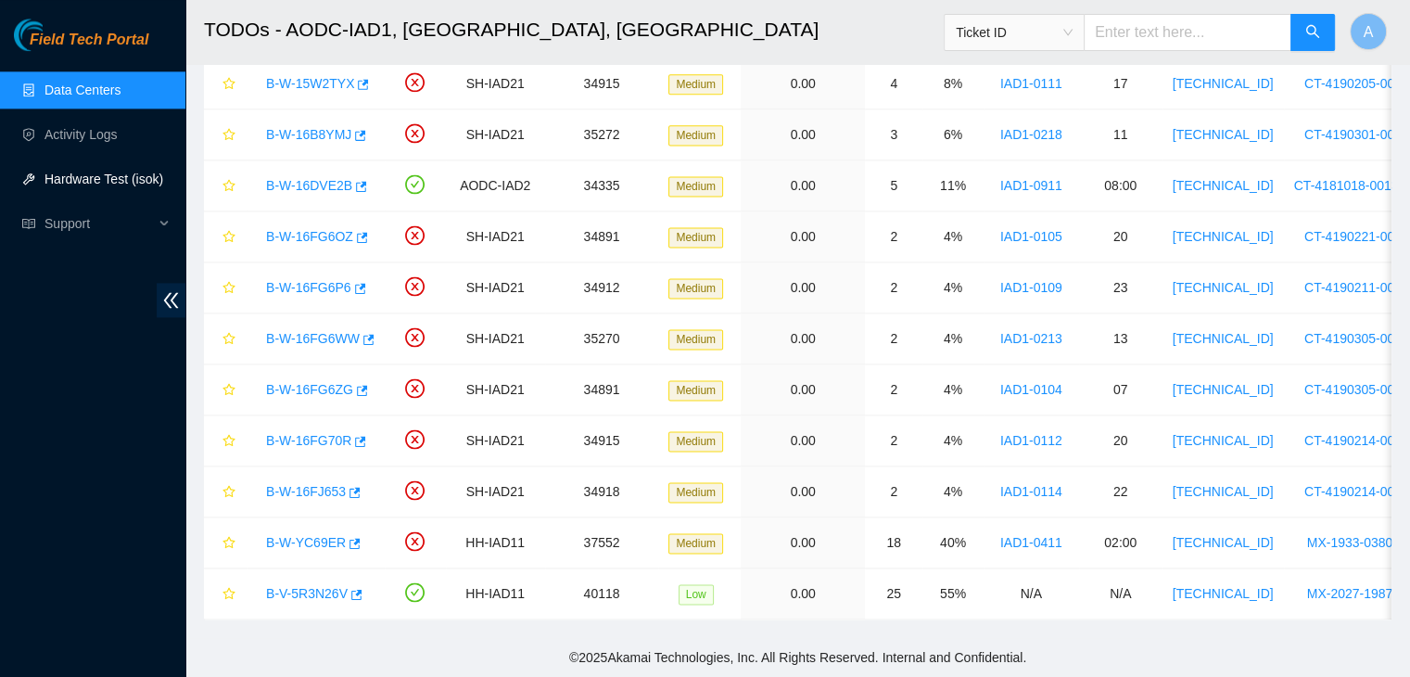
click at [137, 175] on link "Hardware Test (isok)" at bounding box center [103, 178] width 119 height 15
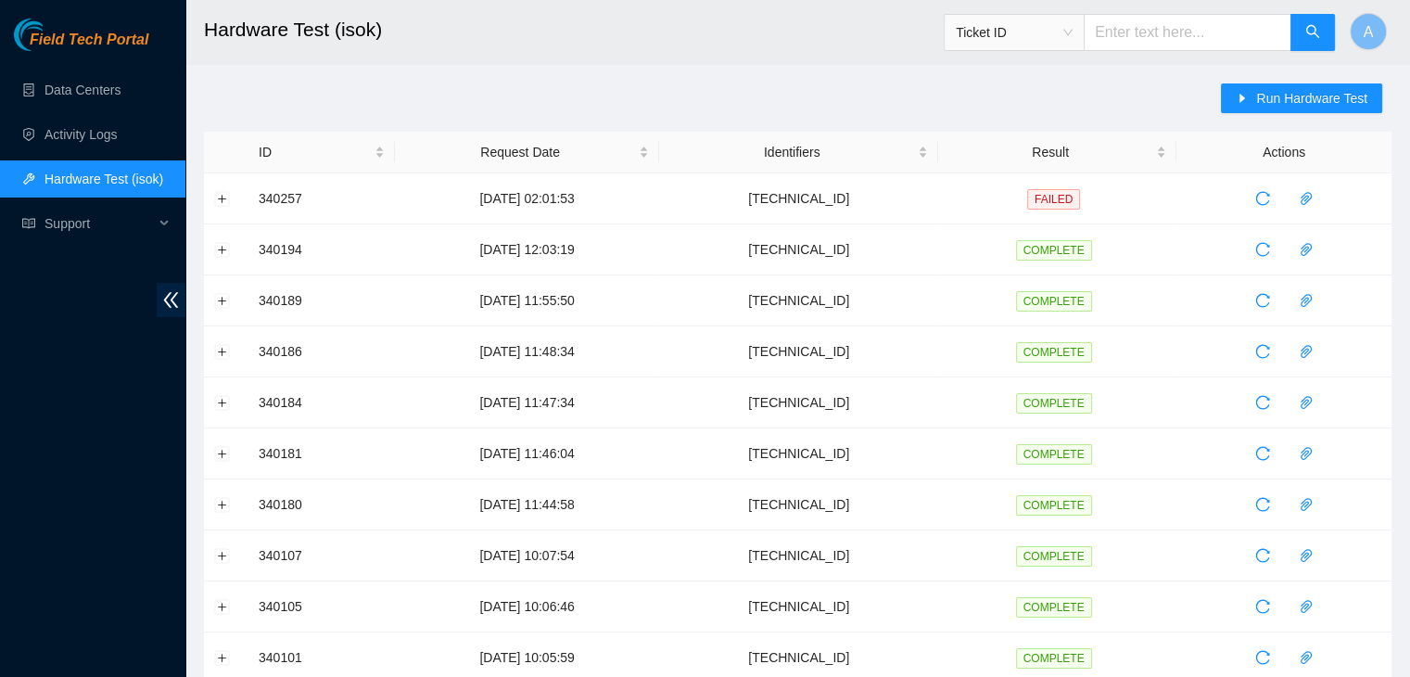
click at [1162, 34] on input "text" at bounding box center [1188, 32] width 208 height 37
paste input "104.84.155.168"
type input "104.84.155.168"
click at [1283, 106] on span "Run Hardware Test" at bounding box center [1311, 98] width 111 height 20
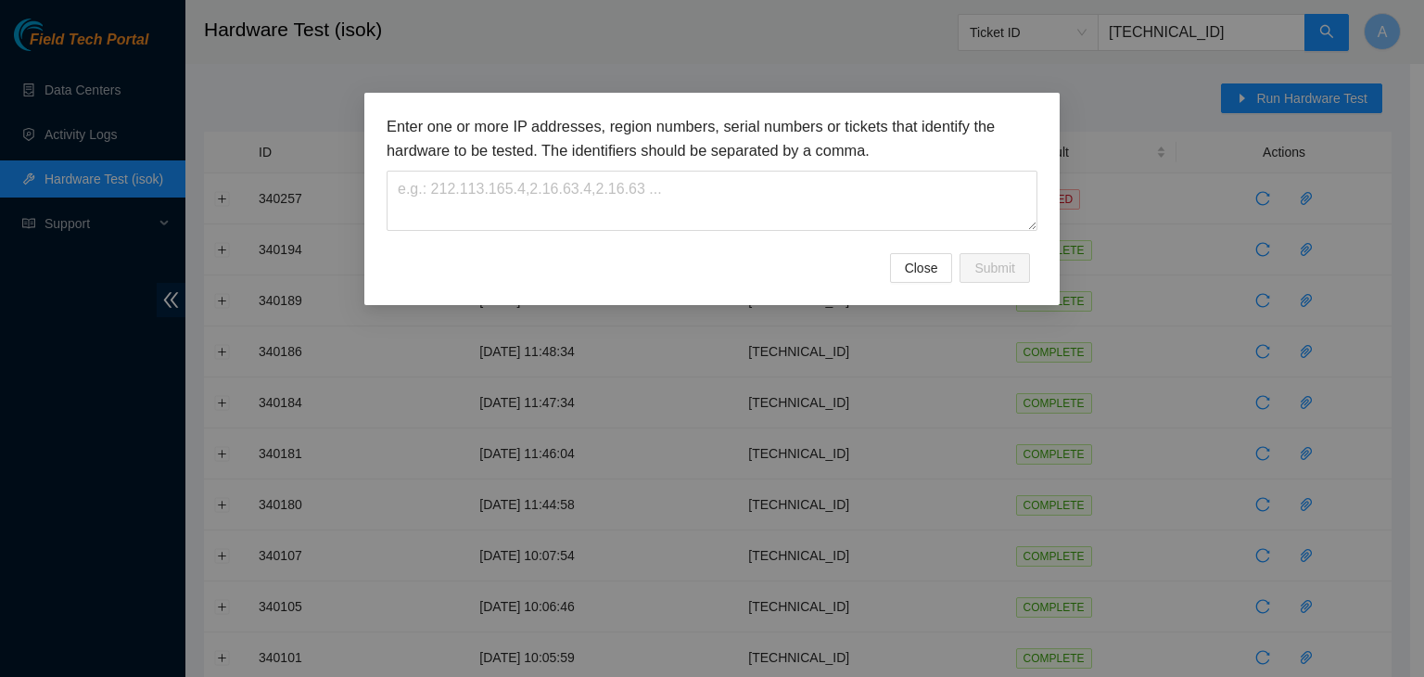
click at [1217, 58] on div "Enter one or more IP addresses, region numbers, serial numbers or tickets that …" at bounding box center [712, 338] width 1424 height 677
click at [940, 260] on button "Close" at bounding box center [921, 268] width 63 height 30
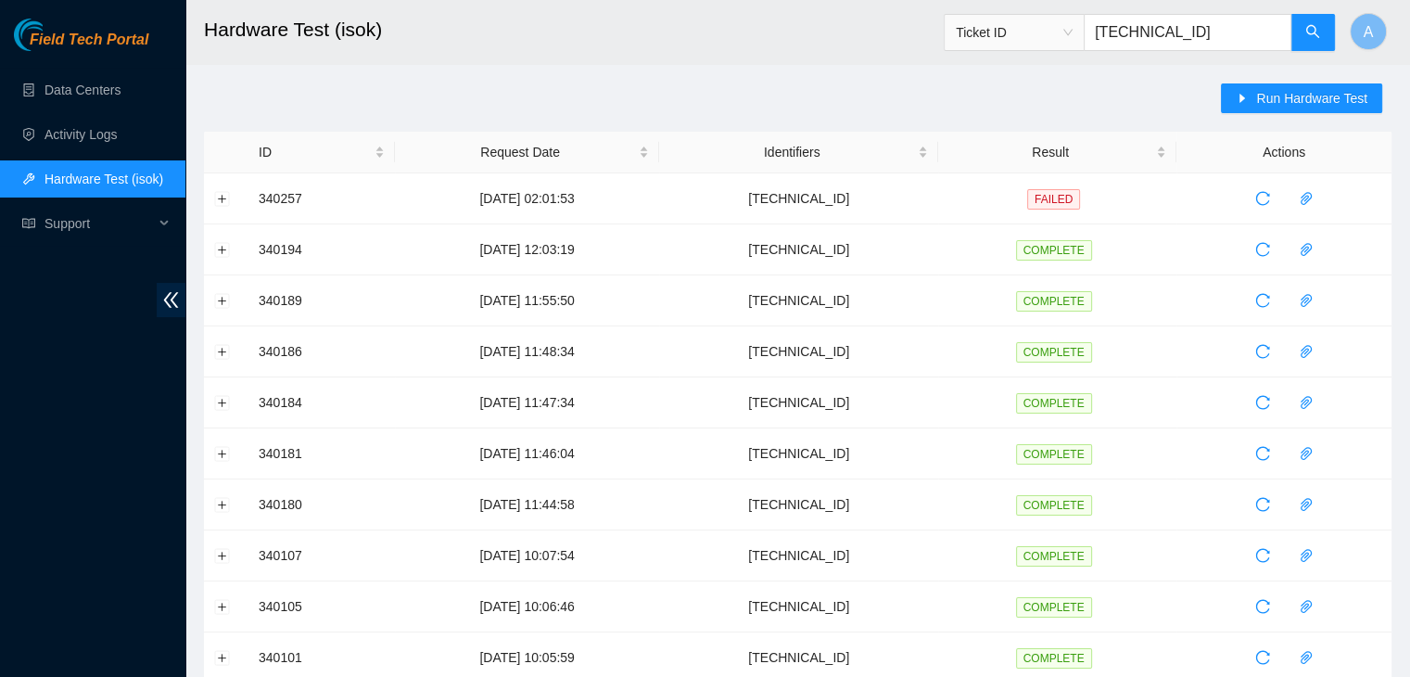
drag, startPoint x: 1216, startPoint y: 31, endPoint x: 1005, endPoint y: 47, distance: 212.0
click at [1005, 47] on span "Ticket ID 104.84.155.168" at bounding box center [1140, 32] width 392 height 37
click at [1254, 97] on button "Run Hardware Test" at bounding box center [1301, 98] width 161 height 30
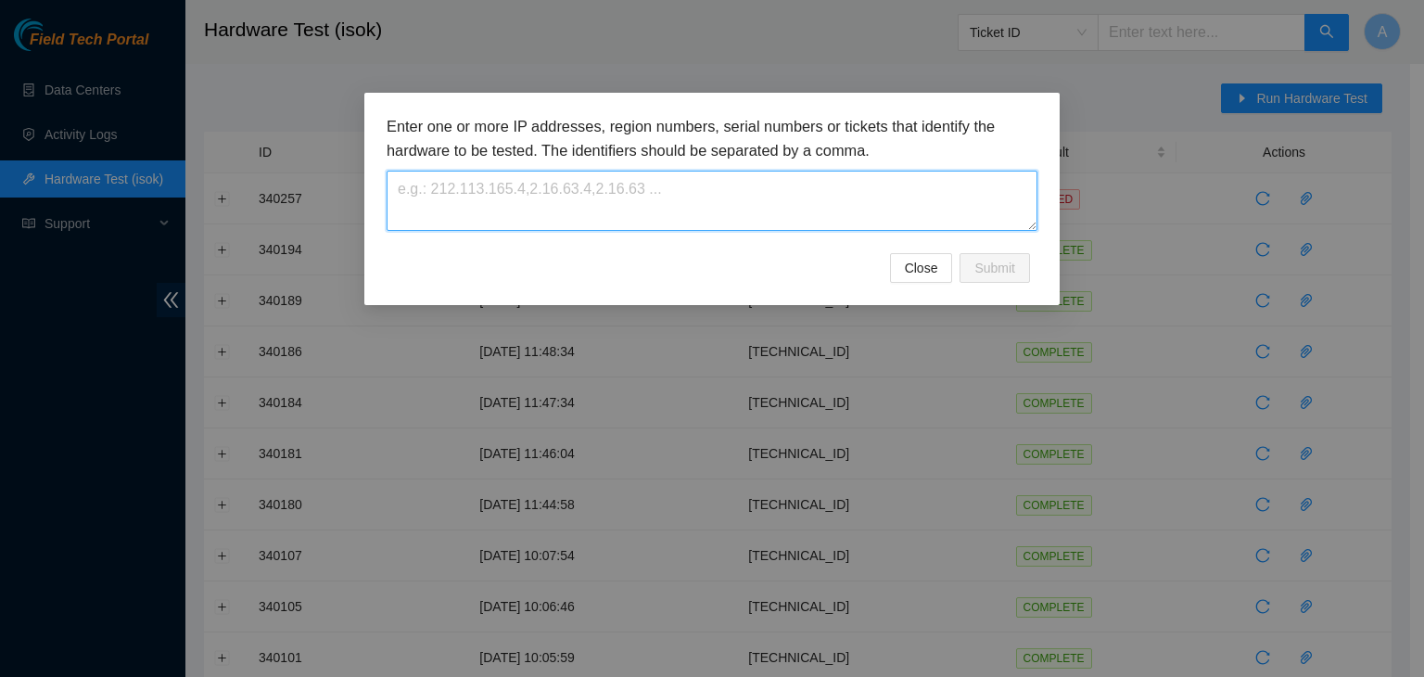
click at [764, 200] on textarea at bounding box center [712, 201] width 651 height 60
paste textarea "104.84.155.168"
type textarea "104.84.155.168"
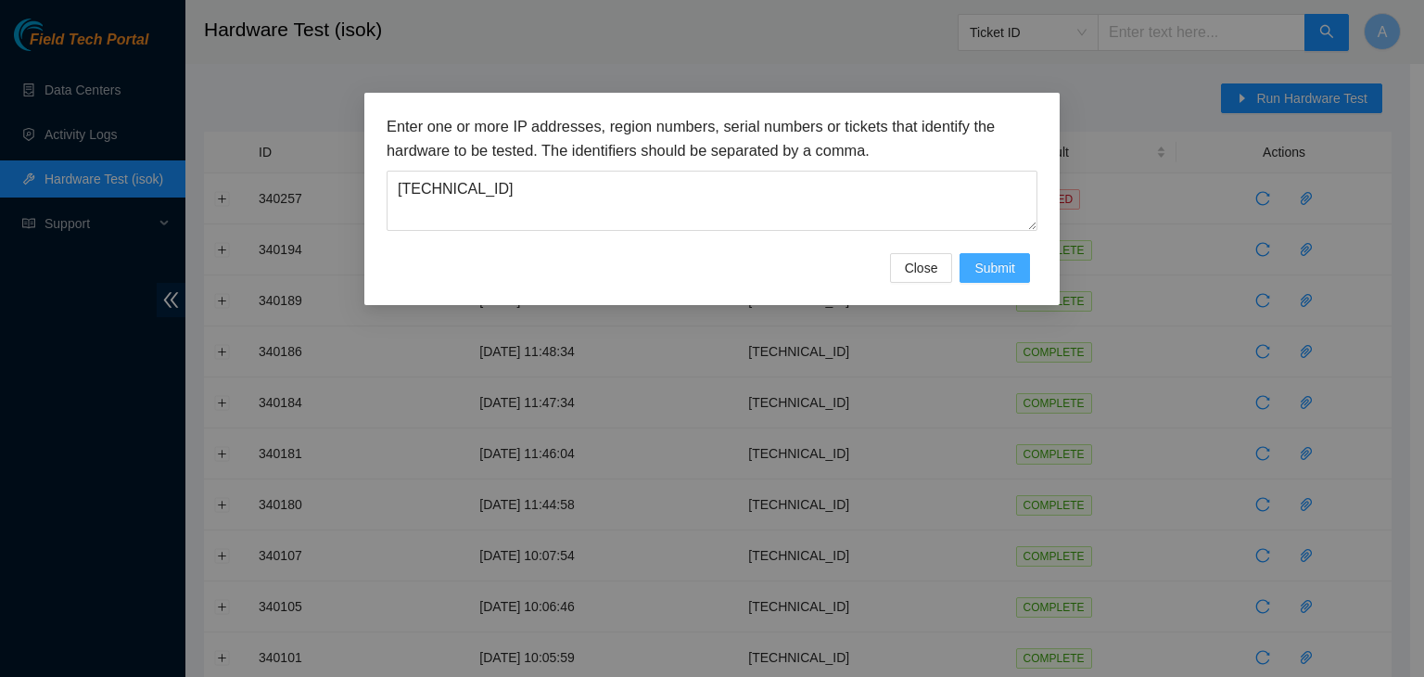
click at [972, 267] on button "Submit" at bounding box center [994, 268] width 70 height 30
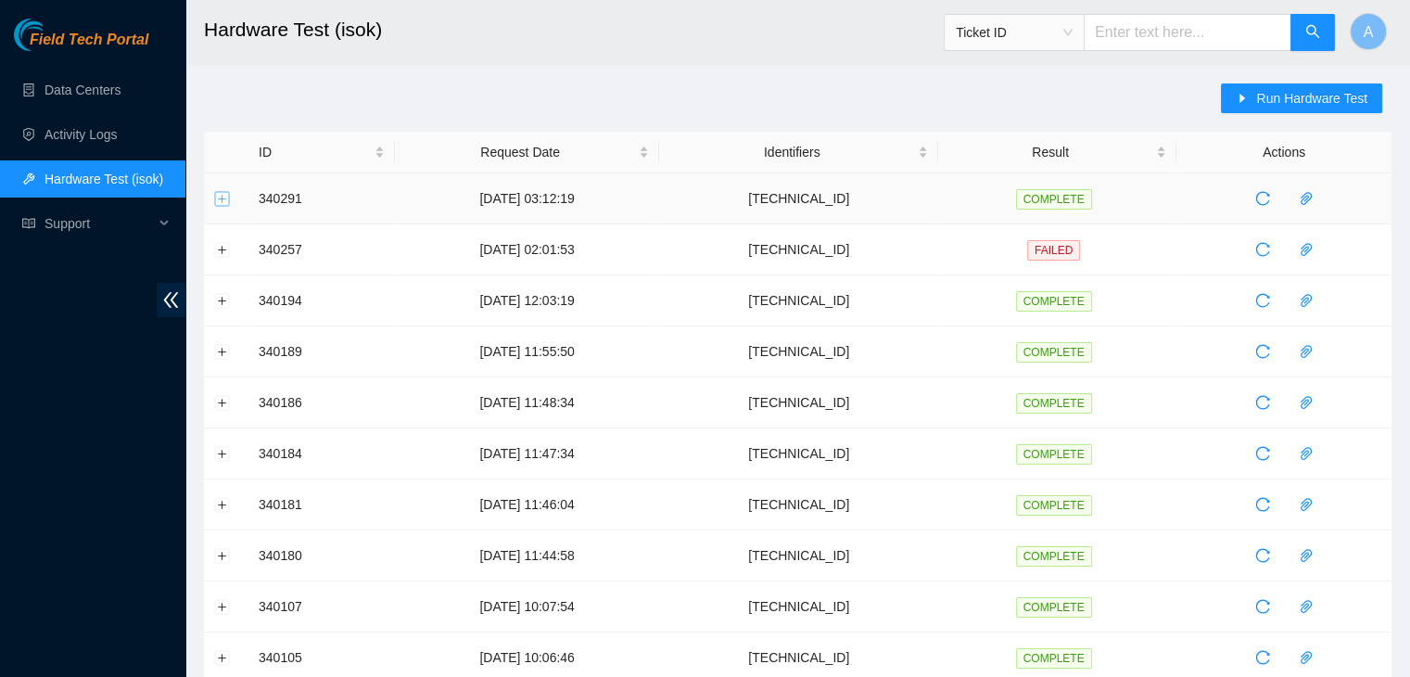
click at [226, 200] on button "Expand row" at bounding box center [222, 198] width 15 height 15
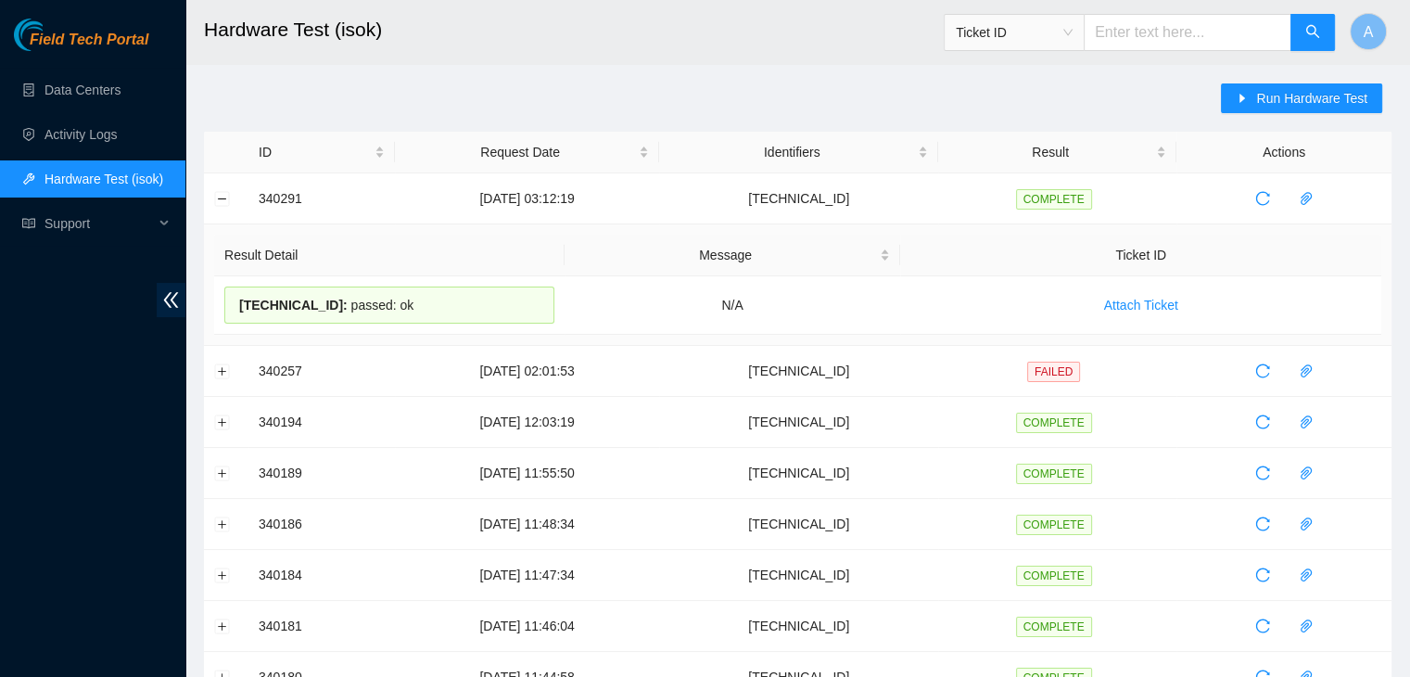
click at [330, 226] on td "Result Detail Message Ticket ID 104.84.155.168 : passed: ok N/A Attach Ticket" at bounding box center [798, 284] width 1188 height 121
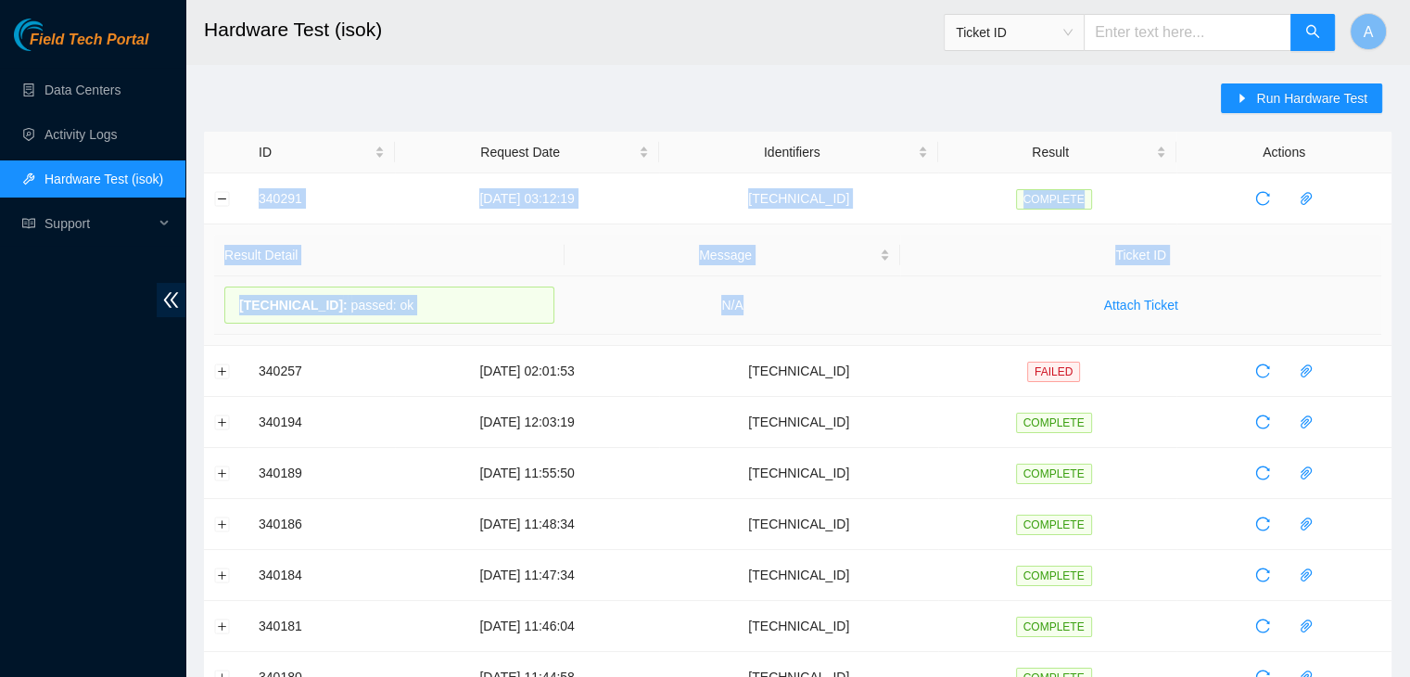
drag, startPoint x: 260, startPoint y: 202, endPoint x: 844, endPoint y: 316, distance: 595.0
copy tbody "340291 22-09-2025 03:12:19 104.84.155.168 COMPLETE Result Detail Message Ticket…"
click at [844, 316] on td "N/A" at bounding box center [733, 305] width 337 height 58
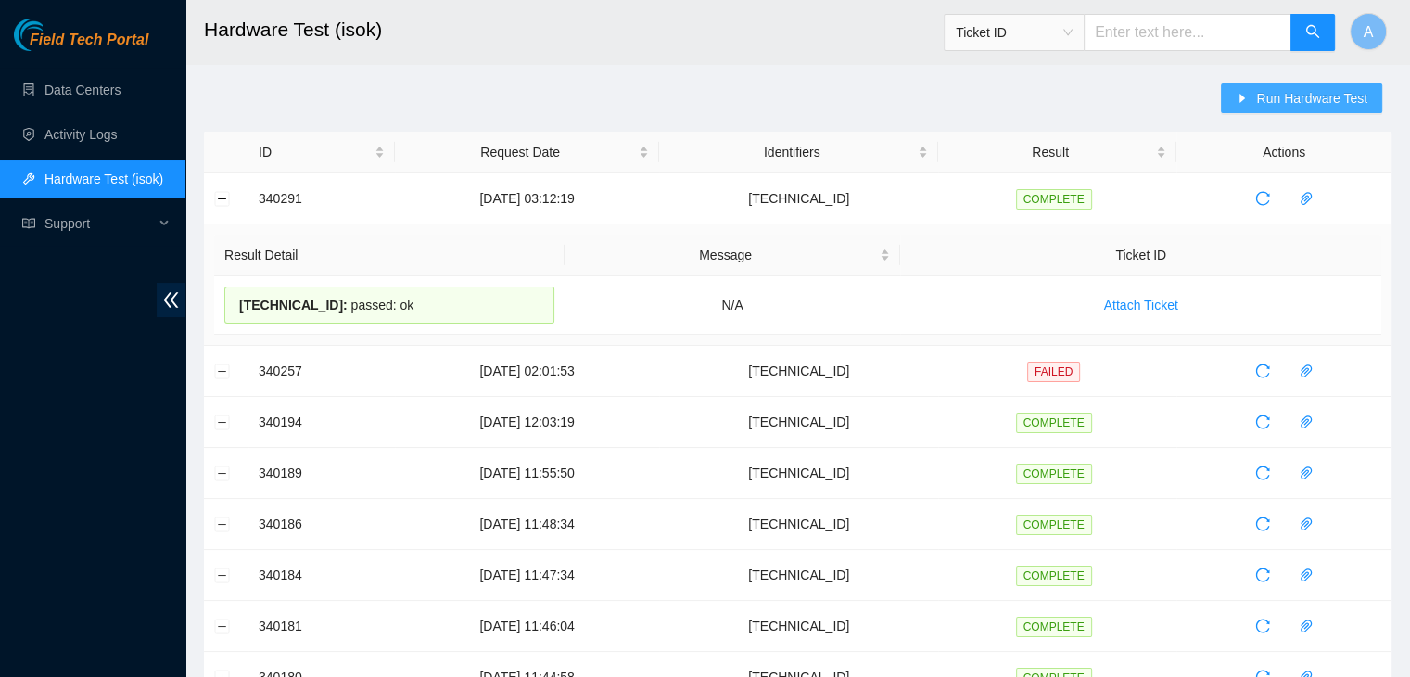
click at [1234, 102] on button "Run Hardware Test" at bounding box center [1301, 98] width 161 height 30
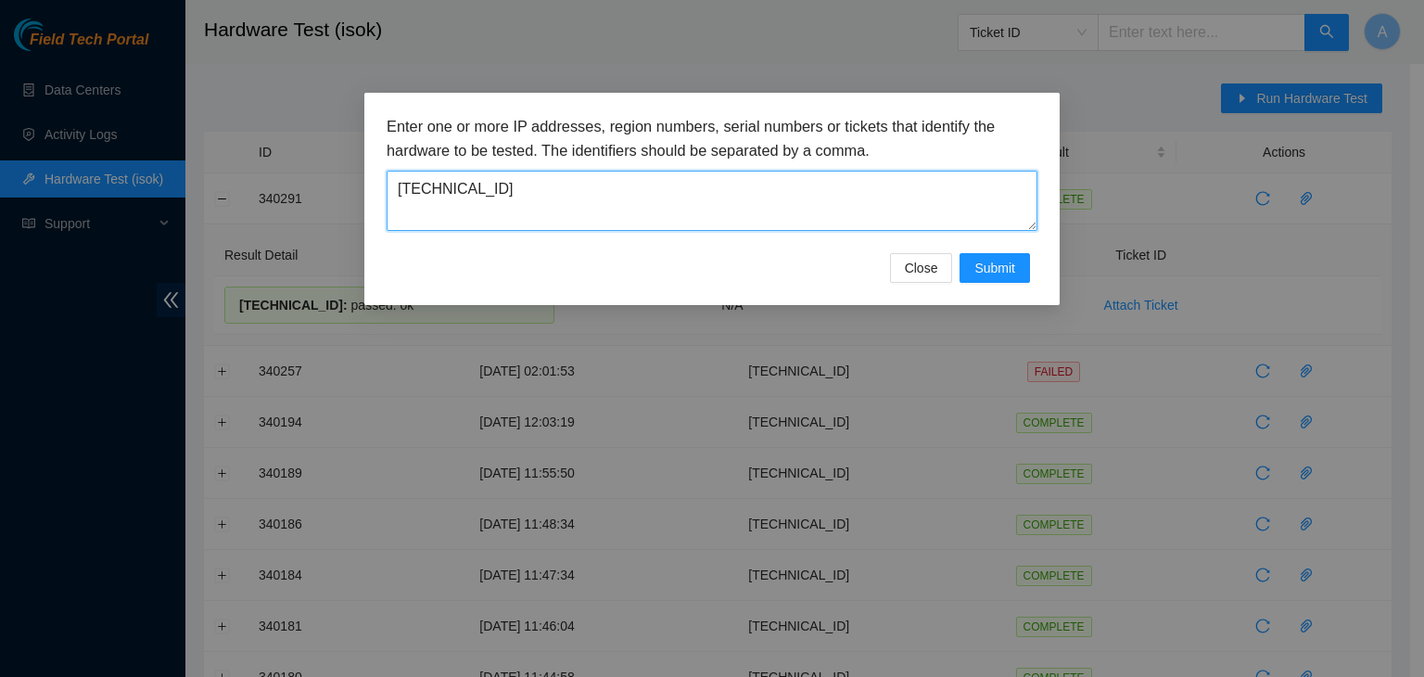
click at [877, 184] on textarea "104.84.155.168" at bounding box center [712, 201] width 651 height 60
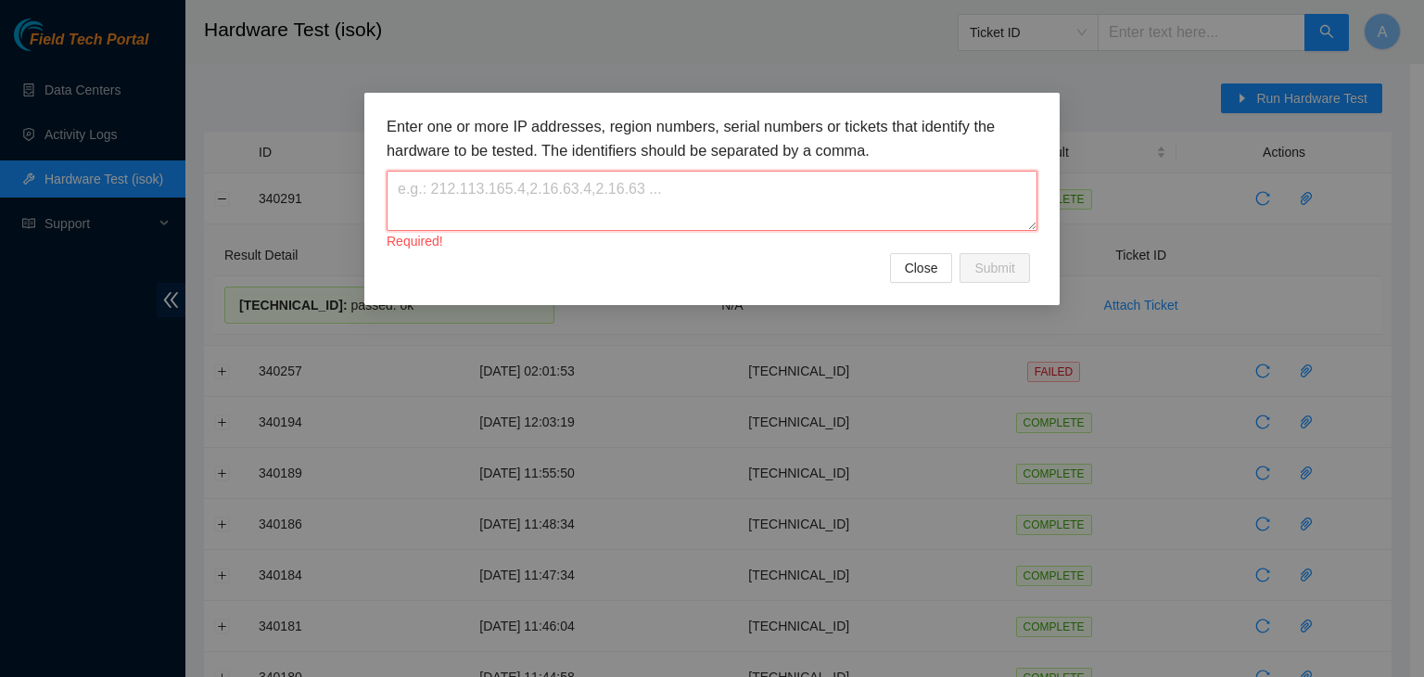
paste textarea "104.84.155.173"
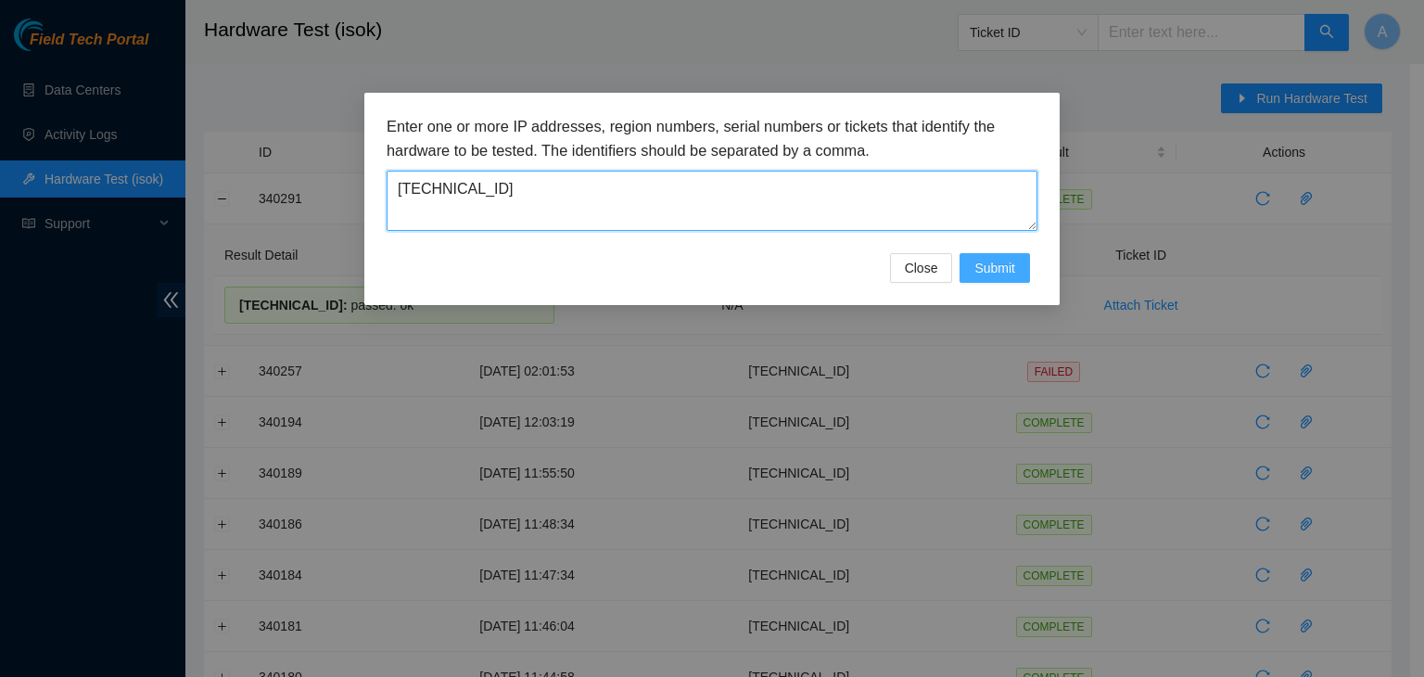
type textarea "104.84.155.173"
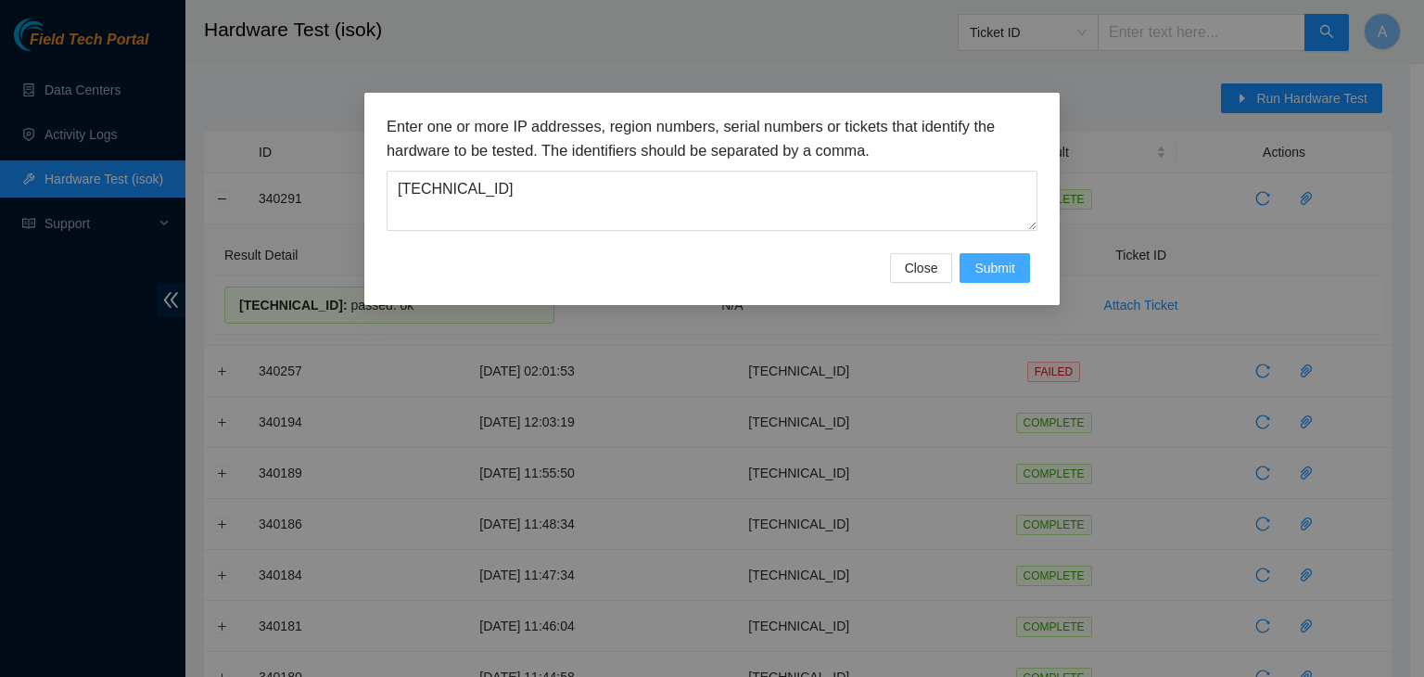
click at [1007, 270] on span "Submit" at bounding box center [994, 268] width 41 height 20
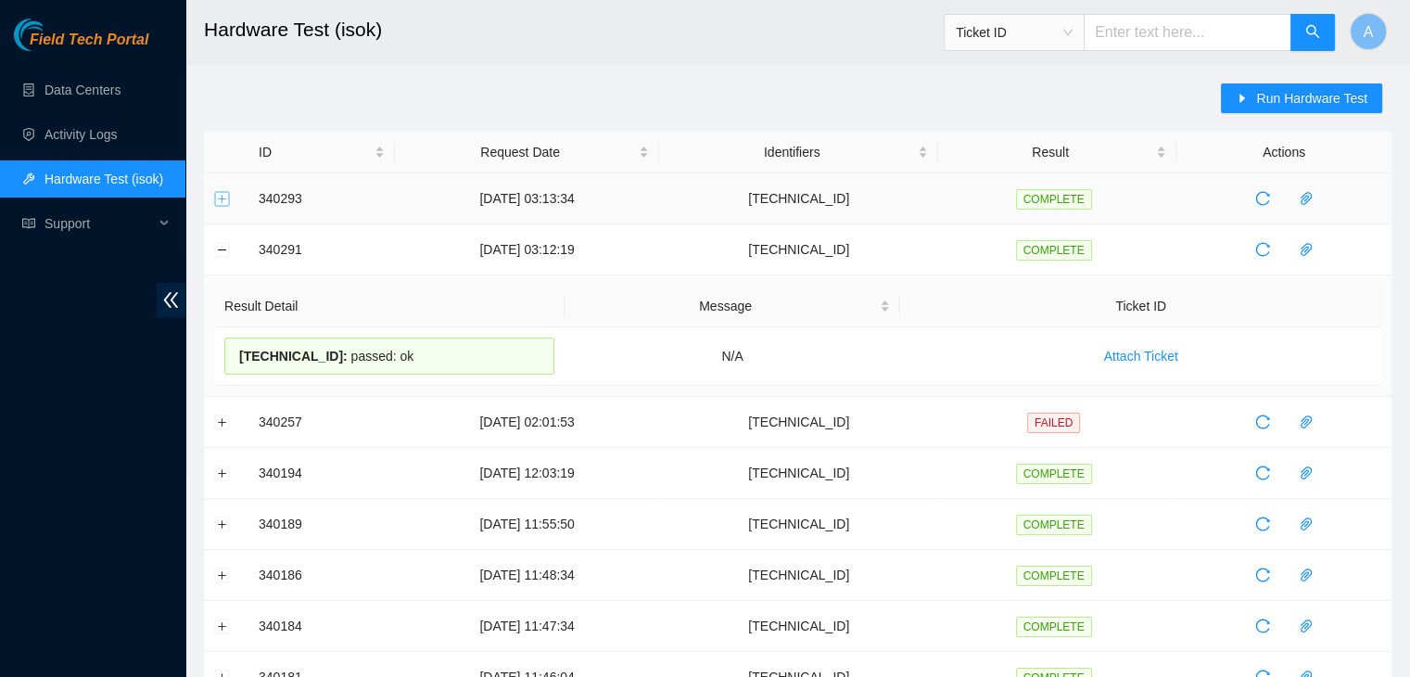
click at [226, 195] on button "Expand row" at bounding box center [222, 198] width 15 height 15
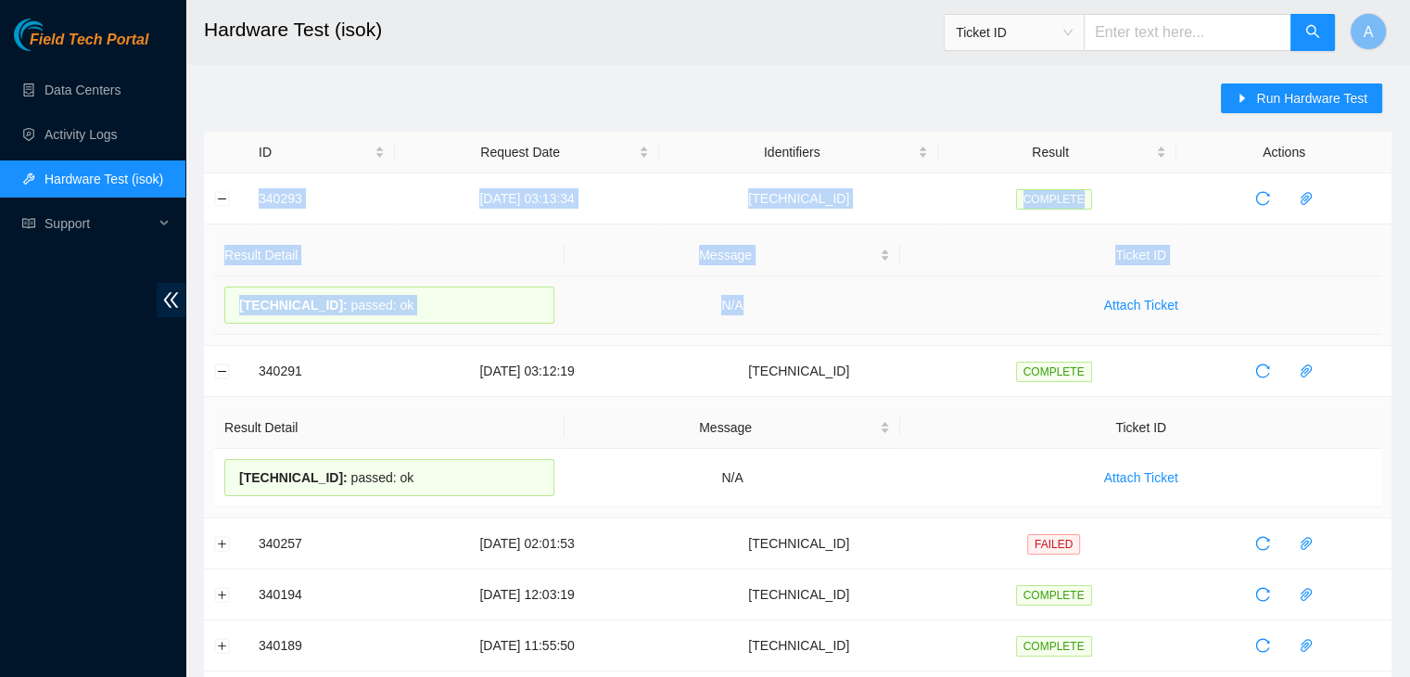
drag, startPoint x: 245, startPoint y: 196, endPoint x: 801, endPoint y: 296, distance: 565.1
copy tbody "340293 22-09-2025 03:13:34 104.84.155.173 COMPLETE Result Detail Message Ticket…"
click at [801, 296] on td "N/A" at bounding box center [733, 305] width 337 height 58
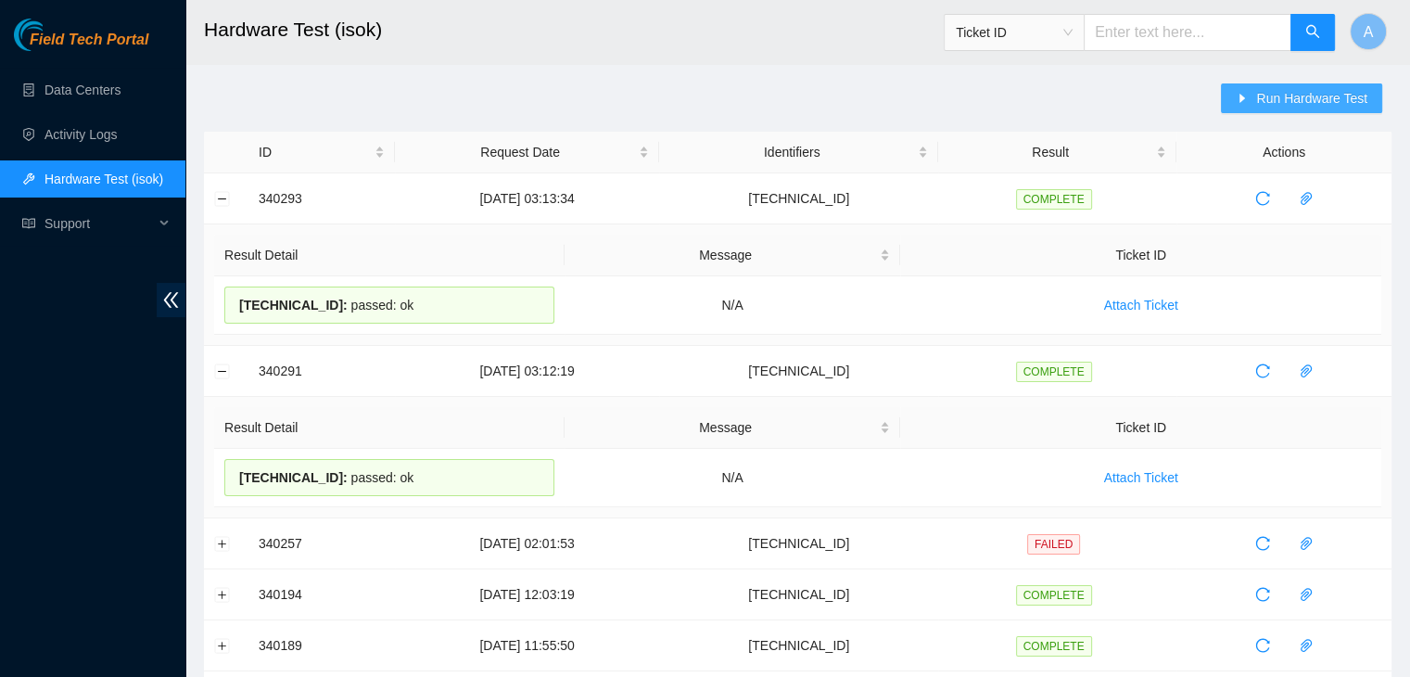
click at [1271, 90] on span "Run Hardware Test" at bounding box center [1311, 98] width 111 height 20
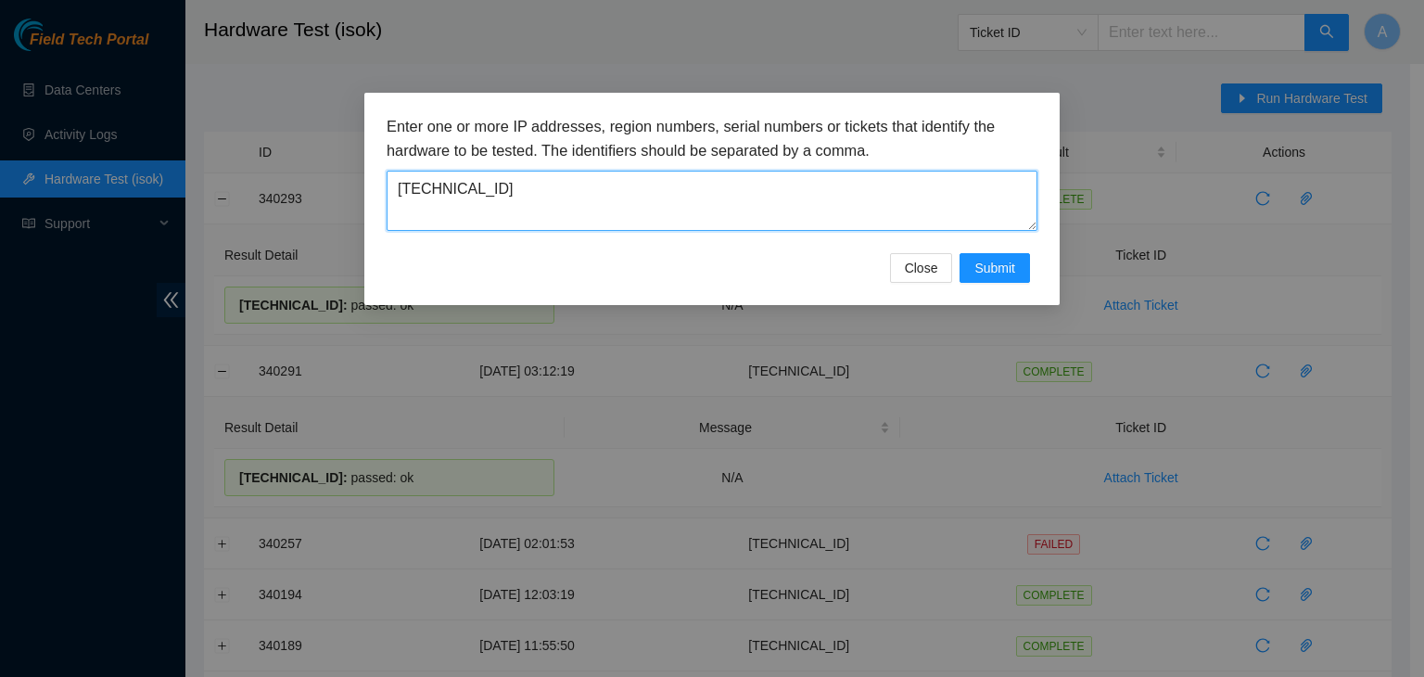
click at [785, 208] on textarea "104.84.155.173" at bounding box center [712, 201] width 651 height 60
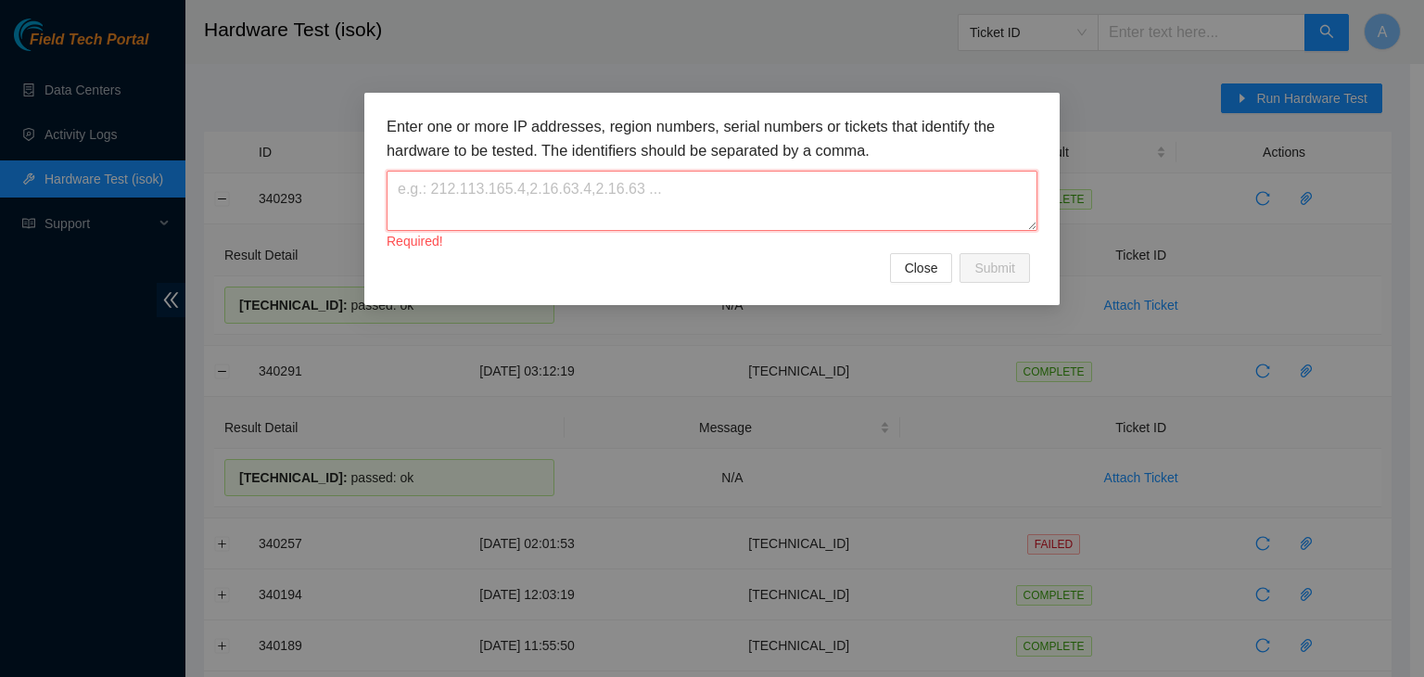
paste textarea "104.84.228.163"
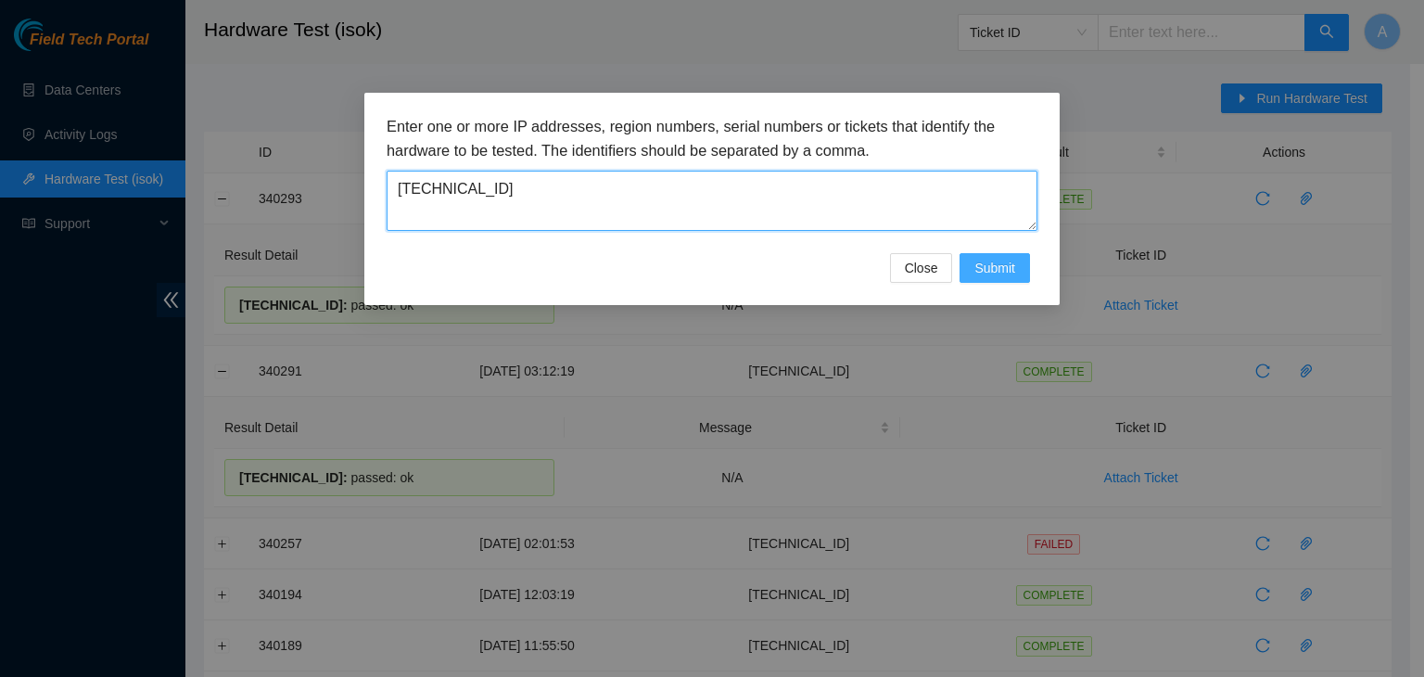
type textarea "104.84.228.163"
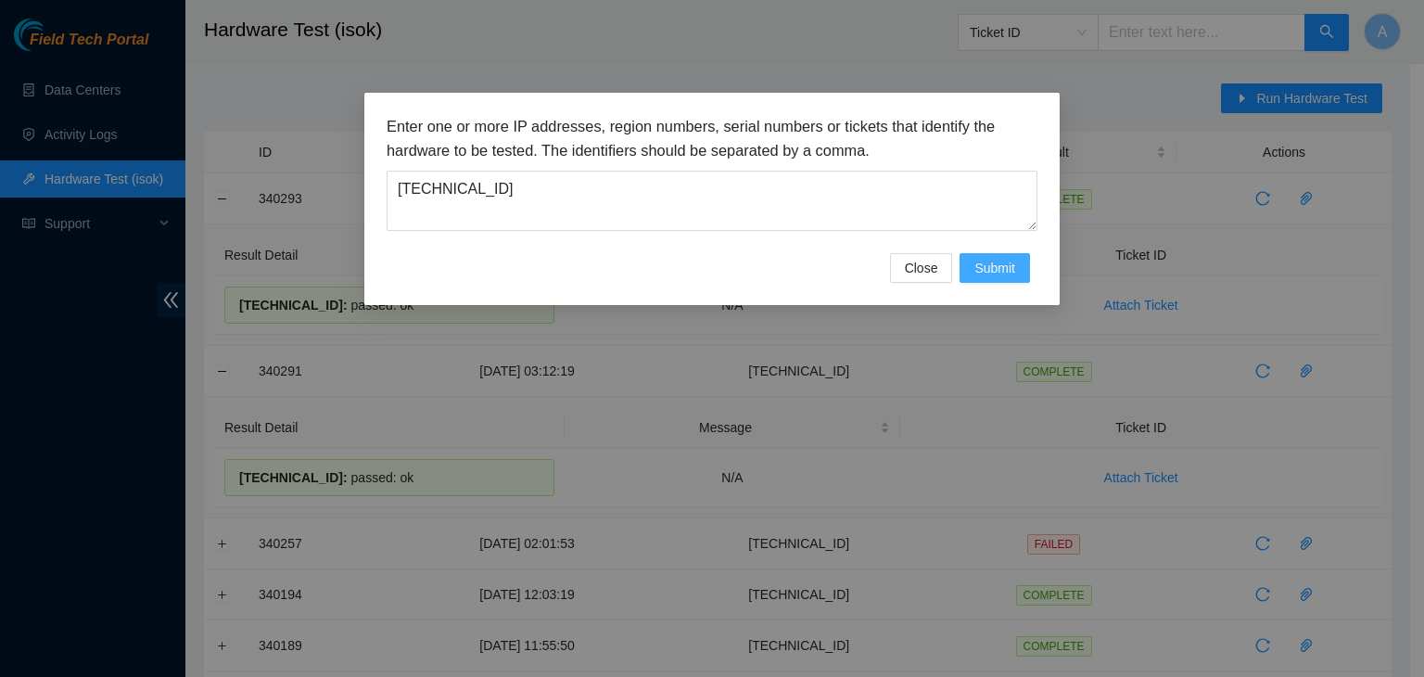
click at [993, 258] on span "Submit" at bounding box center [994, 268] width 41 height 20
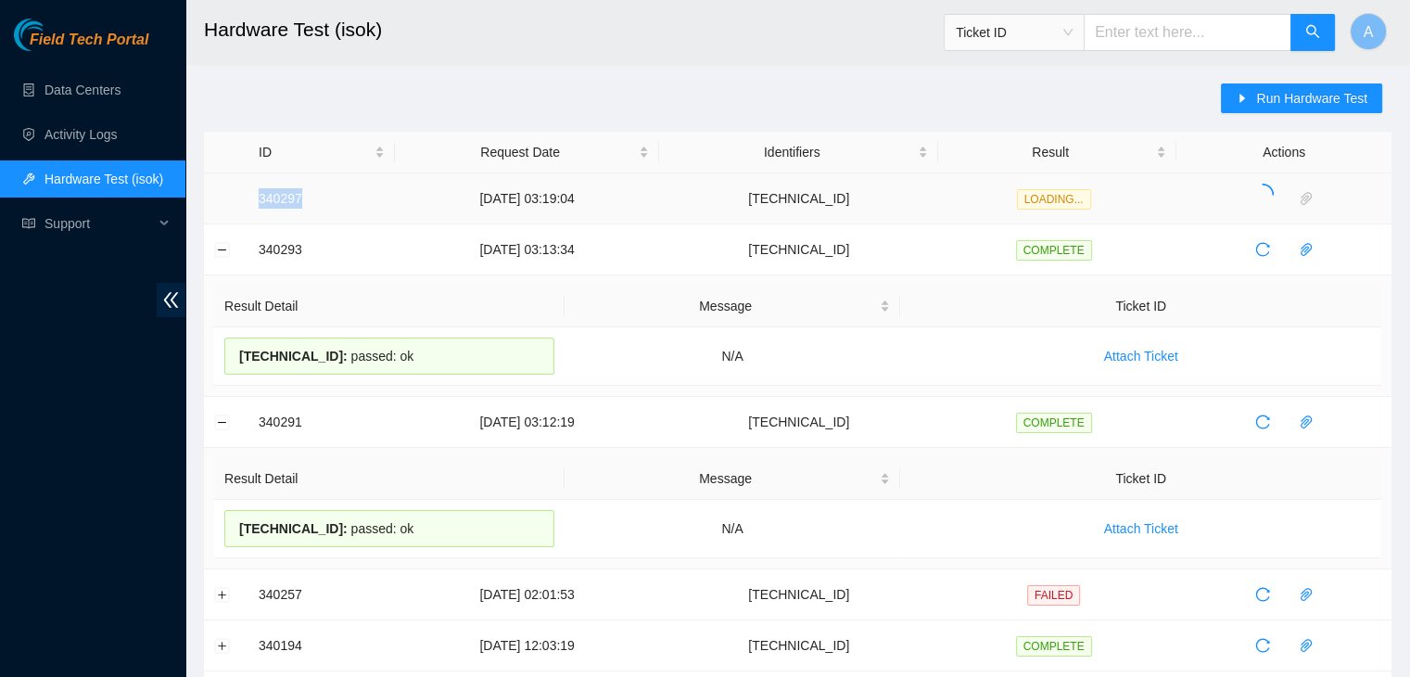
drag, startPoint x: 258, startPoint y: 195, endPoint x: 328, endPoint y: 201, distance: 70.8
click at [328, 201] on td "340297" at bounding box center [321, 198] width 146 height 51
click at [220, 201] on button "Expand row" at bounding box center [222, 198] width 15 height 15
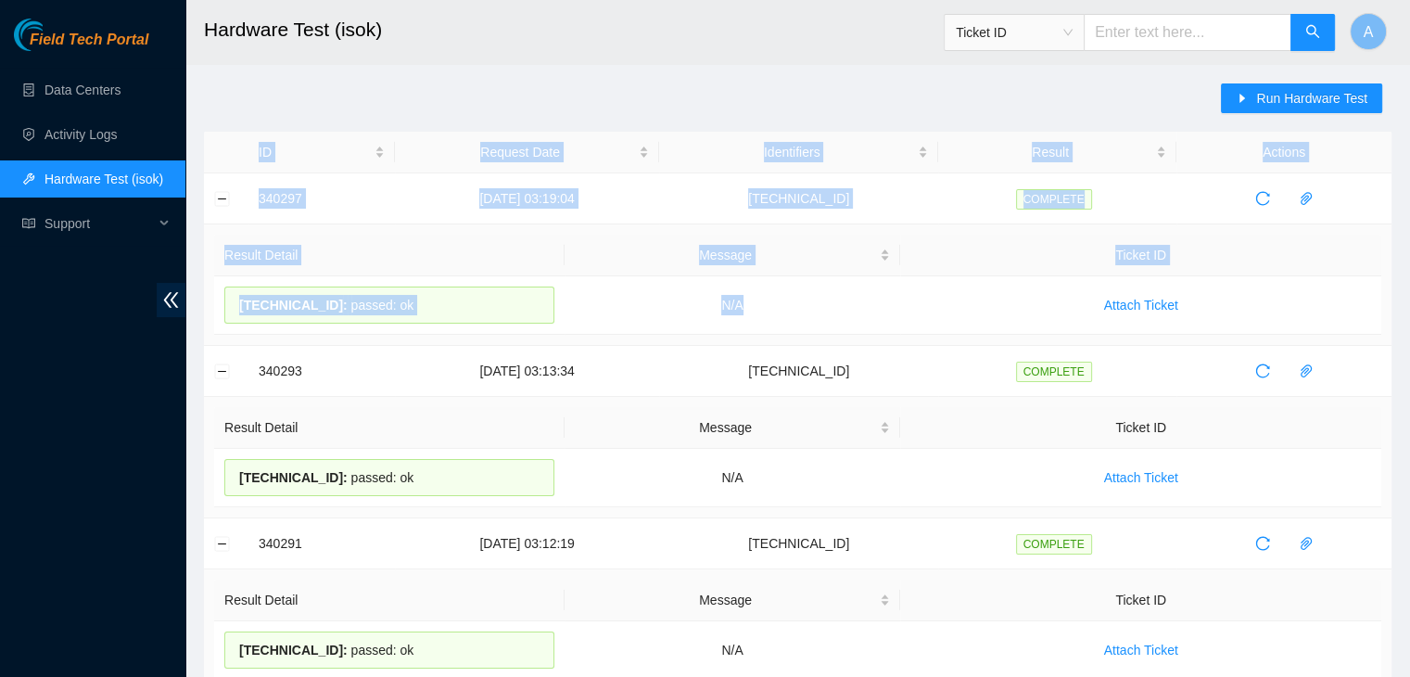
drag, startPoint x: 805, startPoint y: 304, endPoint x: 200, endPoint y: 208, distance: 612.1
drag, startPoint x: 254, startPoint y: 199, endPoint x: 857, endPoint y: 287, distance: 609.0
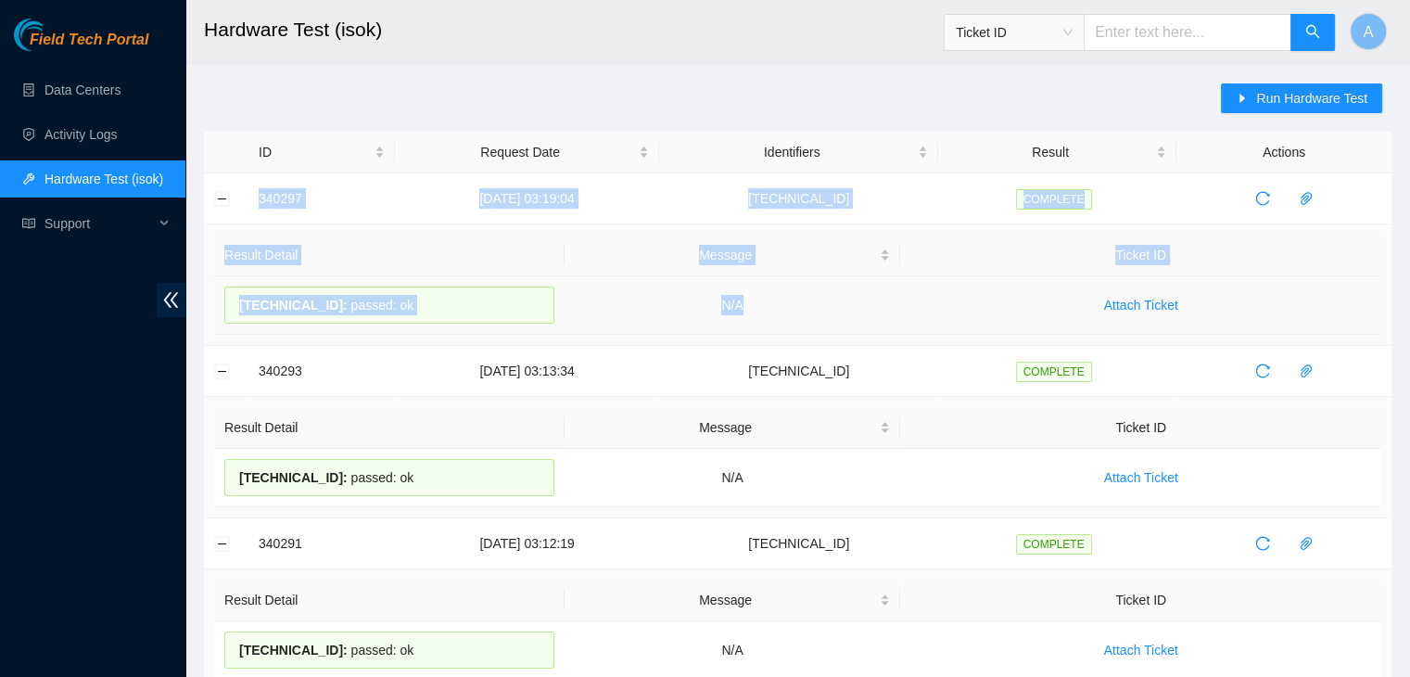
copy tbody "340297 22-09-2025 03:19:04 104.84.228.163 COMPLETE Result Detail Message Ticket…"
click at [1260, 99] on span "Run Hardware Test" at bounding box center [1311, 98] width 111 height 20
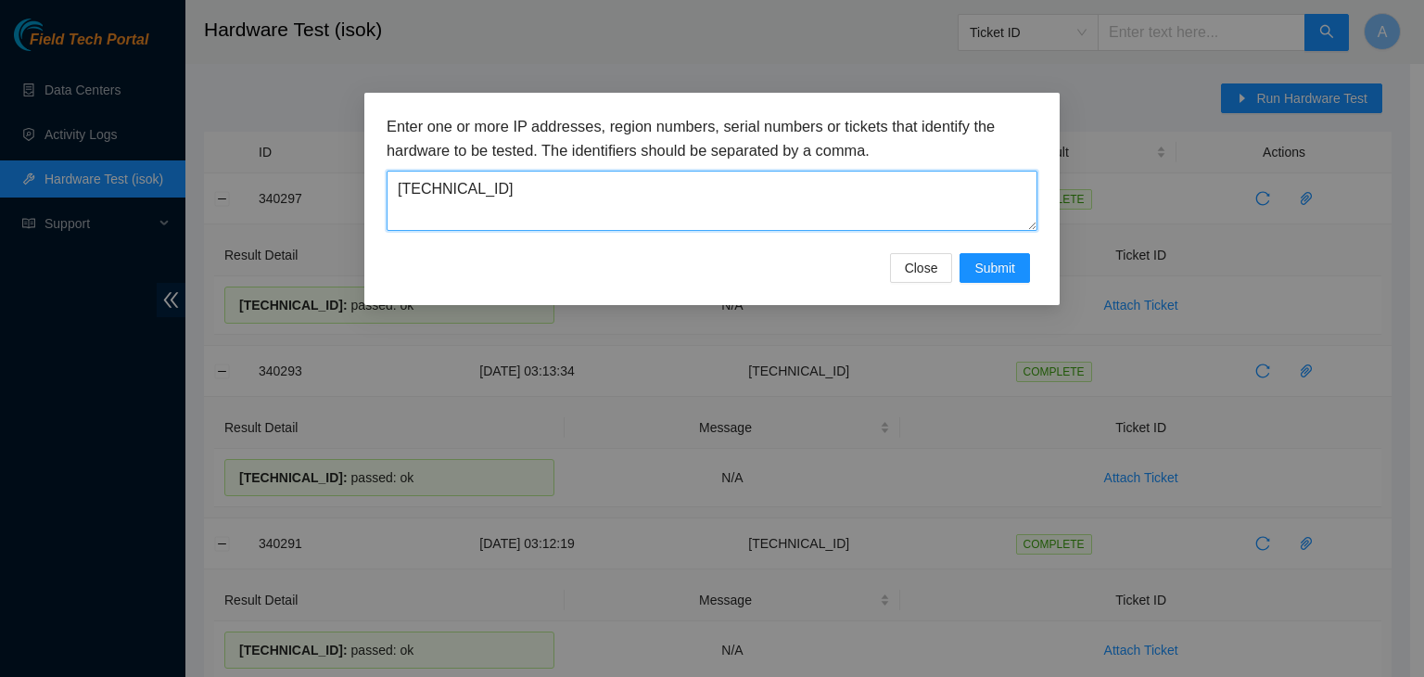
click at [870, 194] on textarea "104.84.228.163" at bounding box center [712, 201] width 651 height 60
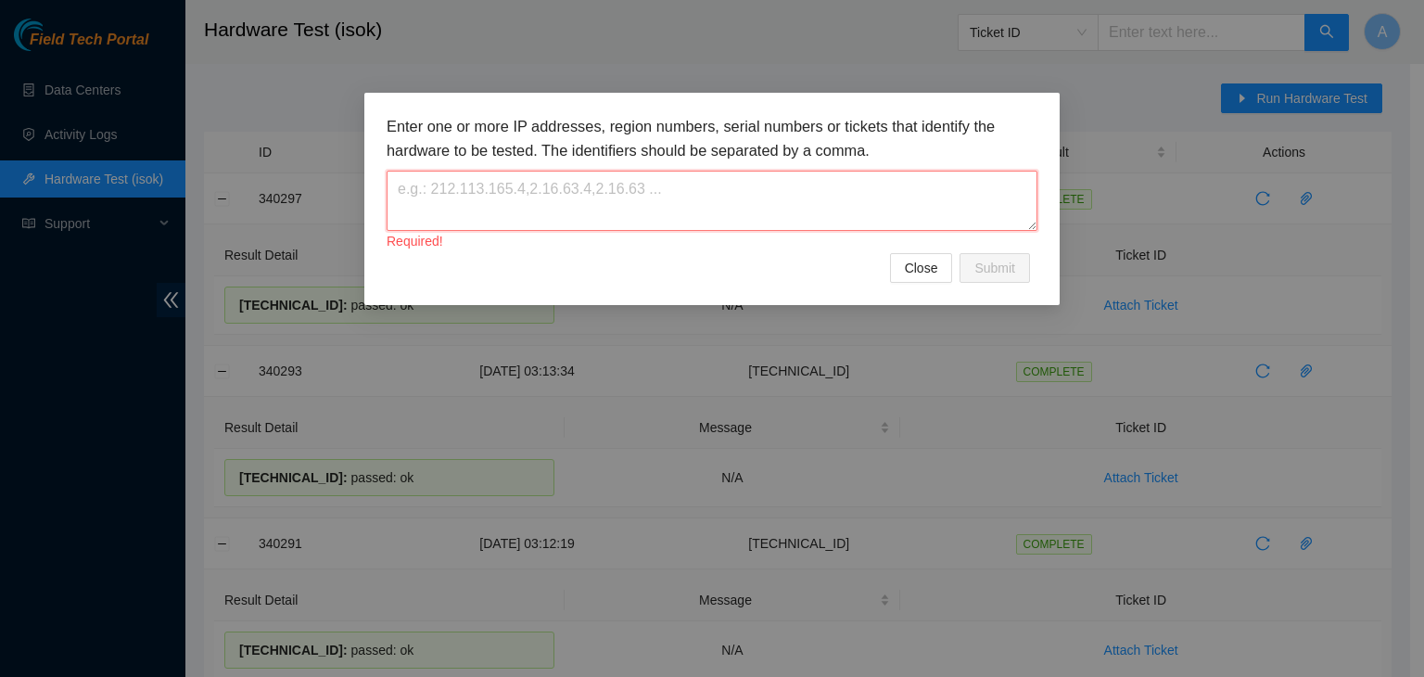
paste textarea "104.84.228.158"
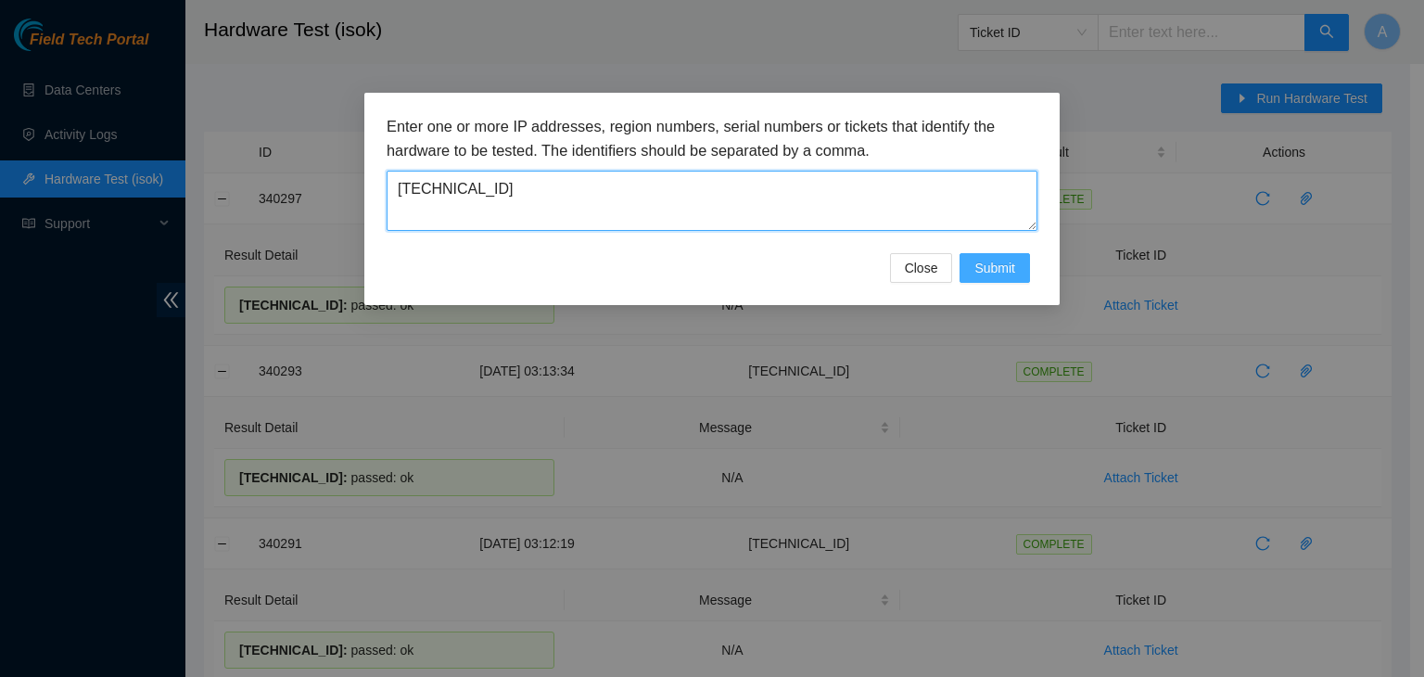
type textarea "104.84.228.158"
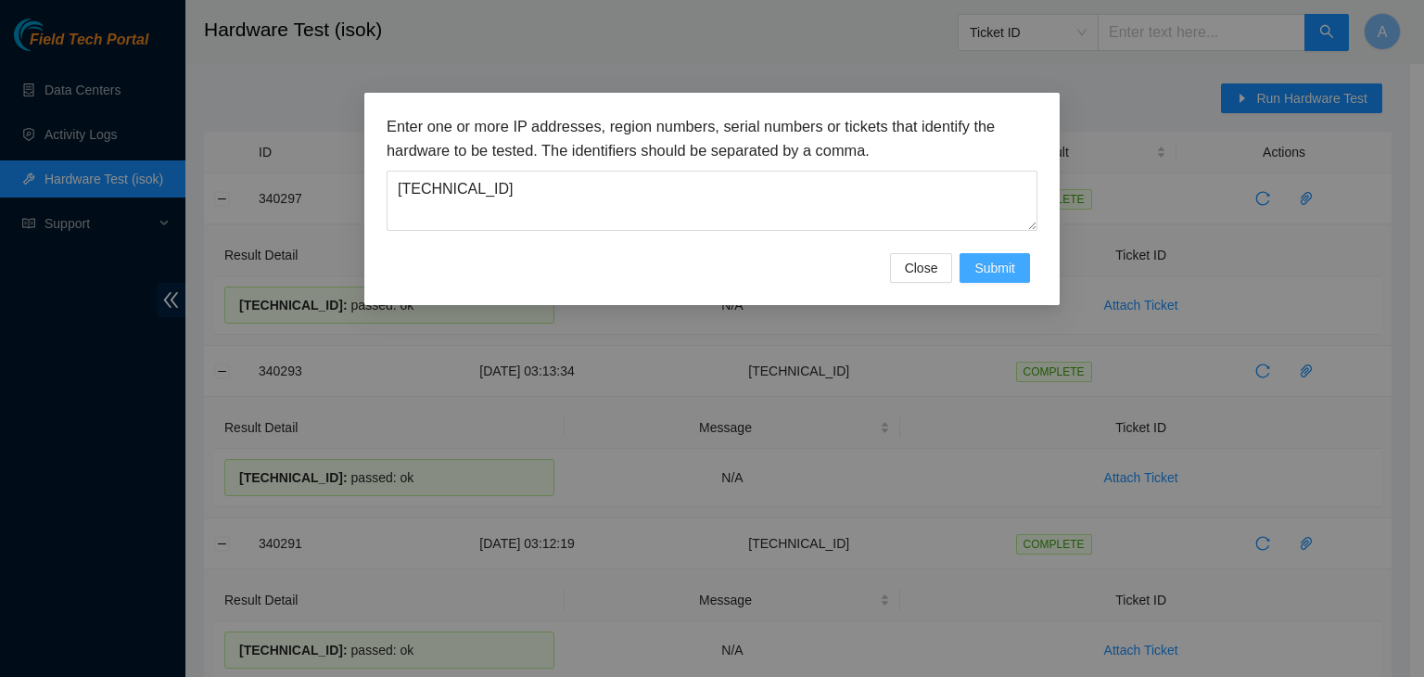
click at [983, 272] on span "Submit" at bounding box center [994, 268] width 41 height 20
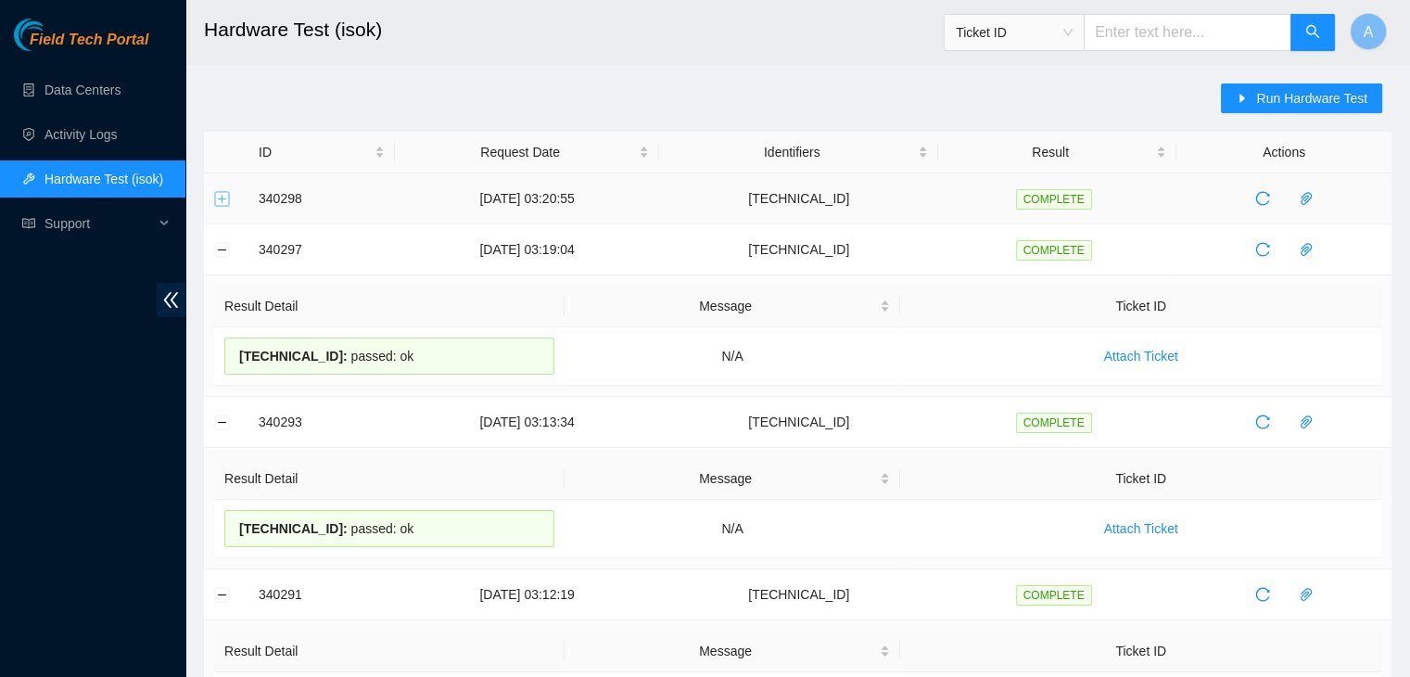
click at [224, 196] on button "Expand row" at bounding box center [222, 198] width 15 height 15
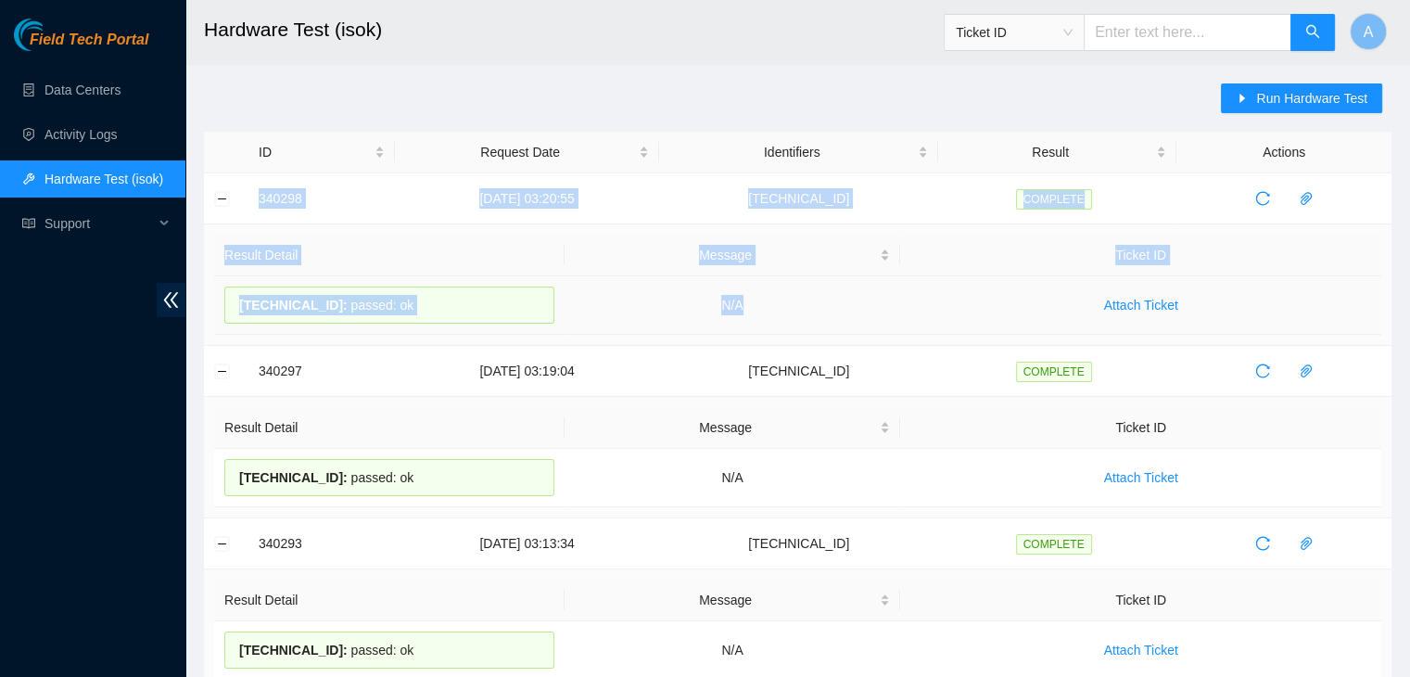
drag, startPoint x: 248, startPoint y: 196, endPoint x: 832, endPoint y: 307, distance: 594.5
copy tbody "340298 22-09-2025 03:20:55 104.84.228.158 COMPLETE Result Detail Message Ticket…"
click at [832, 307] on td "N/A" at bounding box center [733, 305] width 337 height 58
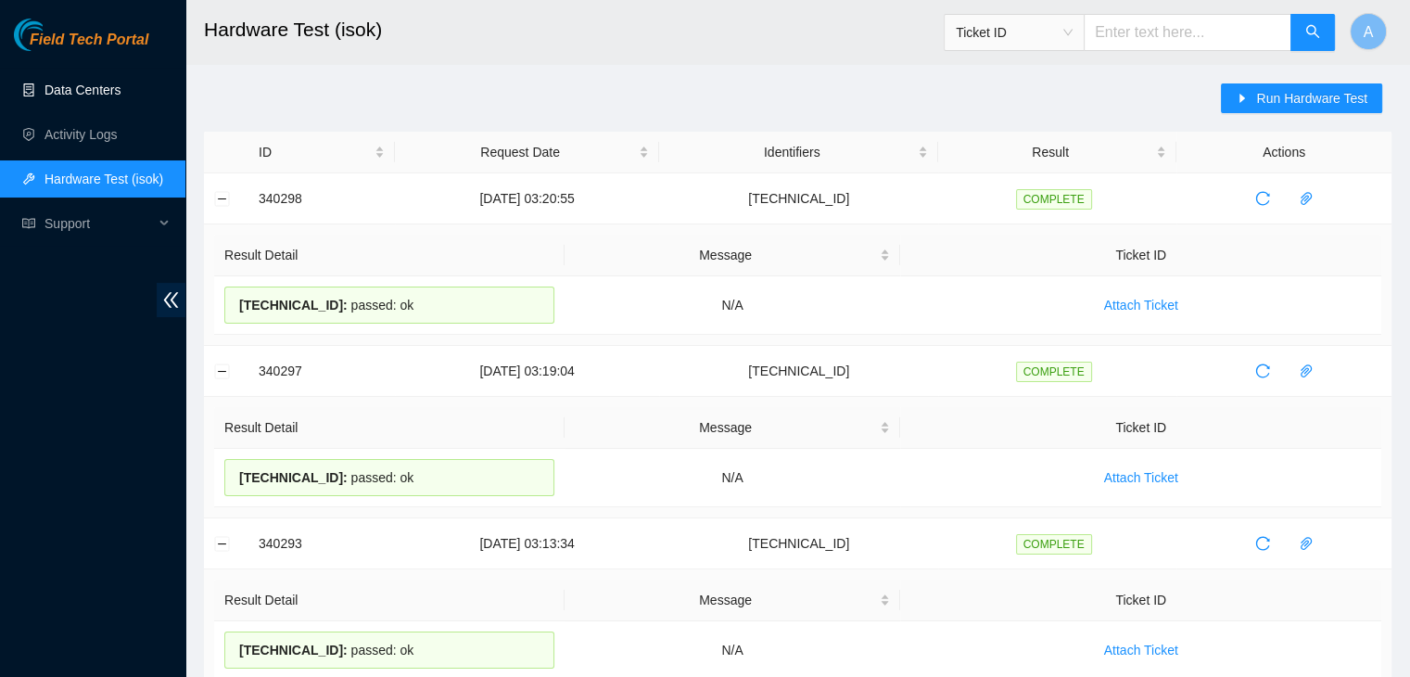
click at [121, 83] on link "Data Centers" at bounding box center [82, 90] width 76 height 15
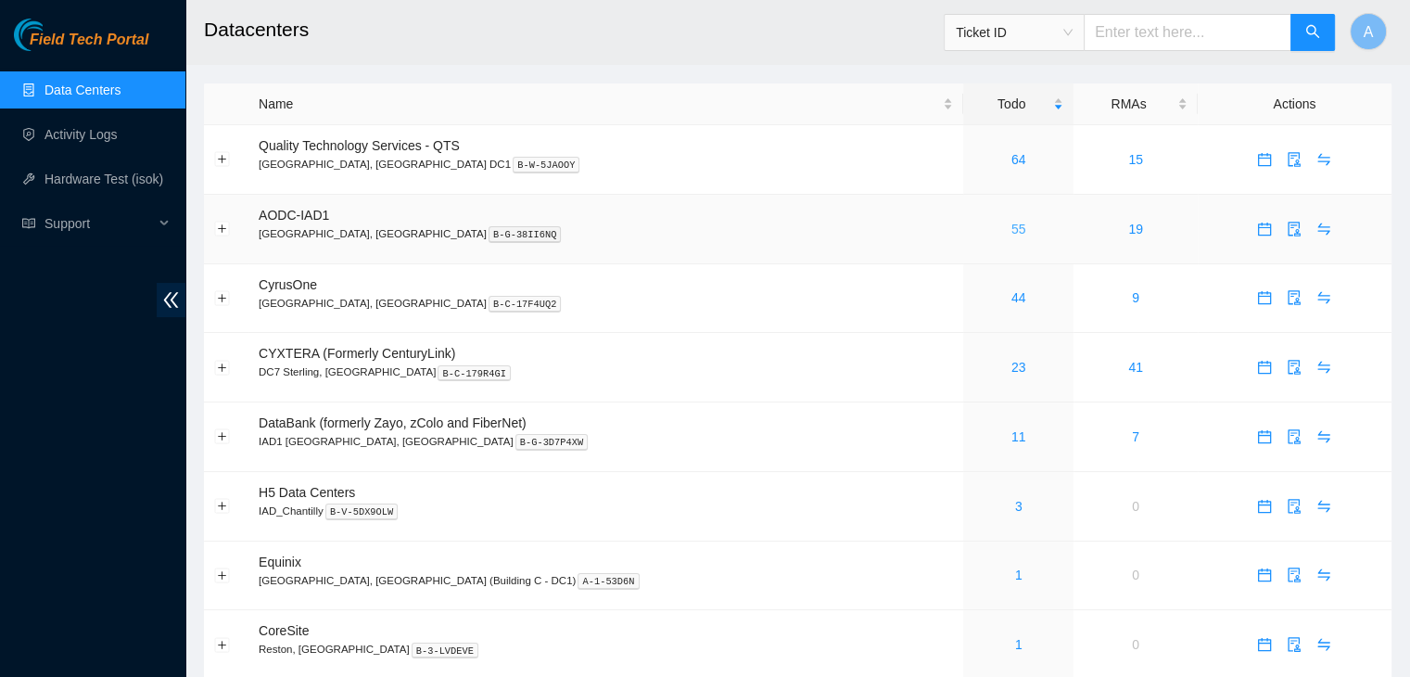
click at [1011, 228] on link "55" at bounding box center [1018, 229] width 15 height 15
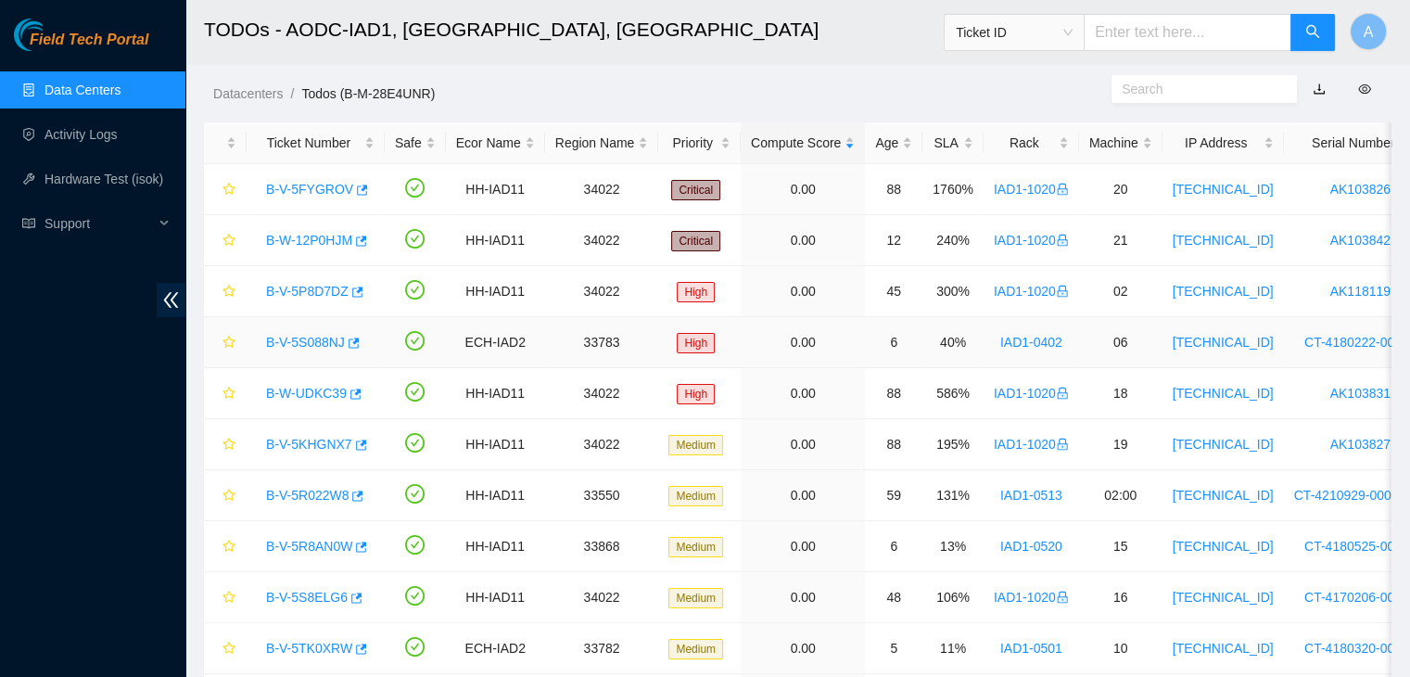
click at [316, 337] on link "B-V-5S088NJ" at bounding box center [305, 342] width 79 height 15
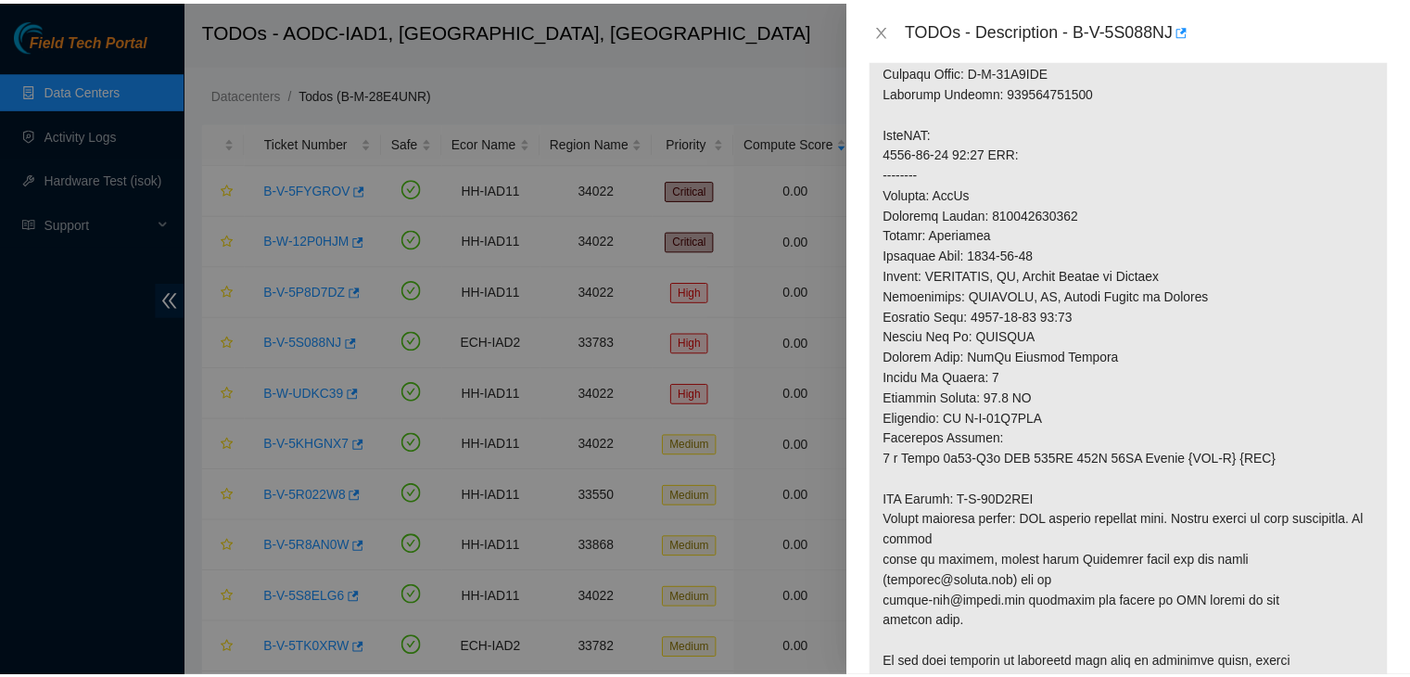
scroll to position [643, 0]
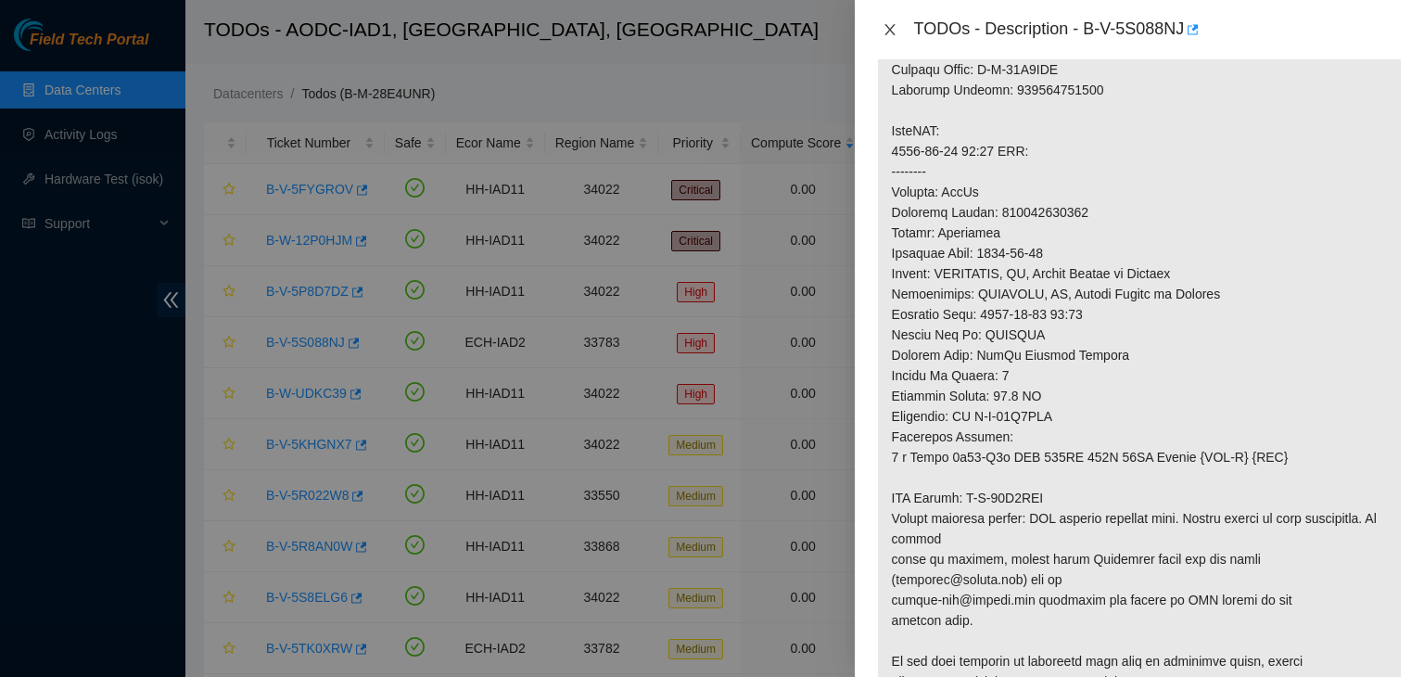
click at [887, 32] on icon "close" at bounding box center [889, 29] width 10 height 11
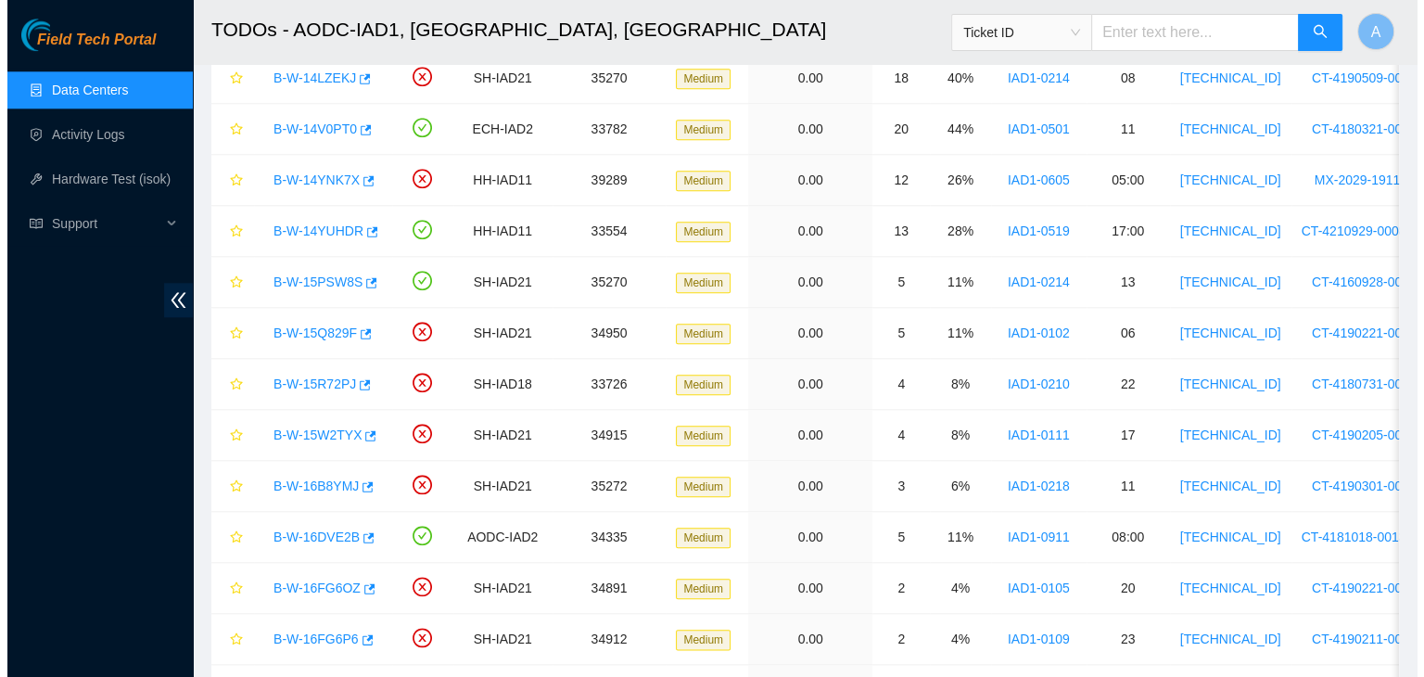
scroll to position [2353, 0]
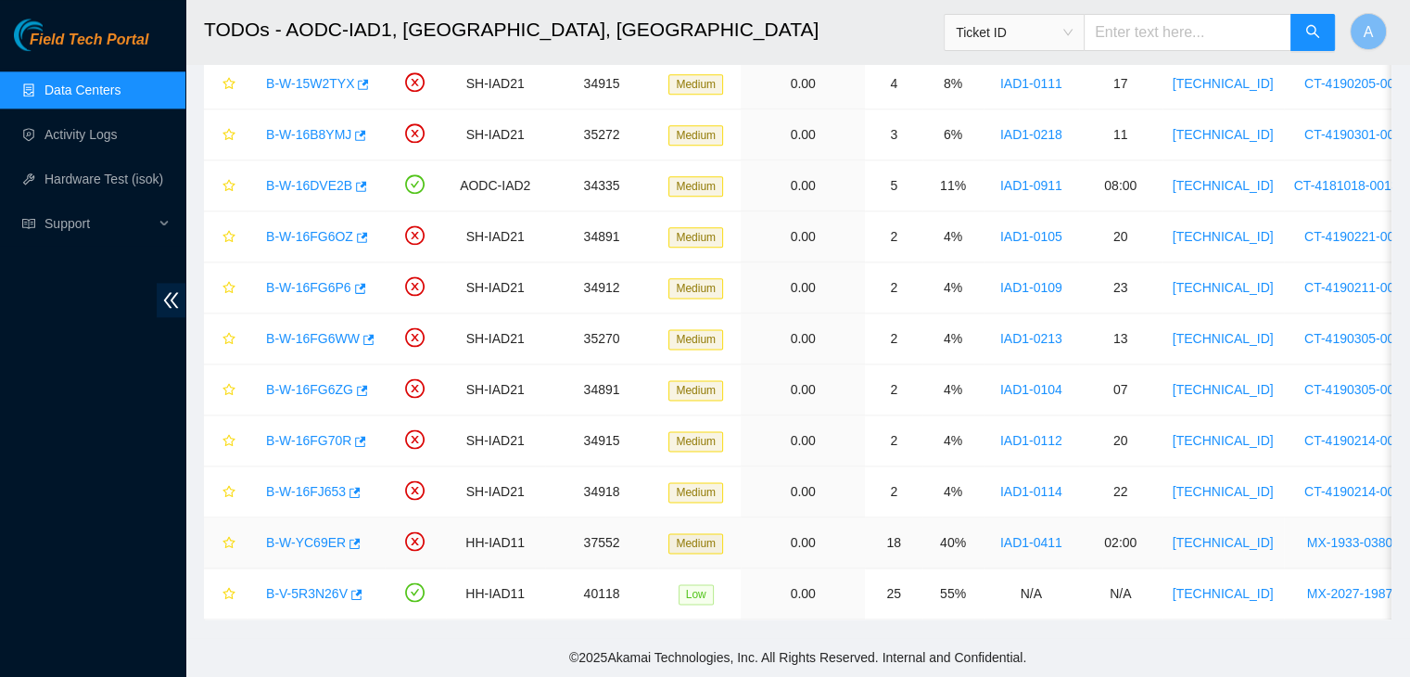
click at [330, 535] on link "B-W-YC69ER" at bounding box center [306, 542] width 80 height 15
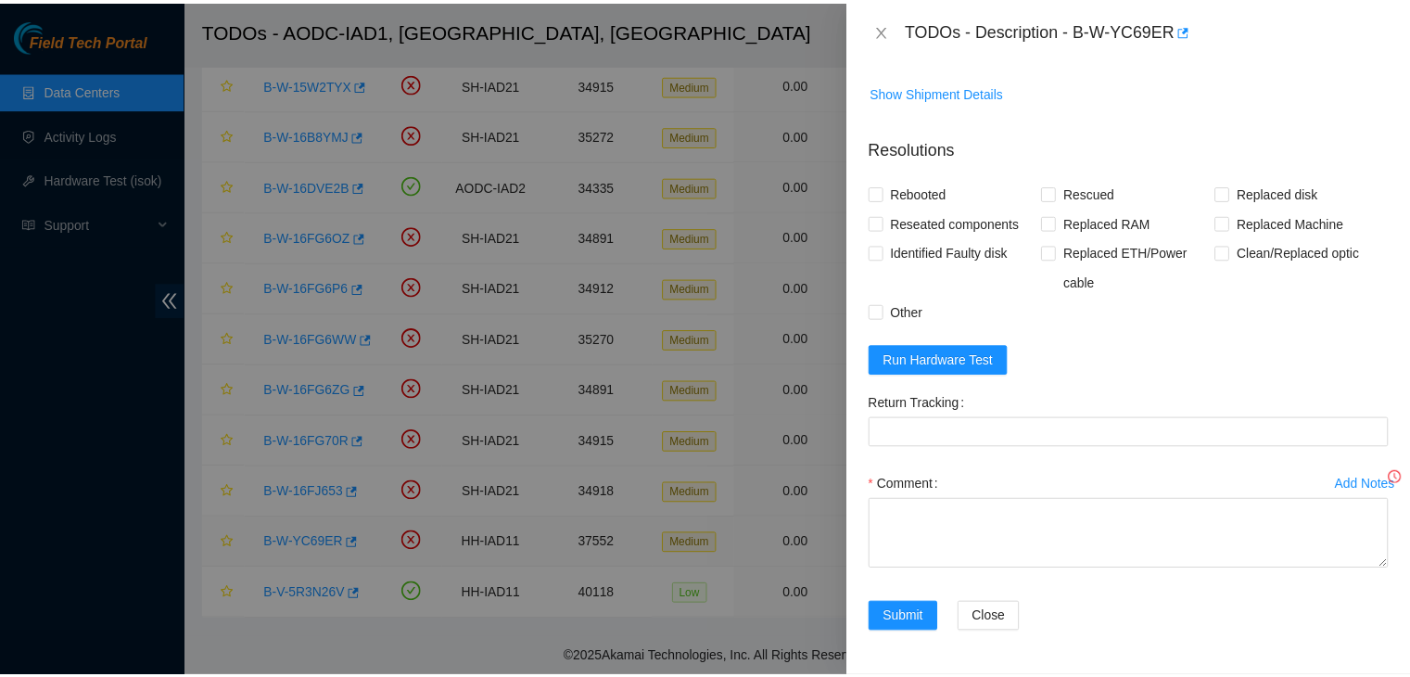
scroll to position [365, 0]
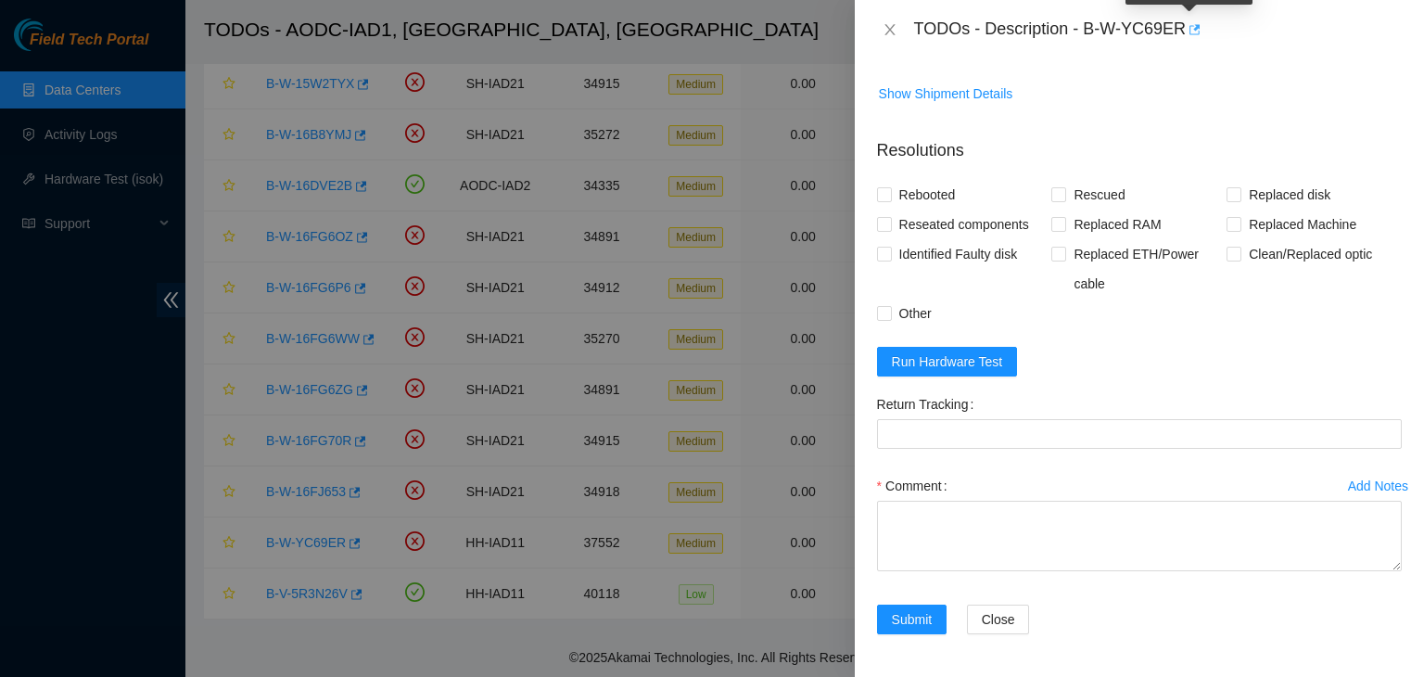
click at [1190, 30] on icon "button" at bounding box center [1194, 29] width 11 height 10
click at [892, 32] on icon "close" at bounding box center [889, 29] width 10 height 11
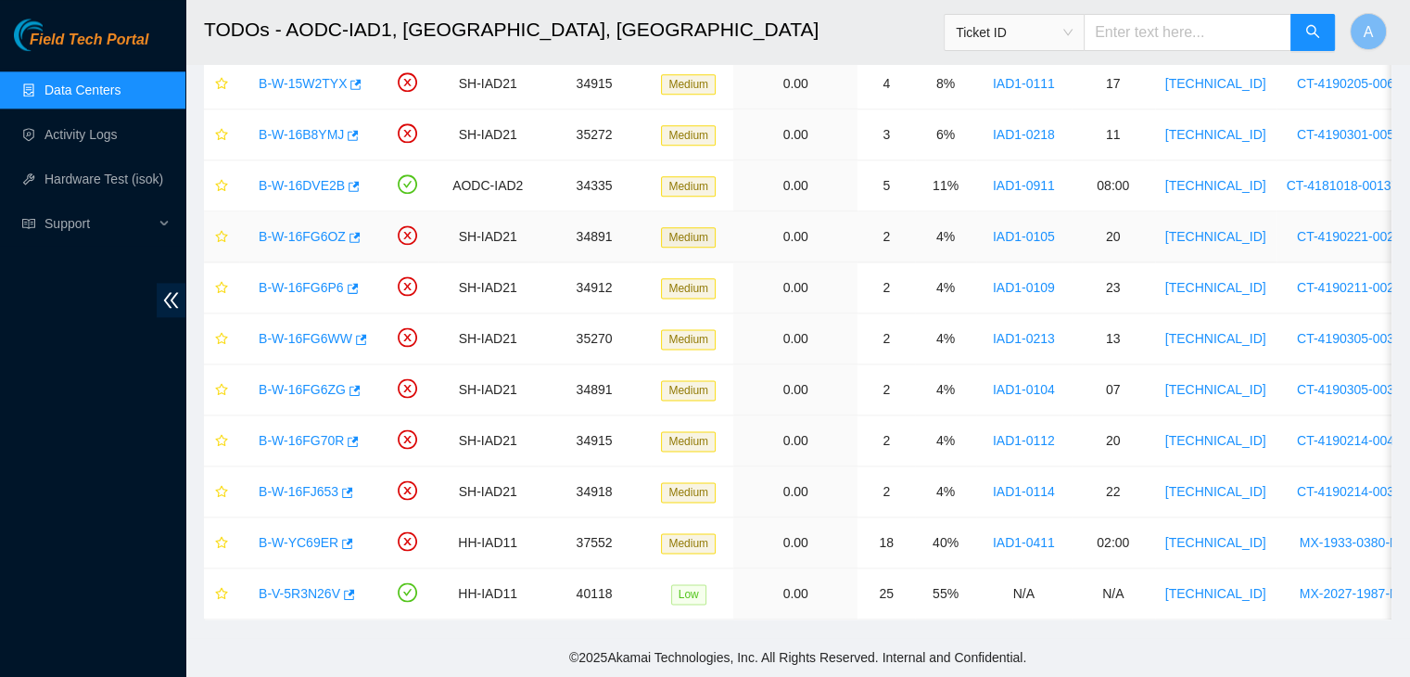
scroll to position [0, 0]
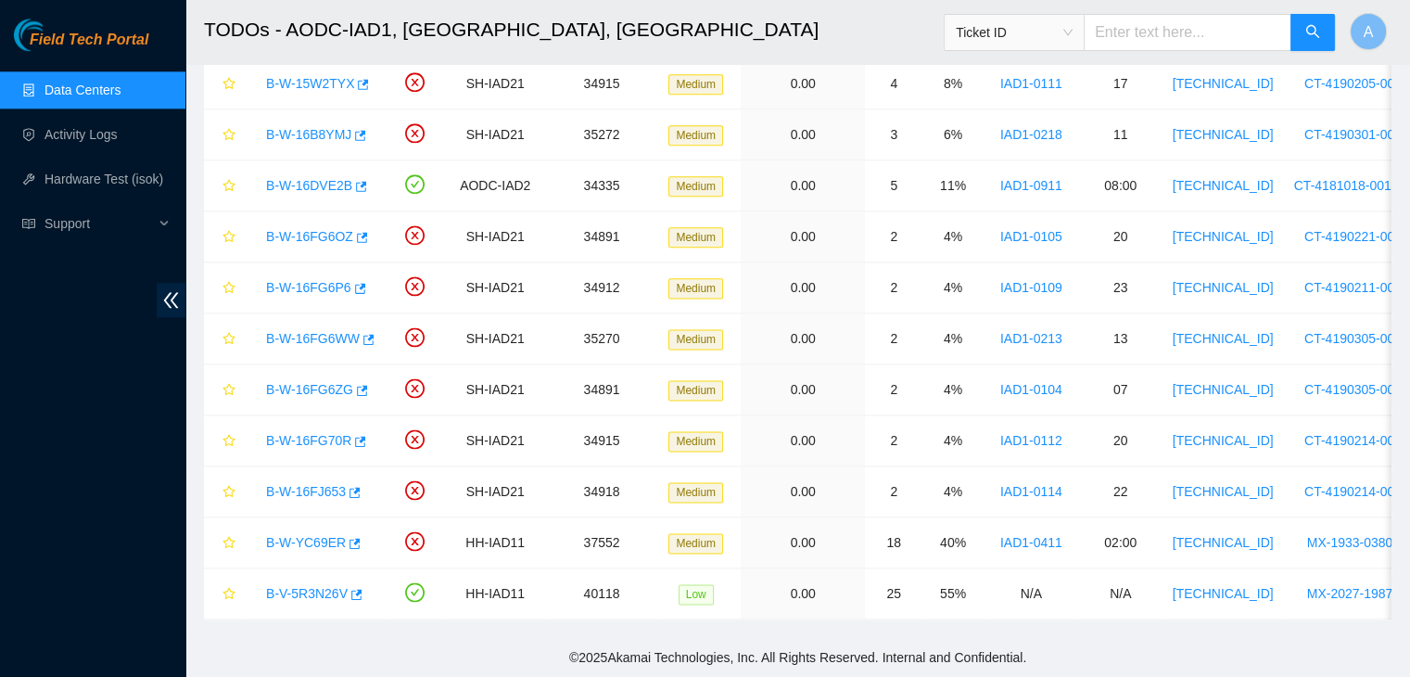
click at [1189, 34] on input "text" at bounding box center [1188, 32] width 208 height 37
paste input "B-W-13WFI72"
type input "B-W-13WFI72"
click at [1309, 41] on span "search" at bounding box center [1312, 33] width 15 height 18
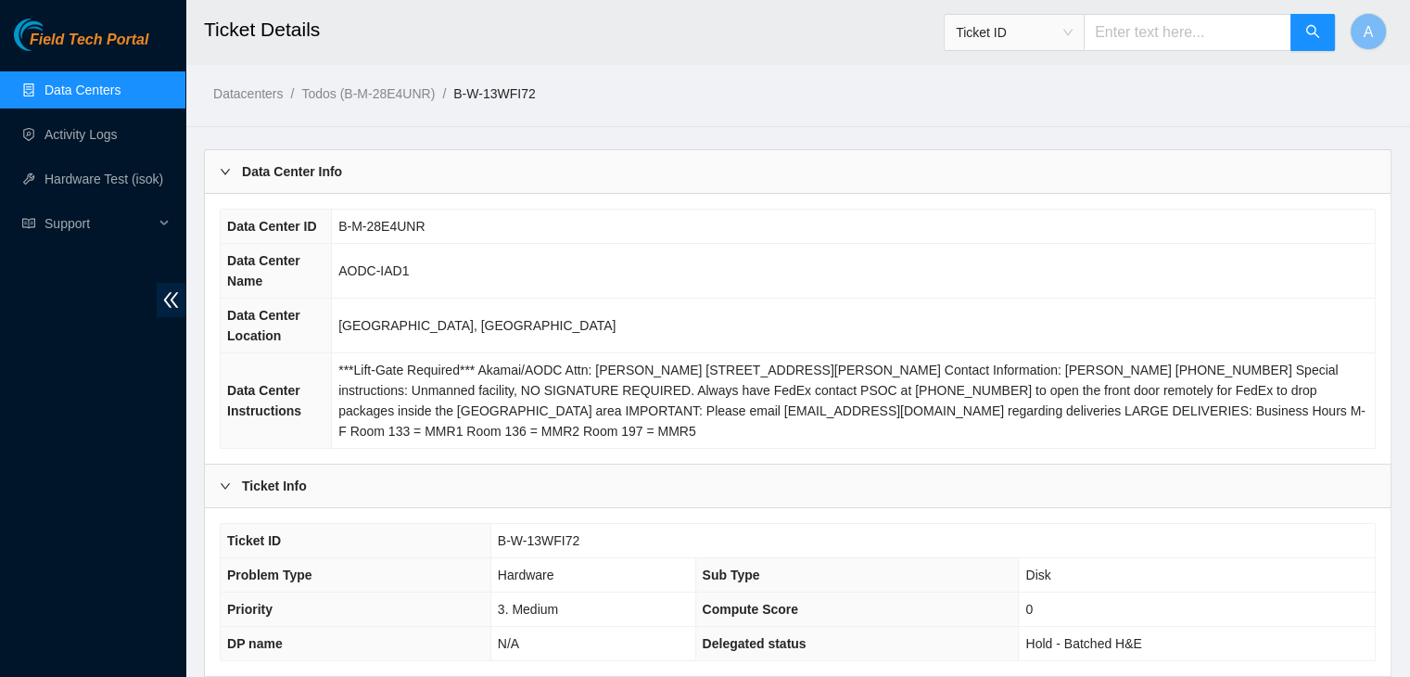
scroll to position [576, 0]
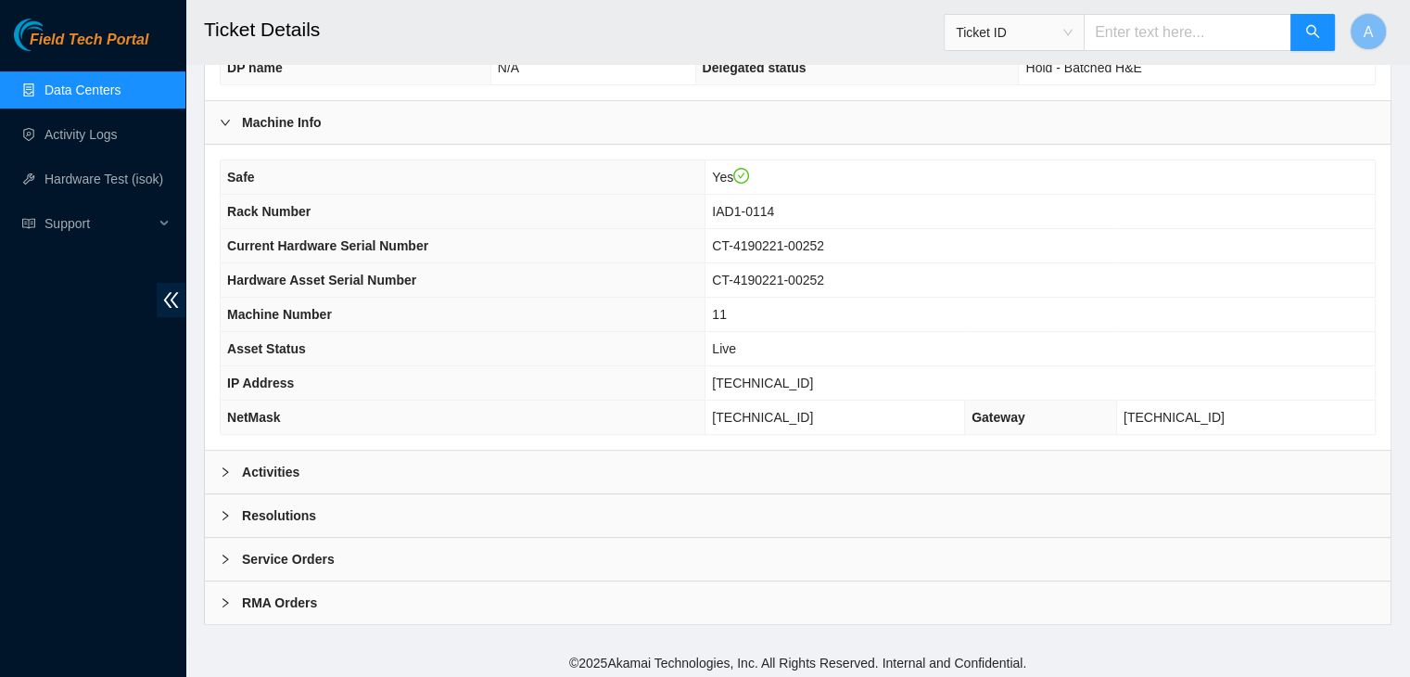
click at [616, 470] on div "Activities" at bounding box center [798, 472] width 1186 height 43
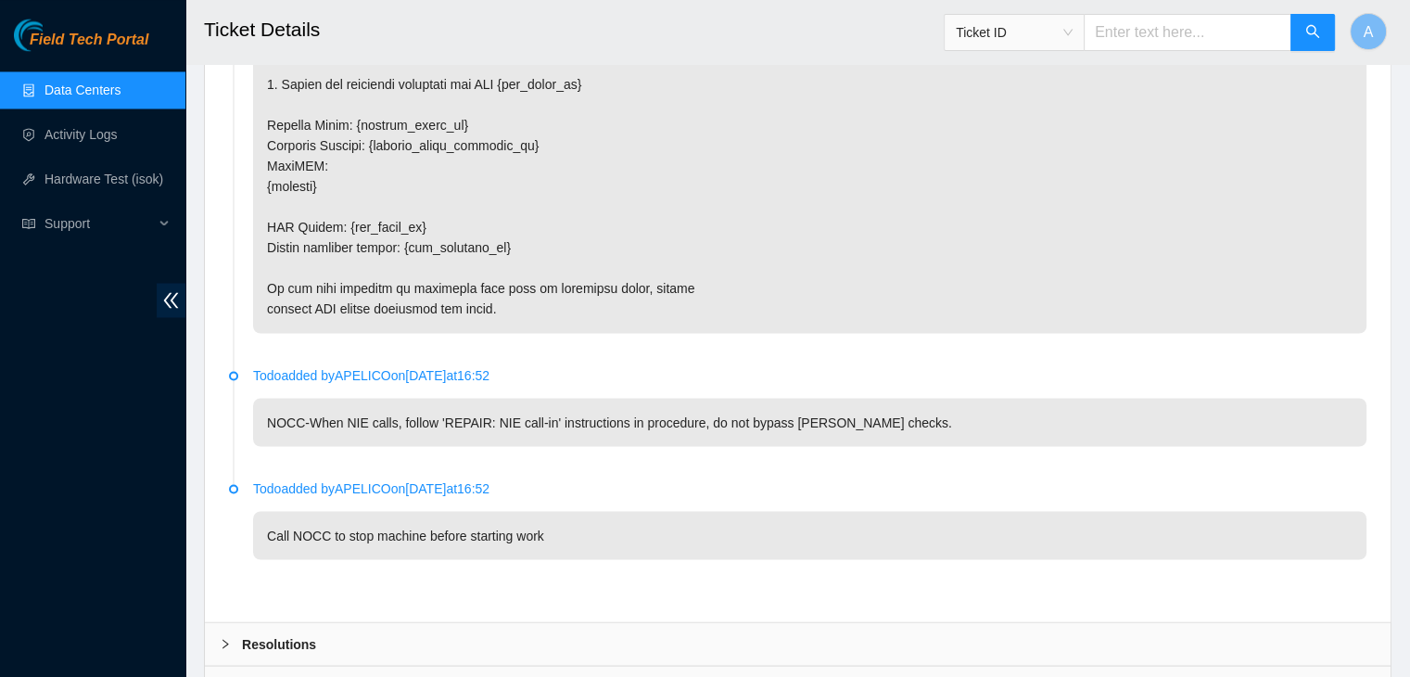
scroll to position [3332, 0]
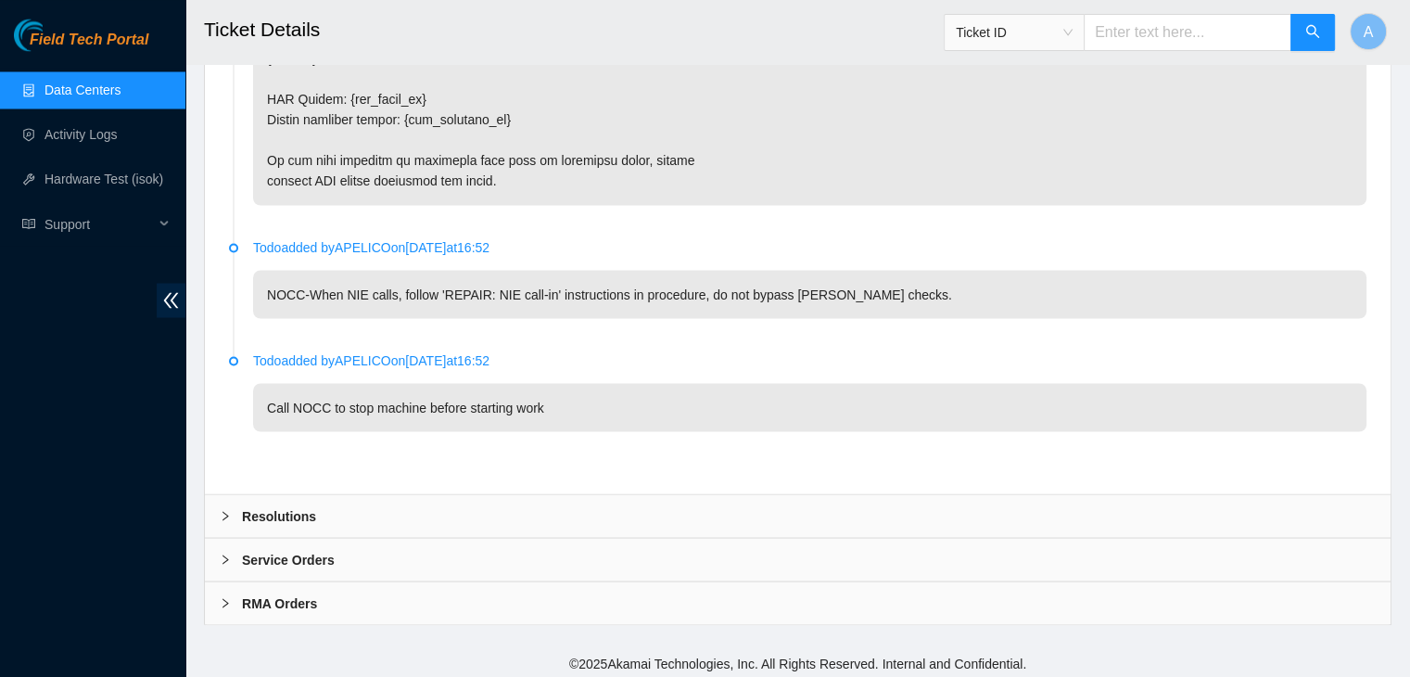
click at [600, 525] on div "Resolutions" at bounding box center [798, 515] width 1186 height 43
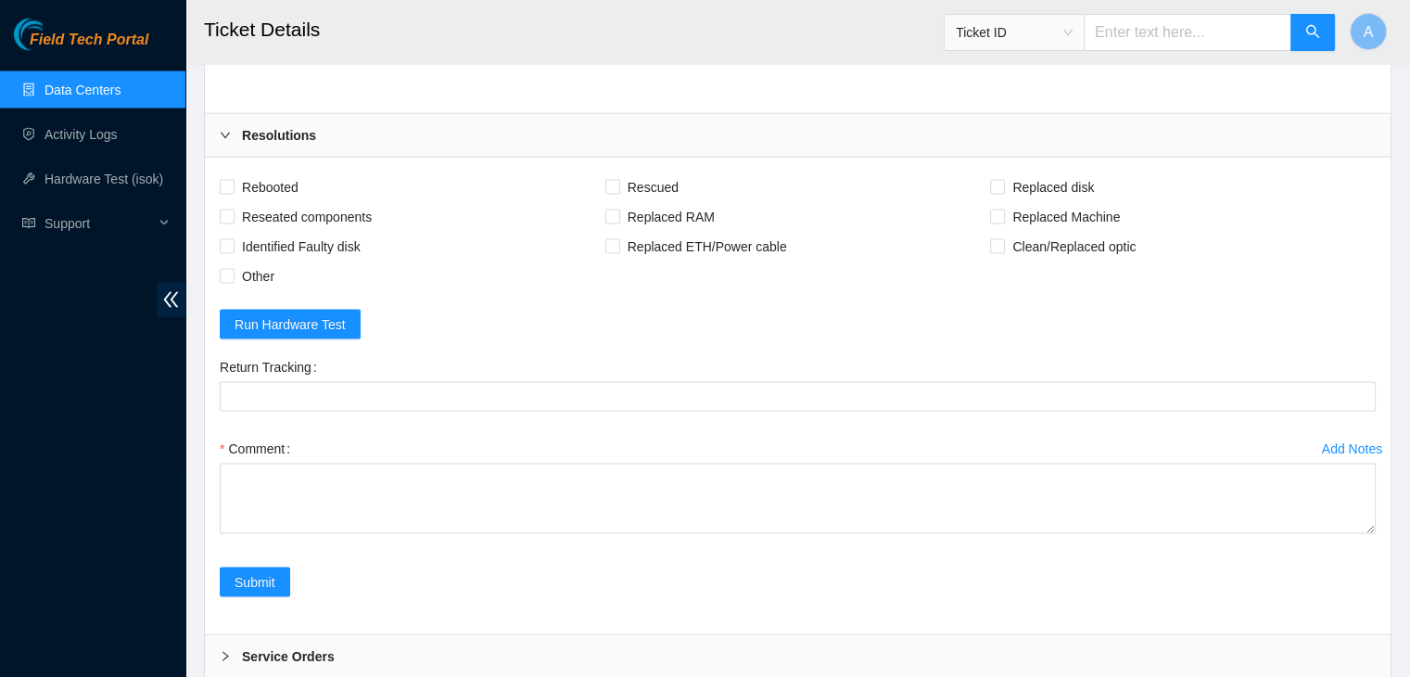
scroll to position [3711, 0]
click at [275, 181] on span "Rebooted" at bounding box center [270, 188] width 71 height 30
click at [233, 181] on input "Rebooted" at bounding box center [226, 187] width 13 height 13
checkbox input "true"
click at [293, 203] on span "Reseated components" at bounding box center [307, 218] width 145 height 30
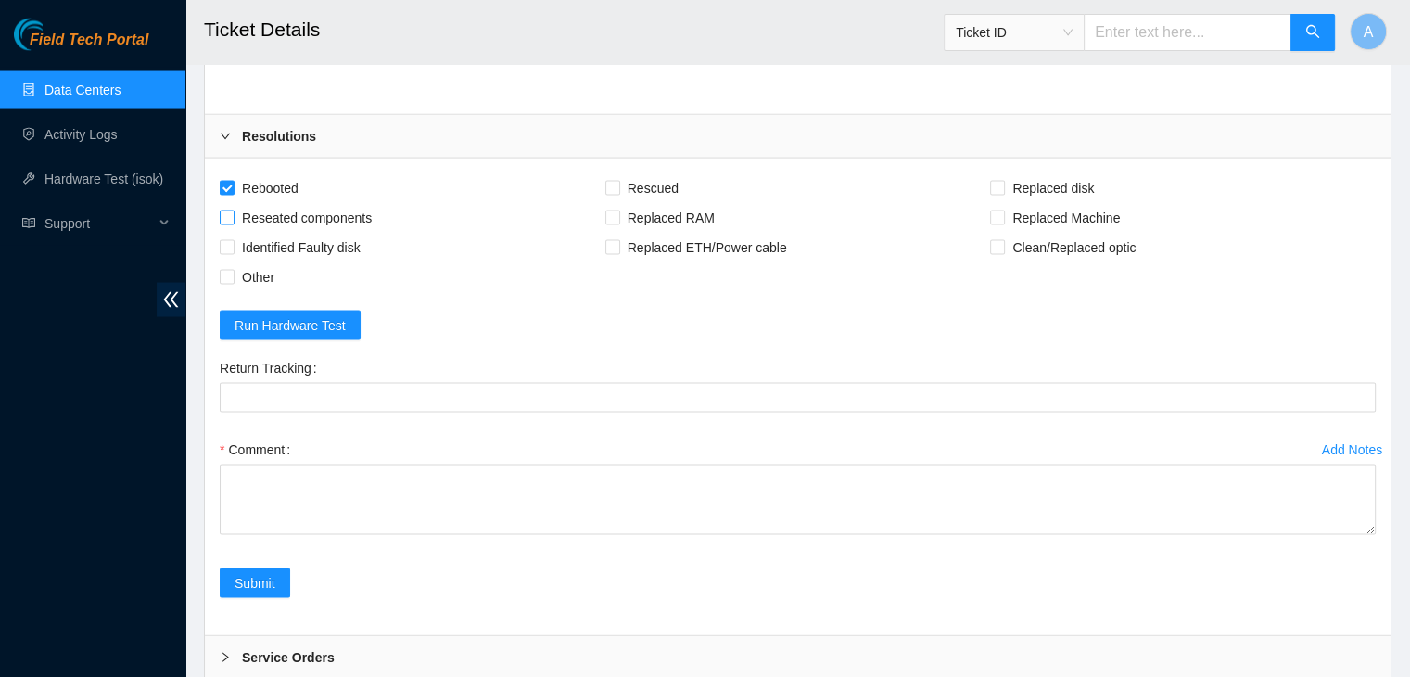
click at [233, 210] on input "Reseated components" at bounding box center [226, 216] width 13 height 13
checkbox input "true"
click at [619, 181] on span at bounding box center [612, 188] width 15 height 15
click at [618, 181] on input "Rescued" at bounding box center [611, 187] width 13 height 13
checkbox input "true"
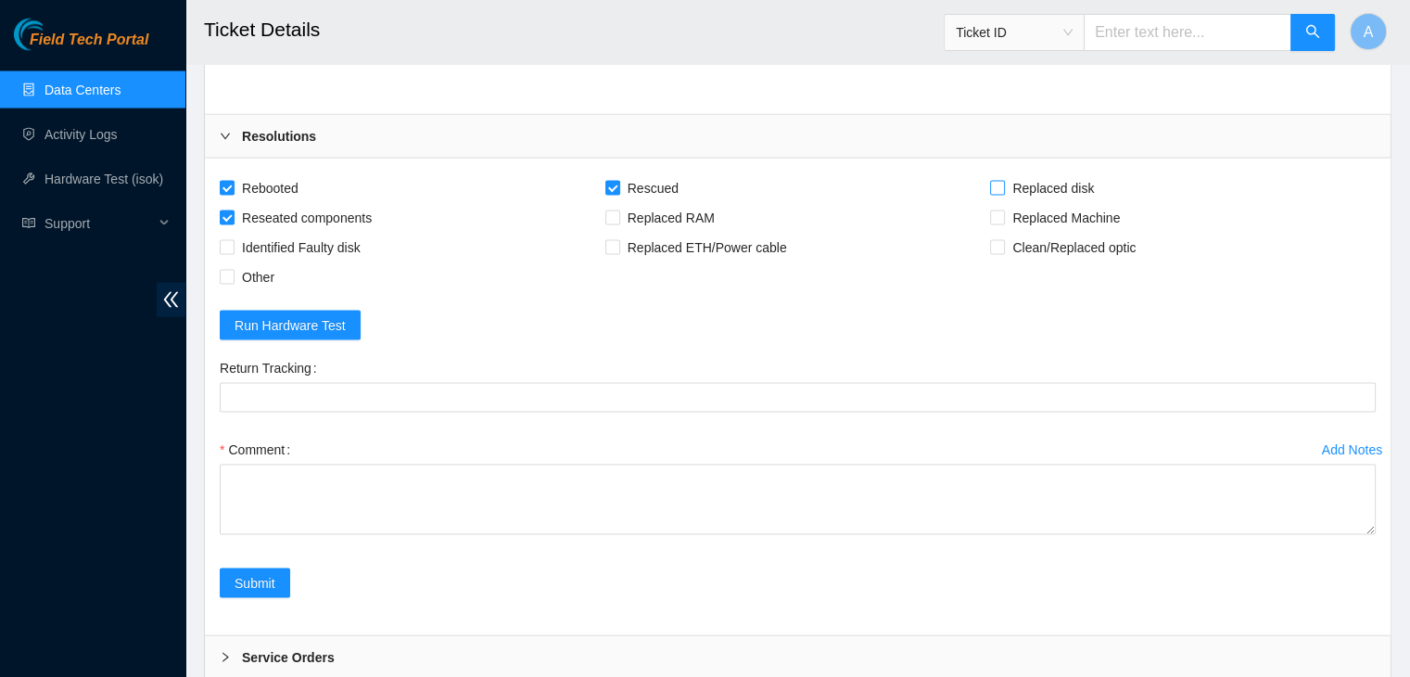
click at [1085, 183] on span "Replaced disk" at bounding box center [1053, 188] width 96 height 30
click at [1003, 183] on input "Replaced disk" at bounding box center [996, 187] width 13 height 13
checkbox input "true"
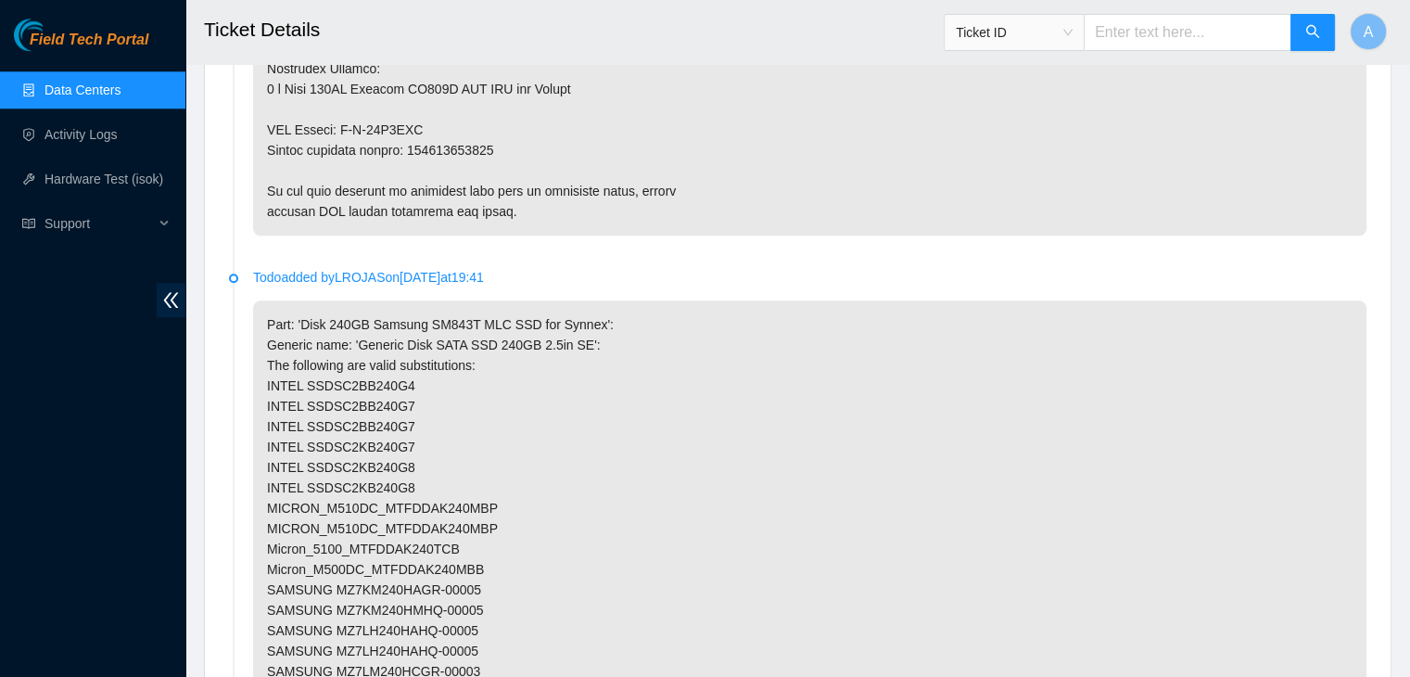
scroll to position [1535, 0]
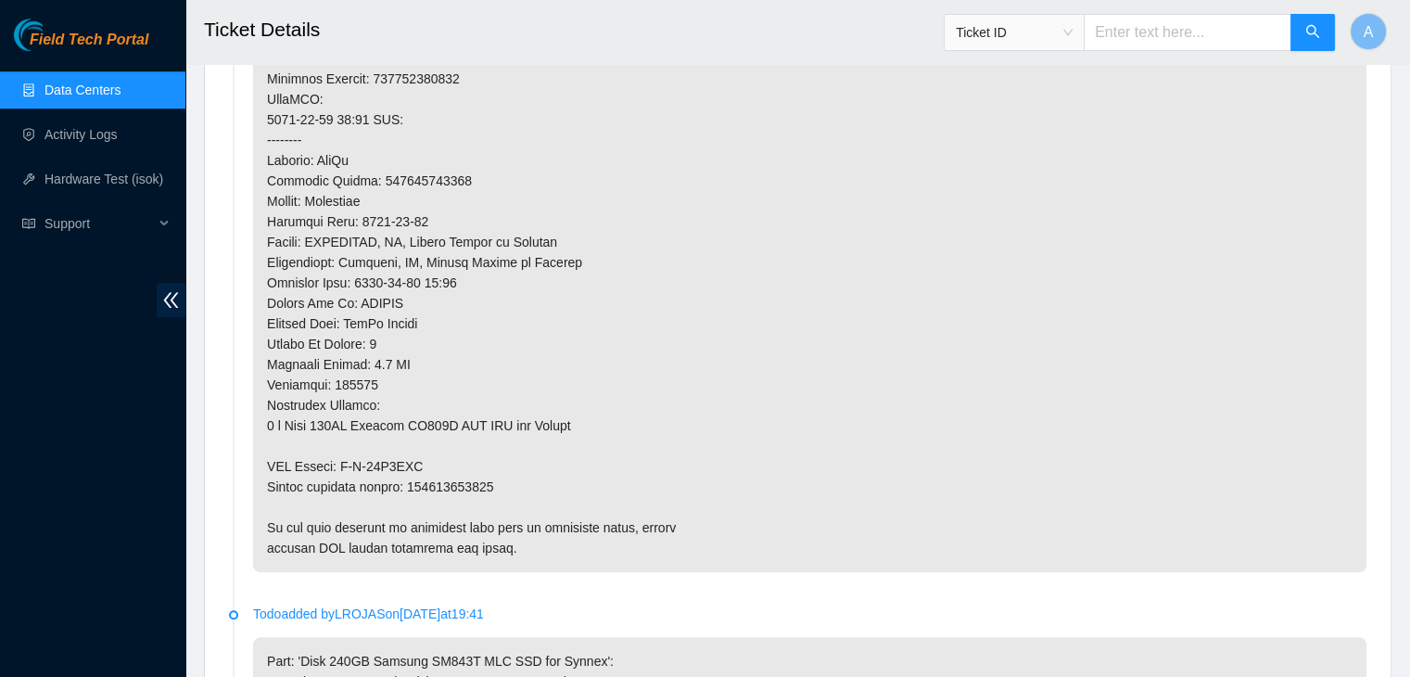
click at [464, 483] on p at bounding box center [809, 79] width 1113 height 986
copy p "463470046461"
click at [464, 483] on p at bounding box center [809, 79] width 1113 height 986
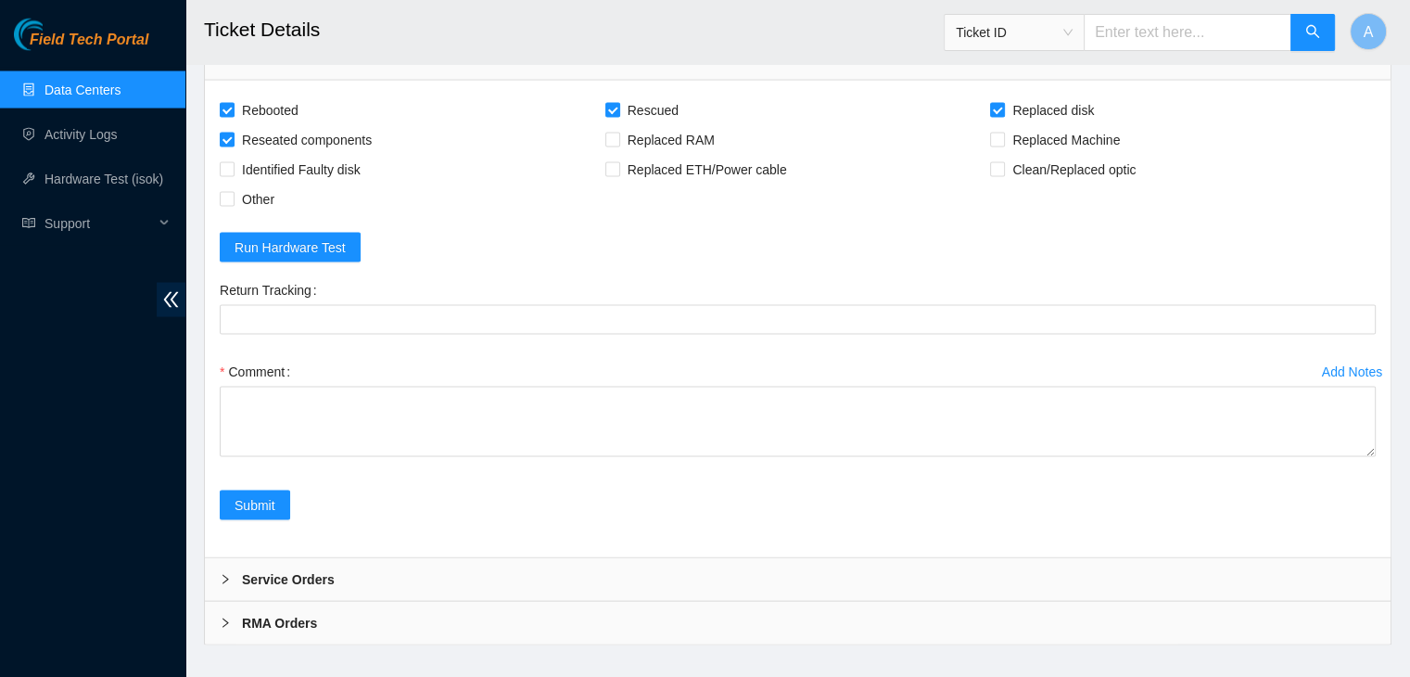
scroll to position [3808, 0]
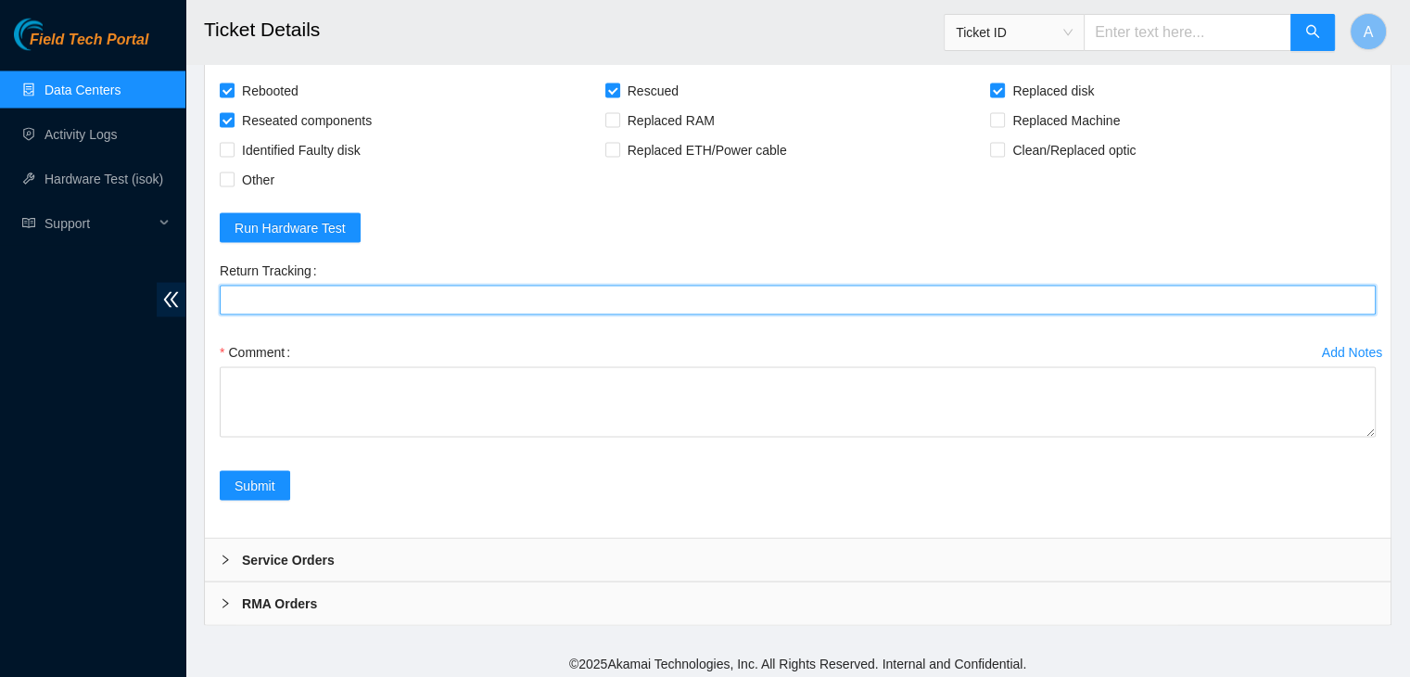
click at [586, 287] on Tracking "Return Tracking" at bounding box center [798, 301] width 1156 height 30
paste Tracking "463470046461"
drag, startPoint x: 1367, startPoint y: 423, endPoint x: 1329, endPoint y: 610, distance: 191.1
click at [1329, 438] on textarea "Comment" at bounding box center [798, 402] width 1156 height 70
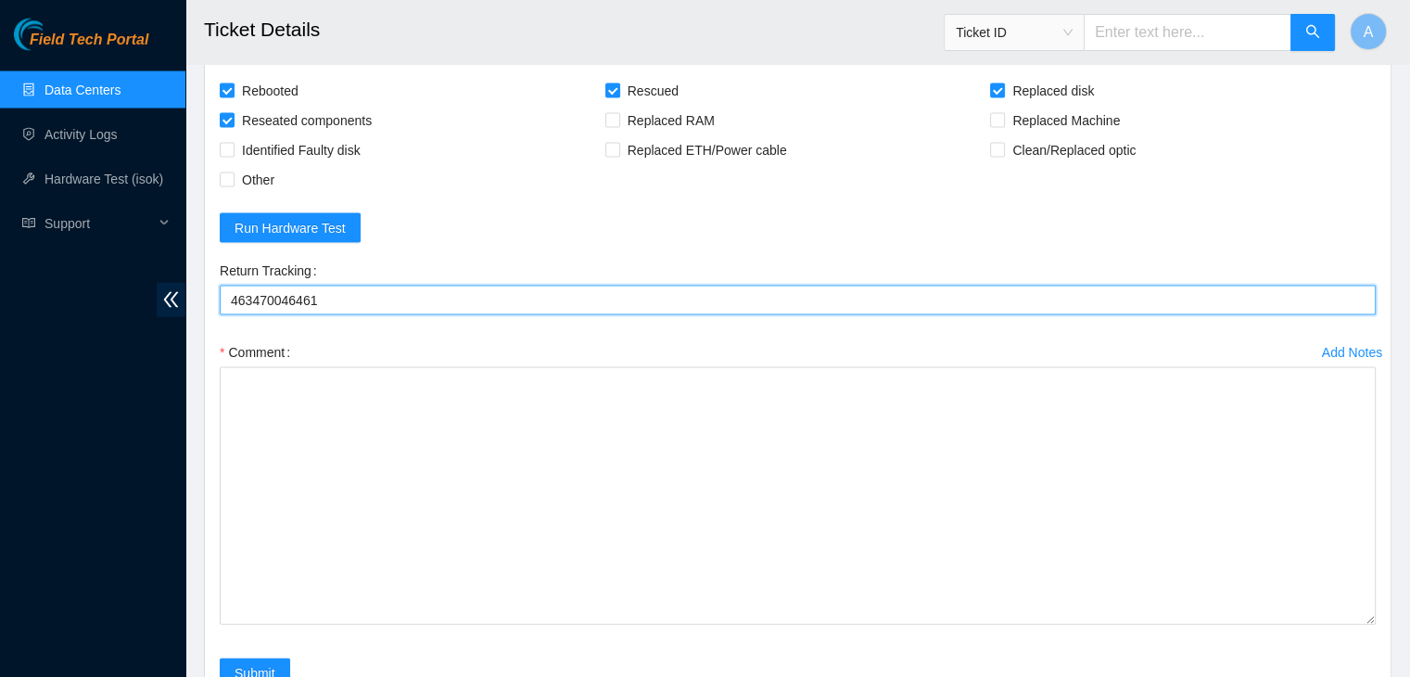
type Tracking "463470046461"
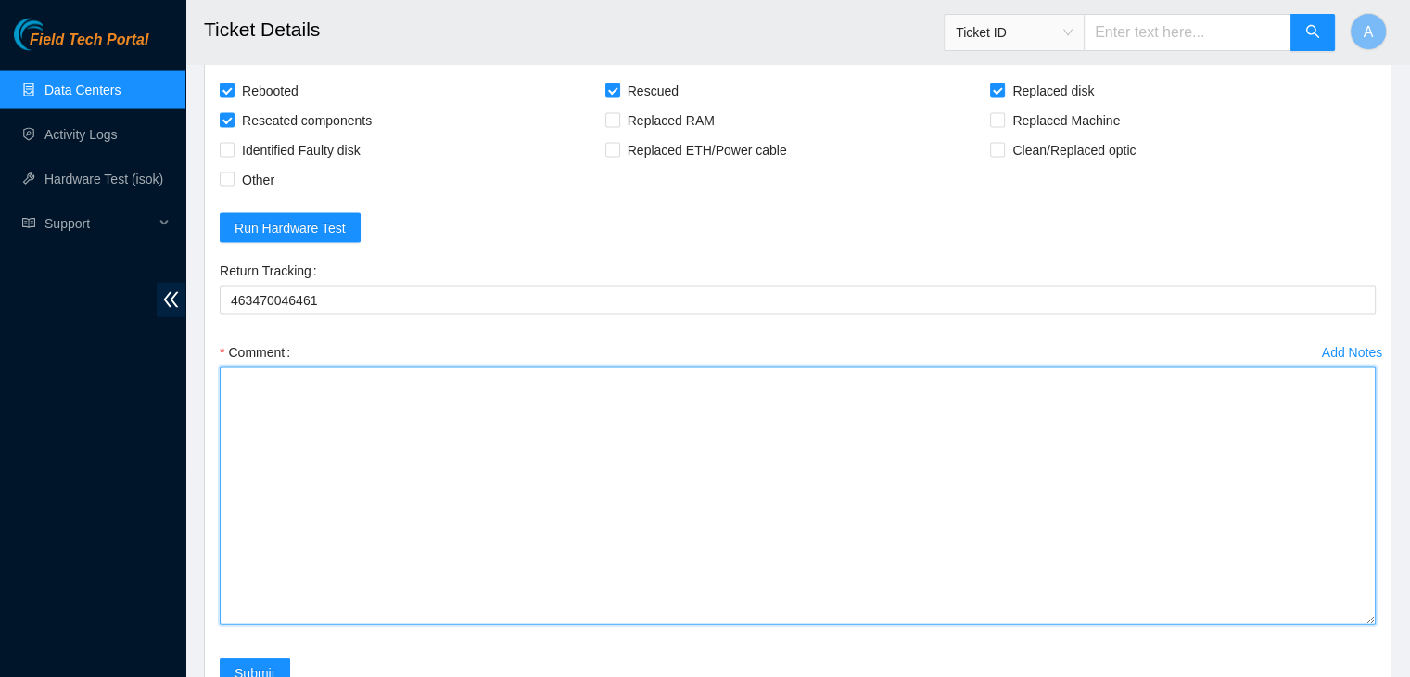
click at [352, 401] on textarea "Comment" at bounding box center [798, 496] width 1156 height 258
paste textarea "verified machine sn safely powered down machine removed drive sn: 18521FDB4F47 …"
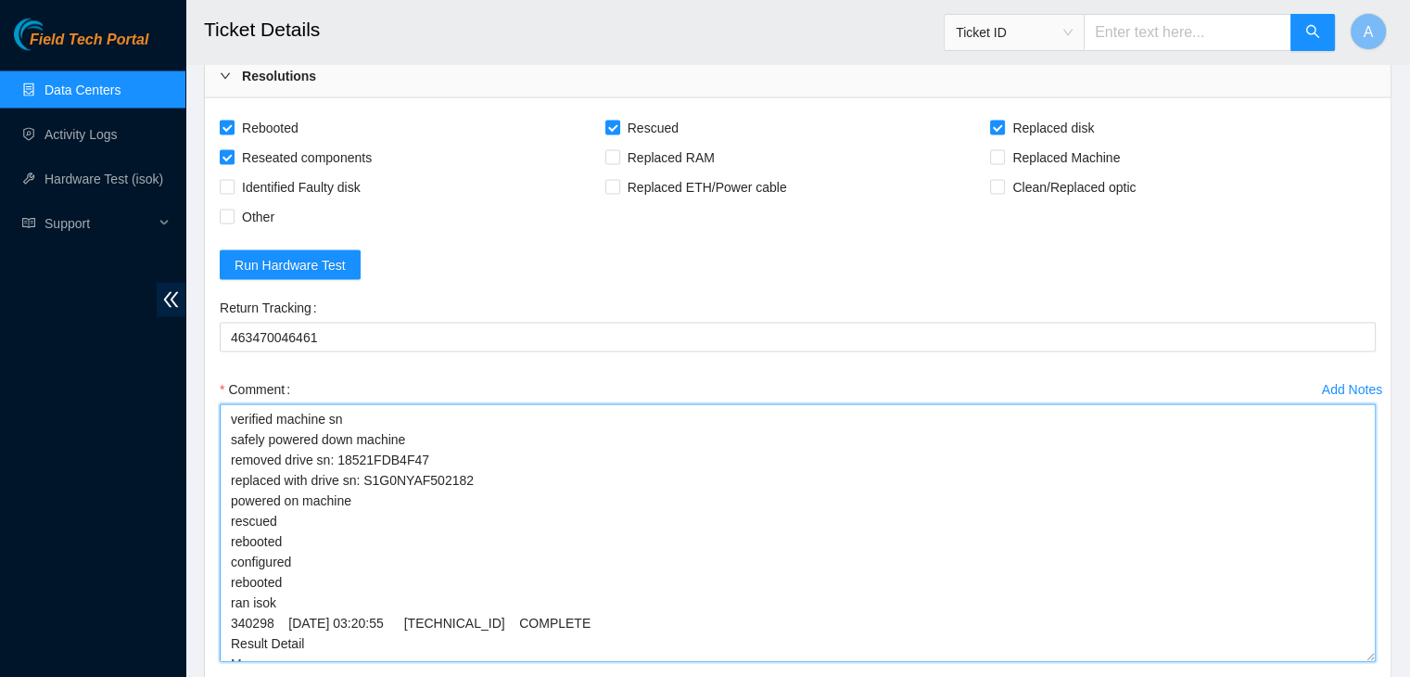
scroll to position [3996, 0]
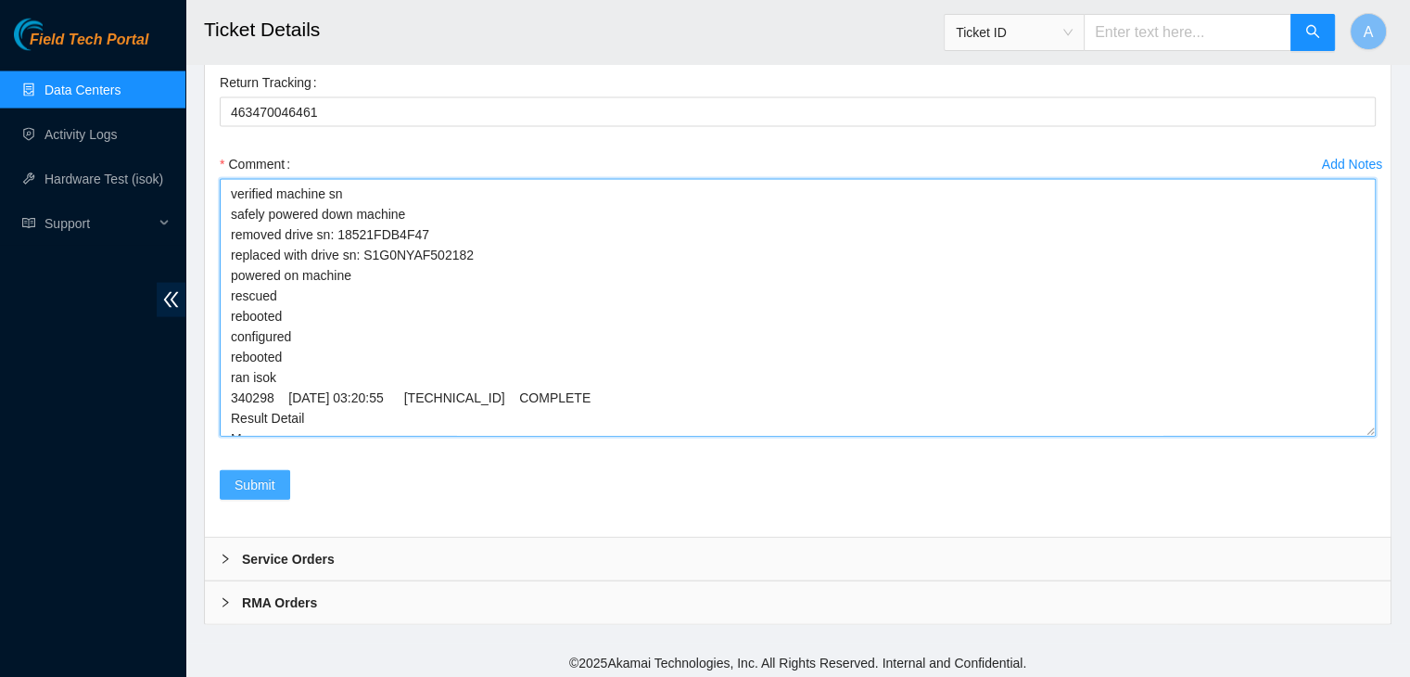
type textarea "verified machine sn safely powered down machine removed drive sn: 18521FDB4F47 …"
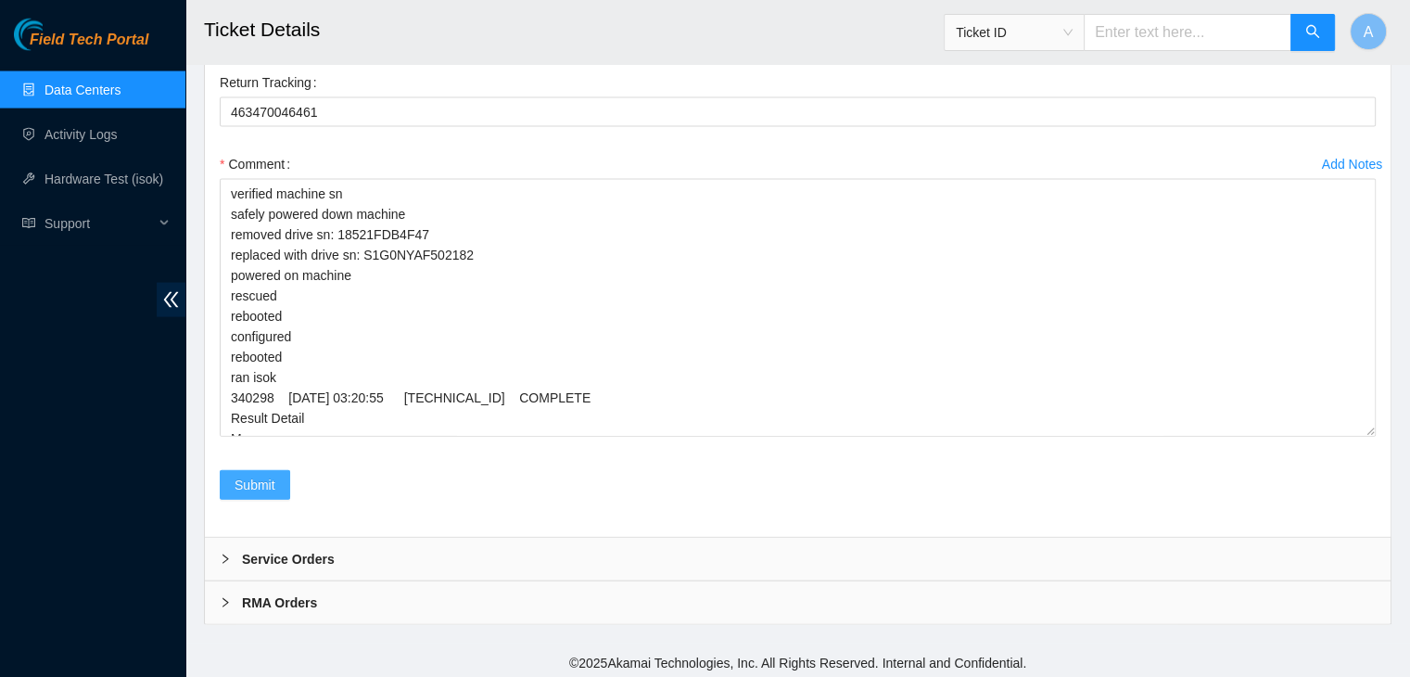
click at [268, 475] on span "Submit" at bounding box center [255, 485] width 41 height 20
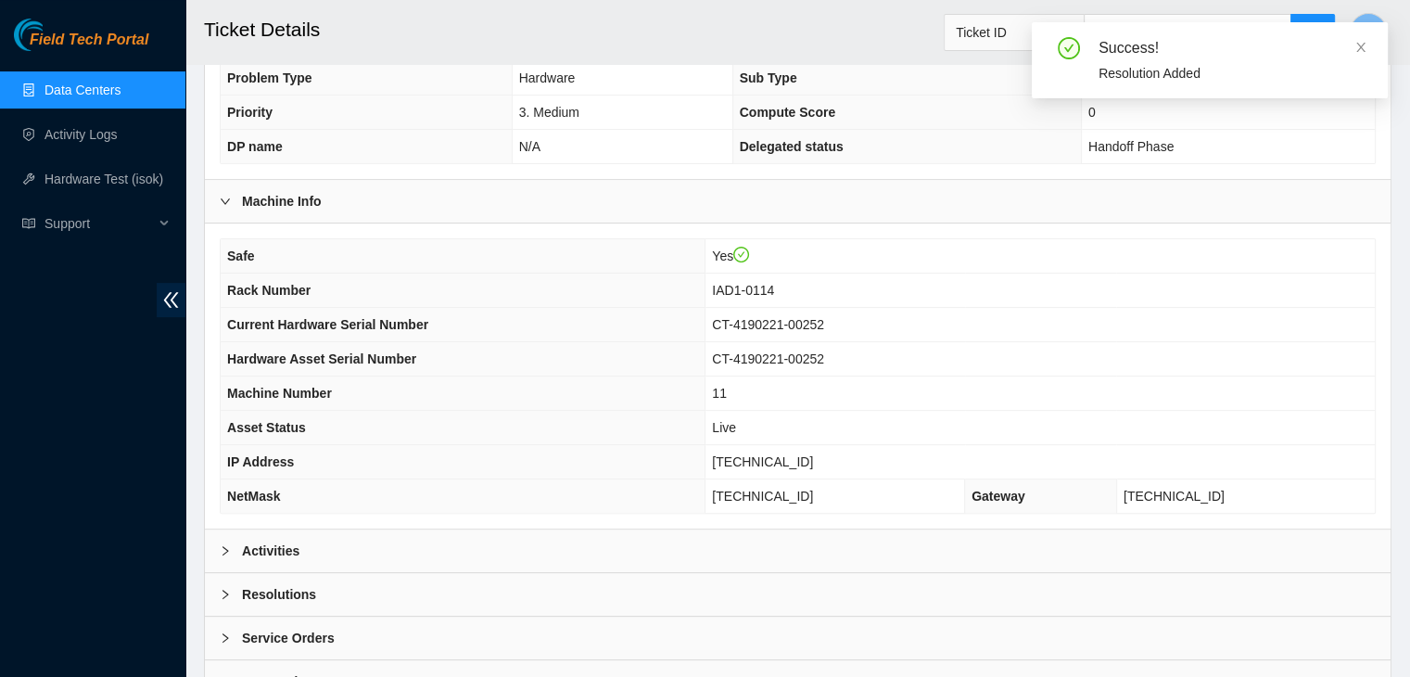
scroll to position [576, 0]
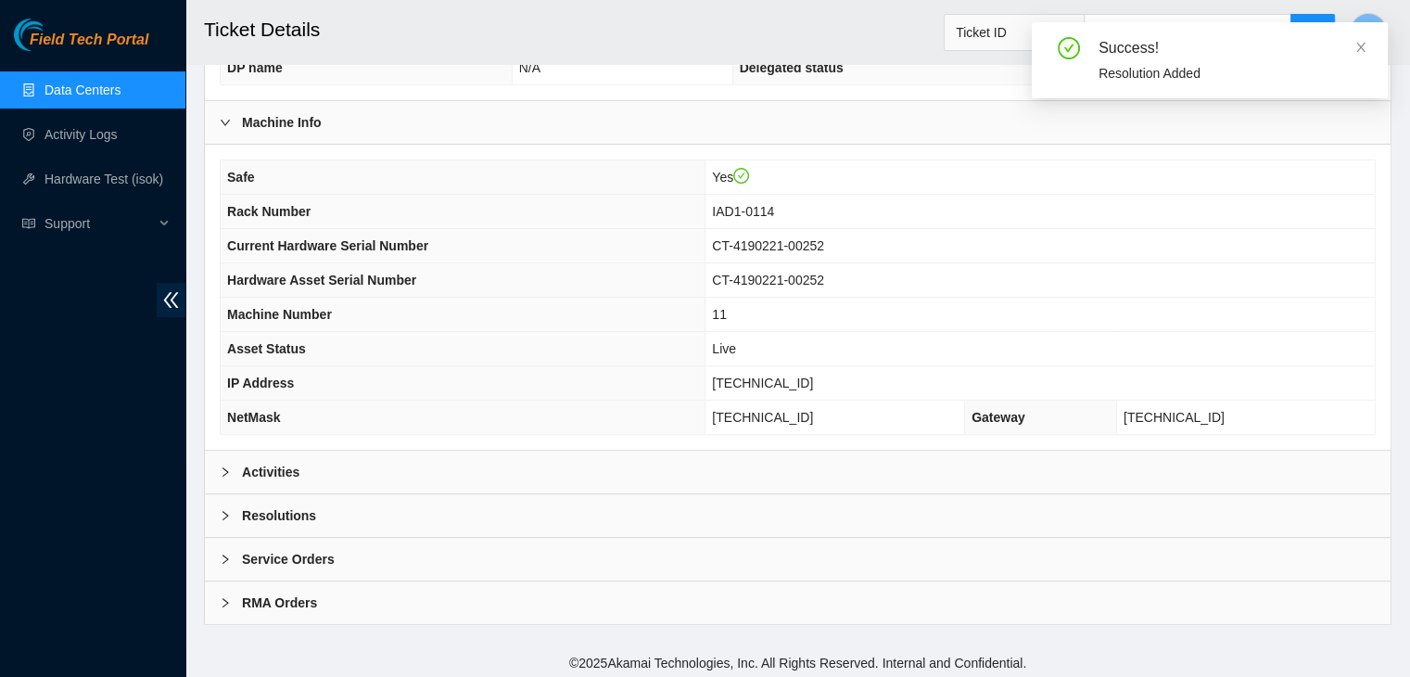
click at [497, 464] on div "Activities" at bounding box center [798, 472] width 1186 height 43
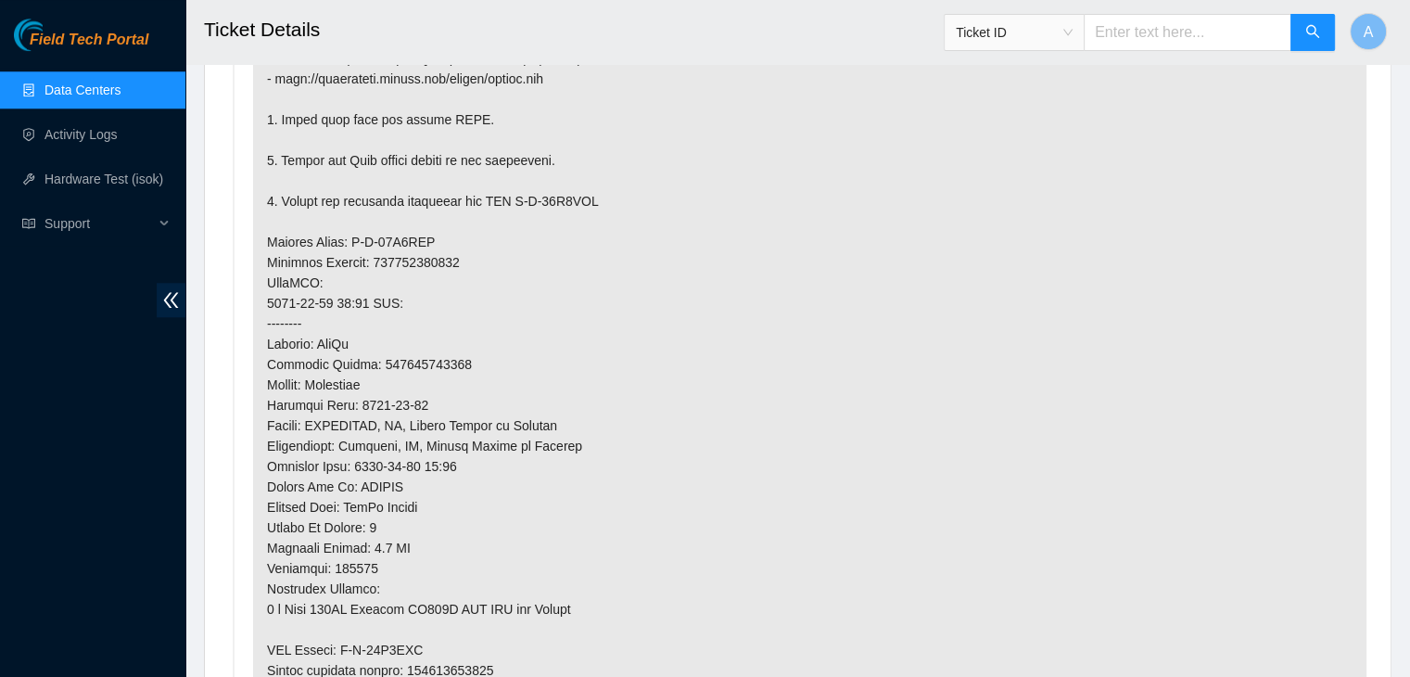
scroll to position [1772, 0]
click at [121, 97] on link "Data Centers" at bounding box center [82, 90] width 76 height 15
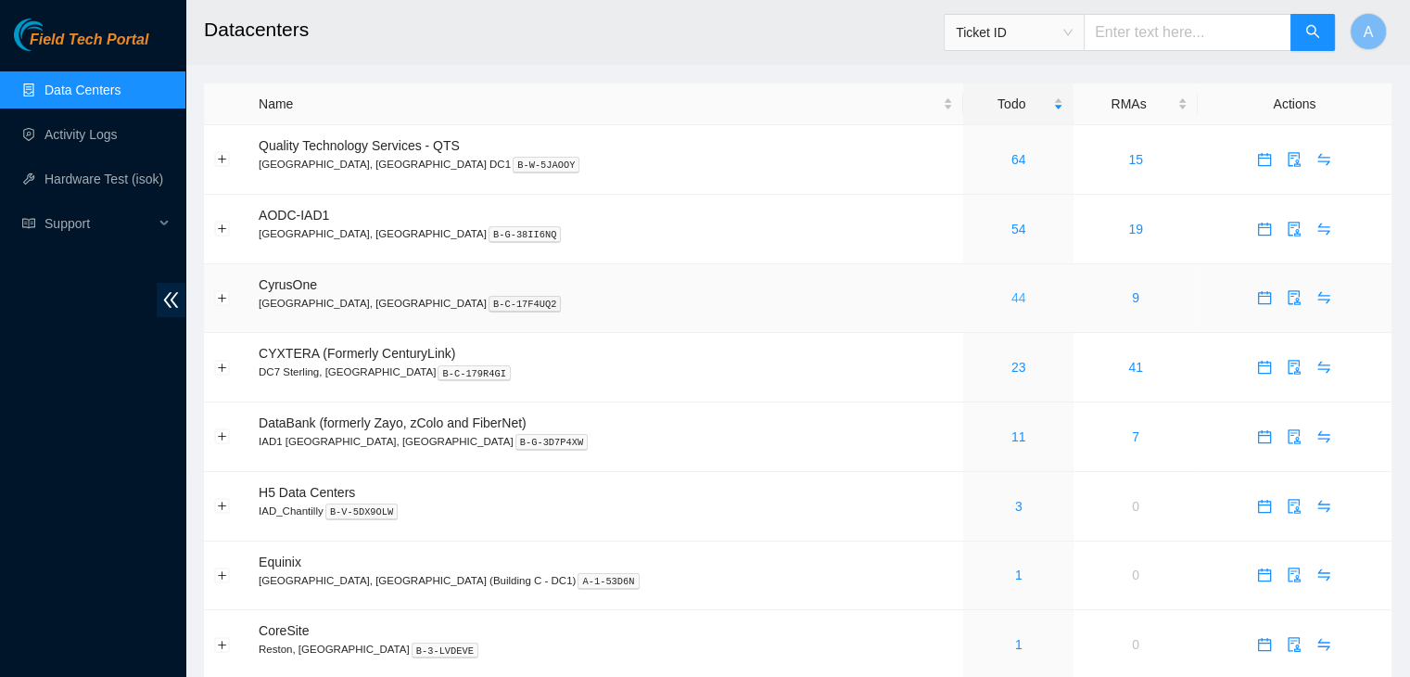
click at [1011, 296] on link "44" at bounding box center [1018, 297] width 15 height 15
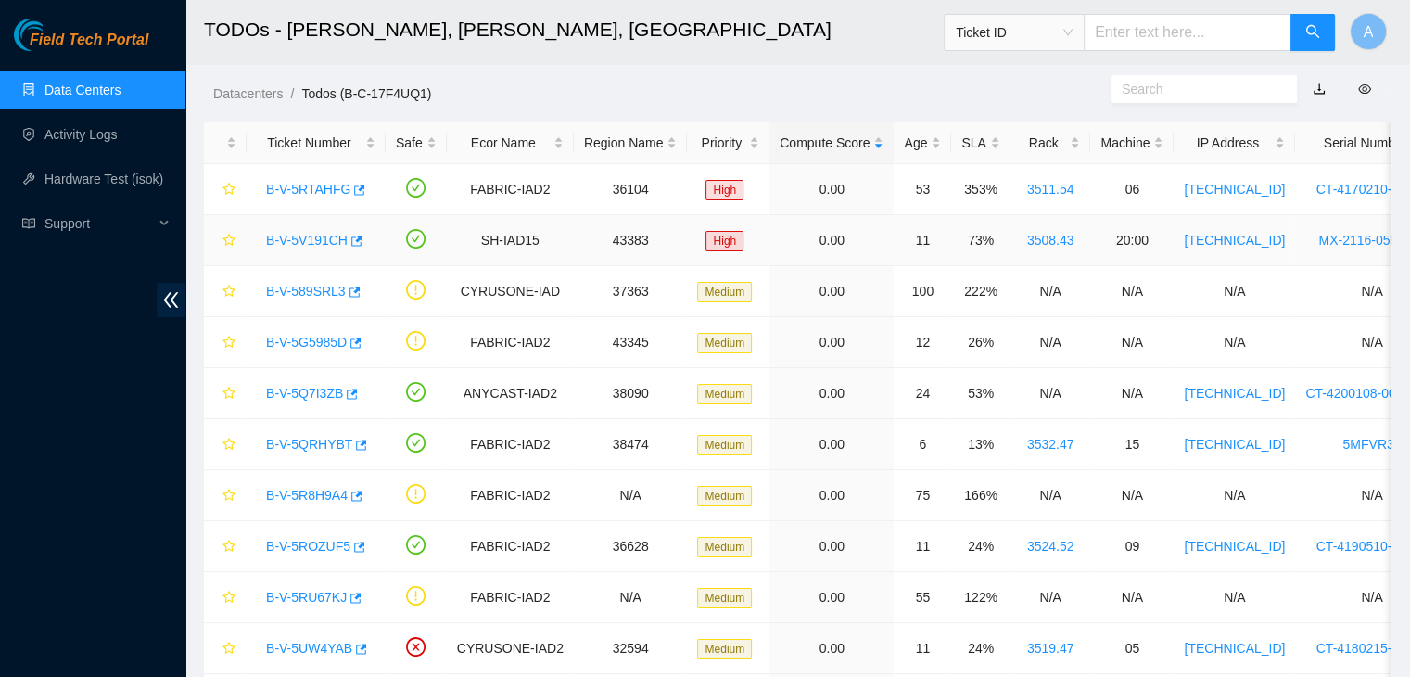
click at [325, 249] on div "B-V-5V191CH" at bounding box center [316, 240] width 119 height 30
click at [326, 244] on link "B-V-5V191CH" at bounding box center [307, 240] width 82 height 15
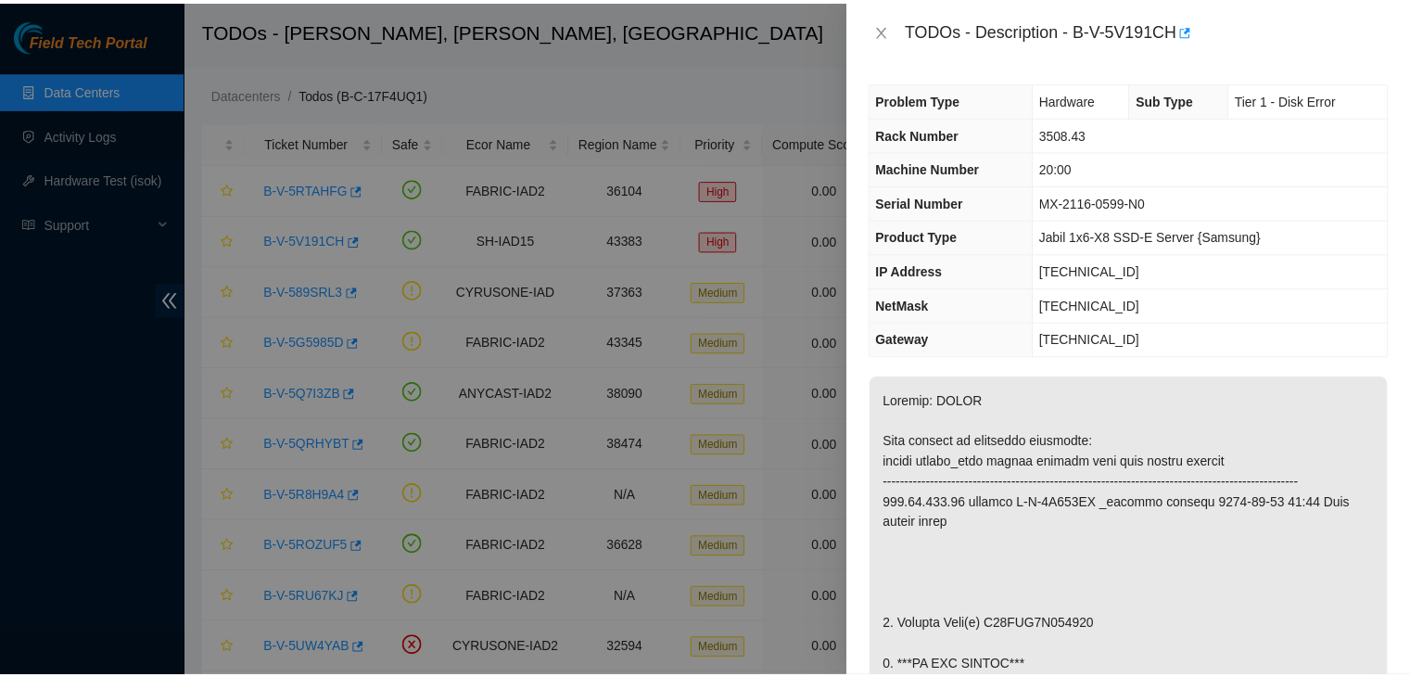
scroll to position [456, 0]
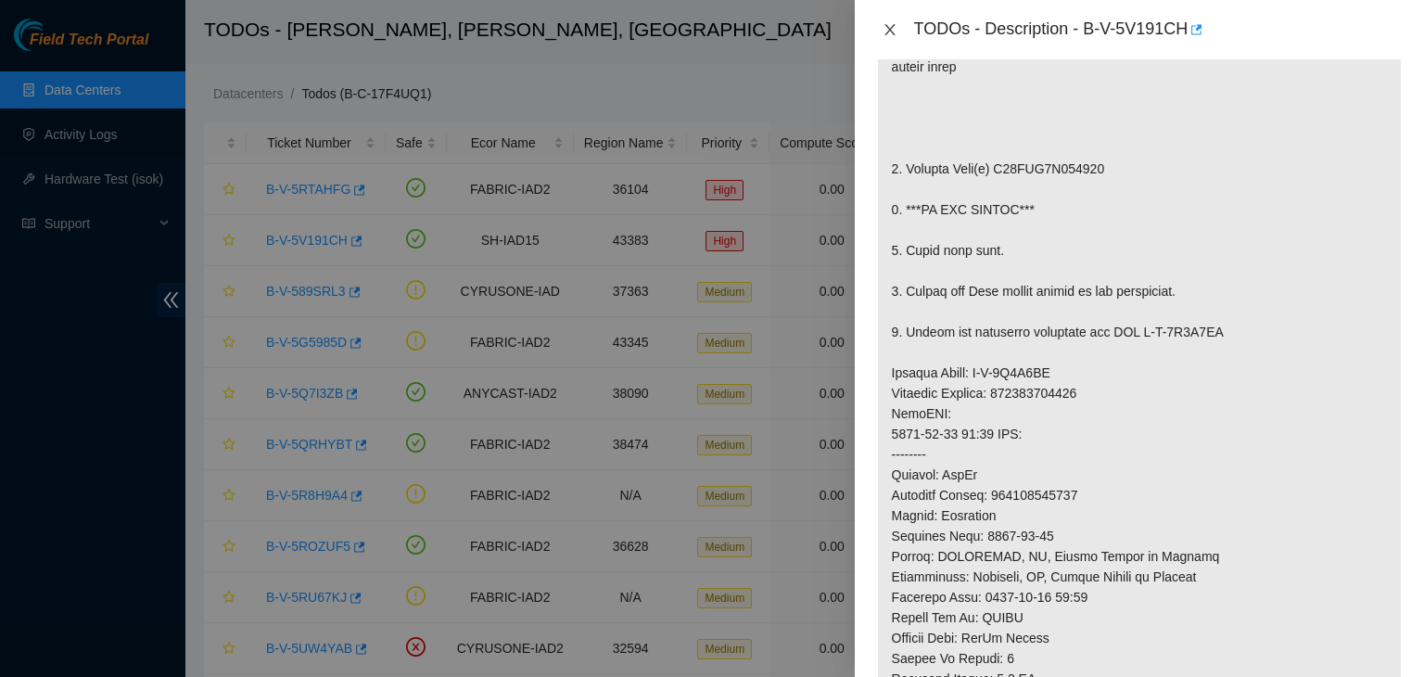
click at [891, 31] on icon "close" at bounding box center [890, 29] width 15 height 15
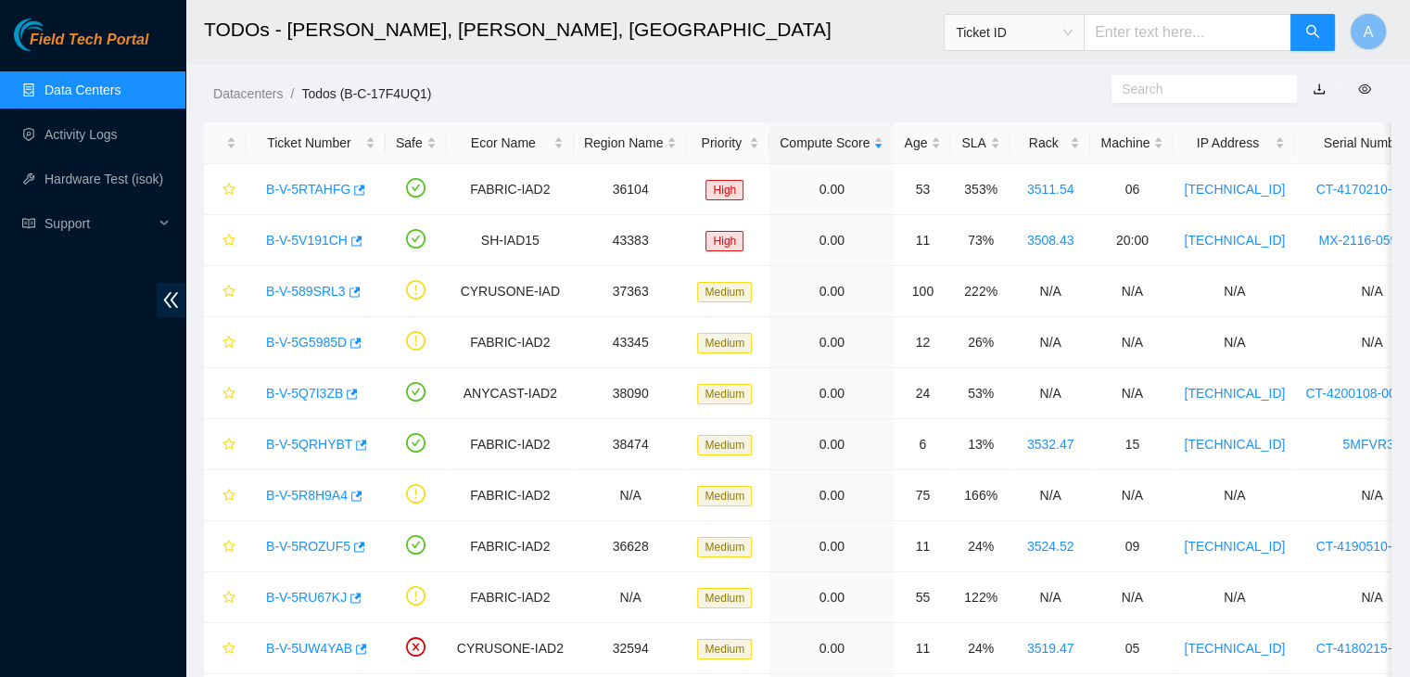
scroll to position [484, 0]
click at [121, 94] on link "Data Centers" at bounding box center [82, 90] width 76 height 15
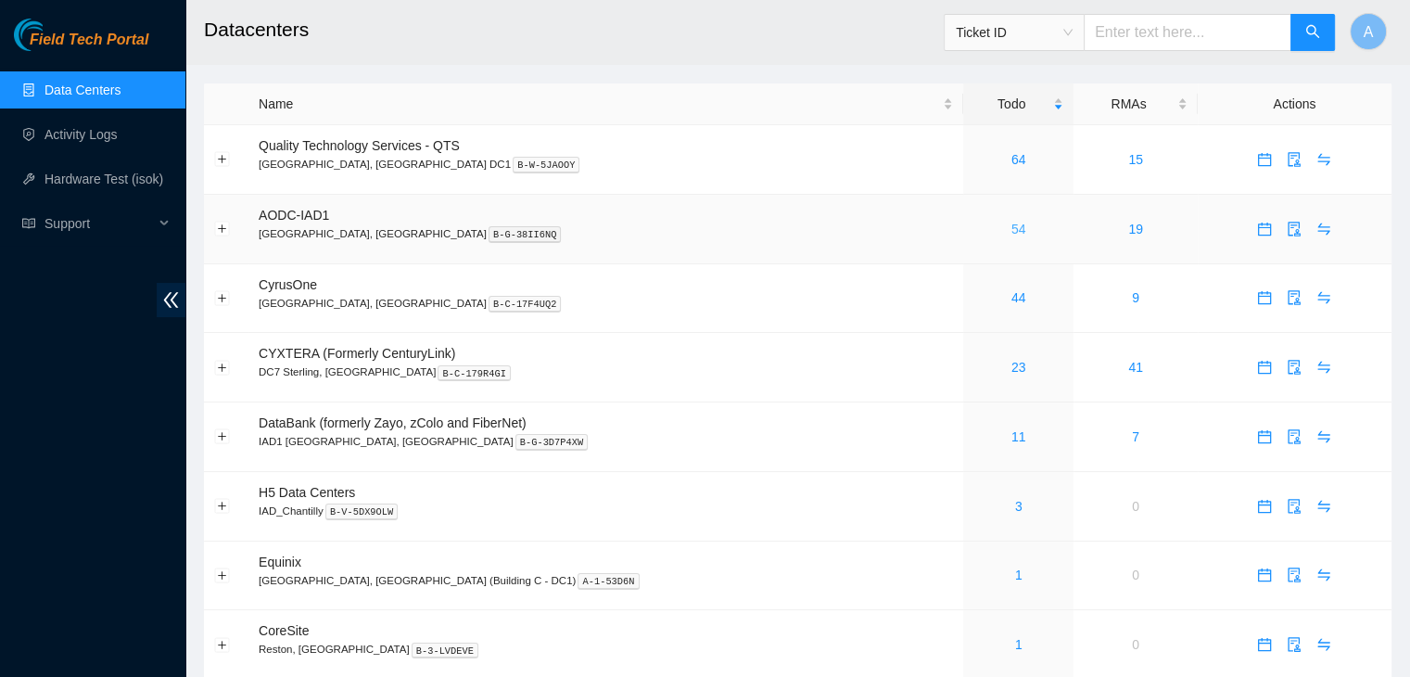
click at [1011, 234] on link "54" at bounding box center [1018, 229] width 15 height 15
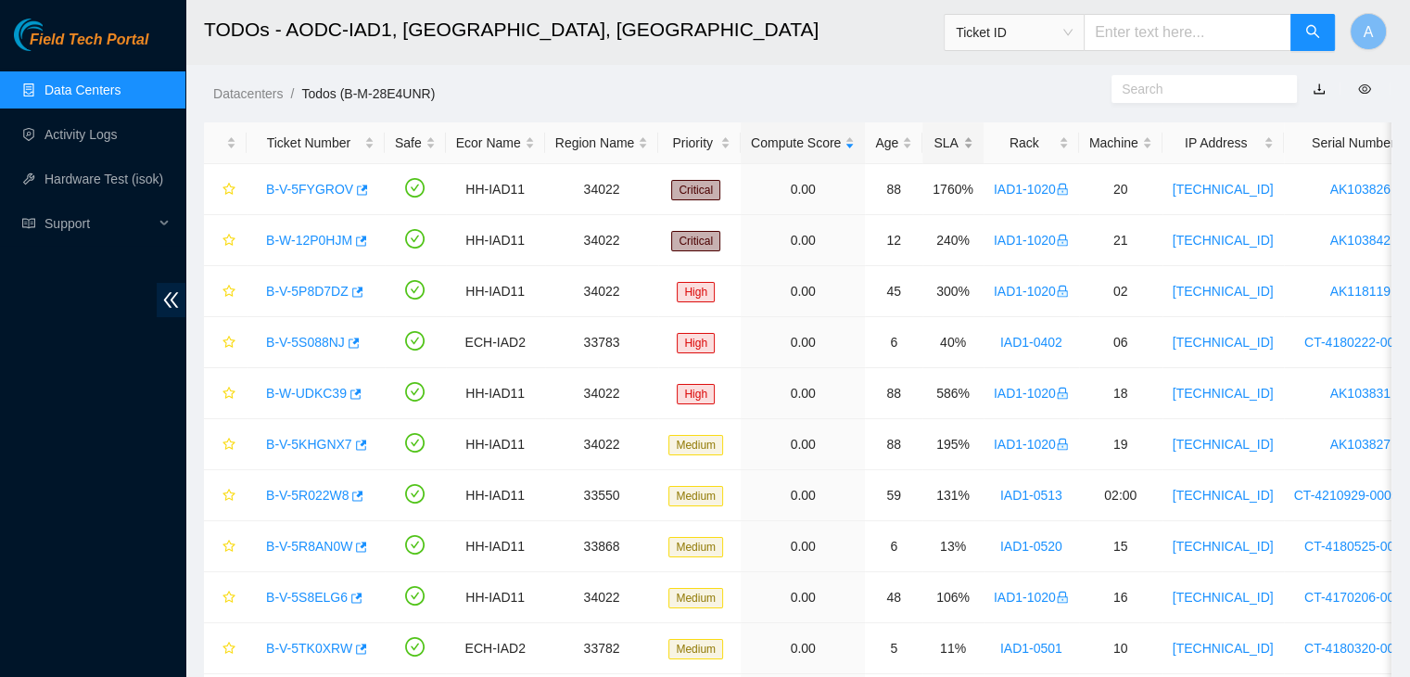
click at [953, 136] on div "SLA" at bounding box center [953, 143] width 41 height 20
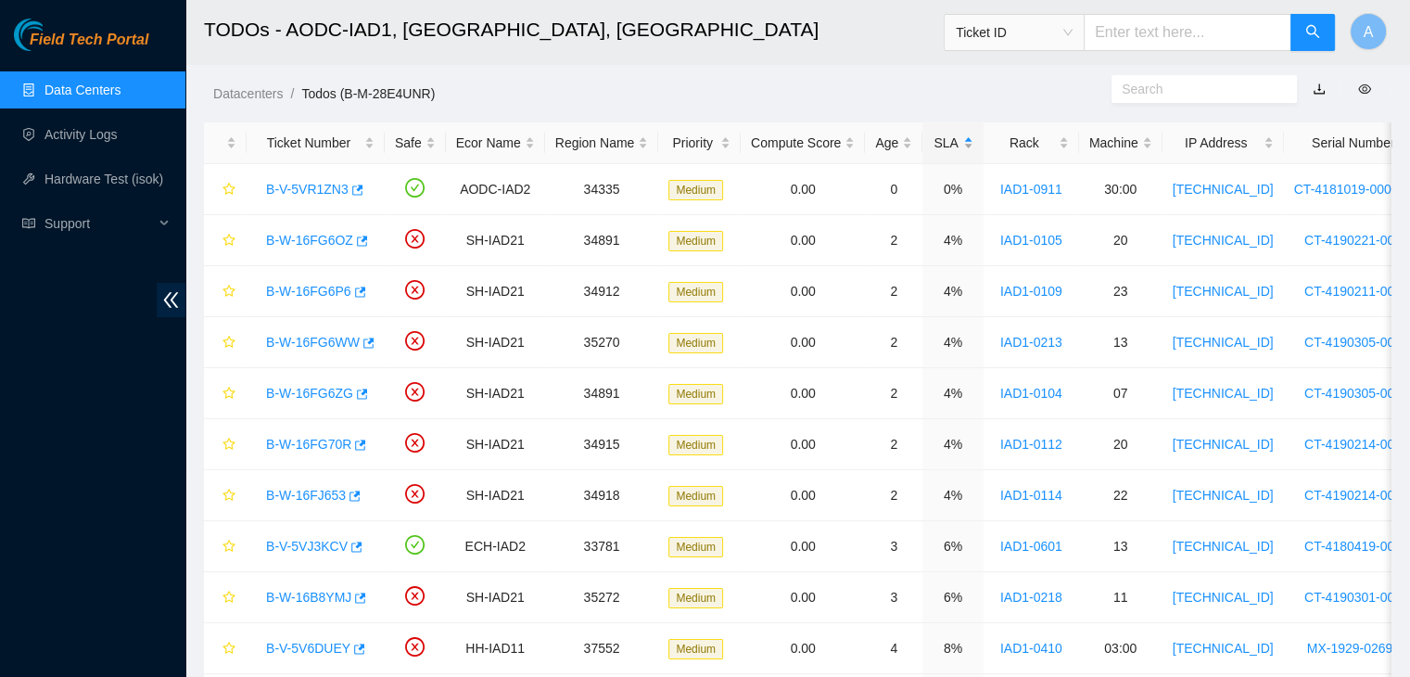
click at [953, 136] on div "SLA" at bounding box center [953, 143] width 41 height 20
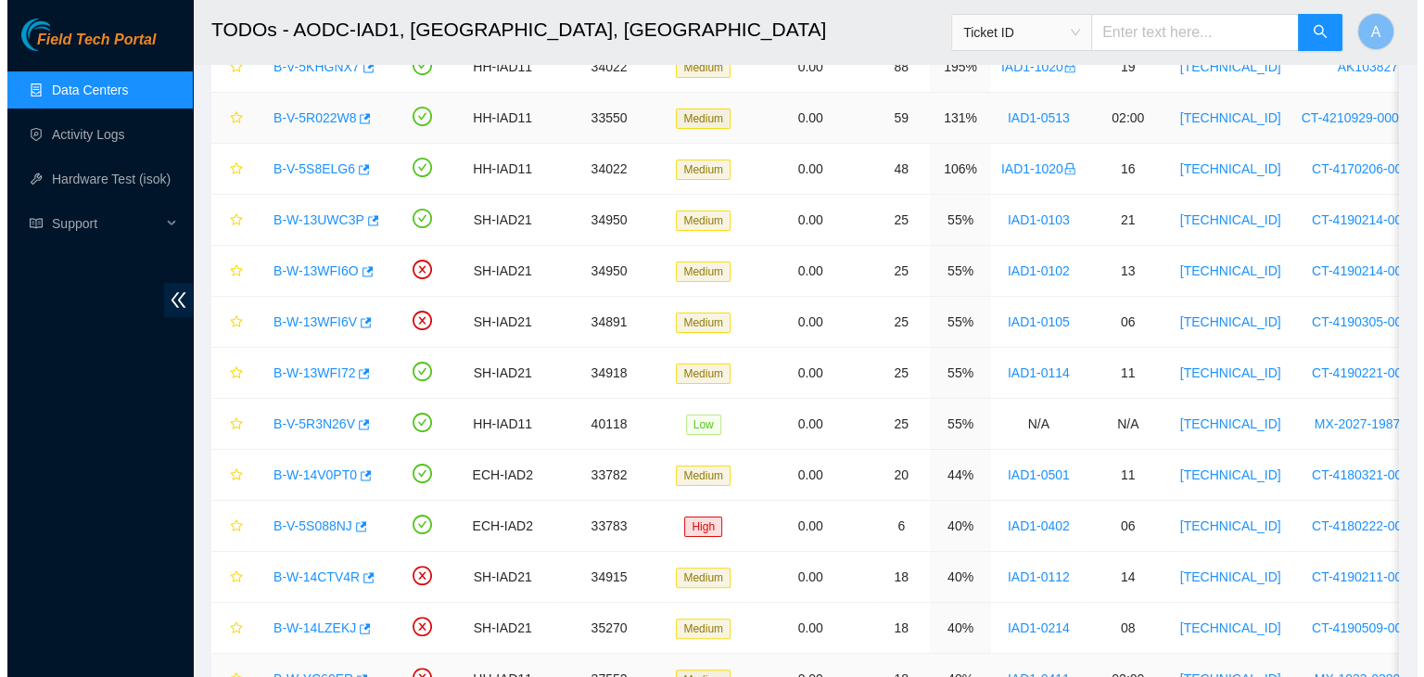
scroll to position [328, 0]
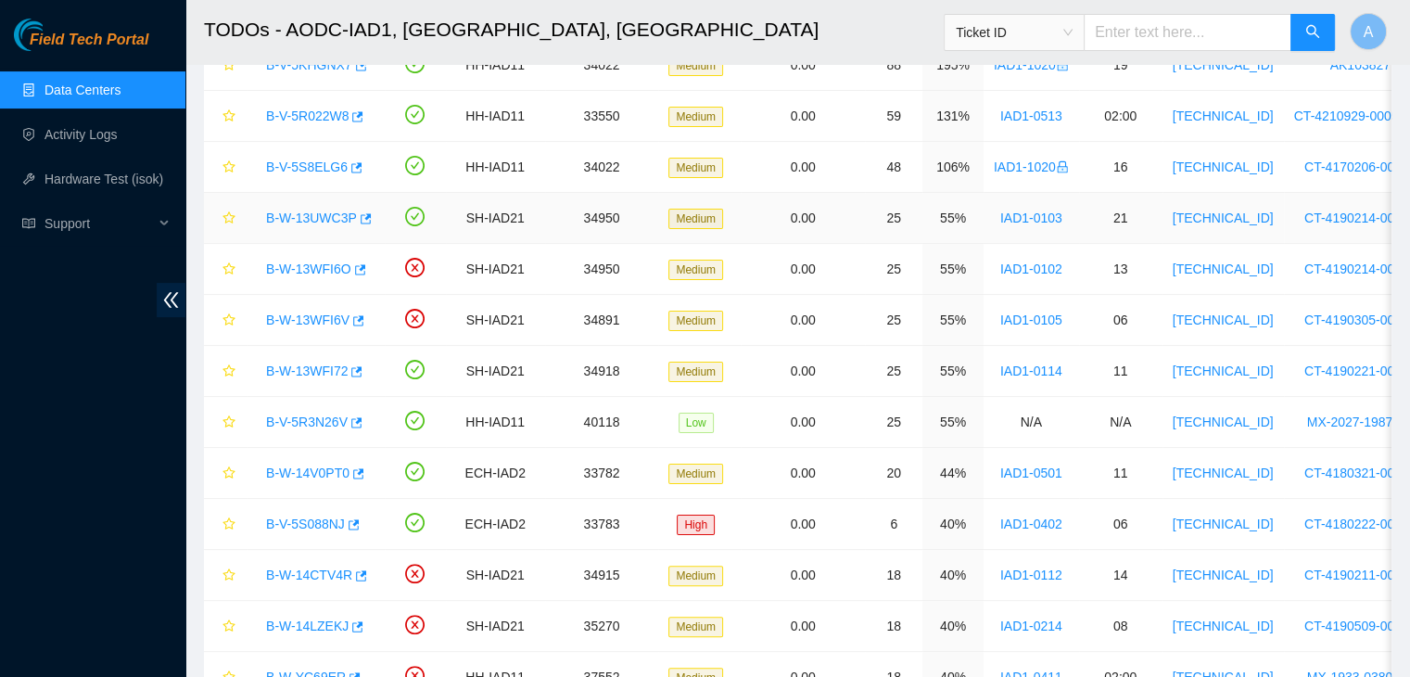
click at [314, 213] on link "B-W-13UWC3P" at bounding box center [311, 217] width 91 height 15
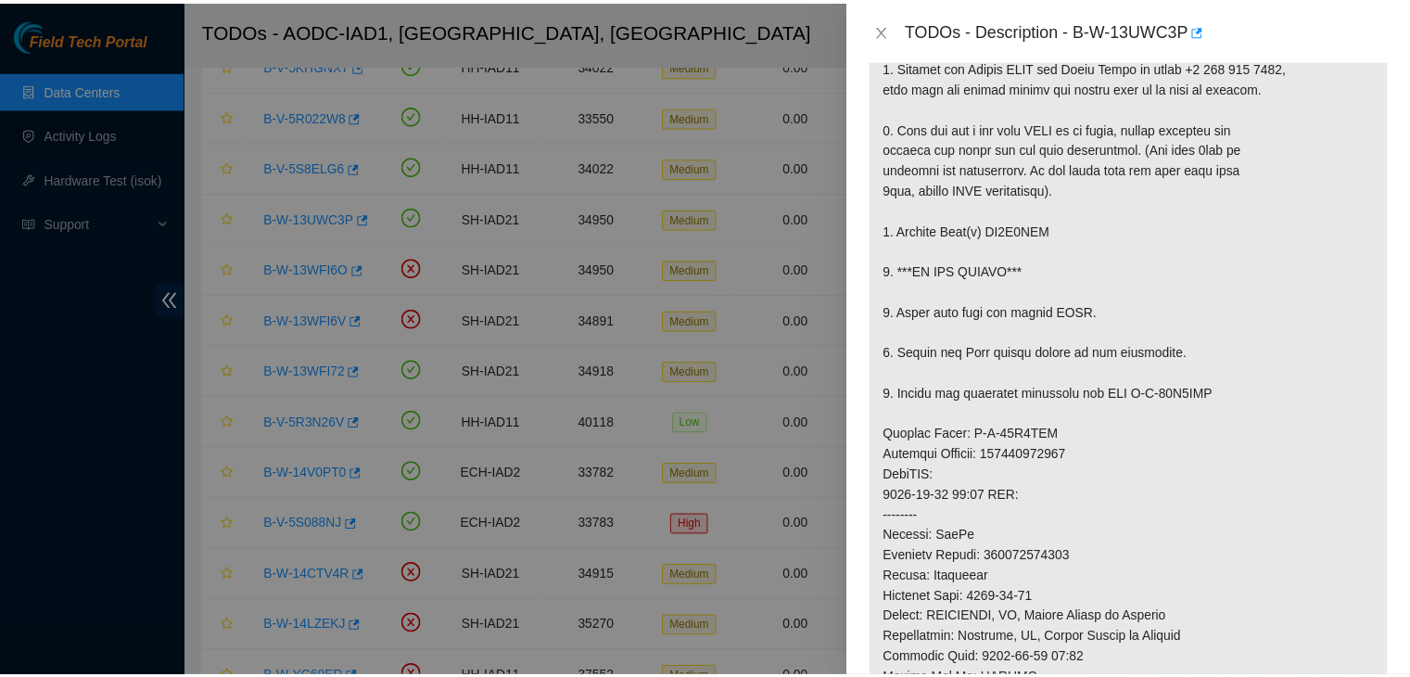
scroll to position [378, 0]
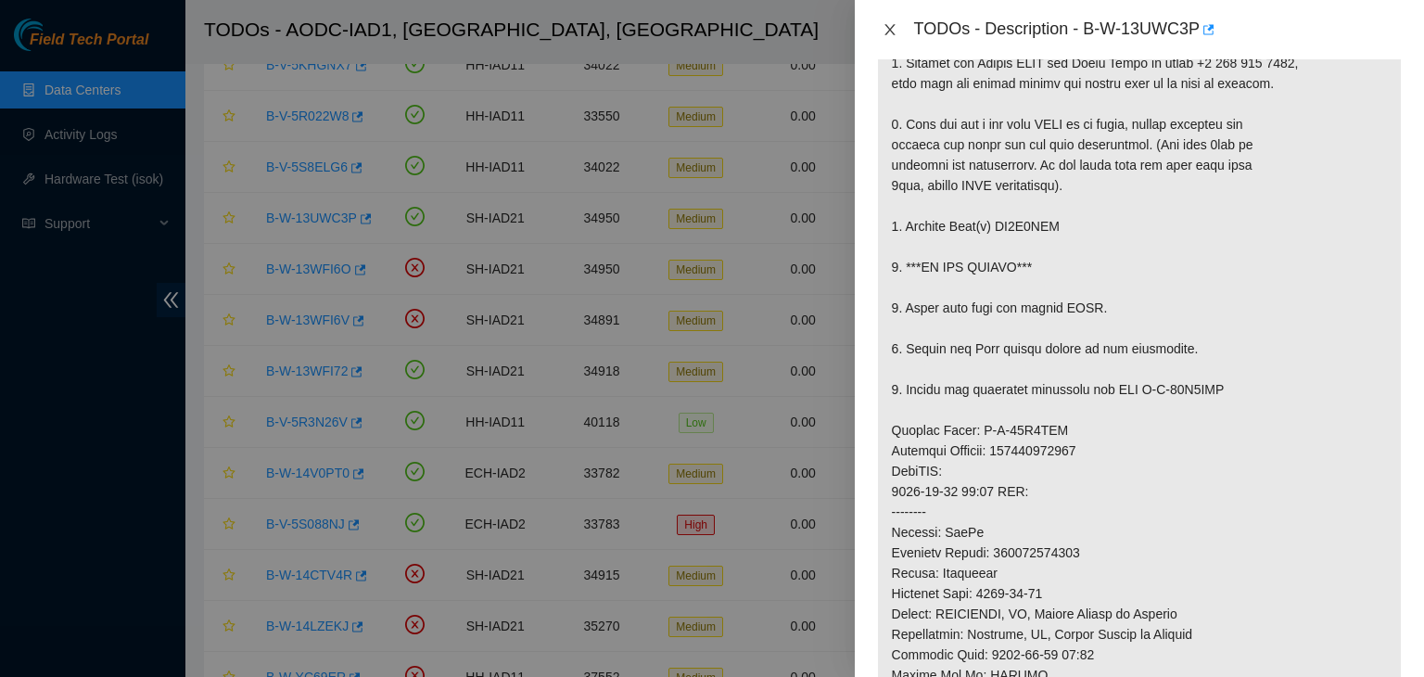
click at [890, 35] on icon "close" at bounding box center [890, 29] width 15 height 15
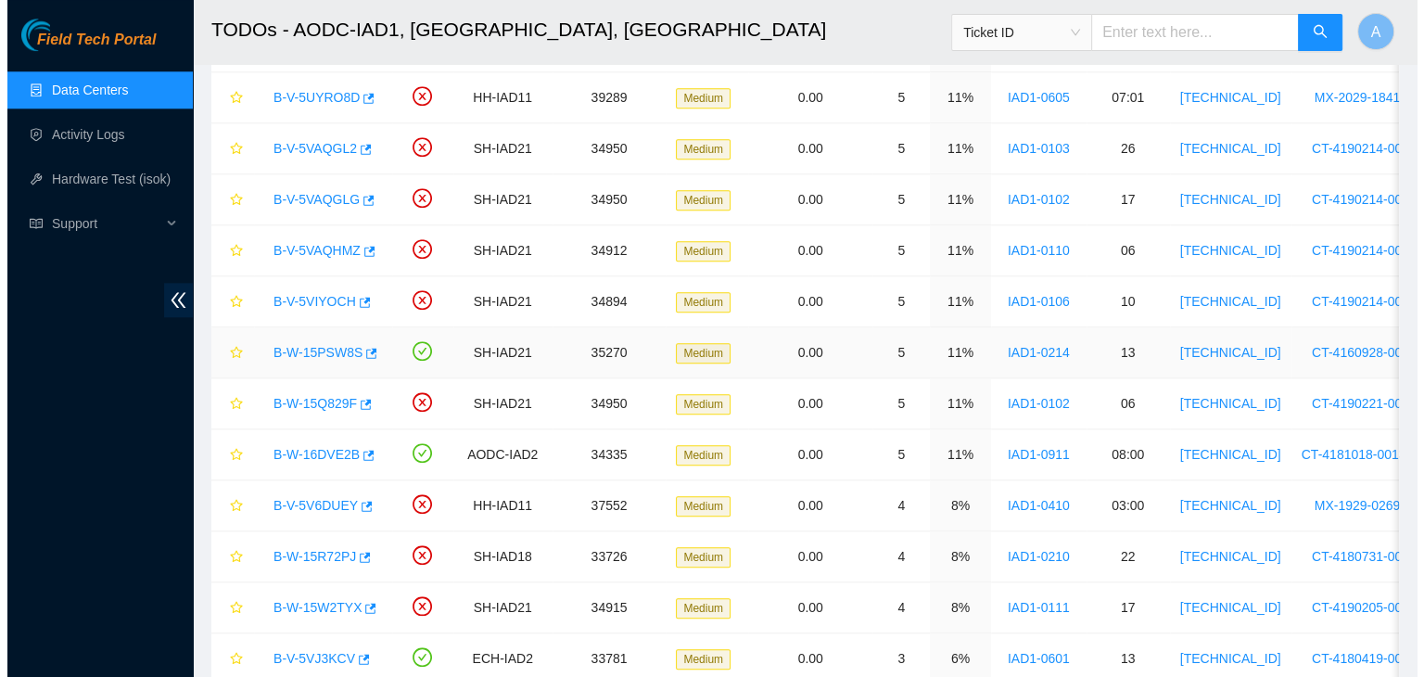
scroll to position [1875, 0]
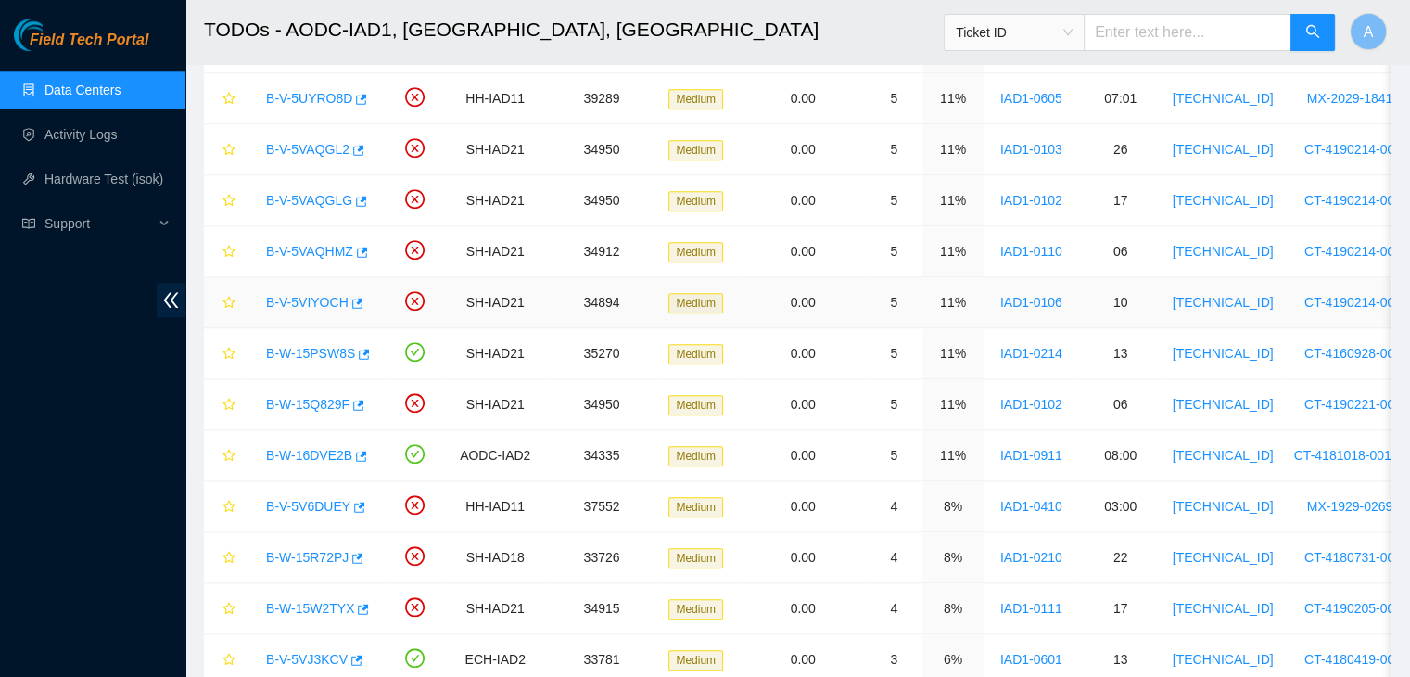
click at [331, 295] on link "B-V-5VIYOCH" at bounding box center [307, 302] width 83 height 15
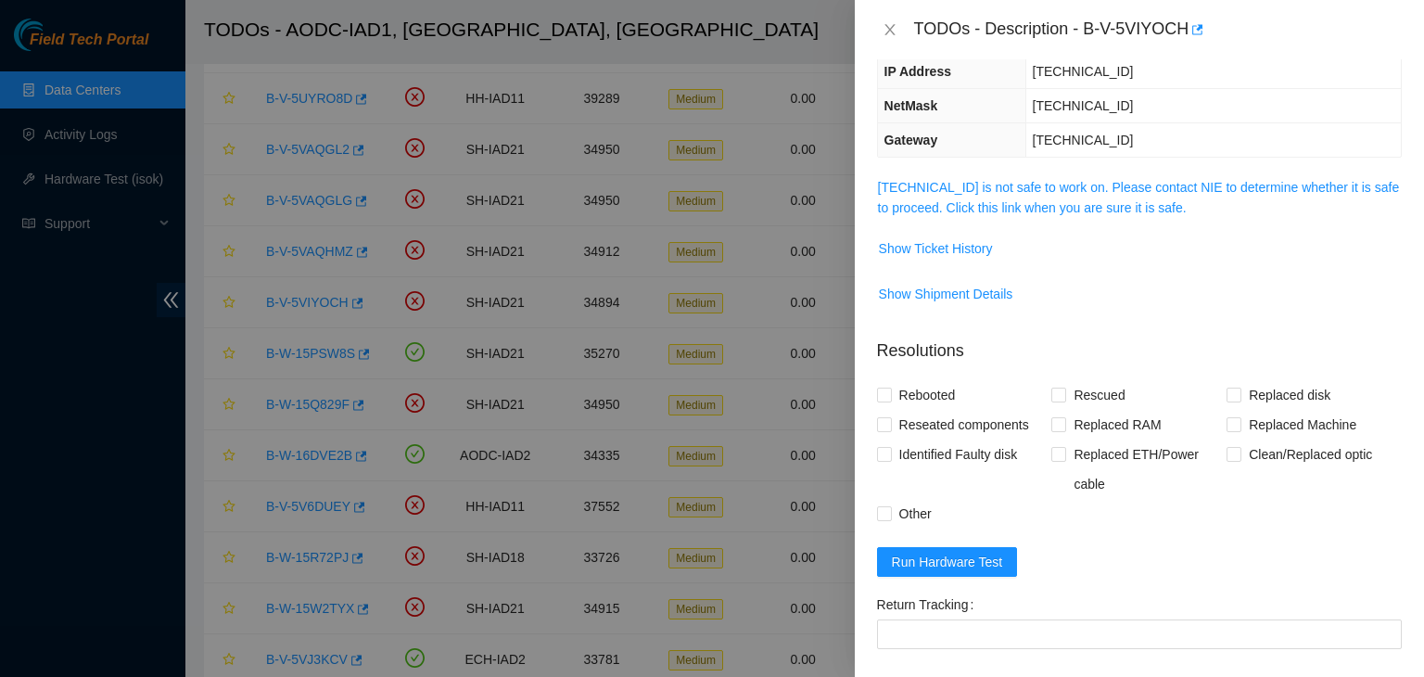
scroll to position [197, 0]
click at [983, 200] on link "104.84.155.33 is not safe to work on. Please contact NIE to determine whether i…" at bounding box center [1139, 199] width 522 height 35
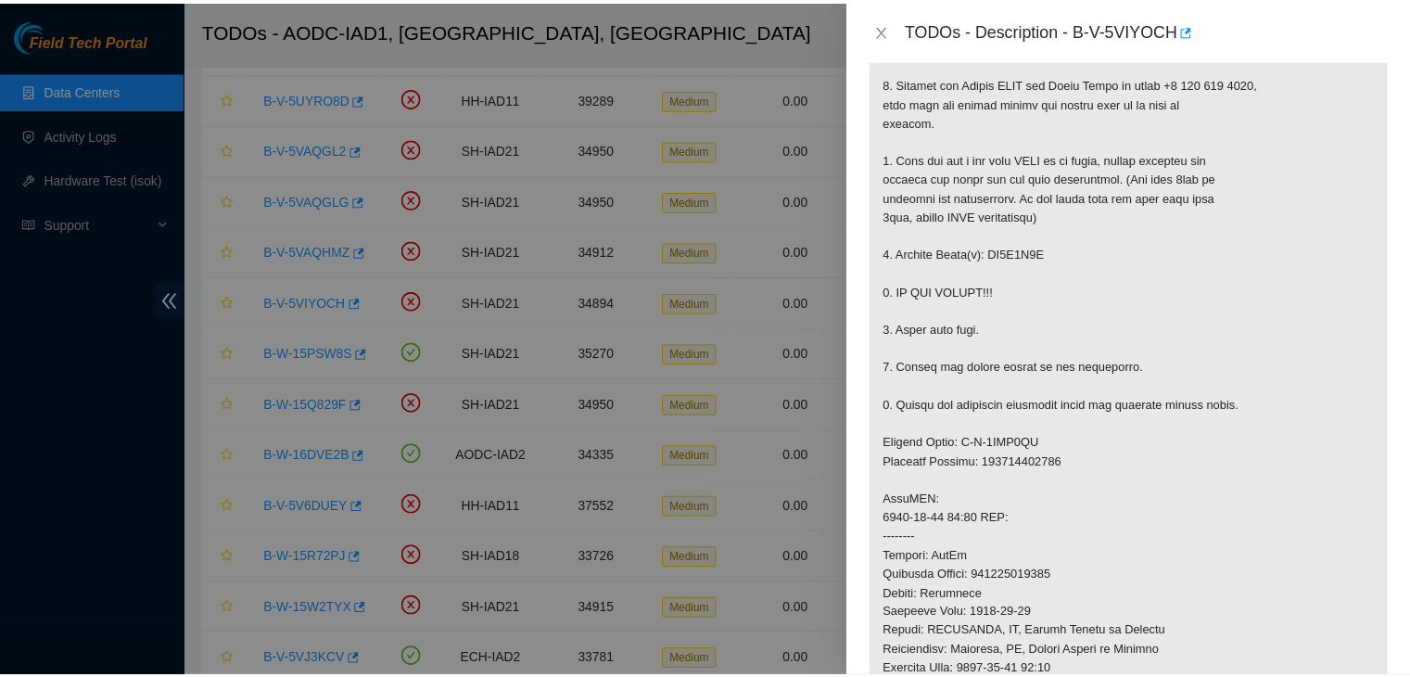
scroll to position [412, 0]
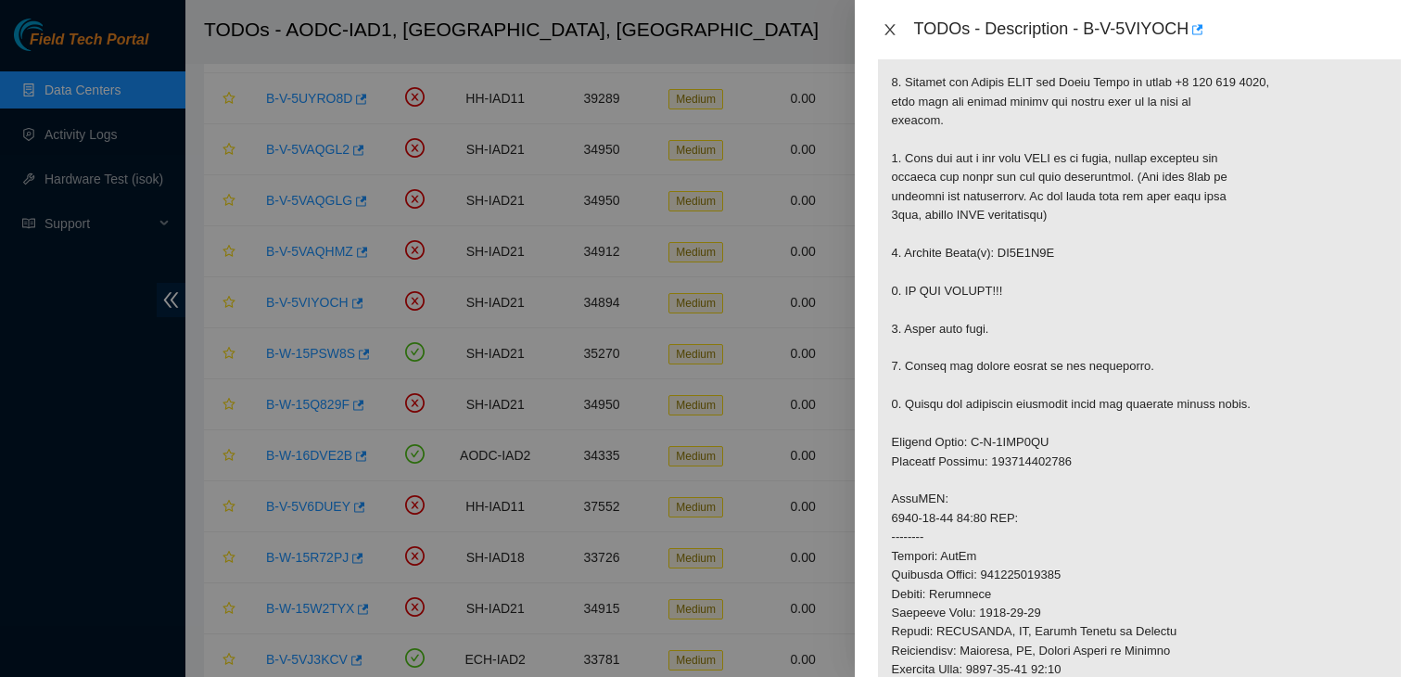
click at [890, 30] on icon "close" at bounding box center [890, 29] width 15 height 15
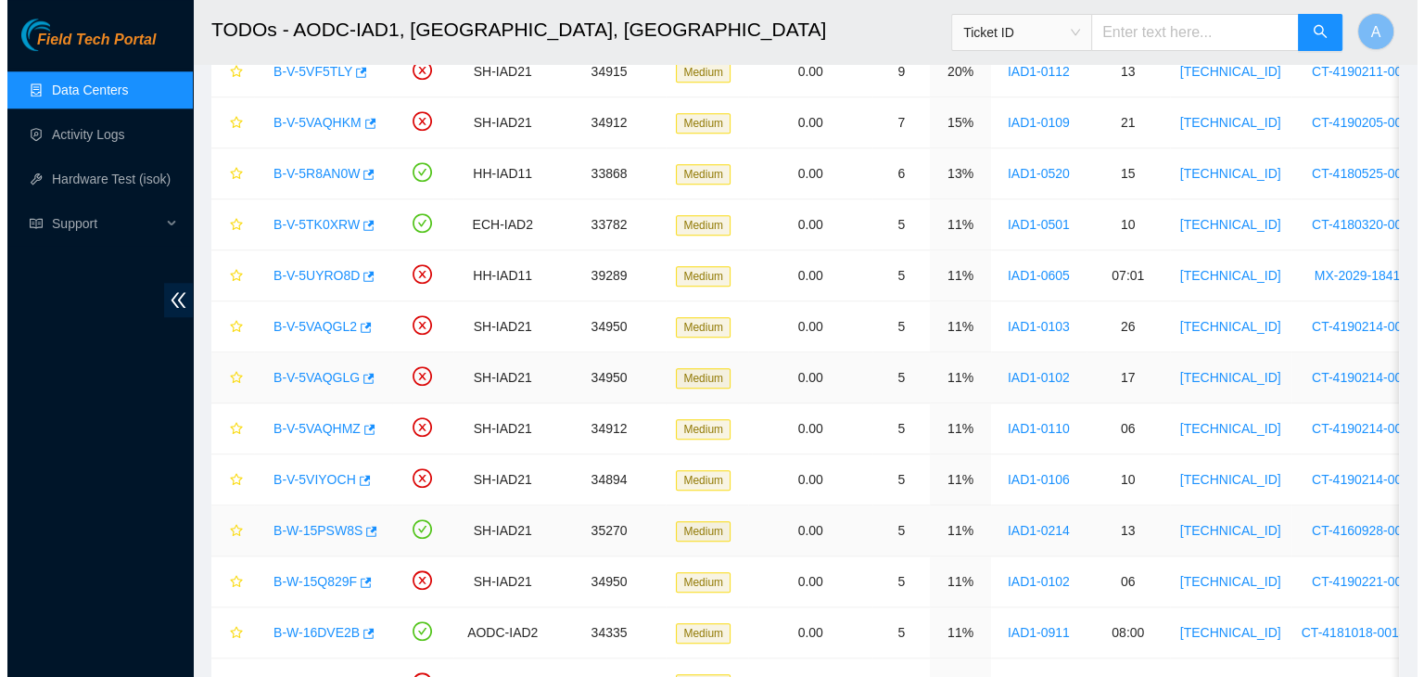
scroll to position [1697, 0]
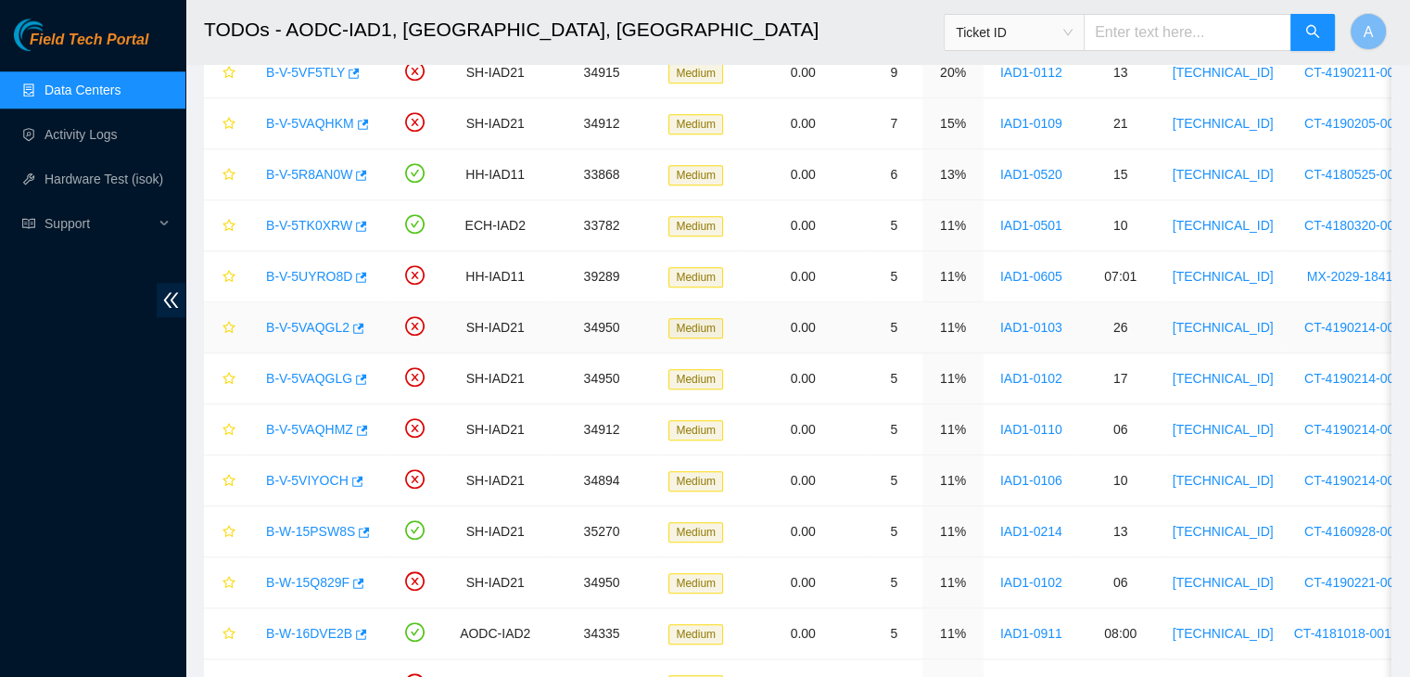
click at [297, 327] on link "B-V-5VAQGL2" at bounding box center [307, 327] width 83 height 15
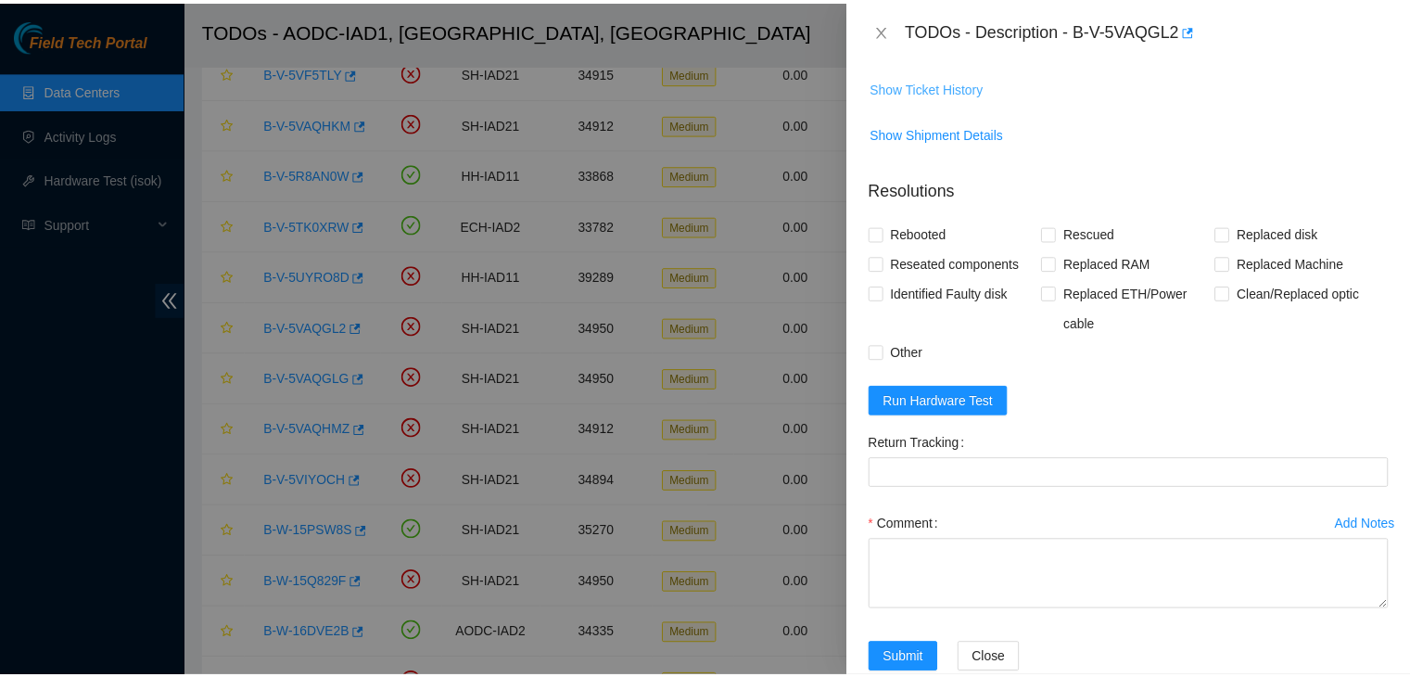
scroll to position [257, 0]
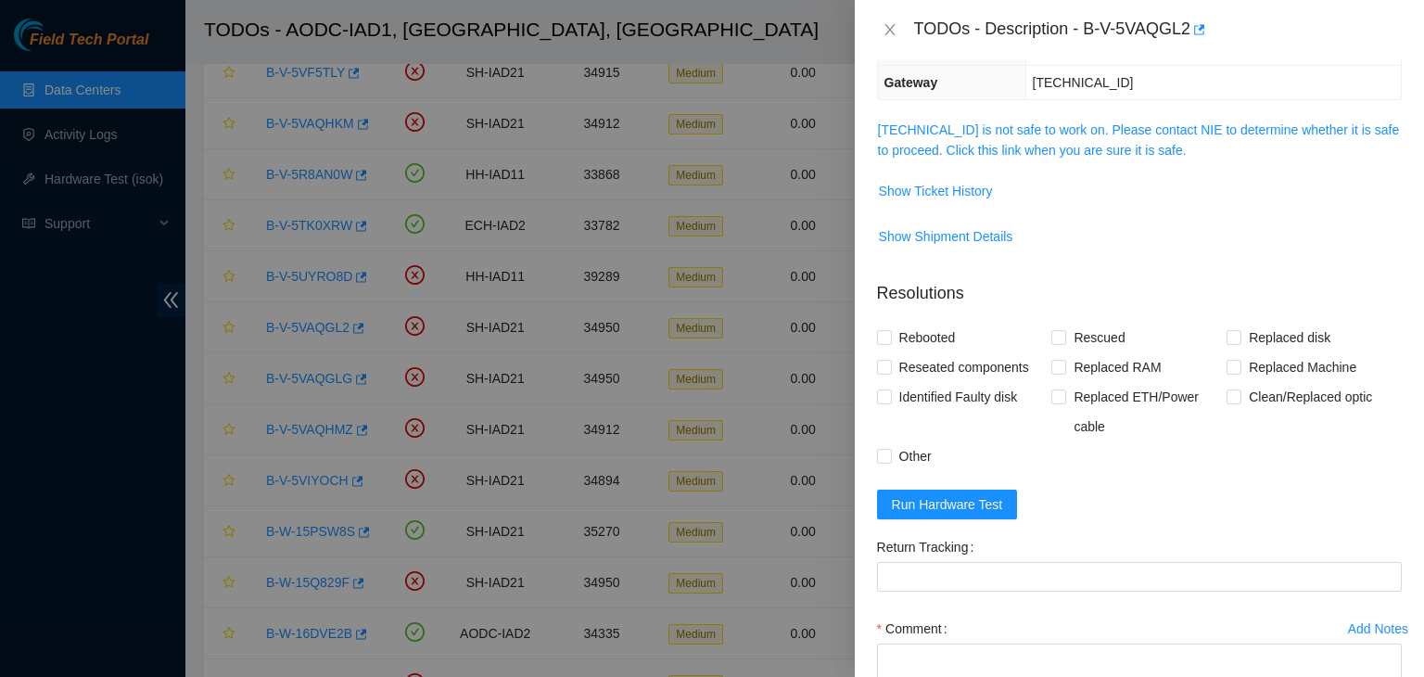
click at [986, 137] on span "104.84.154.65 is not safe to work on. Please contact NIE to determine whether i…" at bounding box center [1139, 140] width 523 height 41
click at [991, 133] on link "104.84.154.65 is not safe to work on. Please contact NIE to determine whether i…" at bounding box center [1139, 139] width 522 height 35
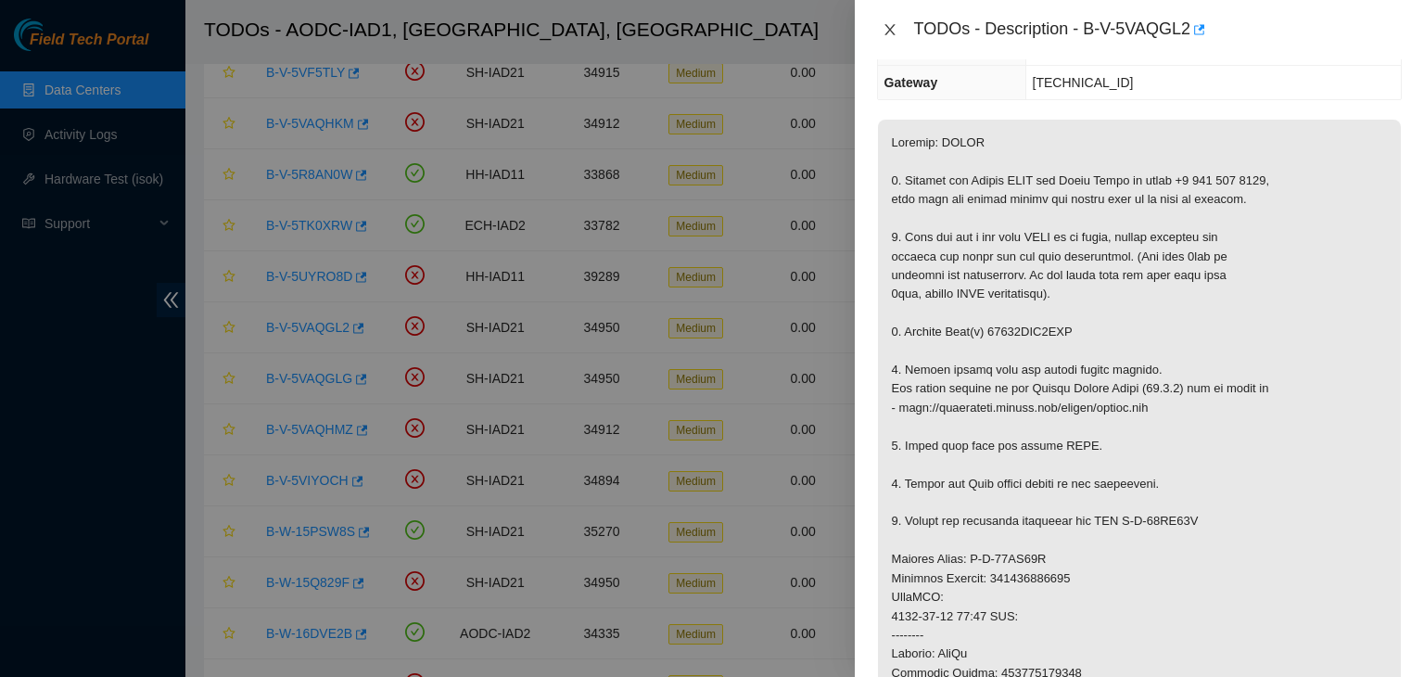
click at [886, 28] on icon "close" at bounding box center [890, 29] width 15 height 15
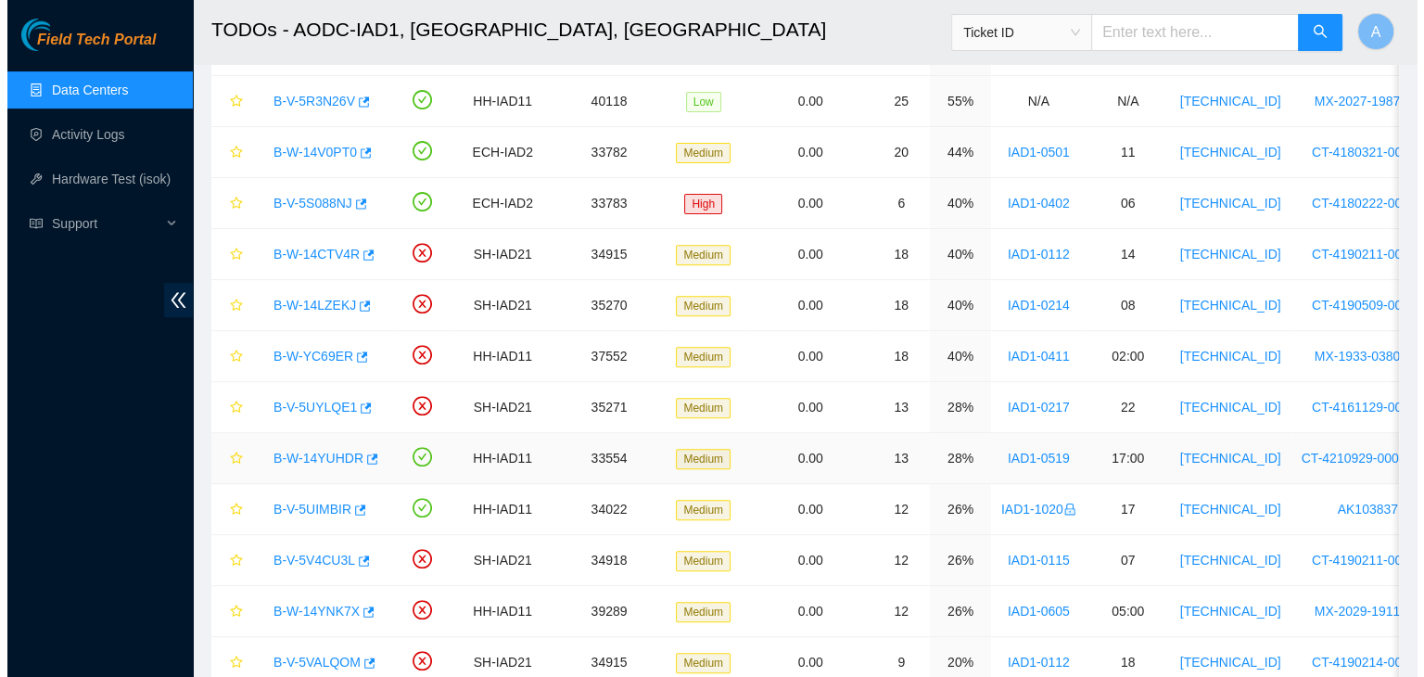
scroll to position [647, 0]
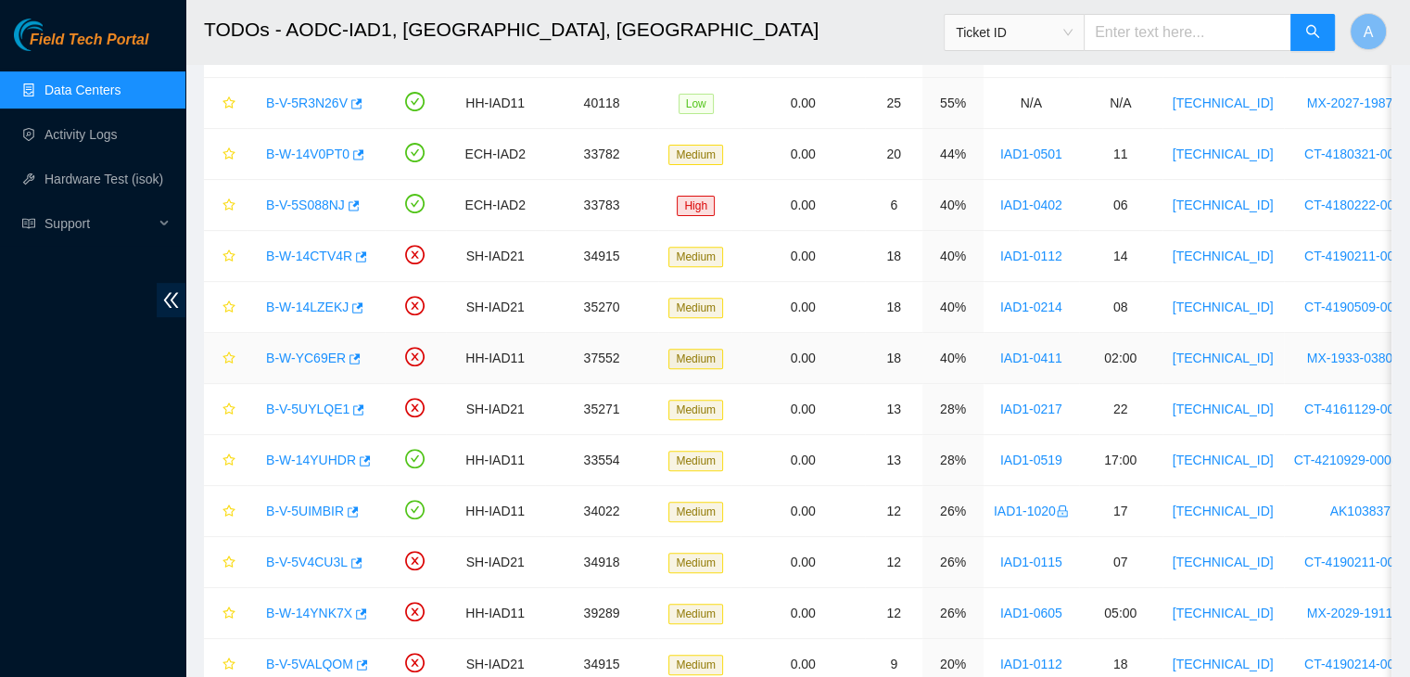
click at [321, 350] on link "B-W-YC69ER" at bounding box center [306, 357] width 80 height 15
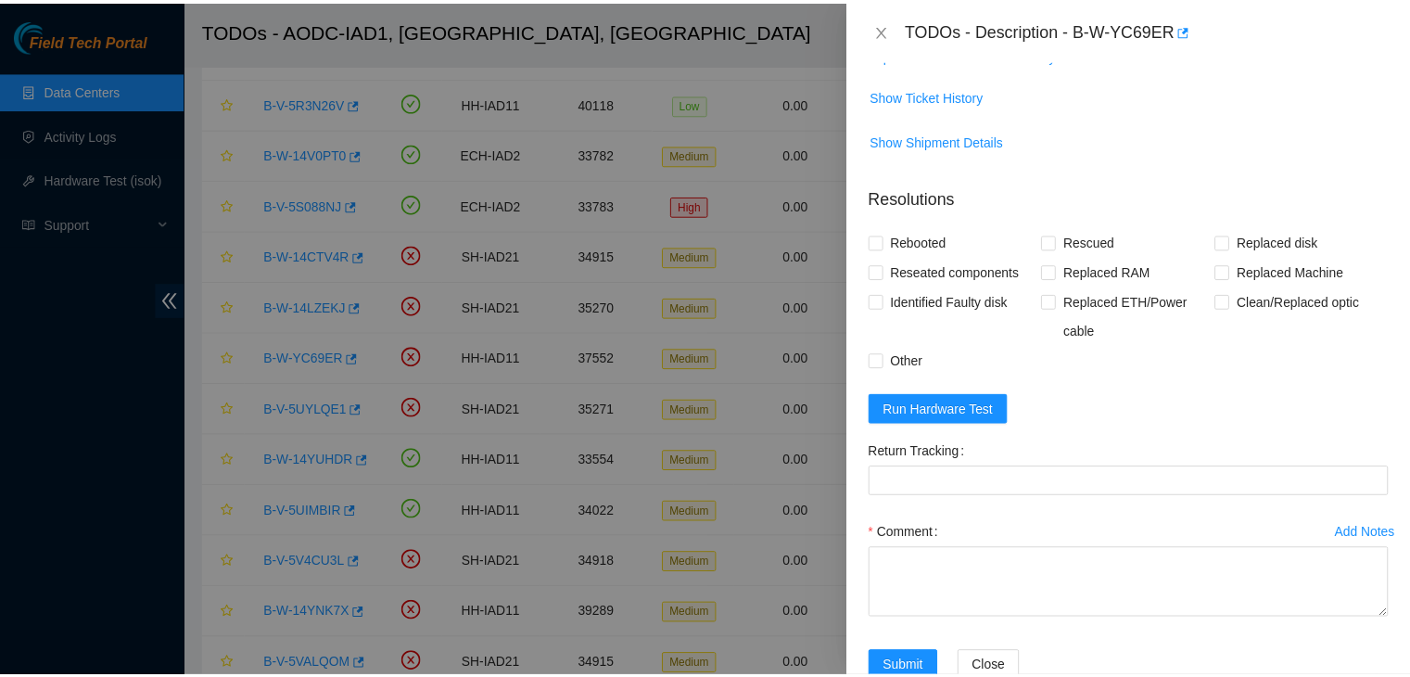
scroll to position [257, 0]
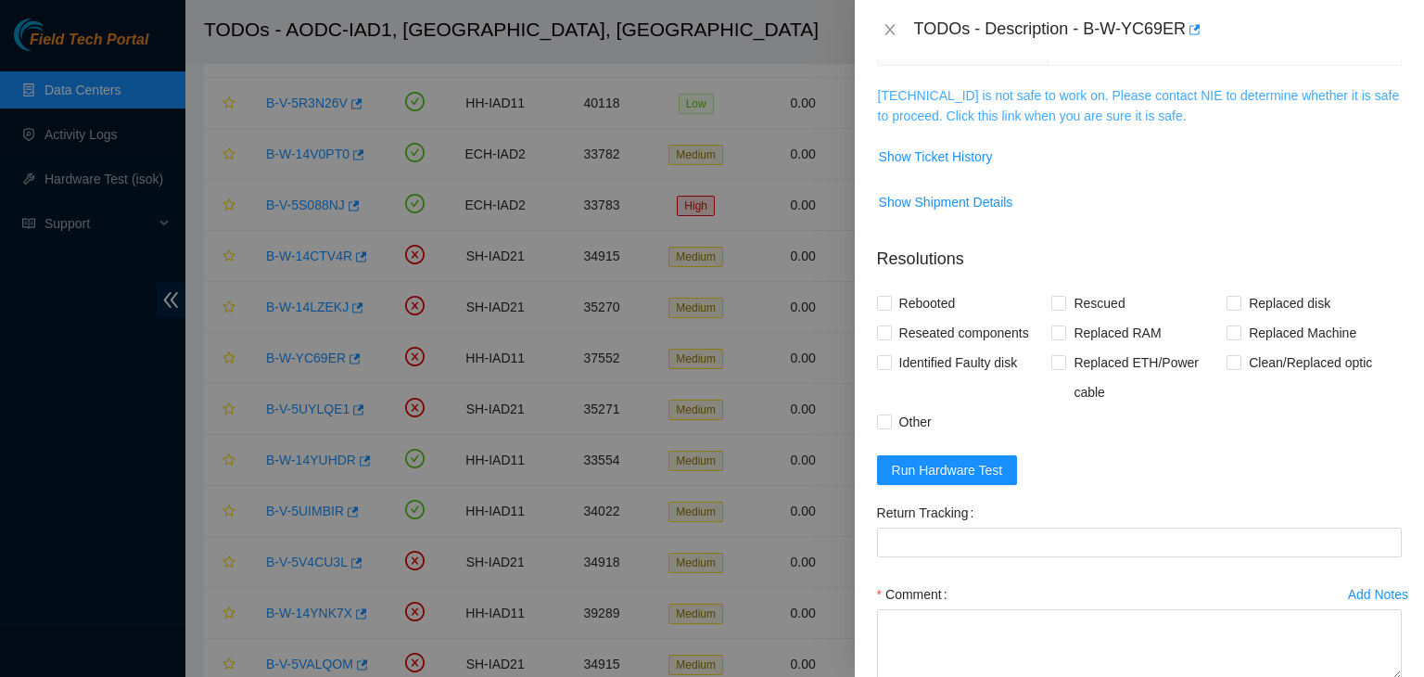
click at [969, 91] on link "23.200.167.154 is not safe to work on. Please contact NIE to determine whether …" at bounding box center [1139, 105] width 522 height 35
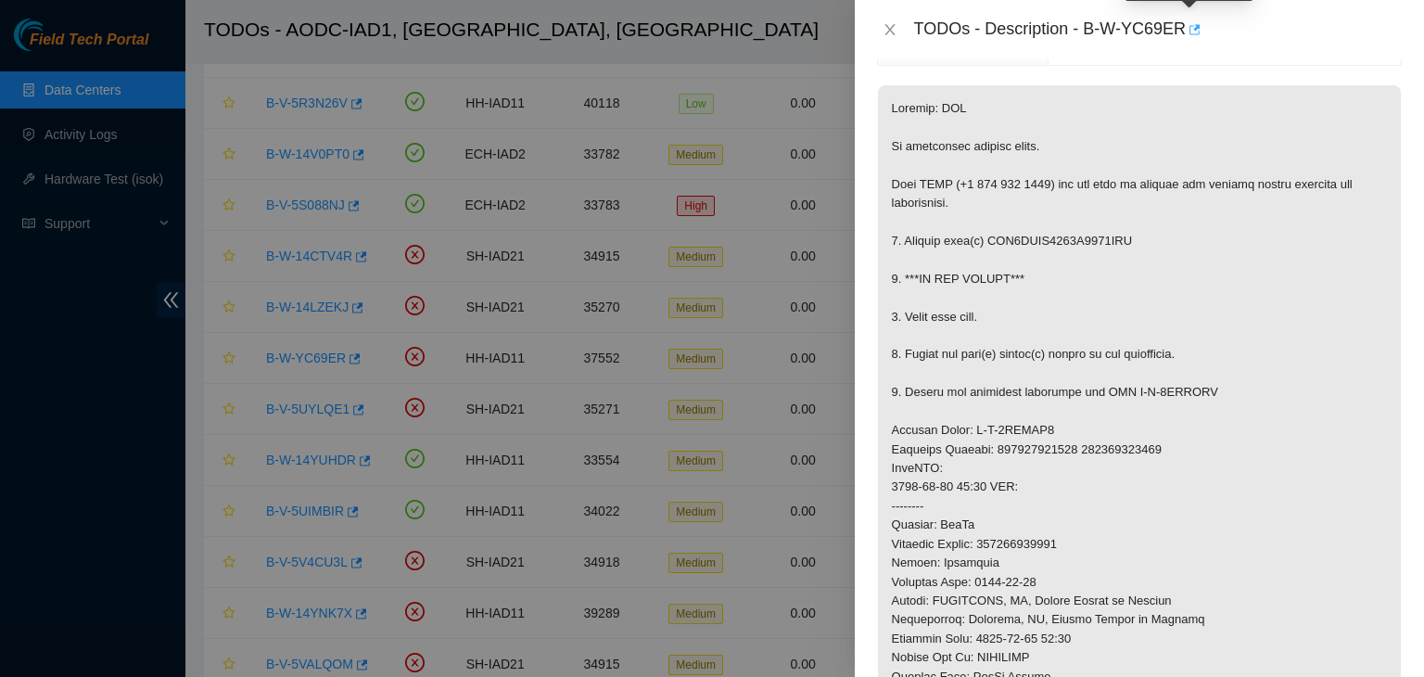
click at [1194, 31] on icon "button" at bounding box center [1194, 29] width 11 height 10
click at [877, 33] on button "Close" at bounding box center [890, 30] width 26 height 18
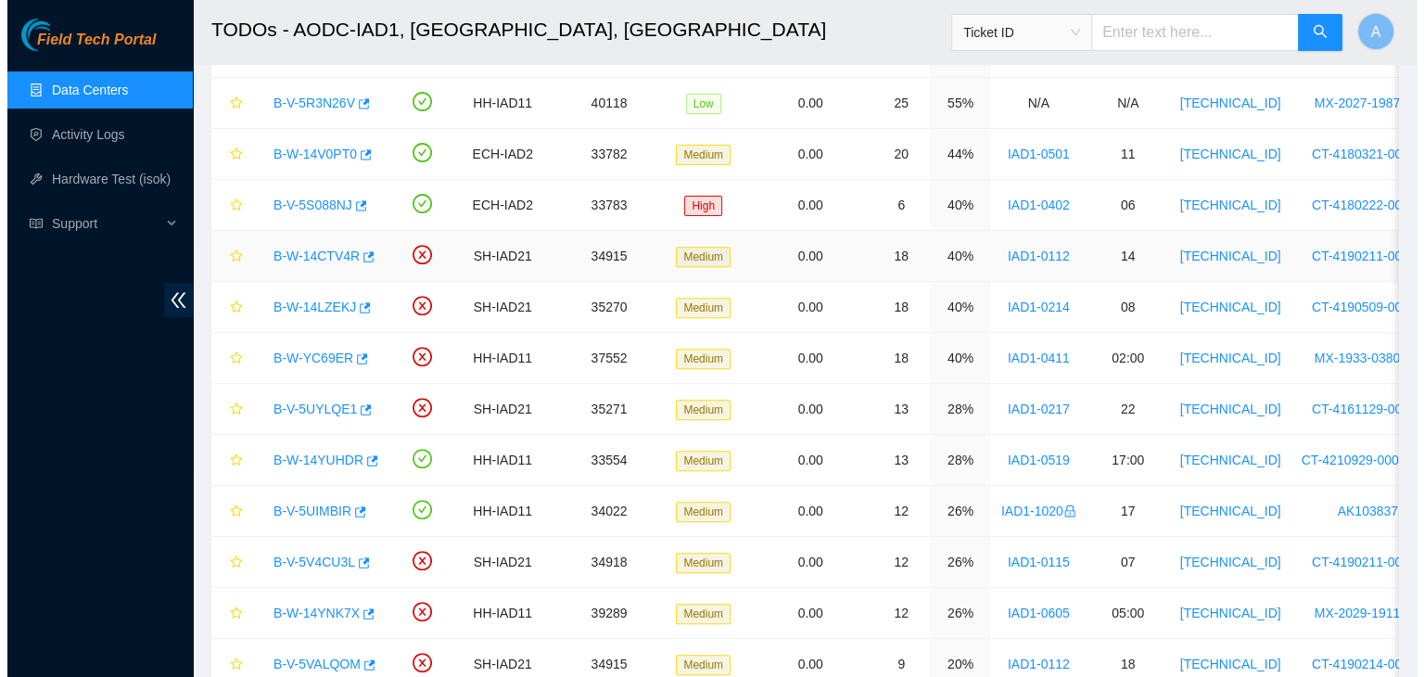
scroll to position [318, 0]
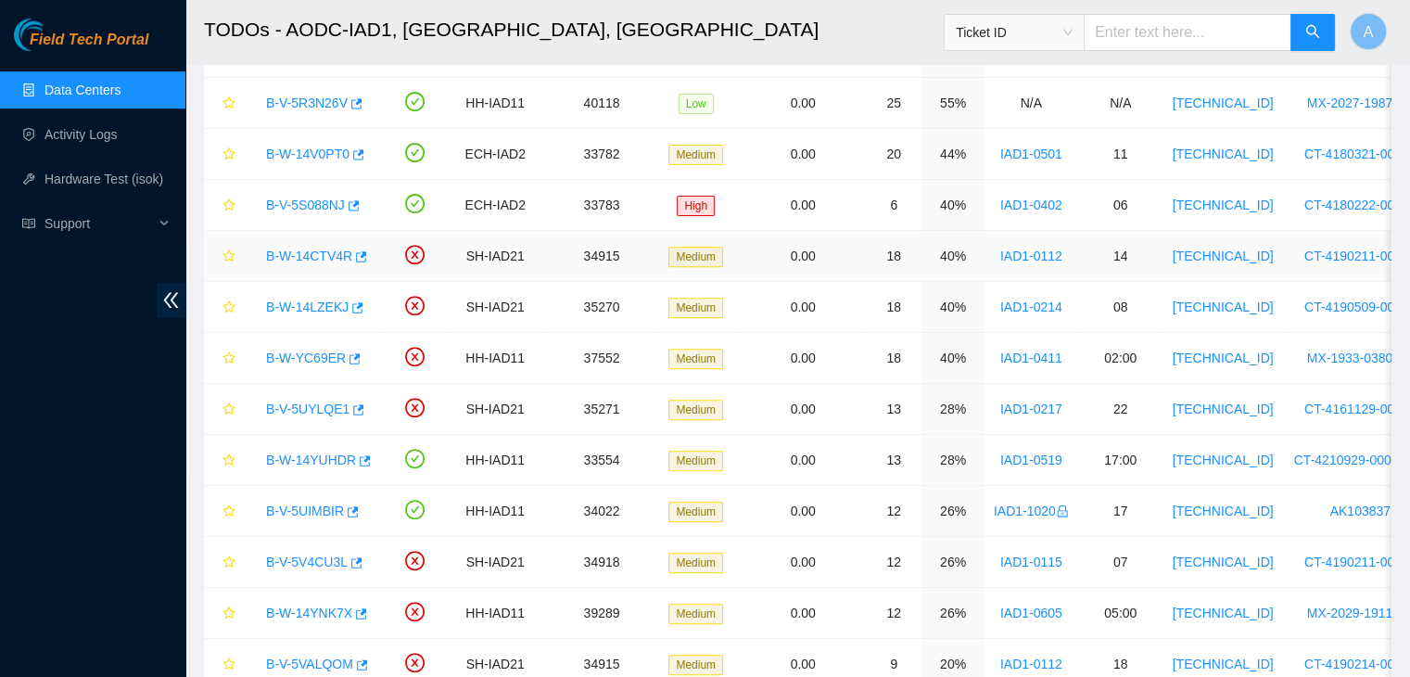
click at [323, 254] on link "B-W-14CTV4R" at bounding box center [309, 255] width 86 height 15
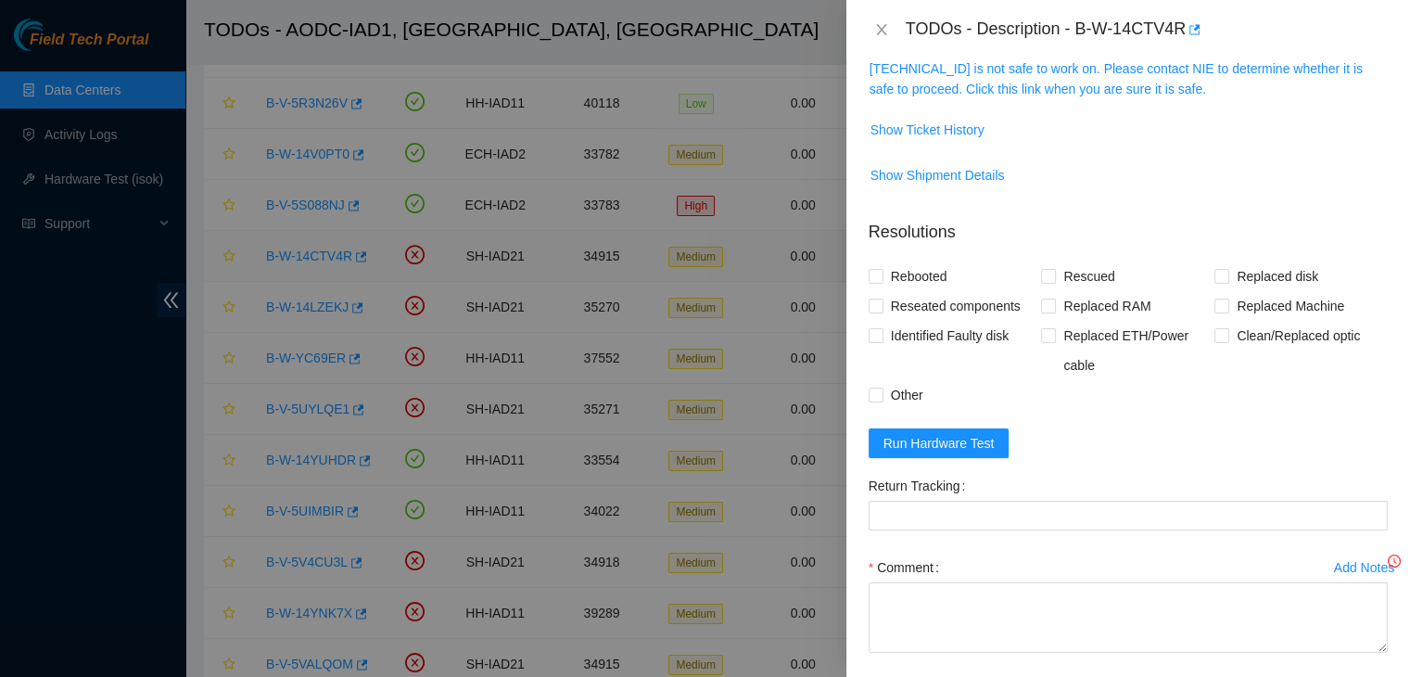
scroll to position [257, 0]
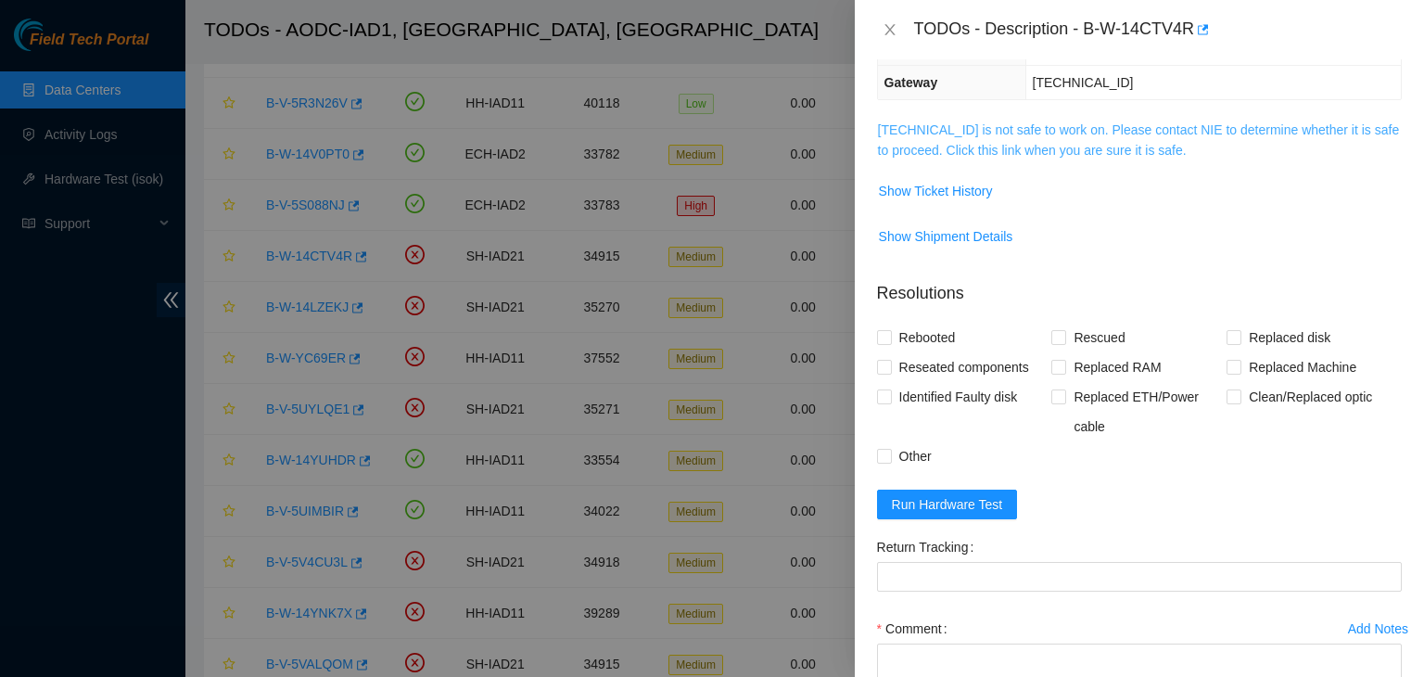
click at [938, 131] on link "104.84.228.59 is not safe to work on. Please contact NIE to determine whether i…" at bounding box center [1139, 139] width 522 height 35
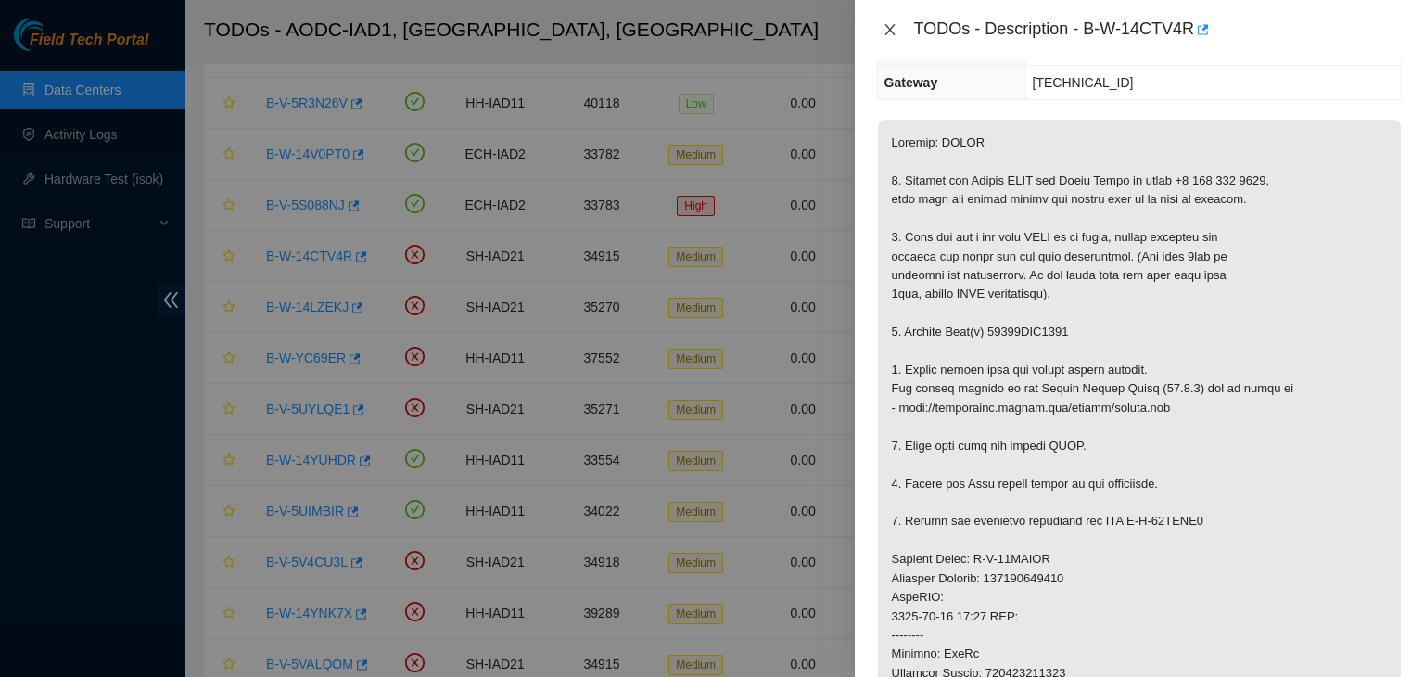
click at [888, 38] on button "Close" at bounding box center [890, 30] width 26 height 18
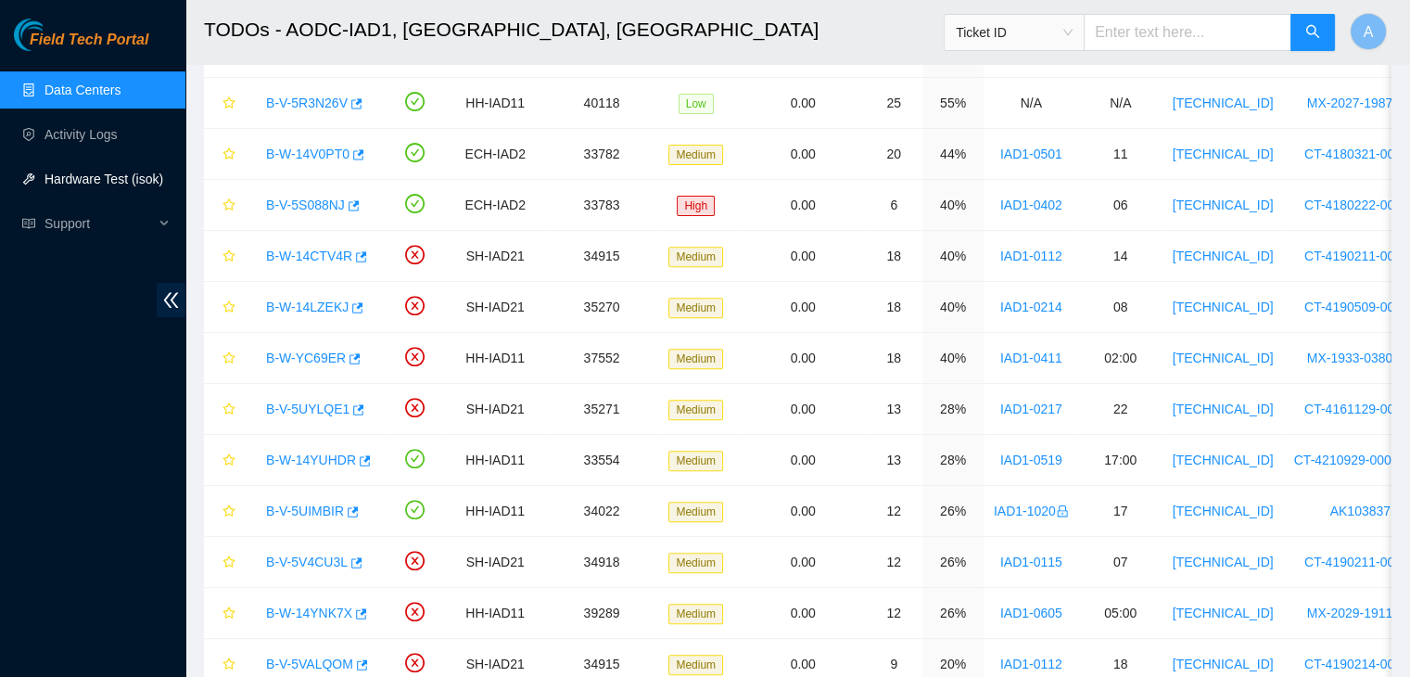
scroll to position [318, 0]
click at [104, 137] on link "Activity Logs" at bounding box center [80, 134] width 73 height 15
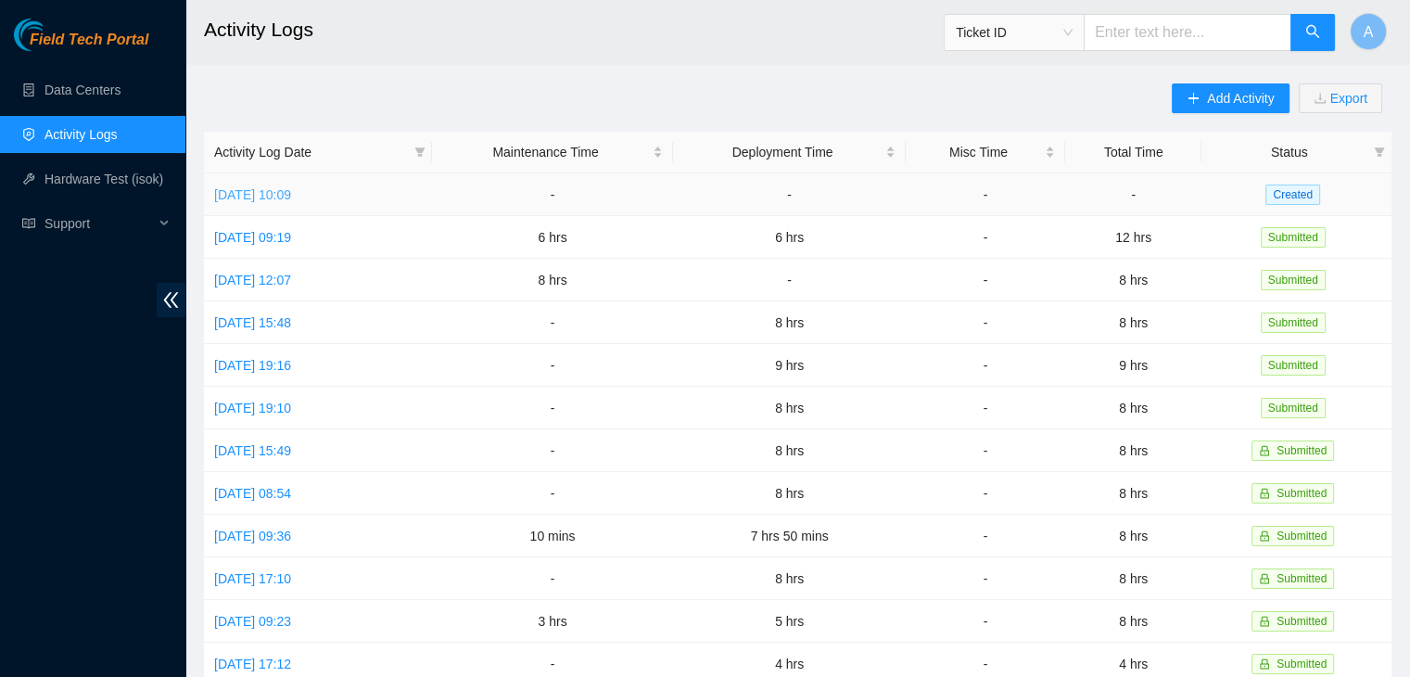
click at [255, 191] on link "Mon, 22 Sep 2025 10:09" at bounding box center [252, 194] width 77 height 15
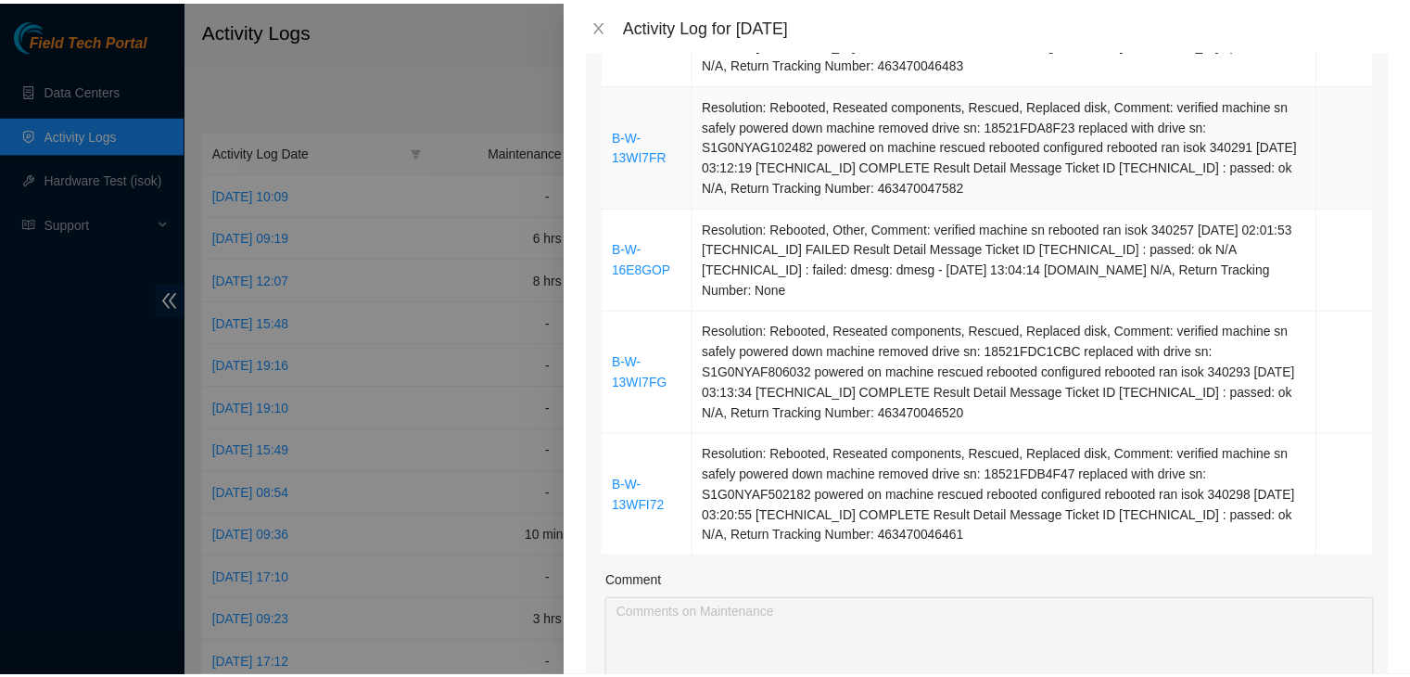
scroll to position [1743, 0]
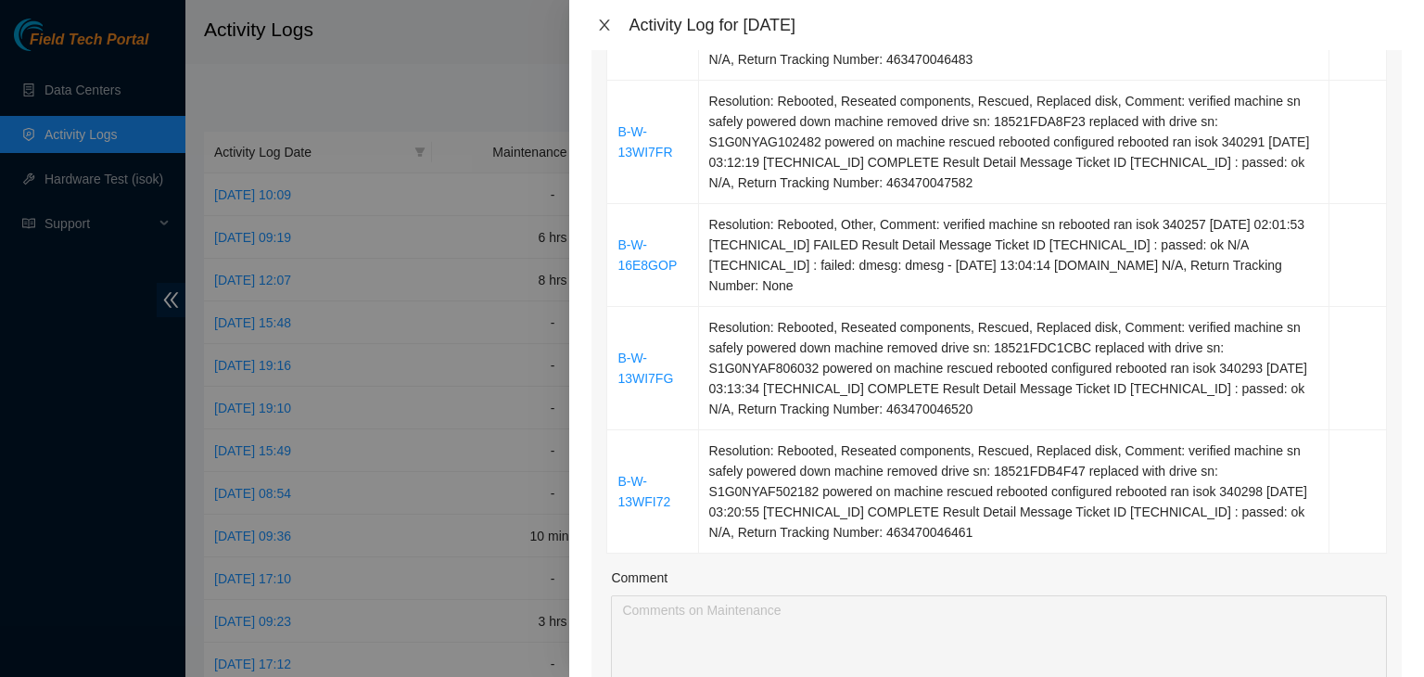
click at [611, 19] on icon "close" at bounding box center [604, 25] width 15 height 15
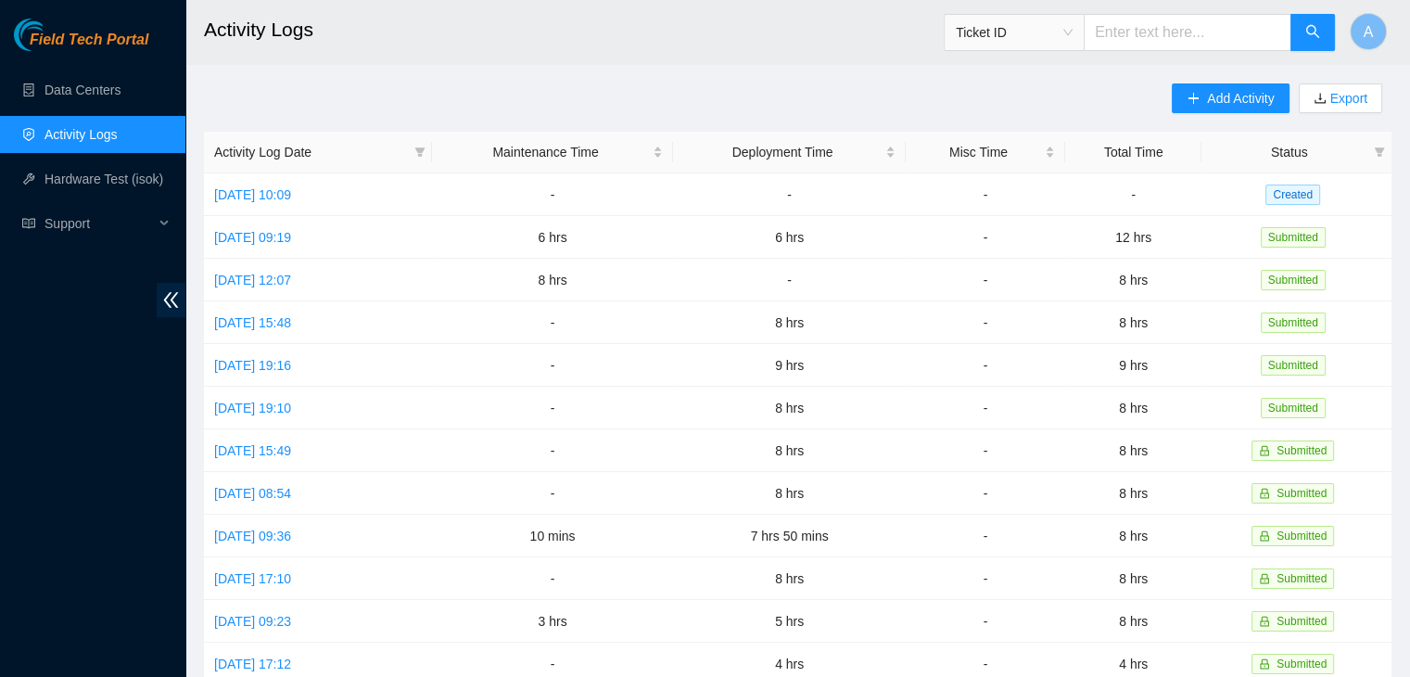
click at [118, 68] on ul "Data Centers Activity Logs Hardware Test (isok) Support" at bounding box center [92, 157] width 185 height 178
click at [121, 86] on link "Data Centers" at bounding box center [82, 90] width 76 height 15
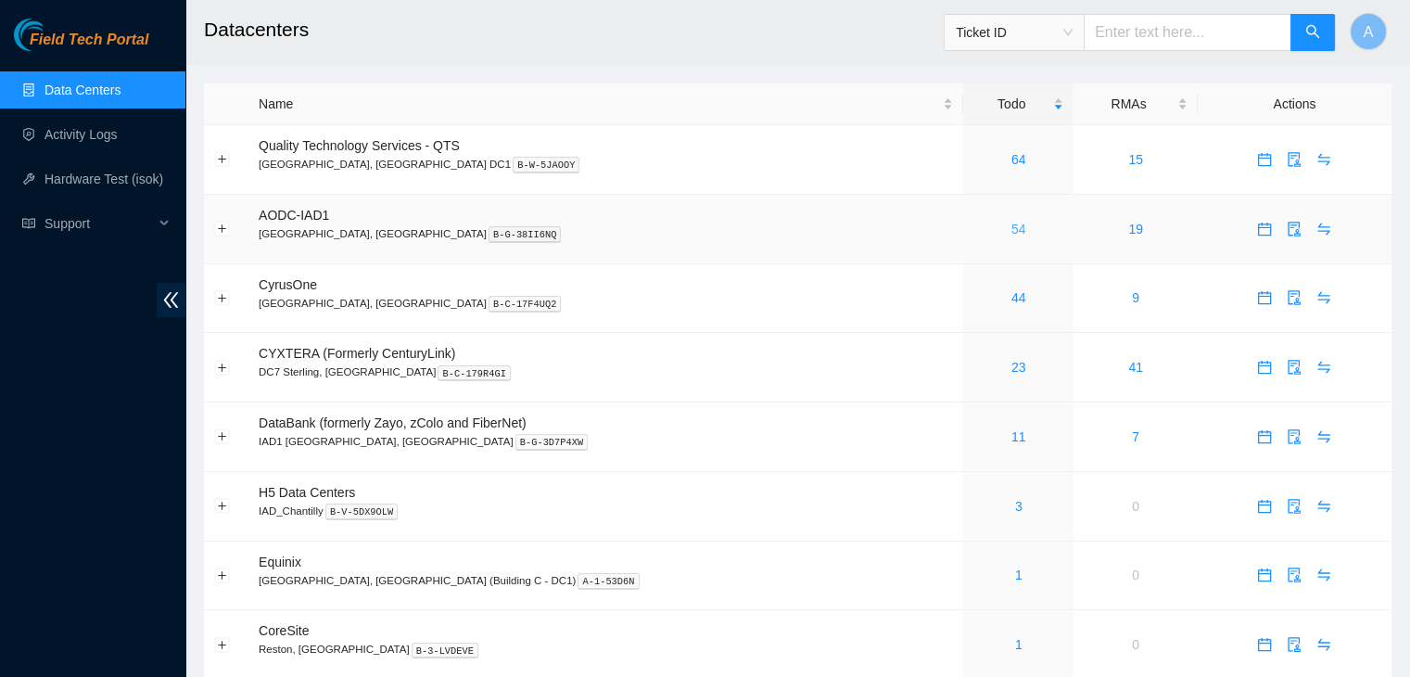
click at [1011, 231] on link "54" at bounding box center [1018, 229] width 15 height 15
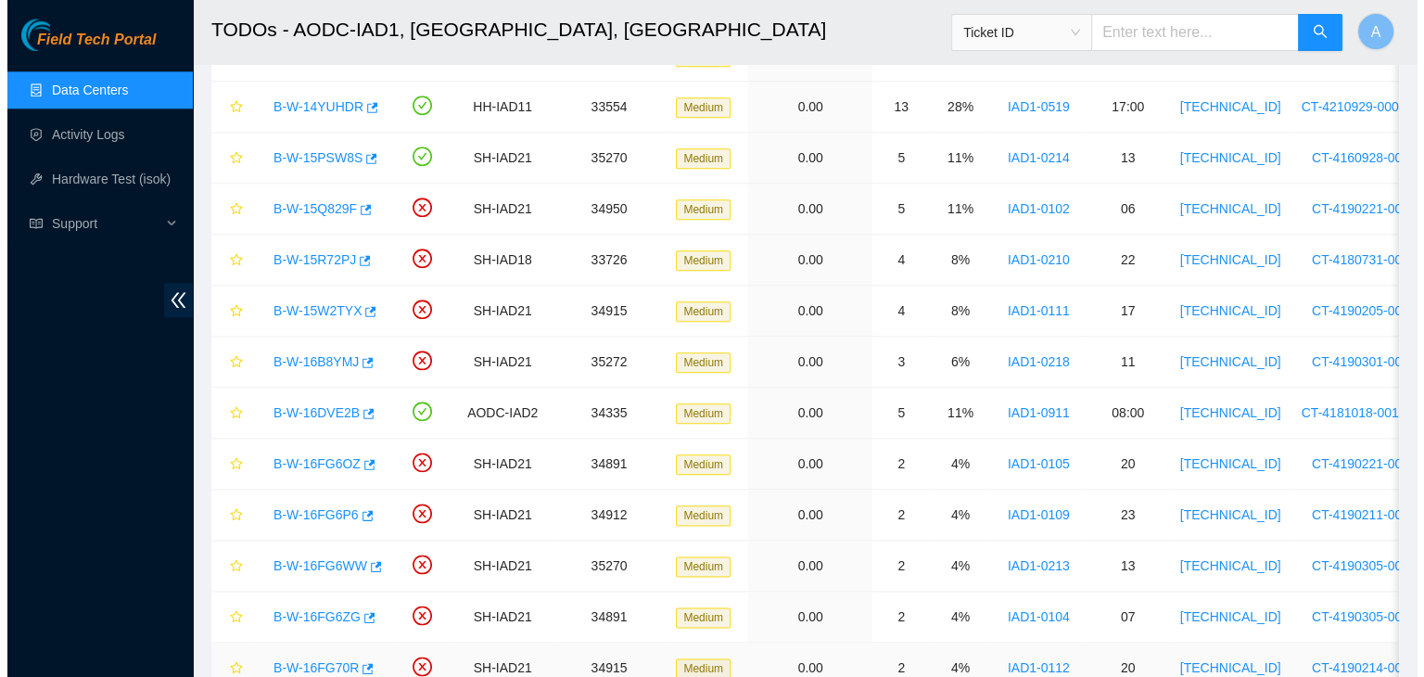
scroll to position [2061, 0]
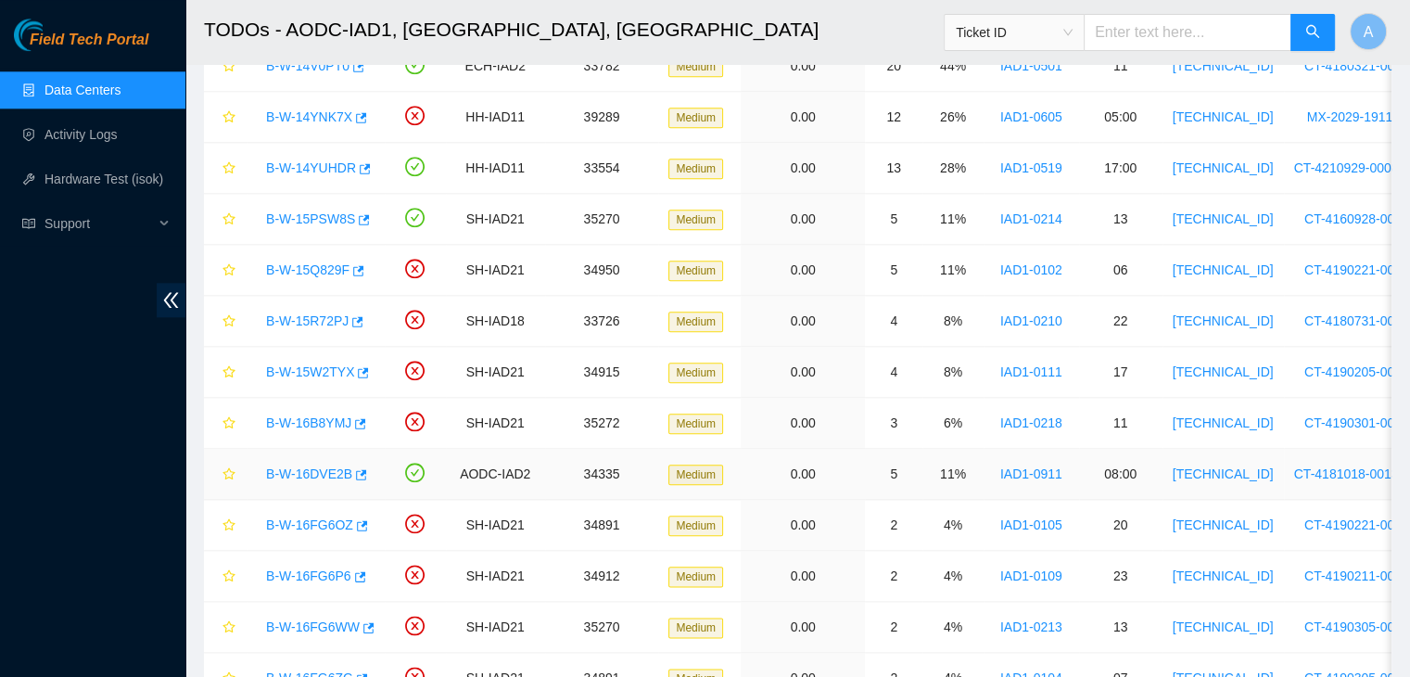
click at [321, 469] on link "B-W-16DVE2B" at bounding box center [309, 473] width 86 height 15
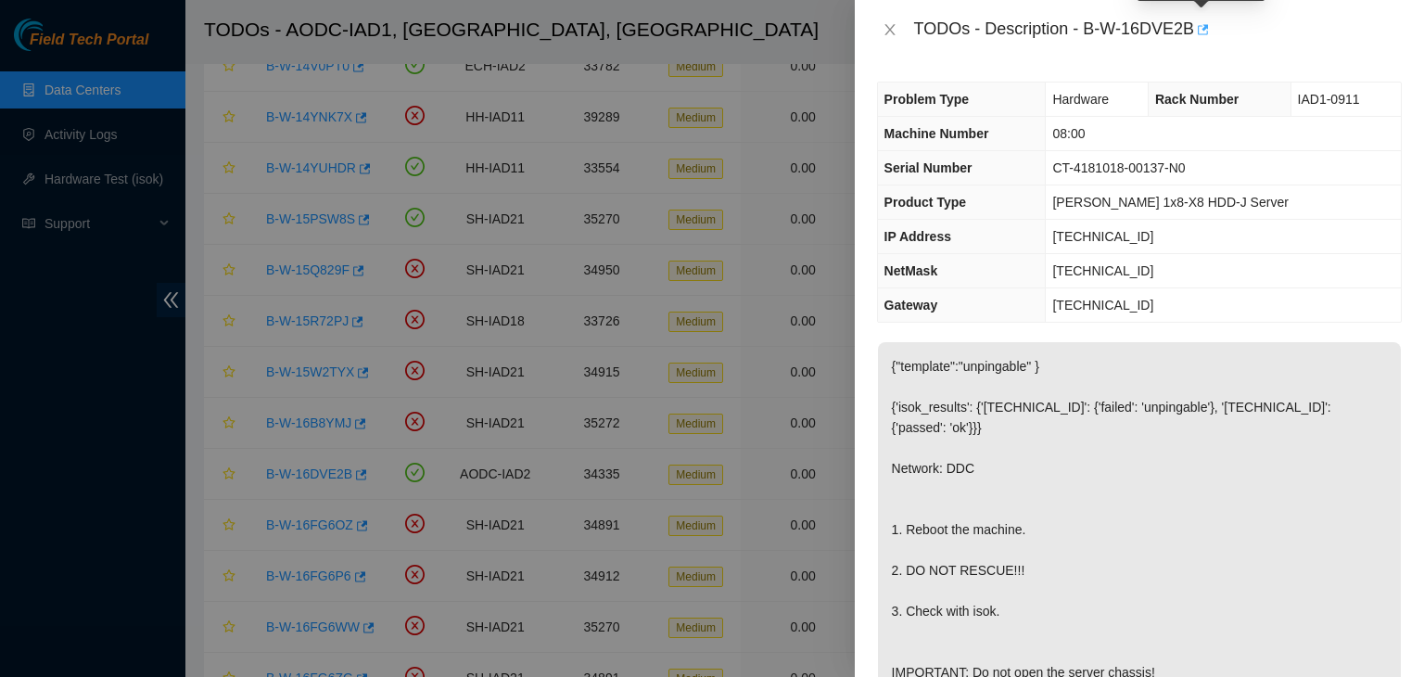
click at [1197, 27] on icon "button" at bounding box center [1201, 29] width 13 height 13
click at [891, 31] on icon "close" at bounding box center [890, 29] width 15 height 15
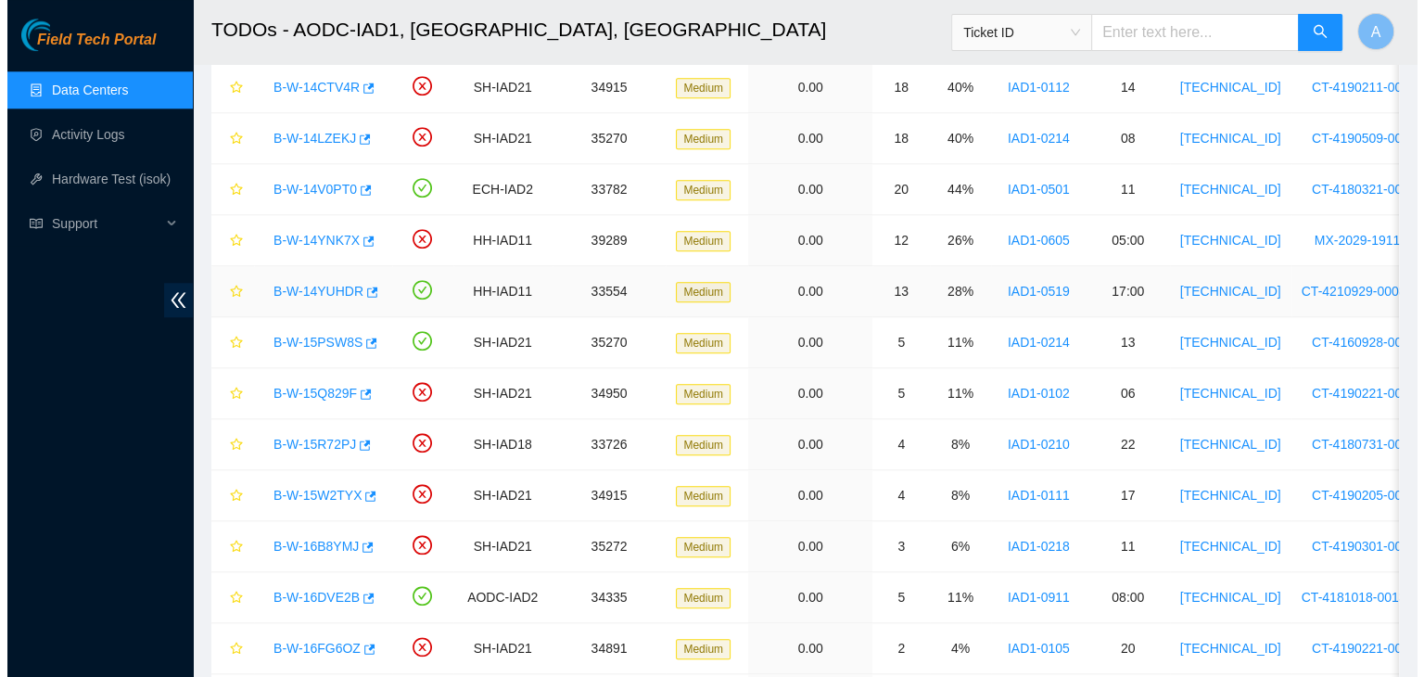
scroll to position [1935, 0]
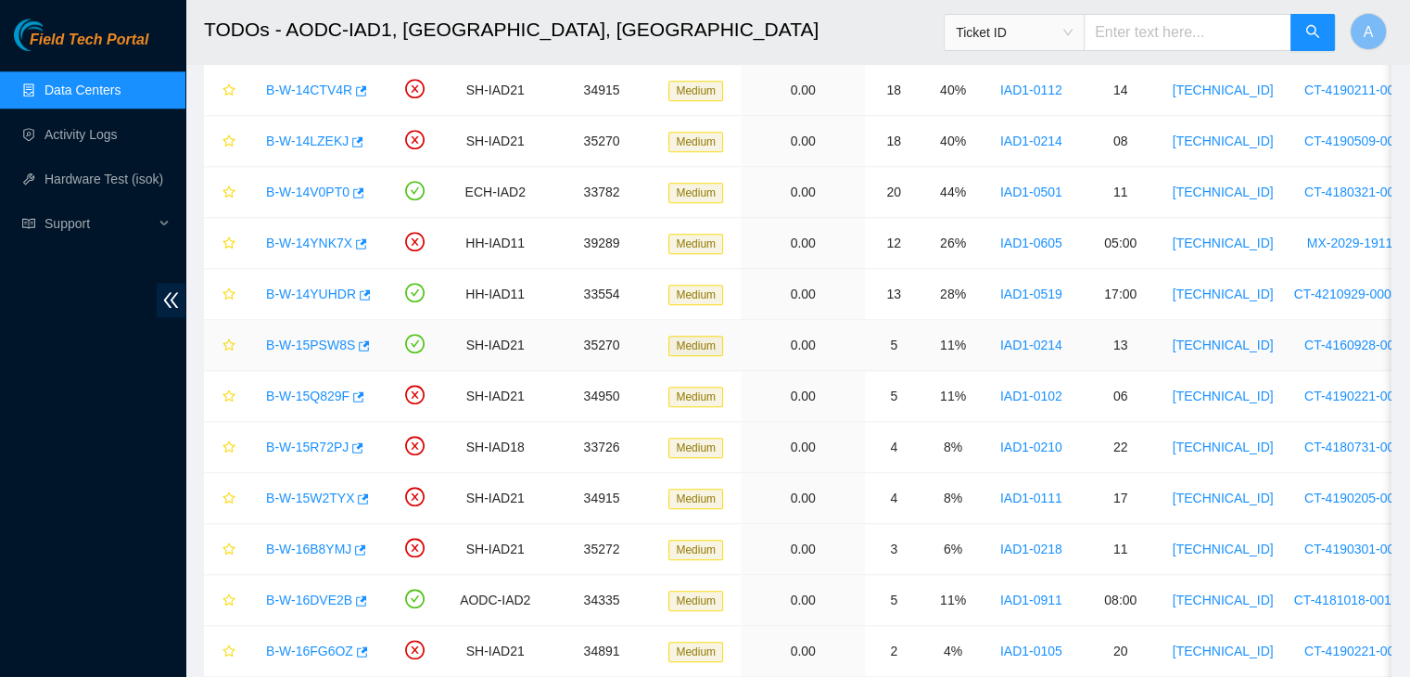
click at [317, 340] on link "B-W-15PSW8S" at bounding box center [310, 344] width 89 height 15
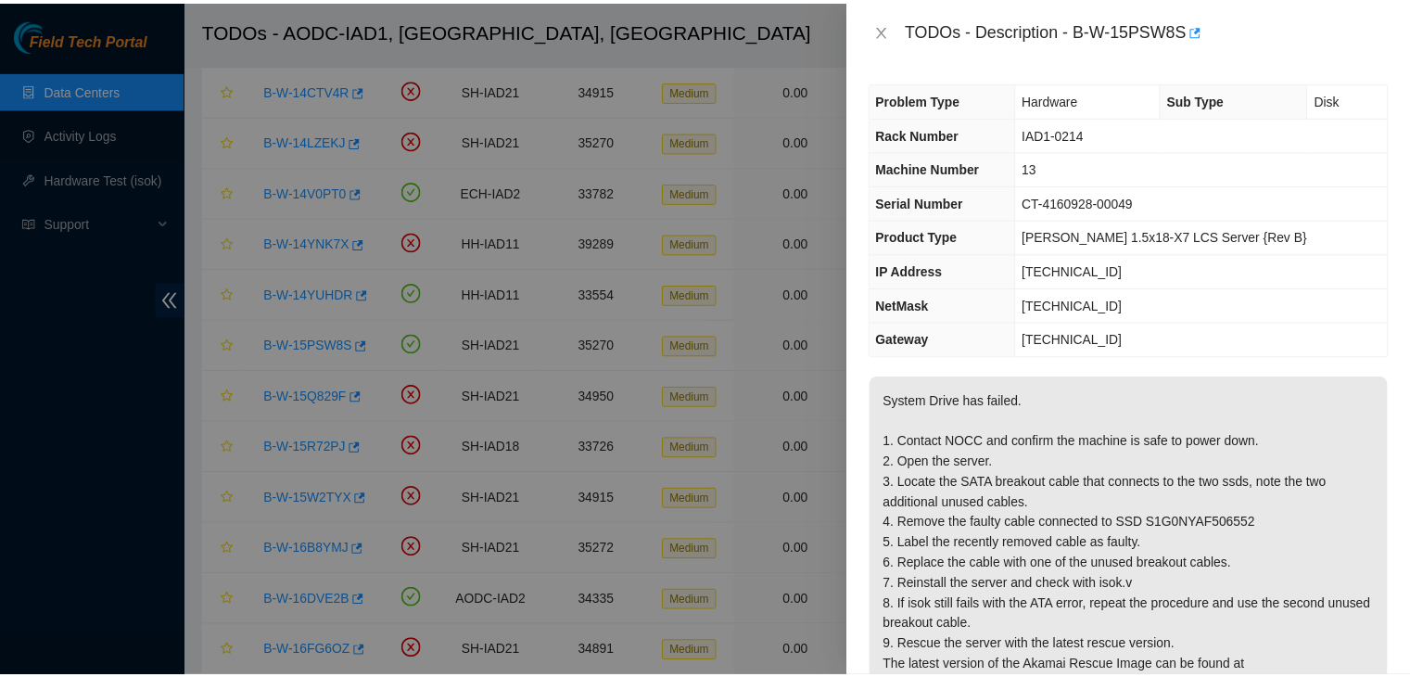
scroll to position [237, 0]
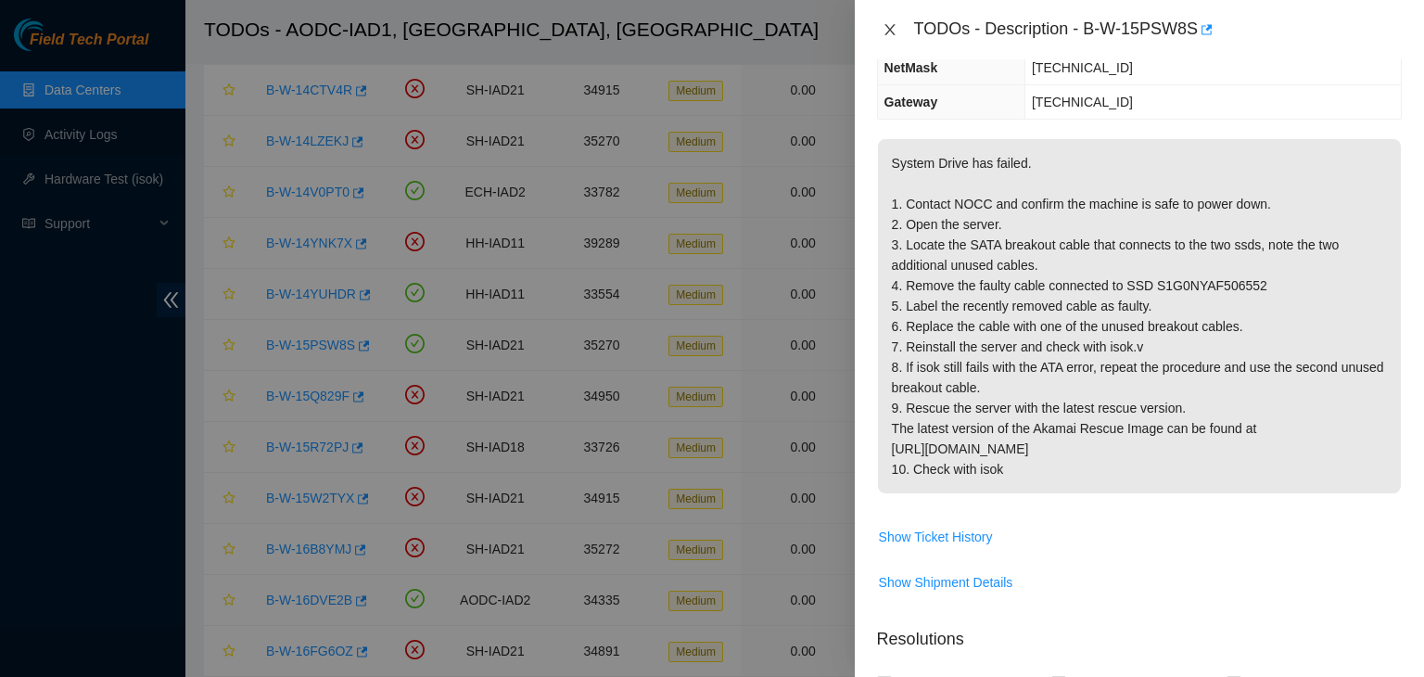
click at [887, 31] on icon "close" at bounding box center [889, 29] width 10 height 11
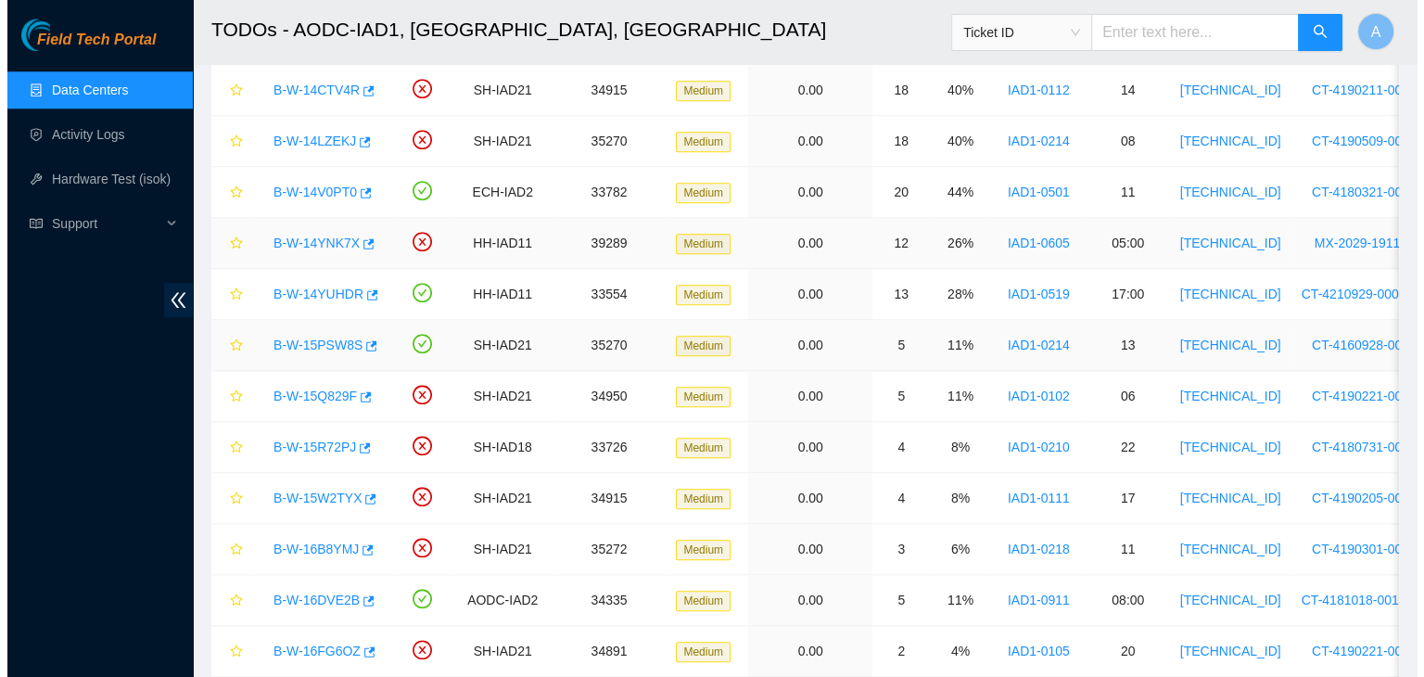
scroll to position [298, 0]
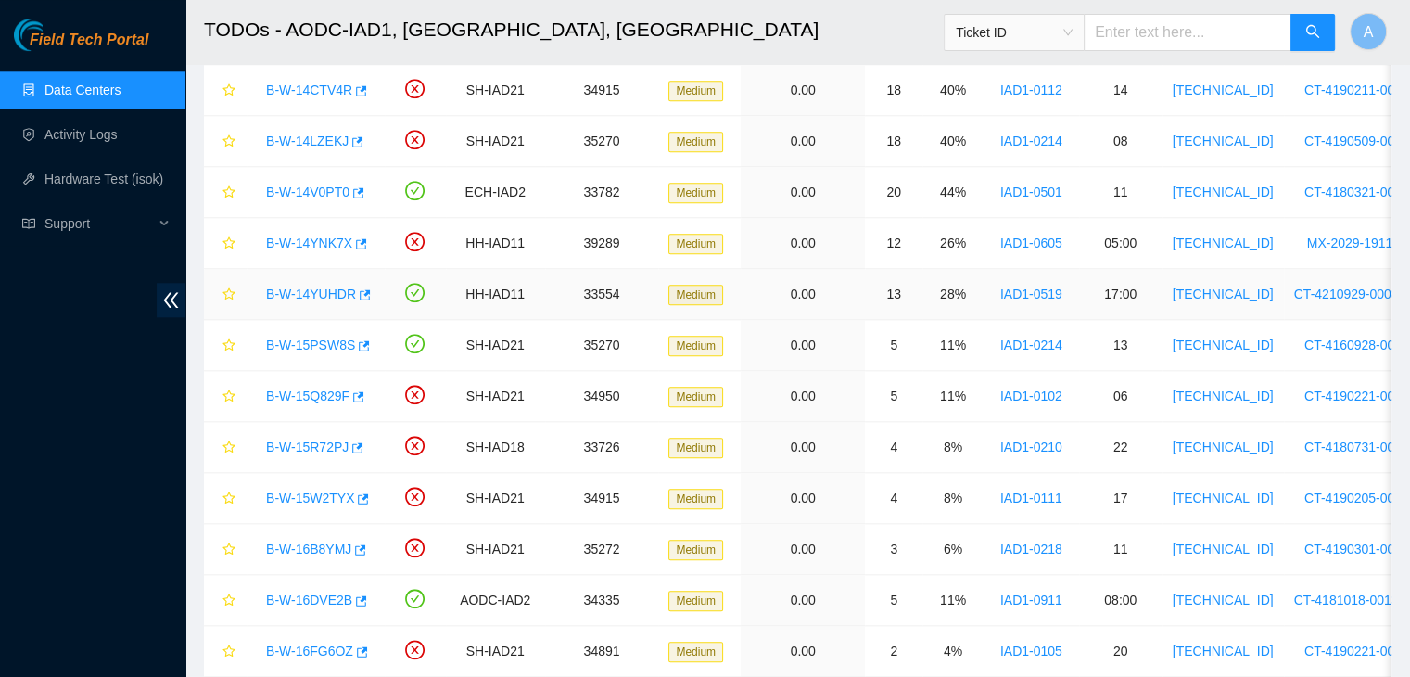
click at [327, 286] on link "B-W-14YUHDR" at bounding box center [311, 293] width 90 height 15
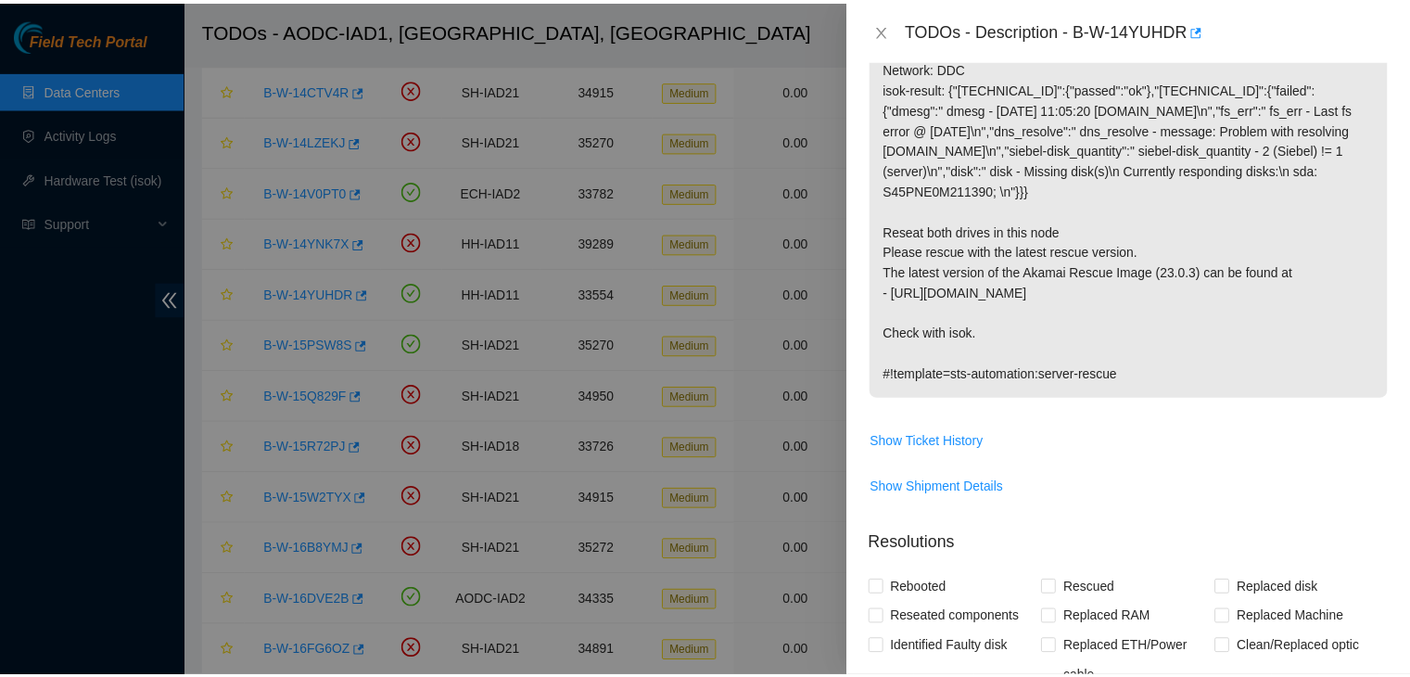
scroll to position [237, 0]
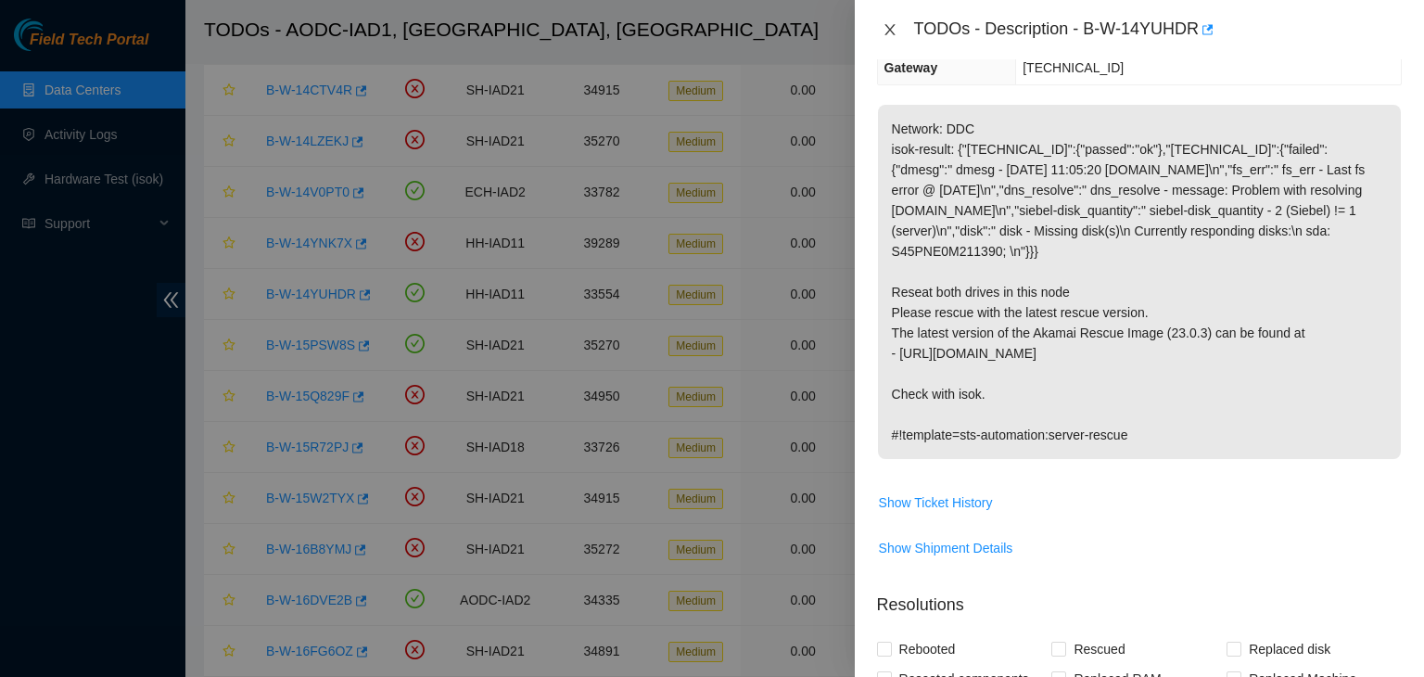
click at [889, 27] on icon "close" at bounding box center [890, 29] width 15 height 15
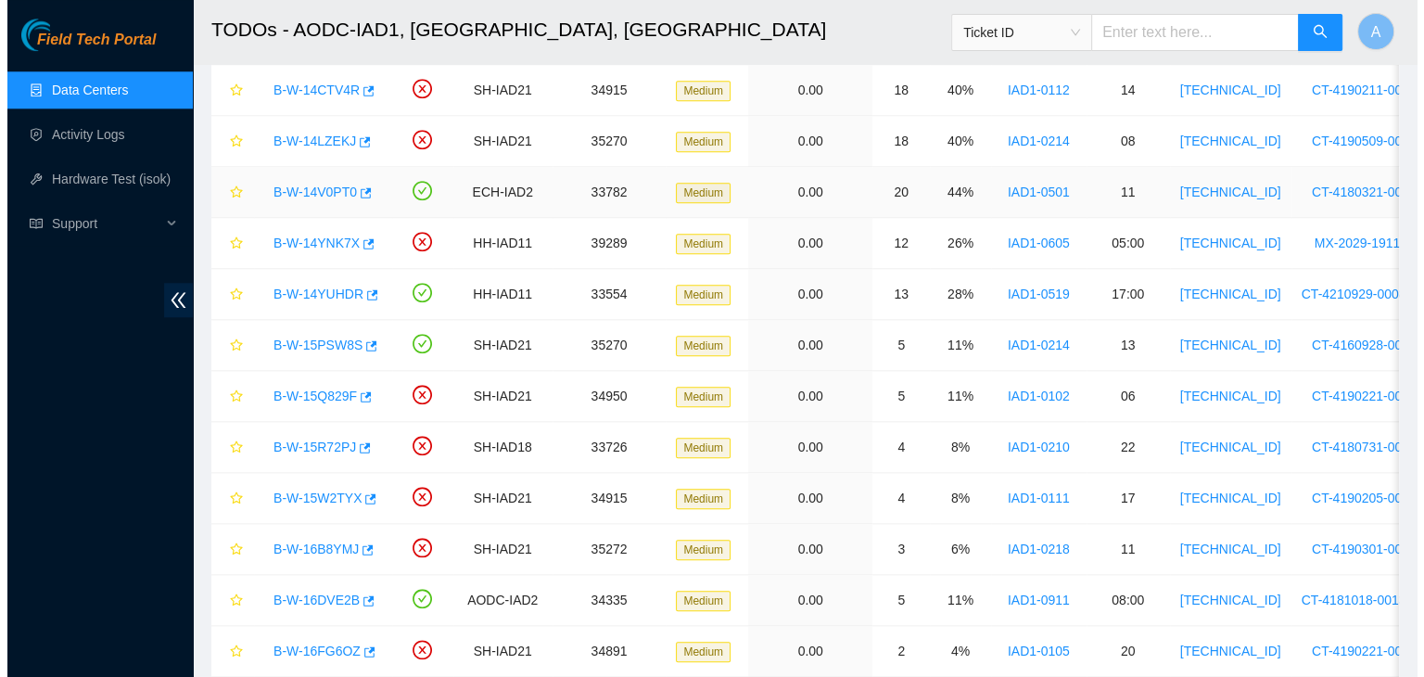
scroll to position [298, 0]
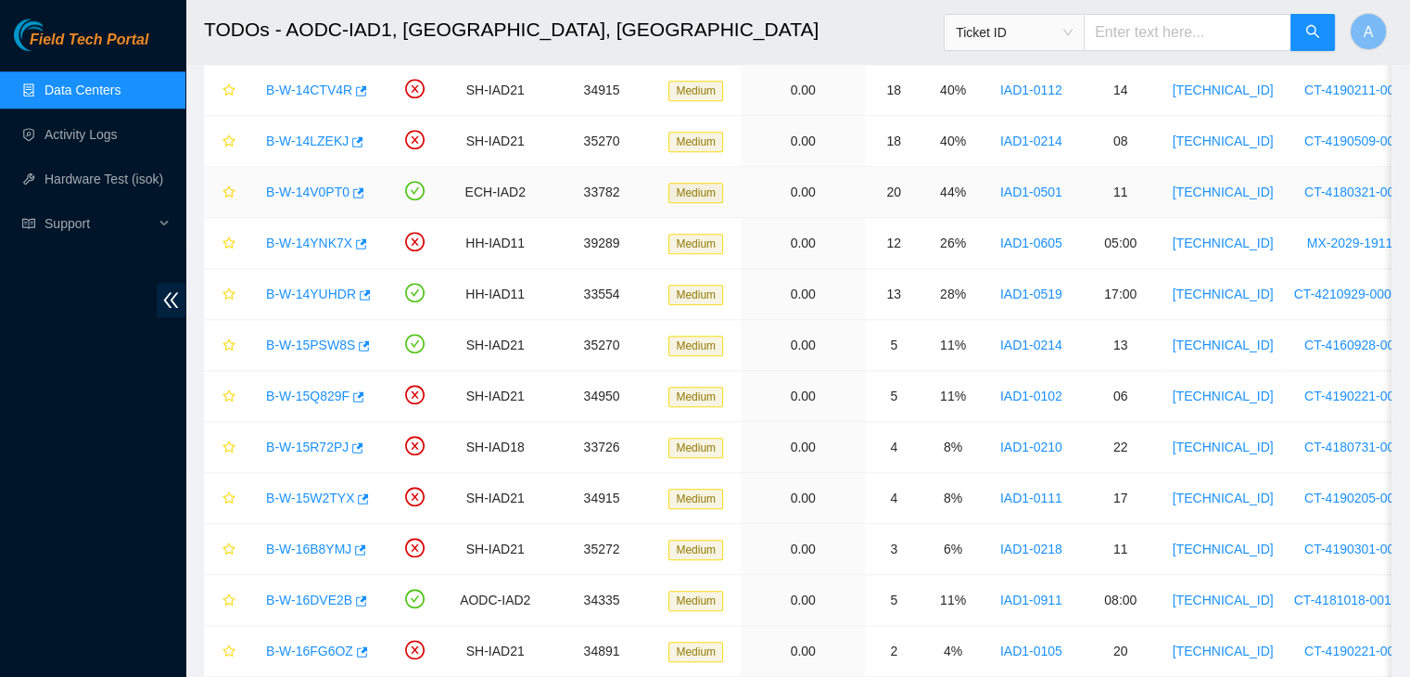
click at [317, 177] on div "B-W-14V0PT0" at bounding box center [316, 192] width 118 height 30
click at [317, 188] on link "B-W-14V0PT0" at bounding box center [307, 191] width 83 height 15
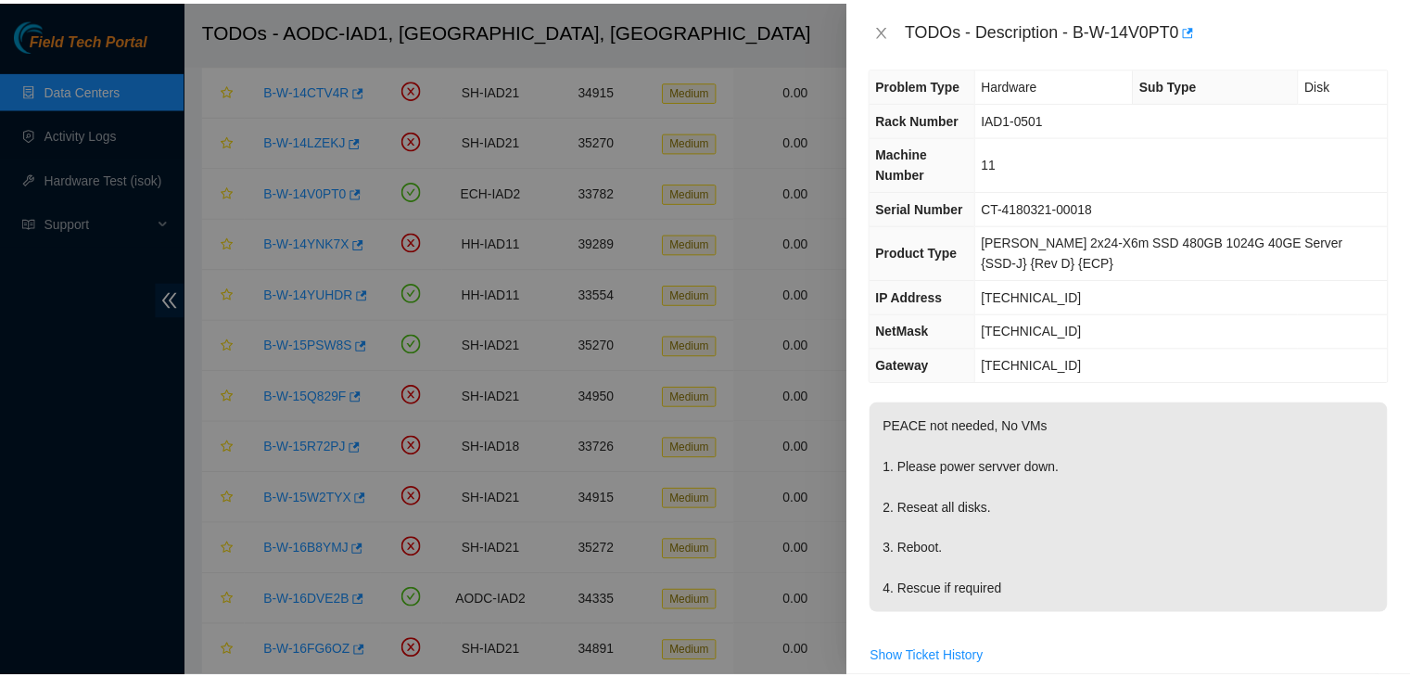
scroll to position [0, 0]
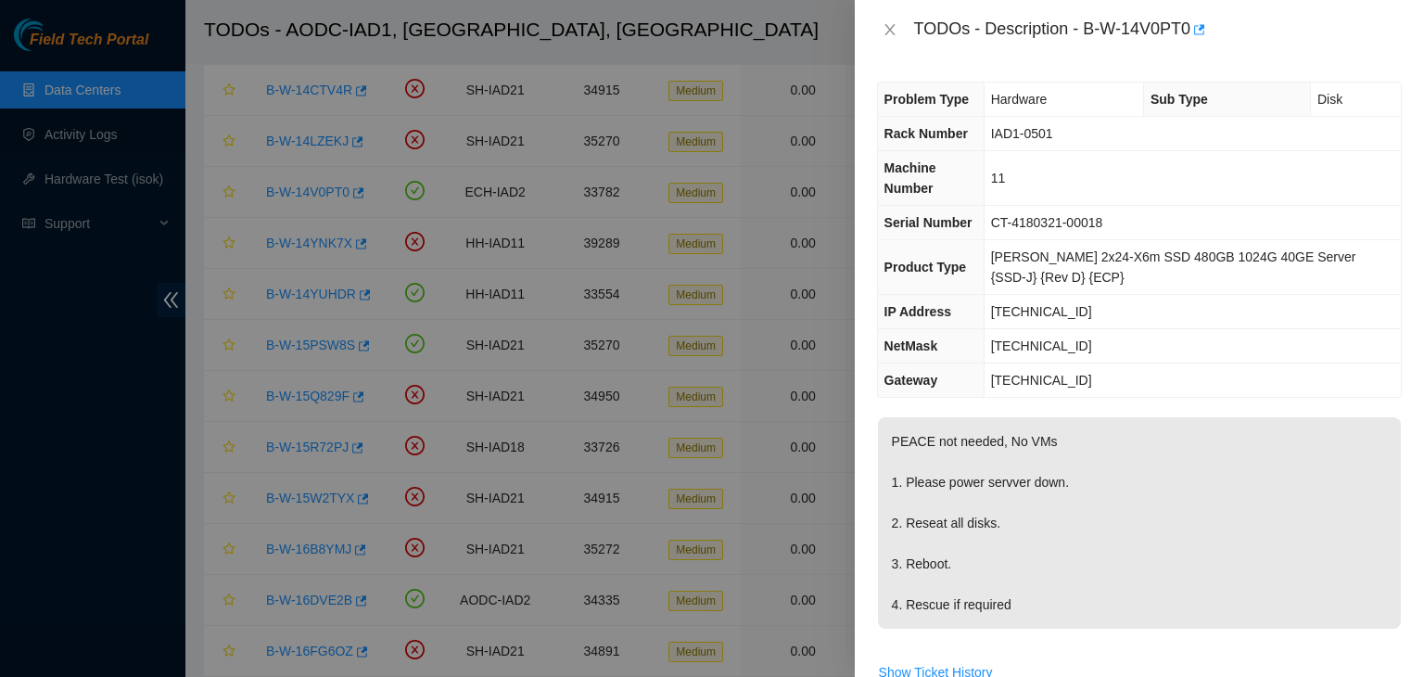
click at [127, 179] on div at bounding box center [712, 338] width 1424 height 677
click at [884, 19] on div "TODOs - Description - B-W-14V0PT0" at bounding box center [1139, 30] width 525 height 30
click at [883, 23] on icon "close" at bounding box center [890, 29] width 15 height 15
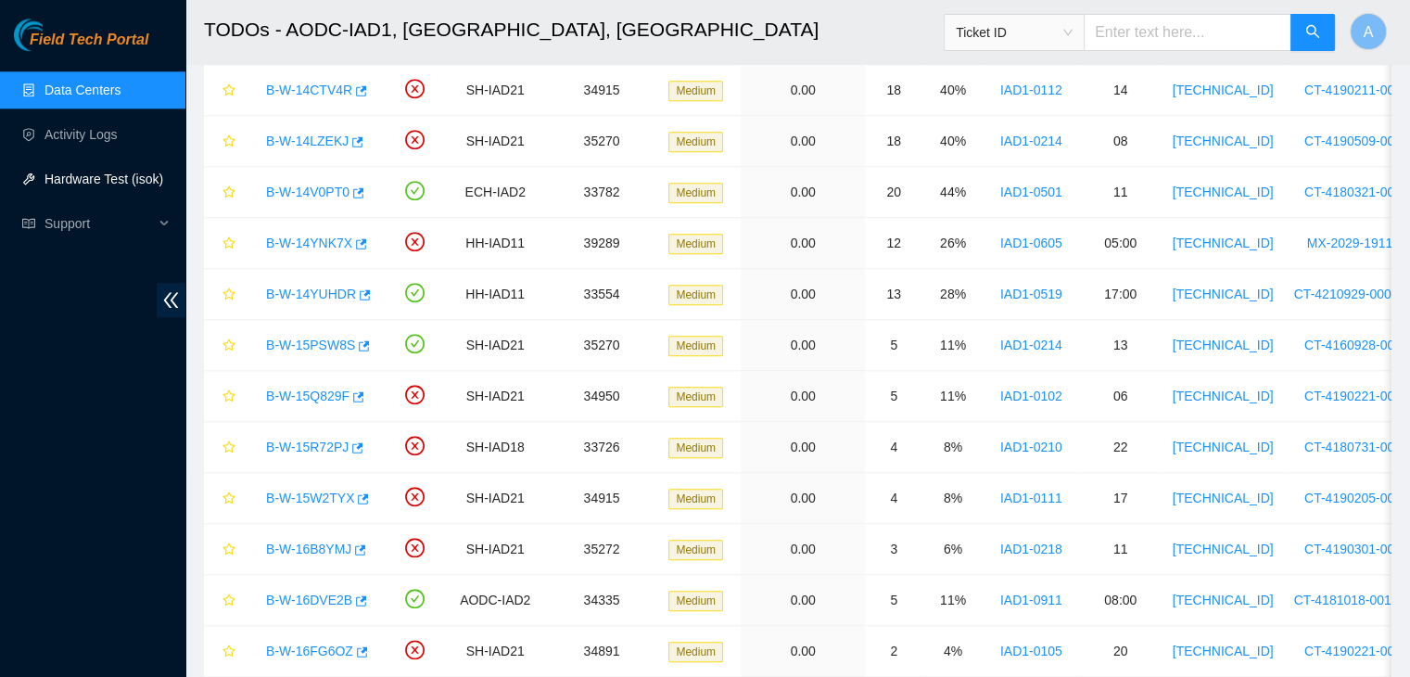
click at [132, 183] on link "Hardware Test (isok)" at bounding box center [103, 178] width 119 height 15
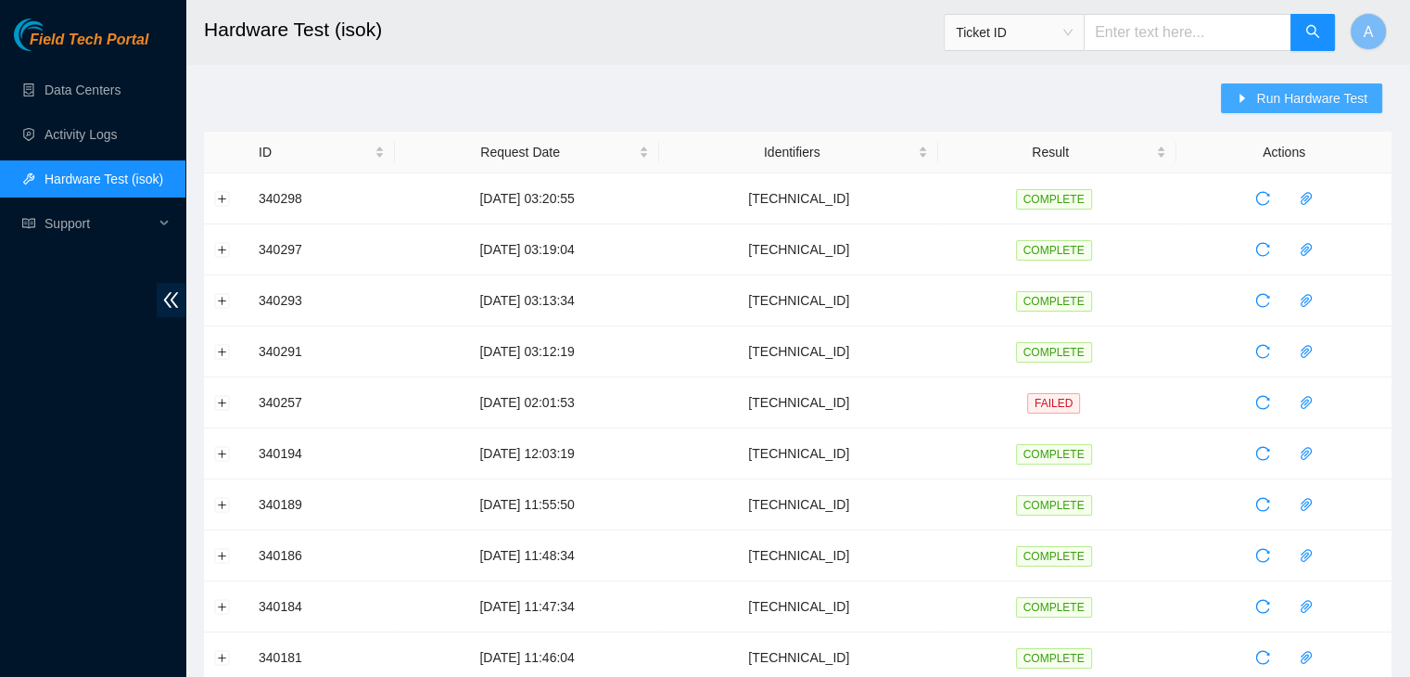
click at [1253, 93] on button "Run Hardware Test" at bounding box center [1301, 98] width 161 height 30
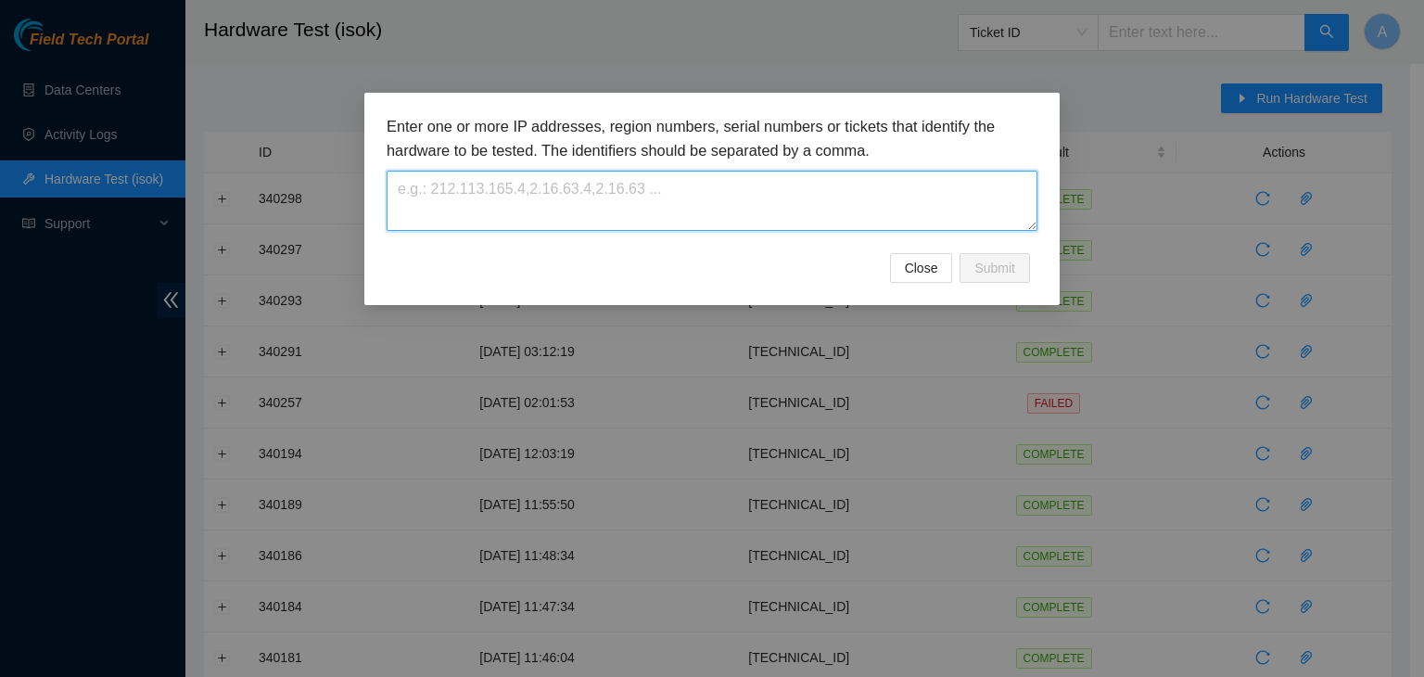
click at [936, 181] on textarea at bounding box center [712, 201] width 651 height 60
paste textarea "[TECHNICAL_ID]"
type textarea "[TECHNICAL_ID]"
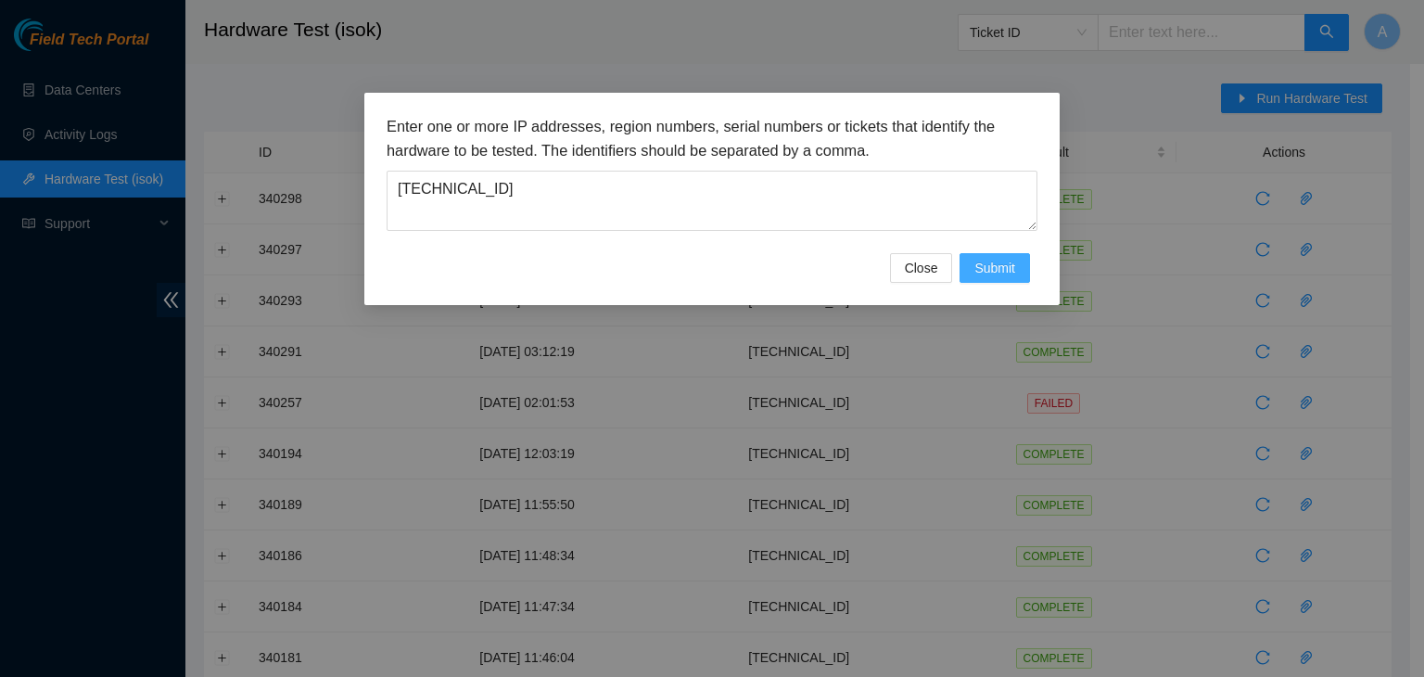
click at [999, 264] on span "Submit" at bounding box center [994, 268] width 41 height 20
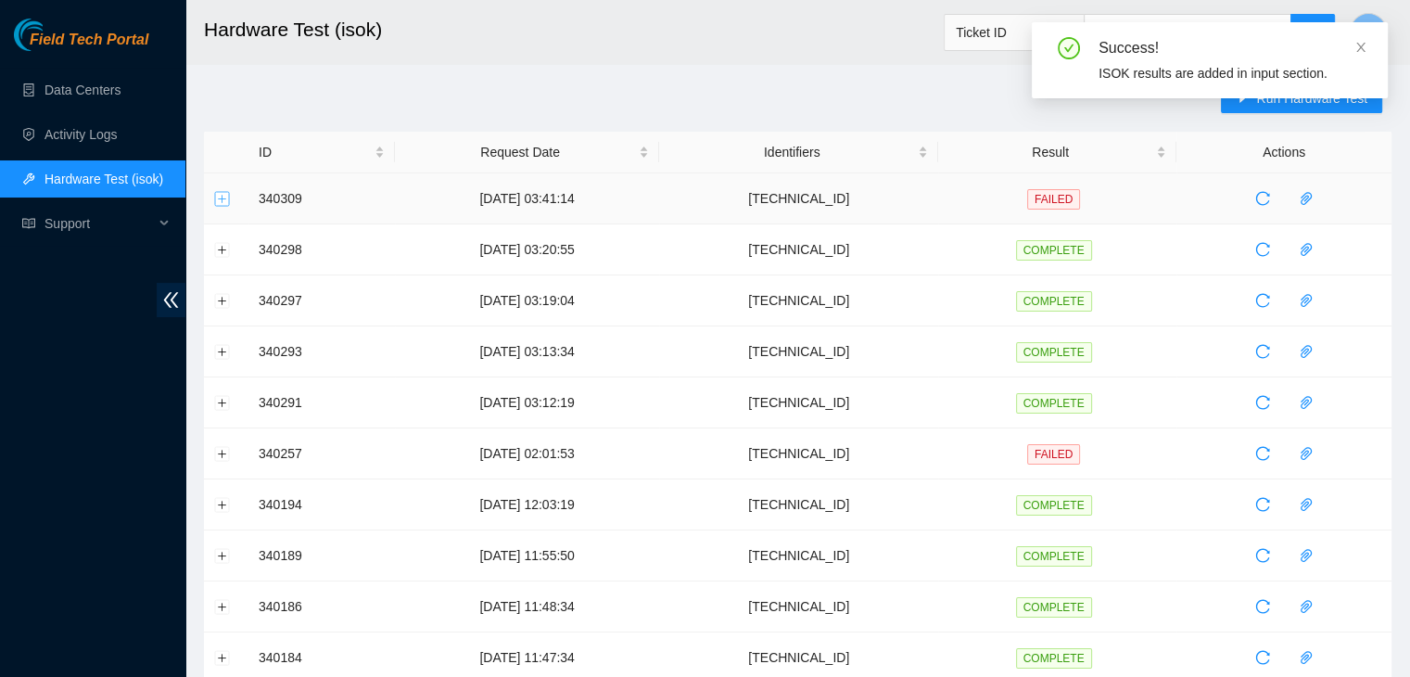
click at [222, 200] on button "Expand row" at bounding box center [222, 198] width 15 height 15
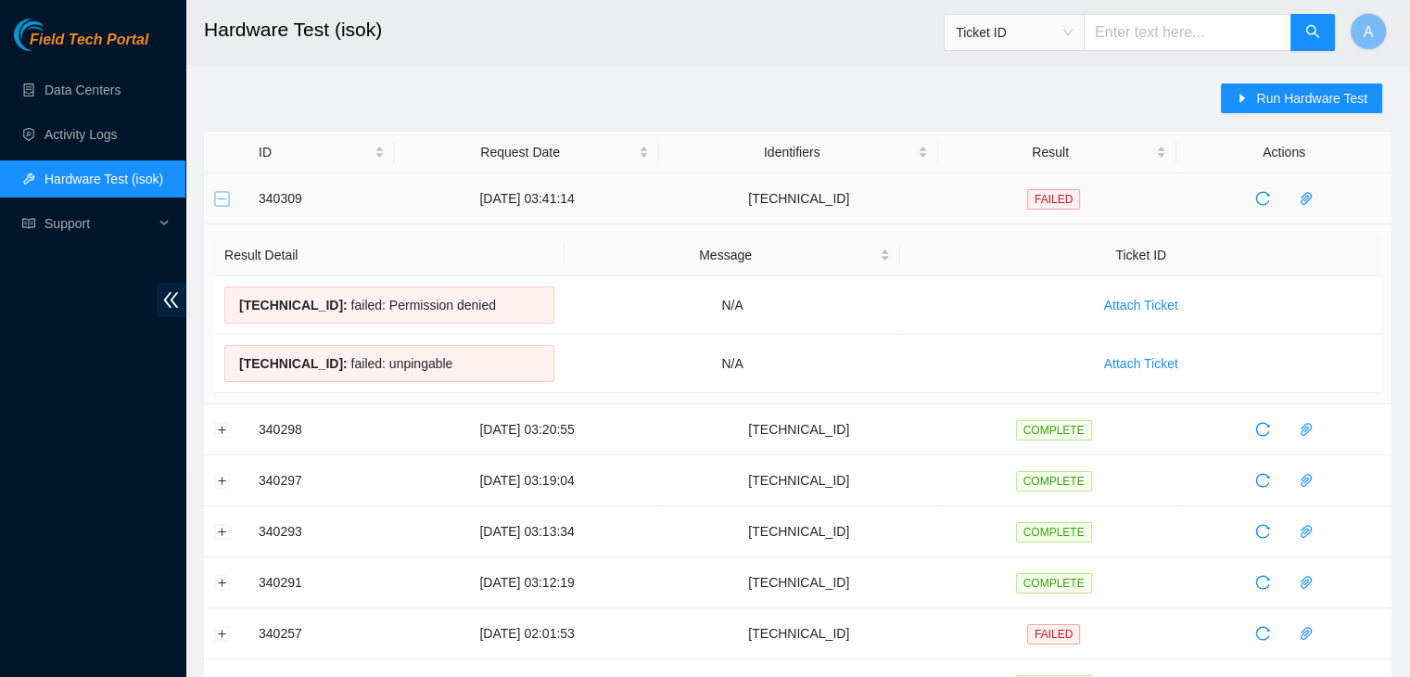
click at [229, 198] on button "Collapse row" at bounding box center [222, 198] width 15 height 15
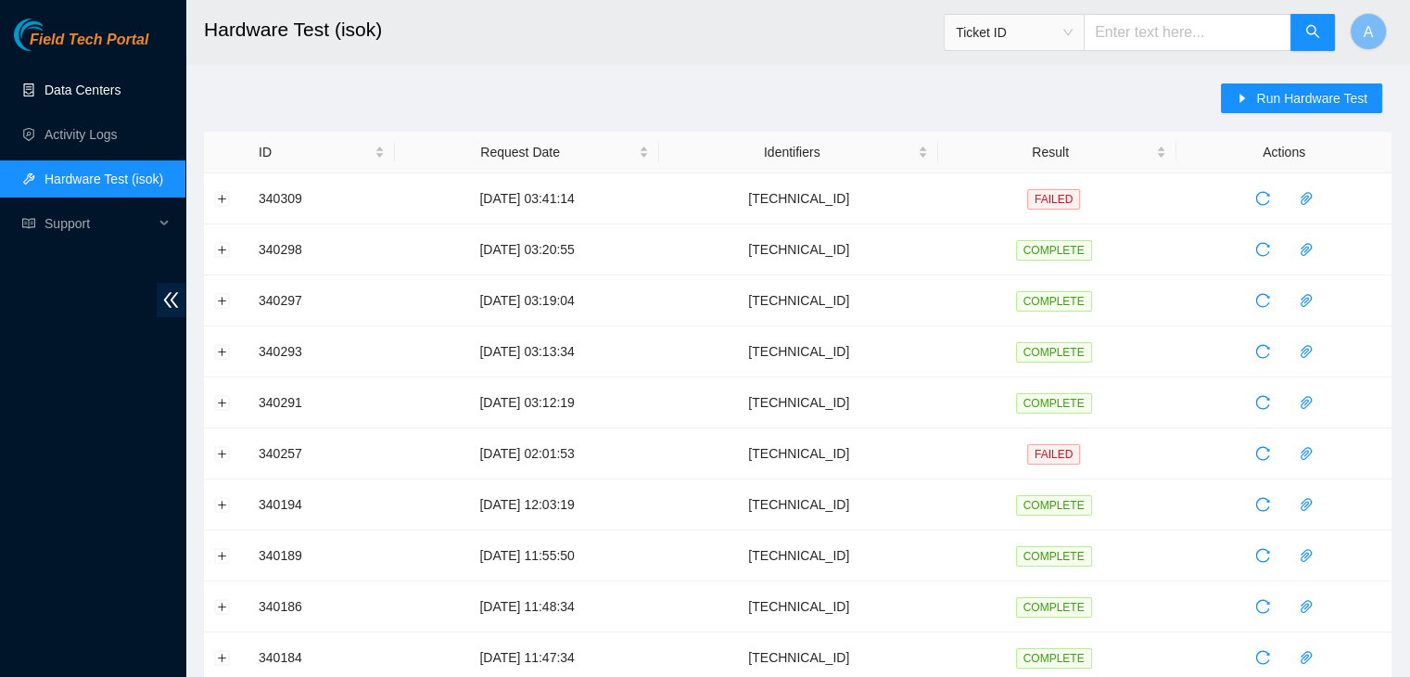
click at [121, 83] on link "Data Centers" at bounding box center [82, 90] width 76 height 15
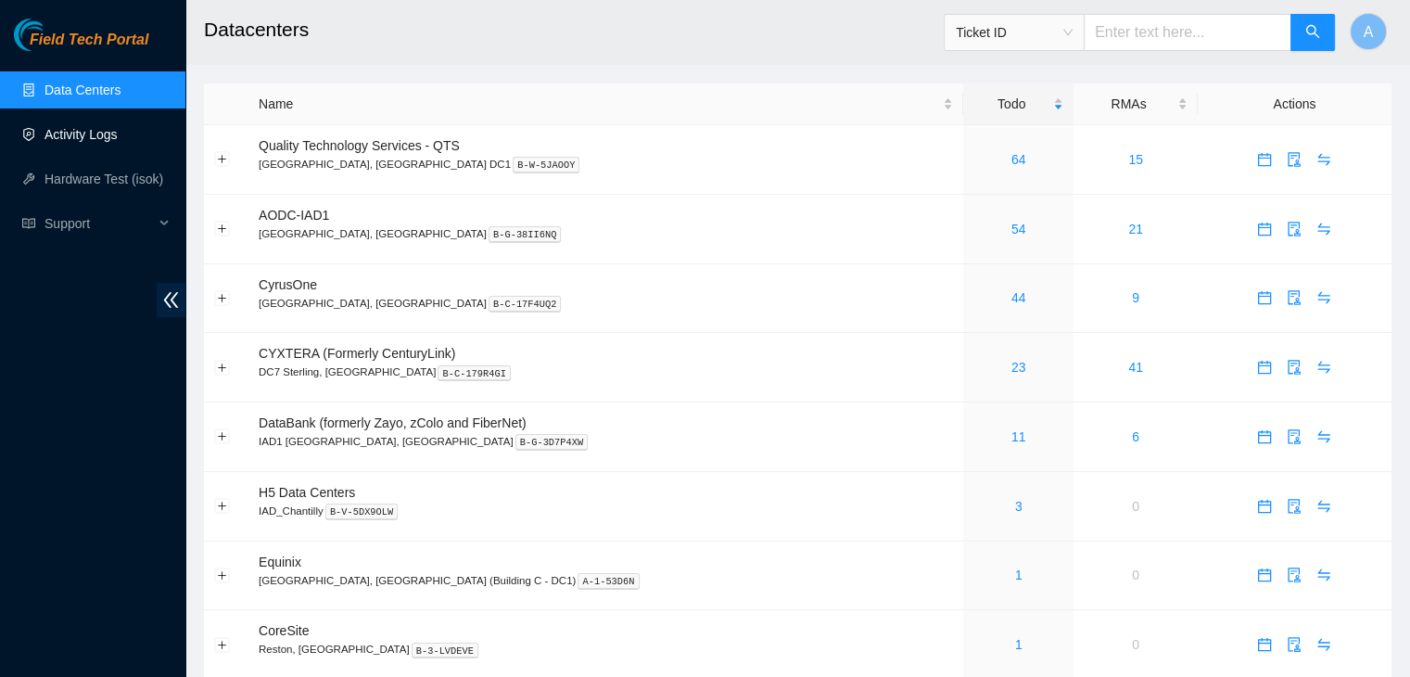
click at [118, 138] on link "Activity Logs" at bounding box center [80, 134] width 73 height 15
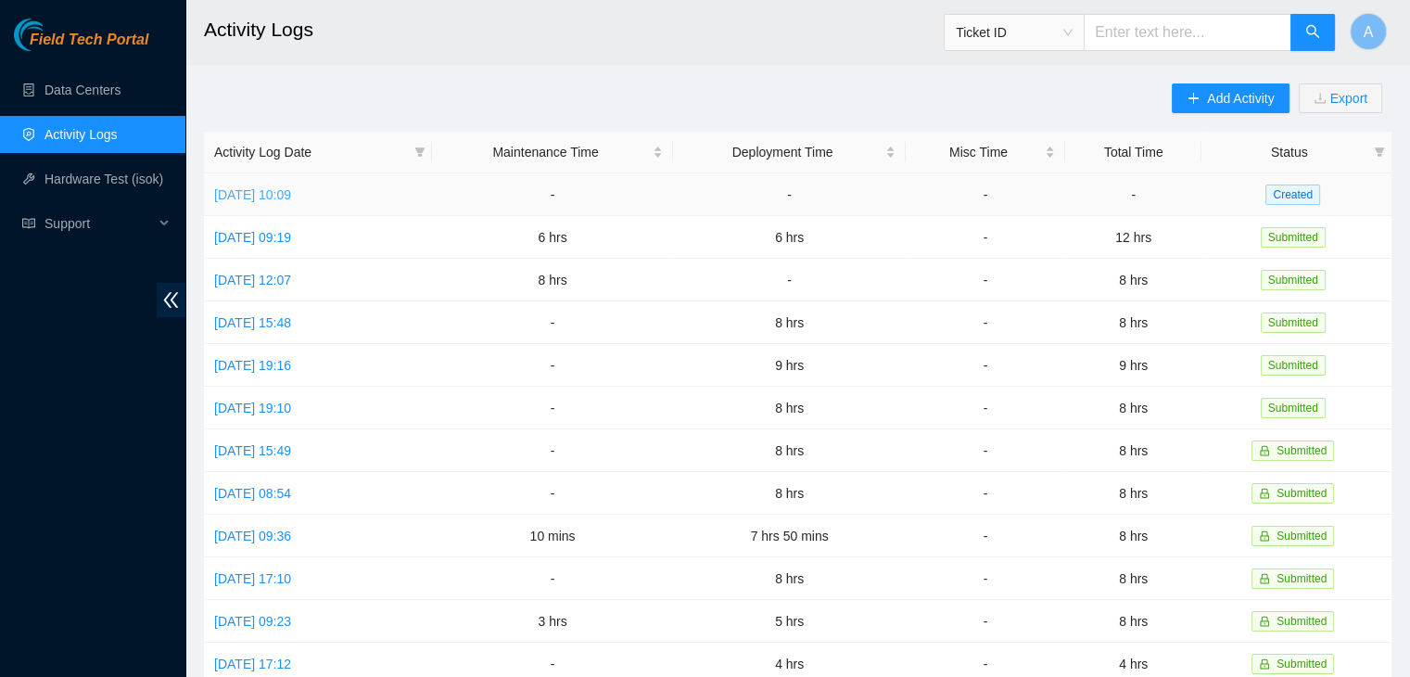
click at [291, 192] on link "Mon, 22 Sep 2025 10:09" at bounding box center [252, 194] width 77 height 15
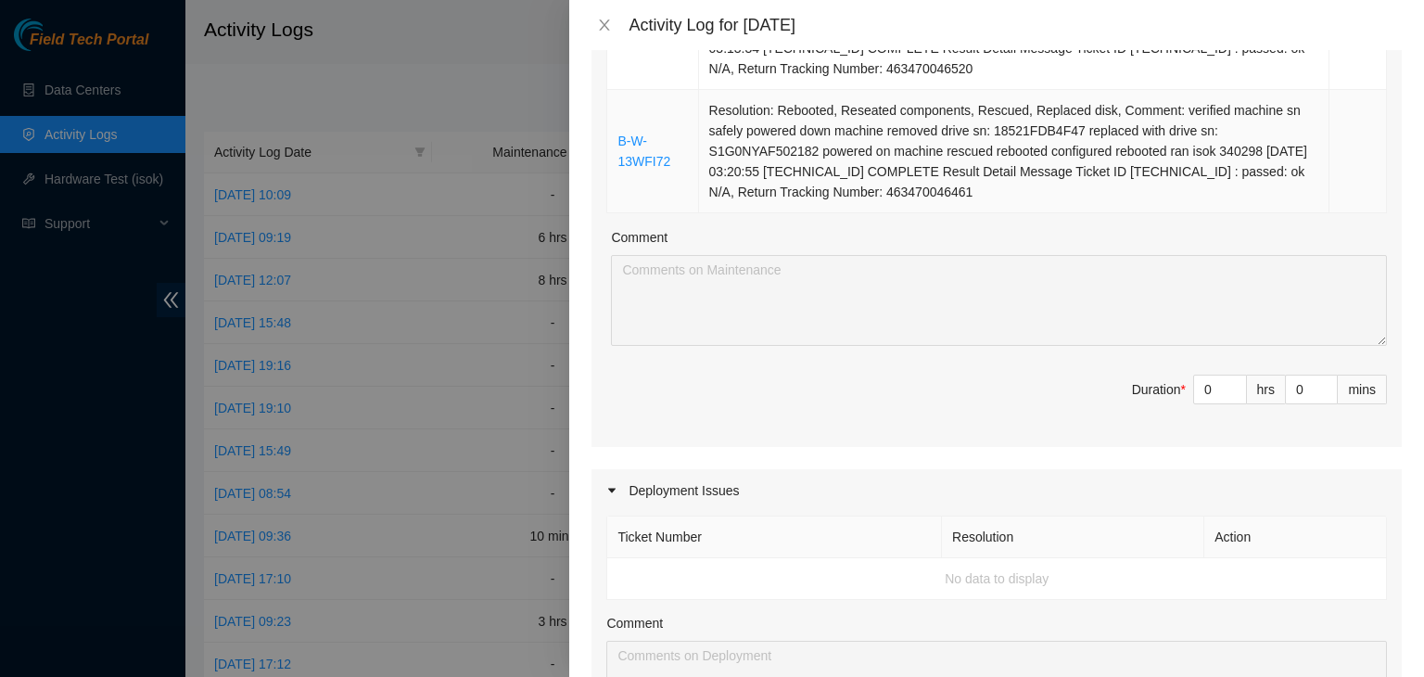
scroll to position [2043, 0]
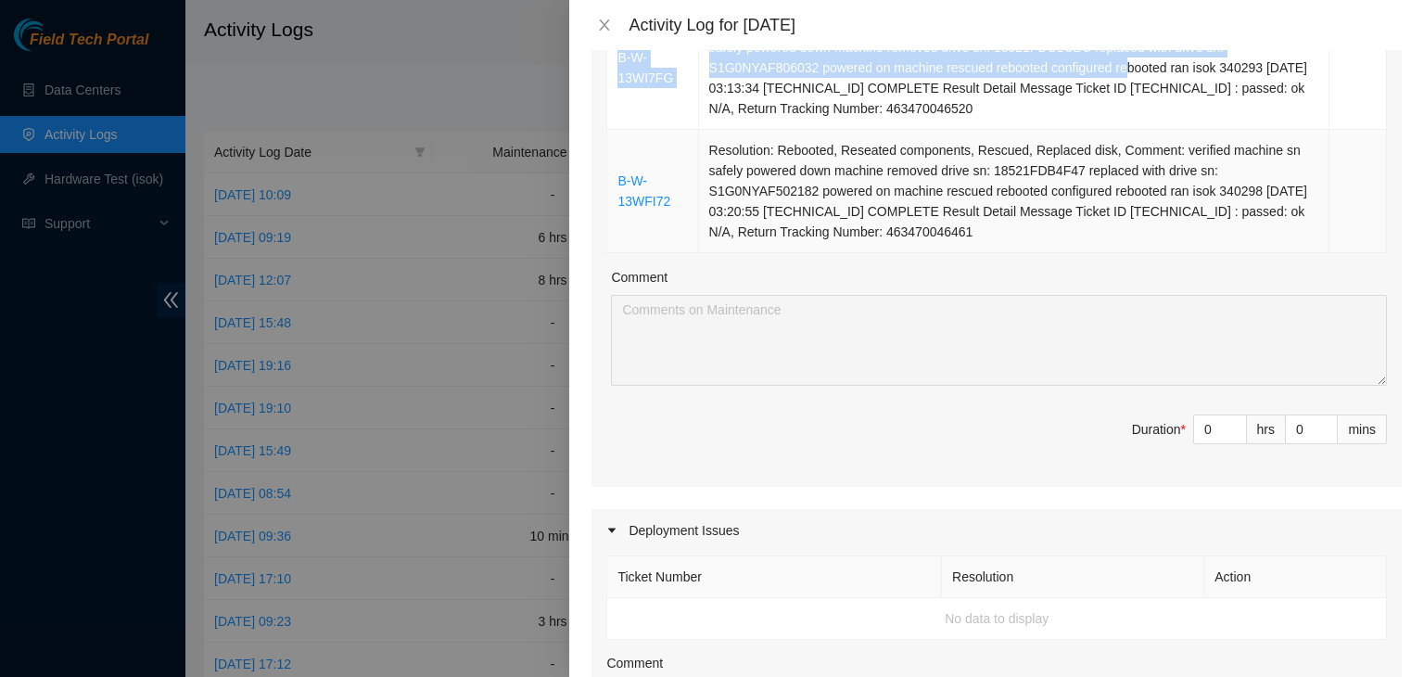
drag, startPoint x: 614, startPoint y: 356, endPoint x: 1105, endPoint y: 238, distance: 505.2
copy table "Ticket Number Resolution Action B-W-1469NIF Resolution: Rebooted, Reseated comp…"
click at [1105, 238] on td "Resolution: Rebooted, Reseated components, Rescued, Replaced disk, Comment: ver…" at bounding box center [1014, 191] width 631 height 123
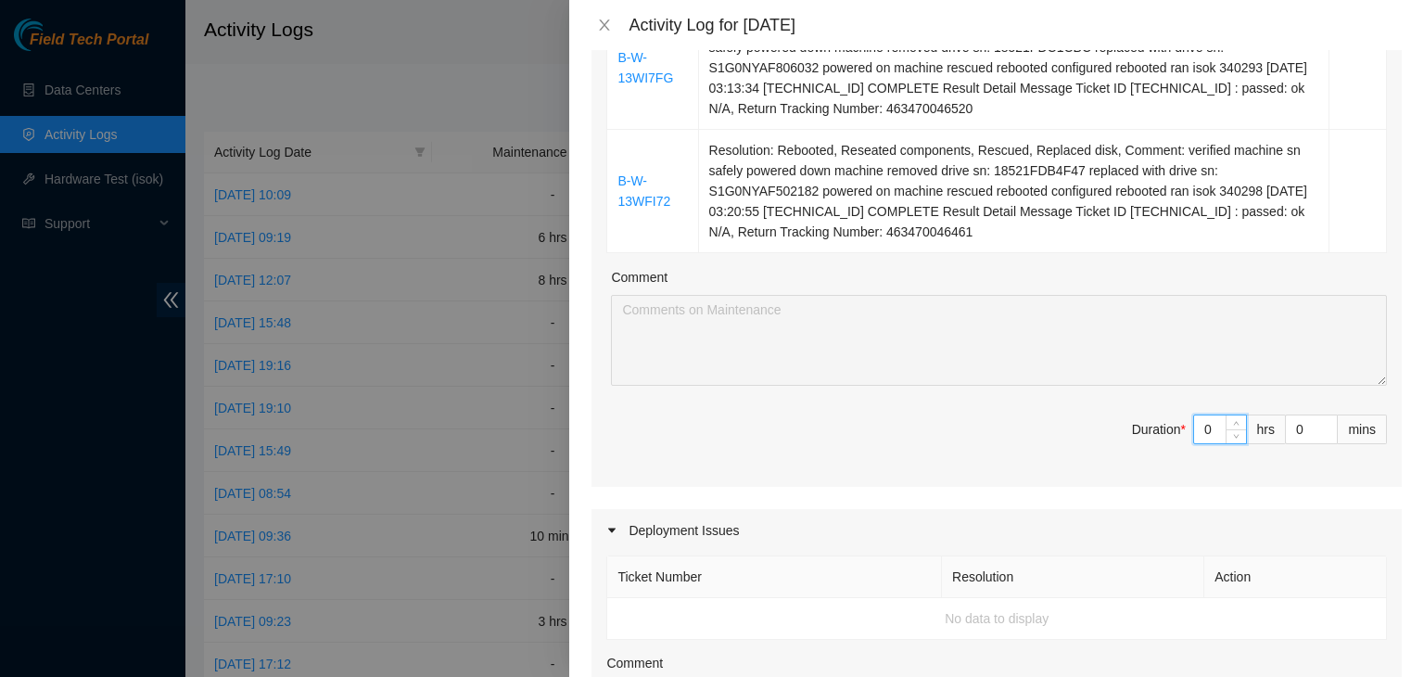
click at [1198, 422] on input "0" at bounding box center [1220, 429] width 52 height 28
type input "8"
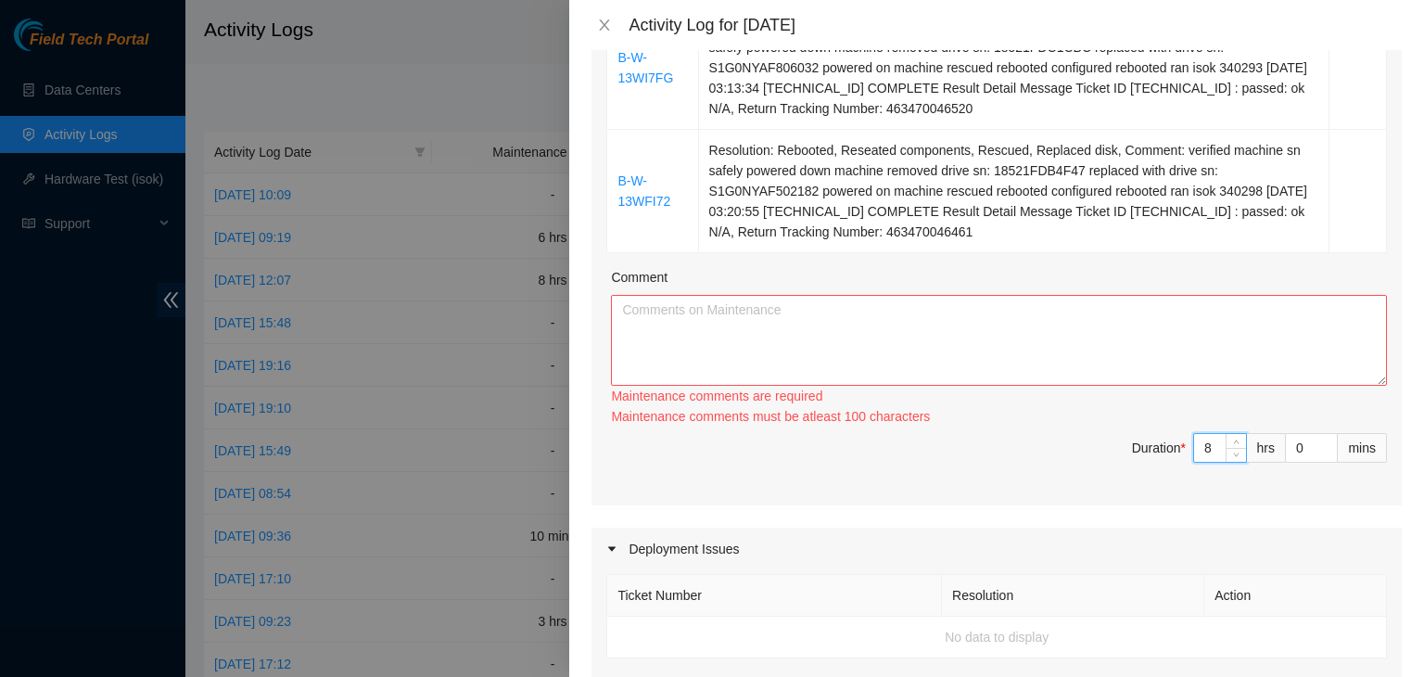
type input "8"
click at [1188, 337] on textarea "Comment" at bounding box center [999, 340] width 776 height 91
paste textarea "Ticket Number Resolution Action B-W-1469NIF Resolution: Rebooted, Reseated comp…"
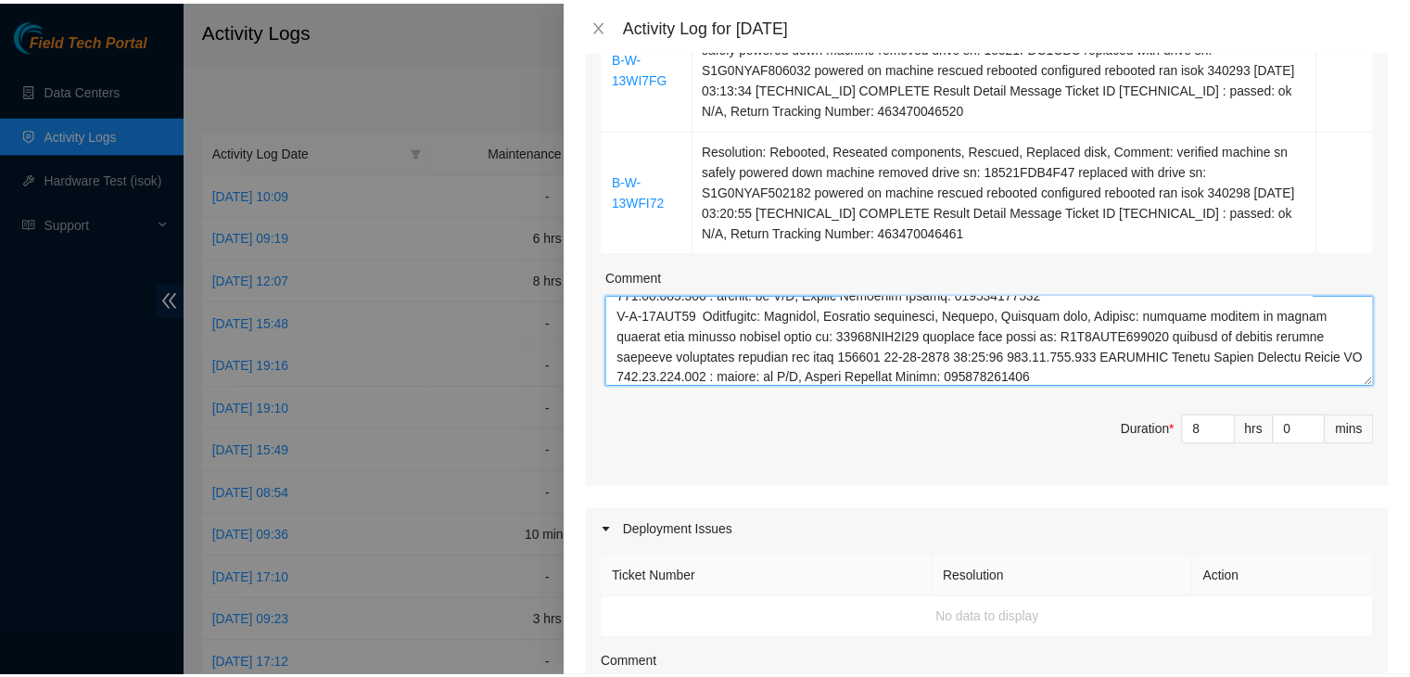
scroll to position [2715, 0]
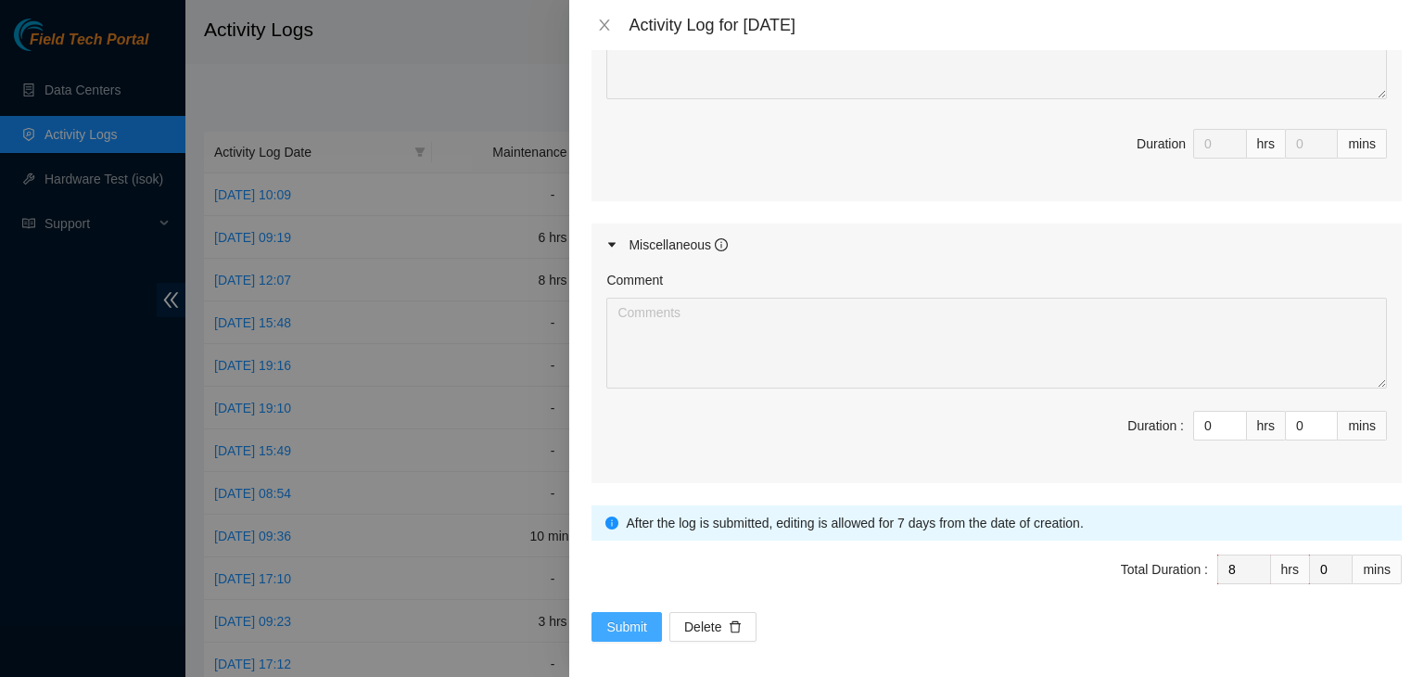
type textarea "Ticket Number Resolution Action B-W-1469NIF Resolution: Rebooted, Reseated comp…"
click at [645, 612] on button "Submit" at bounding box center [626, 627] width 70 height 30
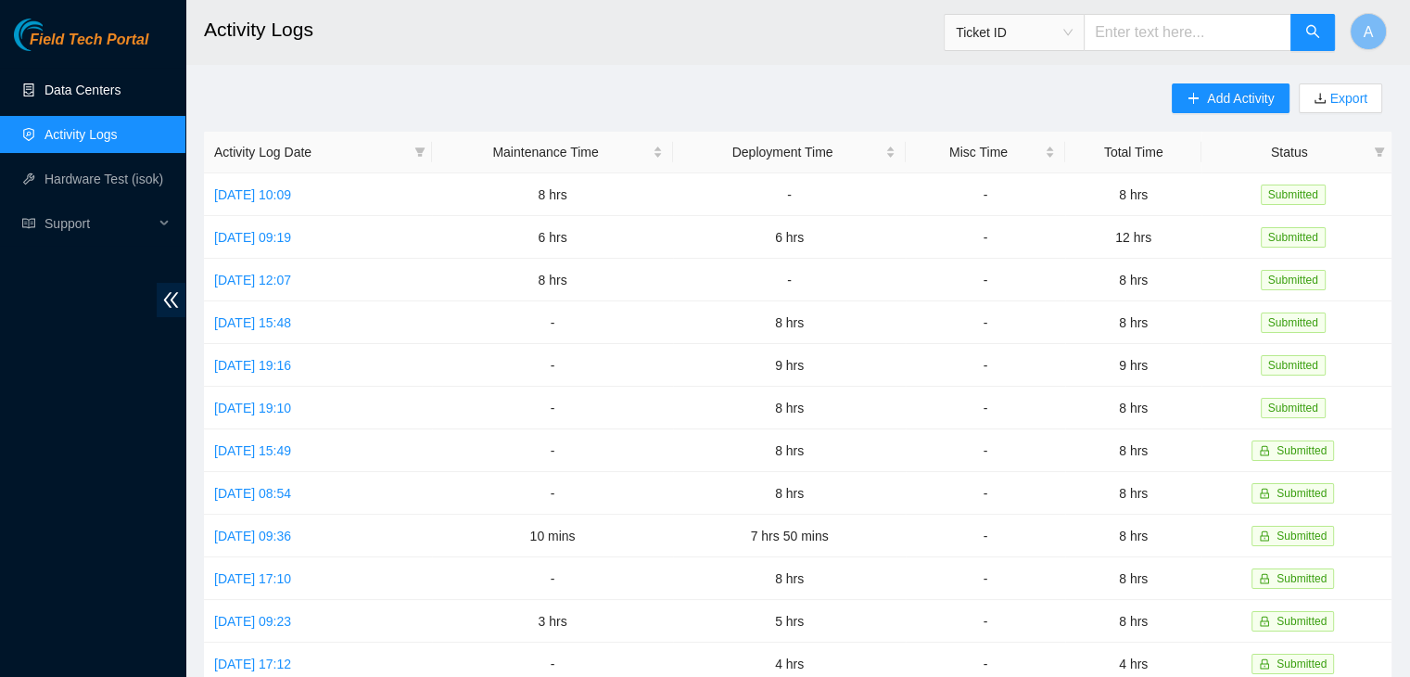
click at [121, 92] on link "Data Centers" at bounding box center [82, 90] width 76 height 15
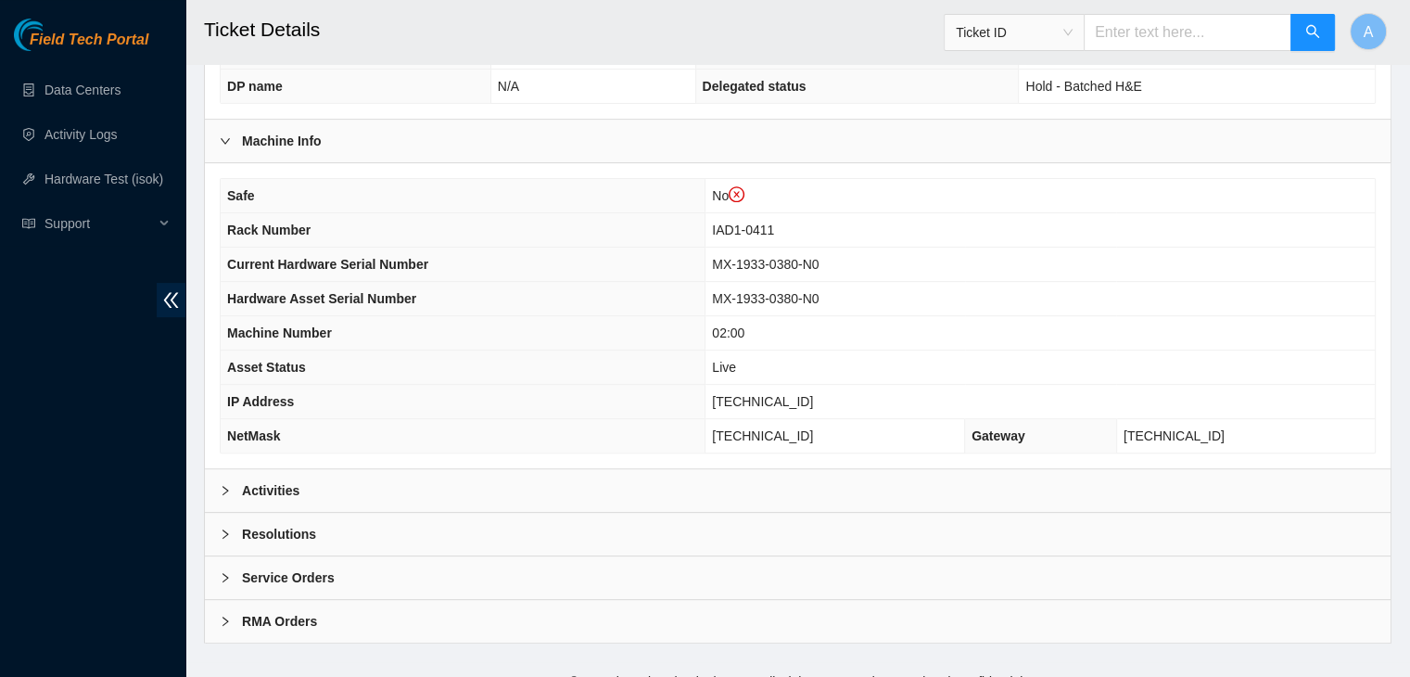
scroll to position [593, 0]
click at [546, 476] on div "Activities" at bounding box center [798, 489] width 1186 height 43
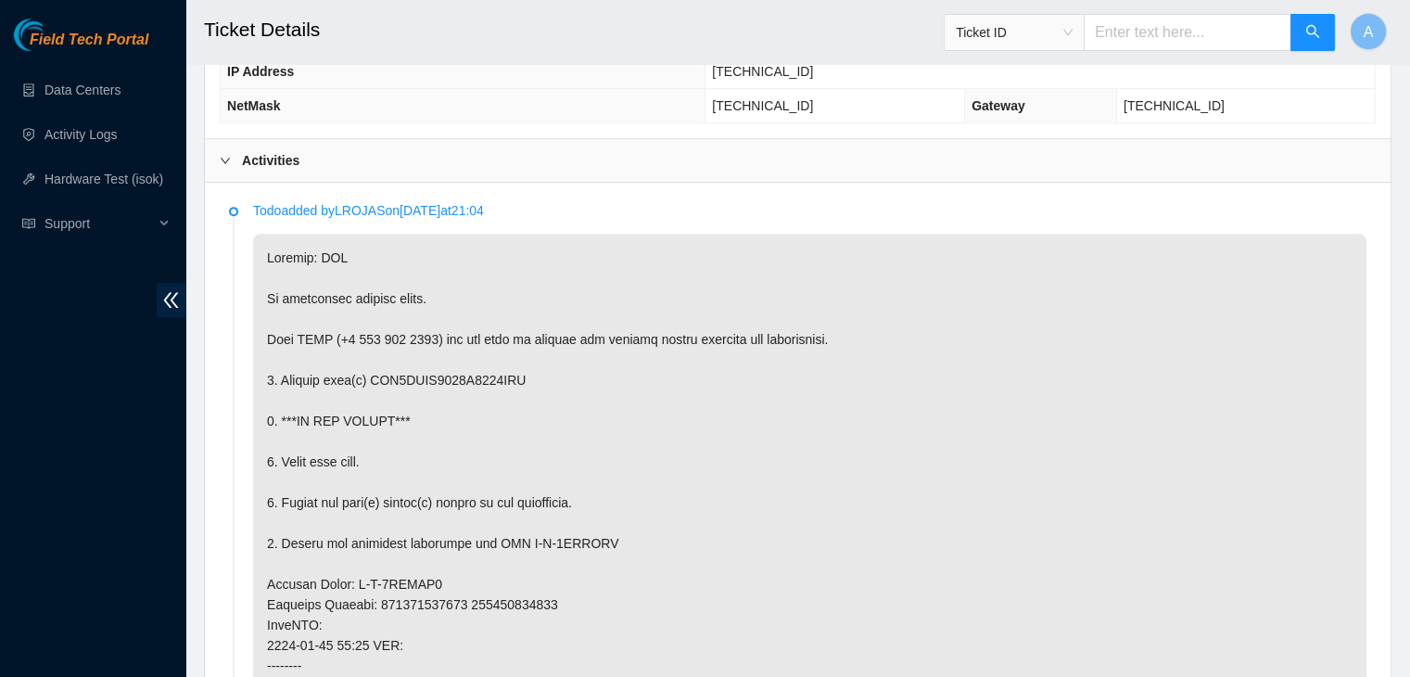
scroll to position [918, 0]
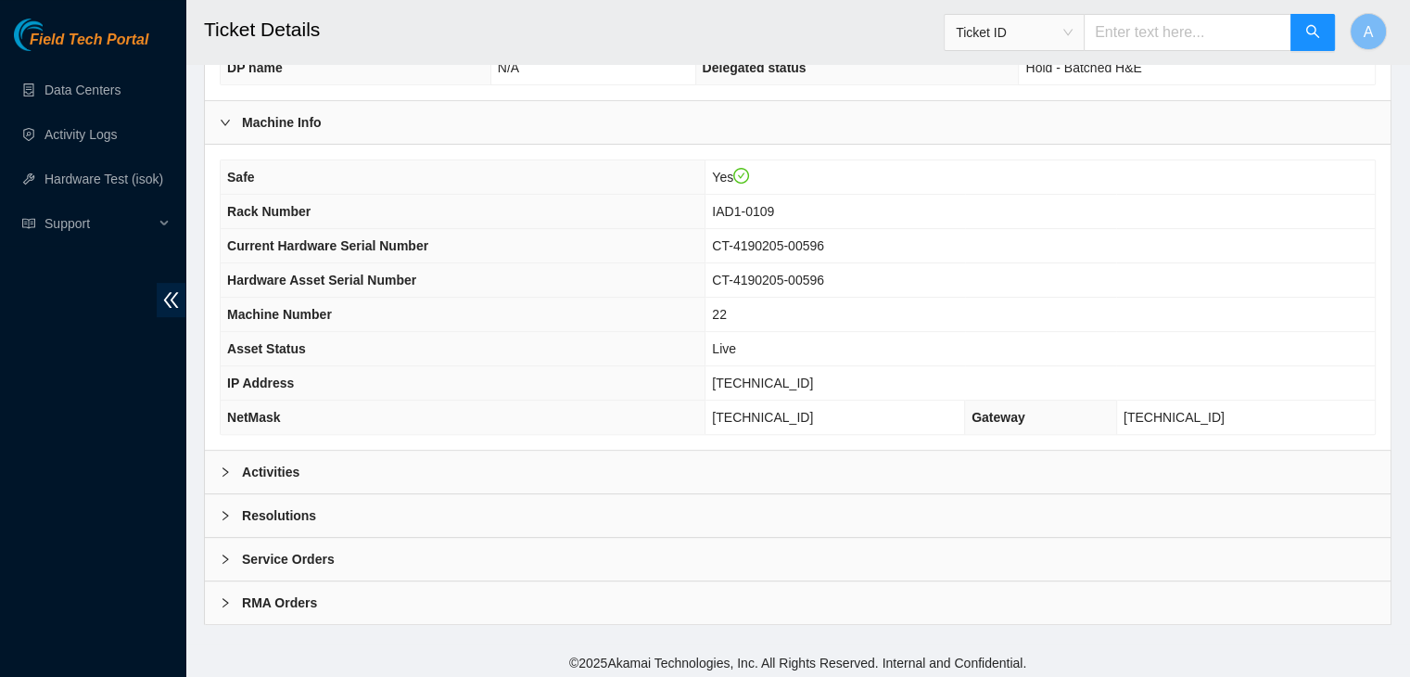
scroll to position [575, 0]
click at [493, 476] on div "Activities" at bounding box center [798, 472] width 1186 height 43
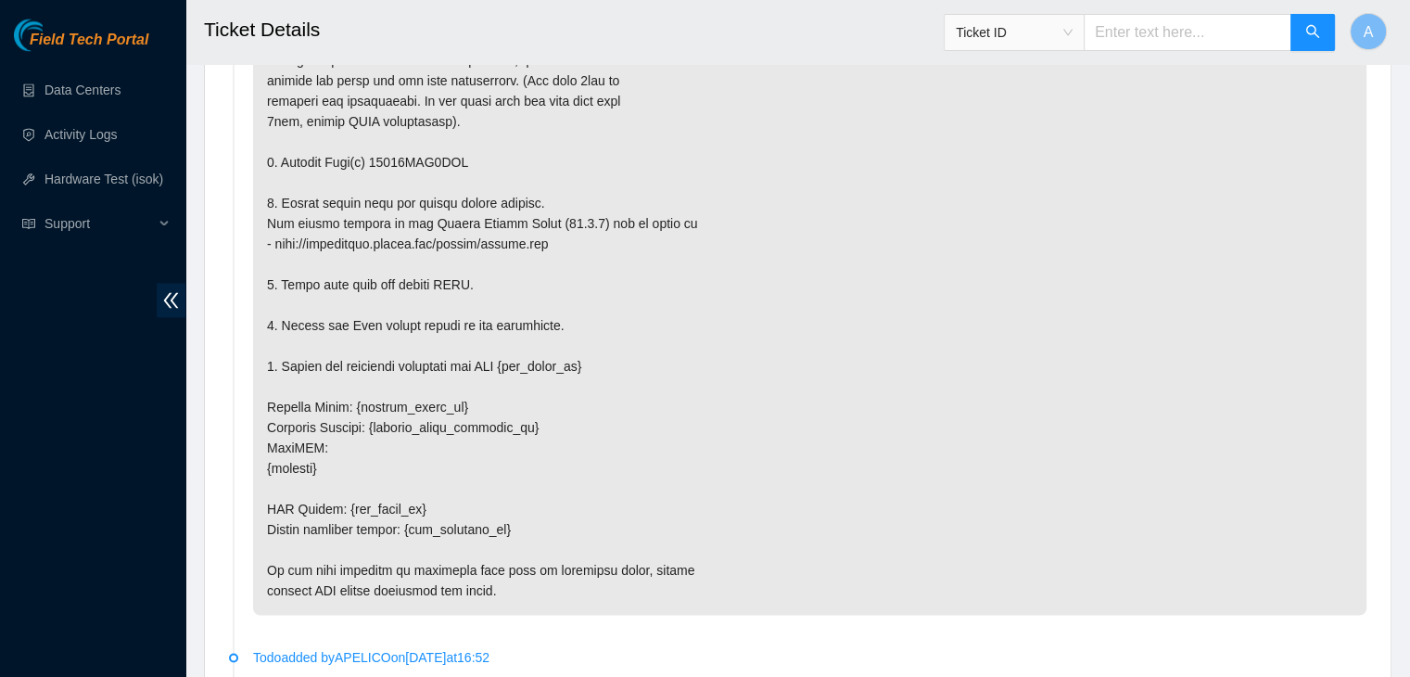
scroll to position [3332, 0]
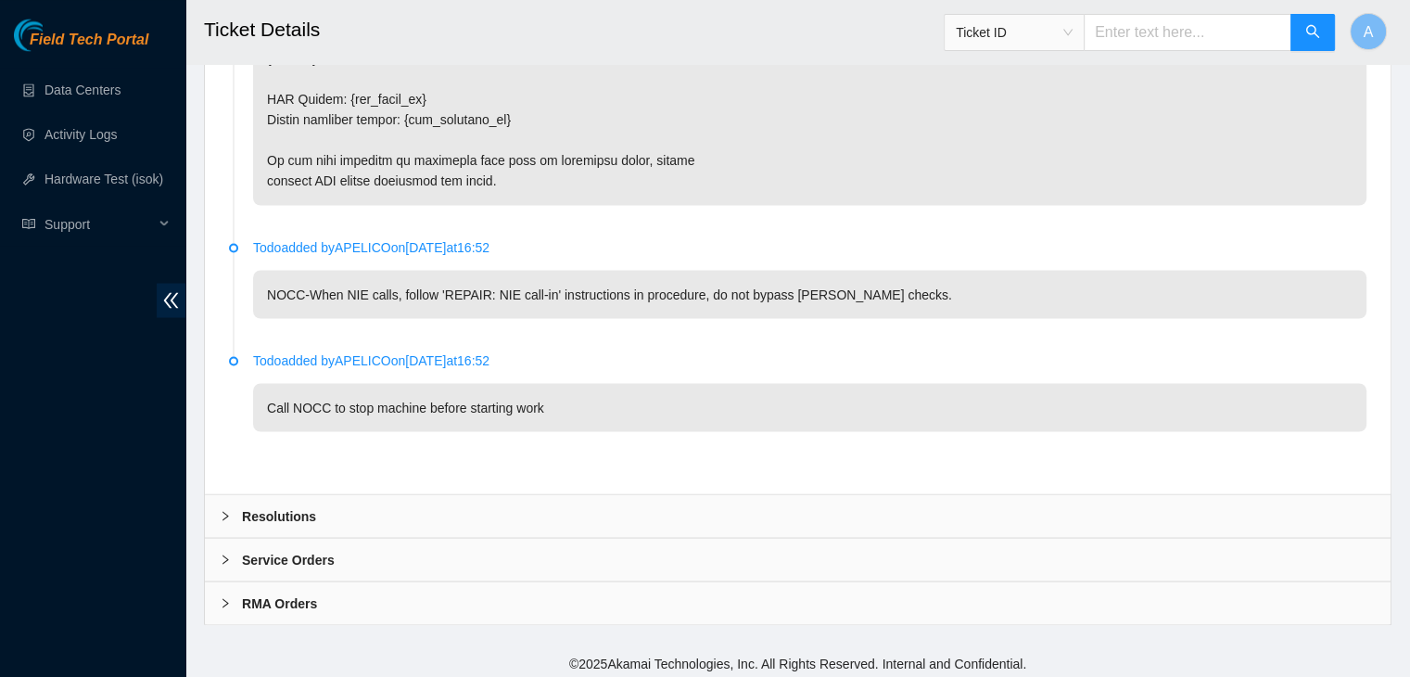
click at [498, 505] on div "Resolutions" at bounding box center [798, 515] width 1186 height 43
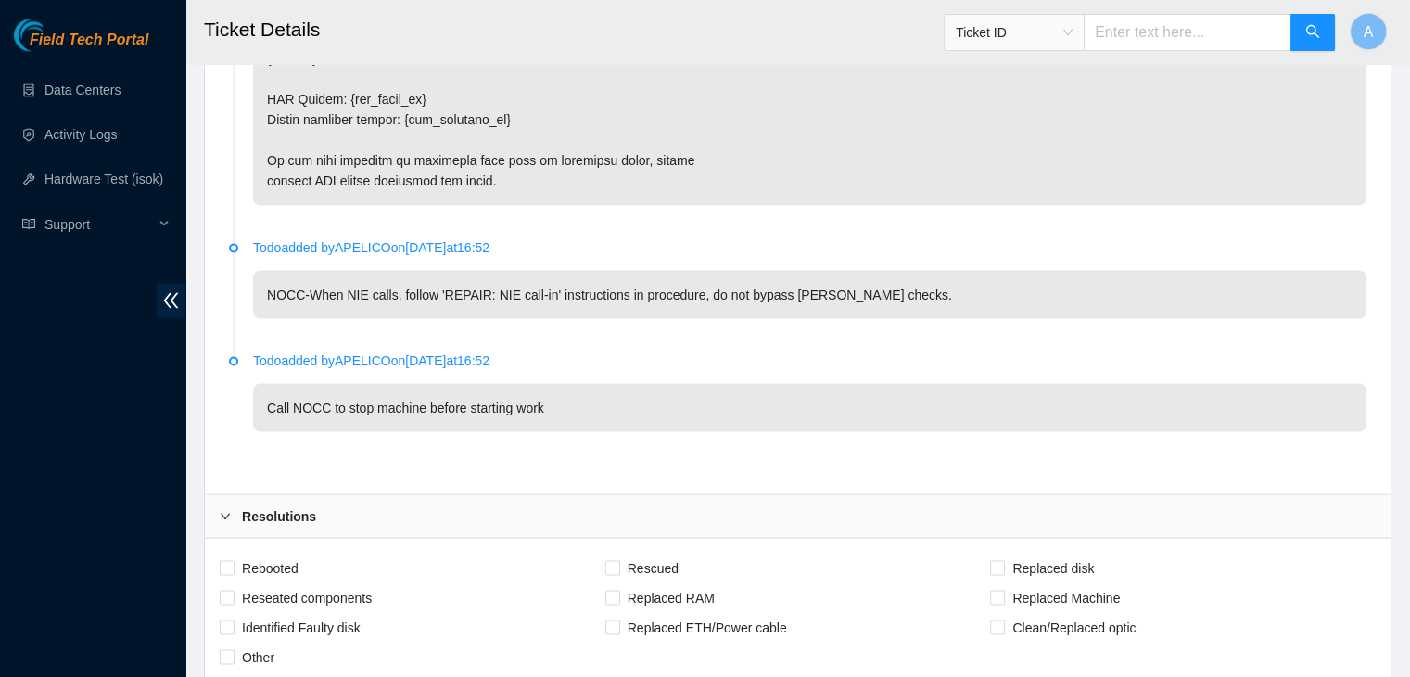
scroll to position [3808, 0]
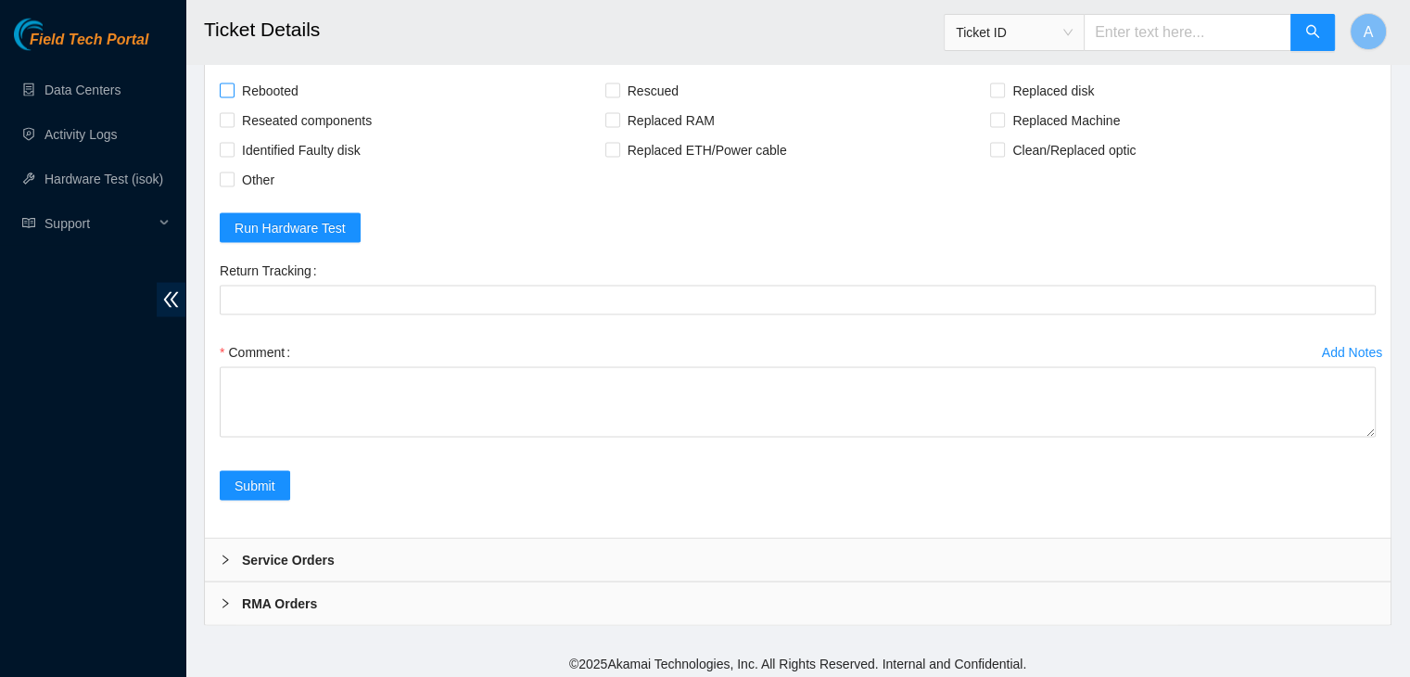
click at [275, 76] on span "Rebooted" at bounding box center [270, 91] width 71 height 30
click at [233, 83] on input "Rebooted" at bounding box center [226, 89] width 13 height 13
checkbox input "true"
click at [293, 108] on span "Reseated components" at bounding box center [307, 121] width 145 height 30
click at [233, 113] on input "Reseated components" at bounding box center [226, 119] width 13 height 13
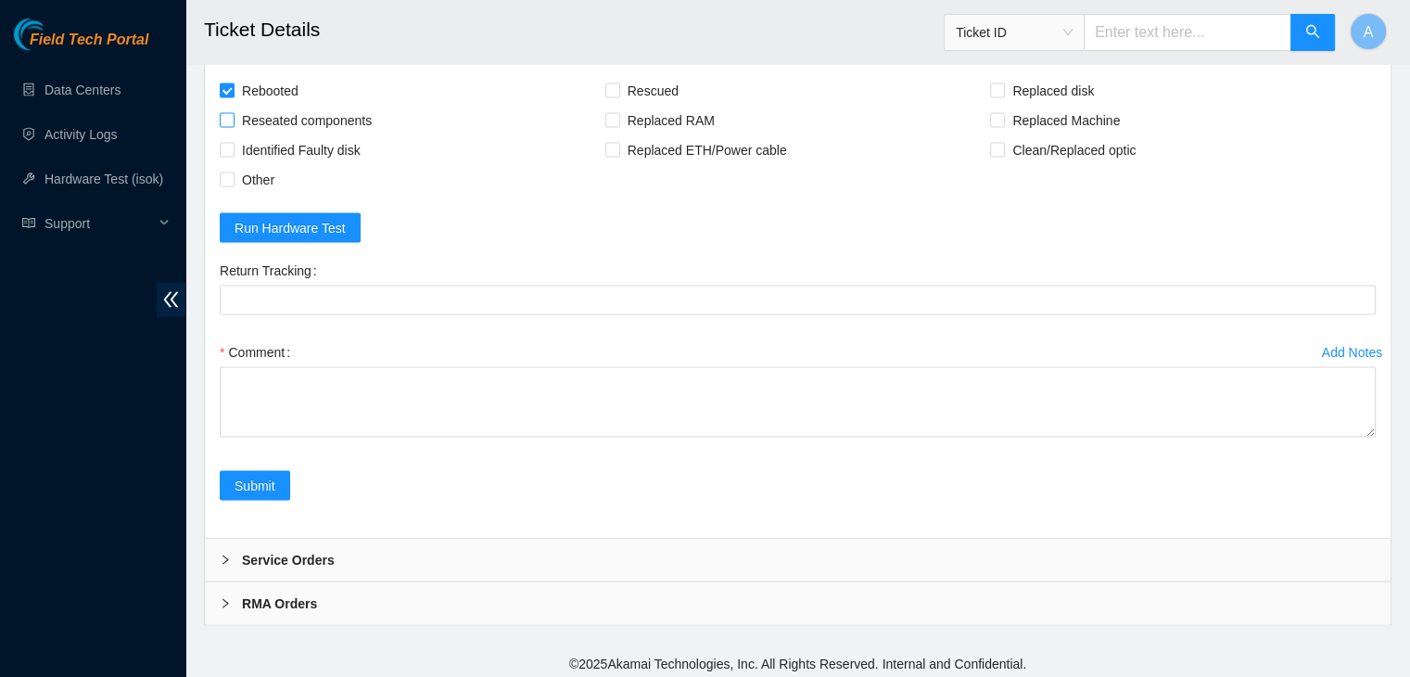
checkbox input "true"
click at [605, 90] on span at bounding box center [612, 90] width 15 height 15
click at [605, 90] on input "Rescued" at bounding box center [611, 89] width 13 height 13
checkbox input "true"
click at [995, 83] on input "Replaced disk" at bounding box center [996, 89] width 13 height 13
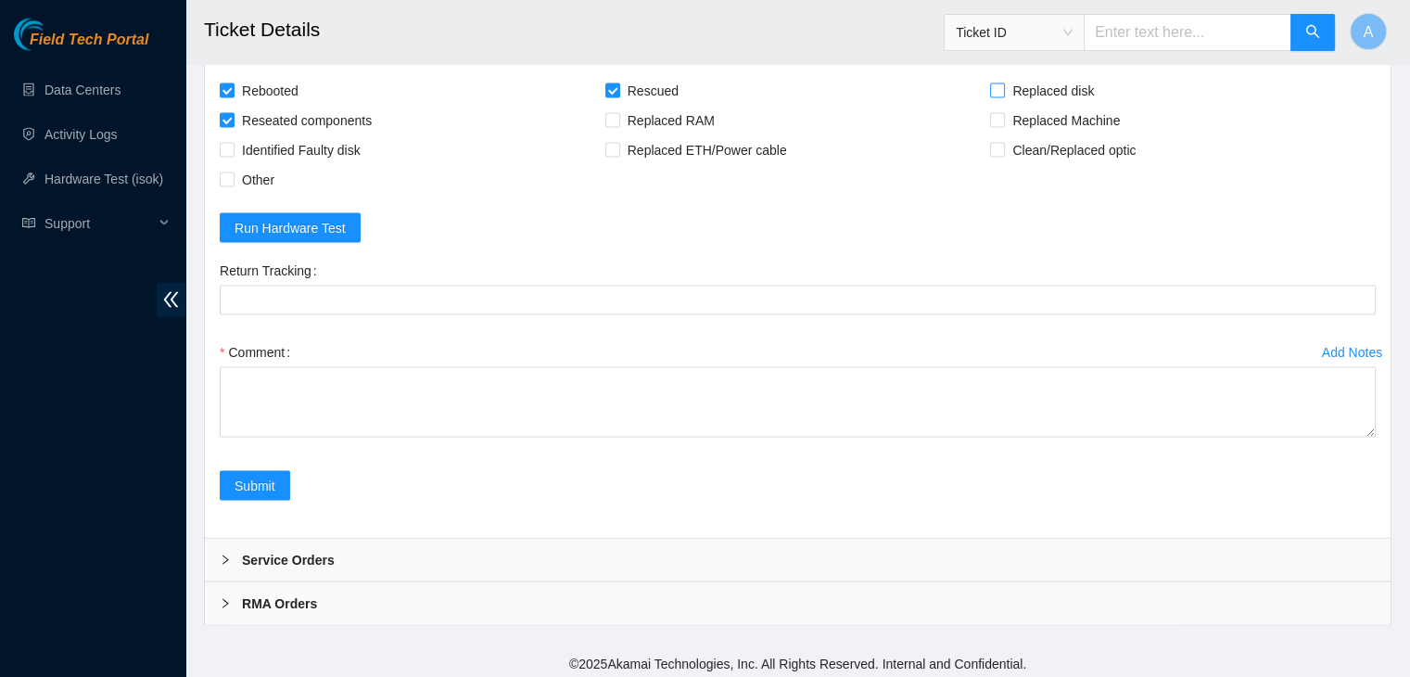
checkbox input "true"
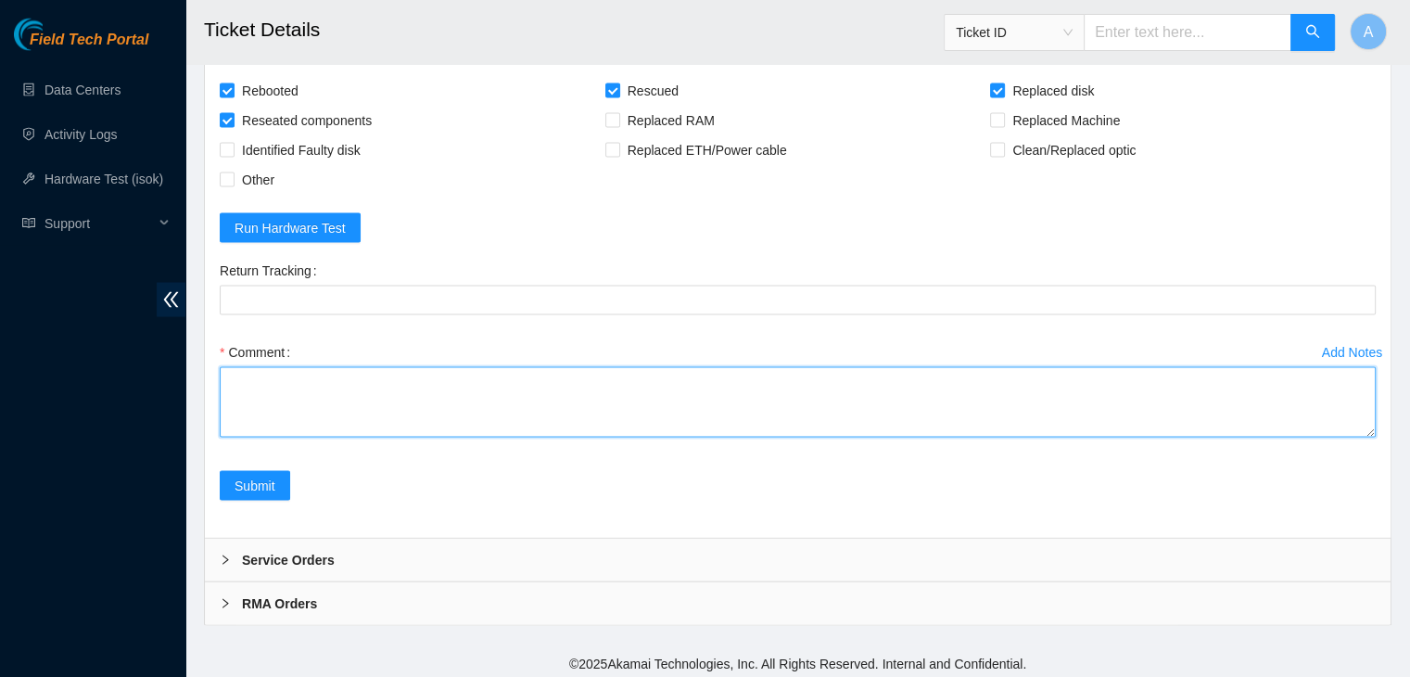
click at [1370, 430] on textarea "Comment" at bounding box center [798, 402] width 1156 height 70
drag, startPoint x: 1370, startPoint y: 427, endPoint x: 1365, endPoint y: 702, distance: 274.5
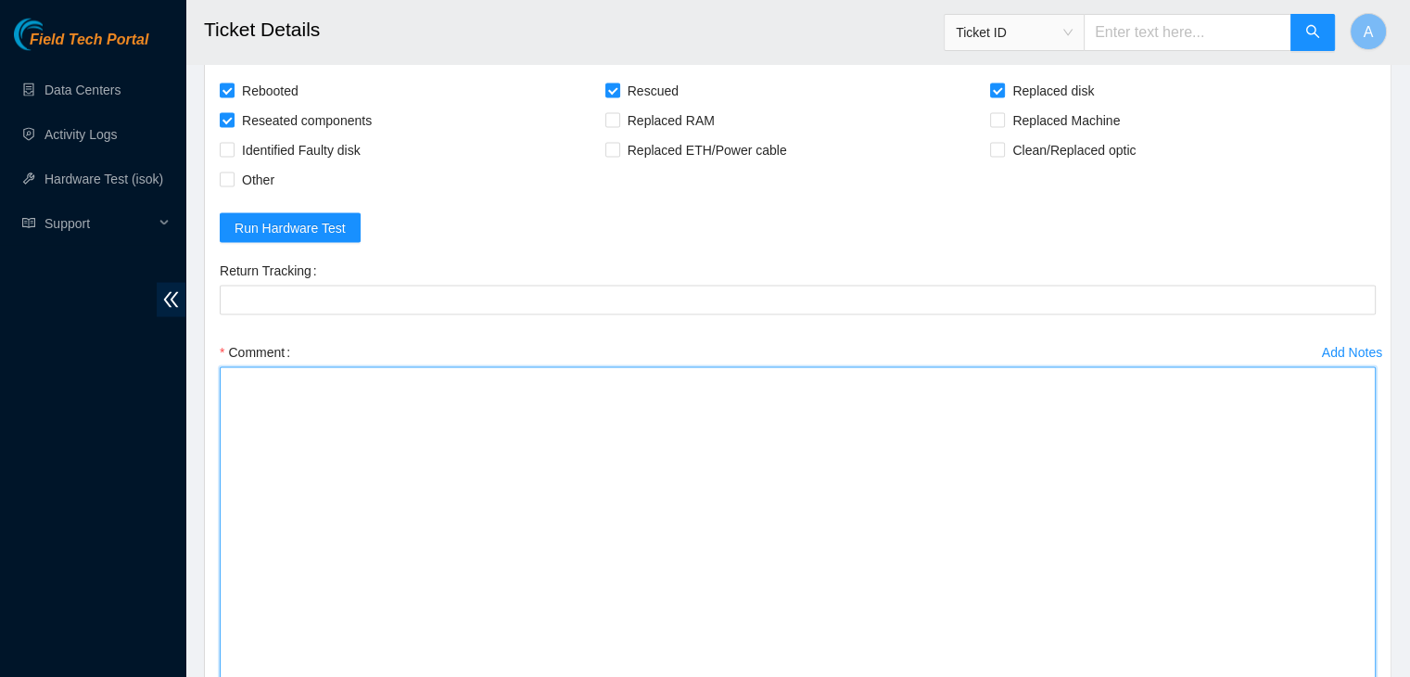
click at [1189, 494] on textarea "Comment" at bounding box center [798, 539] width 1156 height 345
paste textarea "verified machine sn safely powered down machine removed drive sn: 18521FDC1CBC …"
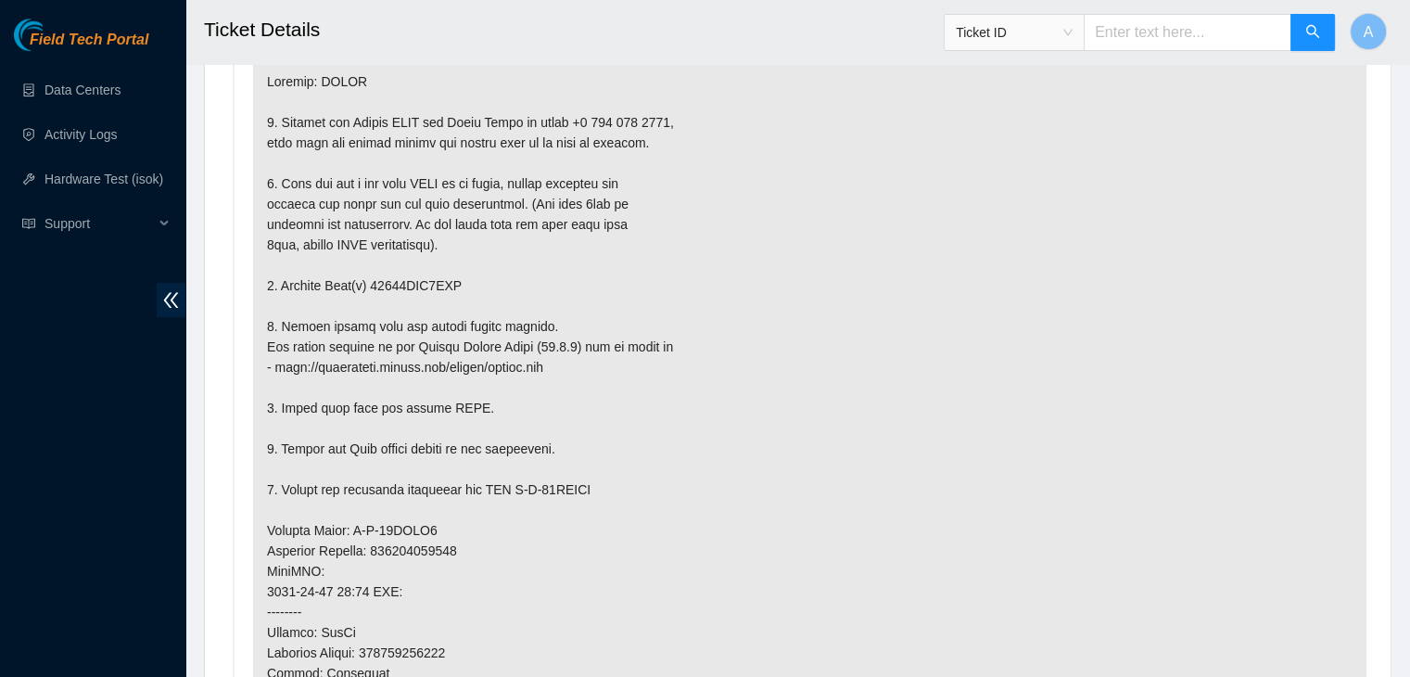
scroll to position [1445, 0]
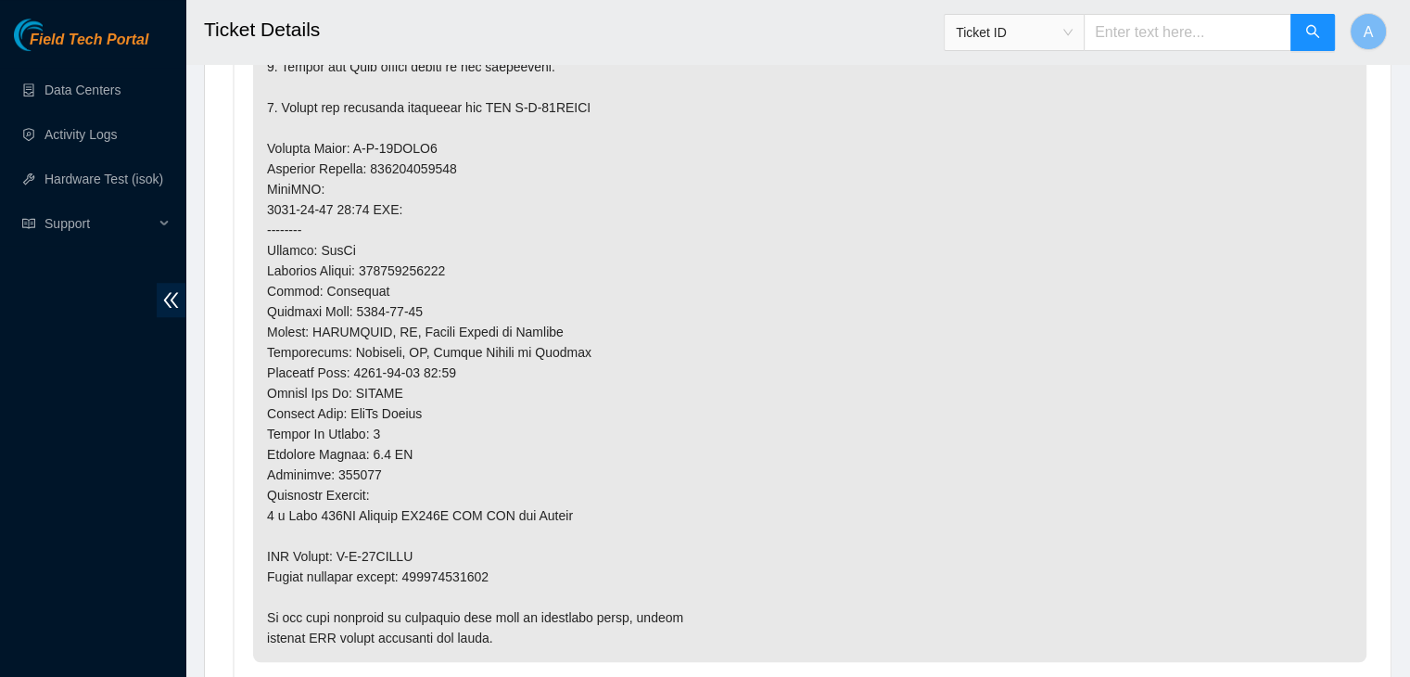
type textarea "verified machine sn safely powered down machine removed drive sn: 18521FDC1CBC …"
click at [463, 574] on p at bounding box center [809, 169] width 1113 height 986
copy p "463470046520"
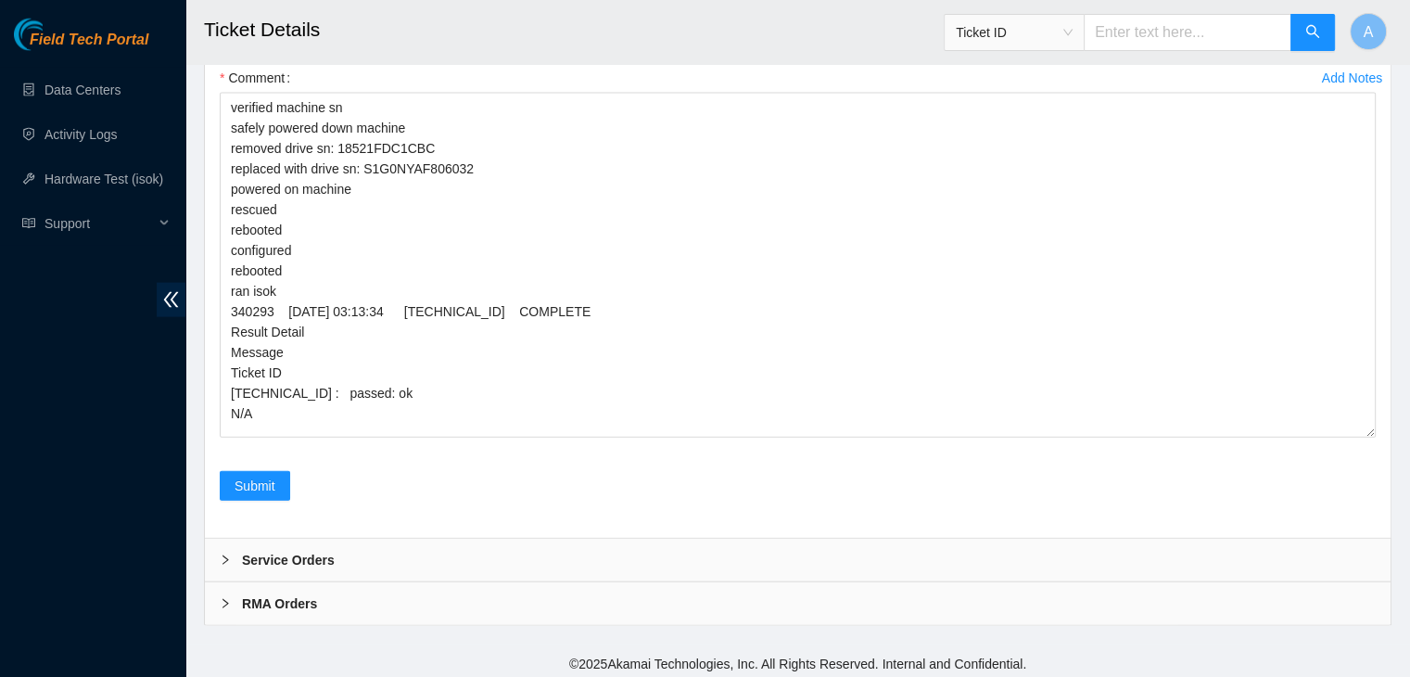
scroll to position [3935, 0]
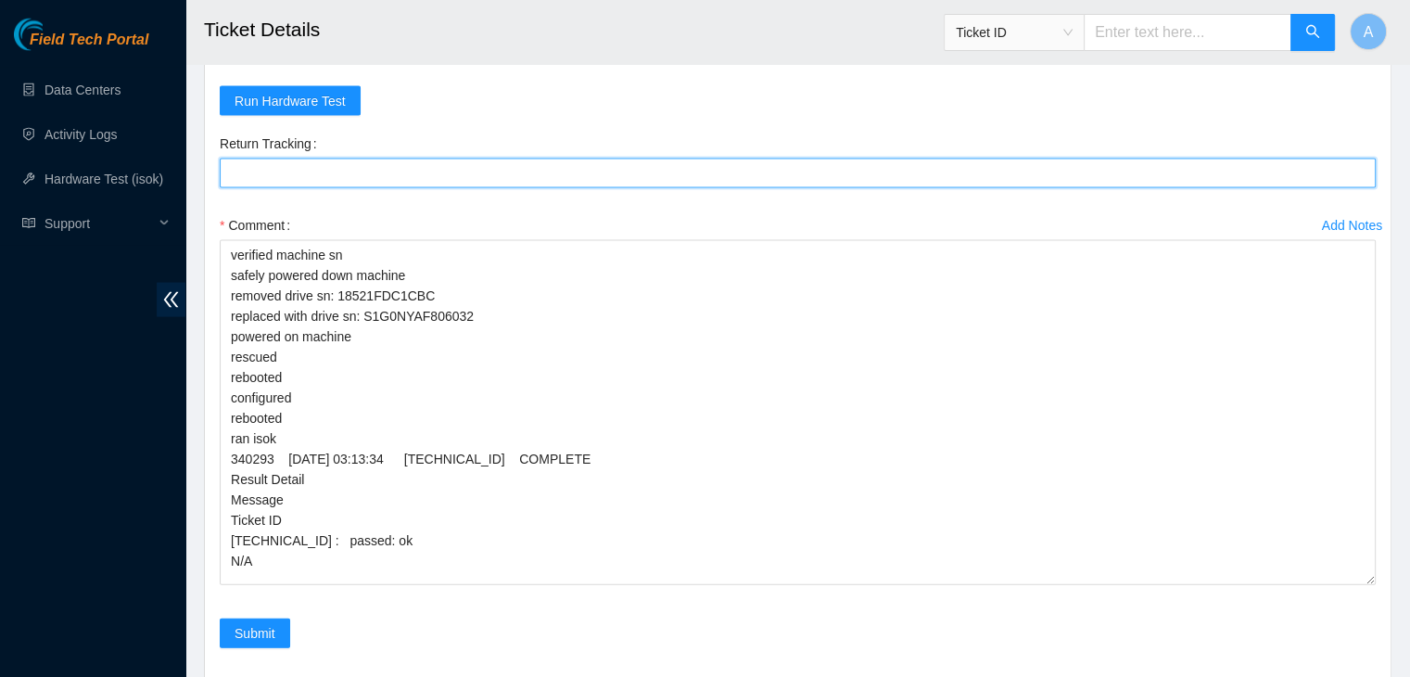
click at [511, 164] on Tracking "Return Tracking" at bounding box center [798, 174] width 1156 height 30
paste Tracking "463470046520"
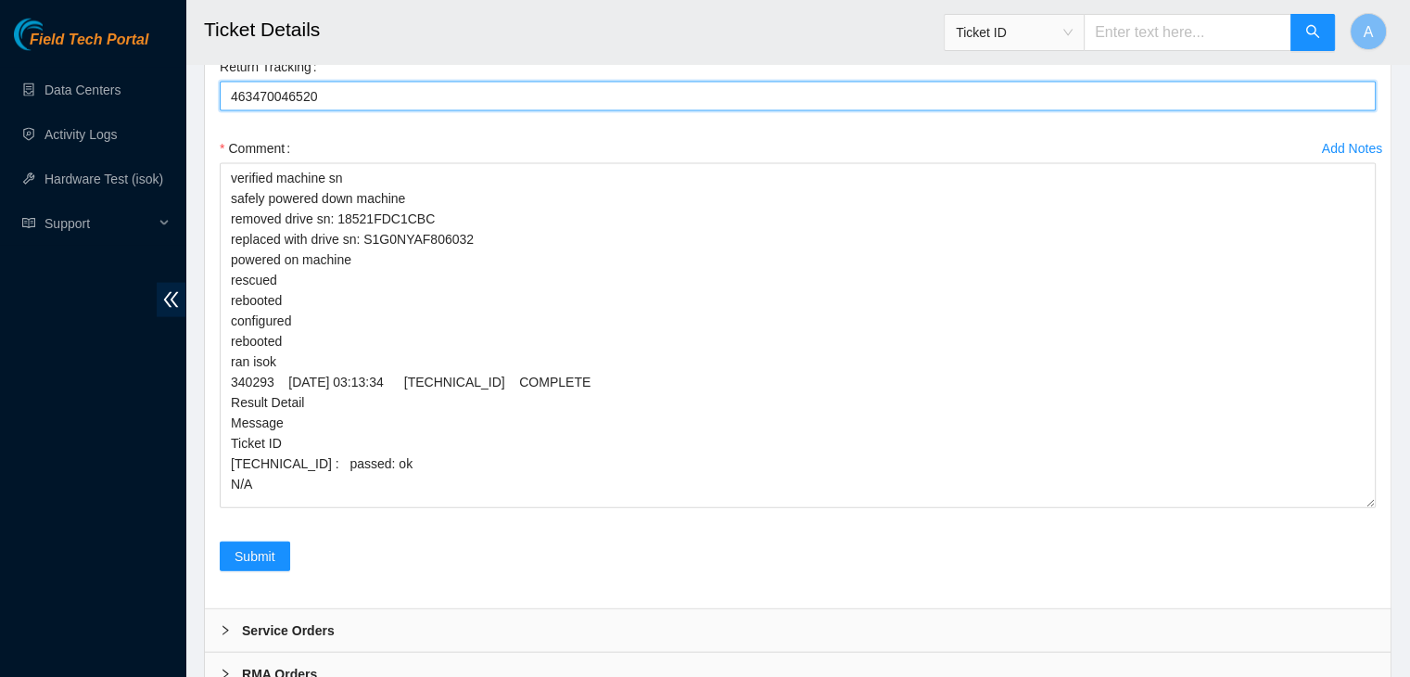
scroll to position [4045, 0]
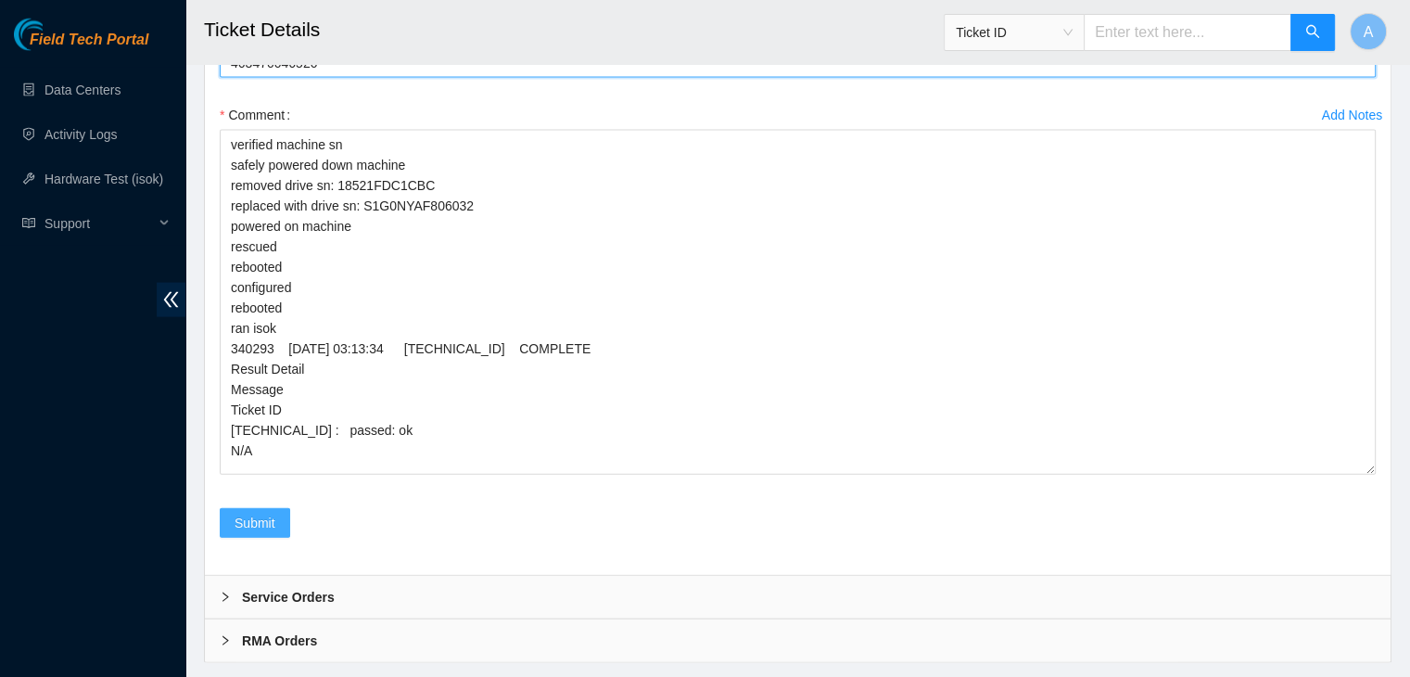
type Tracking "463470046520"
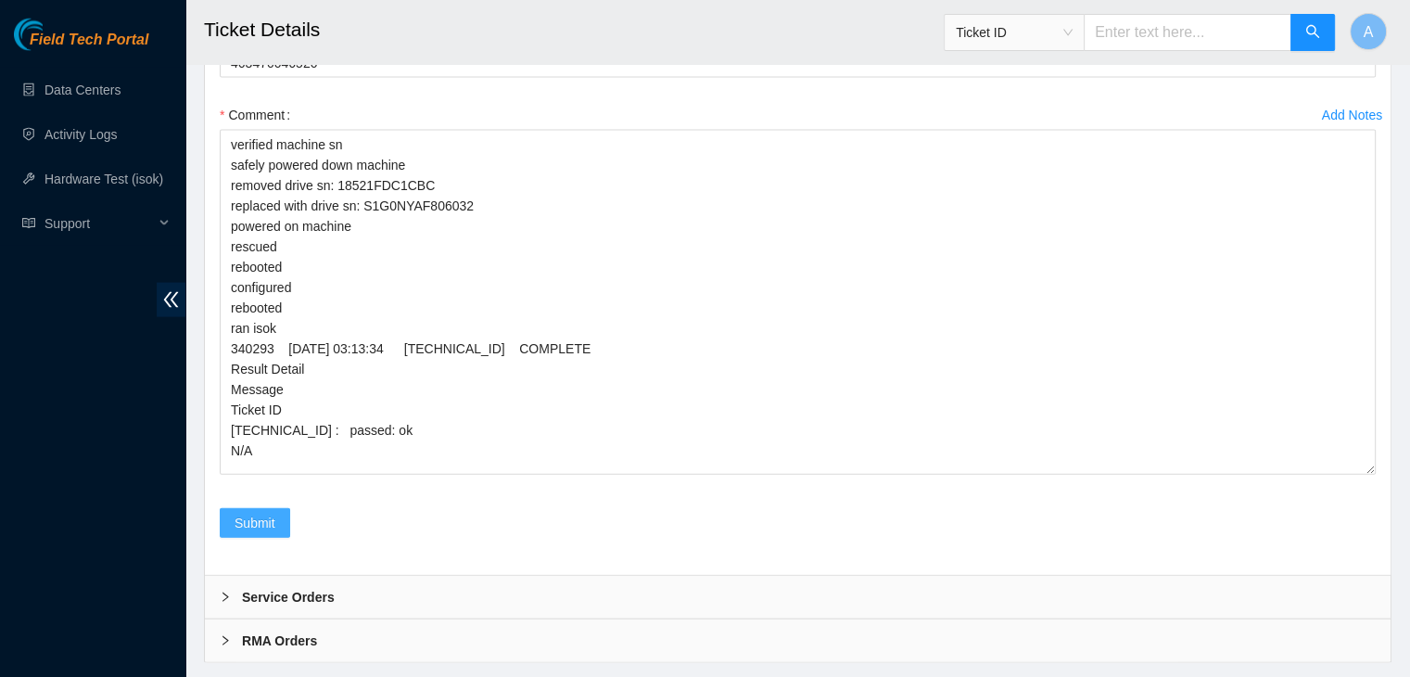
click at [271, 513] on span "Submit" at bounding box center [255, 523] width 41 height 20
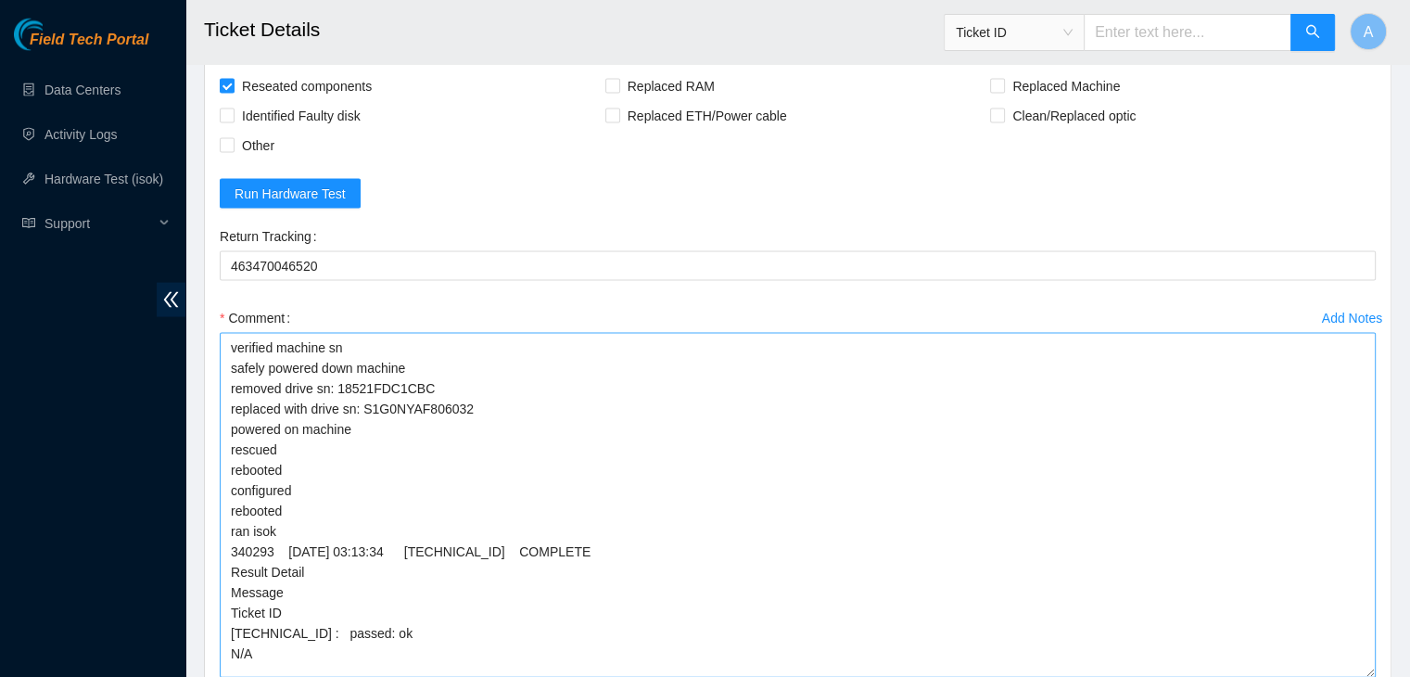
scroll to position [4119, 0]
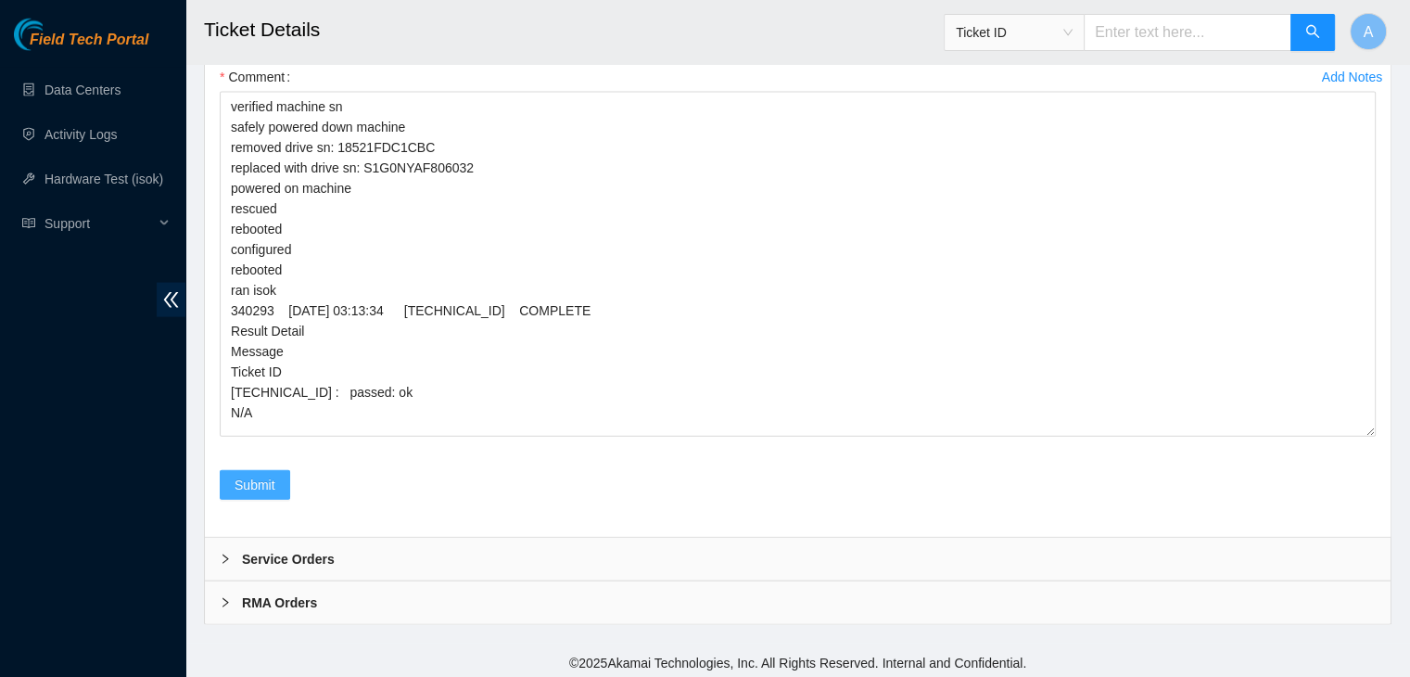
click at [256, 480] on span "Submit" at bounding box center [255, 485] width 41 height 20
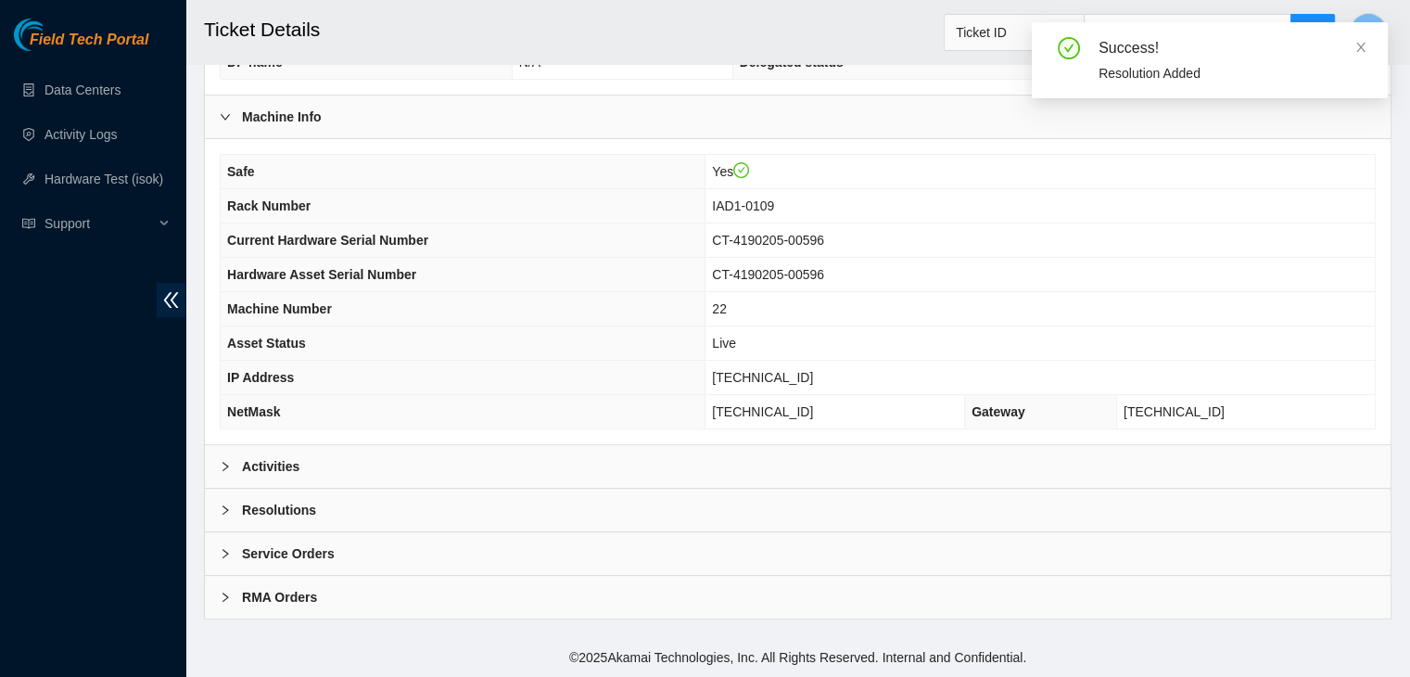
scroll to position [576, 0]
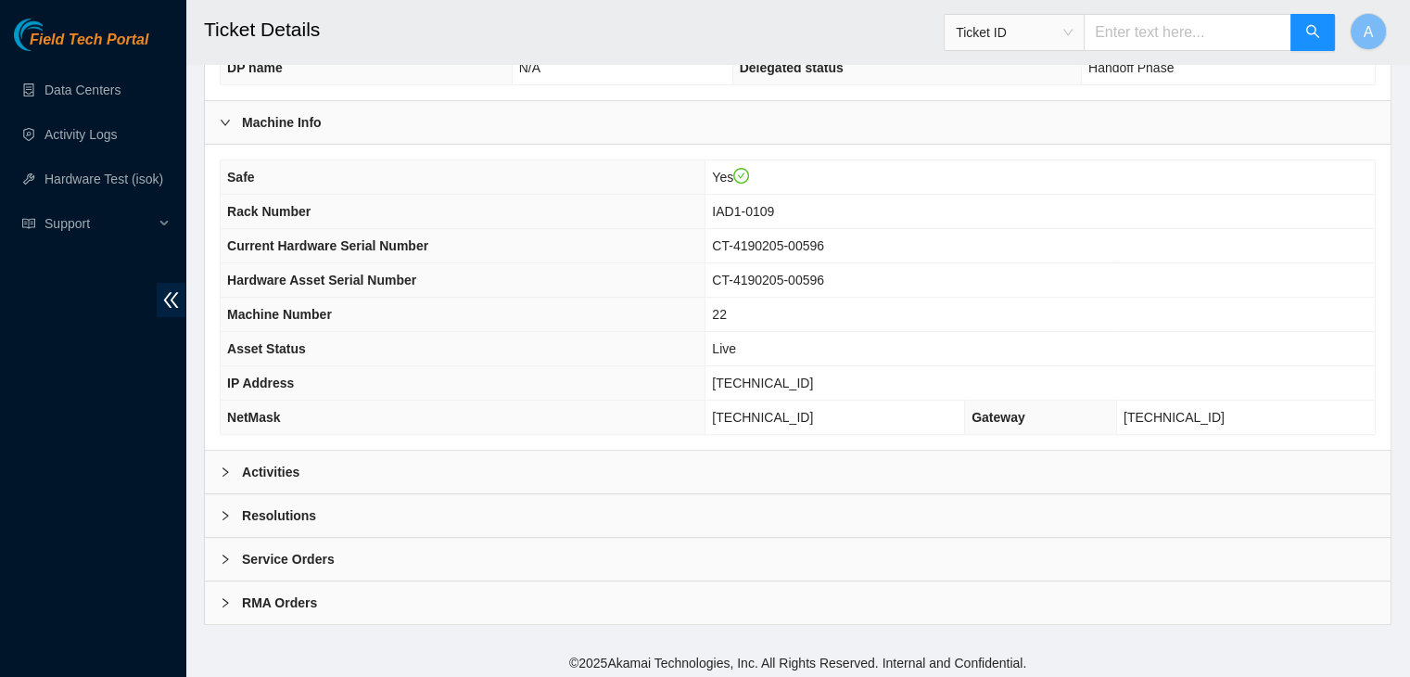
click at [373, 461] on div "Activities" at bounding box center [798, 472] width 1186 height 43
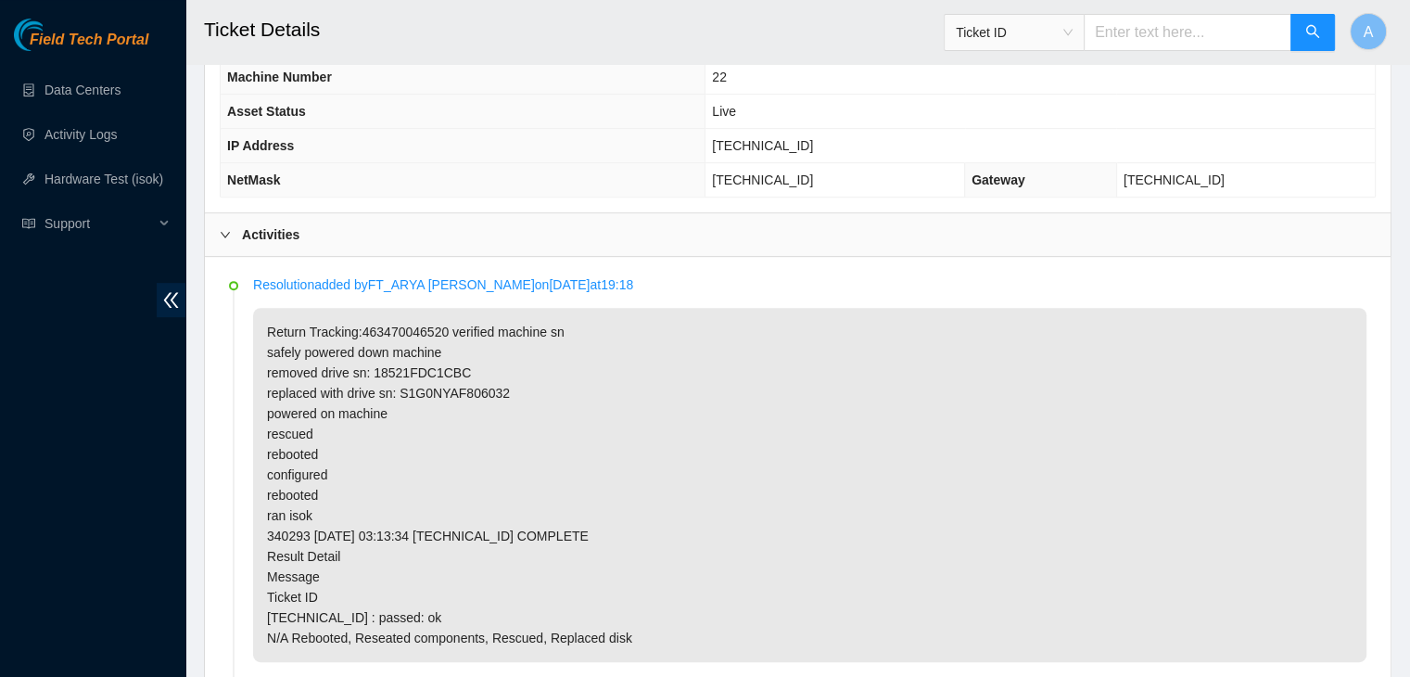
scroll to position [818, 0]
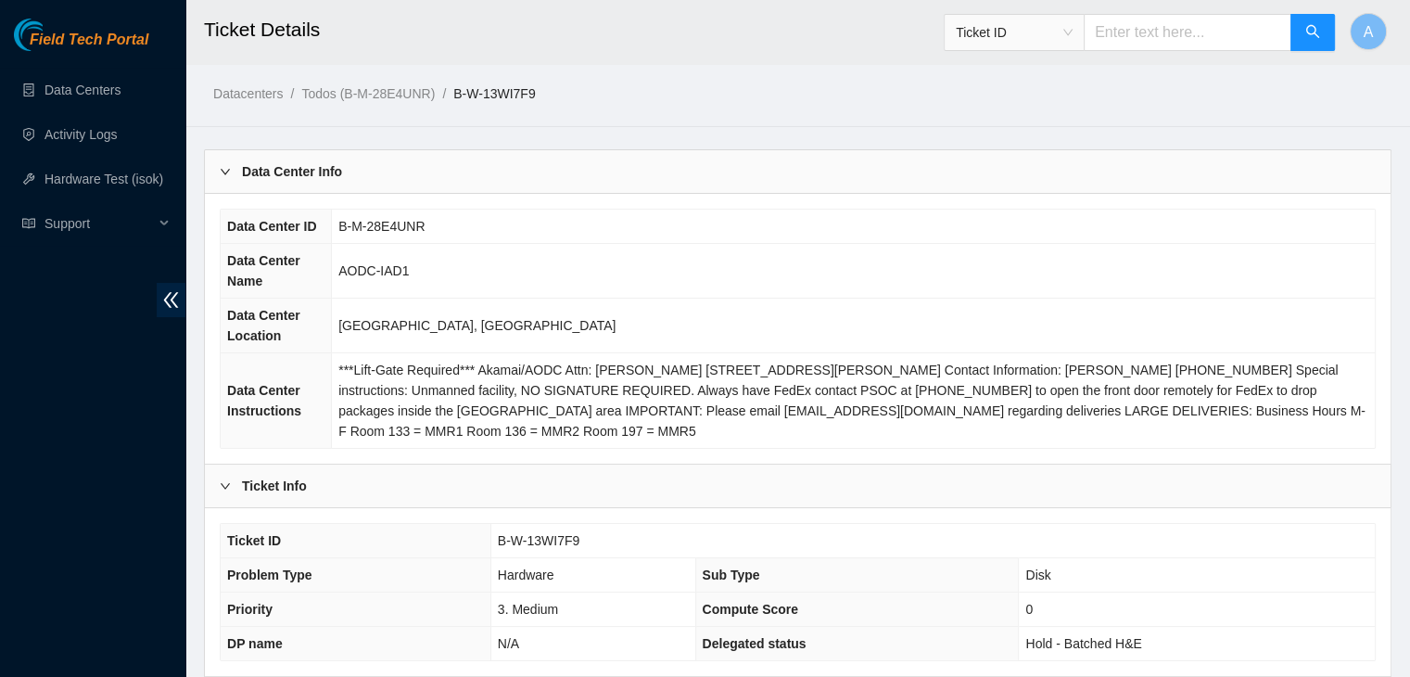
scroll to position [576, 0]
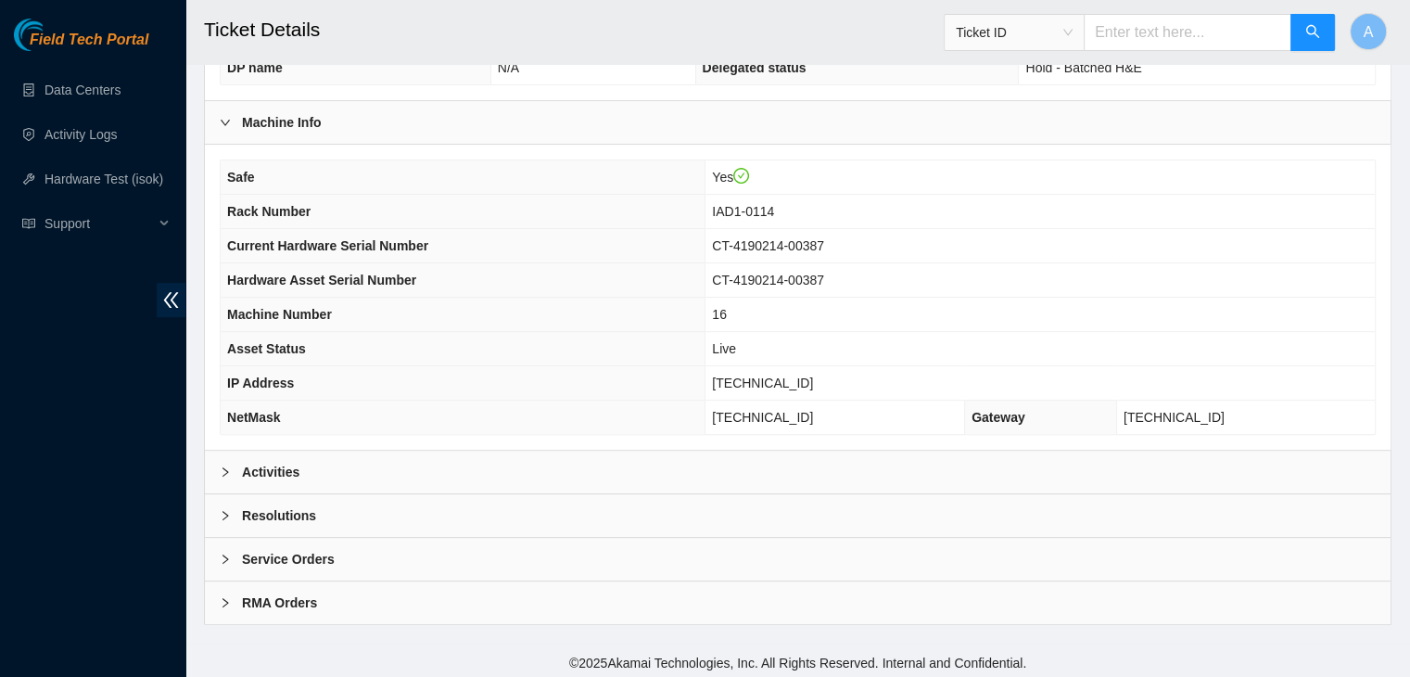
click at [363, 469] on div "Activities" at bounding box center [798, 472] width 1186 height 43
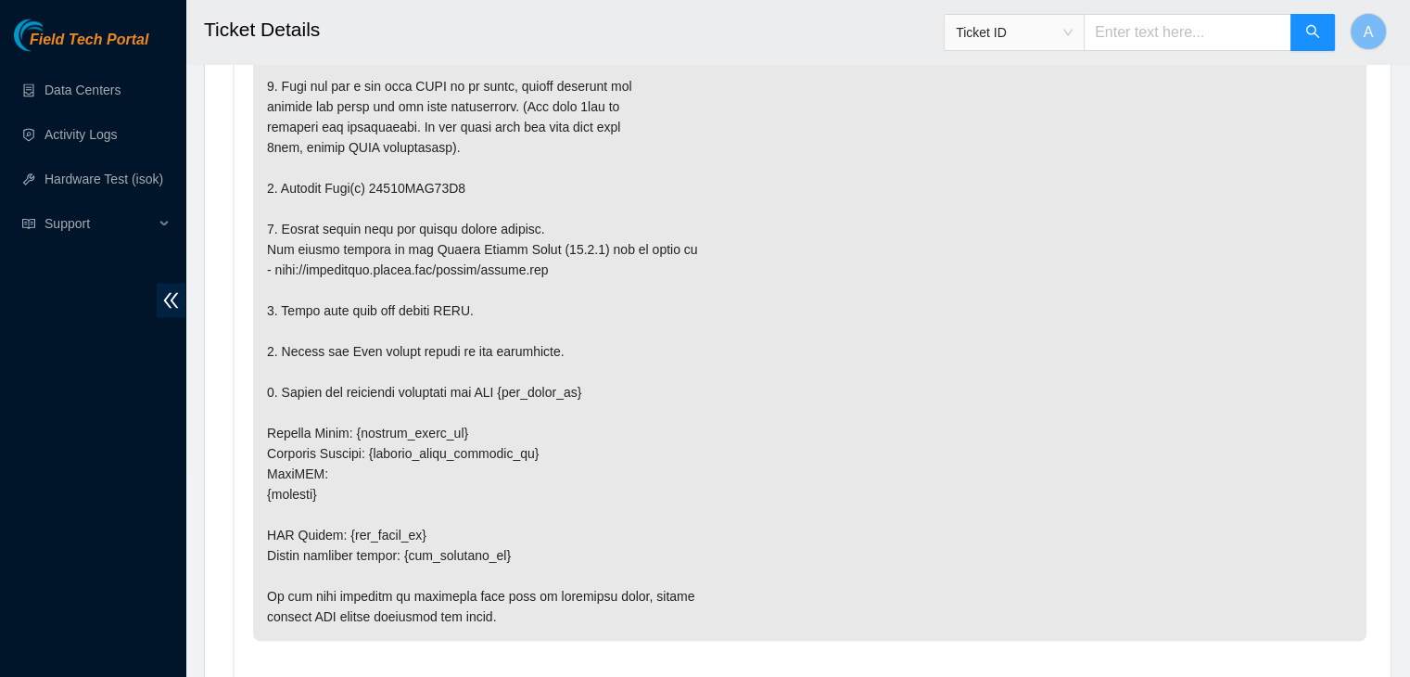
scroll to position [3332, 0]
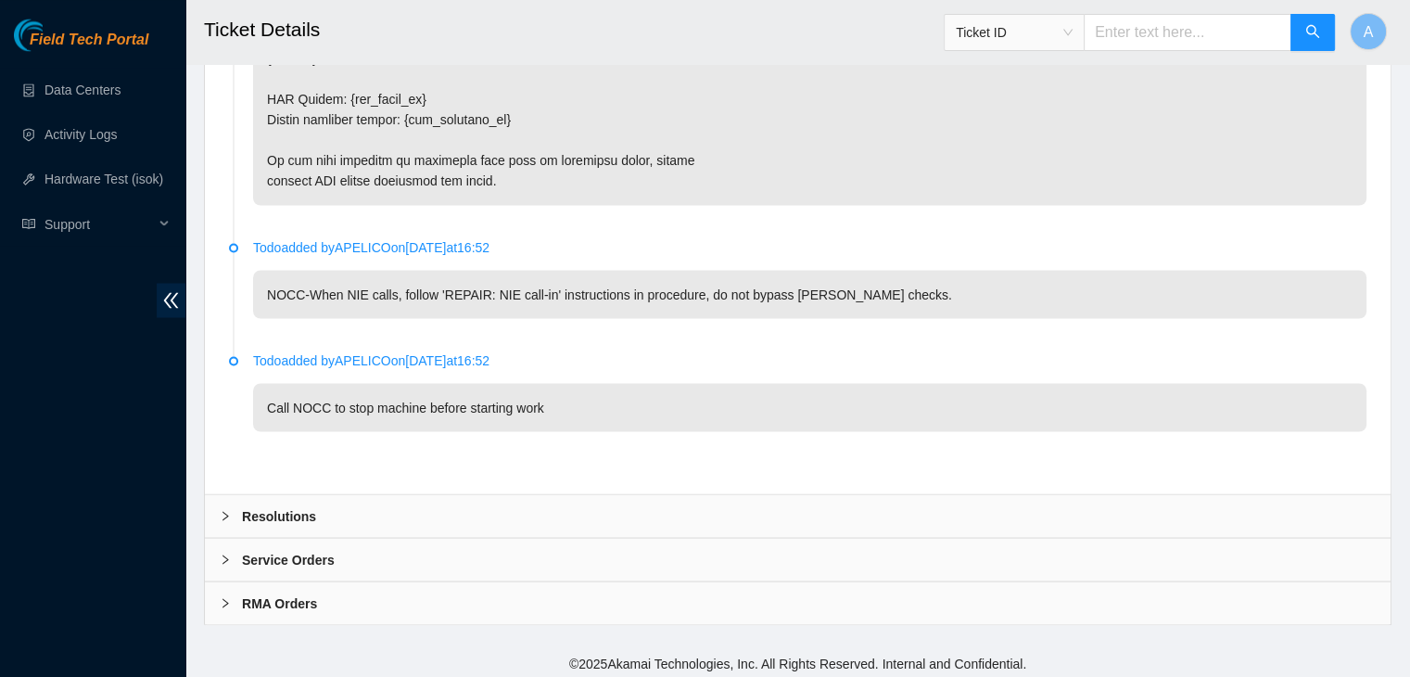
click at [379, 498] on div "Resolutions" at bounding box center [798, 515] width 1186 height 43
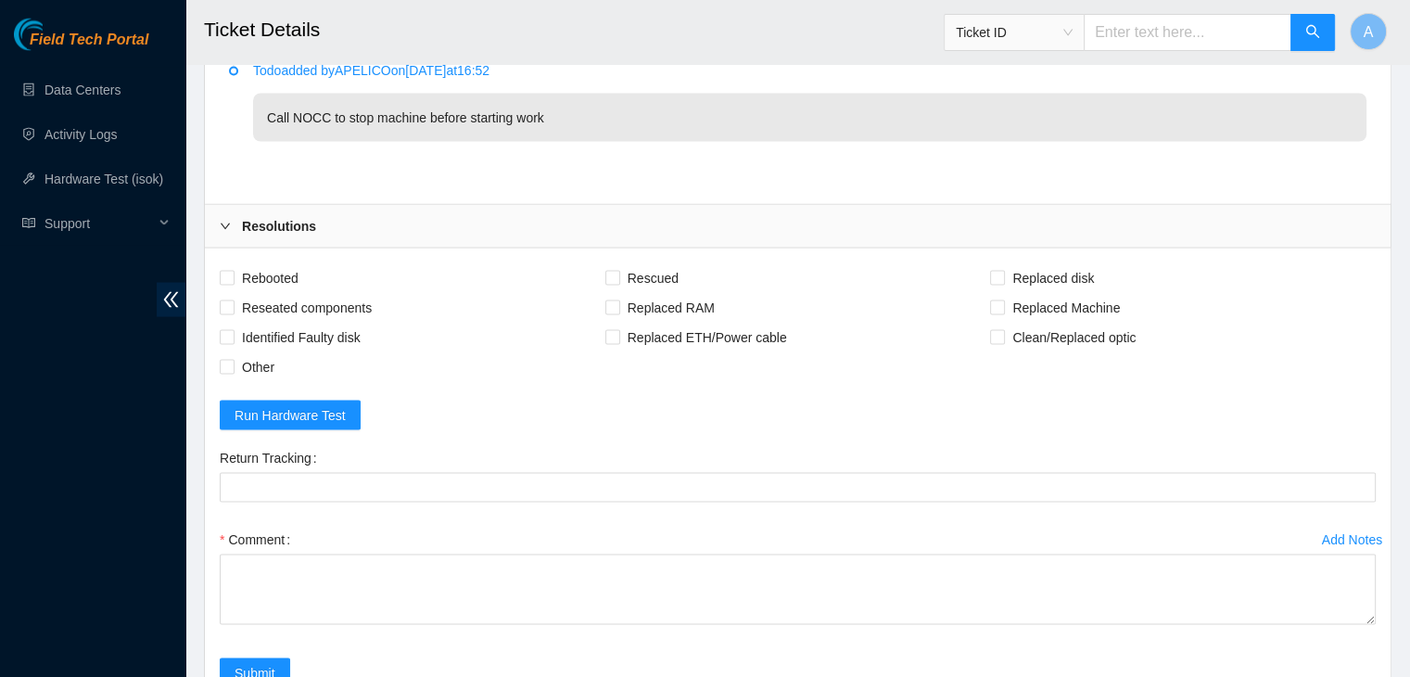
scroll to position [3630, 0]
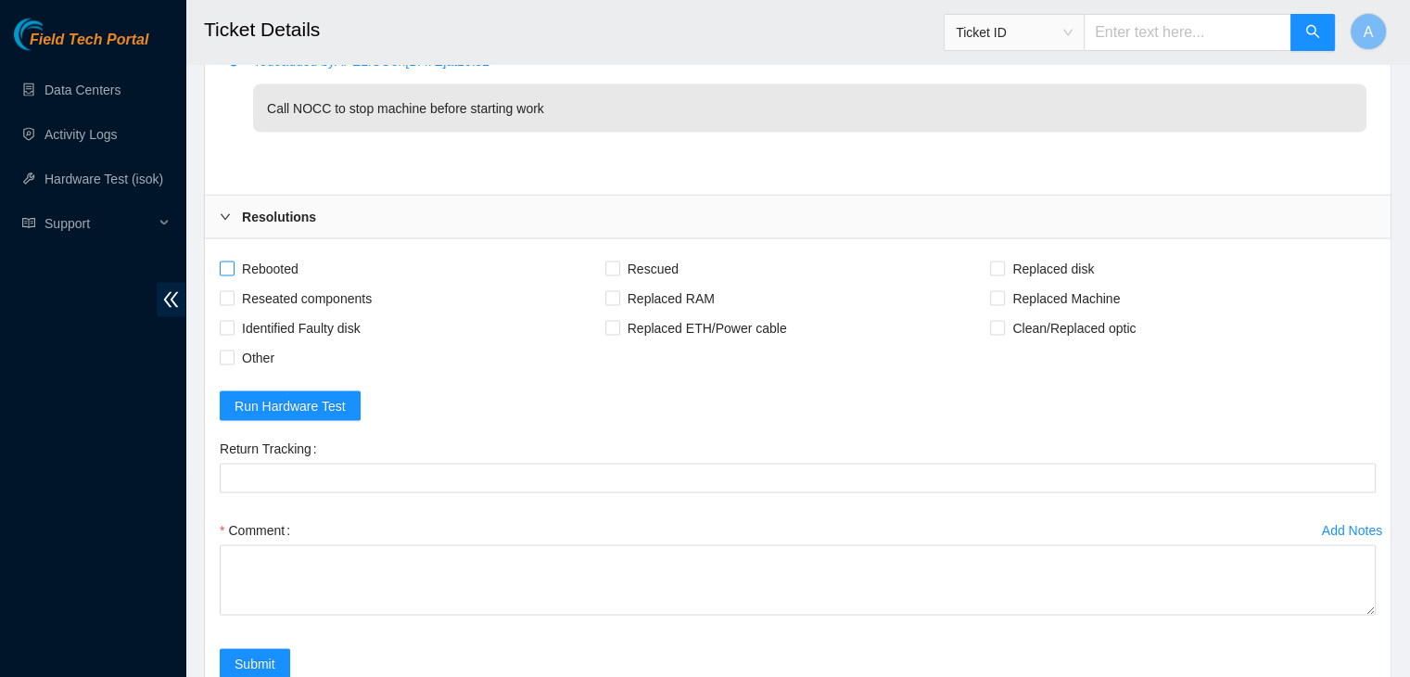
click at [283, 260] on span "Rebooted" at bounding box center [270, 269] width 71 height 30
click at [233, 261] on input "Rebooted" at bounding box center [226, 267] width 13 height 13
checkbox input "true"
click at [296, 291] on span "Reseated components" at bounding box center [307, 299] width 145 height 30
click at [233, 291] on input "Reseated components" at bounding box center [226, 297] width 13 height 13
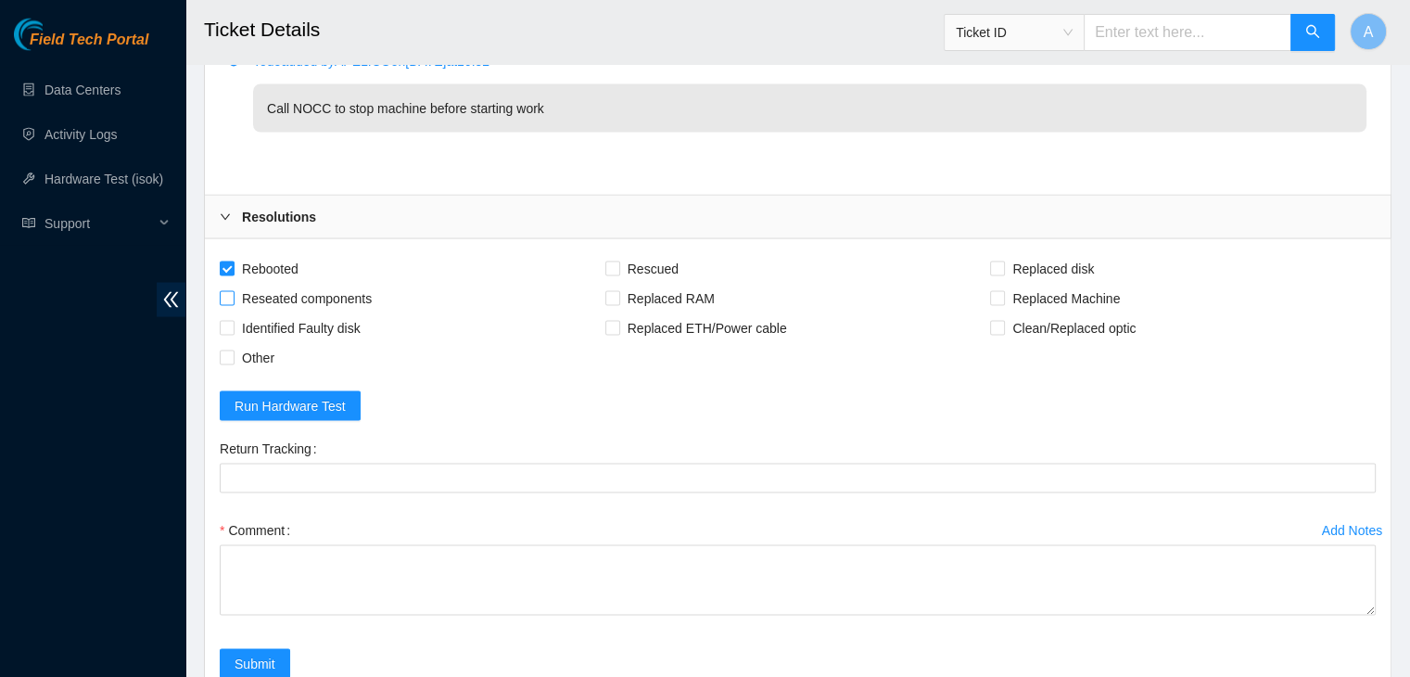
checkbox input "true"
click at [664, 254] on span "Rescued" at bounding box center [653, 269] width 66 height 30
click at [618, 261] on input "Rescued" at bounding box center [611, 267] width 13 height 13
checkbox input "true"
click at [1010, 257] on span "Replaced disk" at bounding box center [1053, 269] width 96 height 30
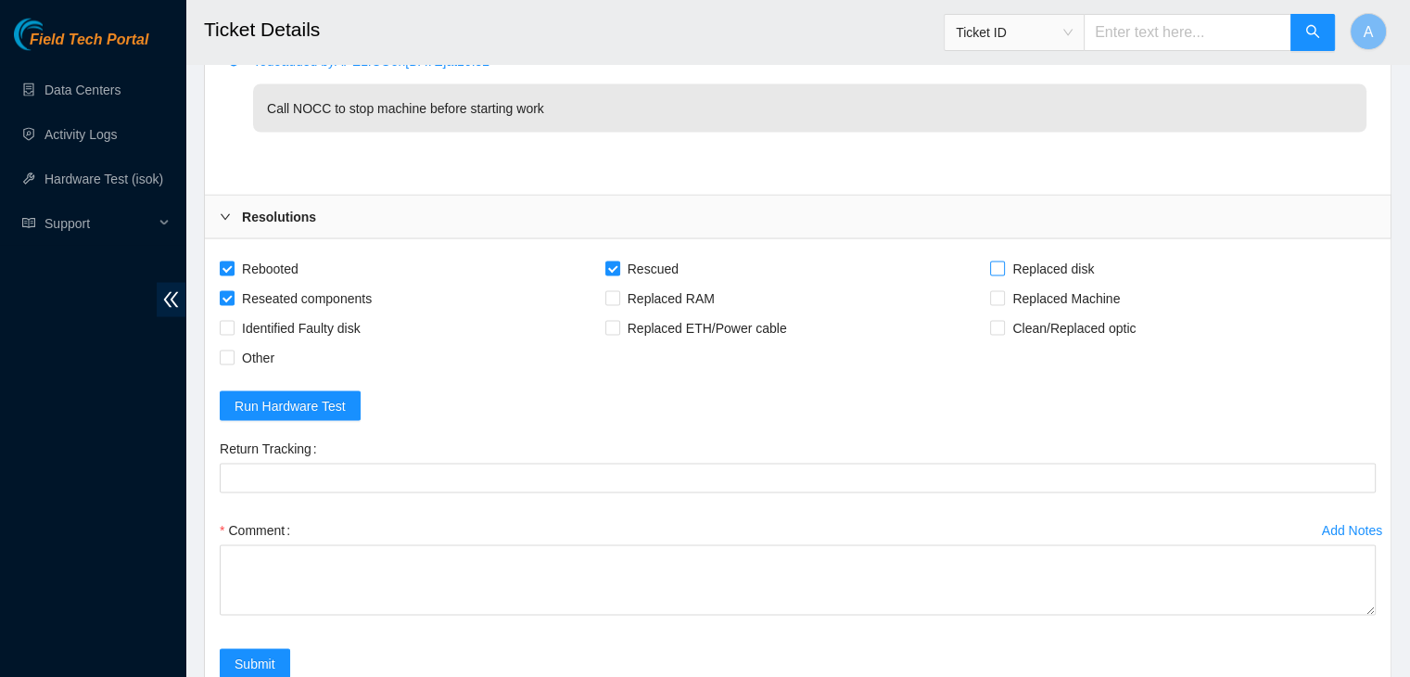
click at [1003, 261] on input "Replaced disk" at bounding box center [996, 267] width 13 height 13
checkbox input "true"
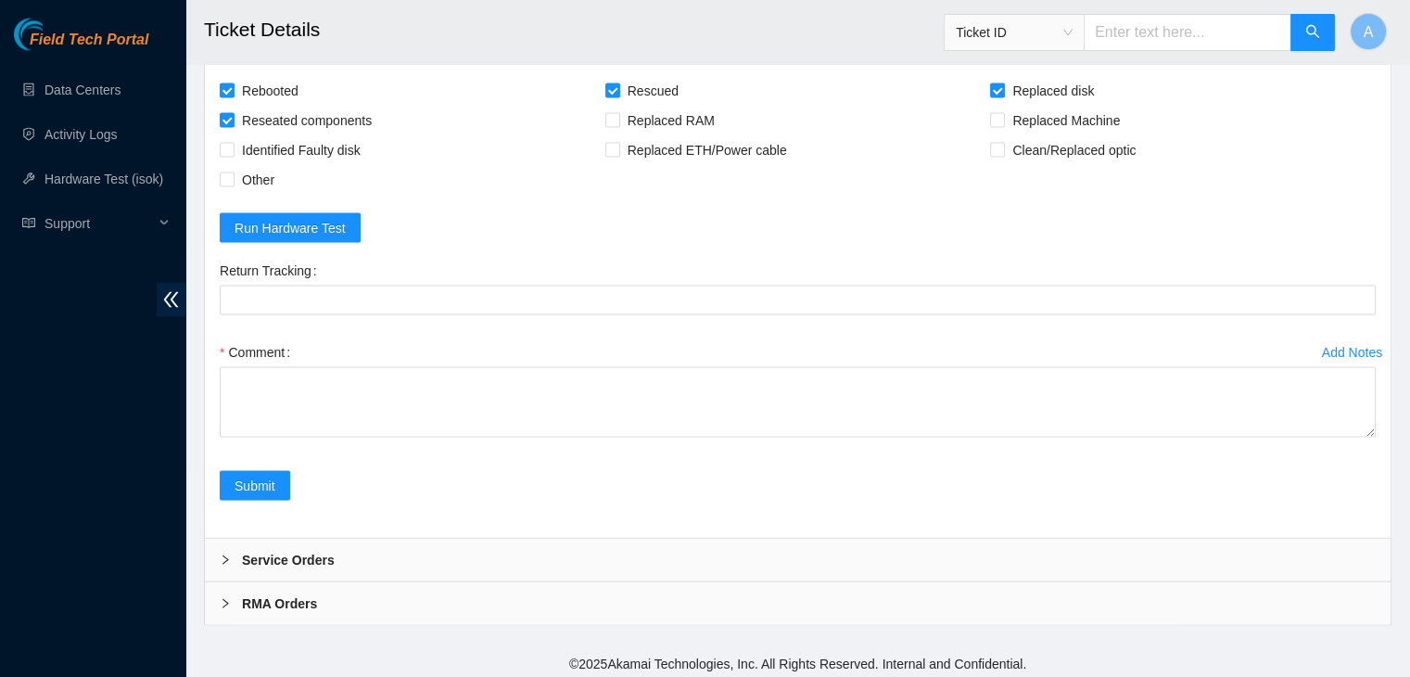
drag, startPoint x: 1366, startPoint y: 426, endPoint x: 1302, endPoint y: 719, distance: 300.0
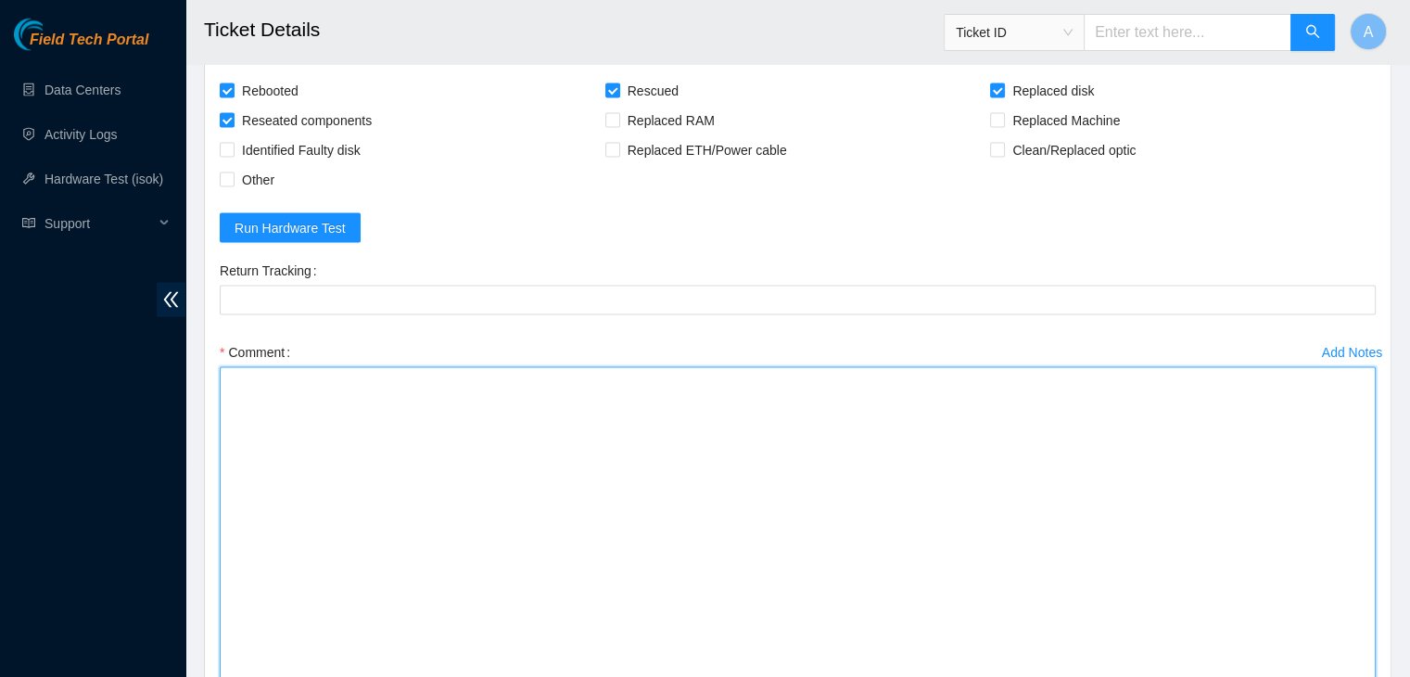
click at [995, 561] on textarea "Comment" at bounding box center [798, 548] width 1156 height 363
paste textarea "verified machine sn safely powered down machine removed drive sn: 18521FDB83C3 …"
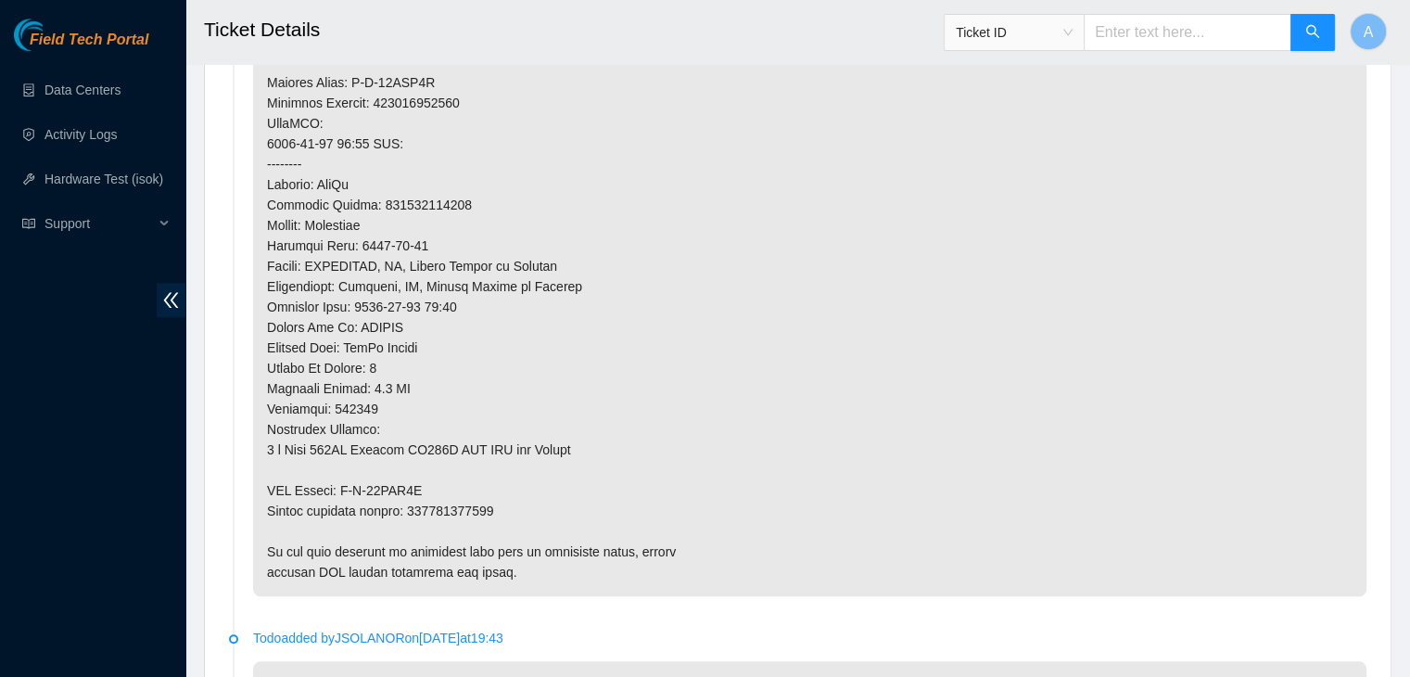
scroll to position [1513, 0]
type textarea "verified machine sn safely powered down machine removed drive sn: 18521FDB83C3 …"
click at [446, 500] on p at bounding box center [809, 101] width 1113 height 986
copy p "463470046483"
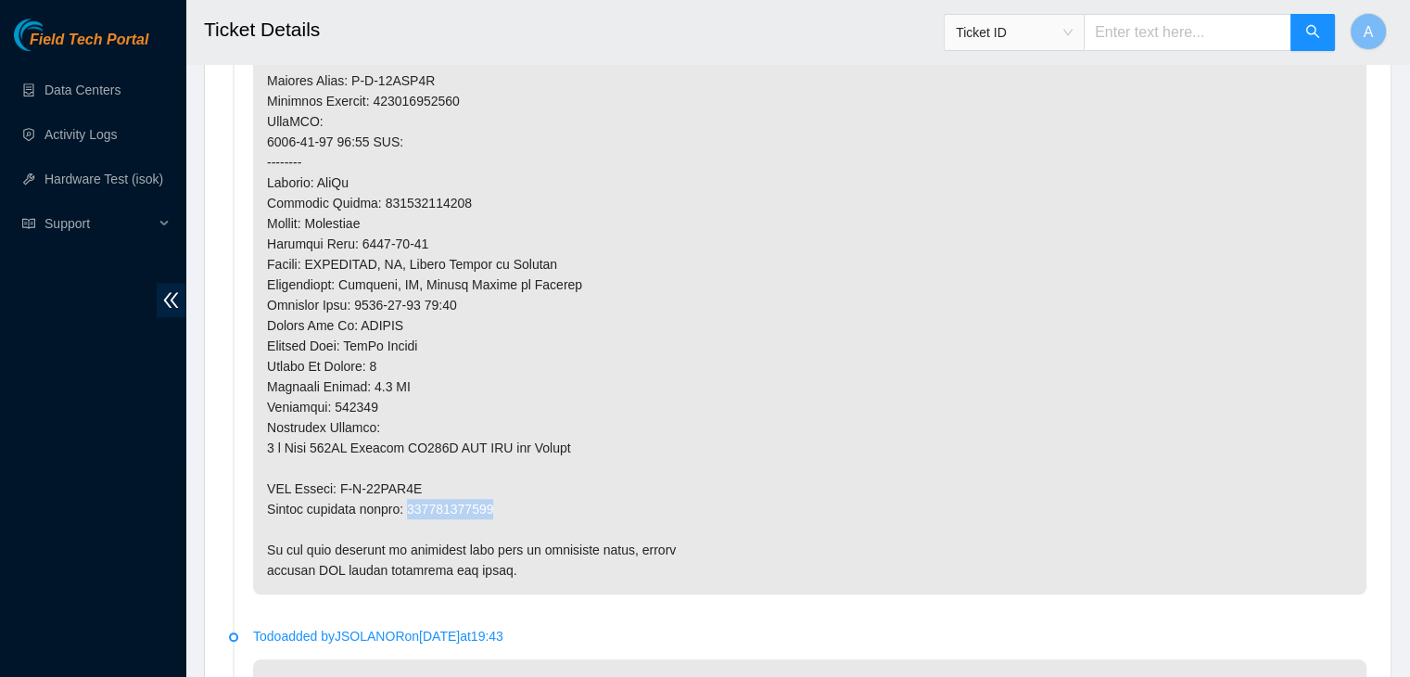
click at [446, 500] on p at bounding box center [809, 101] width 1113 height 986
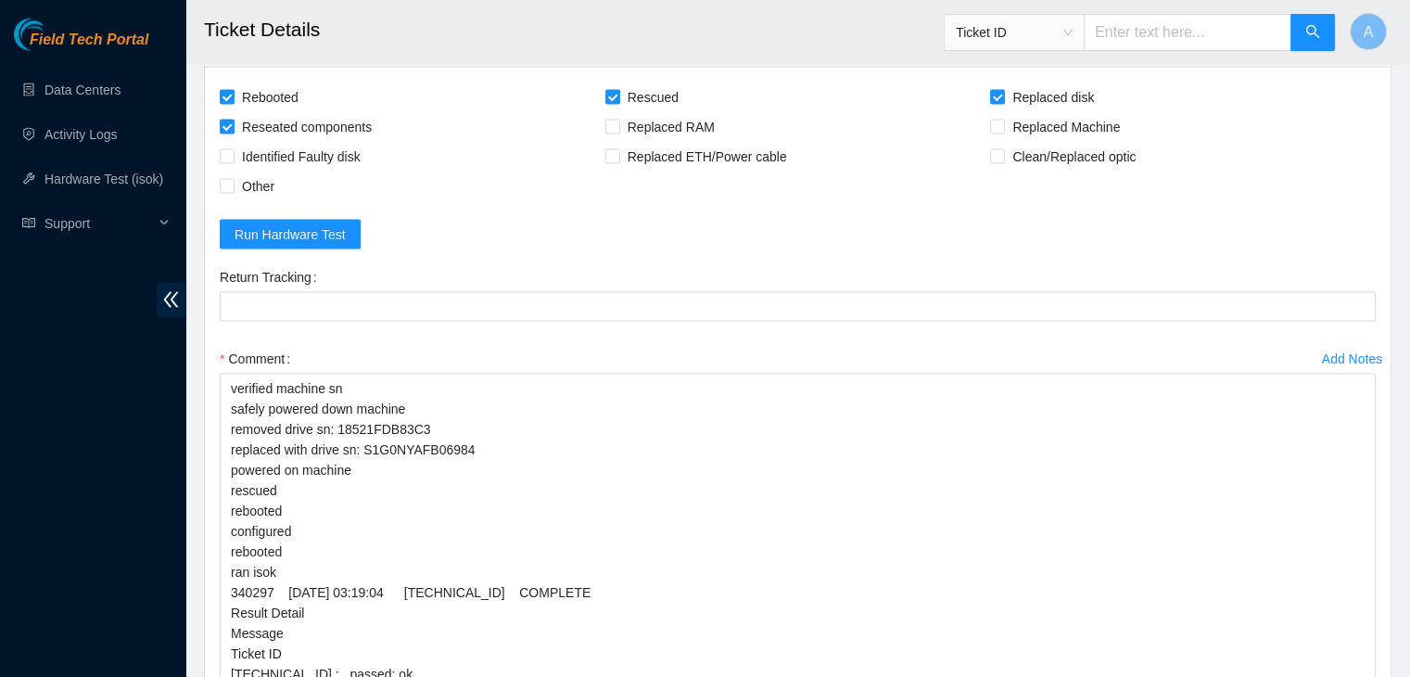
scroll to position [3810, 0]
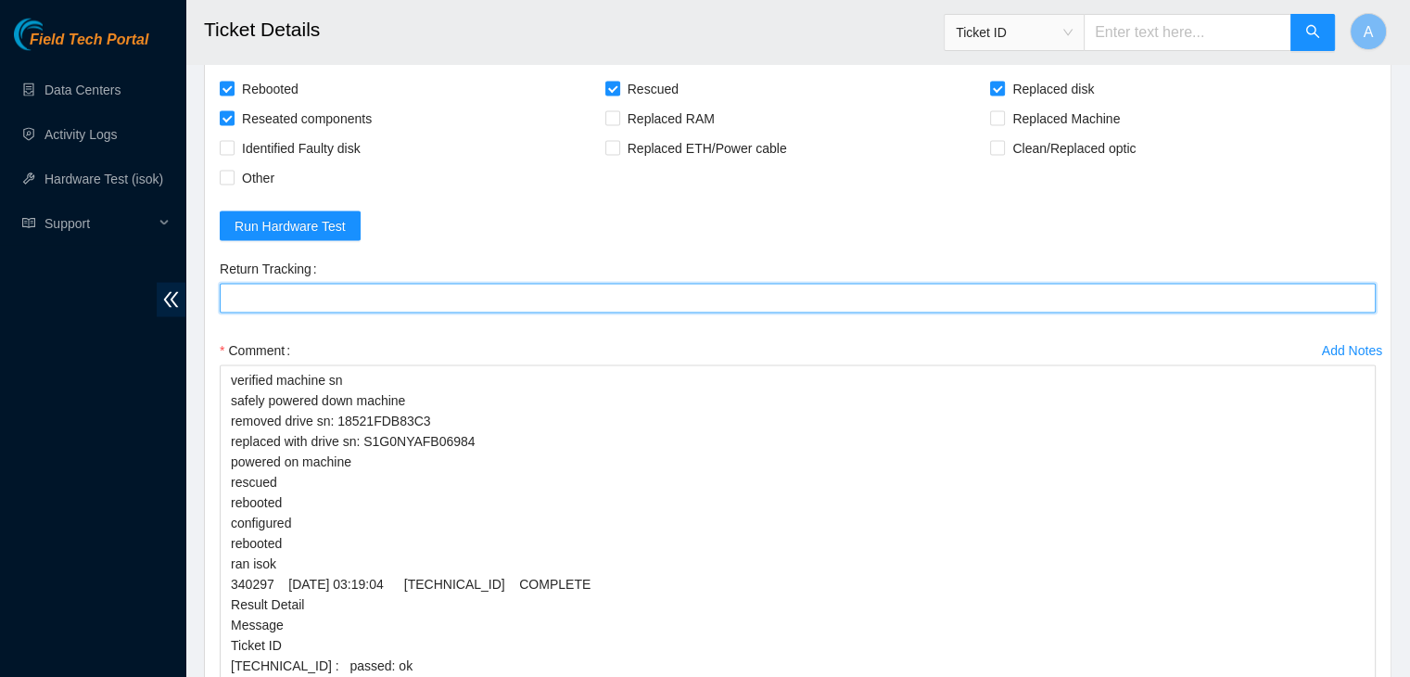
click at [604, 289] on Tracking "Return Tracking" at bounding box center [798, 299] width 1156 height 30
paste Tracking "463470046483"
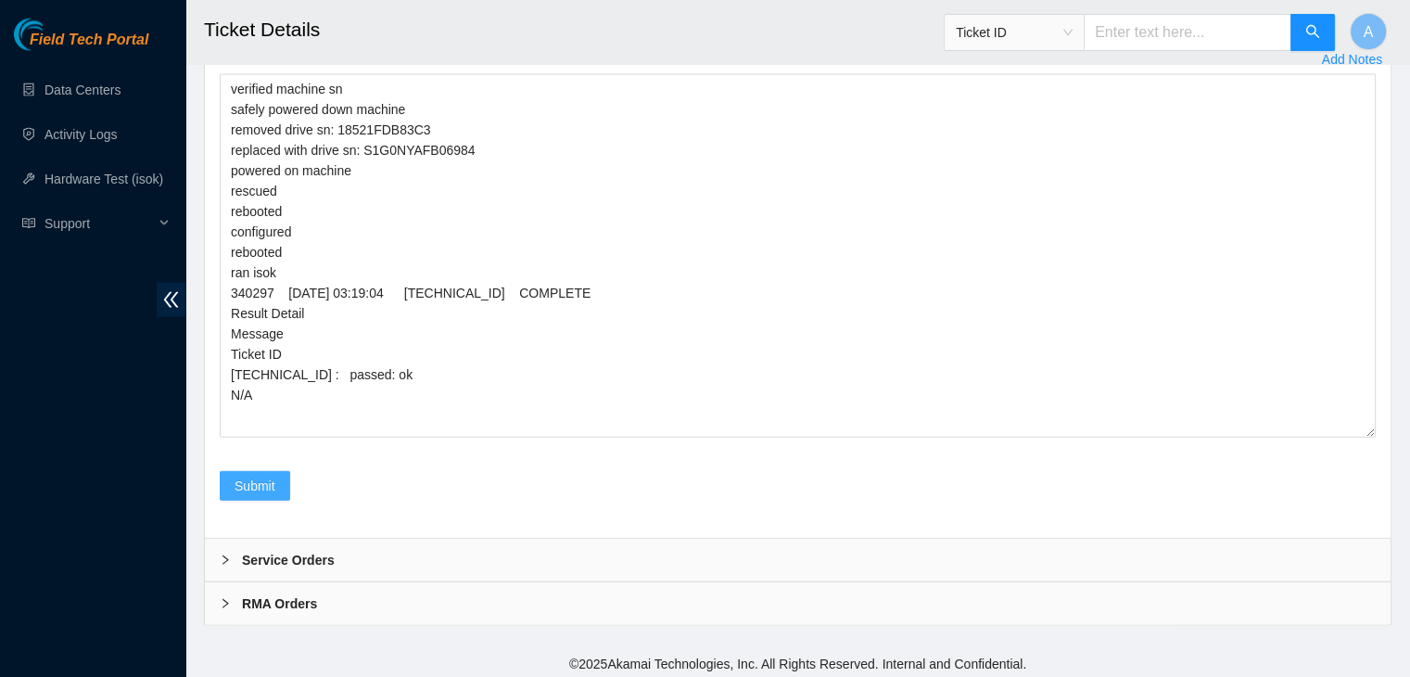
type Tracking "463470046483"
click at [266, 487] on span "Submit" at bounding box center [255, 486] width 41 height 20
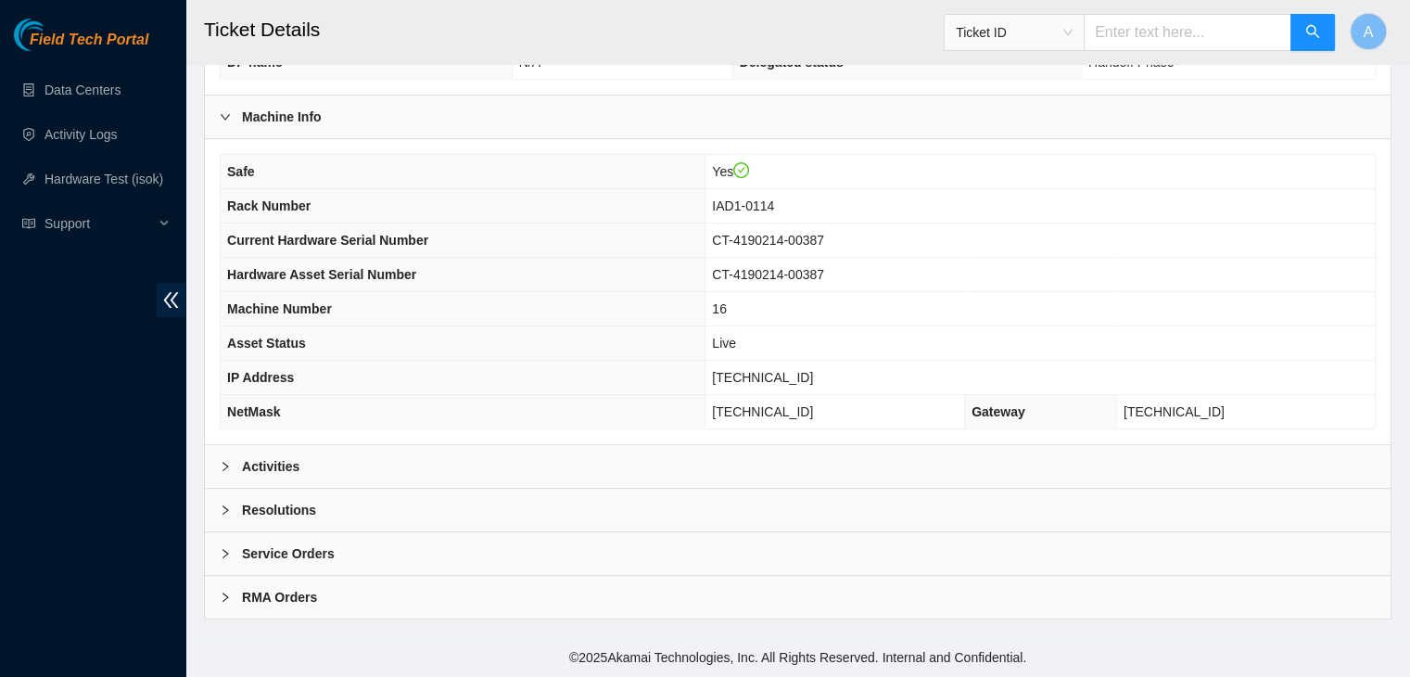
scroll to position [576, 0]
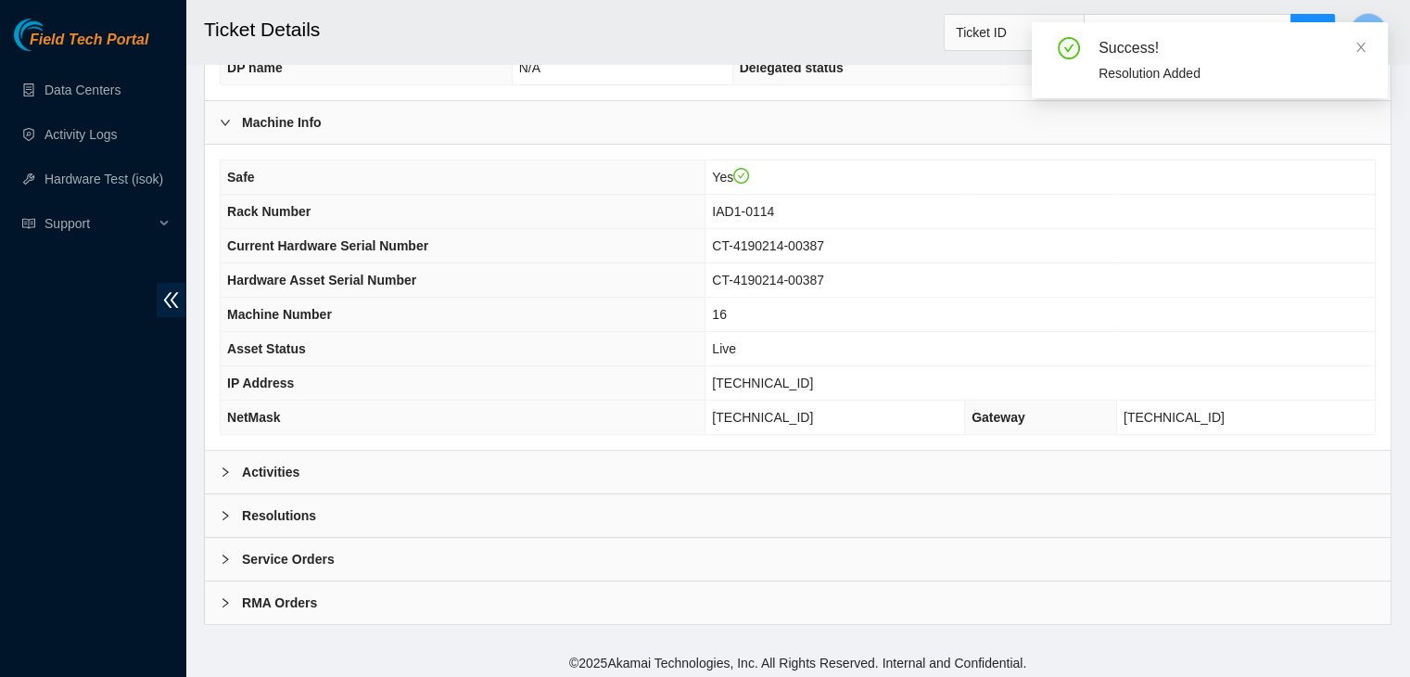
click at [380, 468] on div "Activities" at bounding box center [798, 472] width 1186 height 43
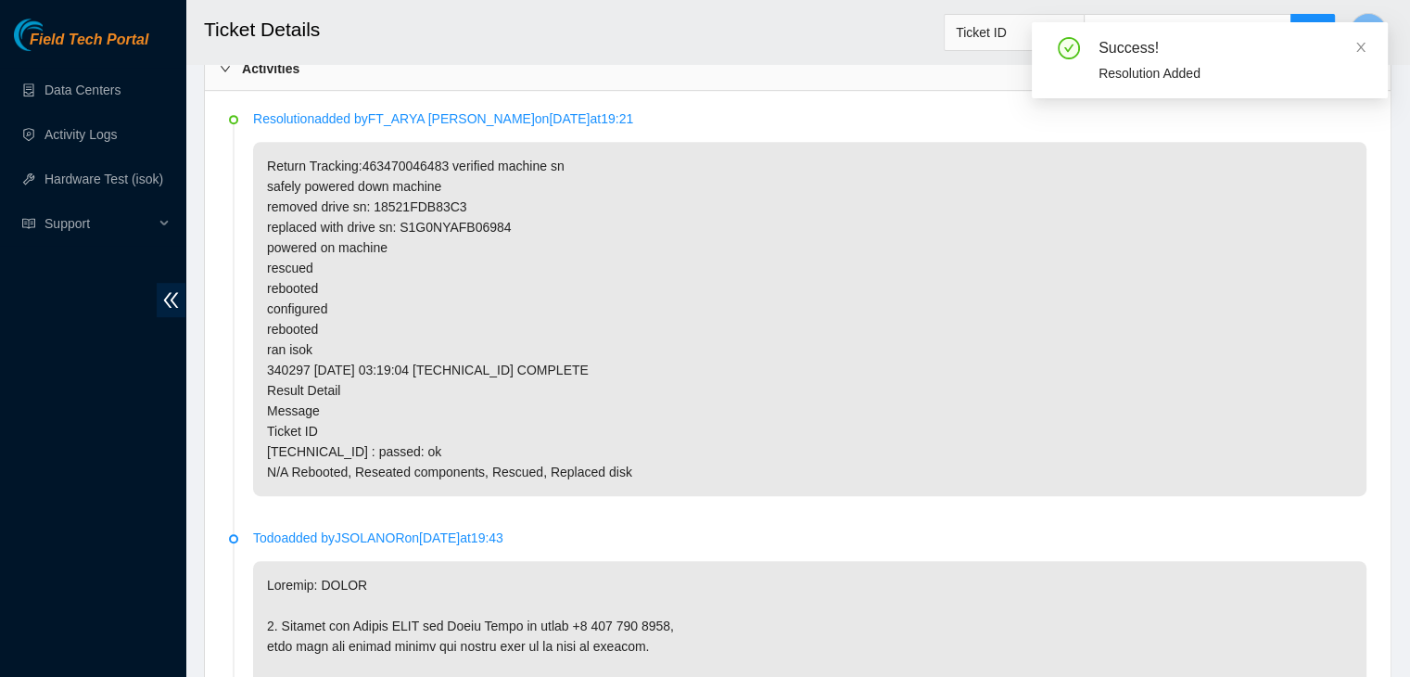
scroll to position [1001, 0]
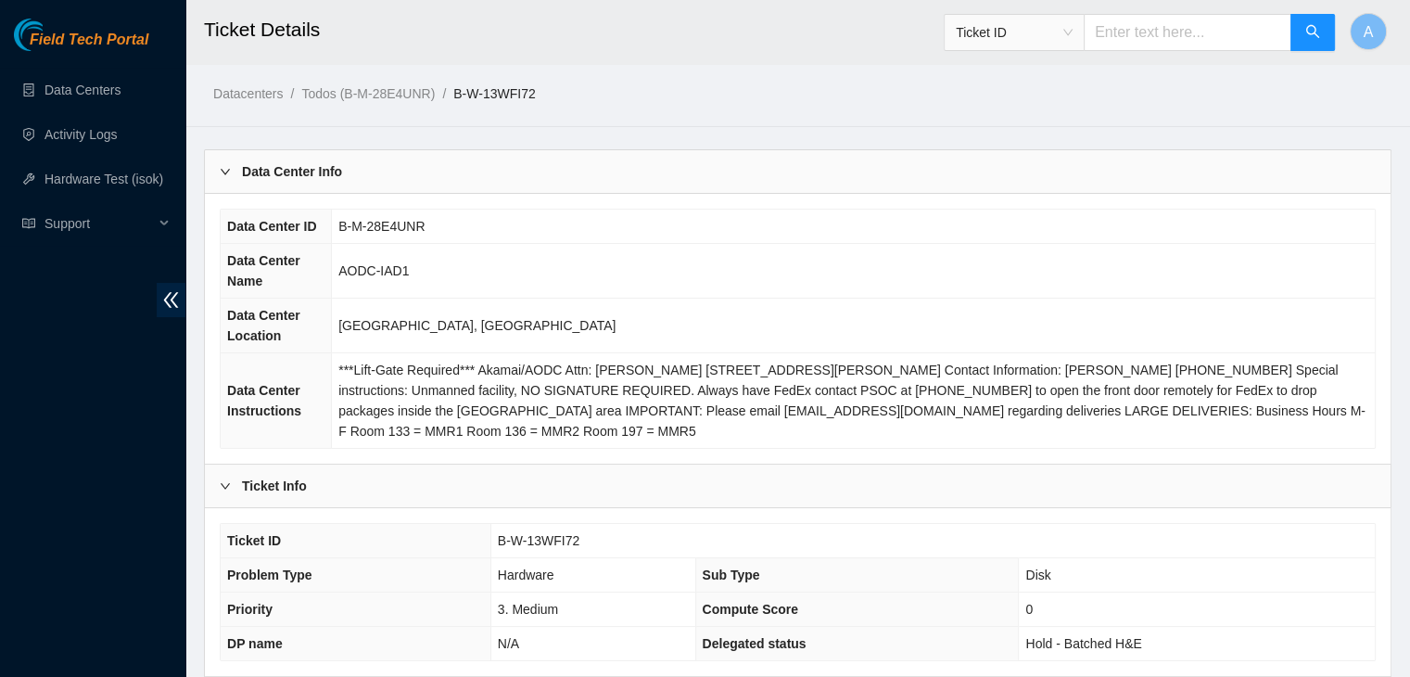
scroll to position [576, 0]
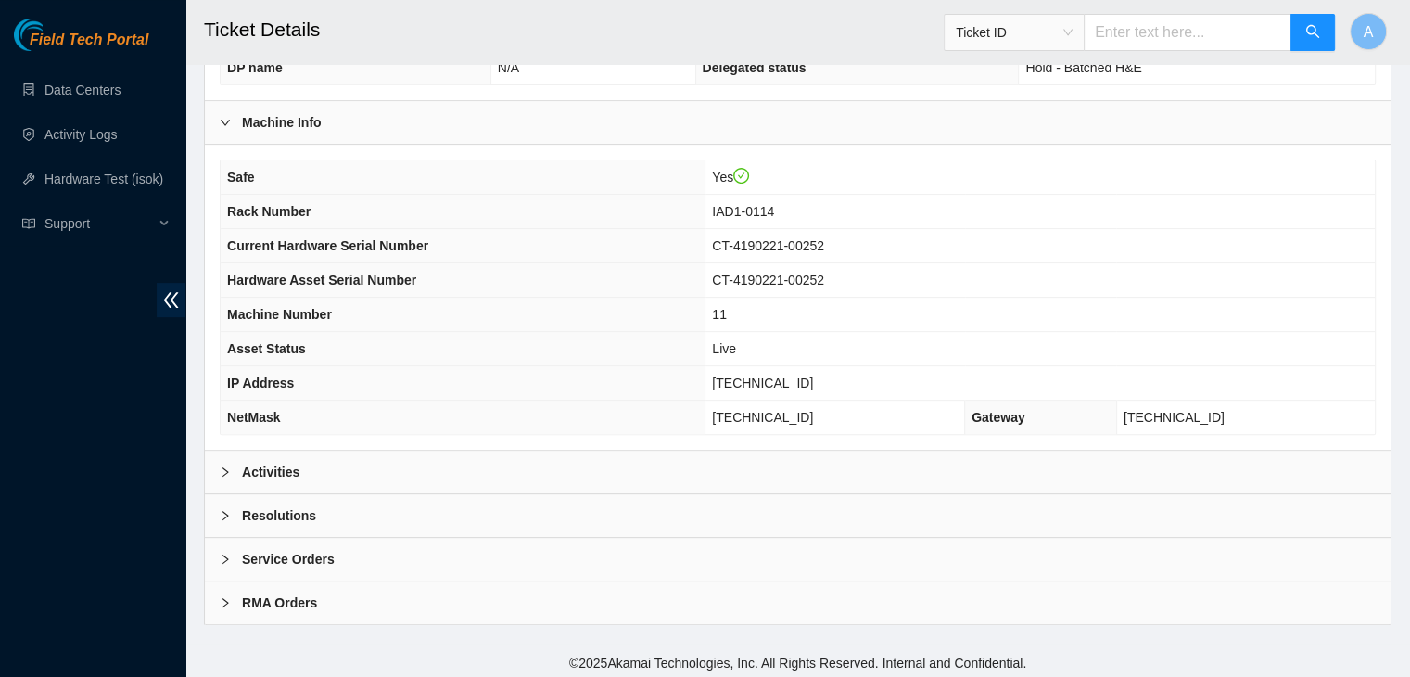
click at [660, 511] on div "Resolutions" at bounding box center [798, 515] width 1186 height 43
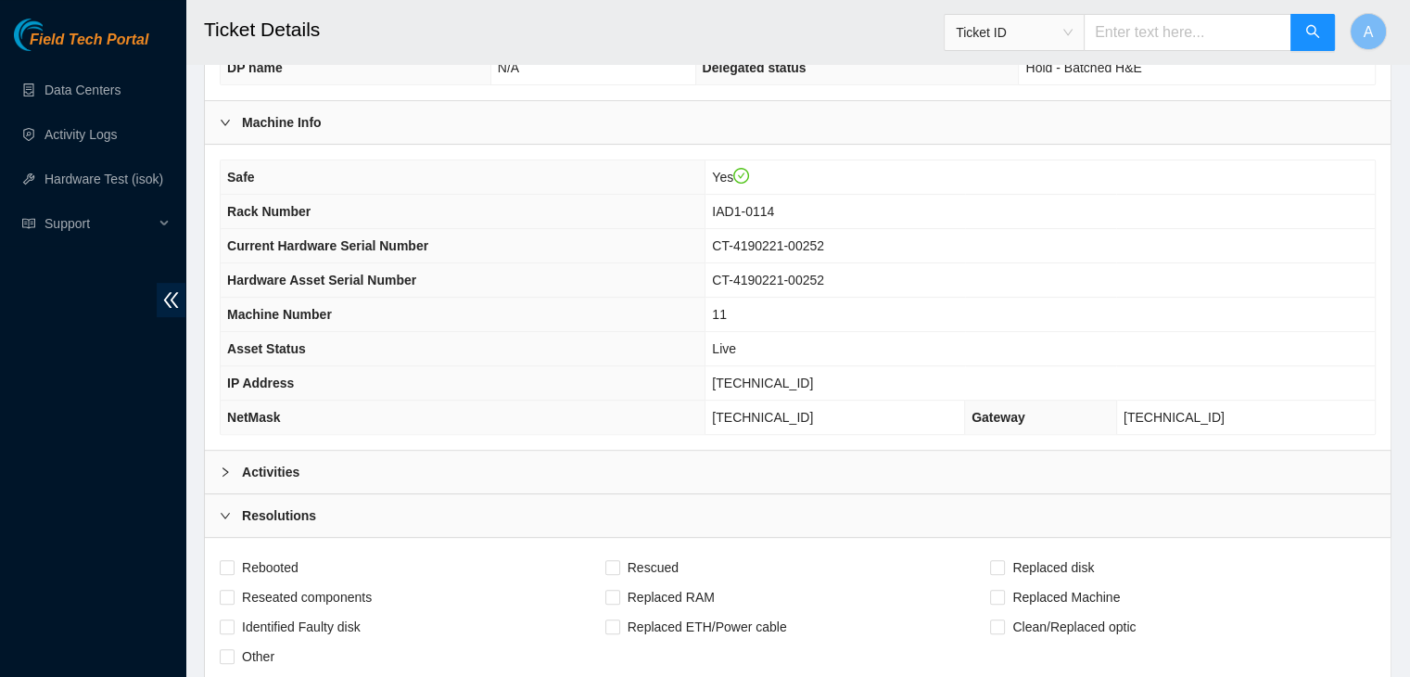
scroll to position [1053, 0]
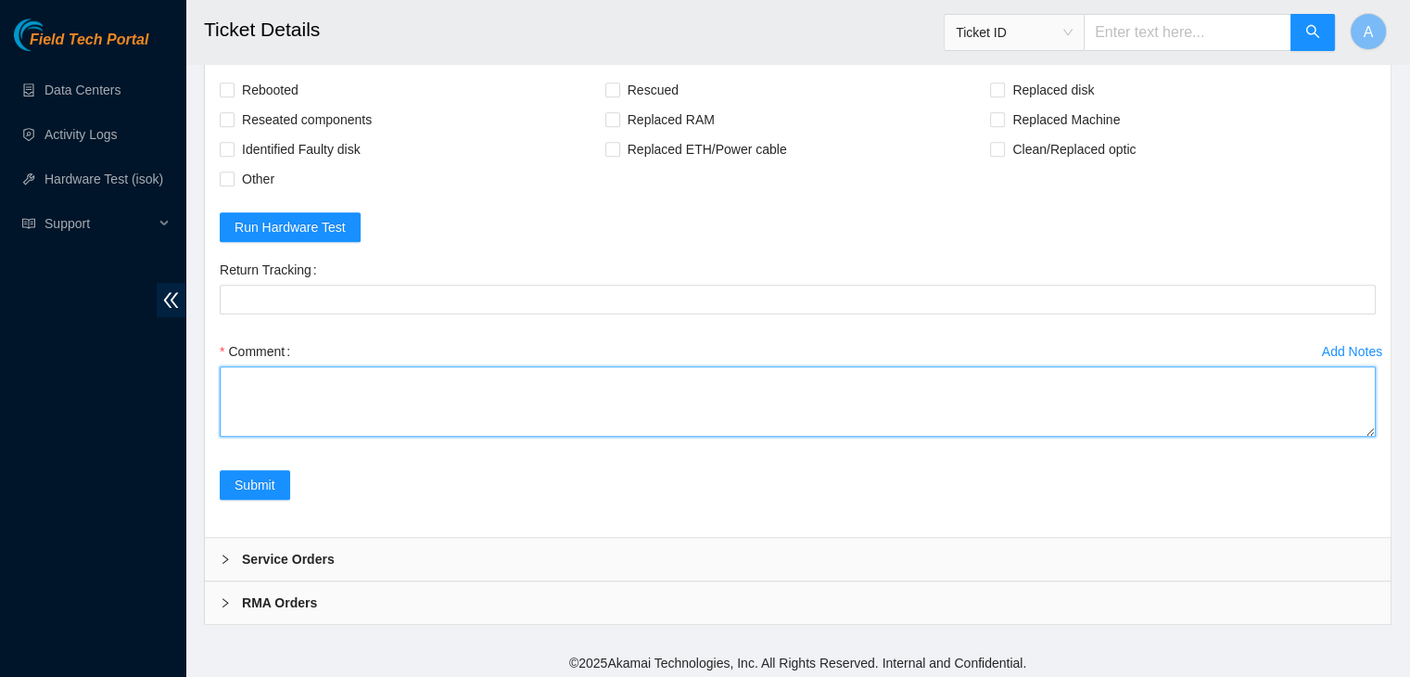
drag, startPoint x: 1369, startPoint y: 429, endPoint x: 1332, endPoint y: 483, distance: 65.3
click at [1328, 489] on form "Rebooted Rescued Replaced disk Reseated components Replaced RAM Replaced Machin…" at bounding box center [798, 298] width 1156 height 447
drag, startPoint x: 1368, startPoint y: 427, endPoint x: 1276, endPoint y: 719, distance: 306.4
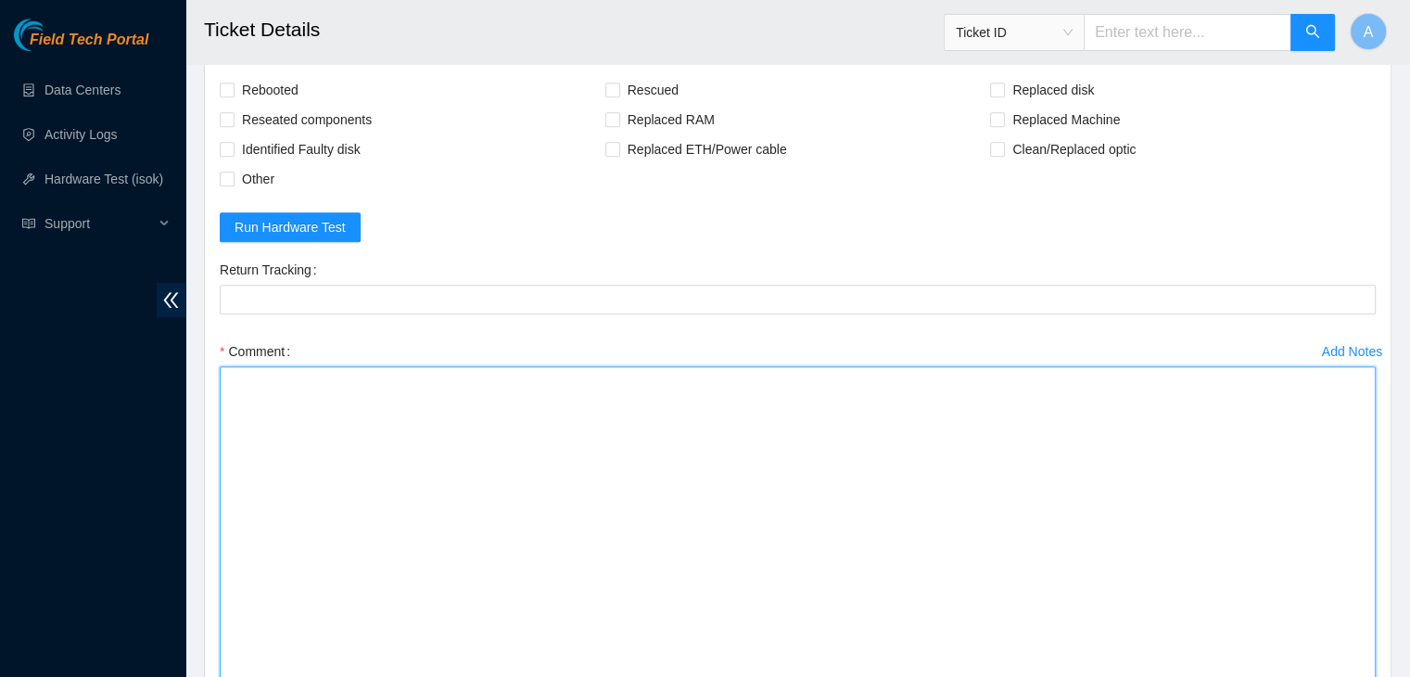
click at [1068, 438] on textarea "Comment" at bounding box center [798, 547] width 1156 height 362
paste textarea "verified machine sn safely powered down machine removed drive sn: 18521FDB4F47 …"
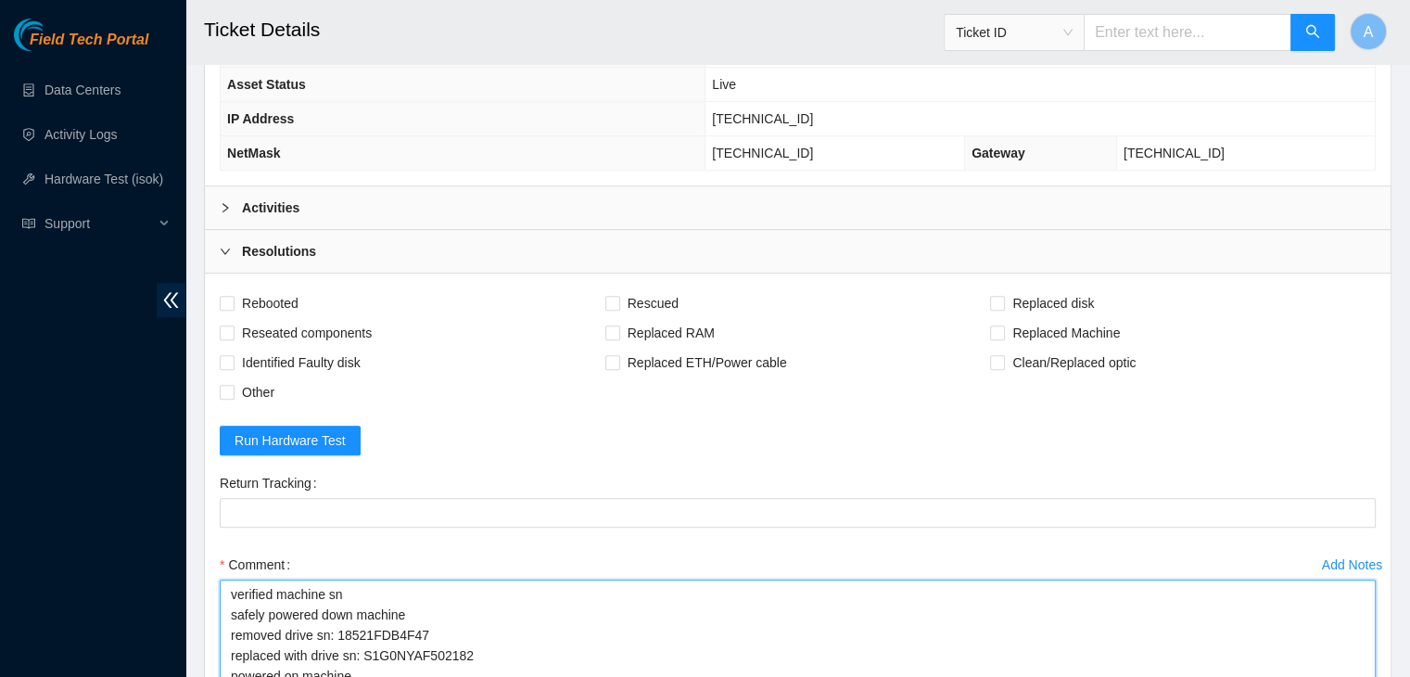
scroll to position [853, 0]
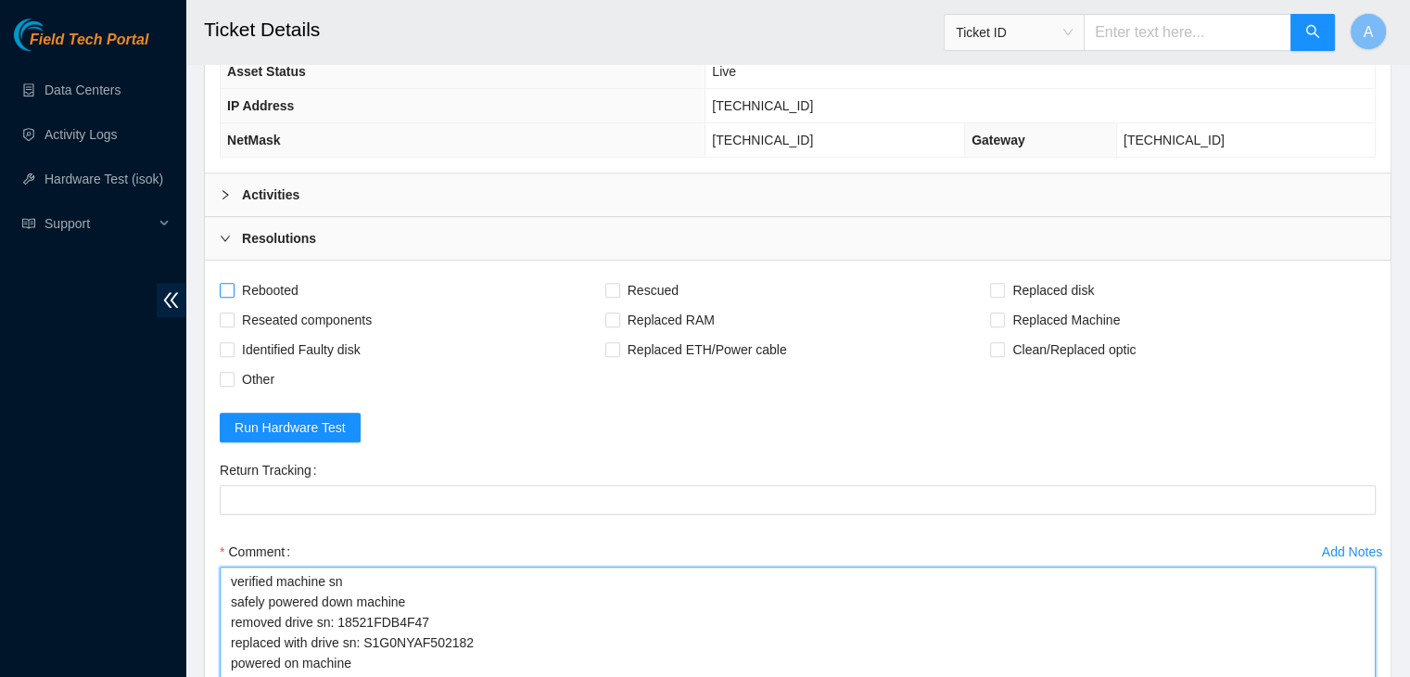
type textarea "verified machine sn safely powered down machine removed drive sn: 18521FDB4F47 …"
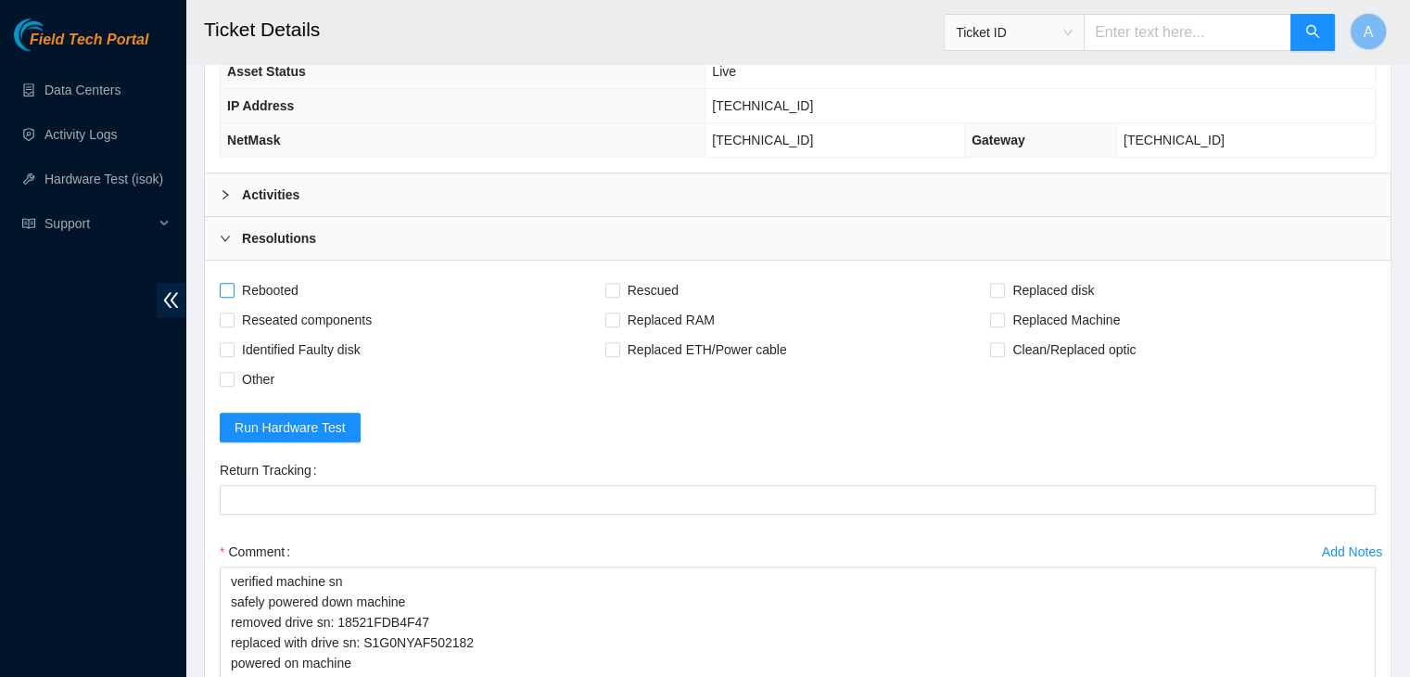
click at [263, 286] on span "Rebooted" at bounding box center [270, 290] width 71 height 30
click at [233, 286] on input "Rebooted" at bounding box center [226, 289] width 13 height 13
checkbox input "true"
click at [267, 310] on span "Reseated components" at bounding box center [307, 320] width 145 height 30
click at [233, 312] on input "Reseated components" at bounding box center [226, 318] width 13 height 13
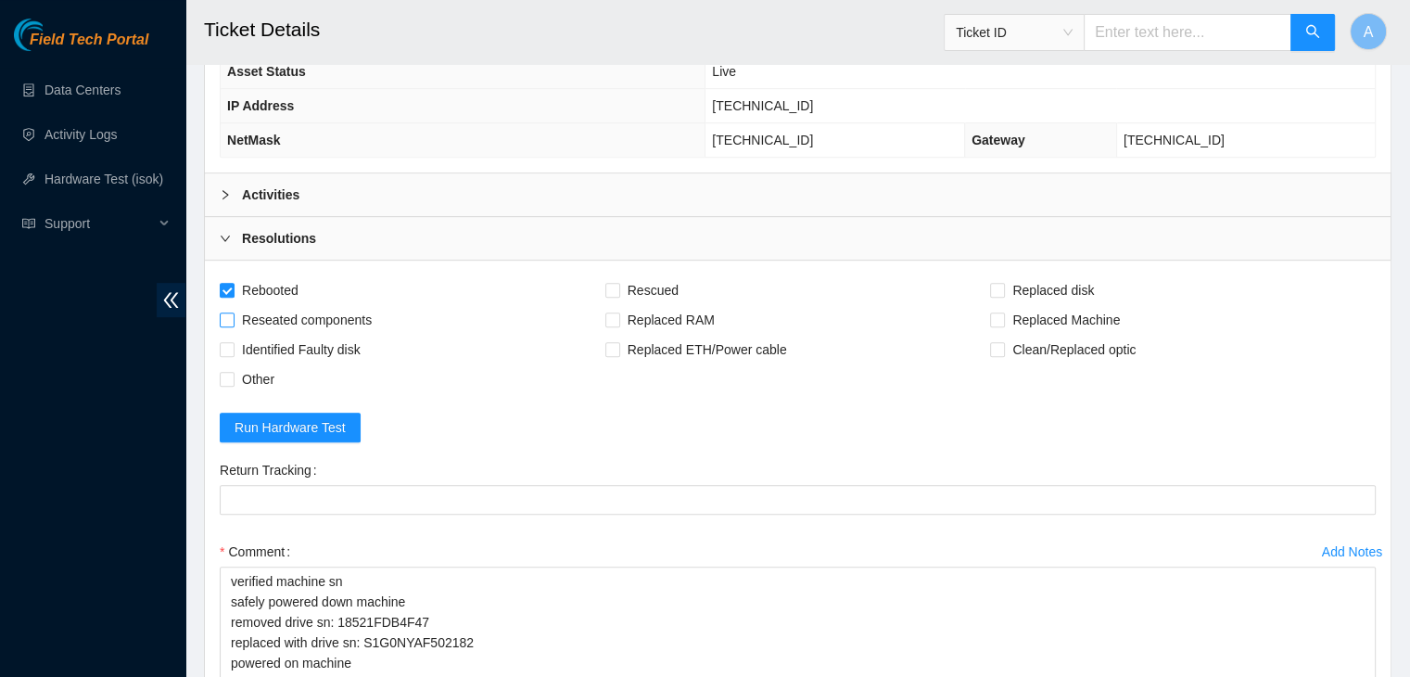
checkbox input "true"
click at [642, 278] on span "Rescued" at bounding box center [653, 290] width 66 height 30
click at [618, 283] on input "Rescued" at bounding box center [611, 289] width 13 height 13
checkbox input "true"
click at [997, 291] on span at bounding box center [997, 290] width 15 height 15
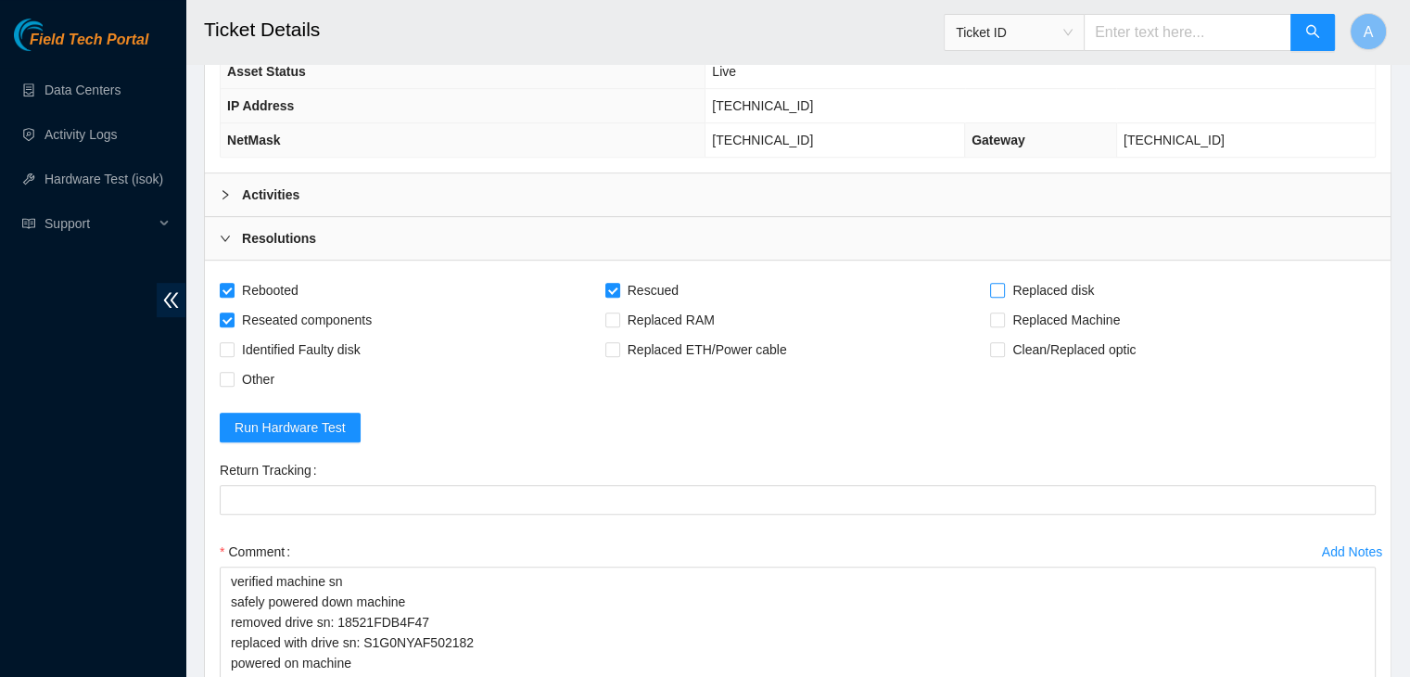
click at [997, 291] on input "Replaced disk" at bounding box center [996, 289] width 13 height 13
checkbox input "true"
click at [762, 176] on div "Activities" at bounding box center [798, 194] width 1186 height 43
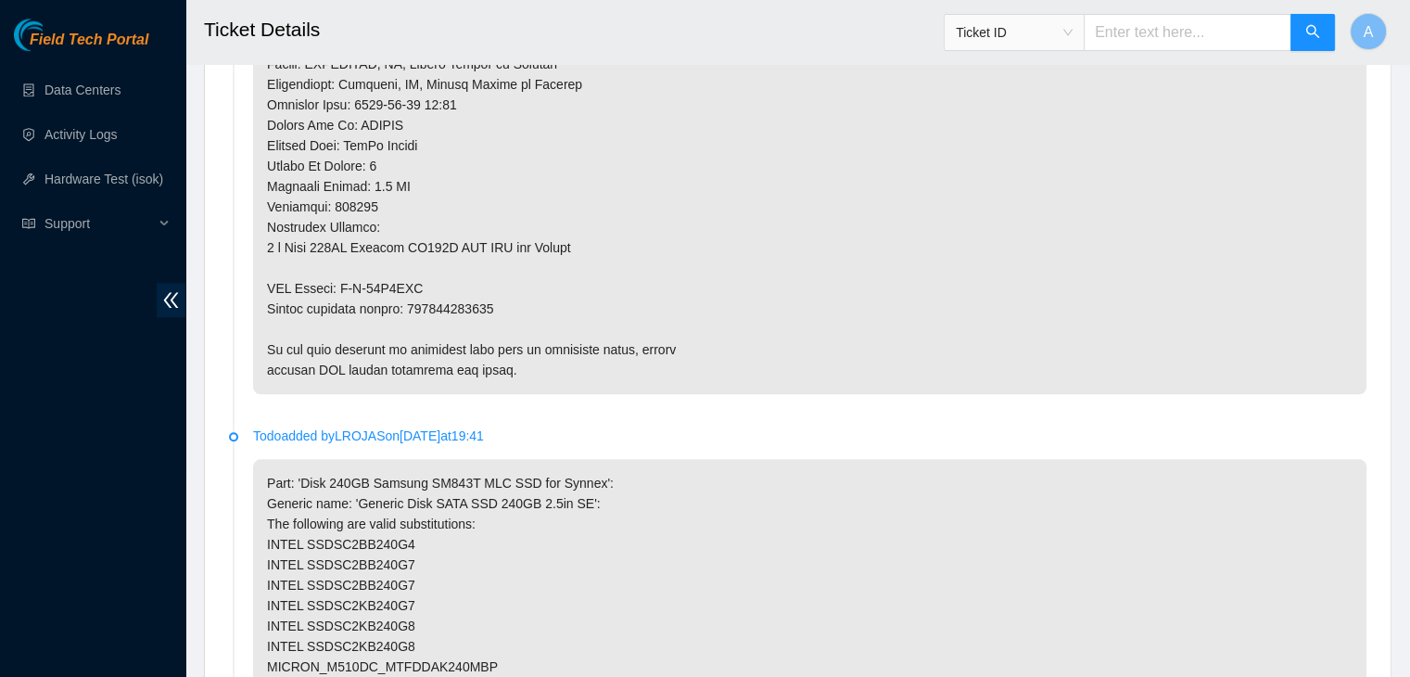
scroll to position [1713, 0]
copy p "463470046461"
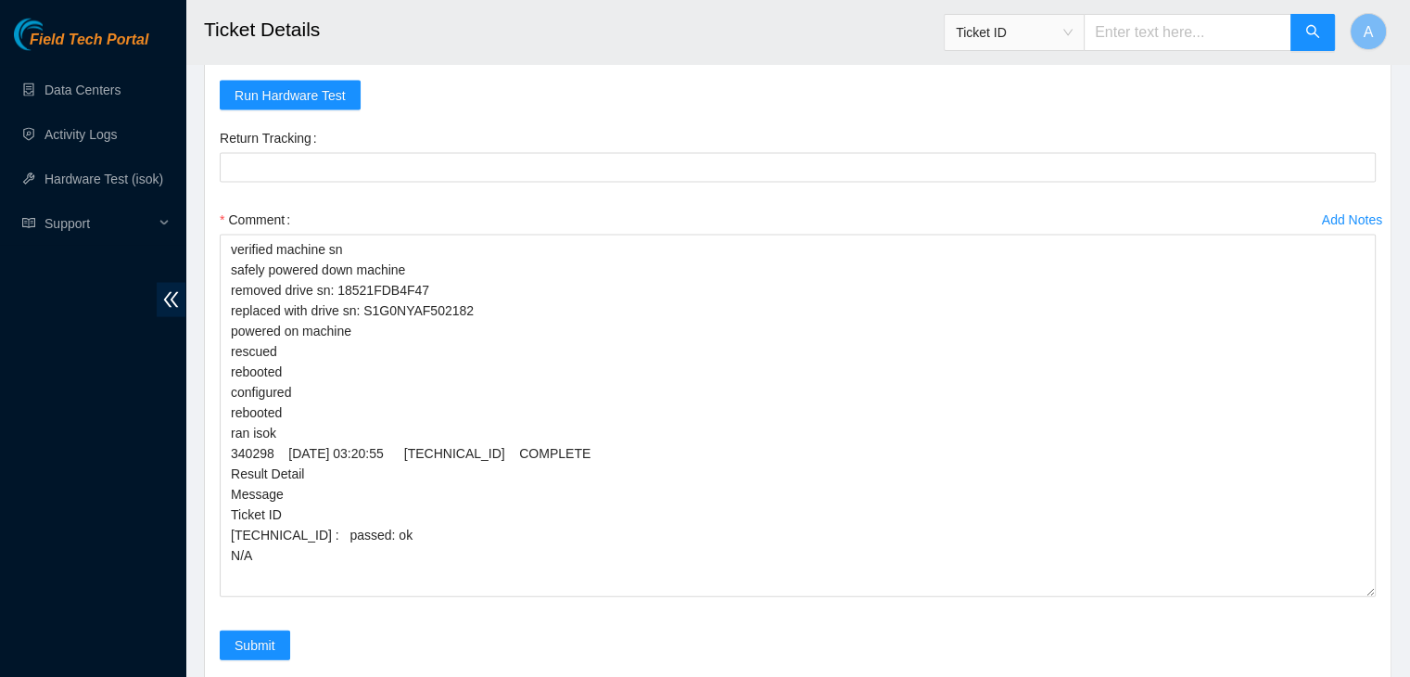
scroll to position [3808, 0]
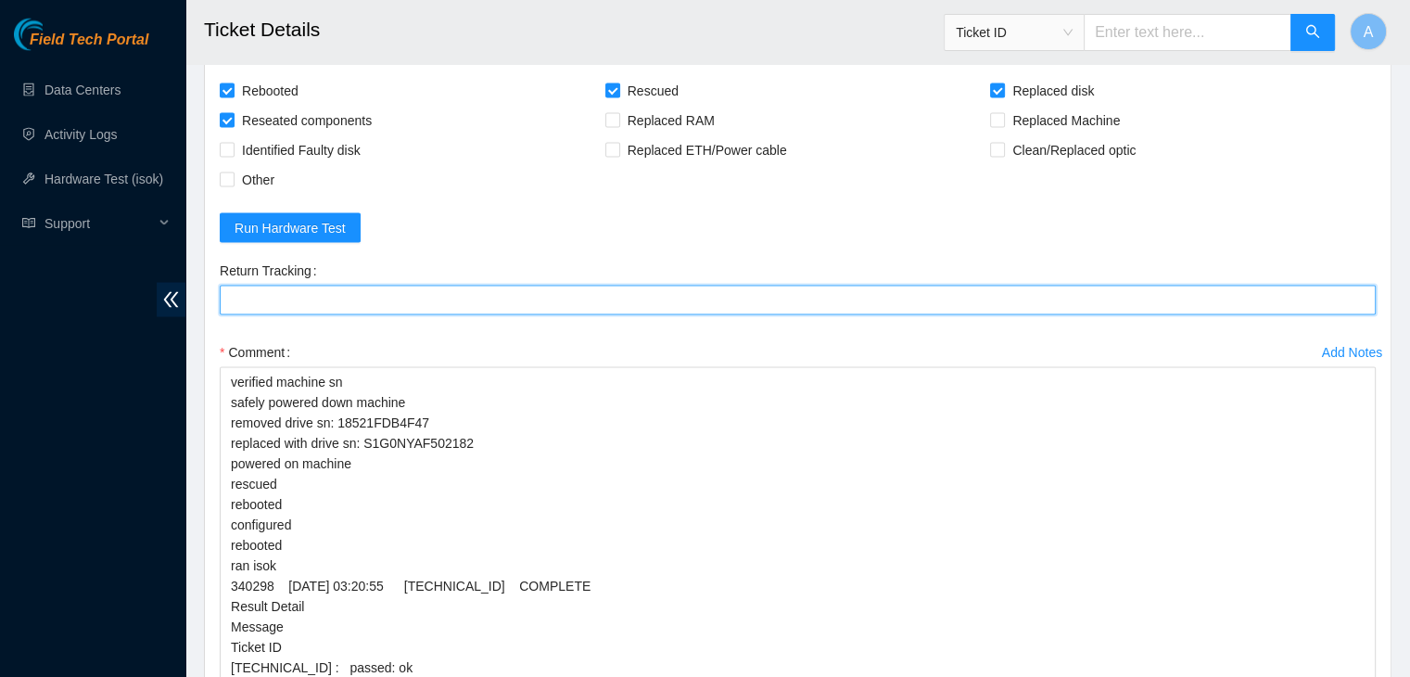
click at [493, 286] on Tracking "Return Tracking" at bounding box center [798, 301] width 1156 height 30
paste Tracking "463470046461"
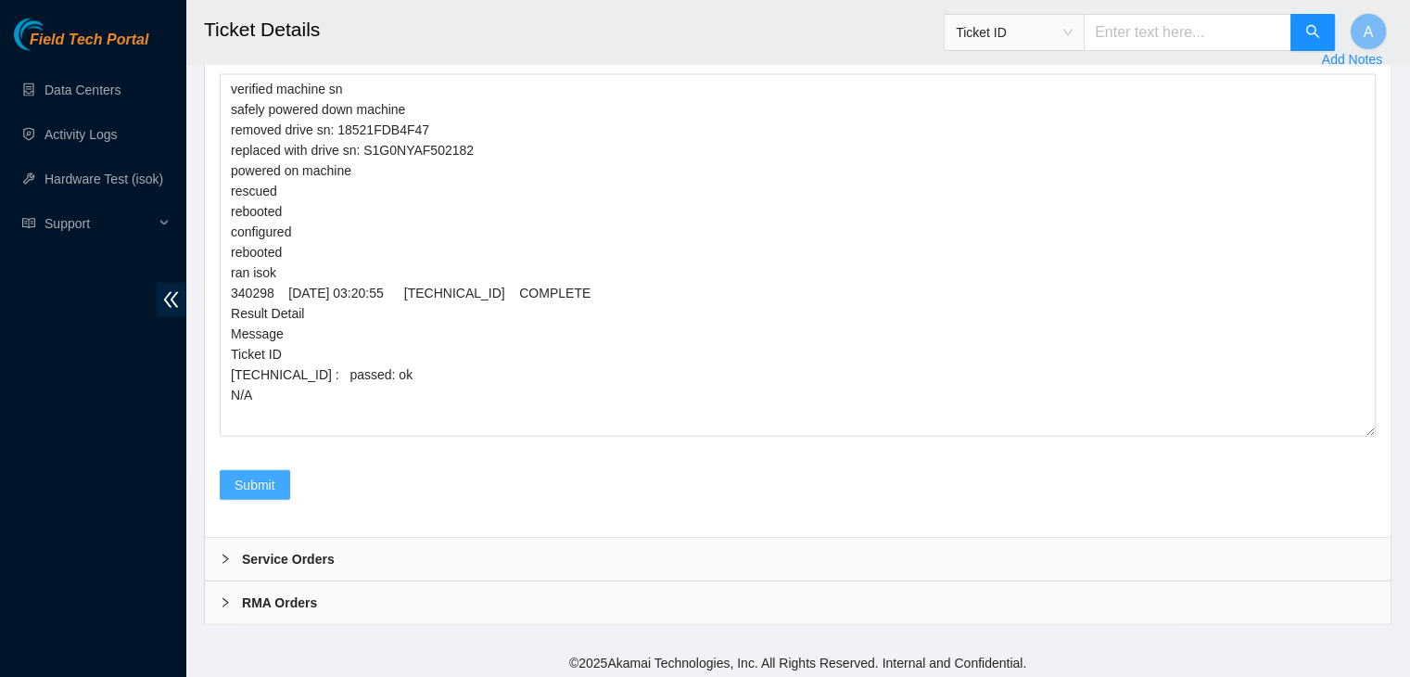
type Tracking "463470046461"
click at [279, 478] on button "Submit" at bounding box center [255, 485] width 70 height 30
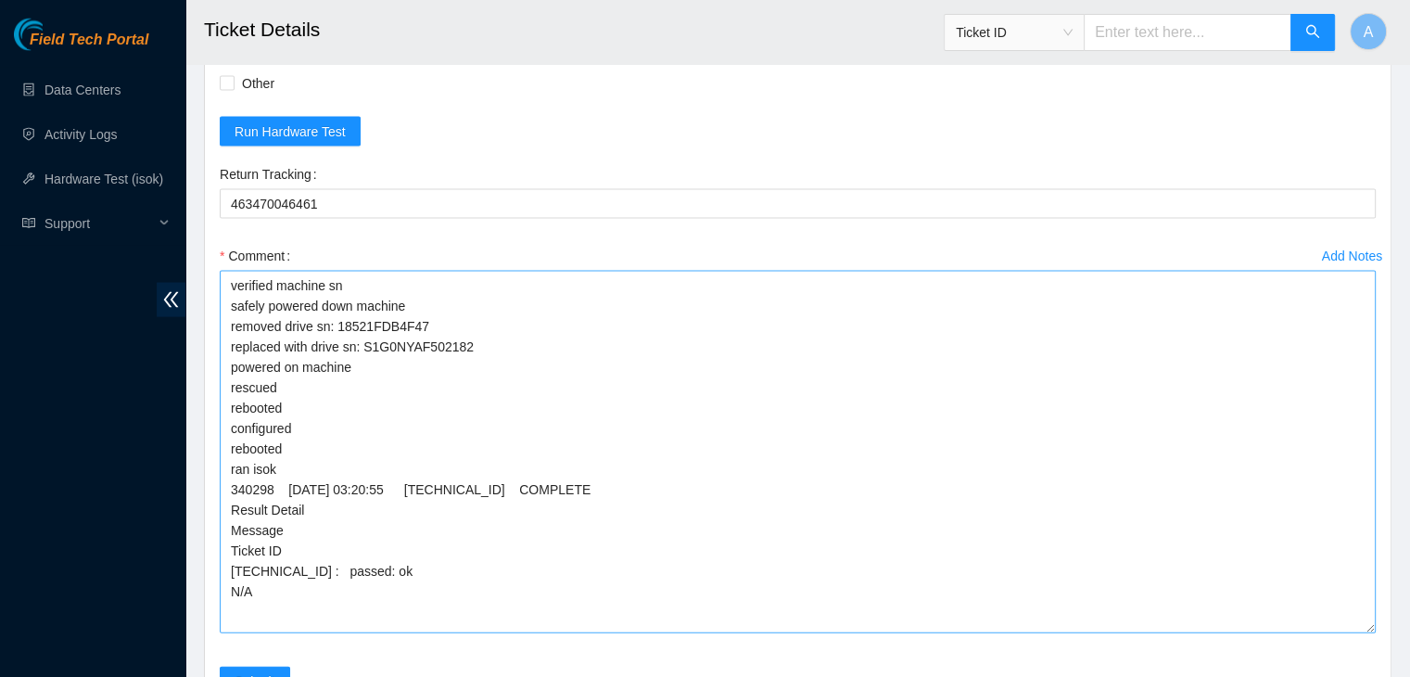
scroll to position [4135, 0]
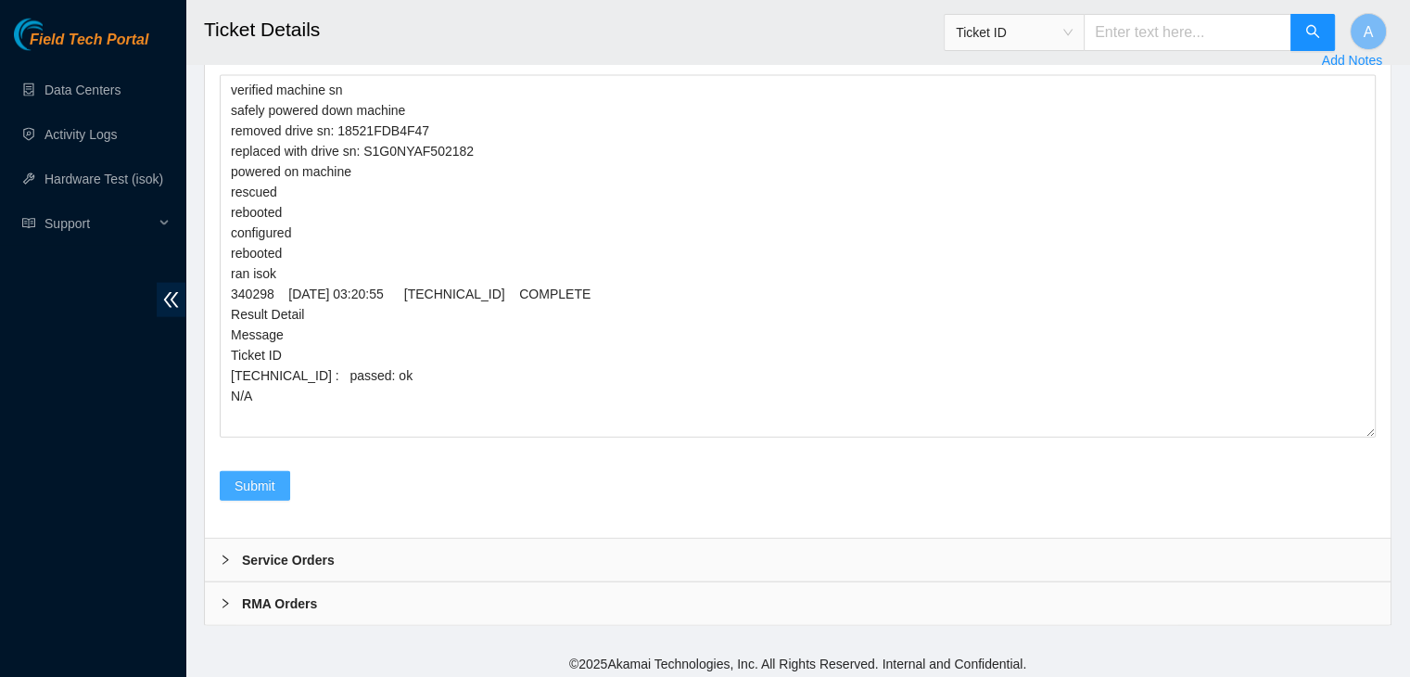
click at [278, 488] on button "Submit" at bounding box center [255, 486] width 70 height 30
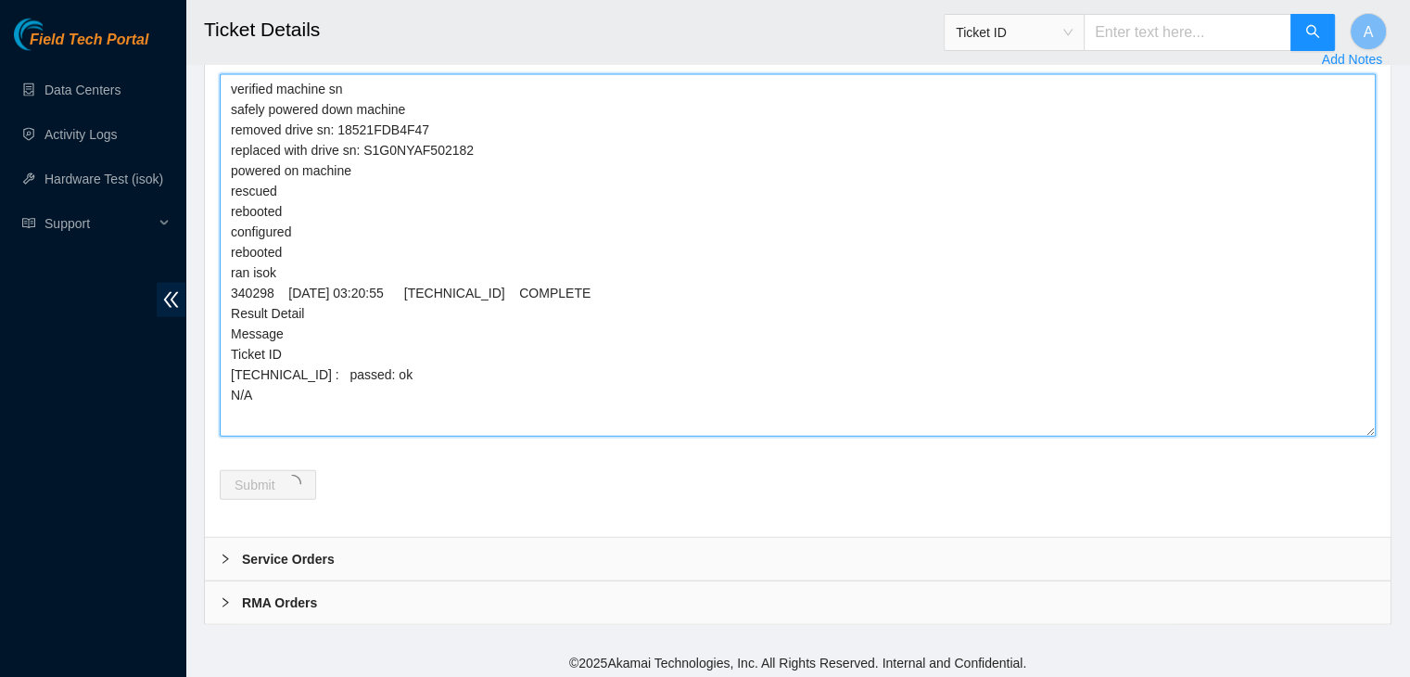
drag, startPoint x: 270, startPoint y: 396, endPoint x: 218, endPoint y: 60, distance: 339.6
click at [305, 166] on textarea "verified machine sn safely powered down machine removed drive sn: 18521FDB4F47 …" at bounding box center [798, 255] width 1156 height 362
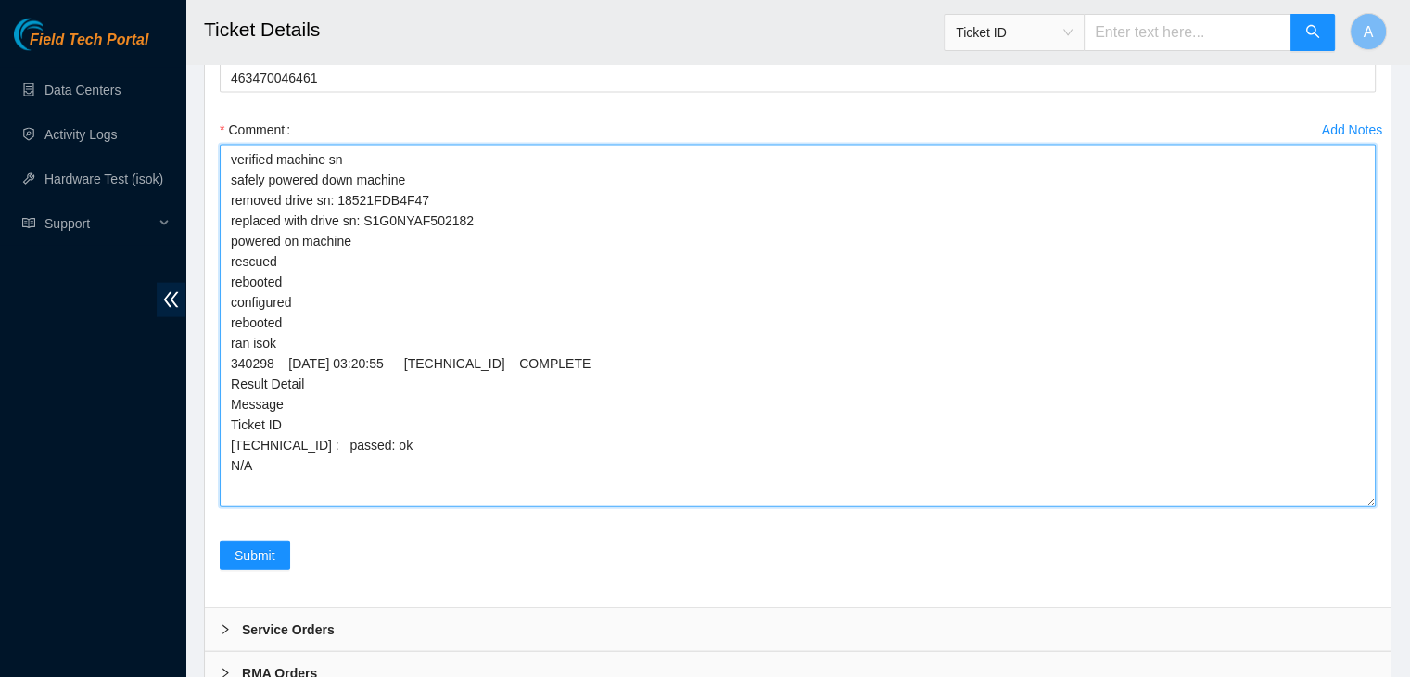
scroll to position [4135, 0]
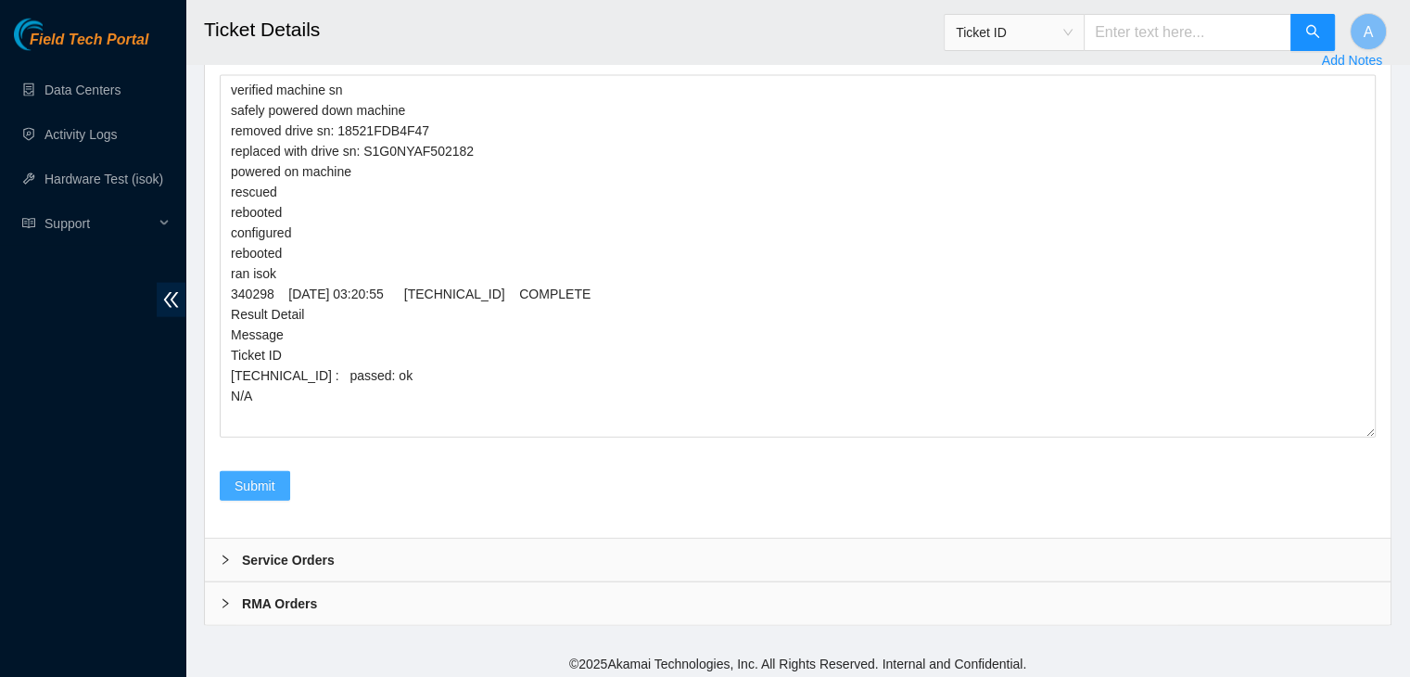
click at [266, 476] on span "Submit" at bounding box center [255, 486] width 41 height 20
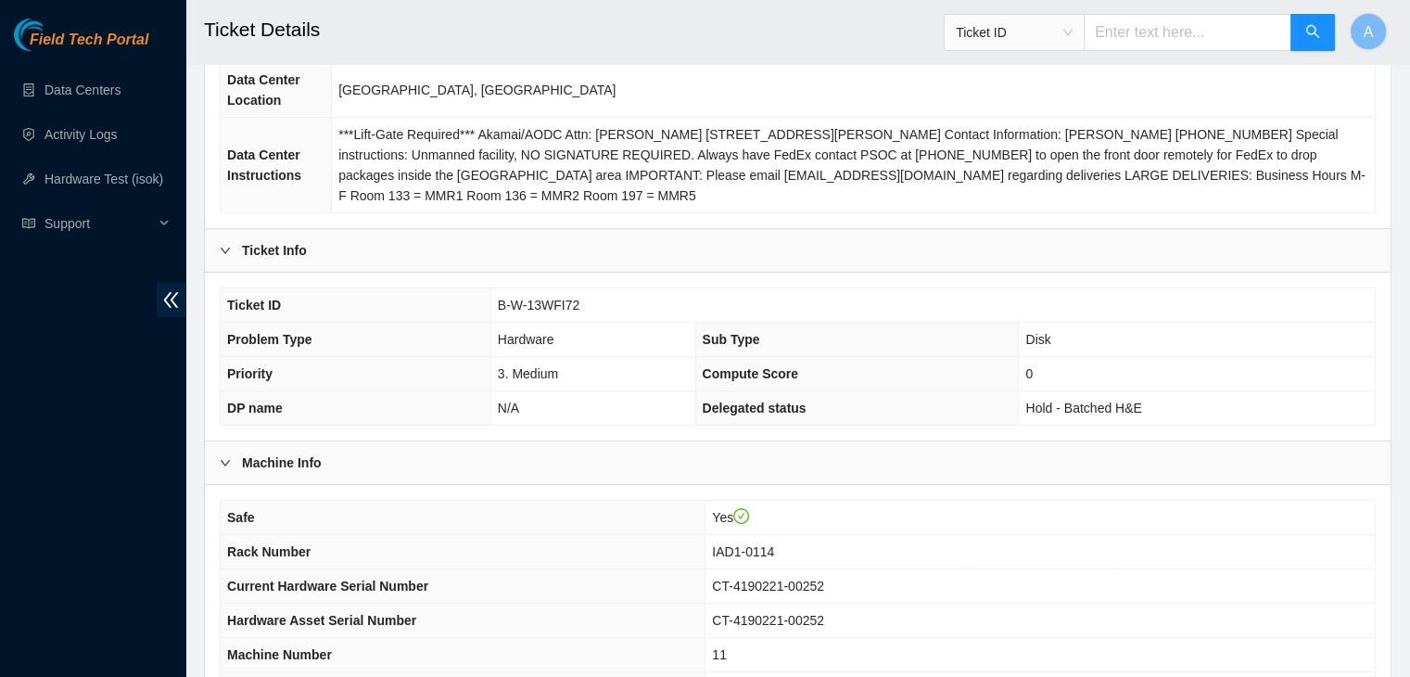
scroll to position [0, 0]
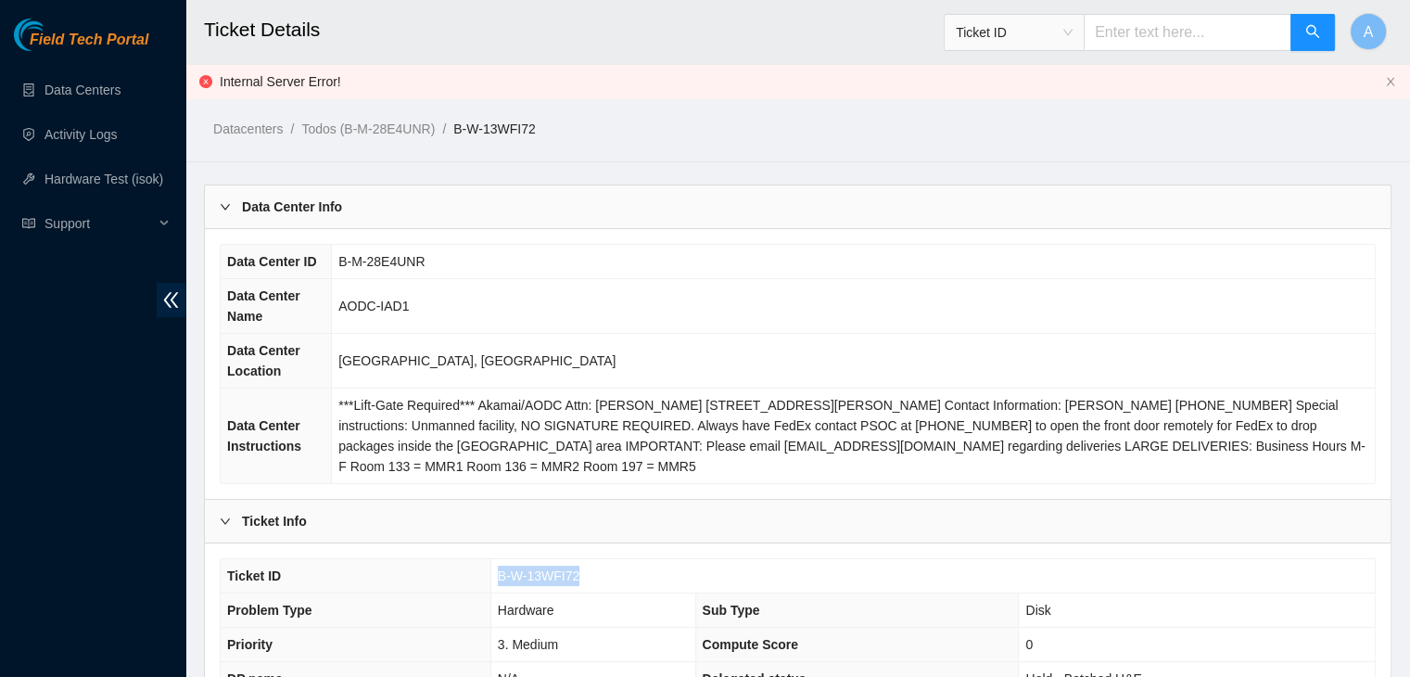
drag, startPoint x: 588, startPoint y: 568, endPoint x: 493, endPoint y: 569, distance: 94.6
click at [493, 569] on td "B-W-13WFI72" at bounding box center [932, 576] width 884 height 34
copy span "B-W-13WFI72"
click at [501, 568] on span "B-W-13WFI72" at bounding box center [539, 575] width 82 height 15
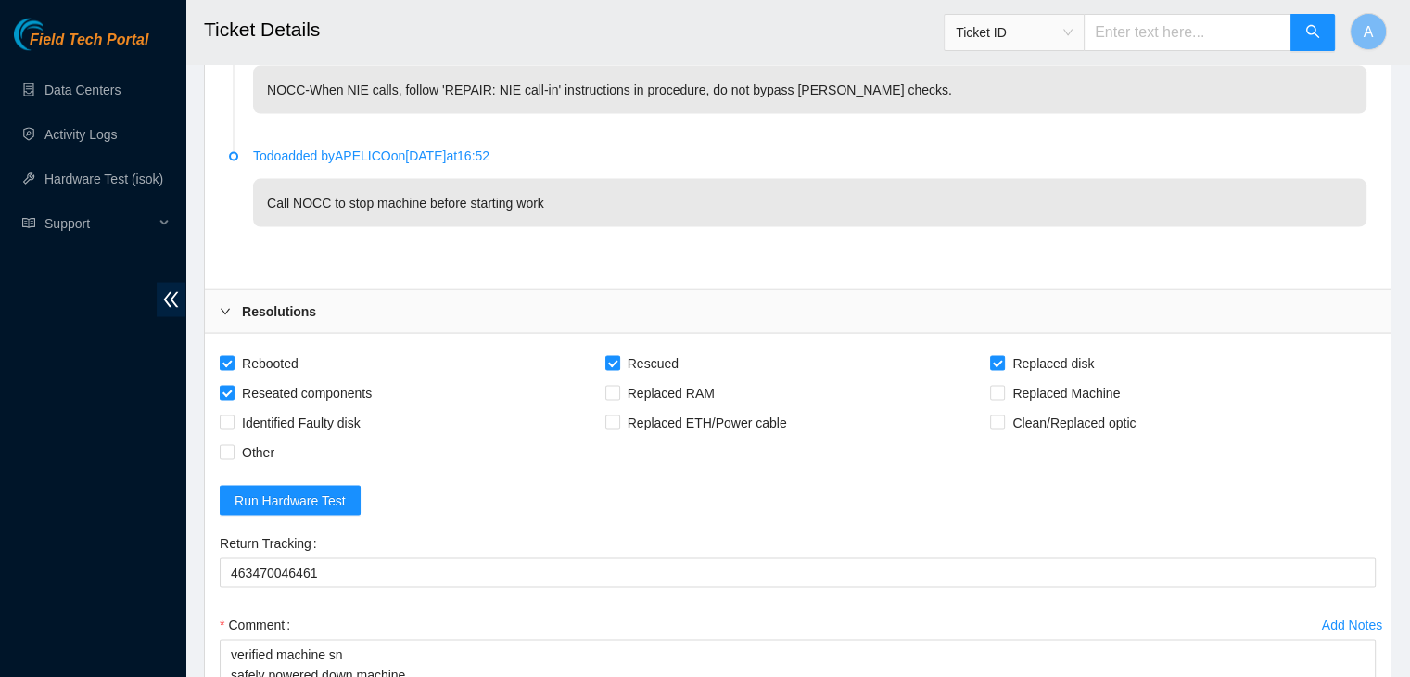
scroll to position [4135, 0]
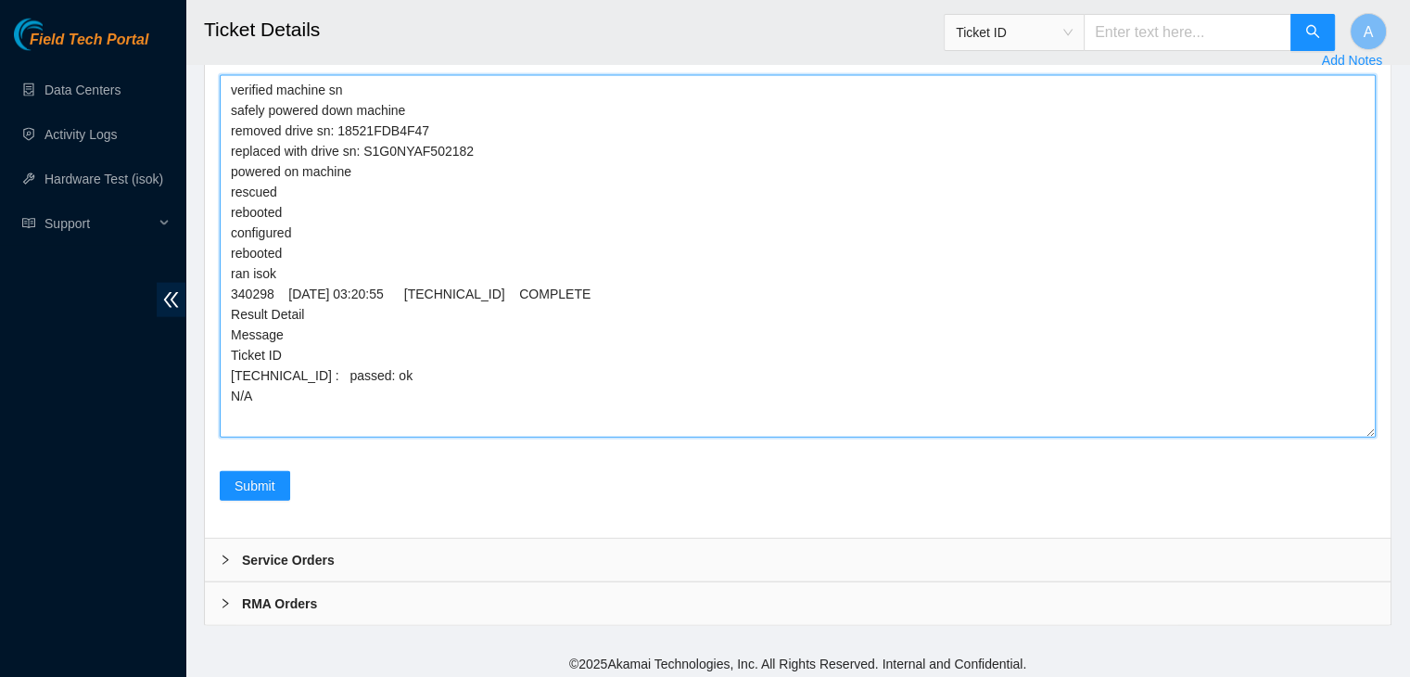
click at [238, 424] on textarea "verified machine sn safely powered down machine removed drive sn: 18521FDB4F47 …" at bounding box center [798, 256] width 1156 height 362
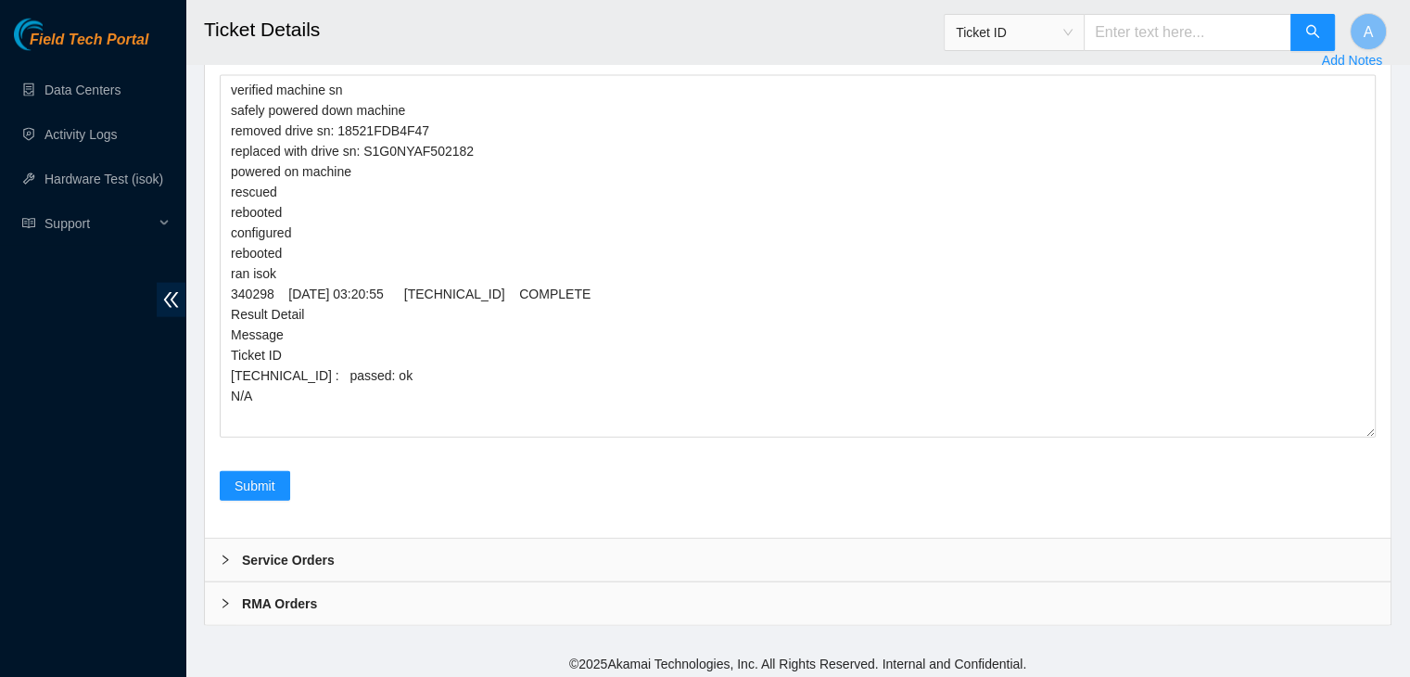
click at [260, 437] on div "Comment verified machine sn safely powered down machine removed drive sn: 18521…" at bounding box center [798, 246] width 1156 height 403
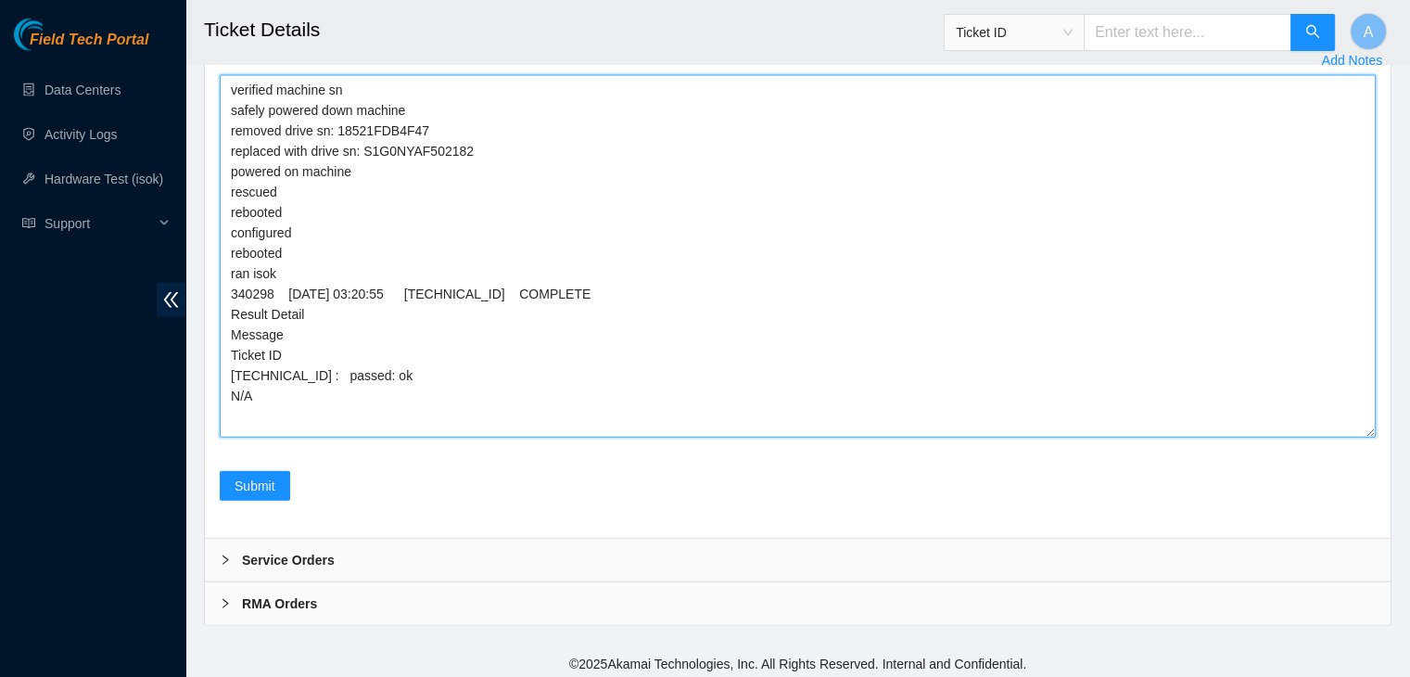
drag, startPoint x: 266, startPoint y: 383, endPoint x: 224, endPoint y: 82, distance: 304.2
click at [224, 82] on textarea "verified machine sn safely powered down machine removed drive sn: 18521FDB4F47 …" at bounding box center [798, 256] width 1156 height 362
click at [299, 115] on textarea "verified machine sn safely powered down machine removed drive sn: 18521FDB4F47 …" at bounding box center [798, 256] width 1156 height 362
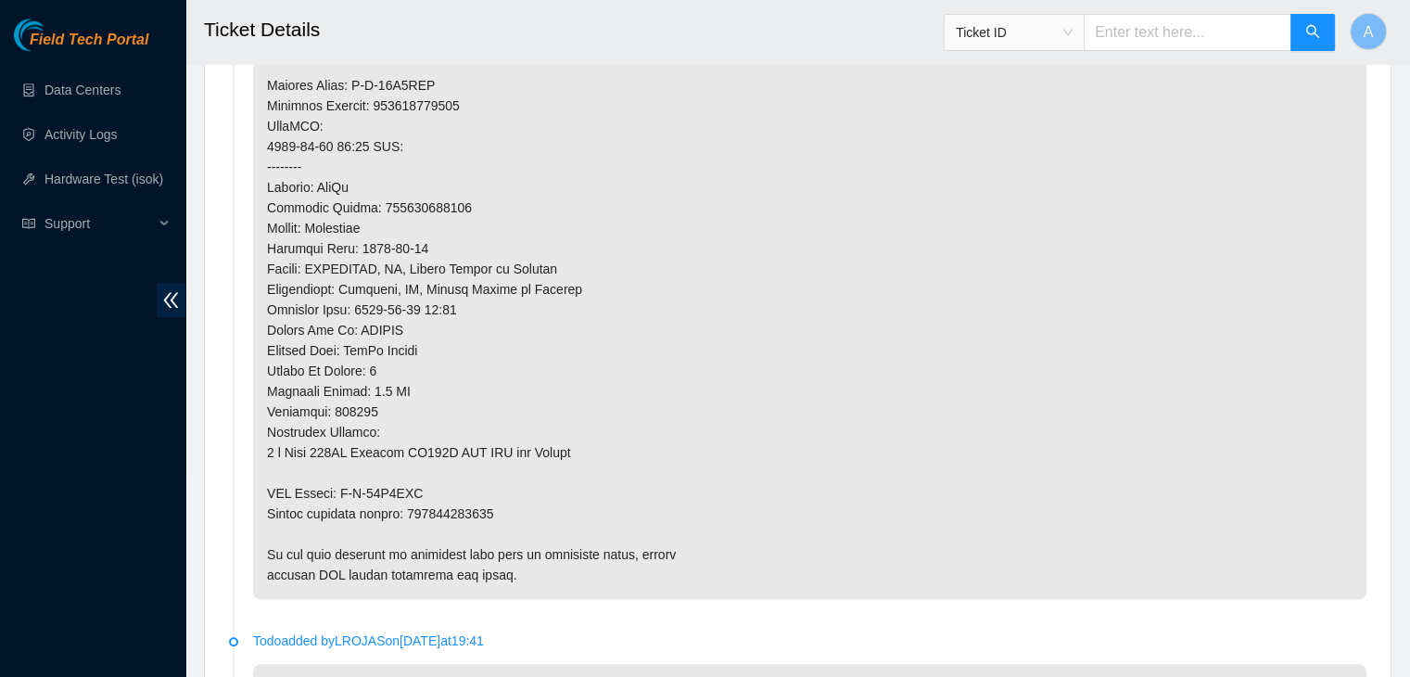
scroll to position [1543, 0]
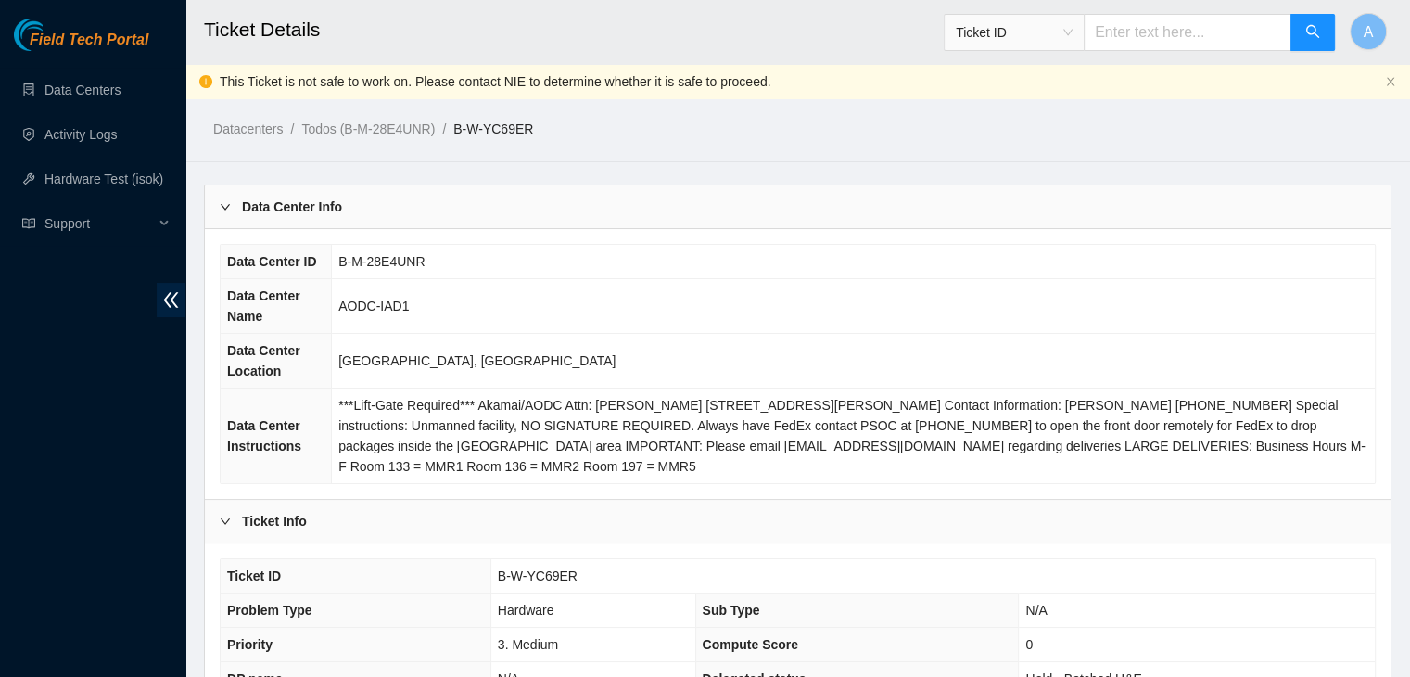
scroll to position [611, 0]
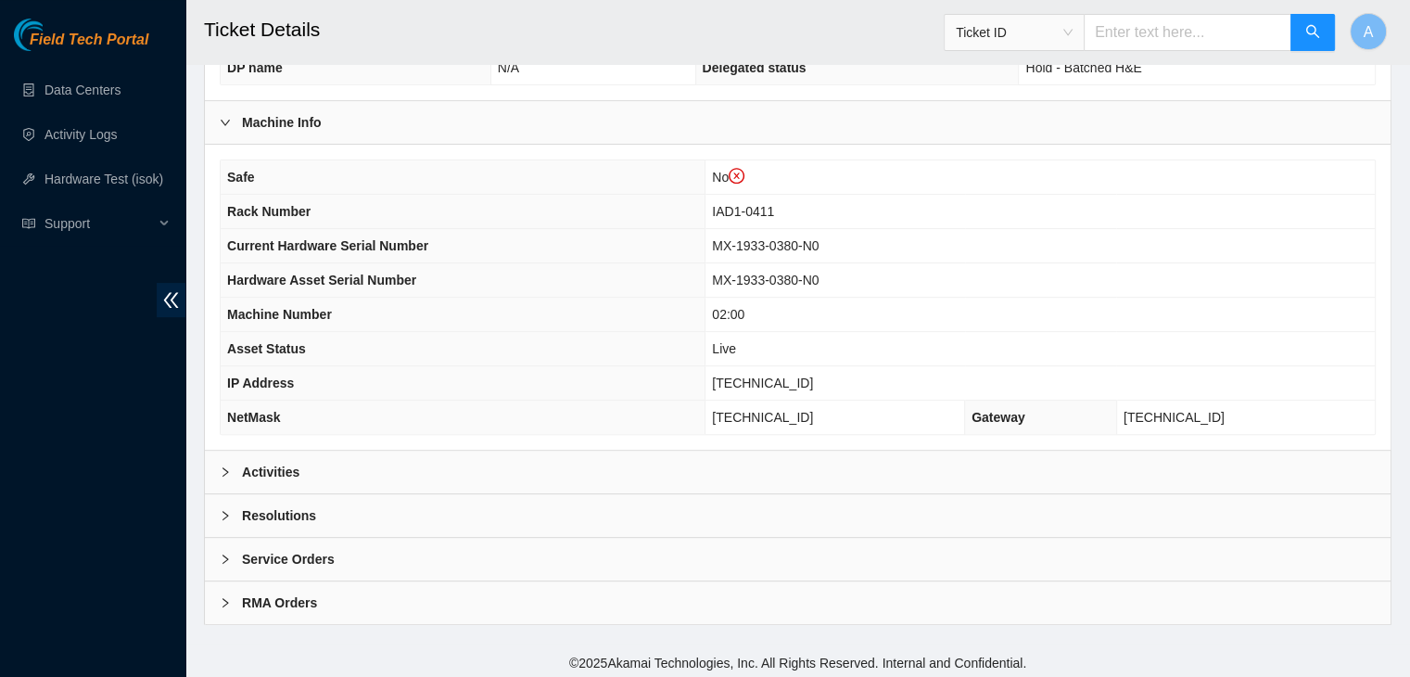
click at [484, 463] on div "Activities" at bounding box center [798, 472] width 1186 height 43
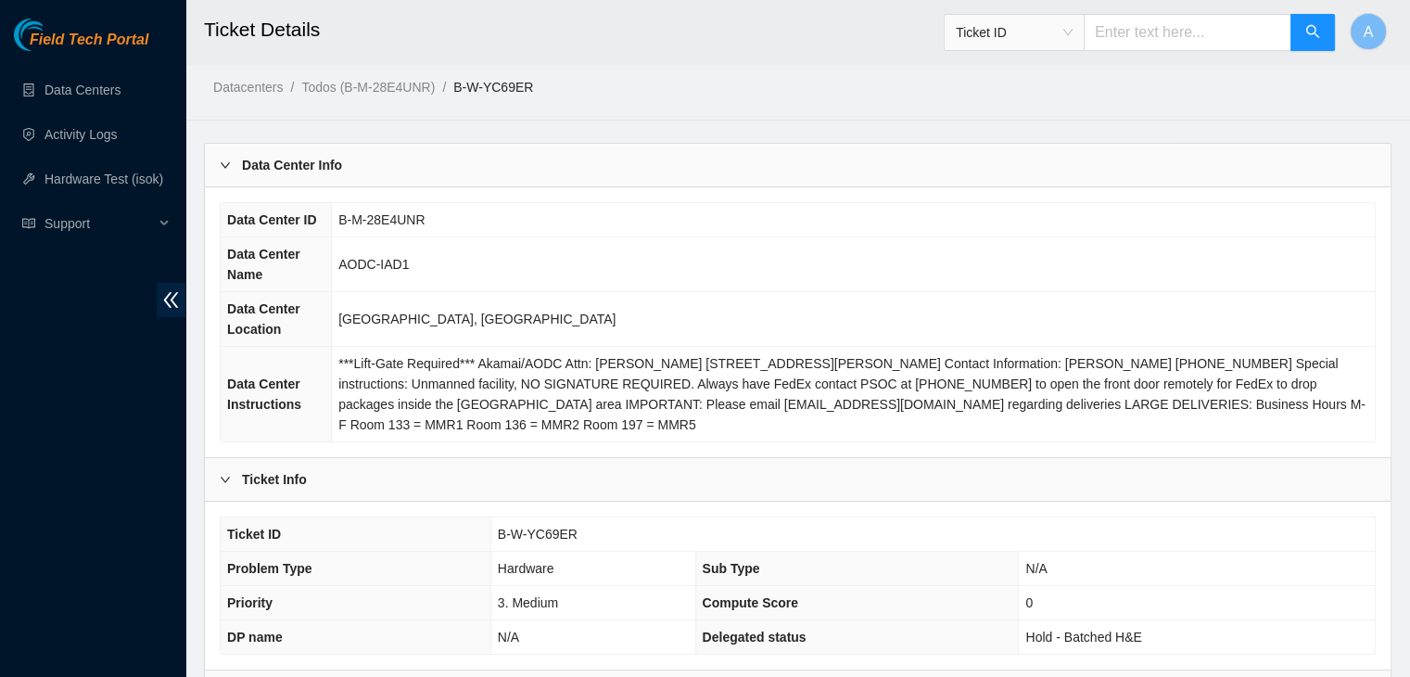
scroll to position [0, 0]
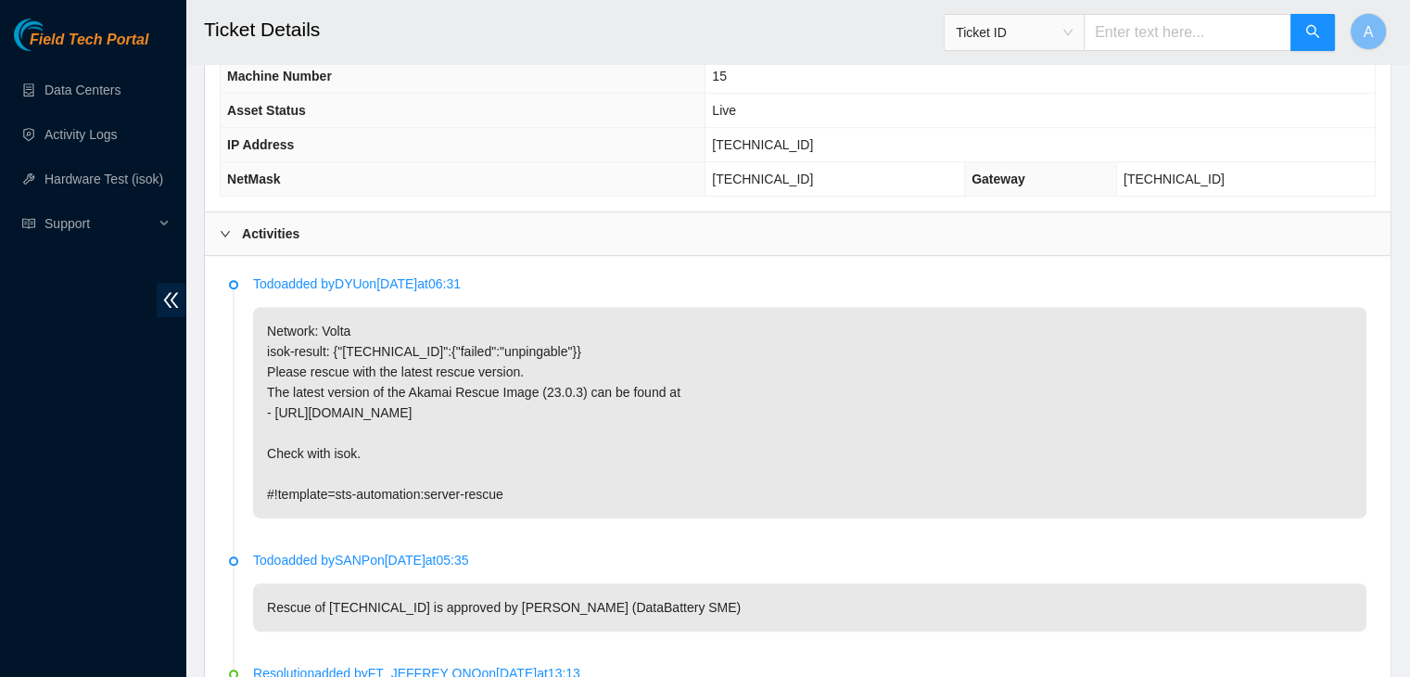
scroll to position [822, 0]
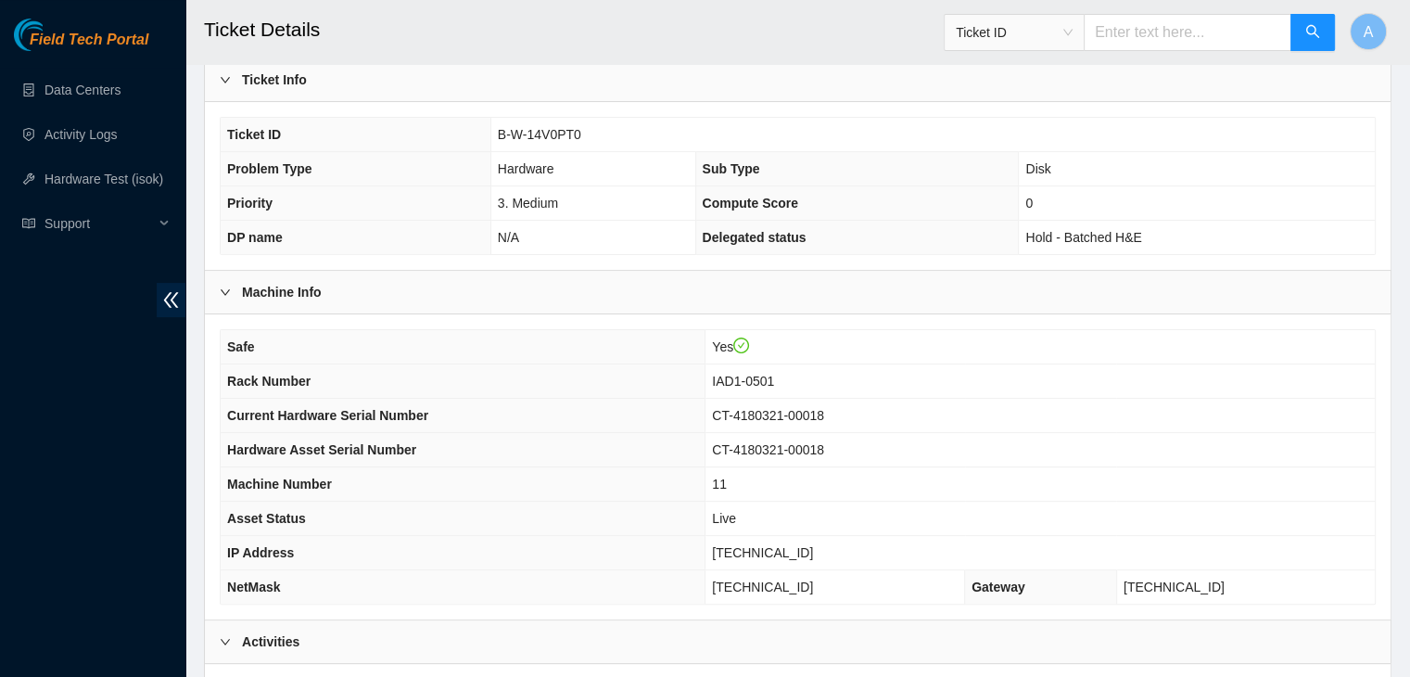
scroll to position [404, 0]
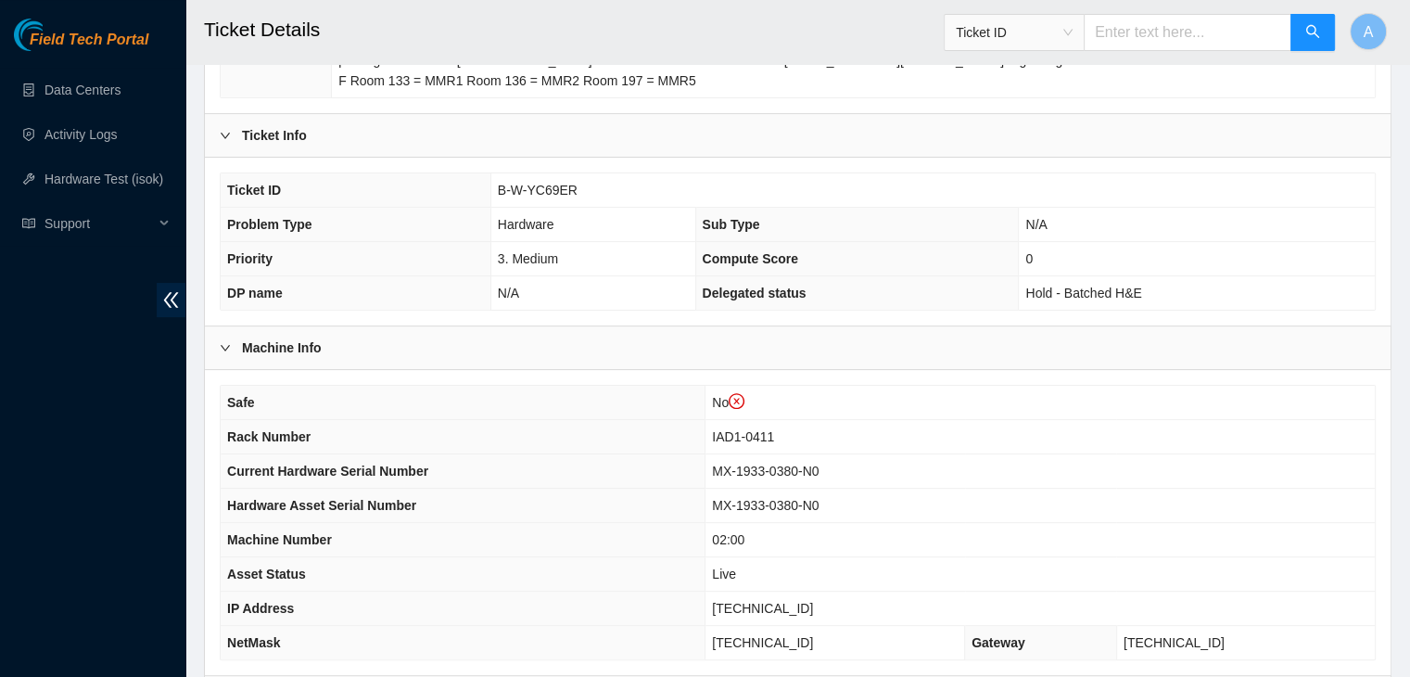
scroll to position [611, 0]
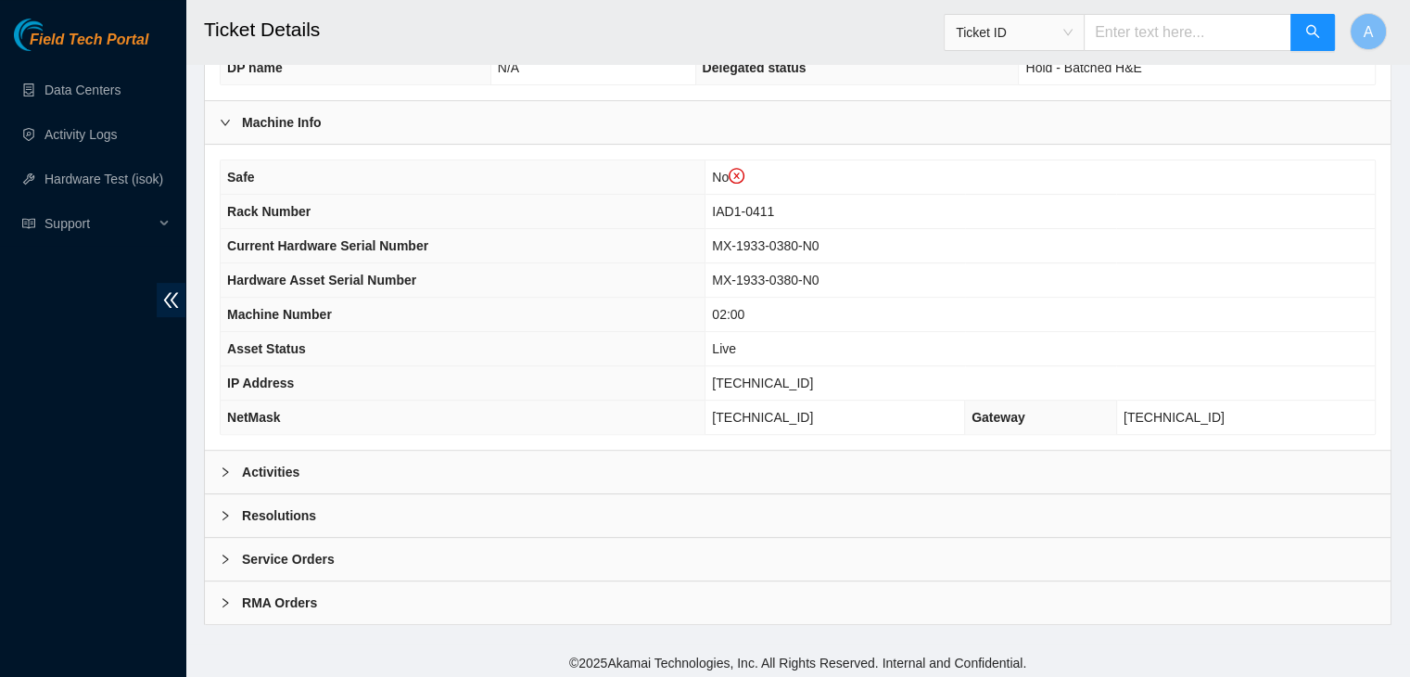
click at [586, 459] on div "Activities" at bounding box center [798, 472] width 1186 height 43
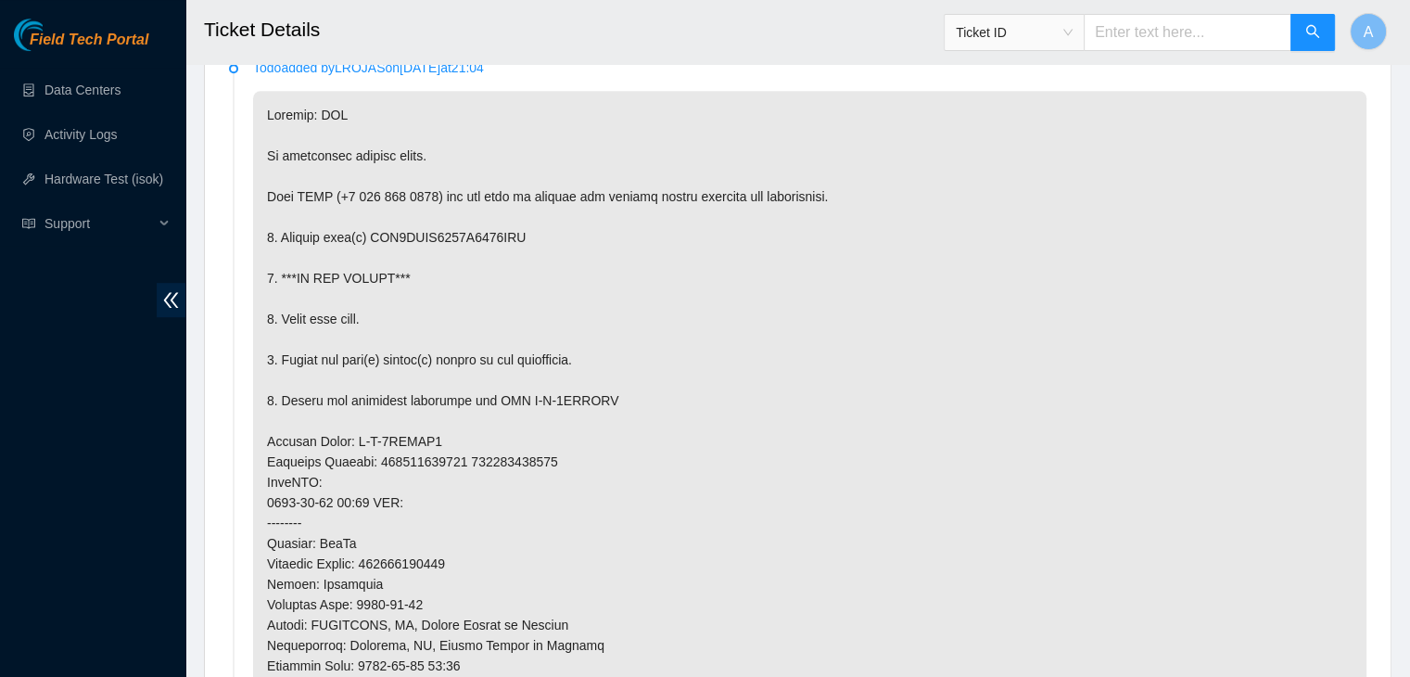
scroll to position [1066, 0]
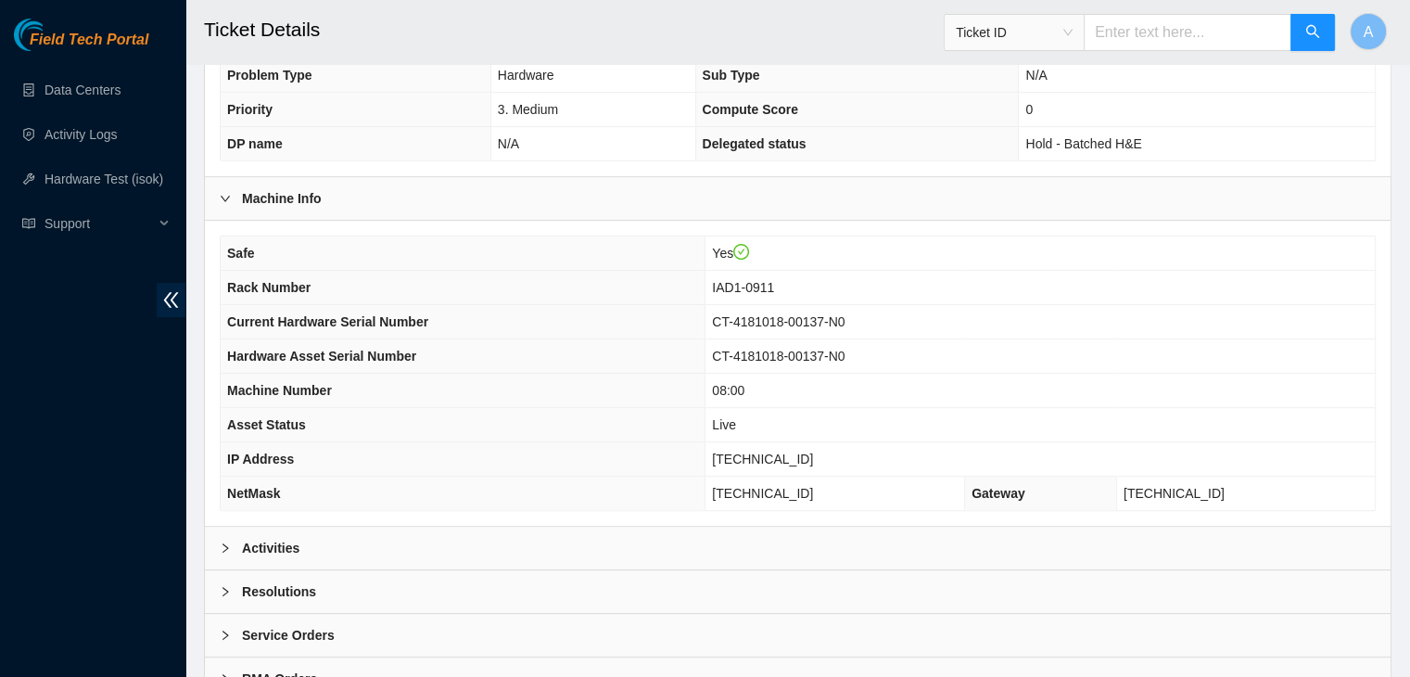
scroll to position [576, 0]
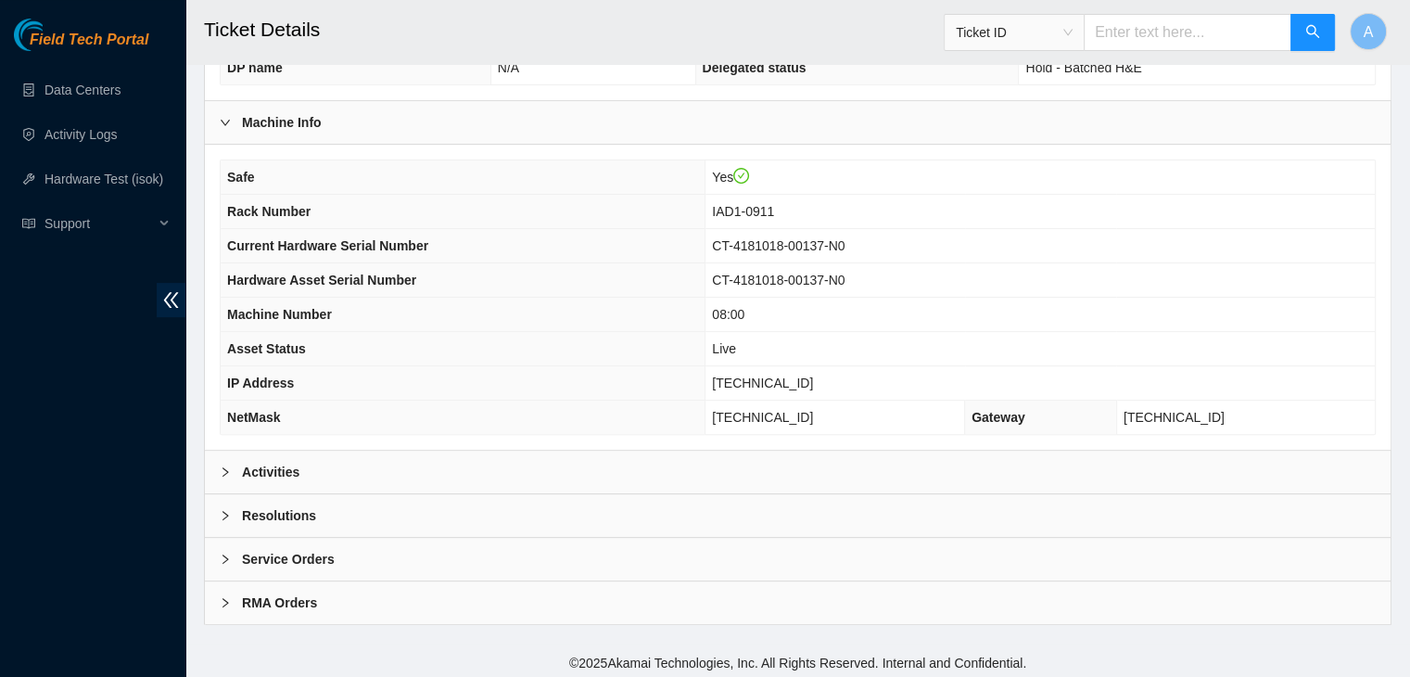
click at [261, 464] on b "Activities" at bounding box center [270, 472] width 57 height 20
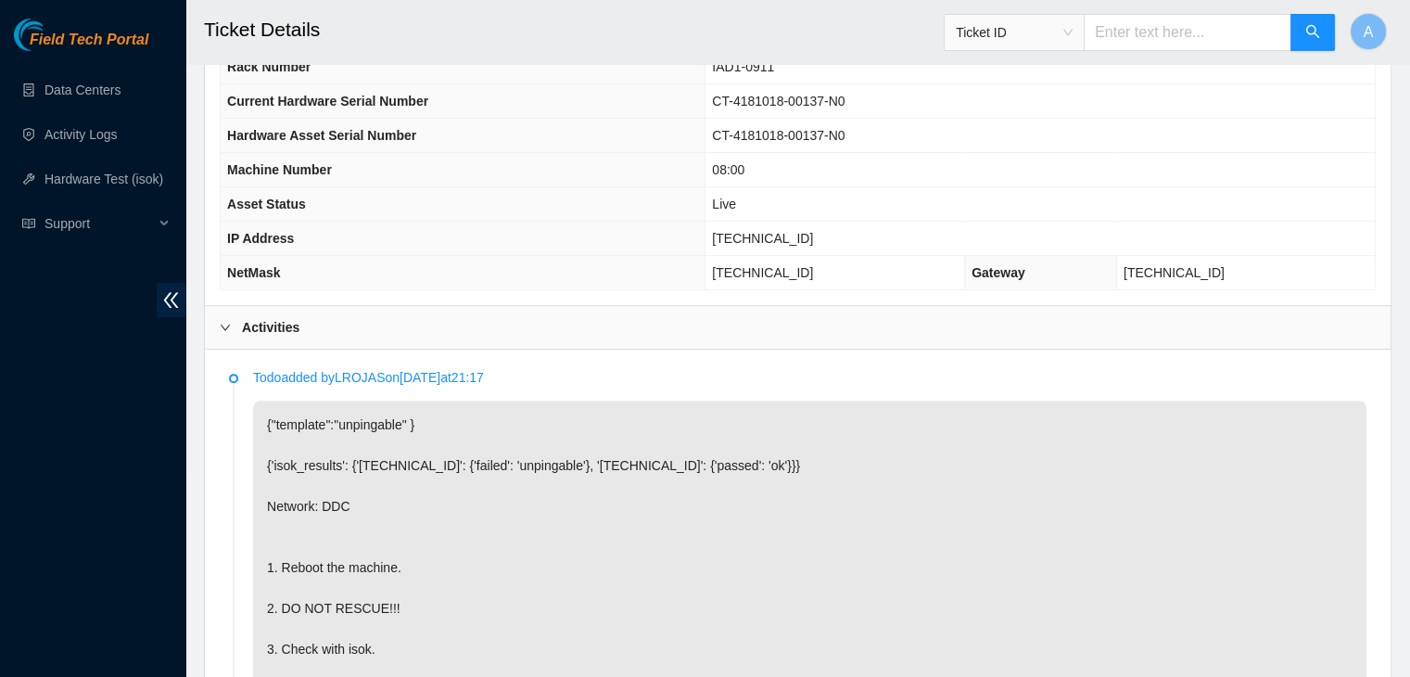
scroll to position [671, 0]
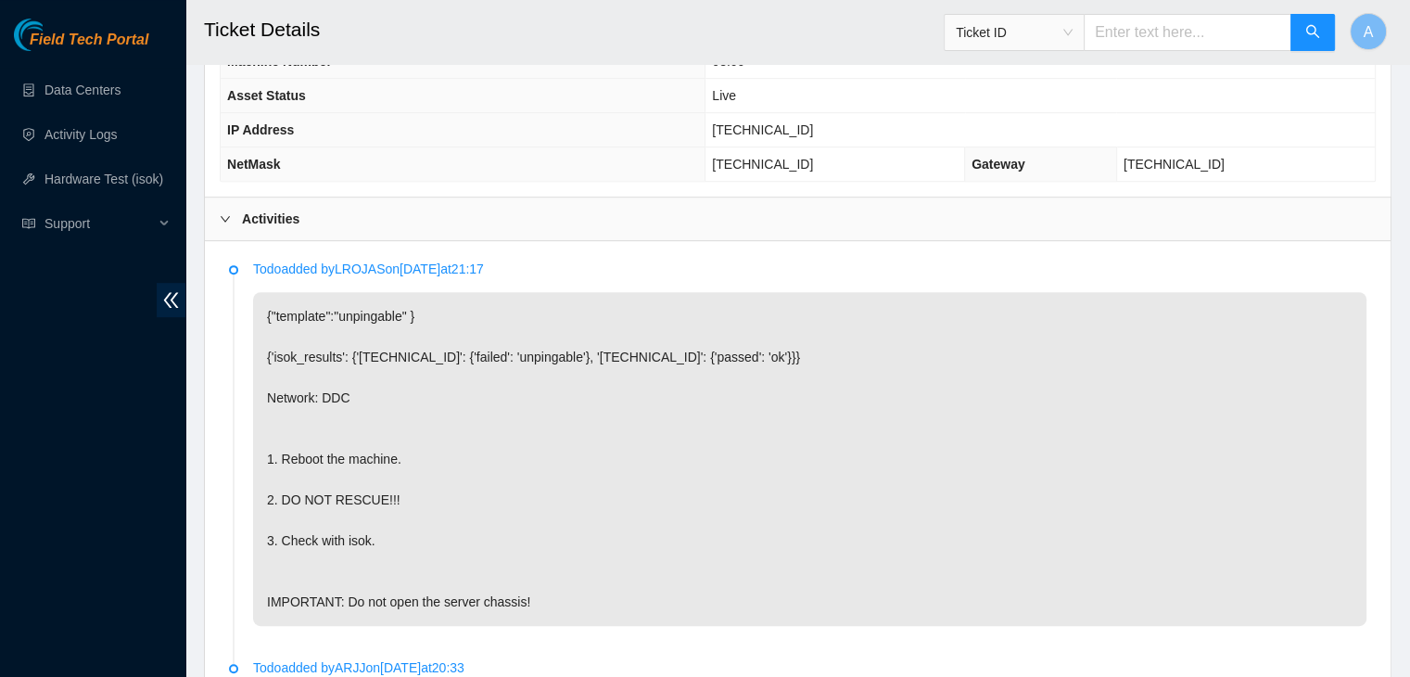
click at [805, 516] on p "{"template":"unpingable" } {'isok_results': {'[TECHNICAL_ID]': {'failed': 'unpi…" at bounding box center [809, 459] width 1113 height 334
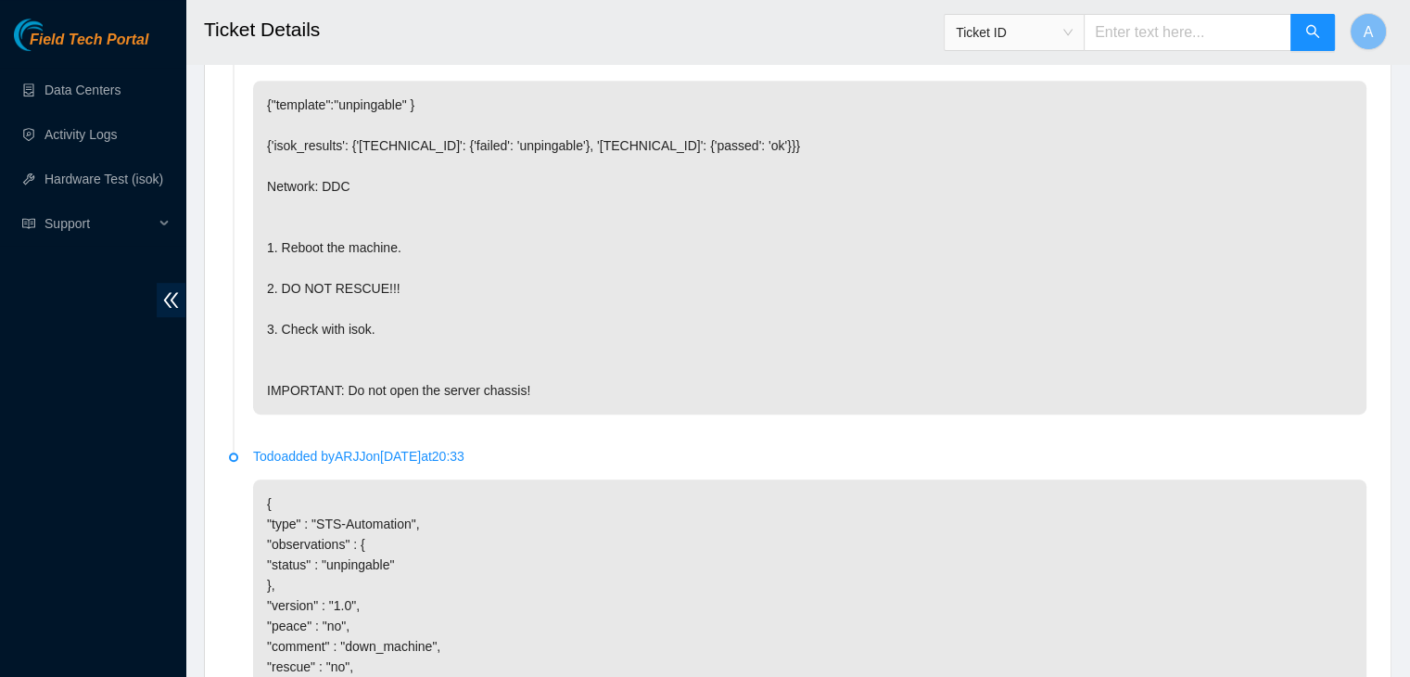
scroll to position [1402, 0]
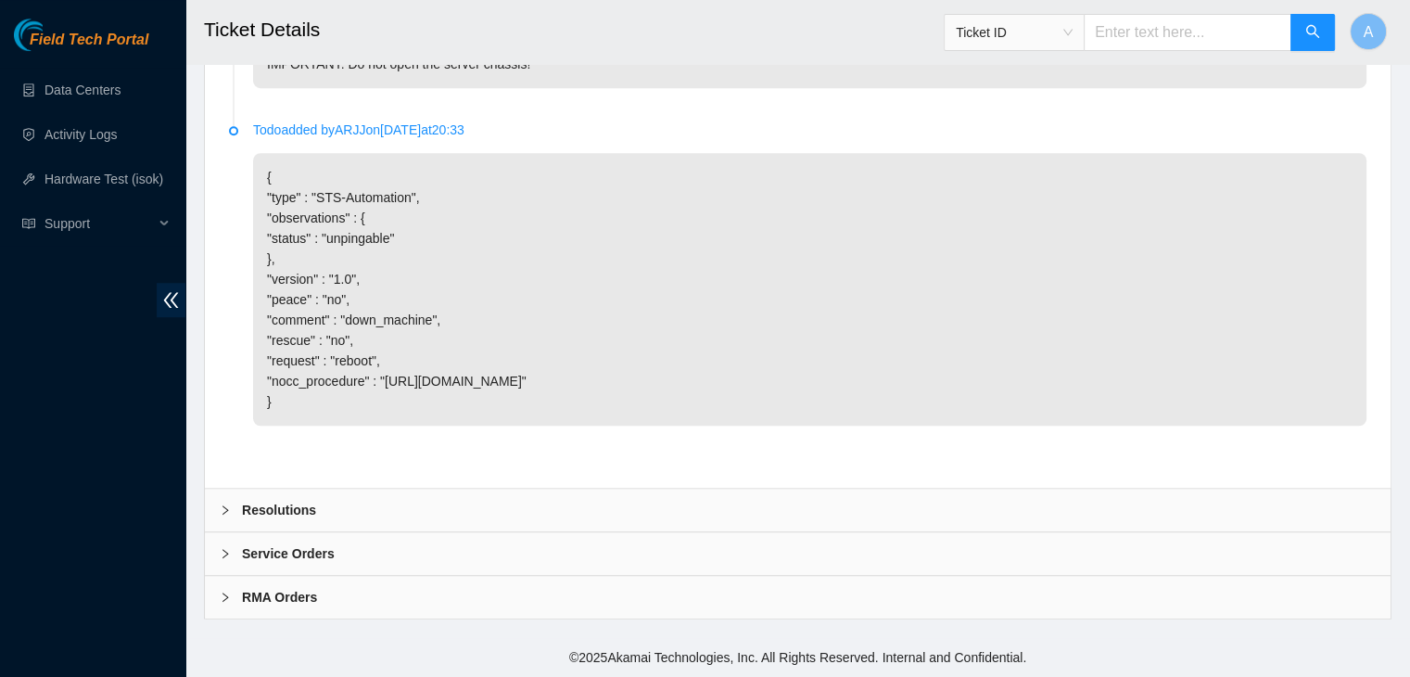
click at [782, 512] on div "Resolutions" at bounding box center [798, 510] width 1186 height 43
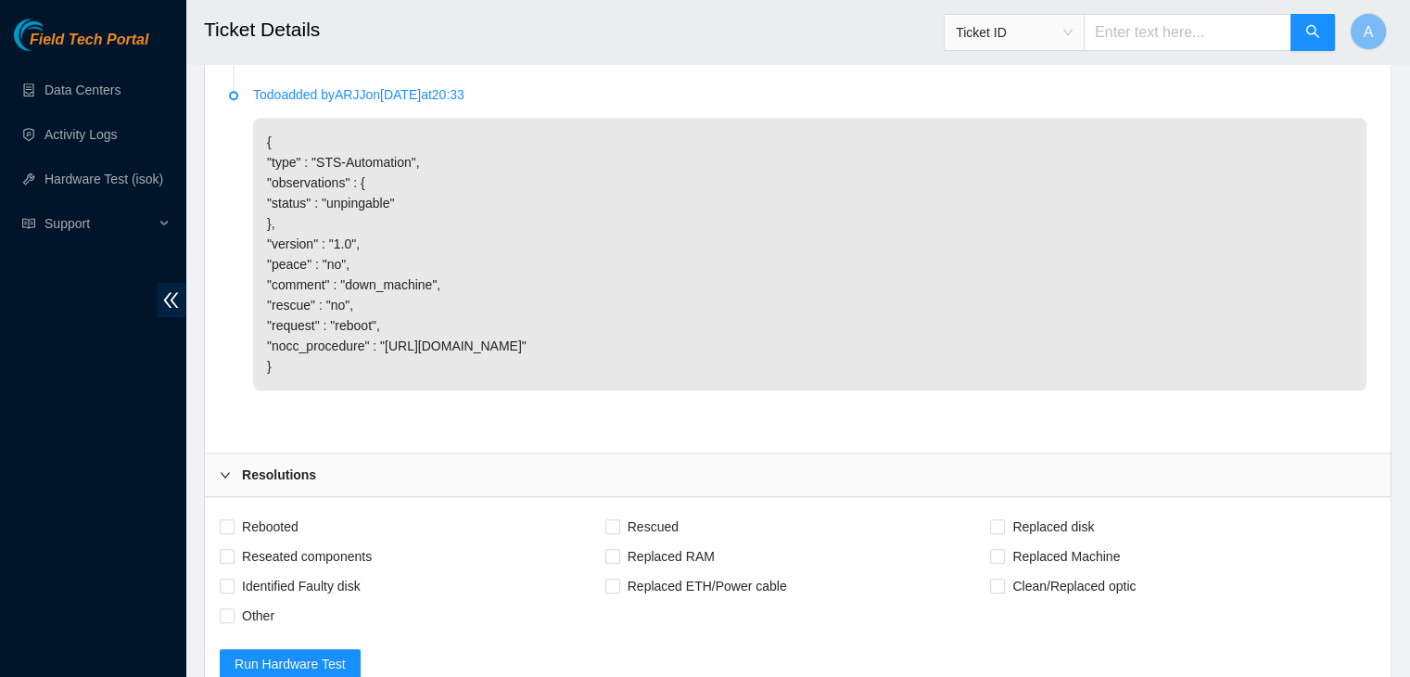
scroll to position [1628, 0]
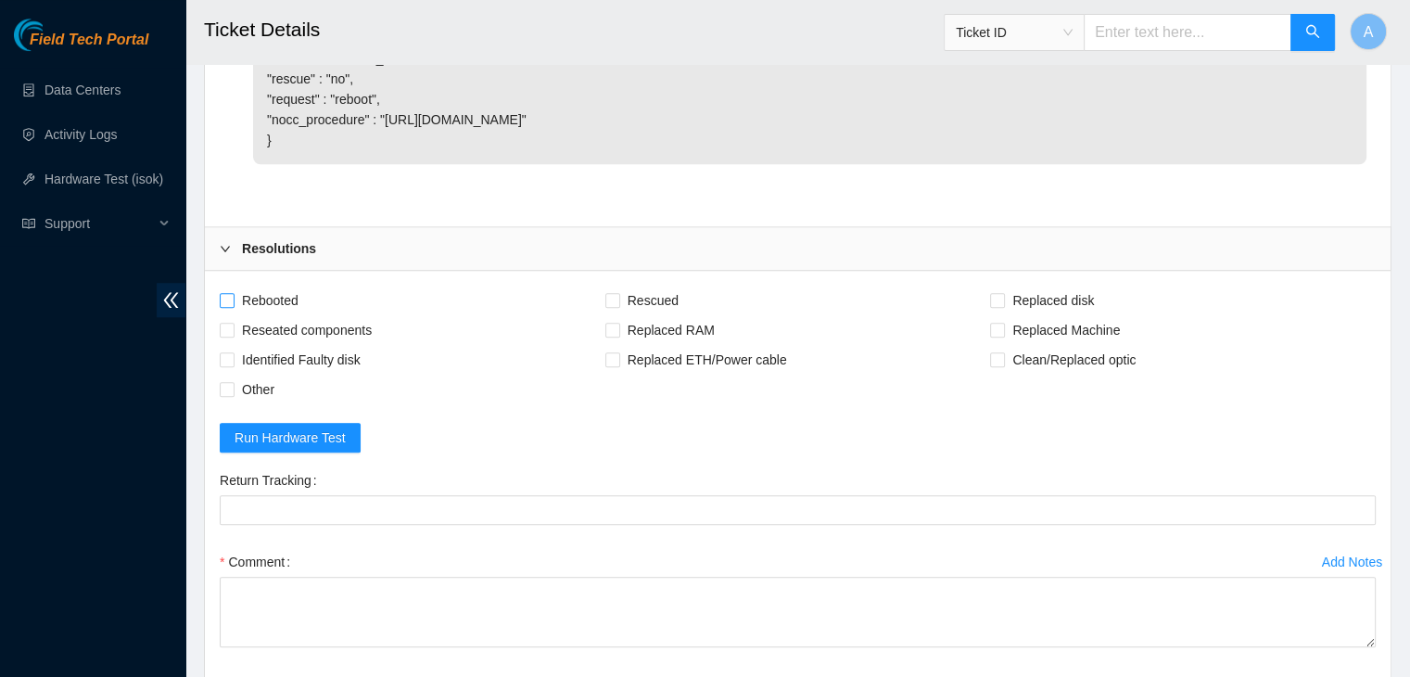
click at [295, 315] on span "Rebooted" at bounding box center [270, 301] width 71 height 30
click at [233, 306] on input "Rebooted" at bounding box center [226, 299] width 13 height 13
checkbox input "true"
click at [262, 404] on span "Other" at bounding box center [258, 390] width 47 height 30
click at [233, 395] on input "Other" at bounding box center [226, 388] width 13 height 13
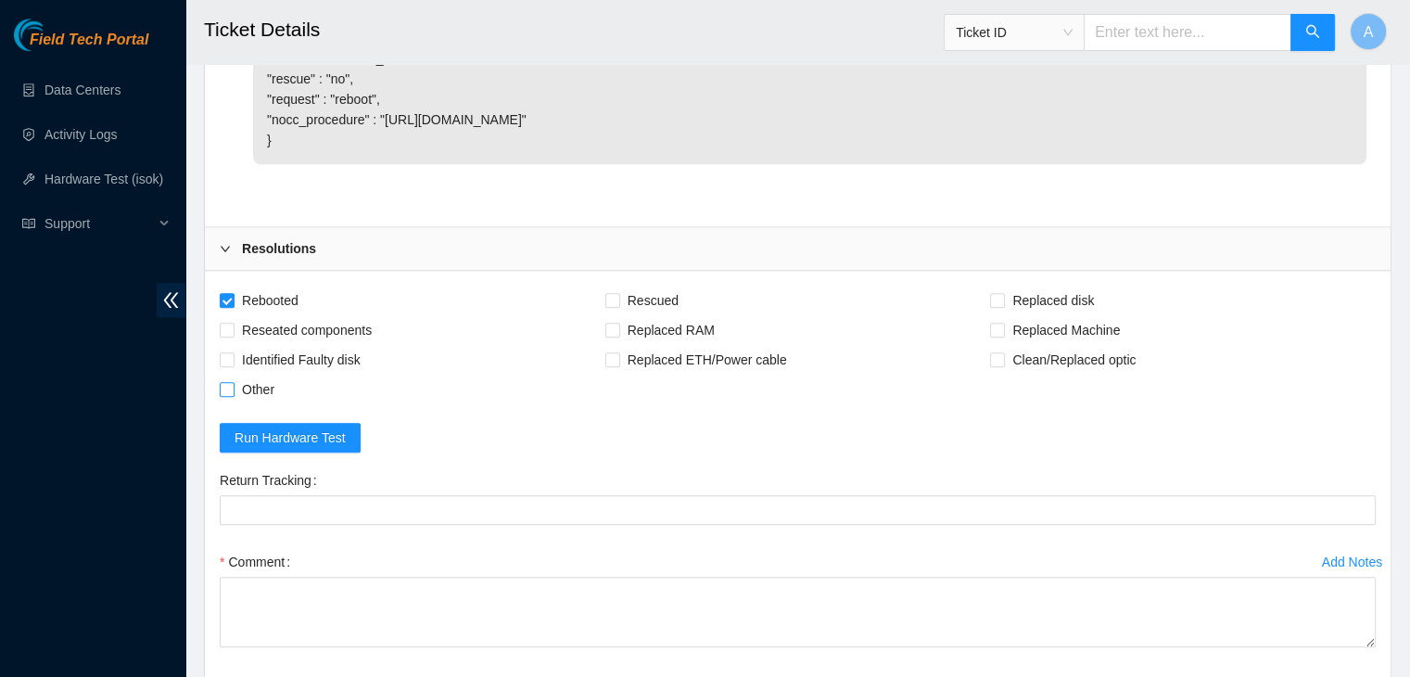
checkbox input "true"
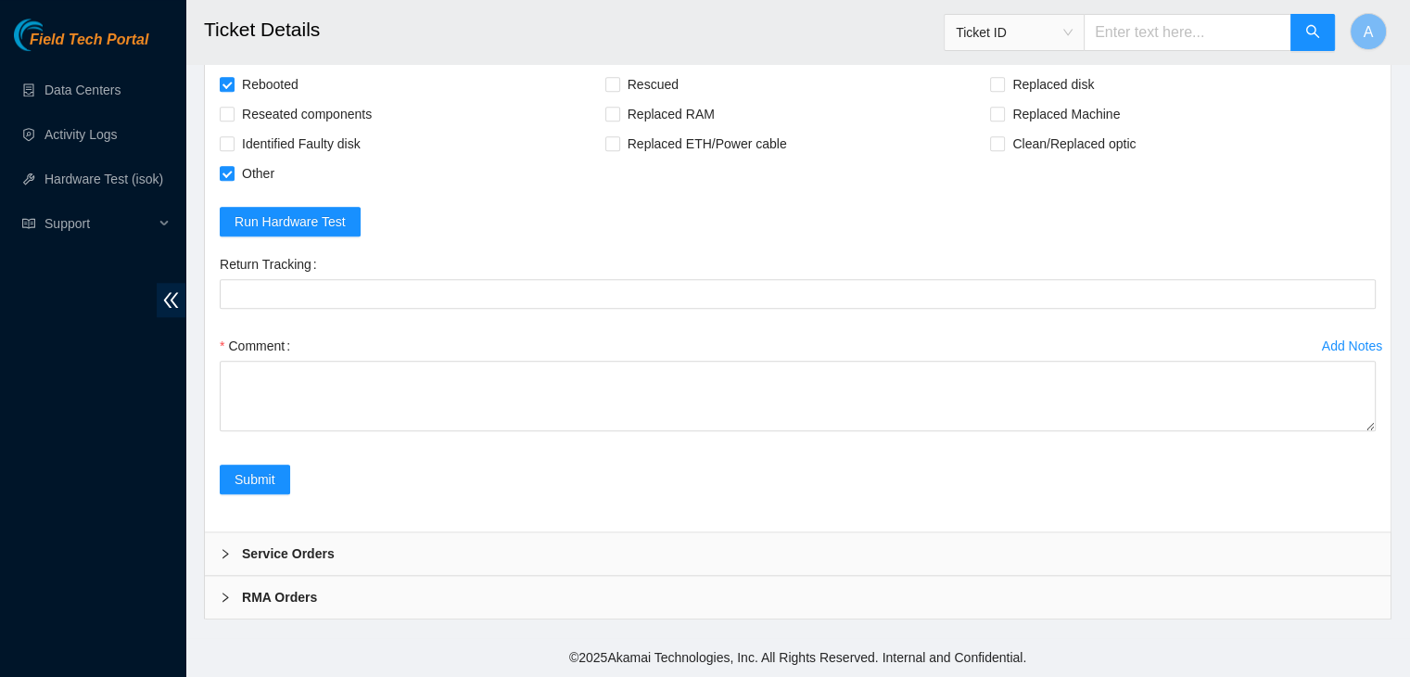
drag, startPoint x: 1372, startPoint y: 427, endPoint x: 1332, endPoint y: 719, distance: 294.7
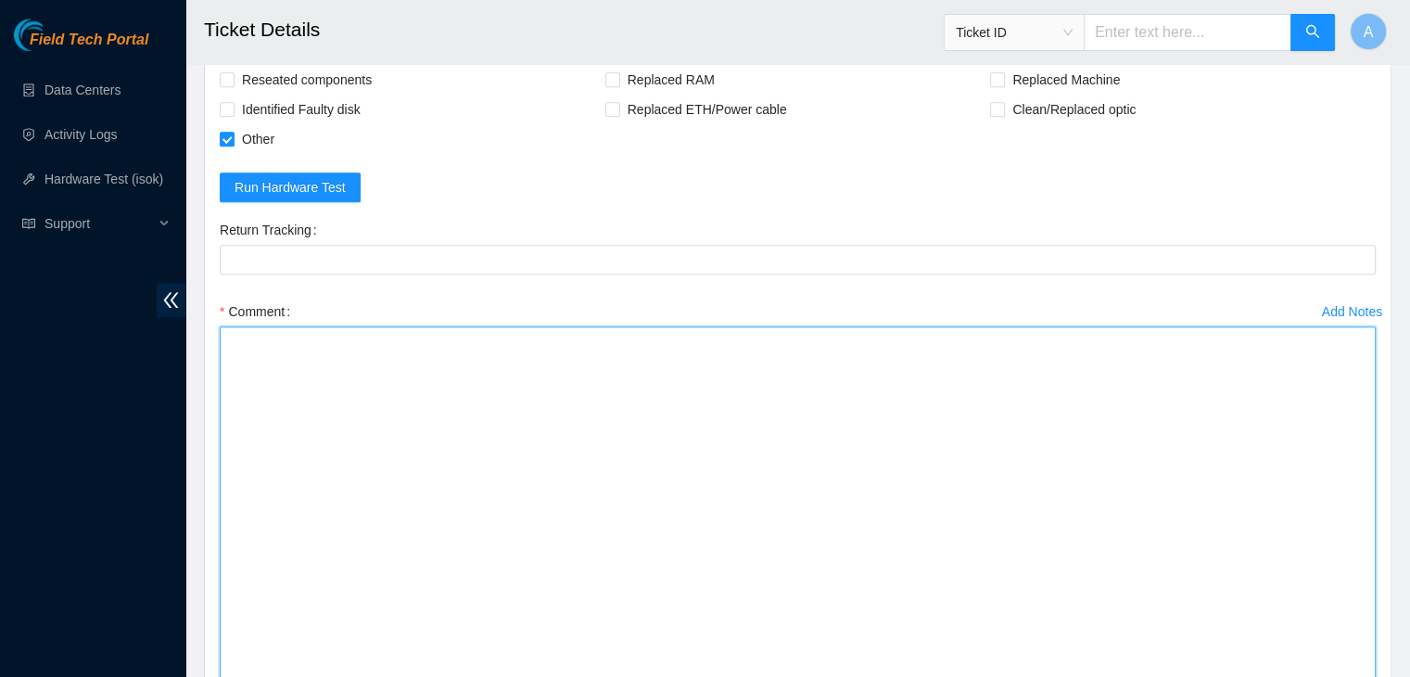
click at [1245, 652] on textarea "Comment" at bounding box center [798, 507] width 1156 height 363
type textarea "verified machine sn rebooted ran isok"
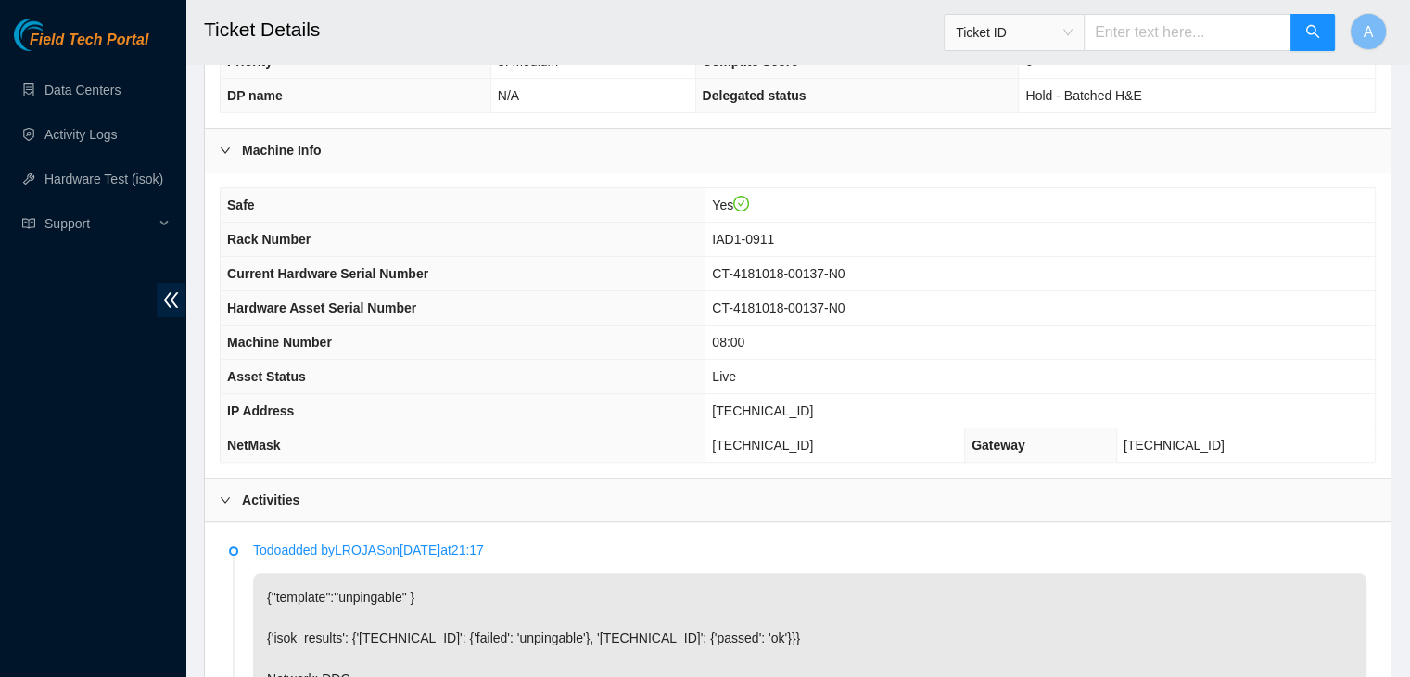
scroll to position [612, 0]
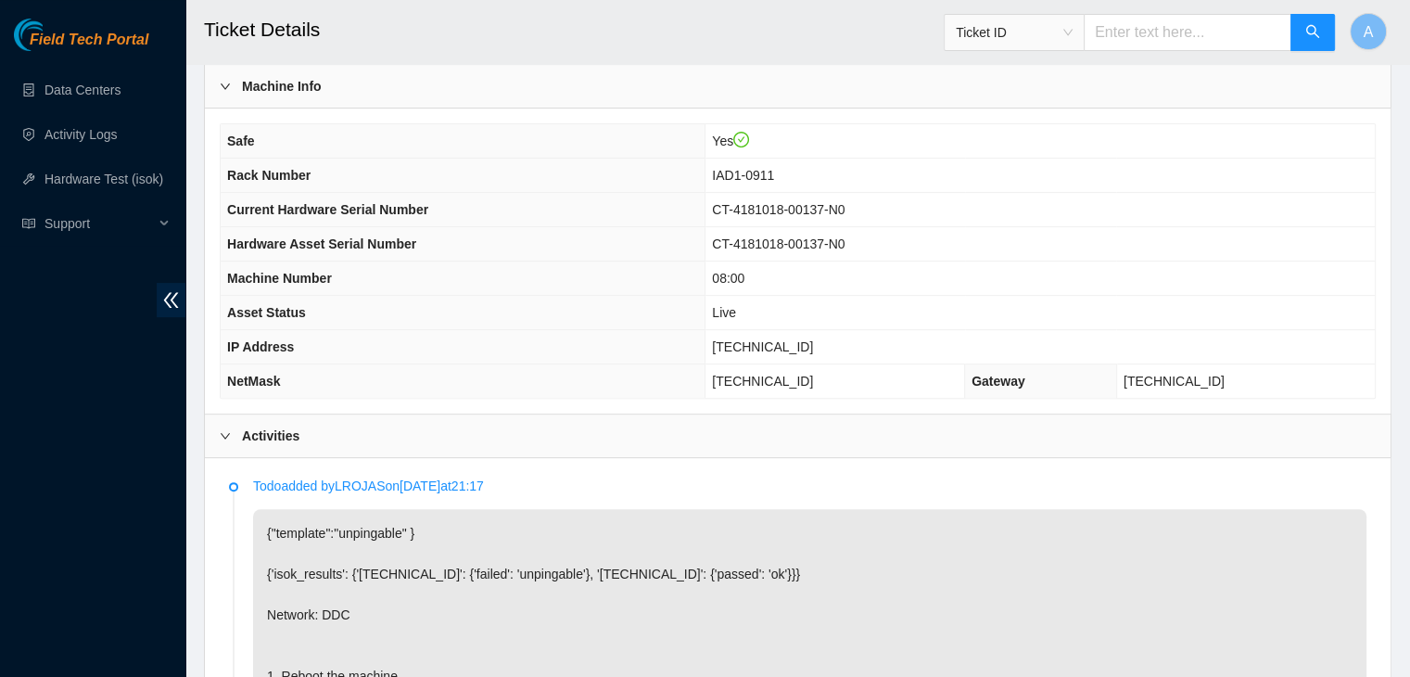
click at [775, 339] on span "[TECHNICAL_ID]" at bounding box center [762, 346] width 101 height 15
copy span "[TECHNICAL_ID]"
click at [801, 520] on p "{"template":"unpingable" } {'isok_results': {'[TECHNICAL_ID]': {'failed': 'unpi…" at bounding box center [809, 676] width 1113 height 334
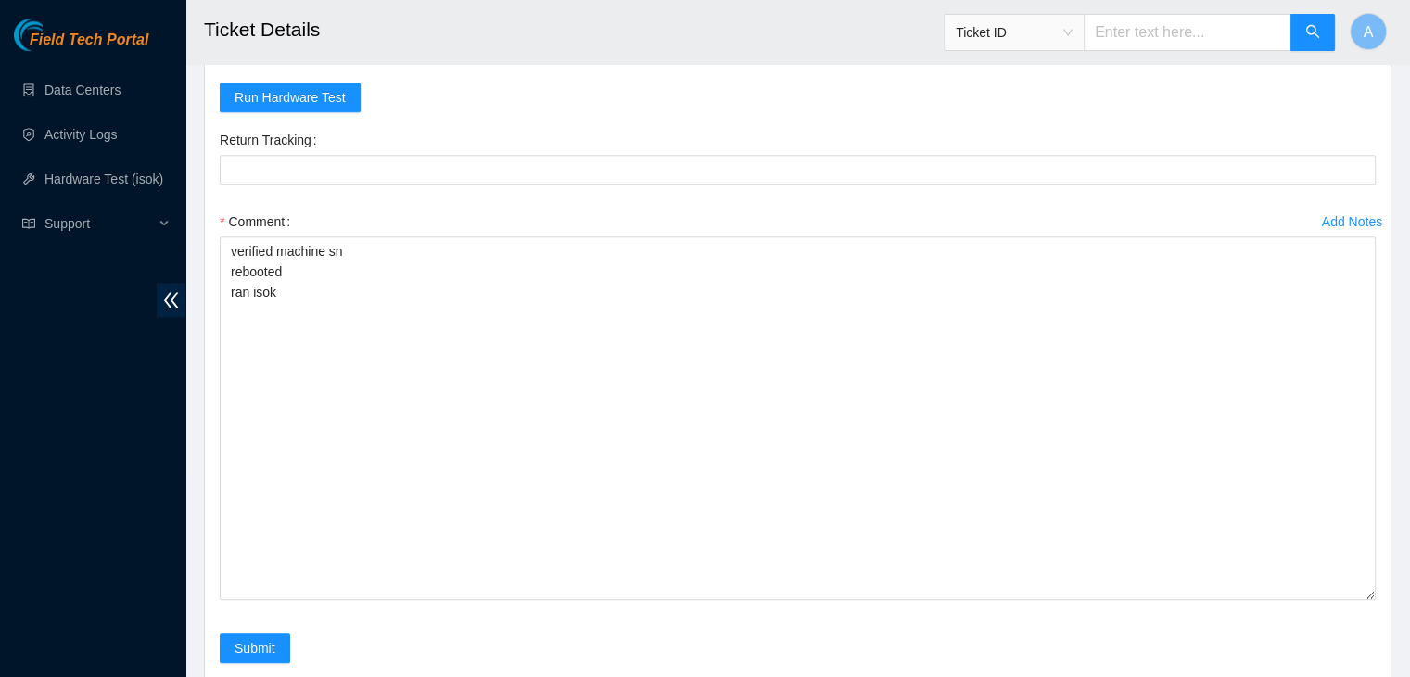
scroll to position [1965, 0]
click at [893, 157] on form "Rebooted Rescued Replaced disk Reseated components Replaced RAM Replaced Machin…" at bounding box center [798, 318] width 1156 height 740
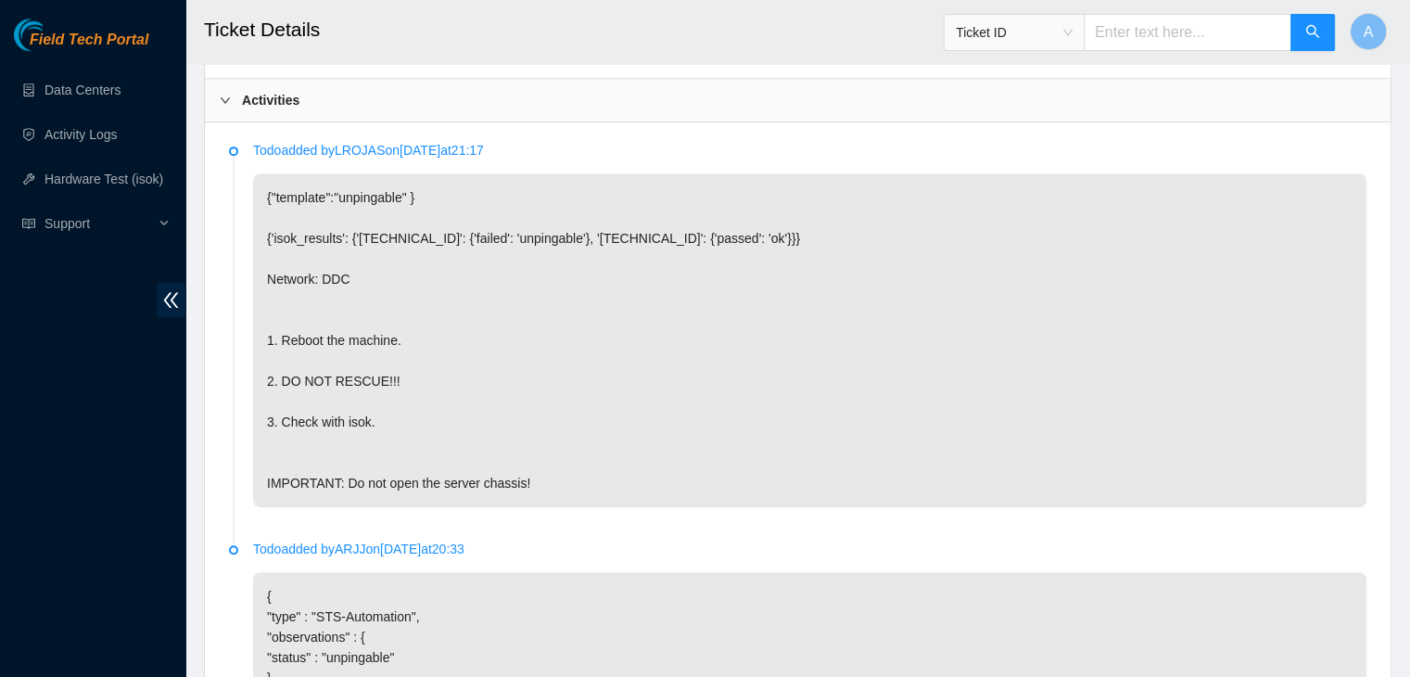
scroll to position [948, 0]
click at [975, 423] on p "{"template":"unpingable" } {'isok_results': {'[TECHNICAL_ID]': {'failed': 'unpi…" at bounding box center [809, 339] width 1113 height 334
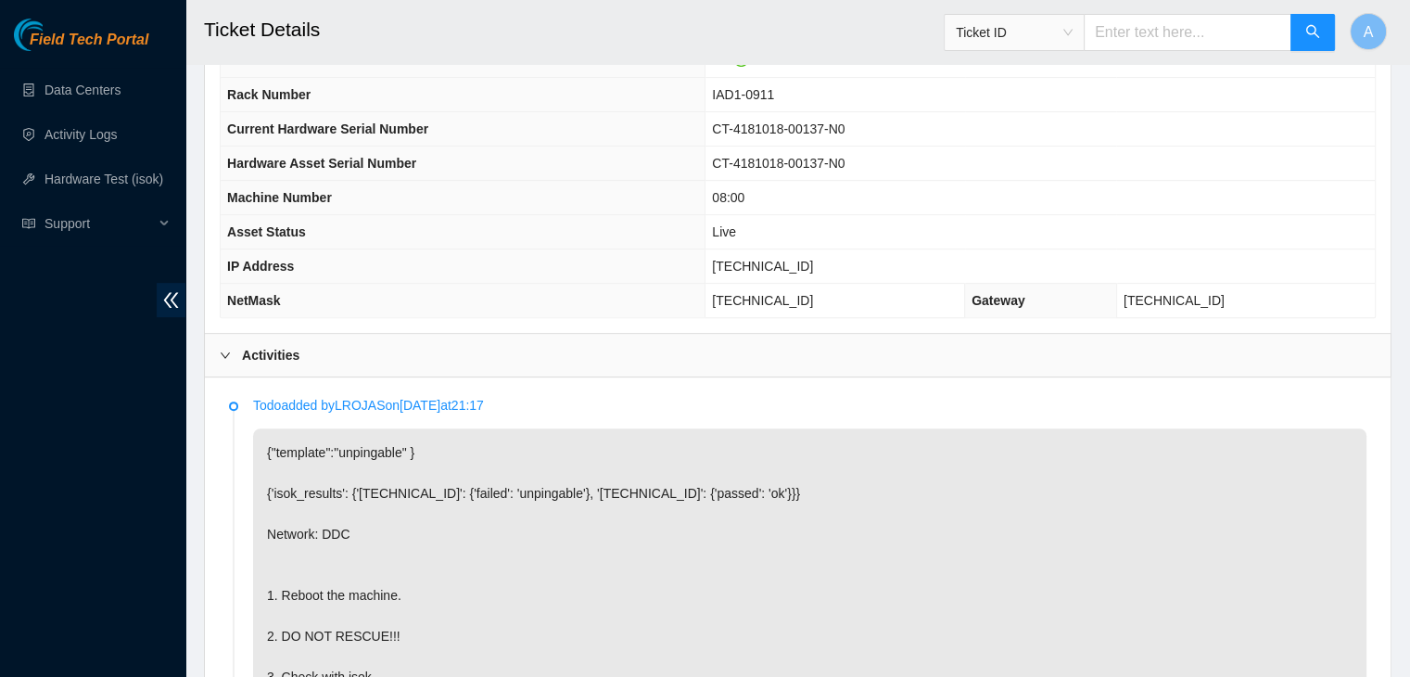
scroll to position [678, 0]
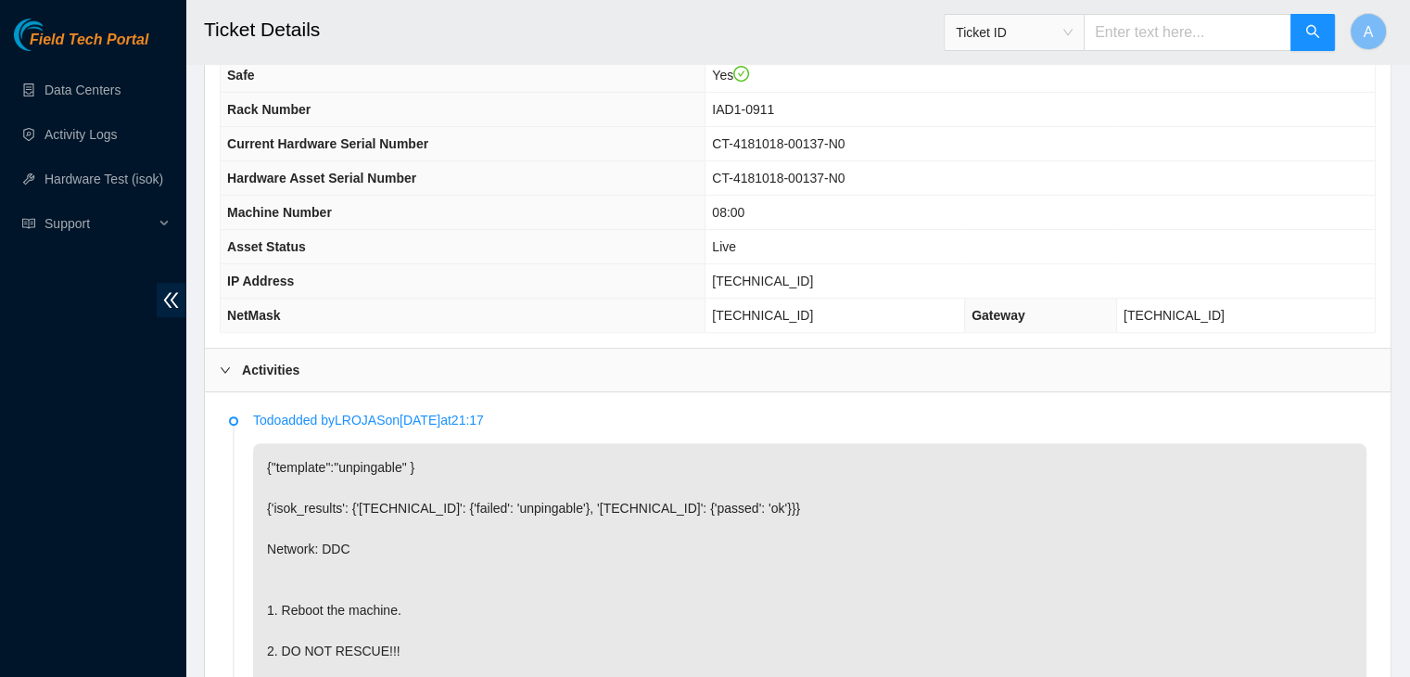
click at [805, 273] on span "[TECHNICAL_ID]" at bounding box center [762, 280] width 101 height 15
copy span "[TECHNICAL_ID]"
click at [805, 273] on span "[TECHNICAL_ID]" at bounding box center [762, 280] width 101 height 15
